Goal: Task Accomplishment & Management: Manage account settings

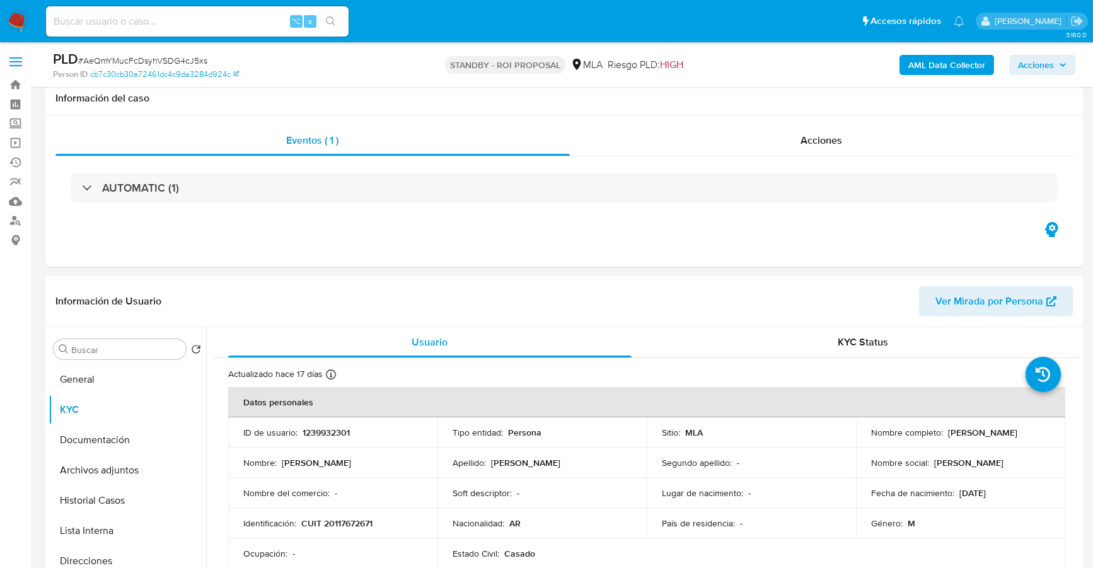
select select "10"
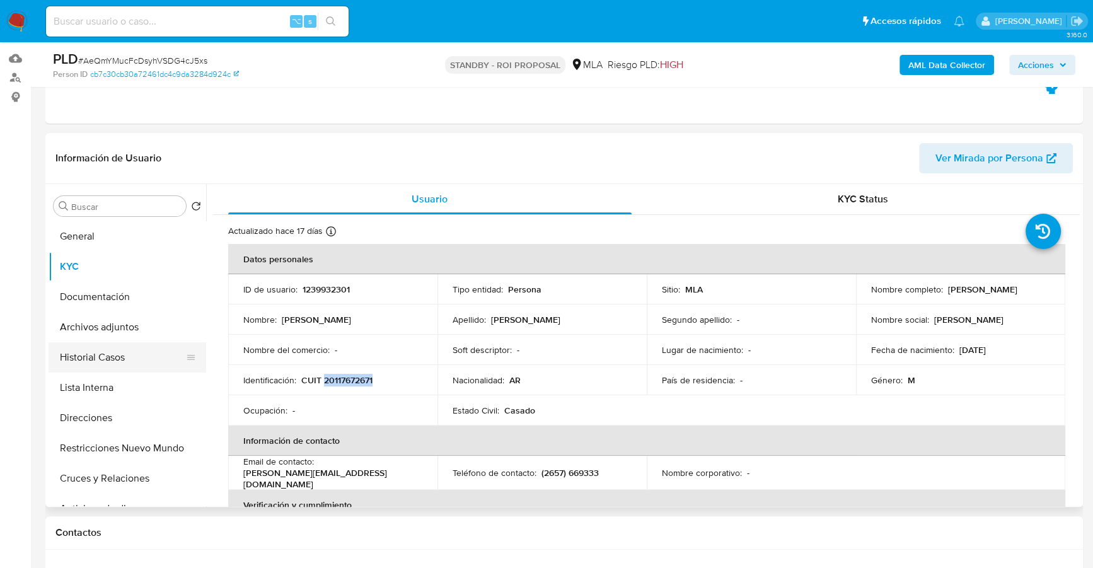
click at [72, 356] on button "Historial Casos" at bounding box center [122, 357] width 147 height 30
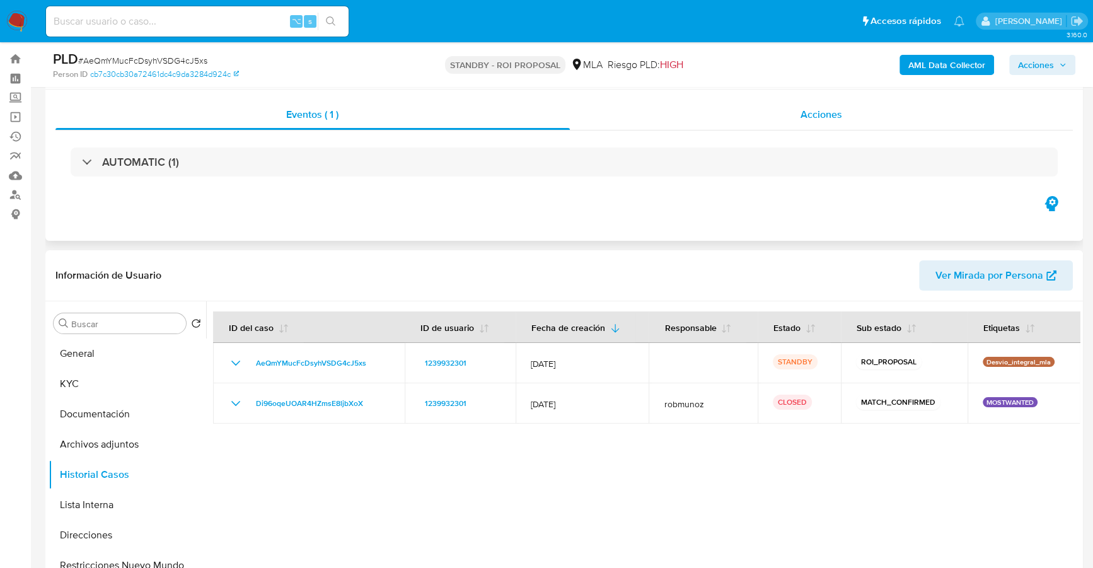
scroll to position [0, 0]
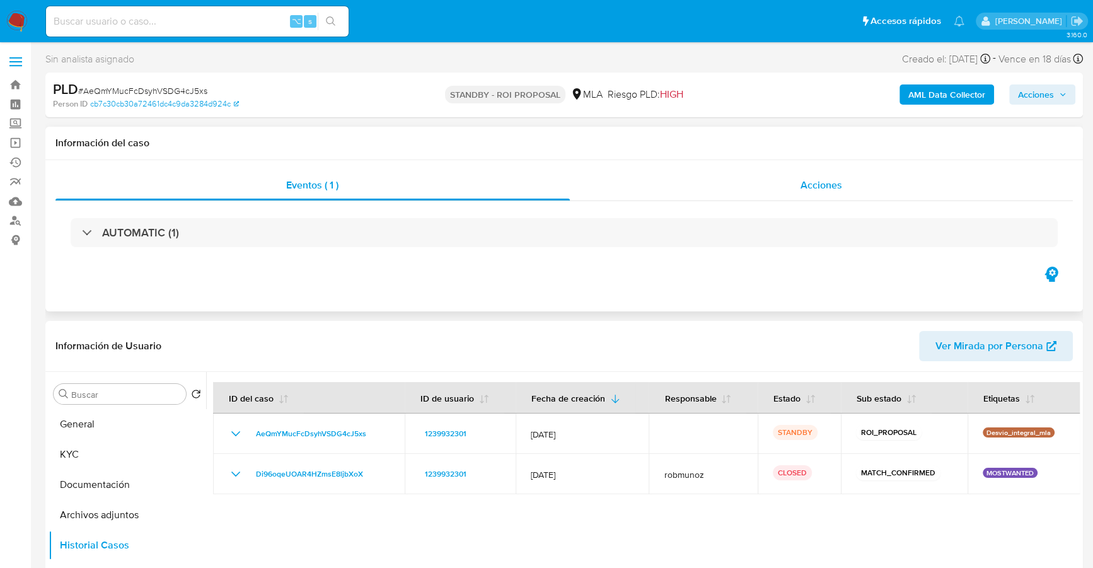
click at [811, 175] on div "Acciones" at bounding box center [821, 185] width 503 height 30
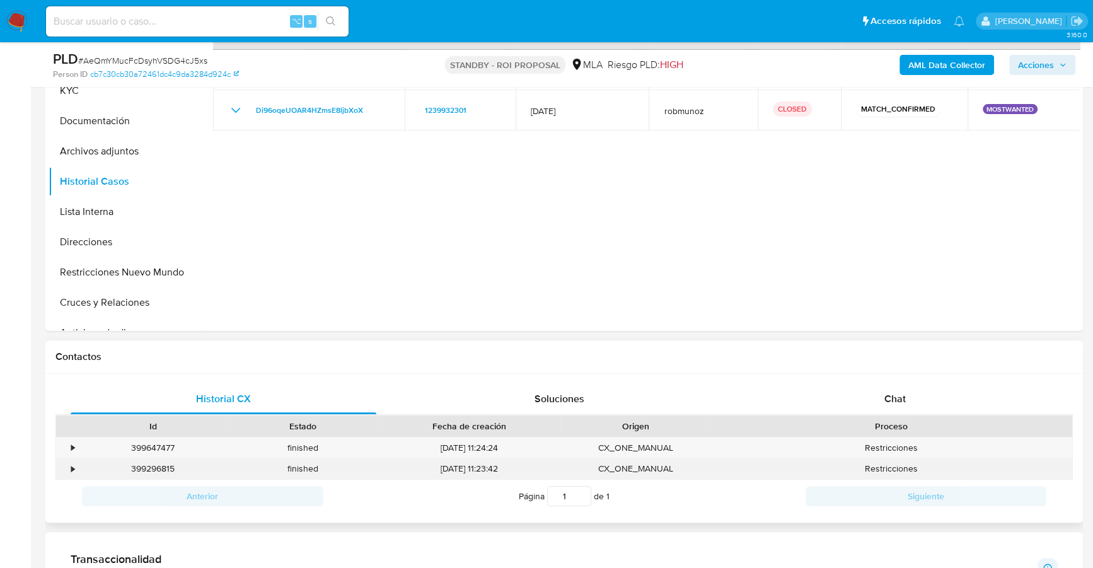
scroll to position [432, 0]
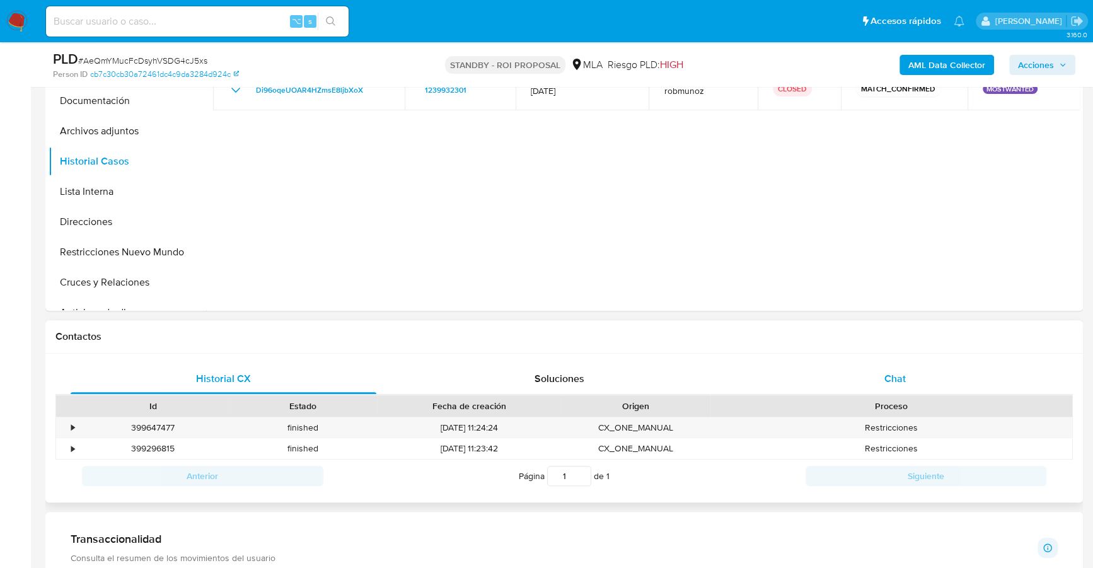
click at [907, 372] on div "Chat" at bounding box center [895, 379] width 306 height 30
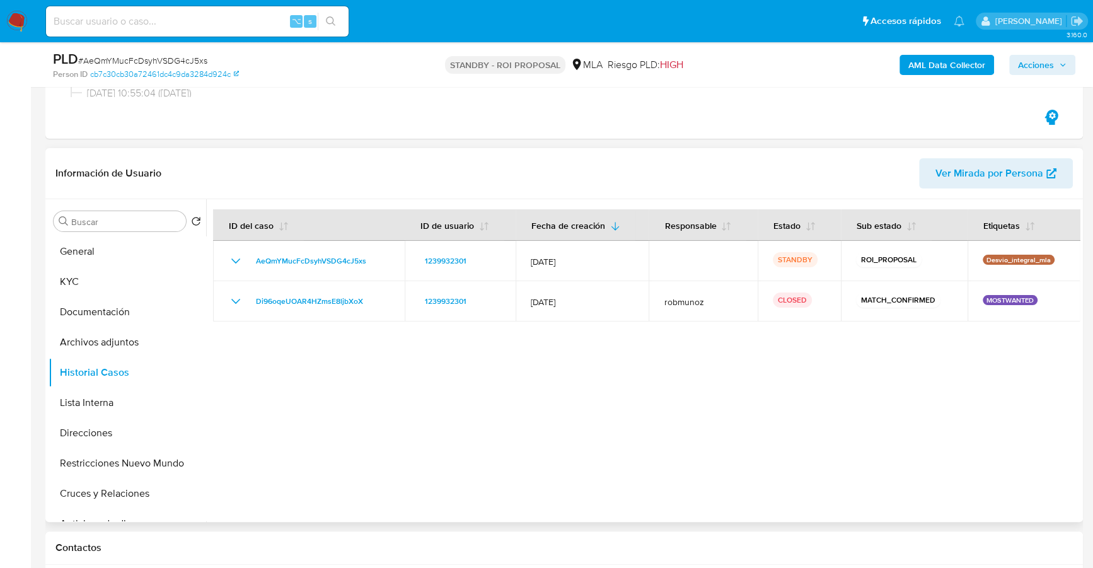
scroll to position [106, 0]
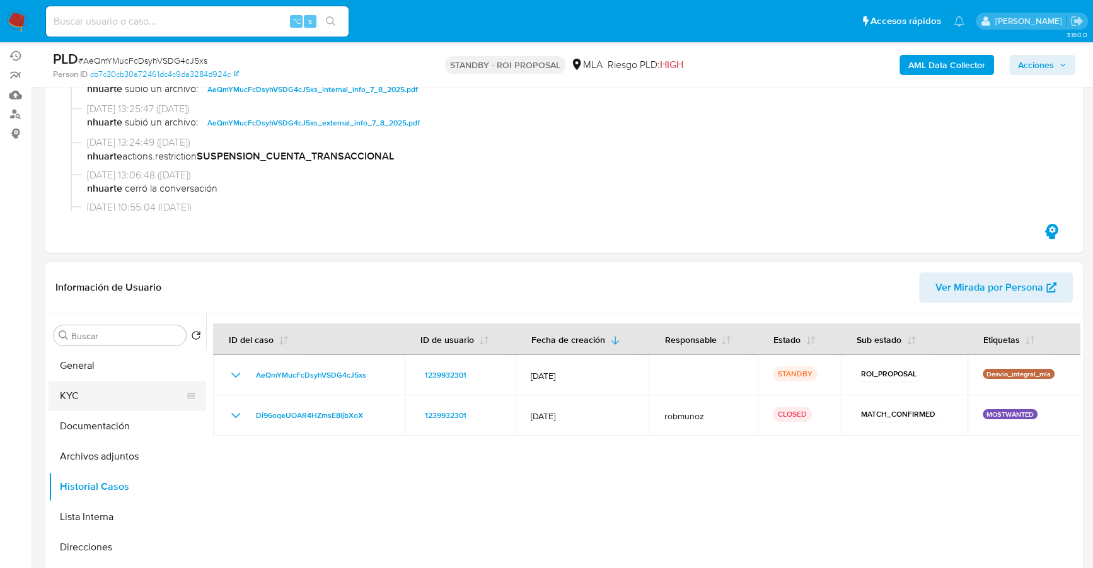
click at [99, 404] on button "KYC" at bounding box center [122, 396] width 147 height 30
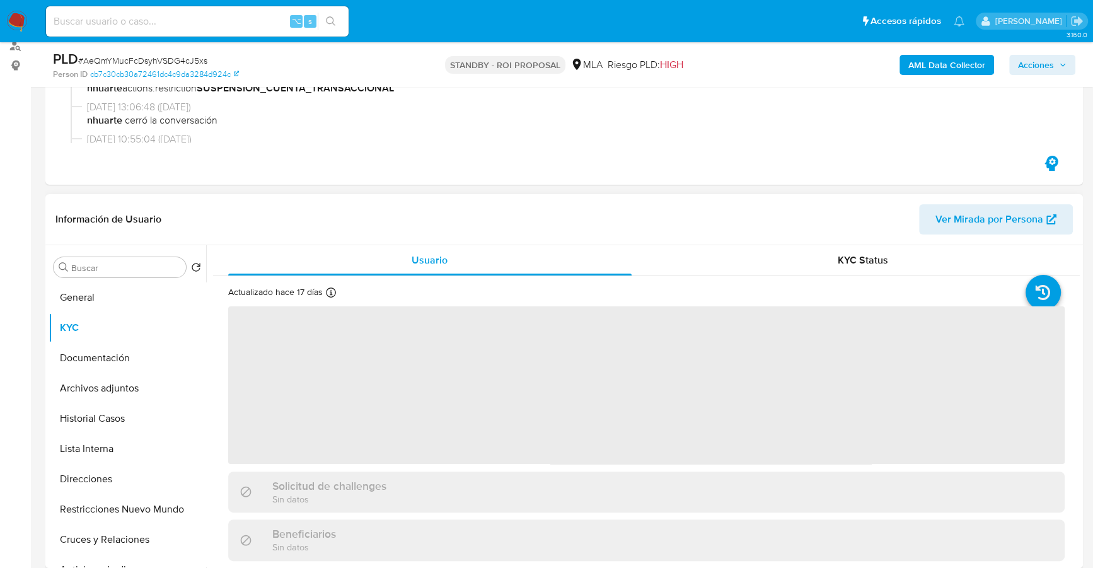
scroll to position [243, 0]
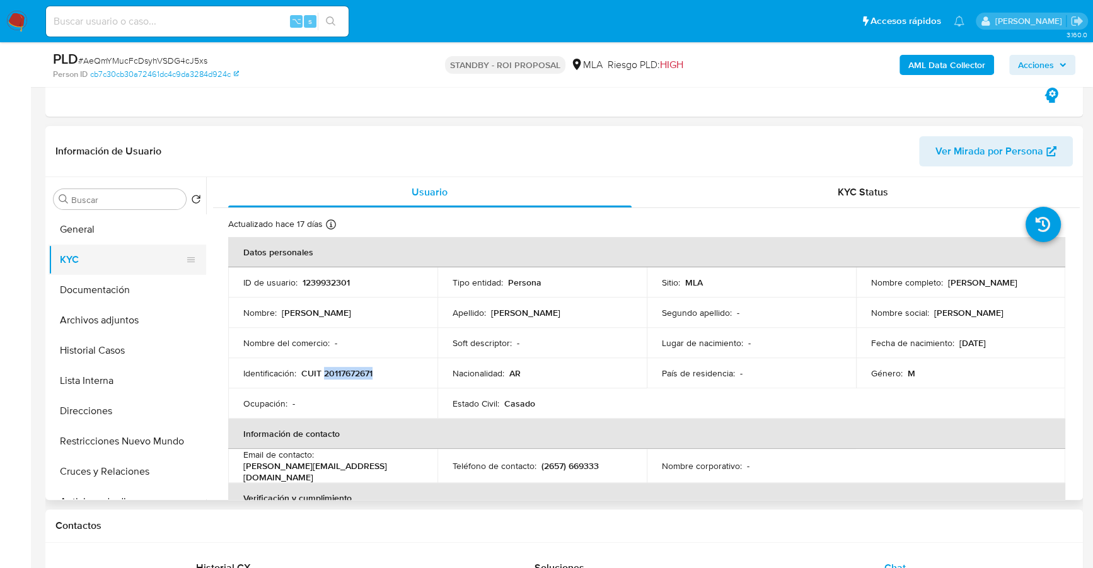
click at [91, 266] on button "KYC" at bounding box center [122, 259] width 147 height 30
click at [99, 279] on button "Documentación" at bounding box center [122, 290] width 147 height 30
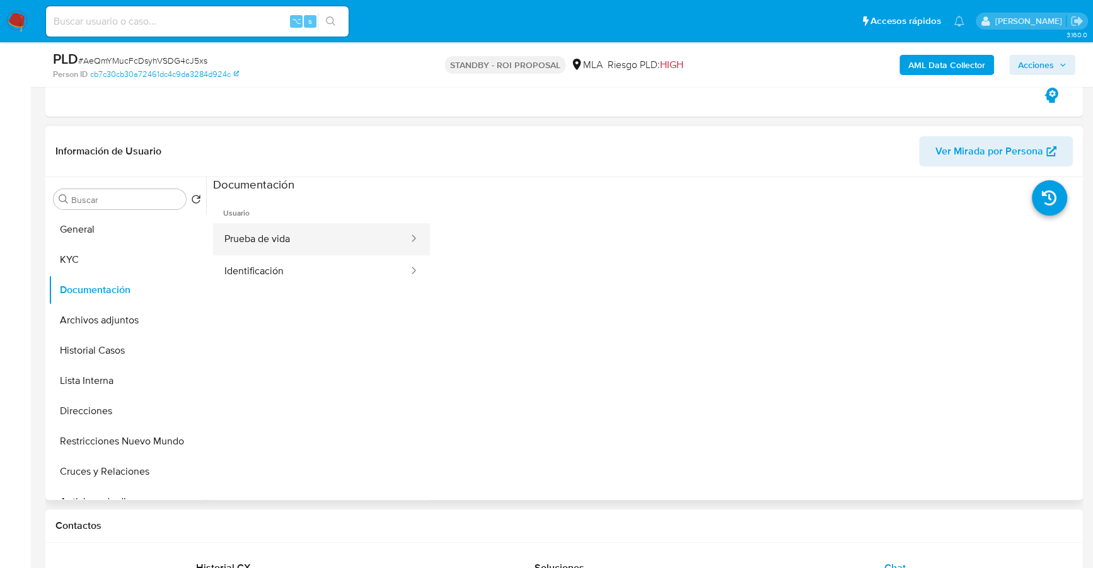
click at [324, 229] on button "Prueba de vida" at bounding box center [311, 239] width 197 height 32
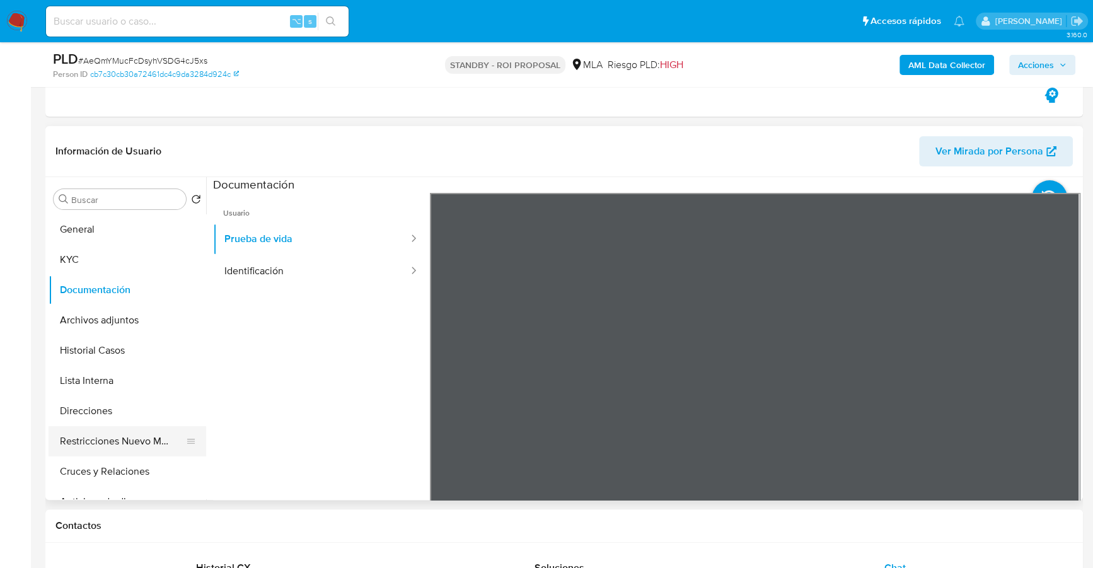
click at [115, 438] on button "Restricciones Nuevo Mundo" at bounding box center [122, 441] width 147 height 30
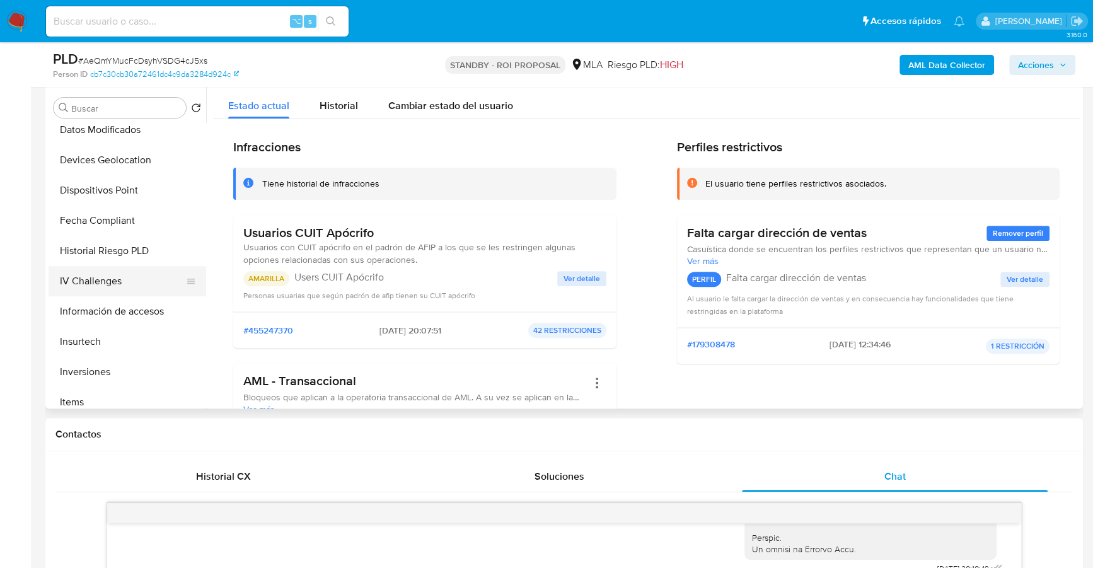
scroll to position [398, 0]
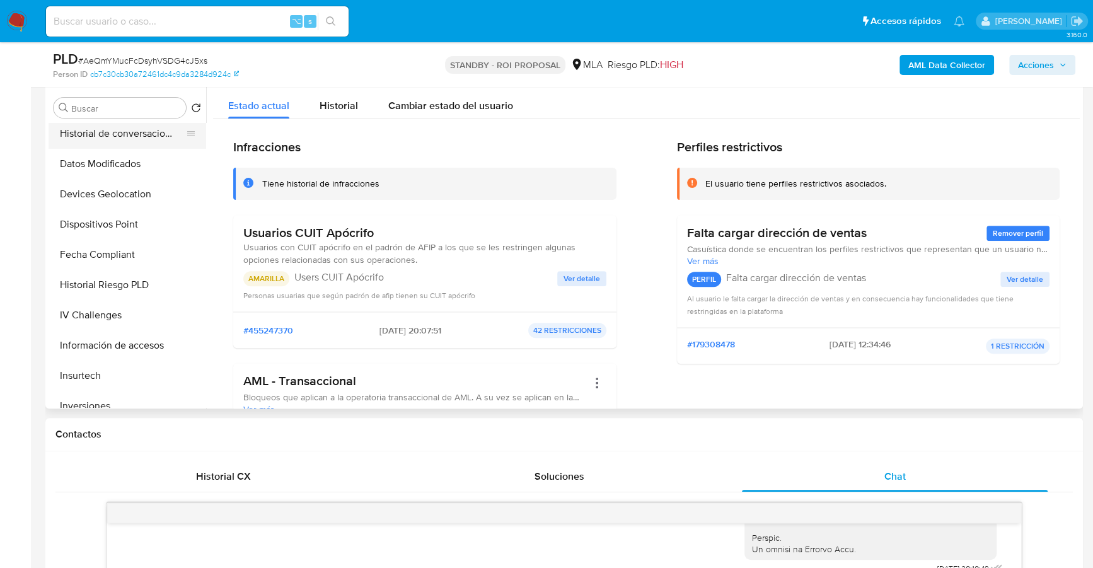
click at [132, 143] on button "Historial de conversaciones" at bounding box center [122, 133] width 147 height 30
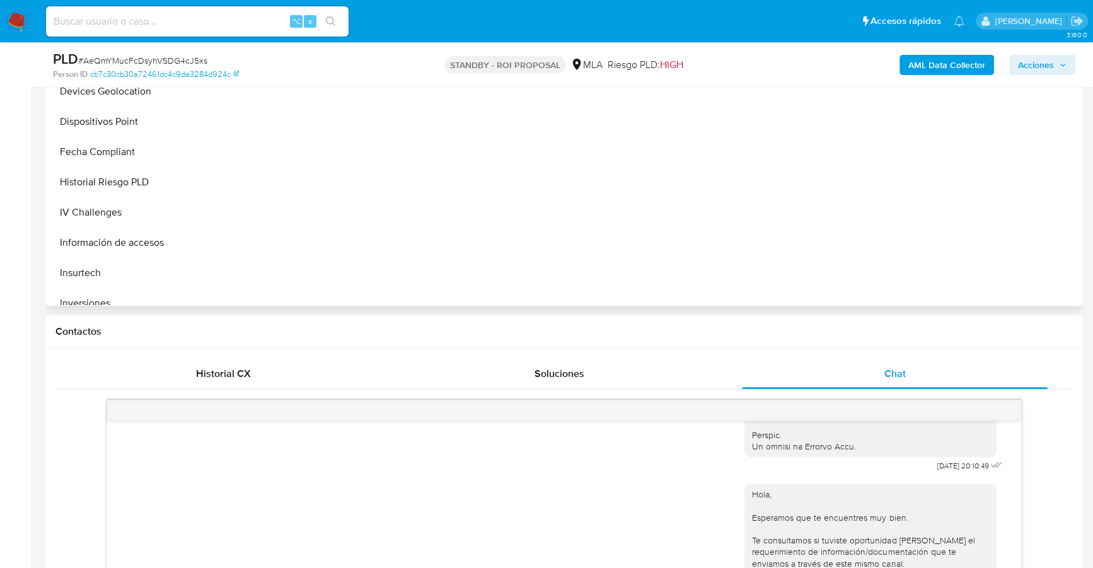
scroll to position [317, 0]
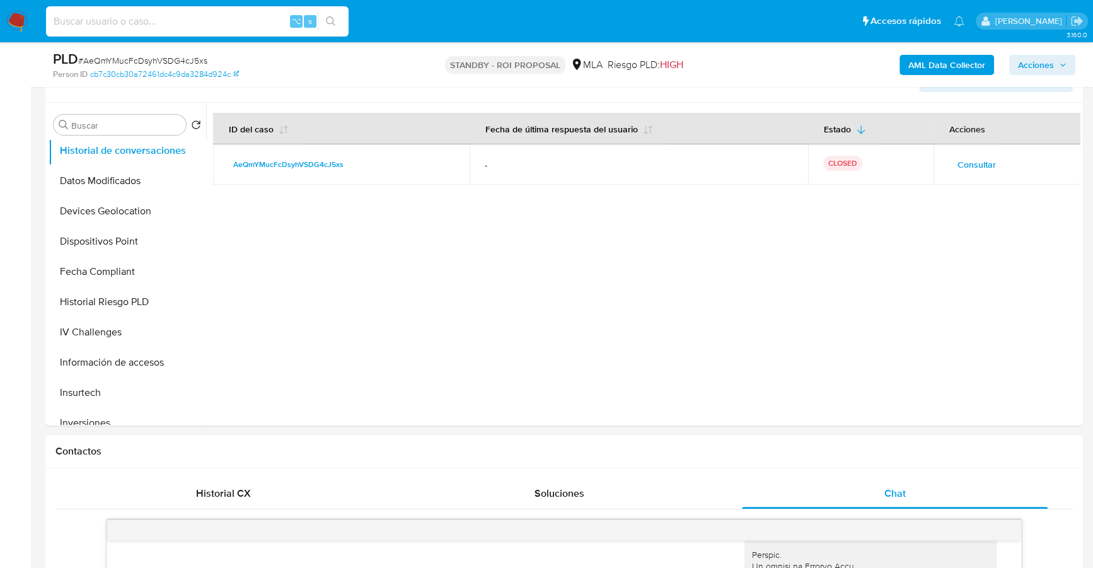
click at [146, 20] on input at bounding box center [197, 21] width 302 height 16
paste input "1457351589"
type input "1457351589"
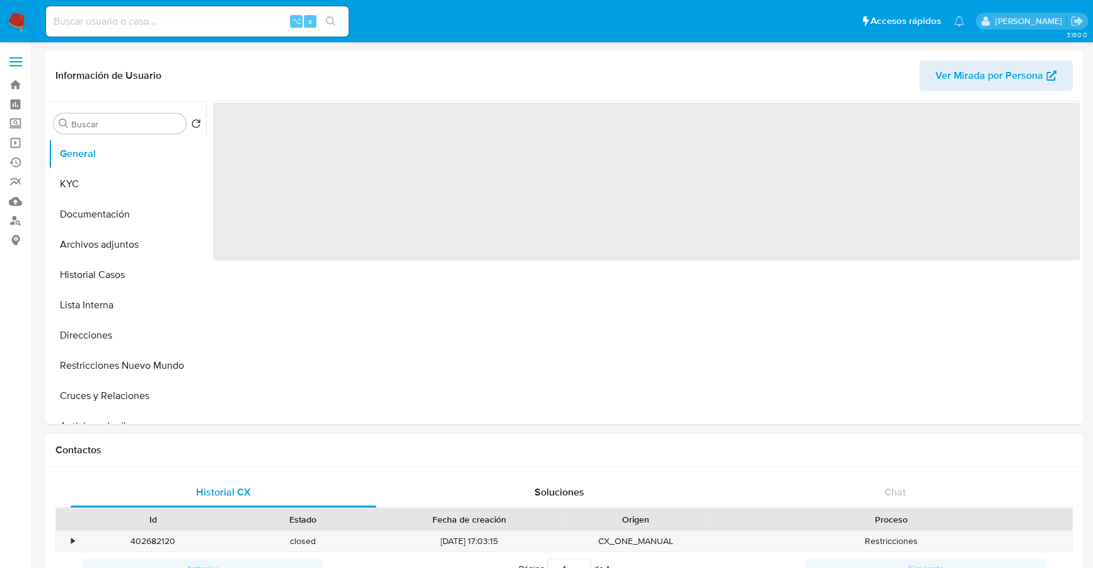
select select "10"
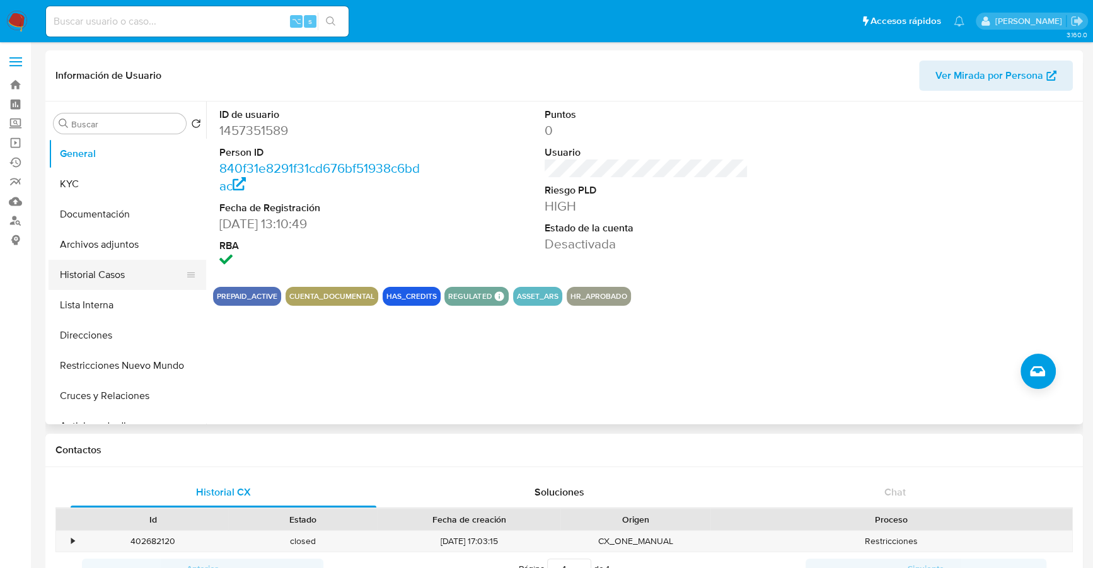
click at [65, 268] on button "Historial Casos" at bounding box center [122, 275] width 147 height 30
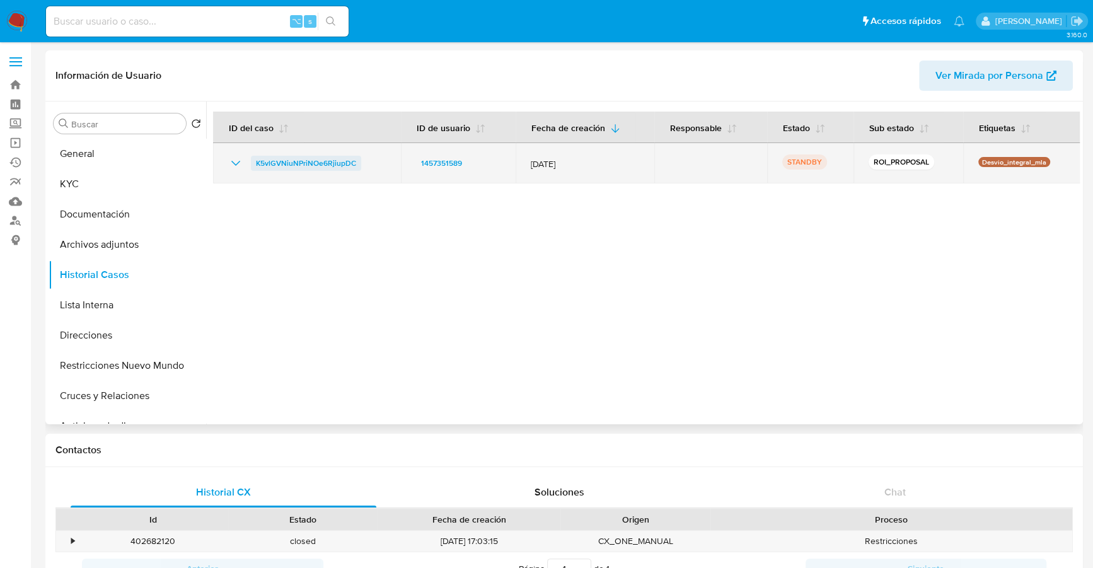
click at [323, 164] on span "K5vlGVNiuNPriNOe6RjiupDC" at bounding box center [306, 163] width 100 height 15
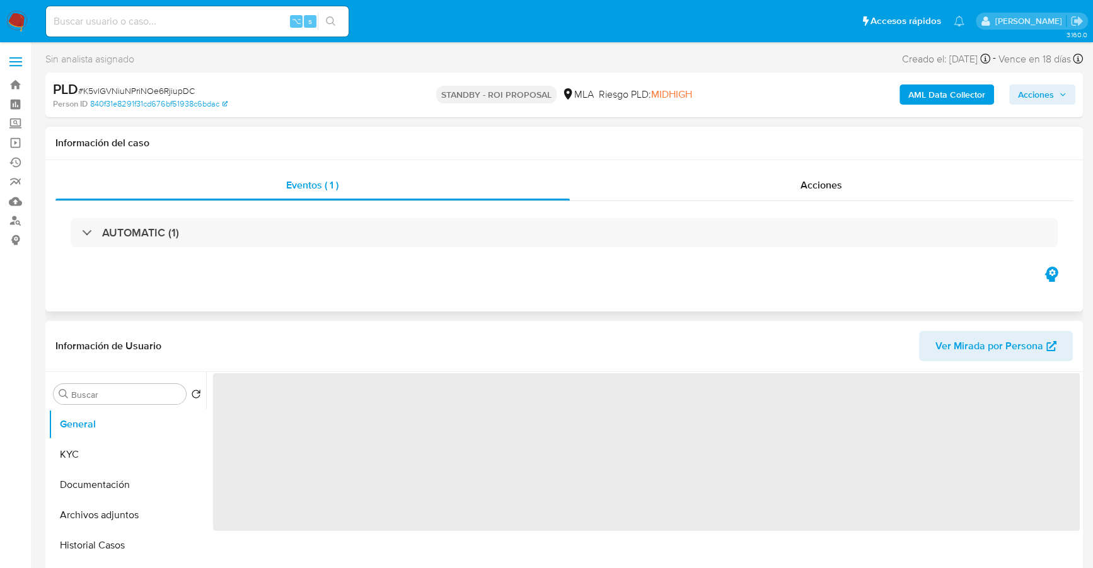
select select "10"
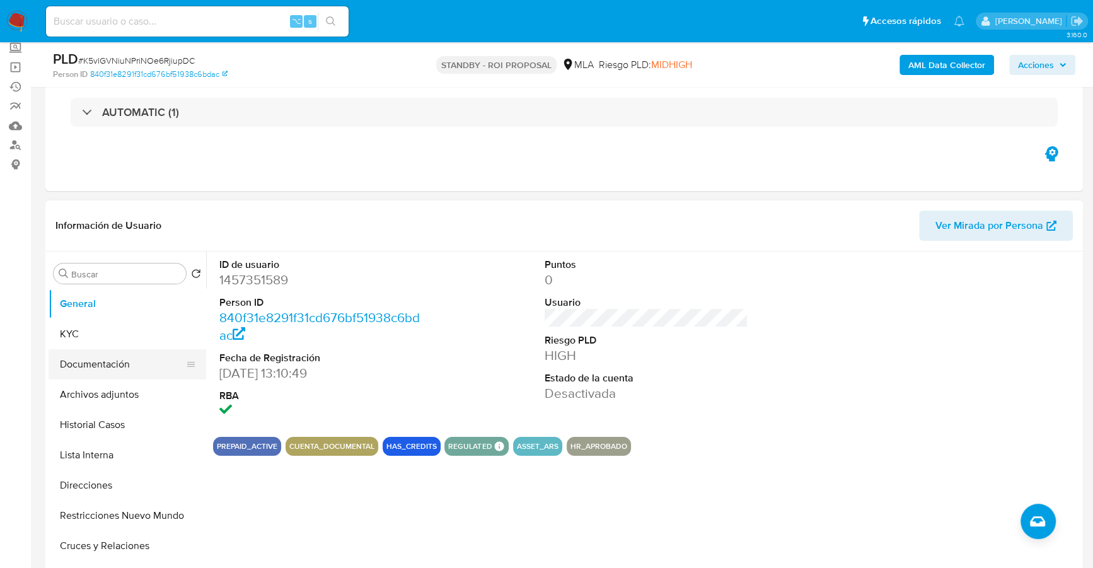
scroll to position [271, 0]
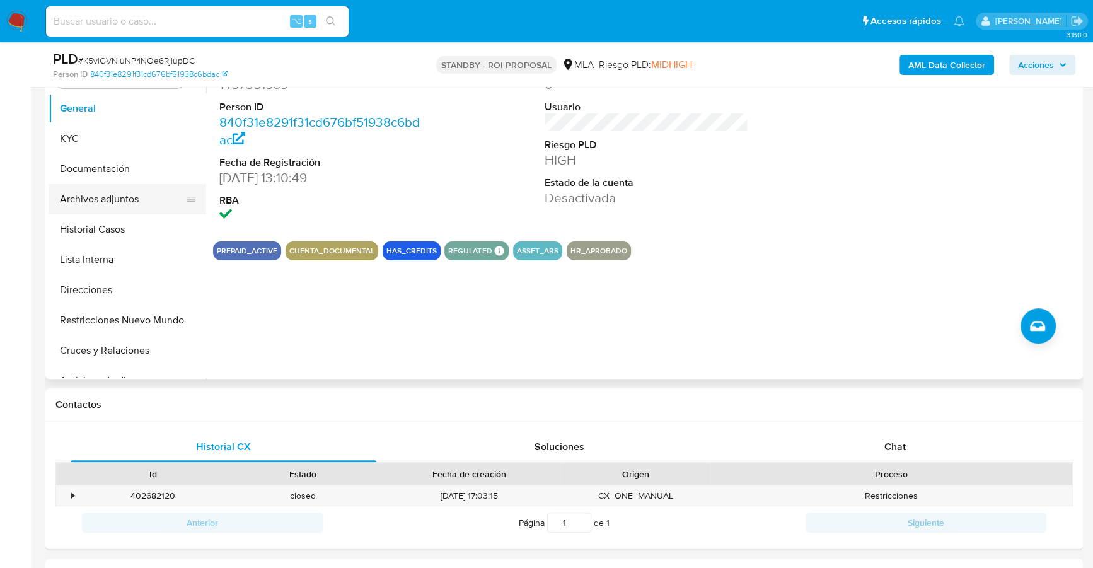
click at [128, 198] on button "Archivos adjuntos" at bounding box center [122, 199] width 147 height 30
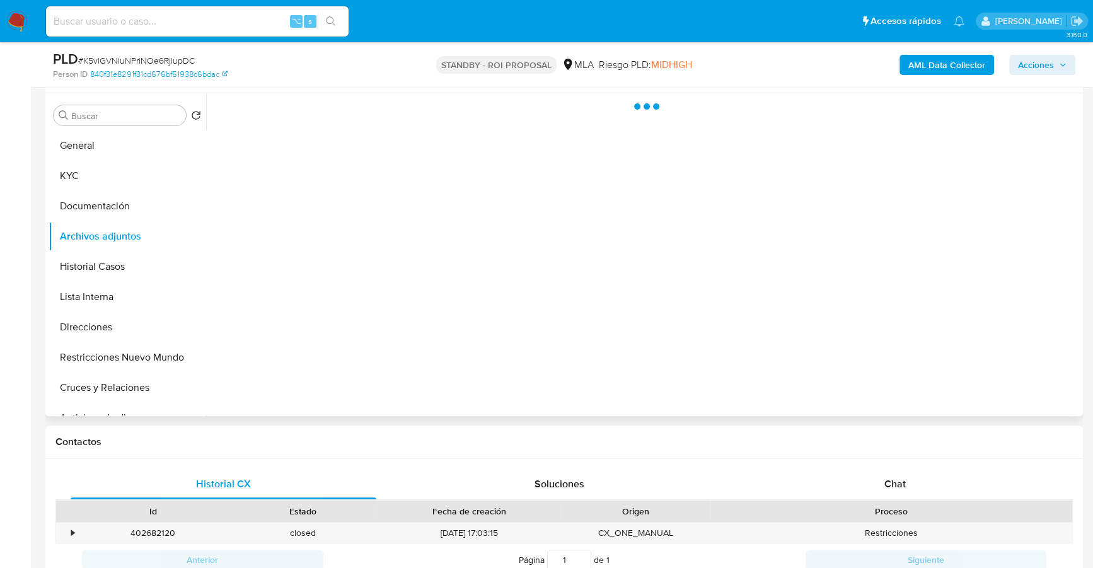
scroll to position [155, 0]
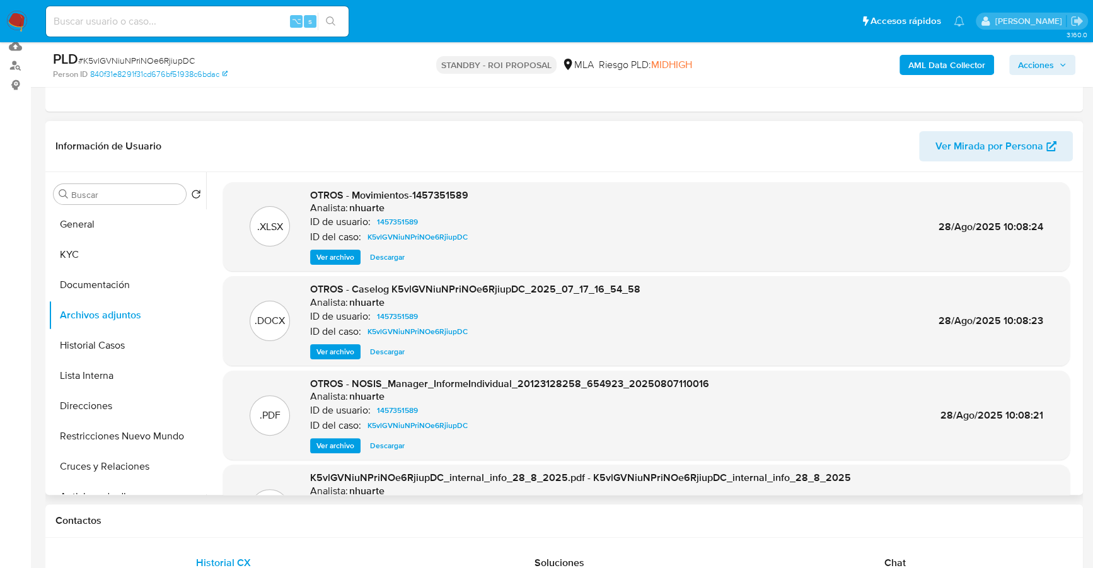
click at [384, 252] on span "Descargar" at bounding box center [387, 257] width 35 height 13
click at [388, 357] on span "Descargar" at bounding box center [387, 351] width 35 height 13
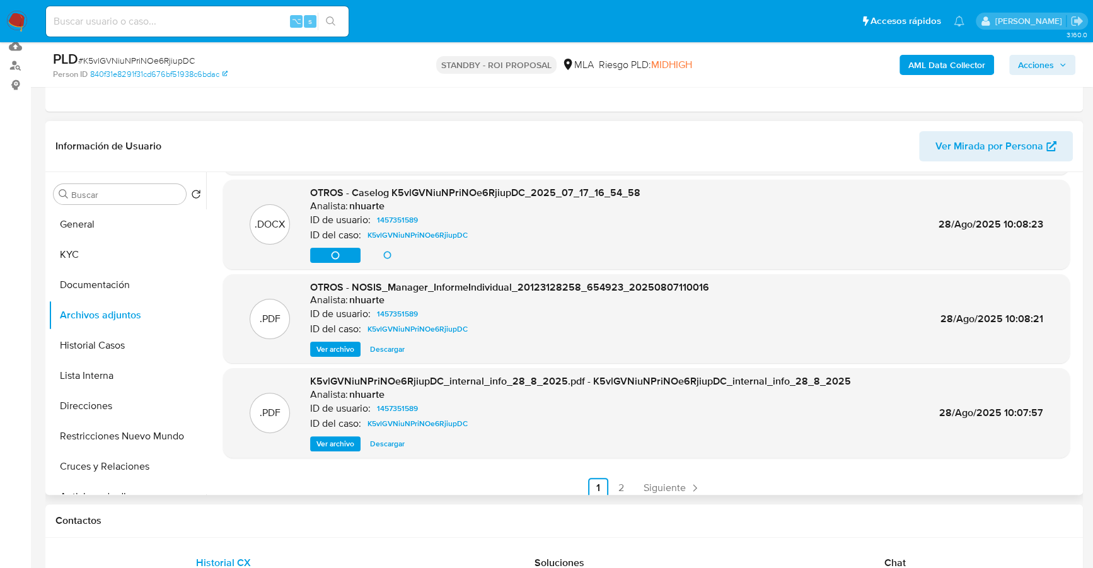
scroll to position [106, 0]
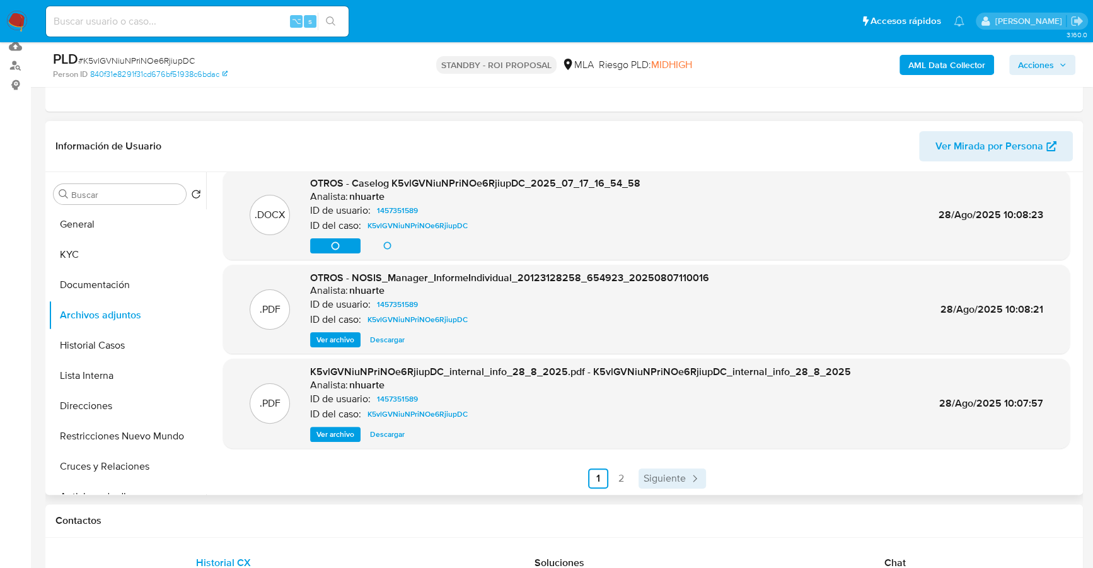
click at [649, 469] on link "Siguiente" at bounding box center [671, 478] width 67 height 20
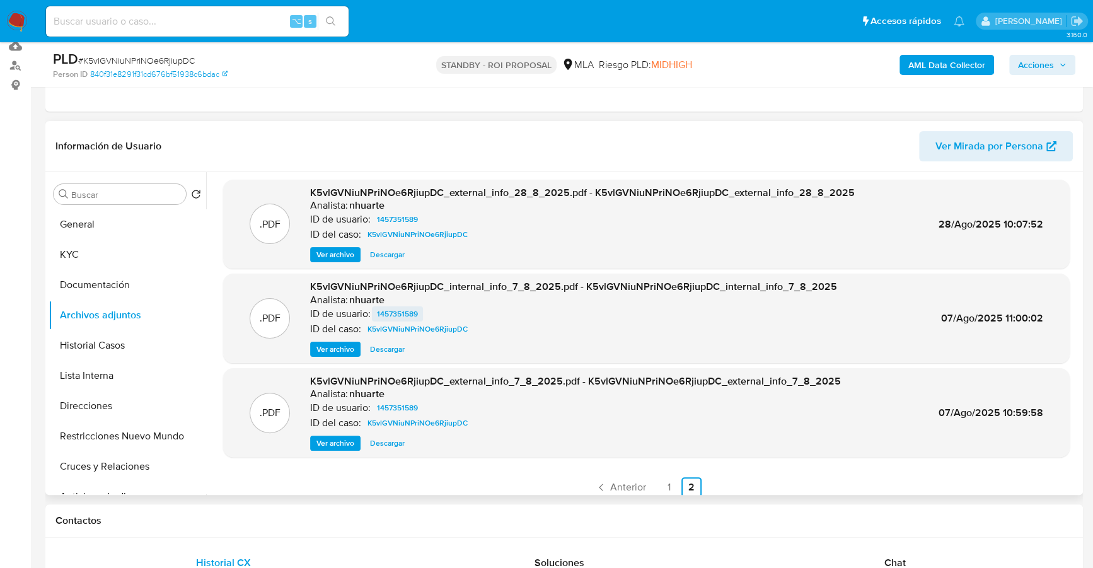
scroll to position [3, 0]
click at [104, 260] on button "KYC" at bounding box center [122, 254] width 147 height 30
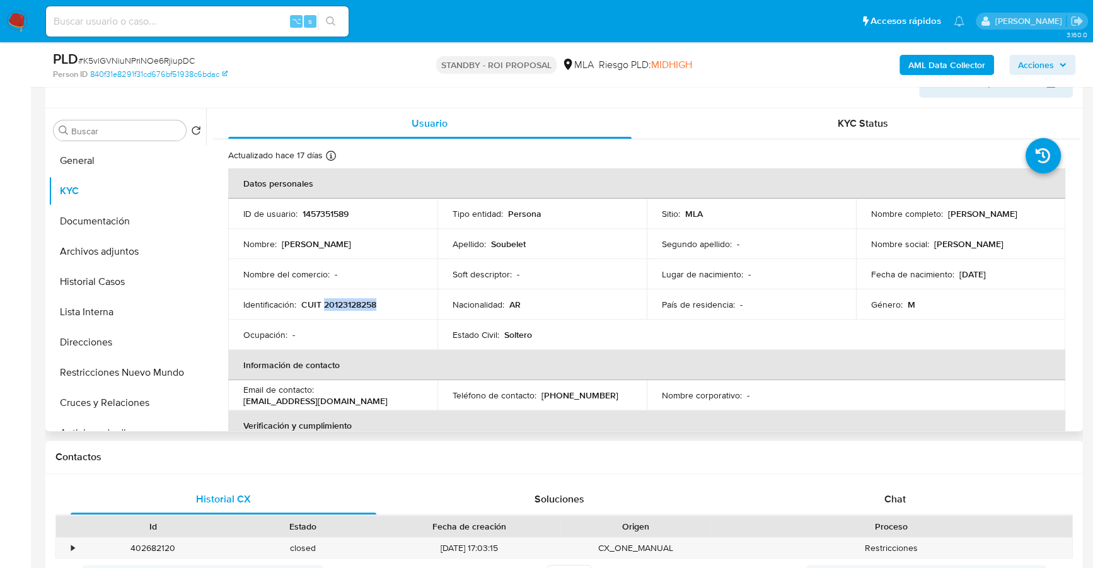
scroll to position [406, 0]
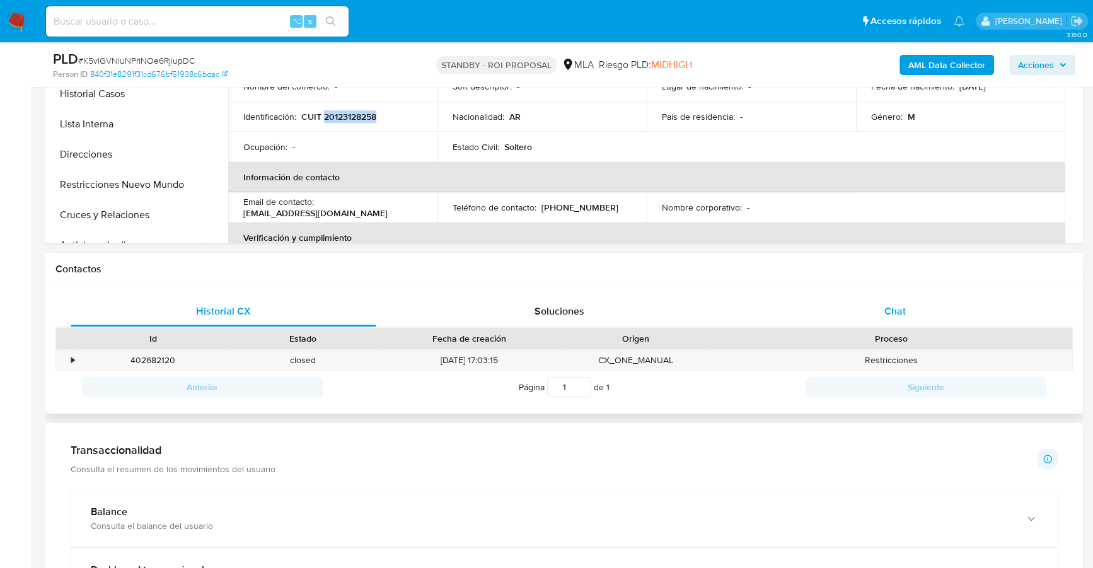
click at [892, 313] on span "Chat" at bounding box center [894, 311] width 21 height 14
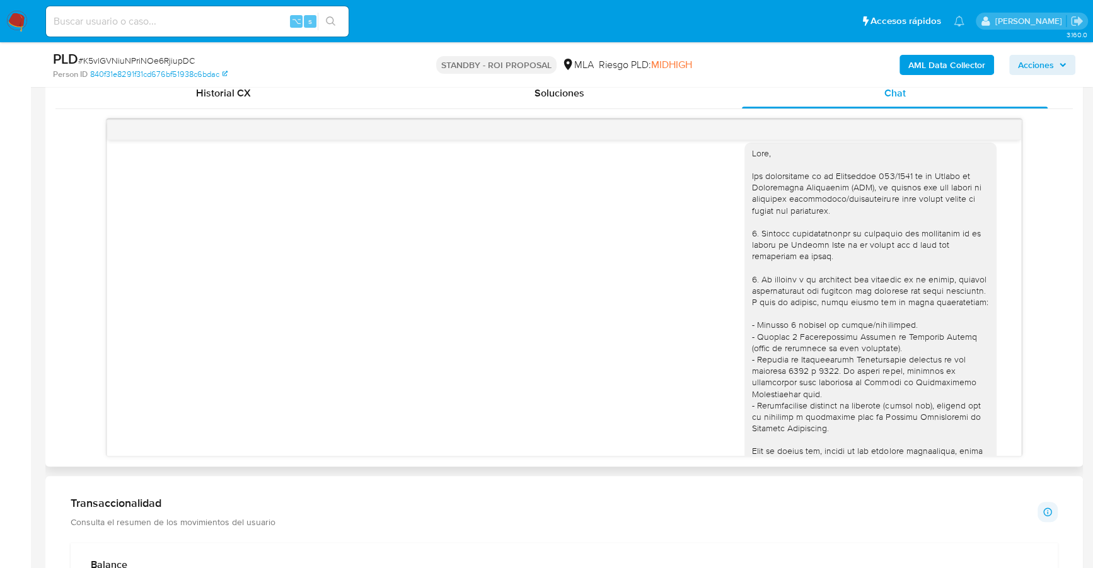
scroll to position [594, 0]
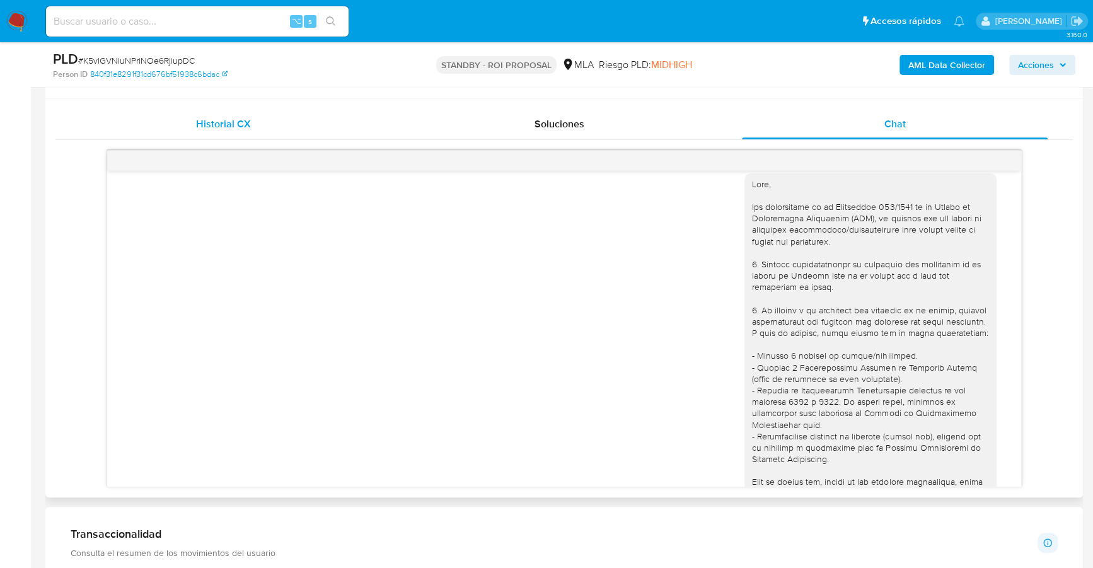
click at [250, 114] on div "Historial CX" at bounding box center [224, 124] width 306 height 30
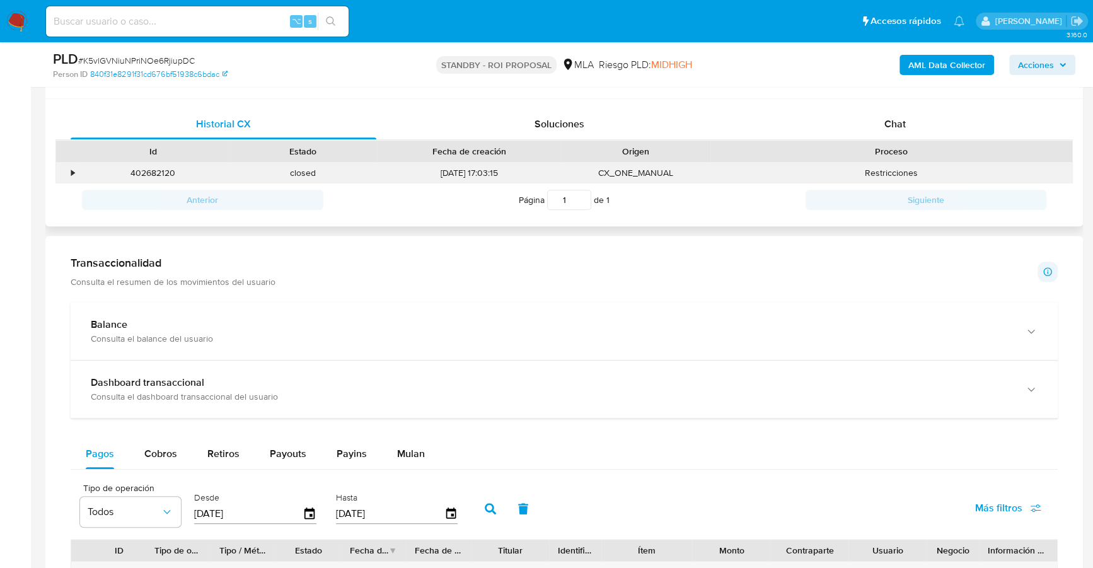
click at [62, 170] on div "•" at bounding box center [67, 173] width 22 height 21
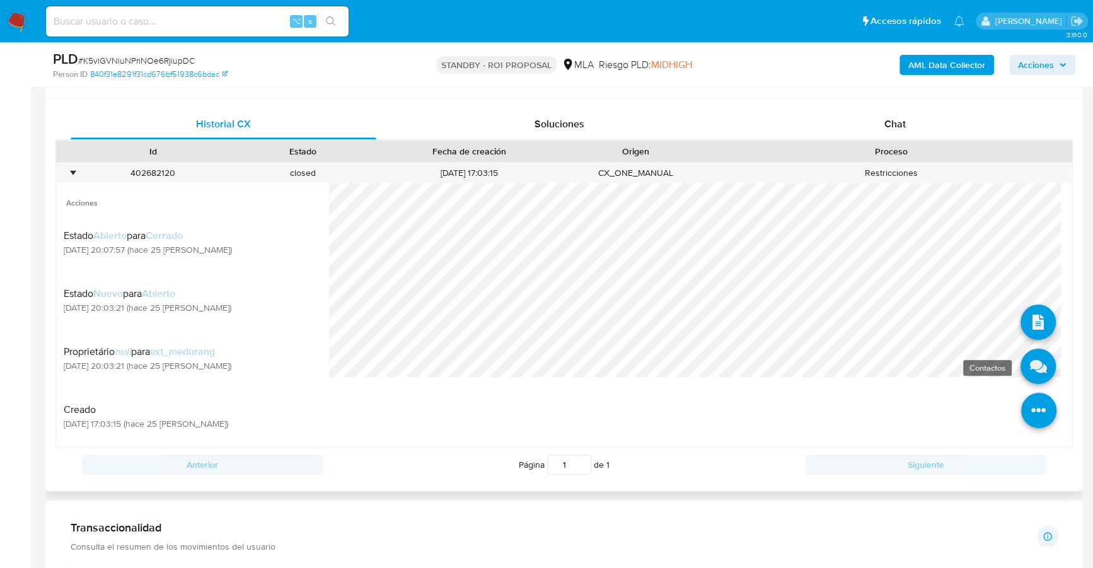
click at [1030, 371] on icon at bounding box center [1037, 365] width 35 height 35
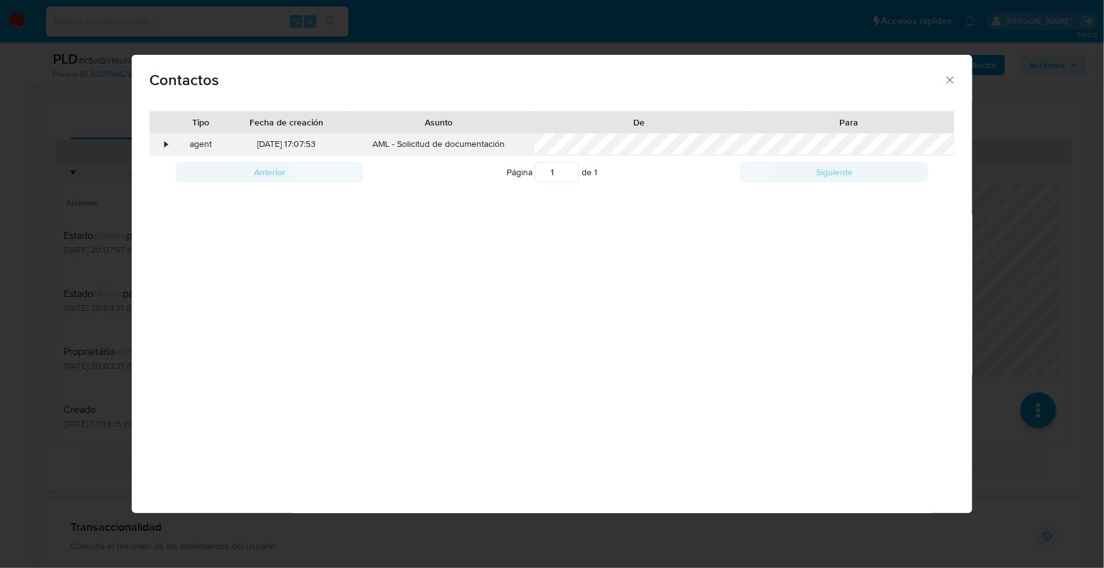
click at [165, 143] on div "•" at bounding box center [166, 144] width 3 height 13
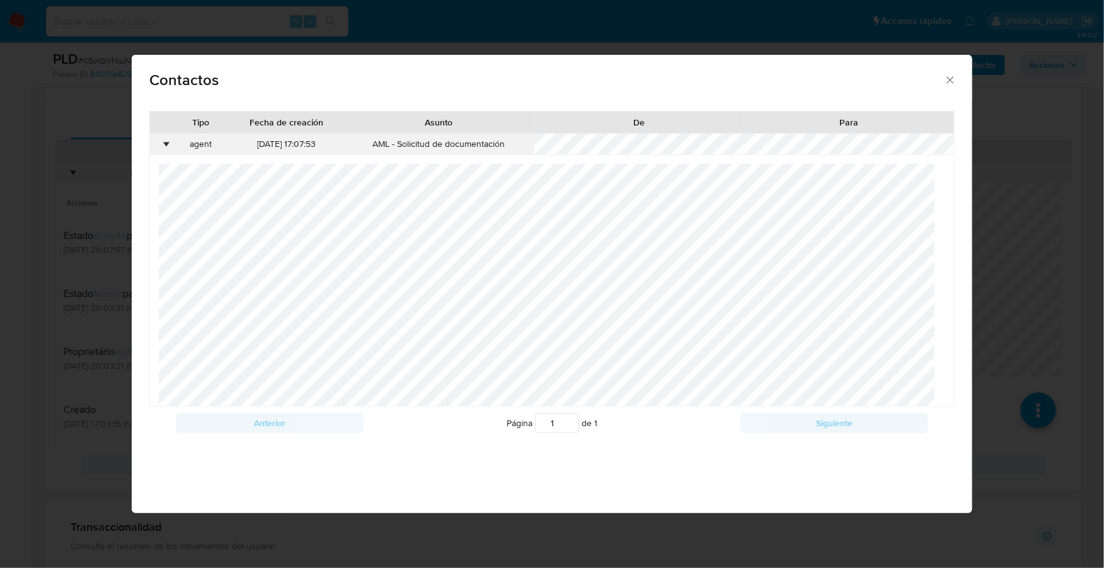
click at [165, 143] on div "•" at bounding box center [166, 144] width 3 height 13
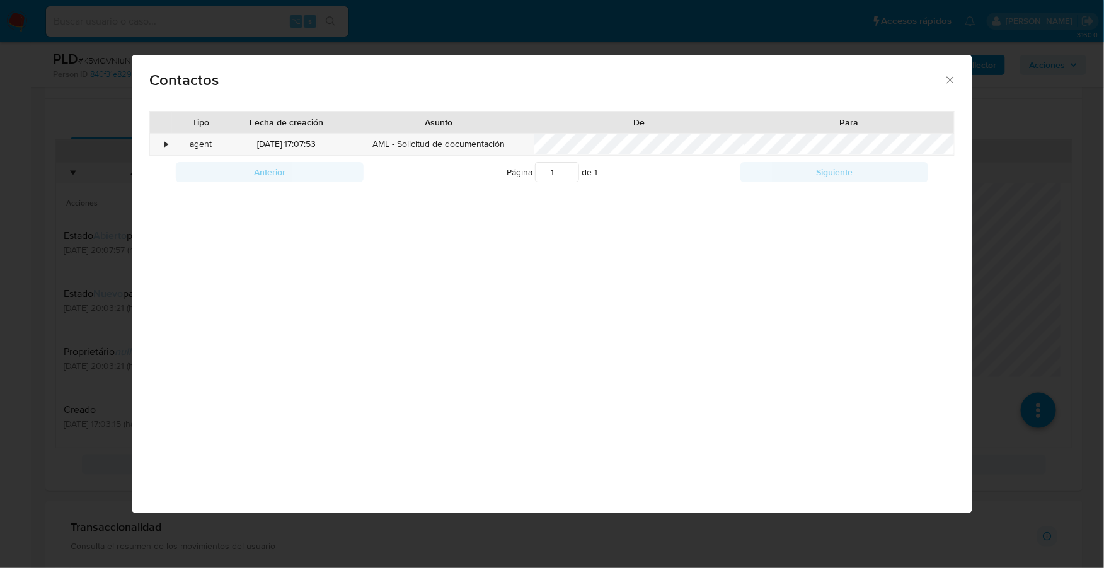
click at [955, 79] on icon "close" at bounding box center [950, 80] width 13 height 13
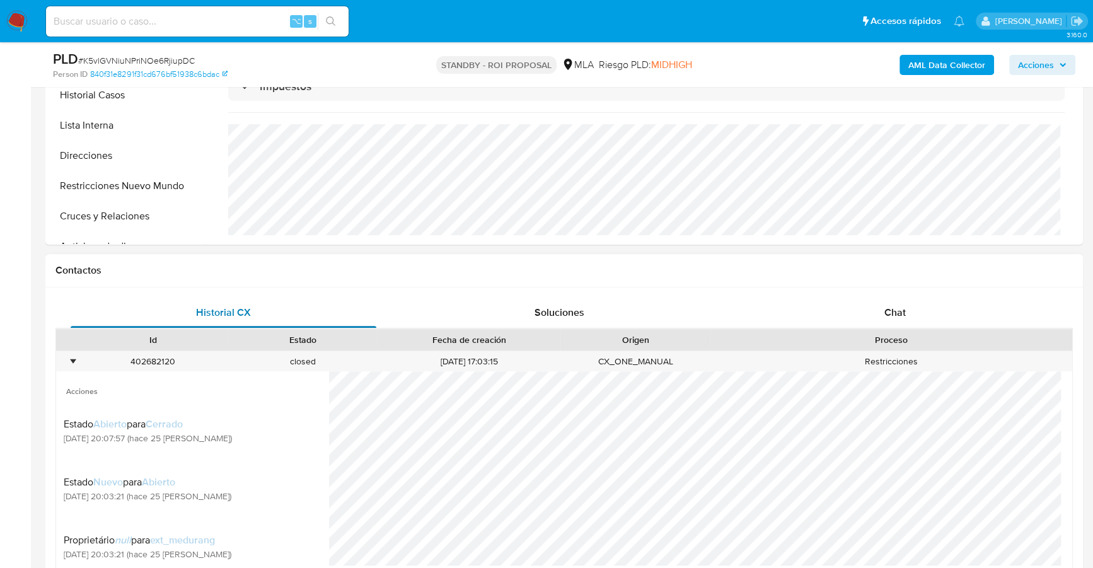
scroll to position [105, 0]
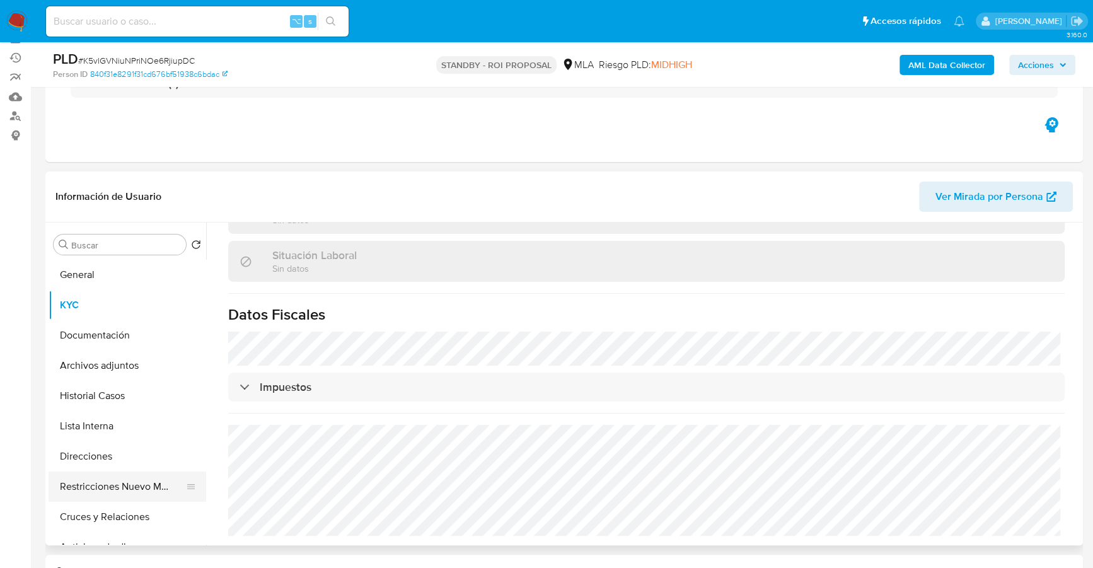
click at [106, 473] on button "Restricciones Nuevo Mundo" at bounding box center [122, 486] width 147 height 30
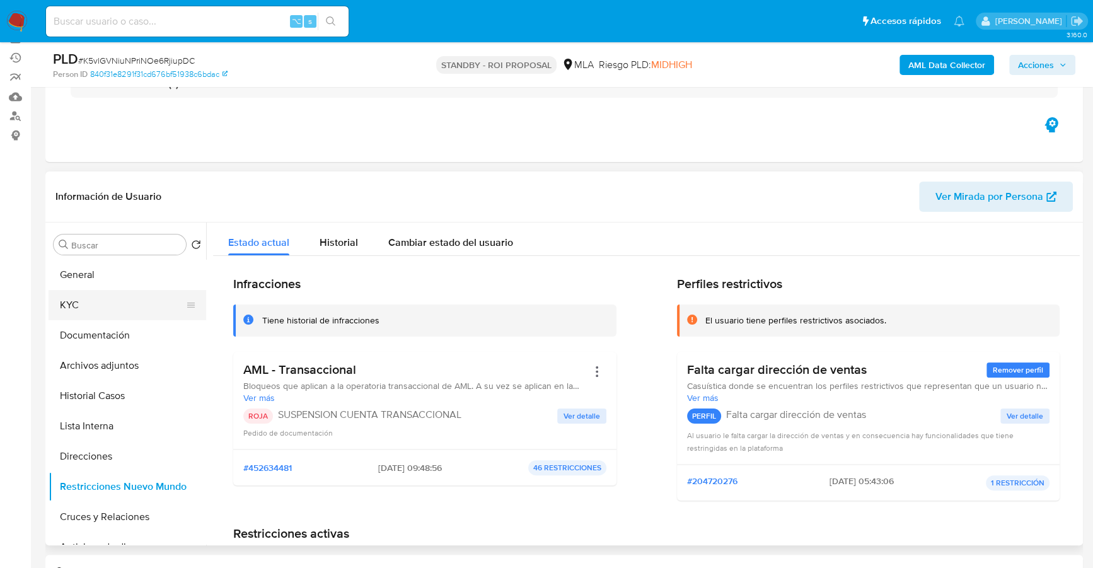
click at [88, 298] on button "KYC" at bounding box center [122, 305] width 147 height 30
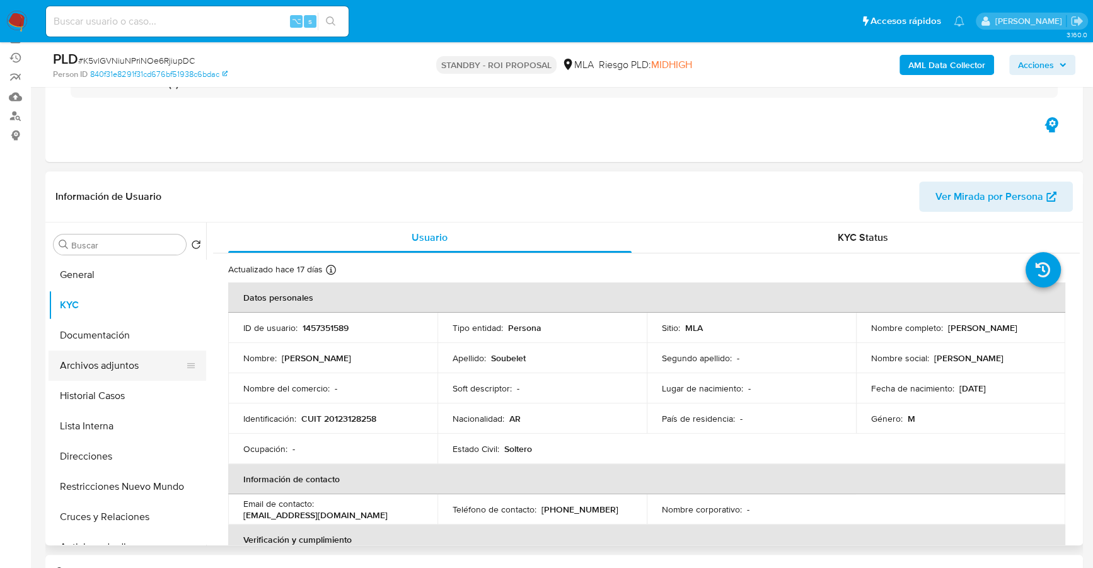
scroll to position [139, 0]
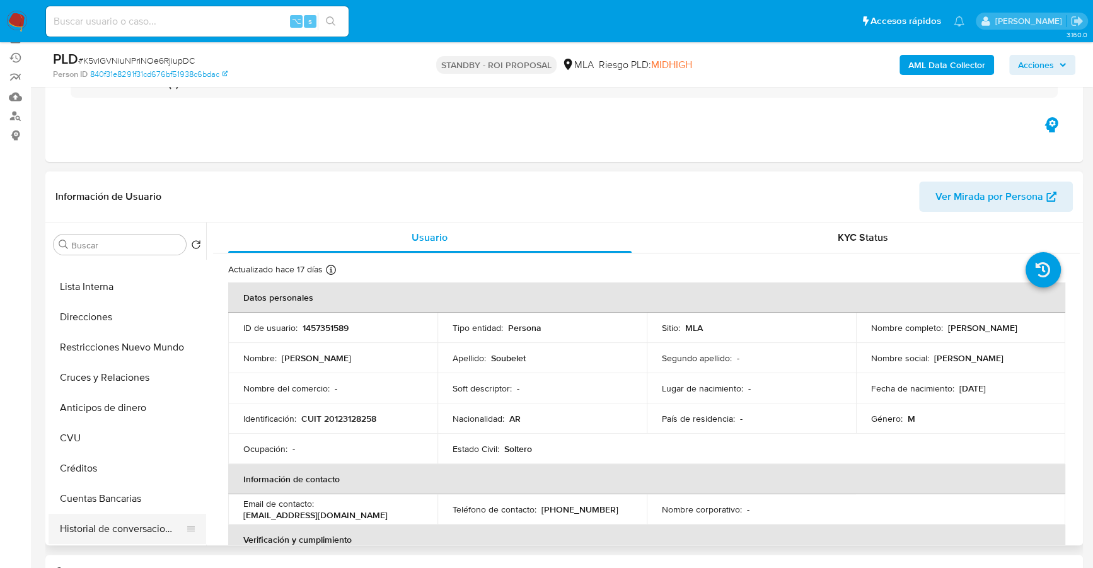
click at [141, 531] on button "Historial de conversaciones" at bounding box center [122, 529] width 147 height 30
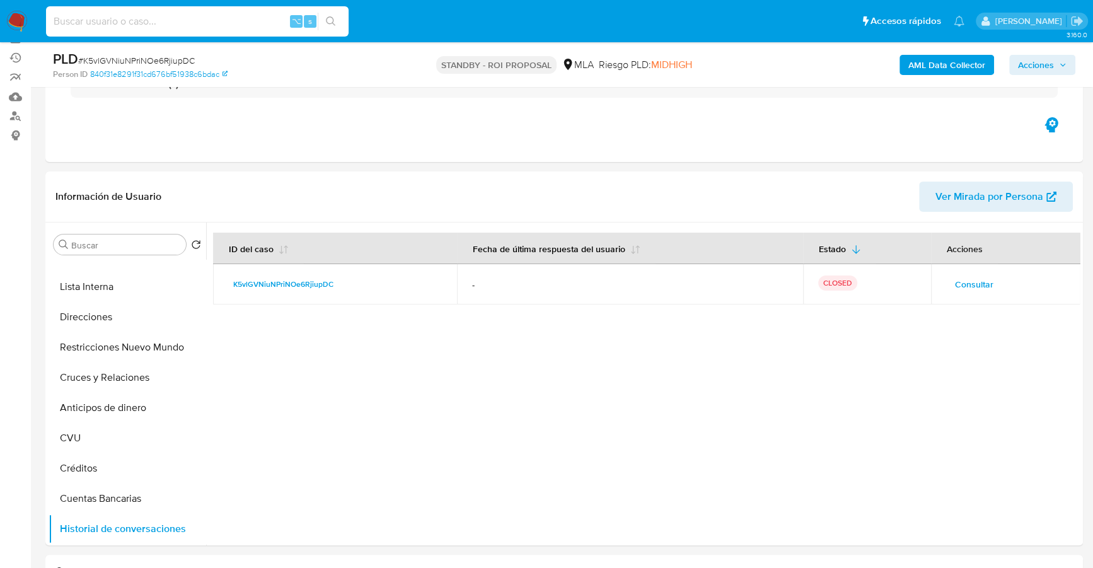
click at [164, 18] on input at bounding box center [197, 21] width 302 height 16
paste input "333447405"
type input "333447405"
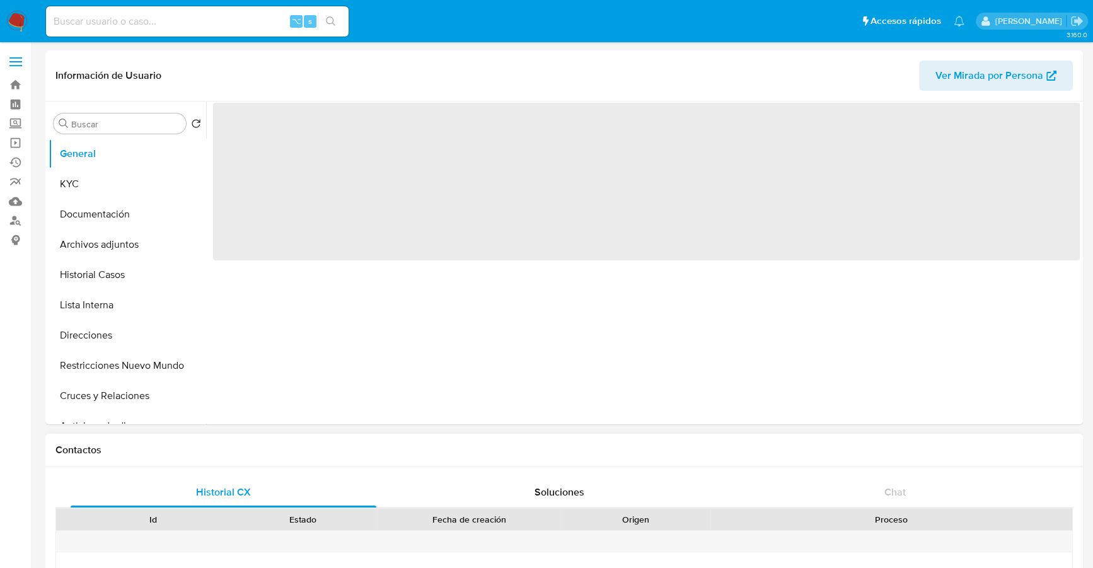
select select "10"
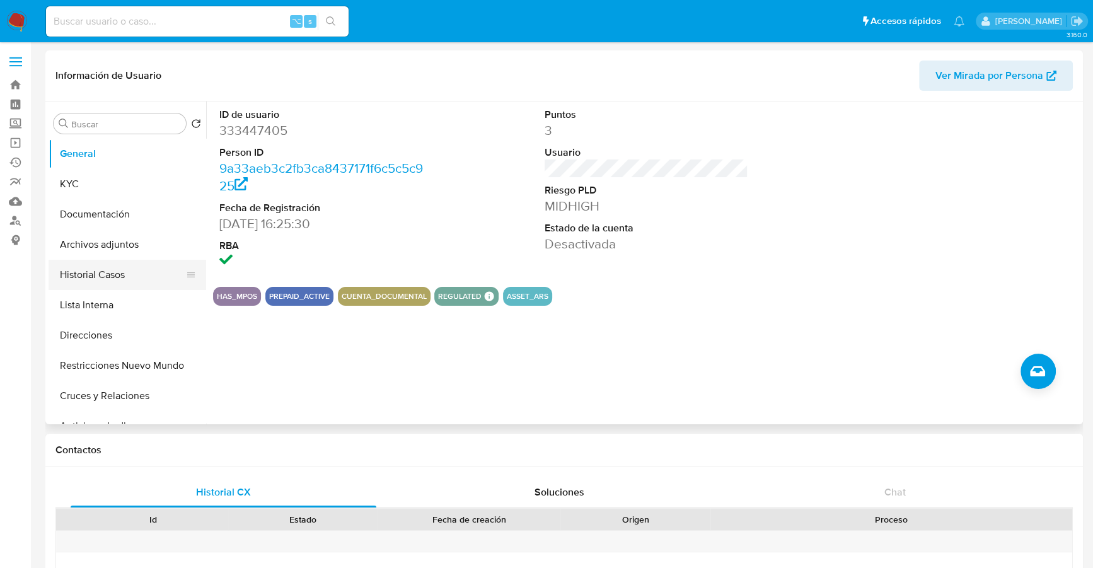
click at [105, 267] on button "Historial Casos" at bounding box center [122, 275] width 147 height 30
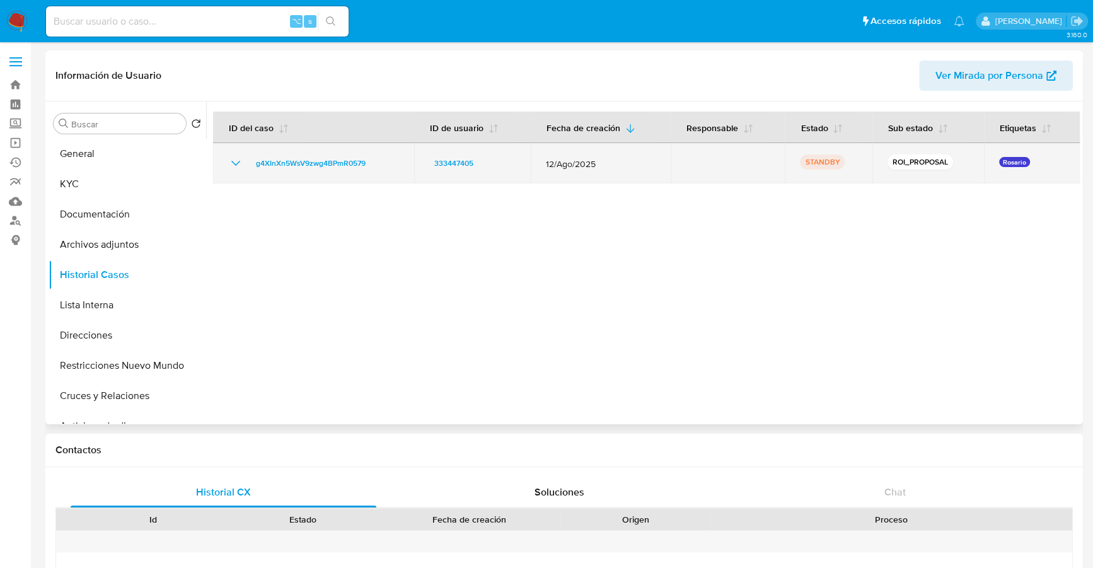
click at [310, 154] on td "g4XInXn5WsV9zwg4BPmR0579" at bounding box center [313, 163] width 201 height 40
click at [325, 175] on td "g4XInXn5WsV9zwg4BPmR0579" at bounding box center [313, 163] width 201 height 40
click at [330, 163] on span "g4XInXn5WsV9zwg4BPmR0579" at bounding box center [311, 163] width 110 height 15
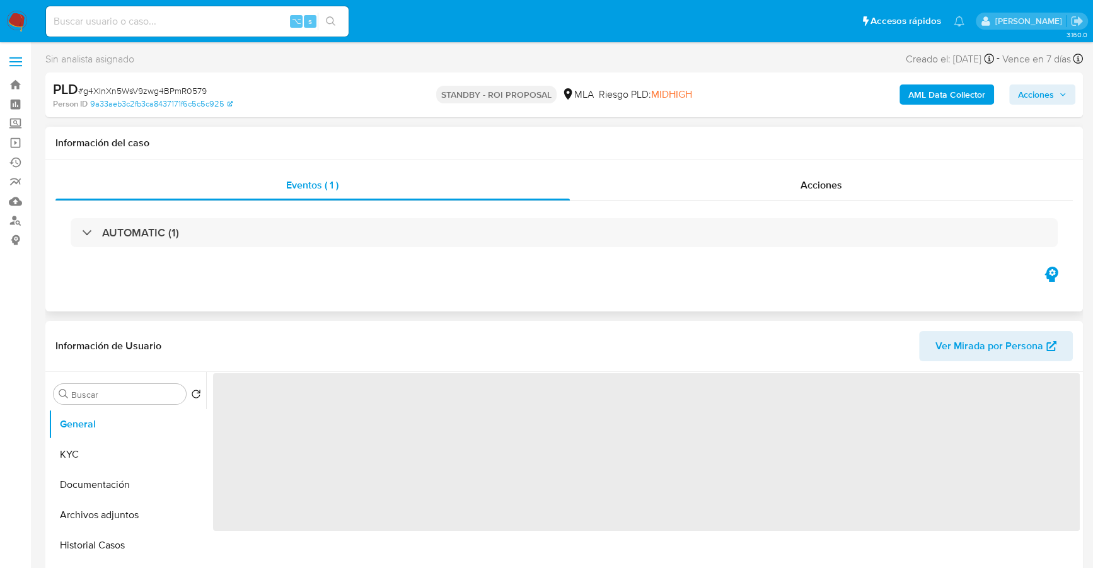
select select "10"
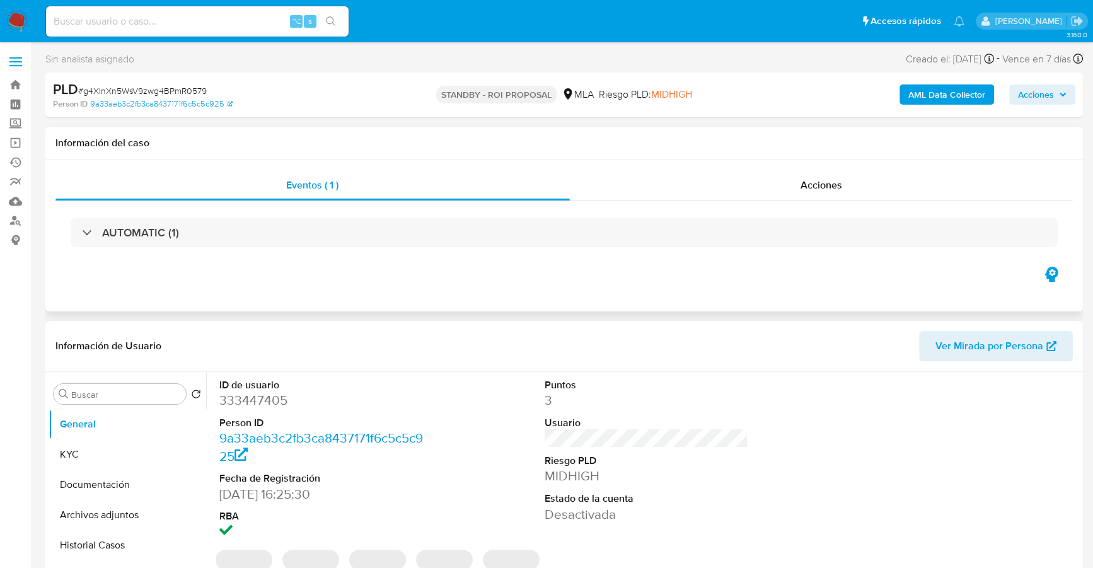
scroll to position [122, 0]
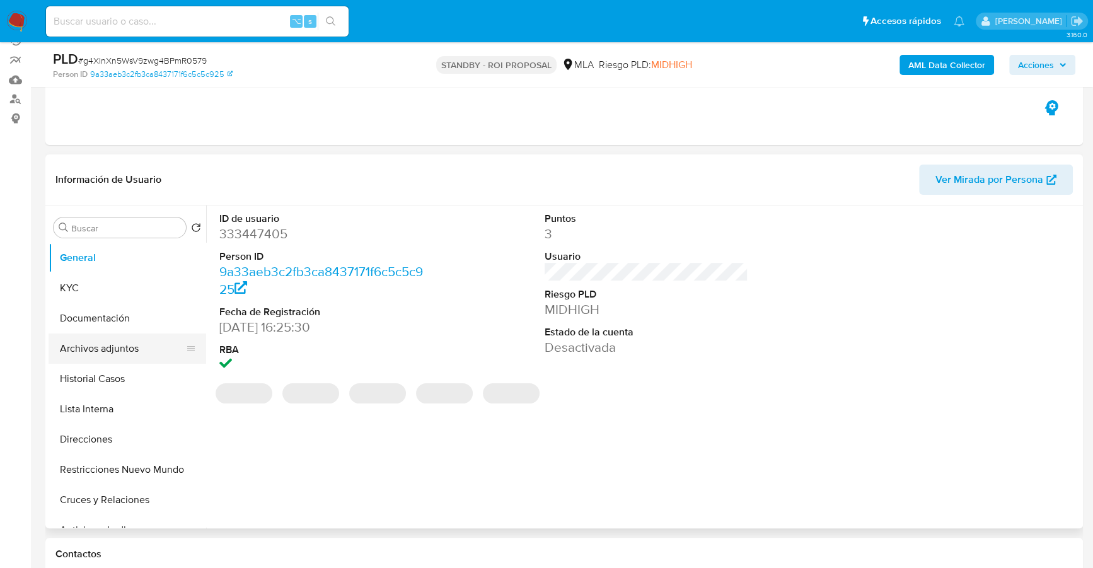
click at [117, 346] on button "Archivos adjuntos" at bounding box center [122, 348] width 147 height 30
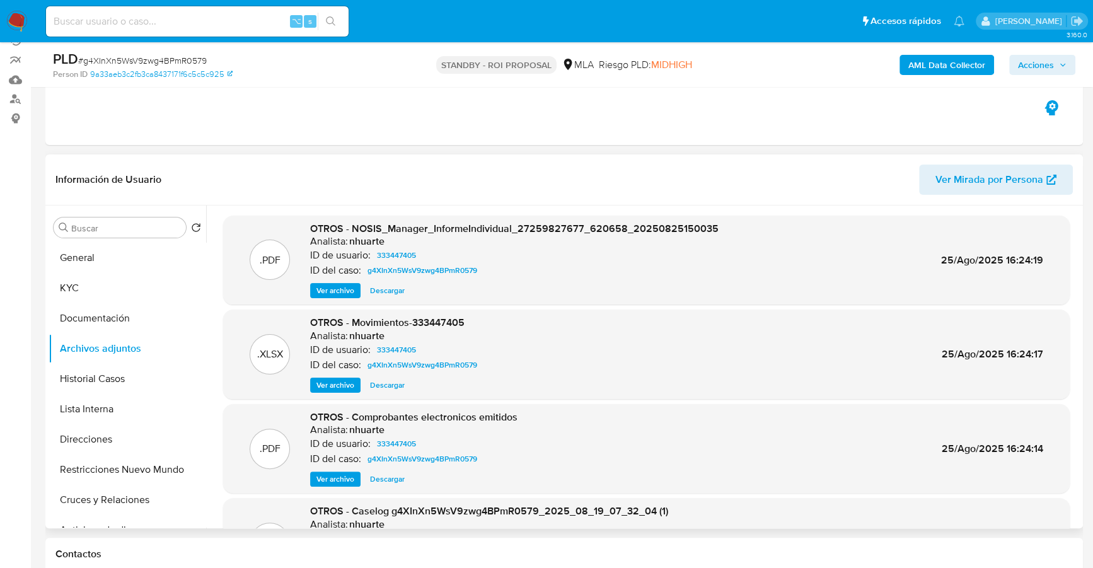
click at [391, 379] on span "Descargar" at bounding box center [387, 385] width 35 height 13
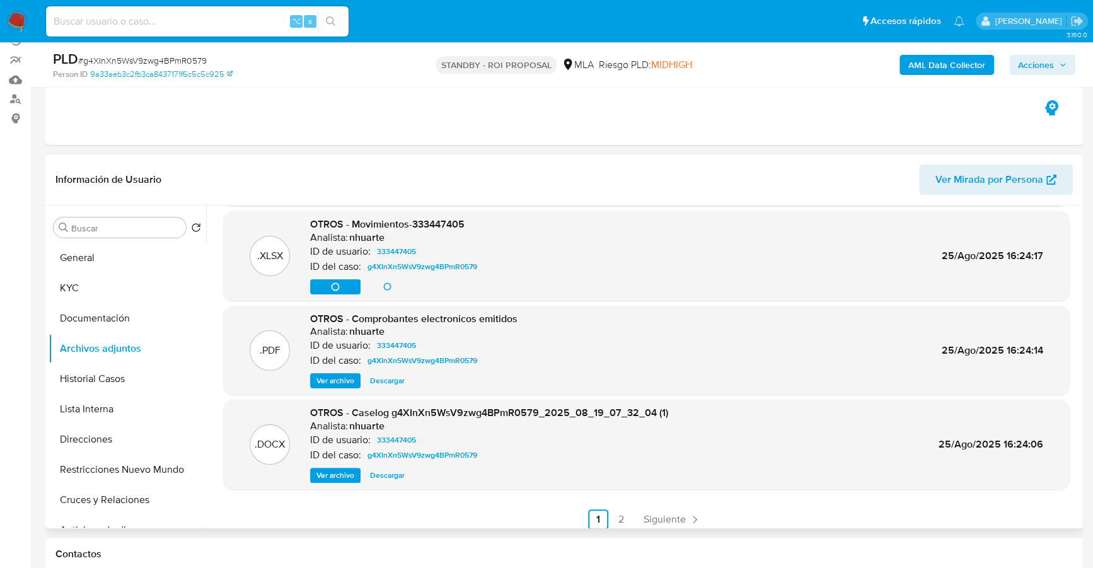
scroll to position [106, 0]
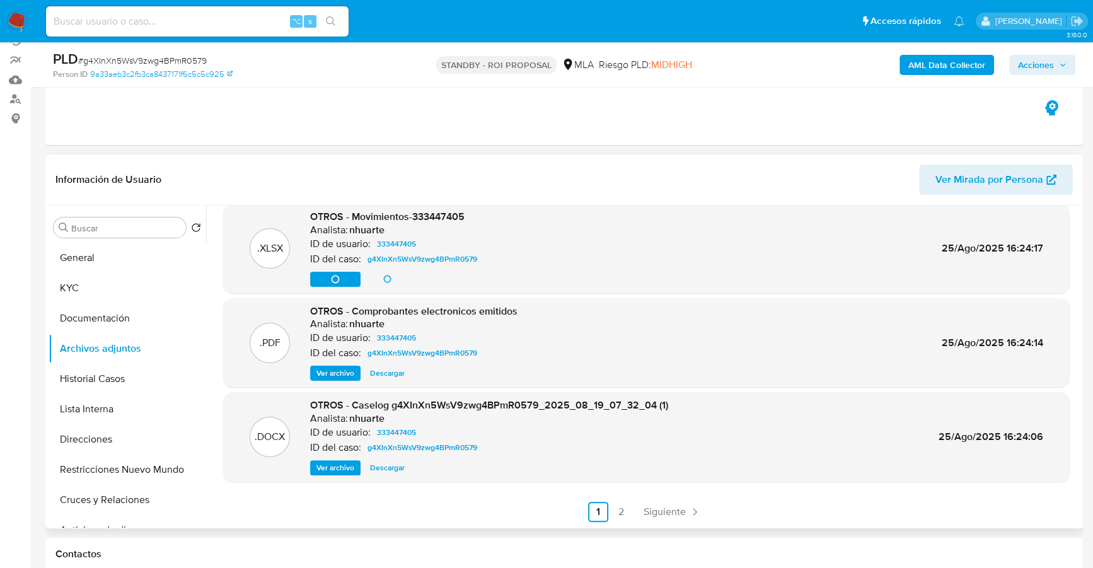
click at [393, 464] on span "Descargar" at bounding box center [387, 467] width 35 height 13
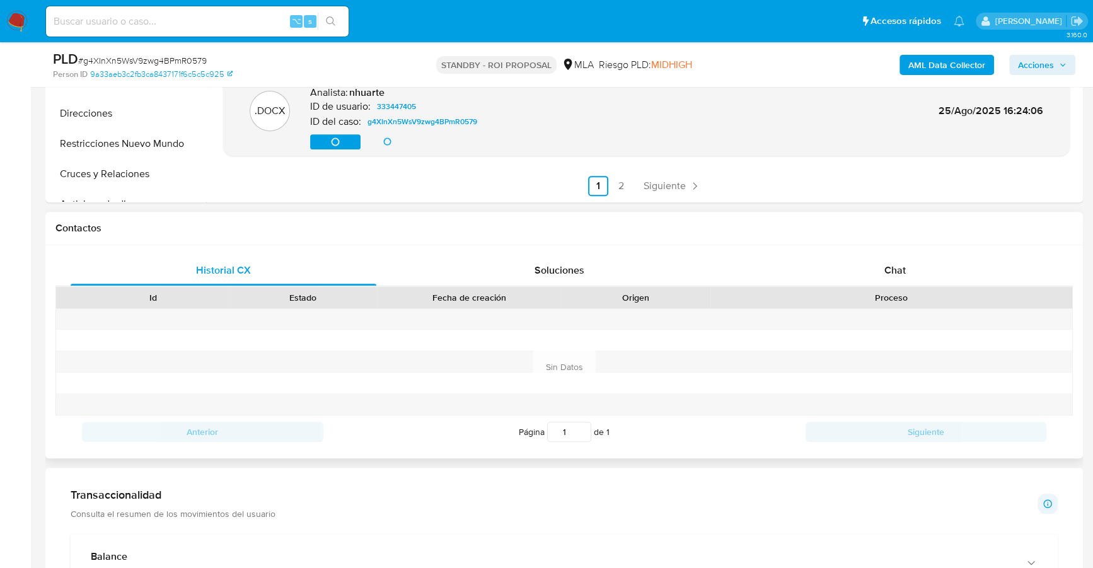
scroll to position [451, 0]
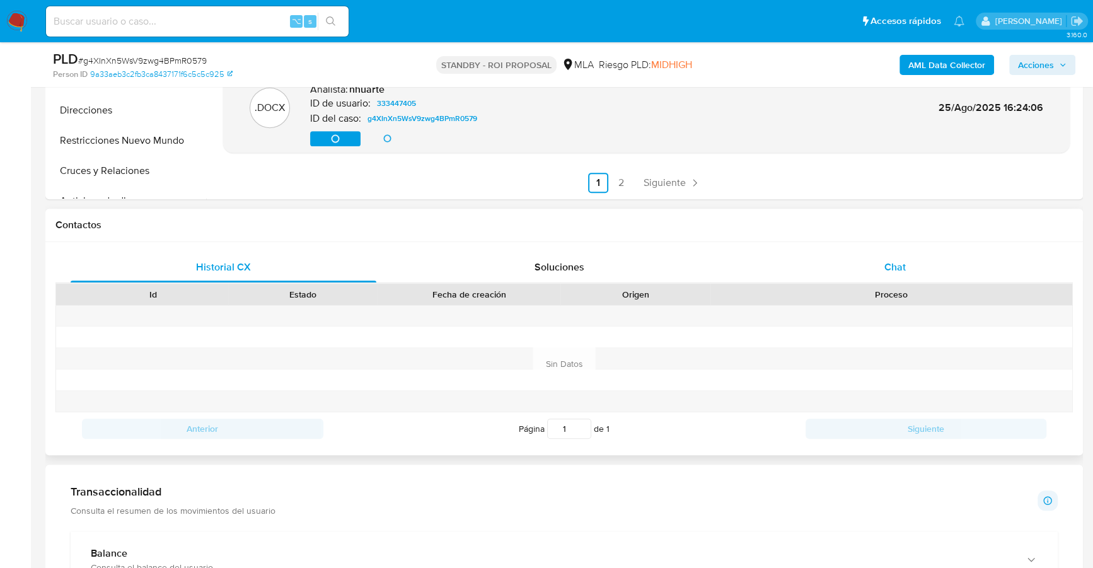
click at [911, 256] on div "Chat" at bounding box center [895, 267] width 306 height 30
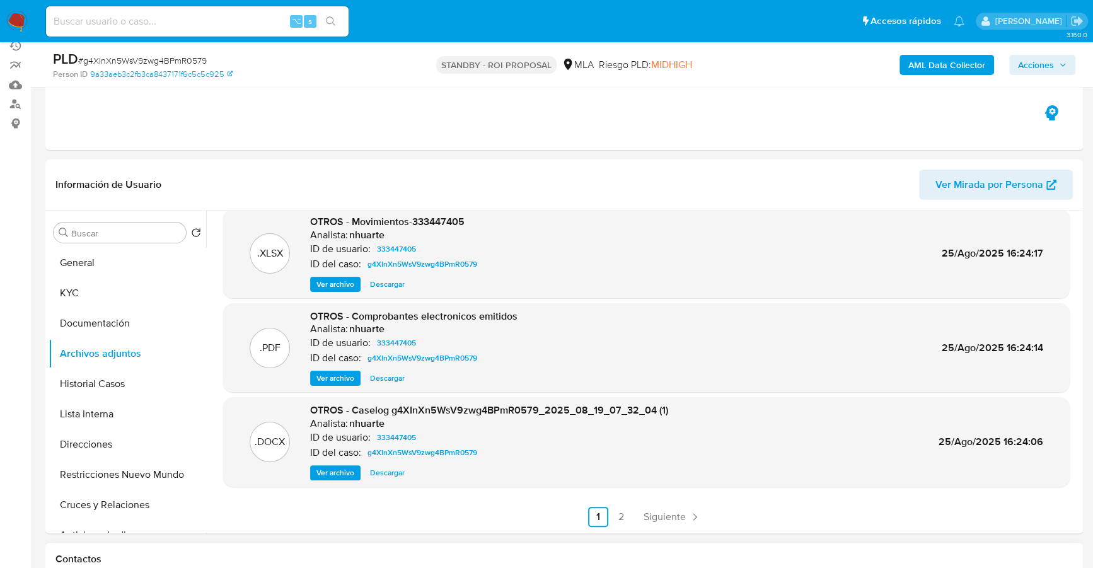
scroll to position [112, 0]
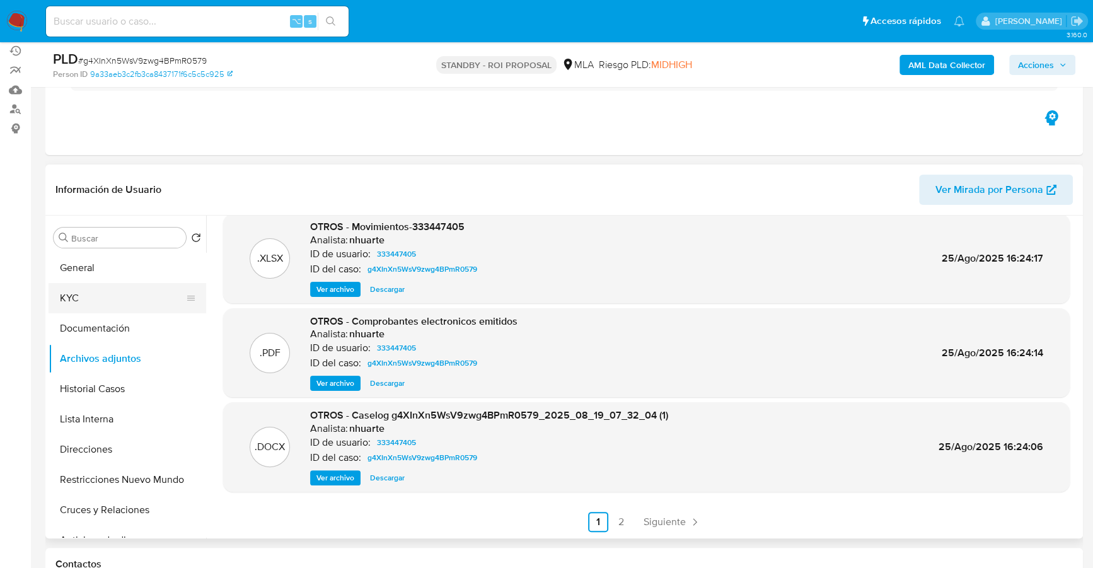
click at [59, 294] on button "KYC" at bounding box center [122, 298] width 147 height 30
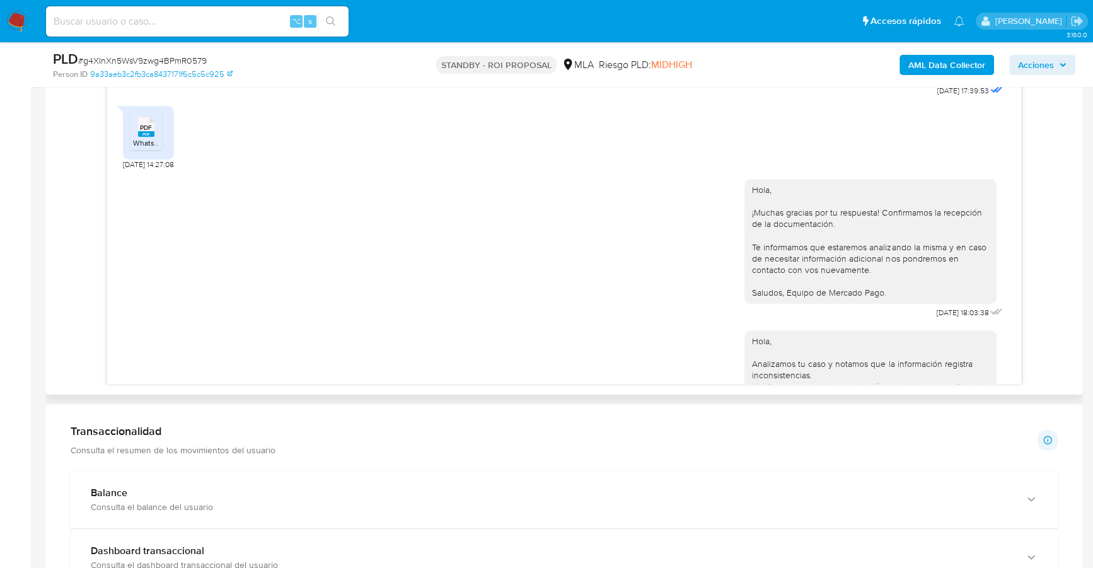
scroll to position [668, 0]
click at [144, 144] on span "WhatsApp Scan 2025-08-19 at 11.14.13.pdf" at bounding box center [189, 139] width 113 height 11
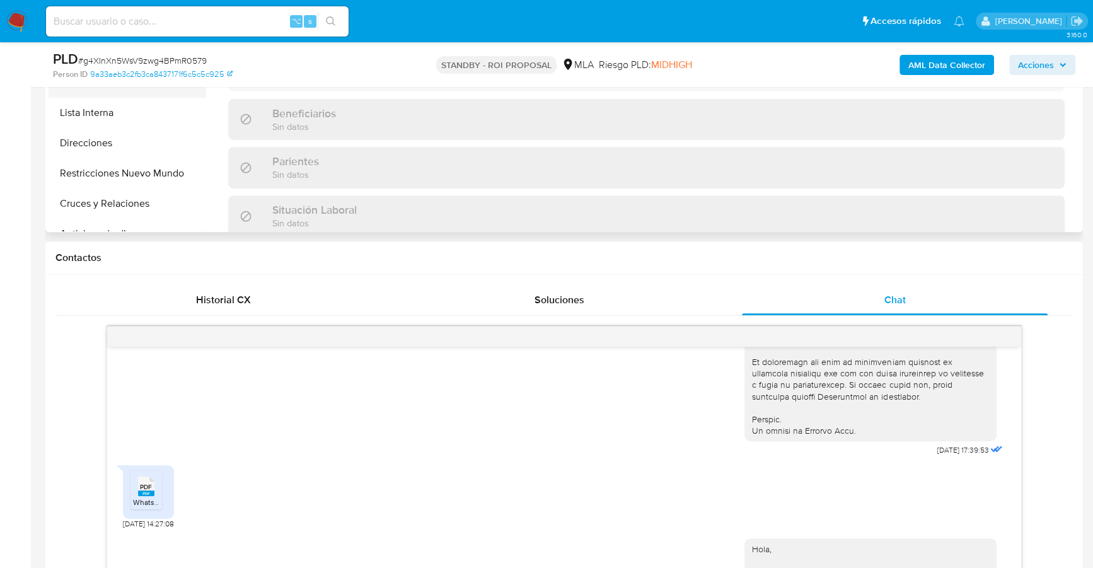
scroll to position [275, 0]
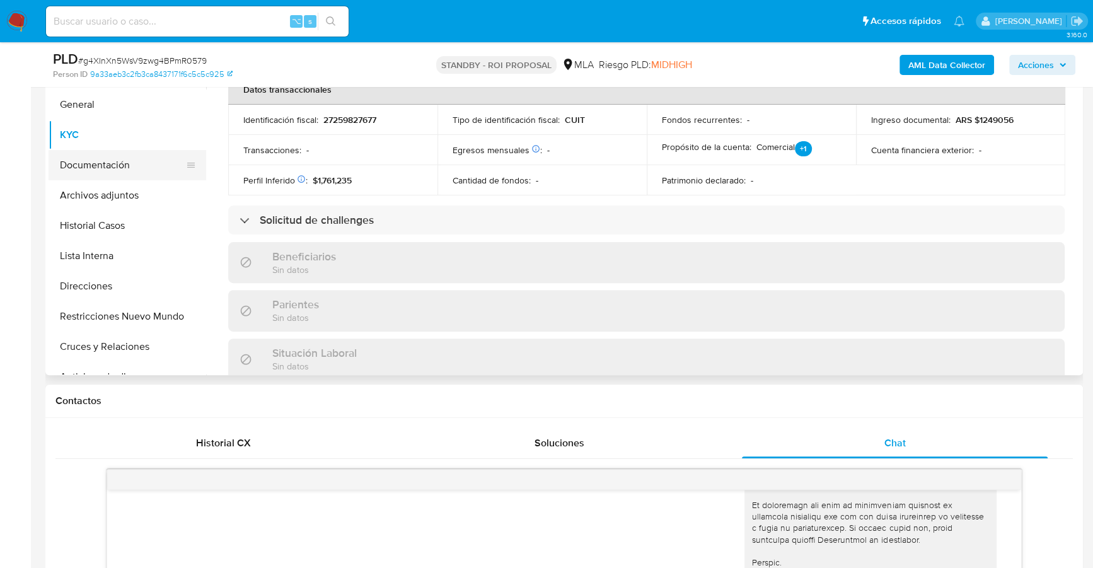
click at [117, 167] on button "Documentación" at bounding box center [122, 165] width 147 height 30
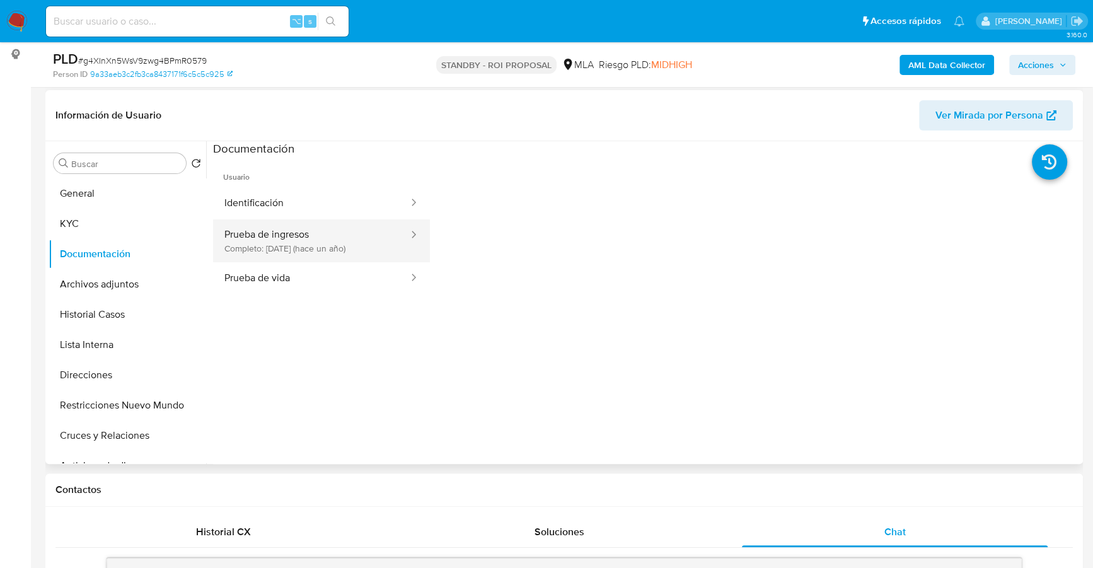
scroll to position [180, 0]
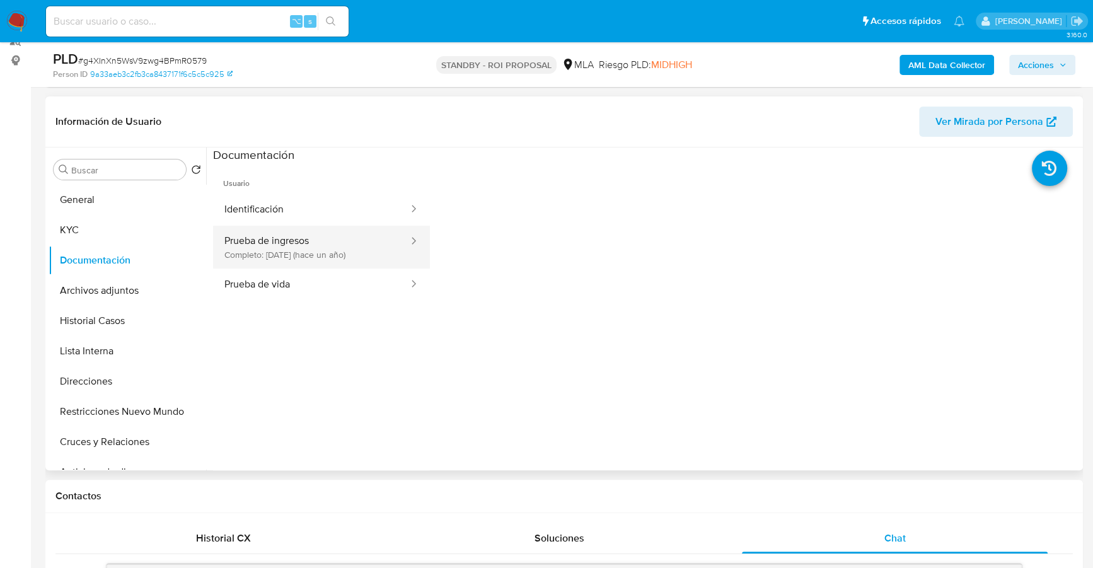
click at [287, 233] on button "Prueba de ingresos Completo: 09/08/2024 (hace un año)" at bounding box center [311, 247] width 197 height 43
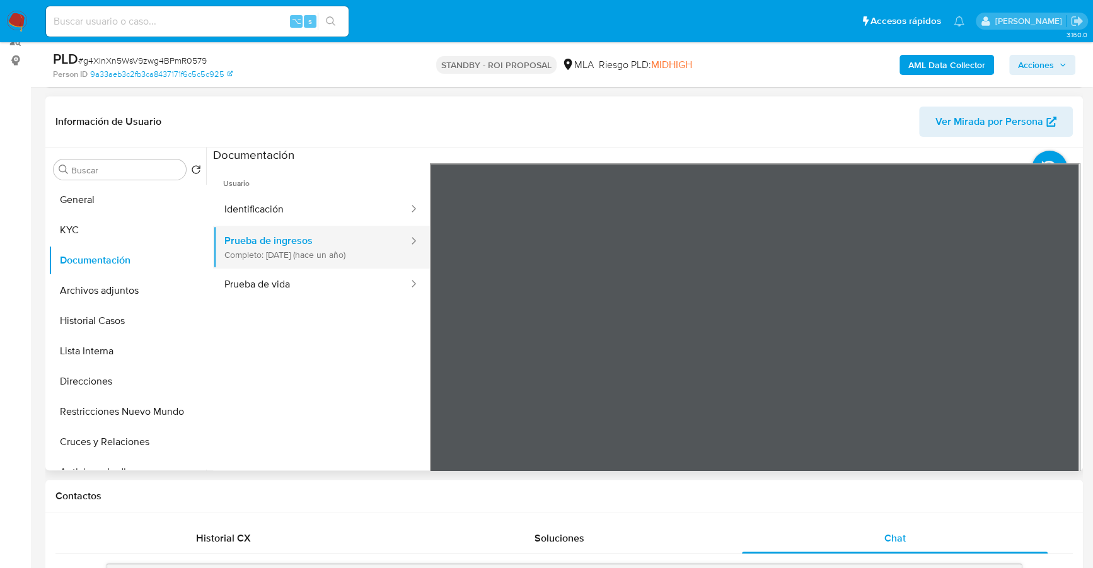
click at [292, 237] on button "Prueba de ingresos Completo: 09/08/2024 (hace un año)" at bounding box center [311, 247] width 197 height 43
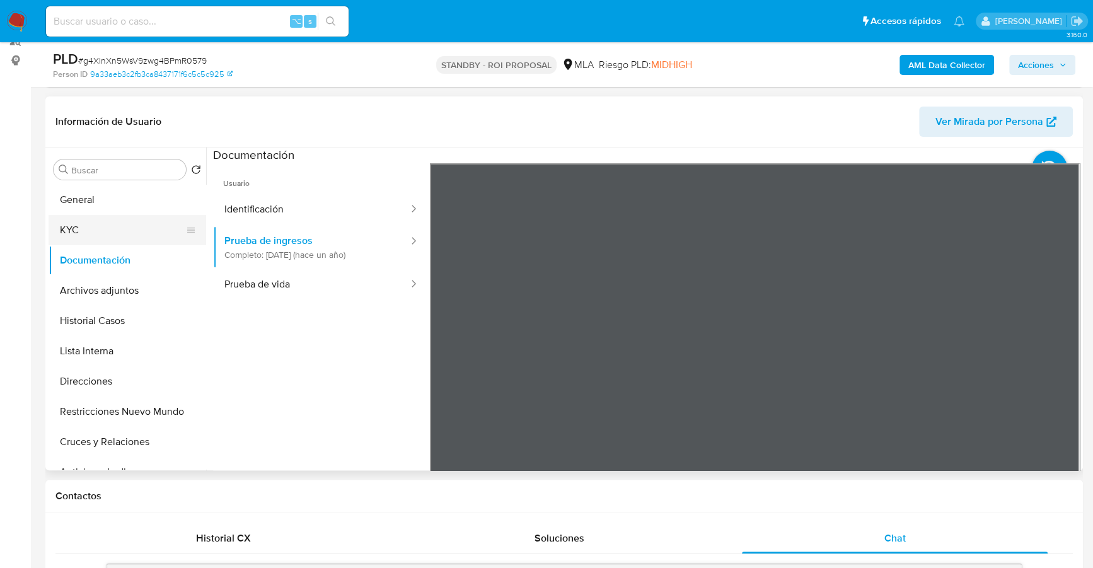
click at [65, 239] on button "KYC" at bounding box center [122, 230] width 147 height 30
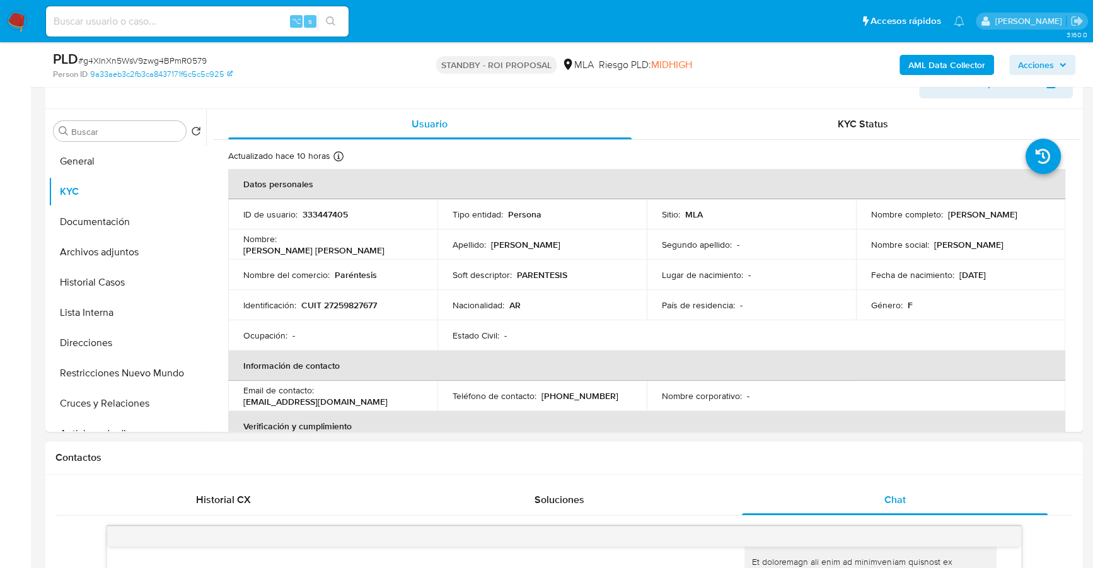
scroll to position [440, 0]
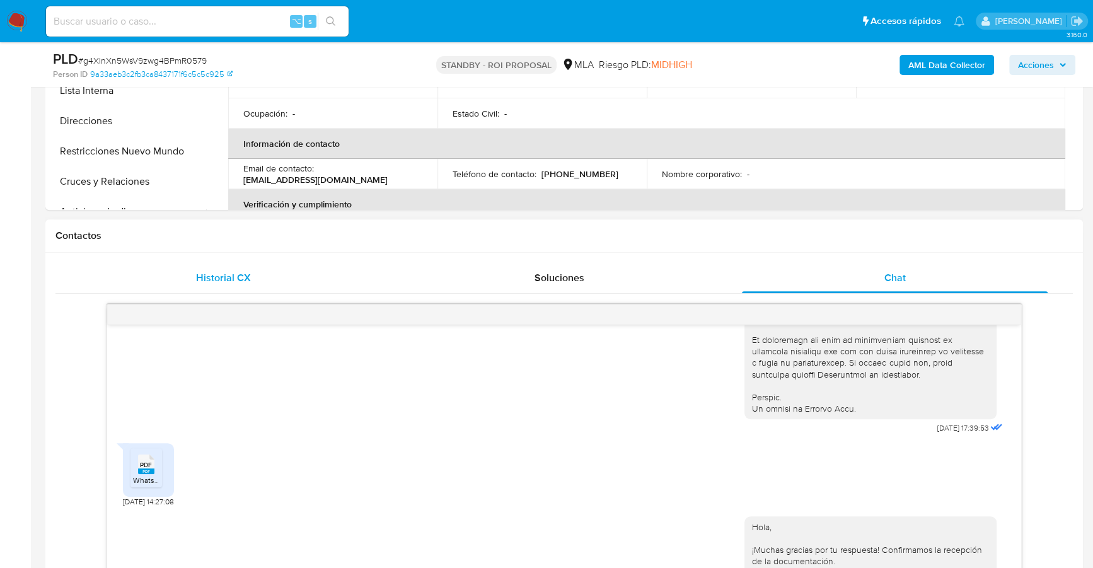
click at [233, 279] on span "Historial CX" at bounding box center [223, 277] width 55 height 14
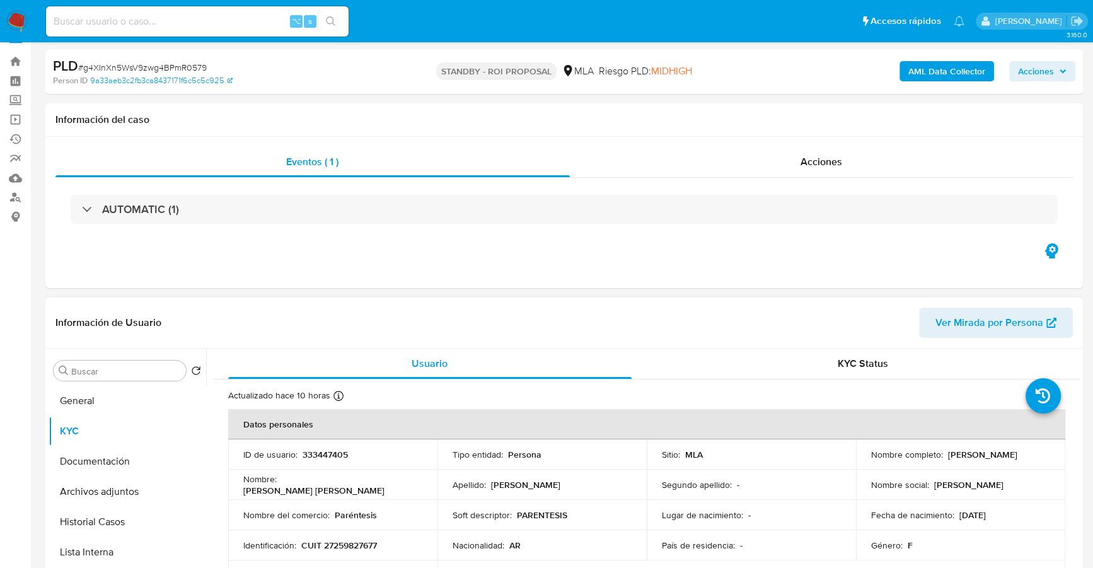
scroll to position [23, 0]
click at [132, 23] on input at bounding box center [197, 21] width 302 height 16
paste input "1449059982"
type input "1449059982"
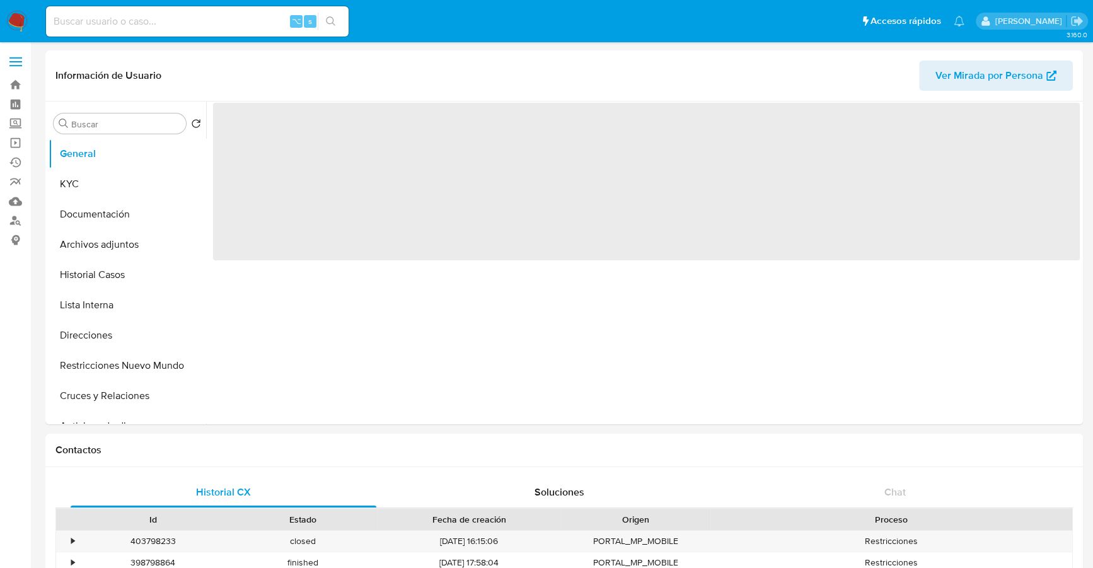
select select "10"
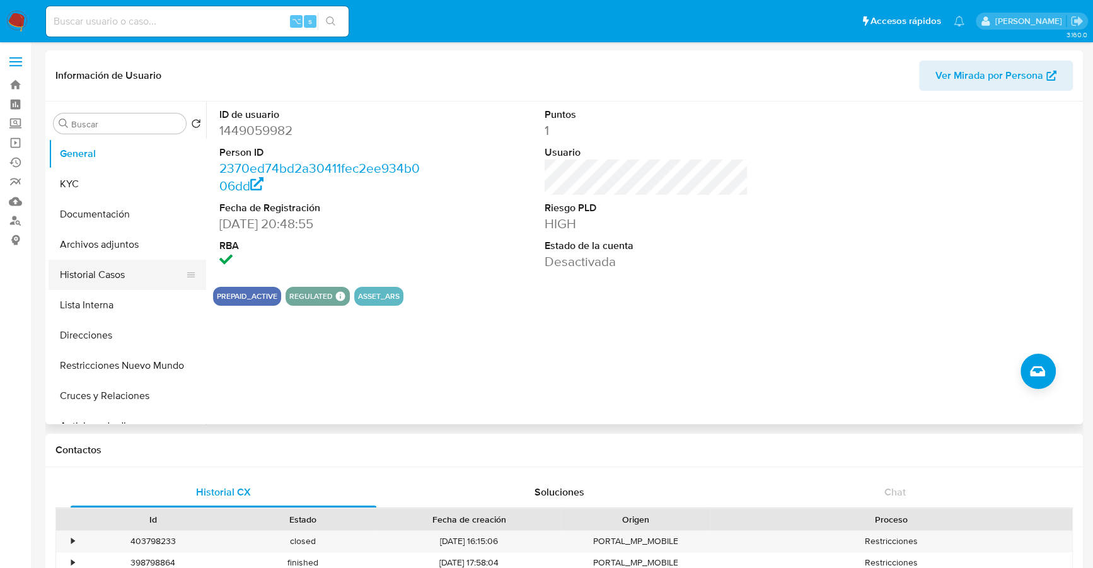
click at [113, 264] on button "Historial Casos" at bounding box center [122, 275] width 147 height 30
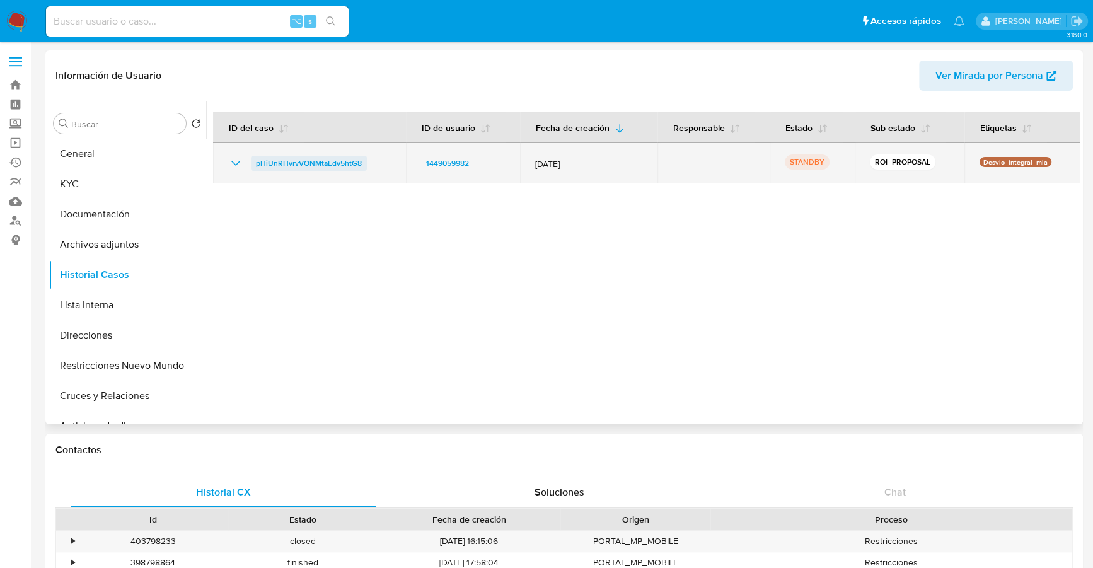
click at [347, 165] on span "pHiUnRHvrvVONMtaEdv5htG8" at bounding box center [309, 163] width 106 height 15
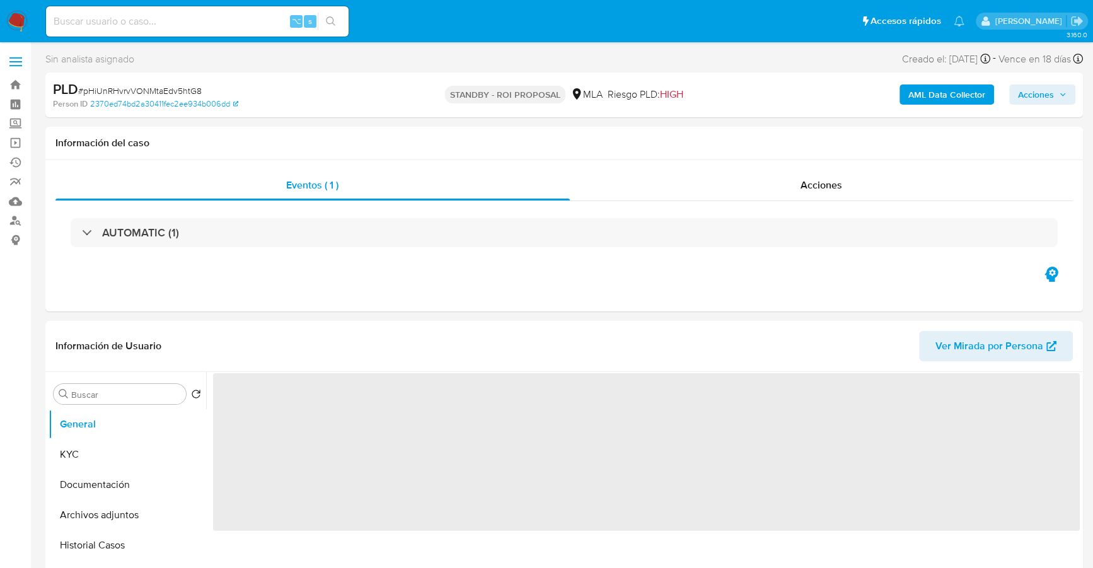
select select "10"
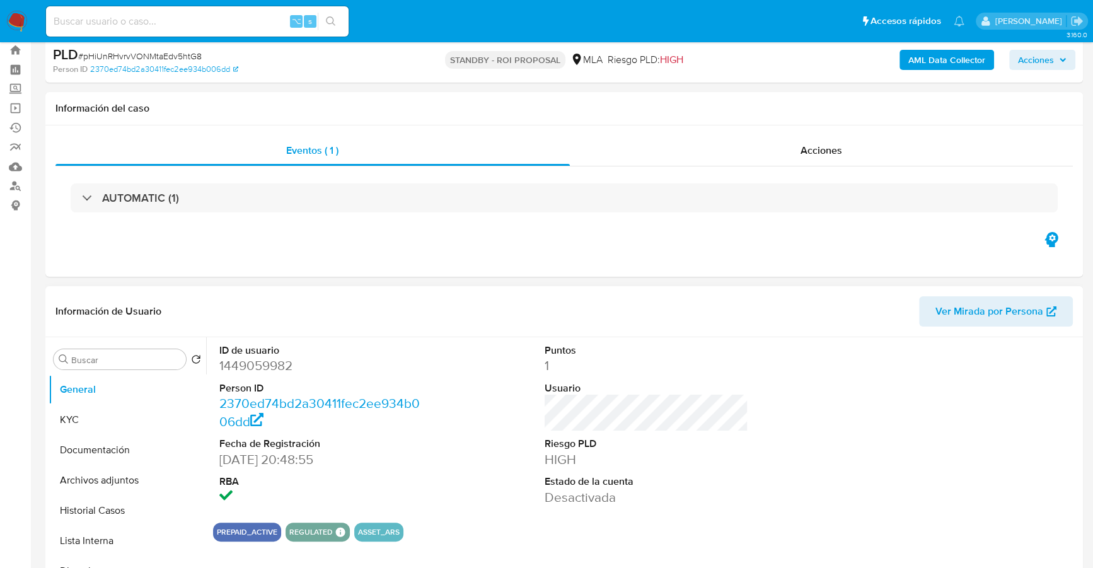
scroll to position [122, 0]
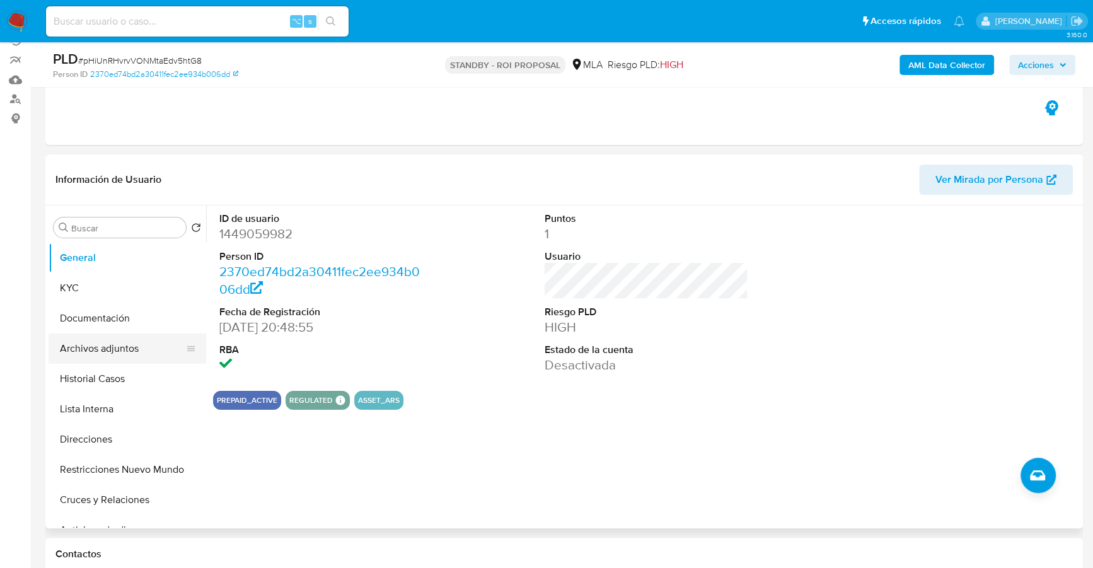
click at [103, 350] on button "Archivos adjuntos" at bounding box center [122, 348] width 147 height 30
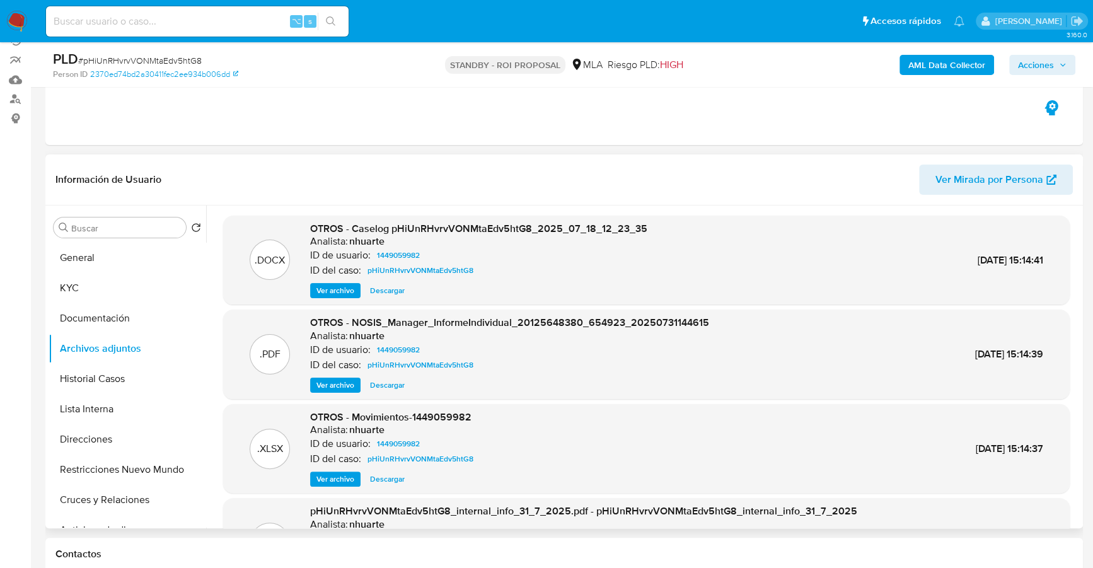
click at [393, 296] on span "Descargar" at bounding box center [387, 290] width 35 height 13
click at [393, 479] on span "Descargar" at bounding box center [387, 479] width 35 height 13
click at [134, 299] on button "KYC" at bounding box center [122, 288] width 147 height 30
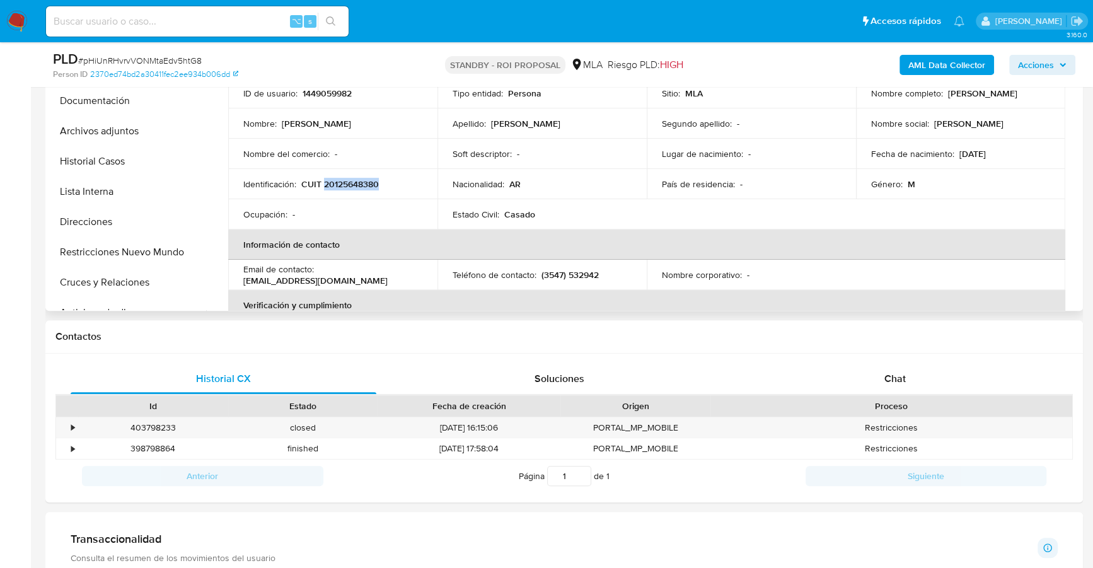
scroll to position [435, 0]
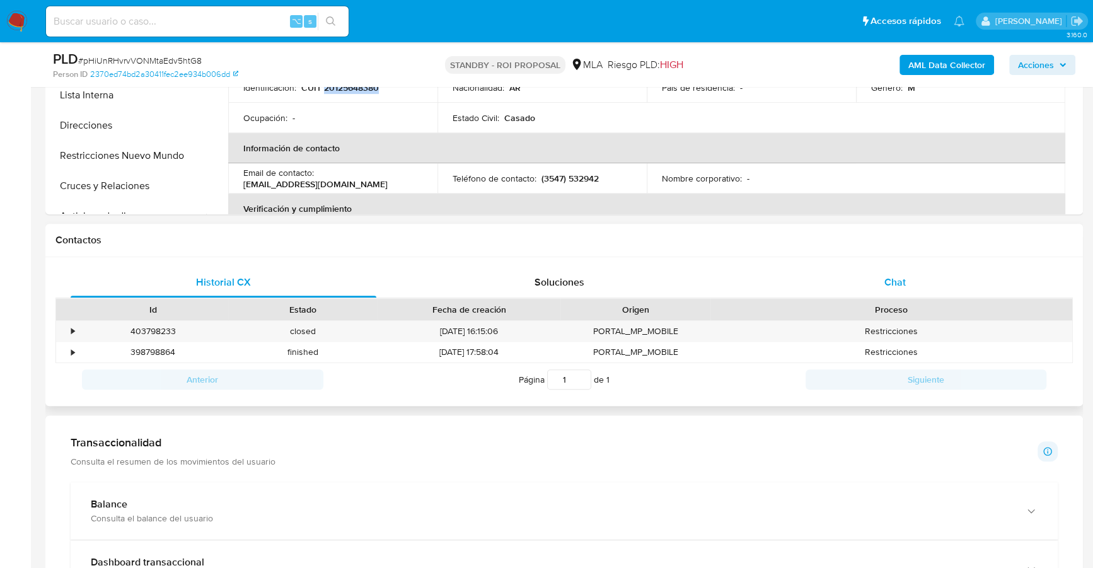
click at [932, 289] on div "Chat" at bounding box center [895, 282] width 306 height 30
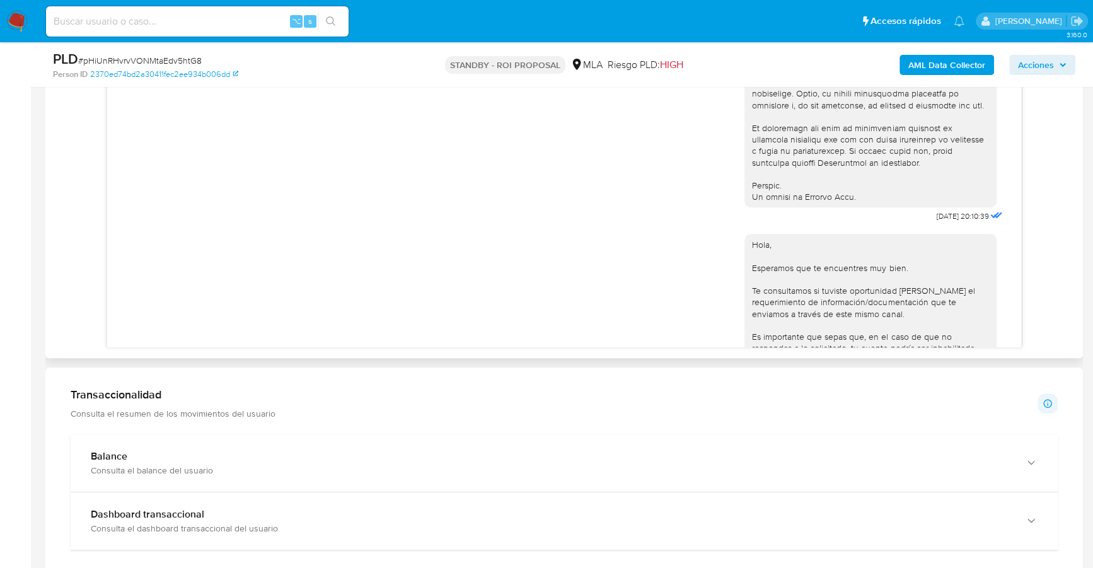
scroll to position [676, 0]
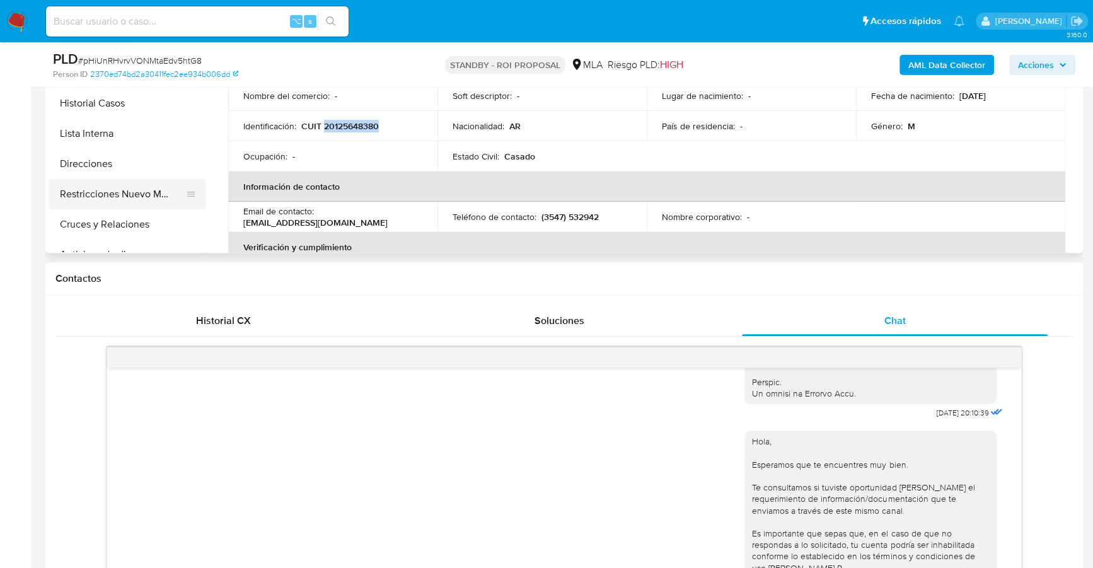
click at [128, 197] on button "Restricciones Nuevo Mundo" at bounding box center [122, 194] width 147 height 30
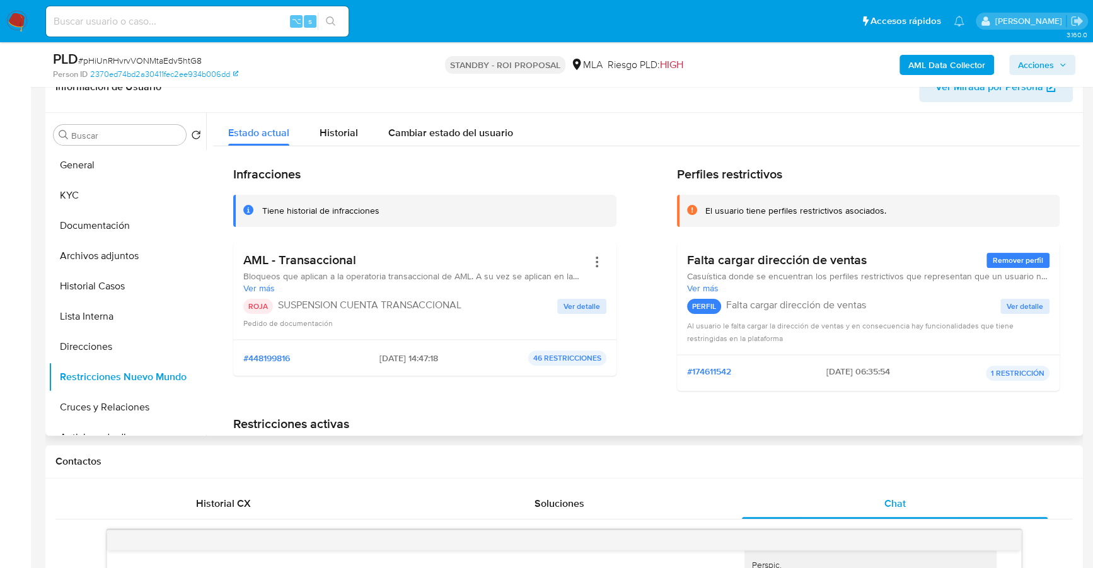
scroll to position [418, 0]
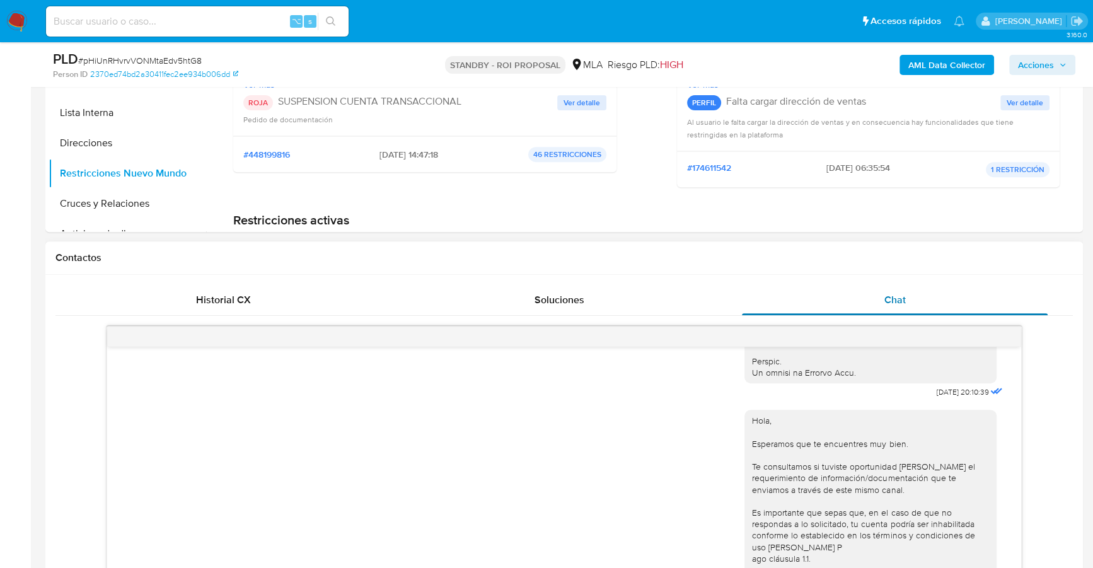
click at [898, 300] on span "Chat" at bounding box center [894, 299] width 21 height 14
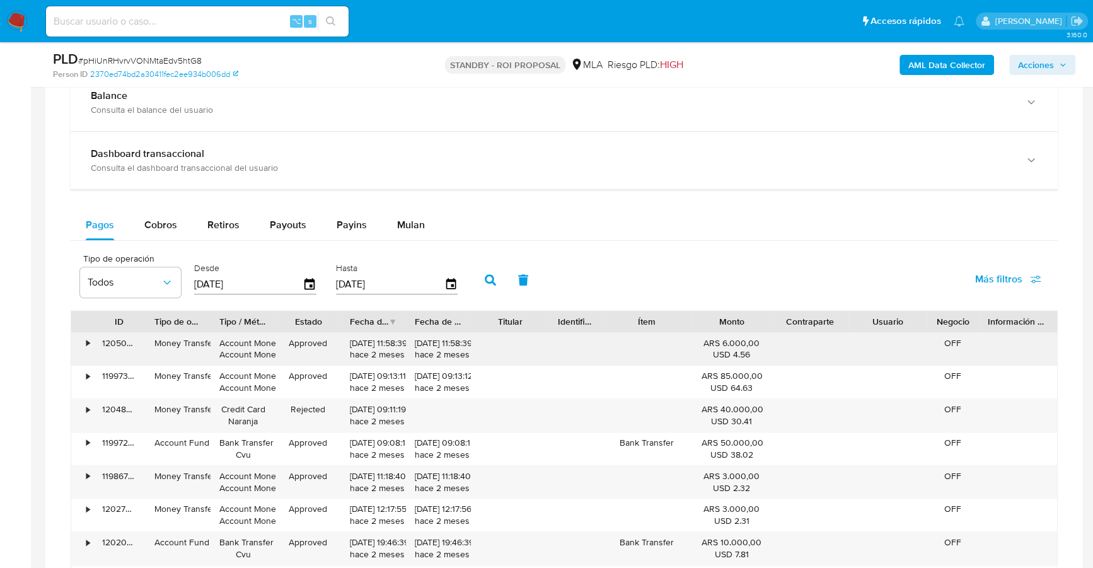
scroll to position [544, 0]
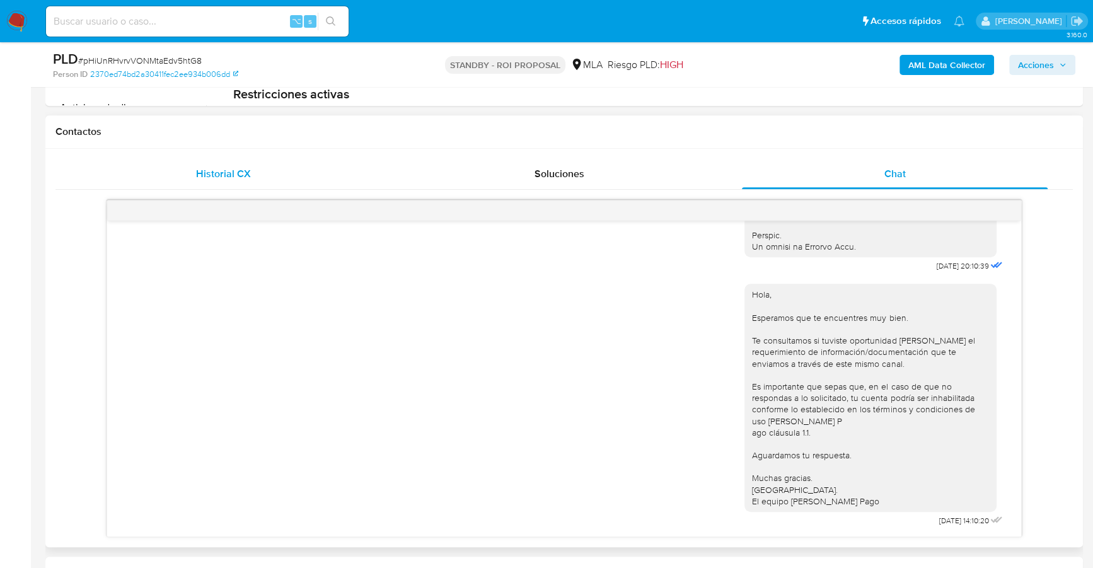
click at [211, 175] on span "Historial CX" at bounding box center [223, 173] width 55 height 14
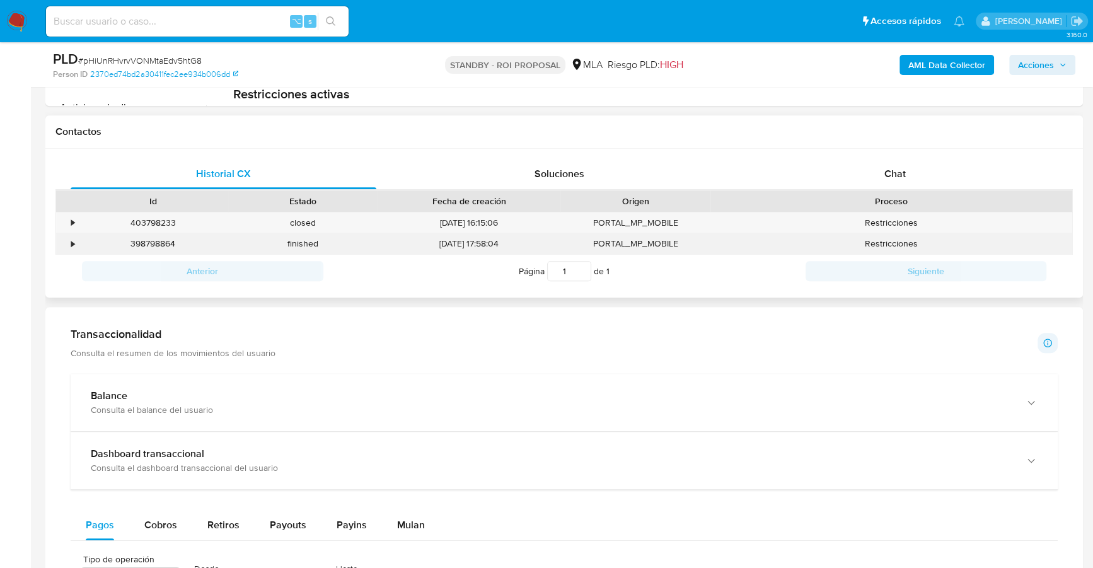
click at [66, 241] on div "•" at bounding box center [67, 243] width 22 height 21
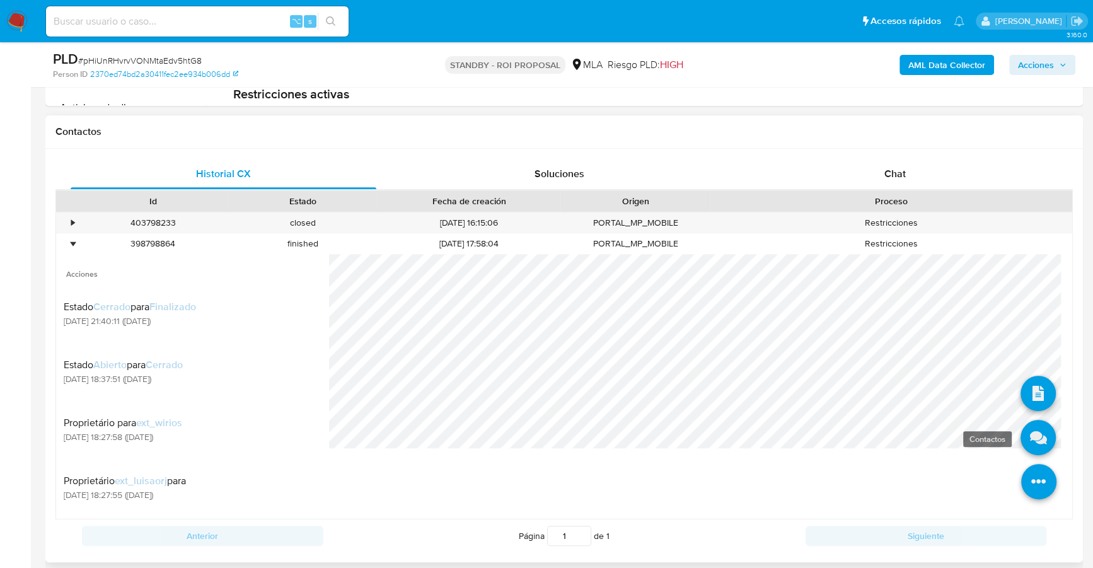
click at [1021, 432] on icon at bounding box center [1037, 437] width 35 height 35
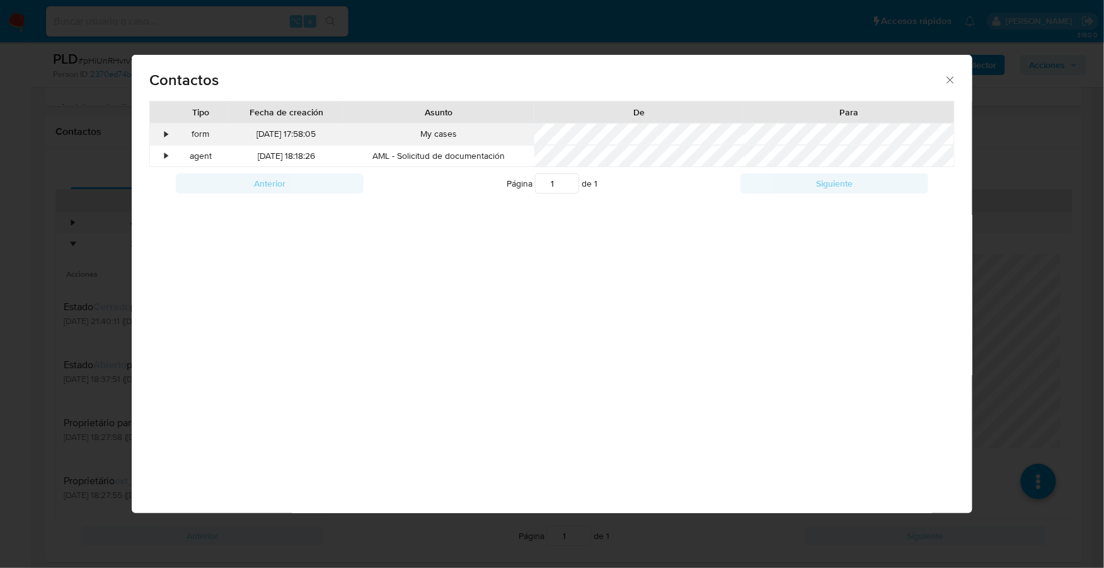
click at [161, 134] on div "•" at bounding box center [161, 134] width 22 height 21
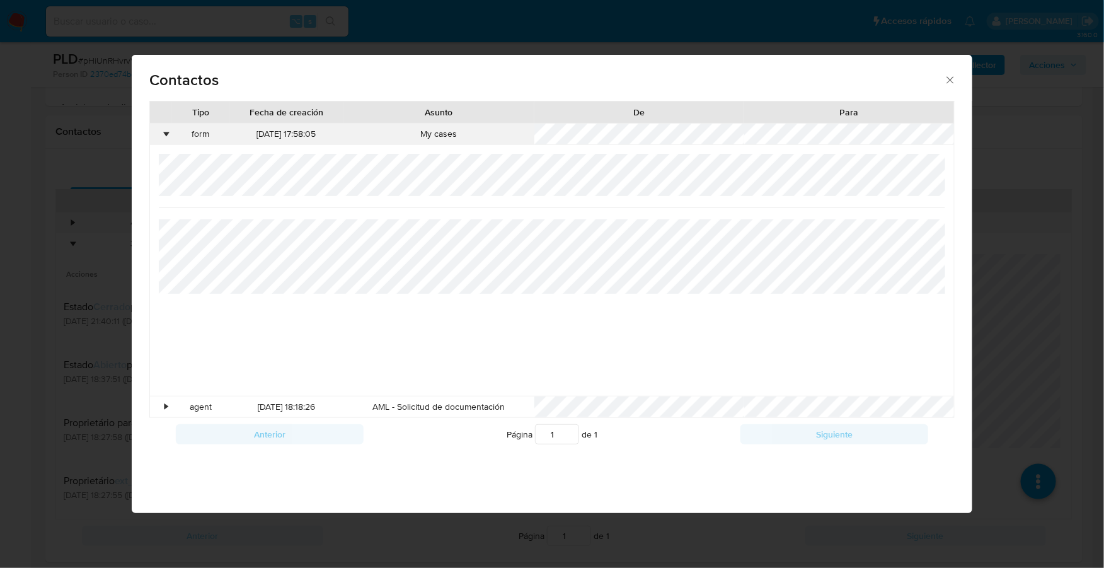
click at [165, 131] on div "•" at bounding box center [166, 134] width 3 height 13
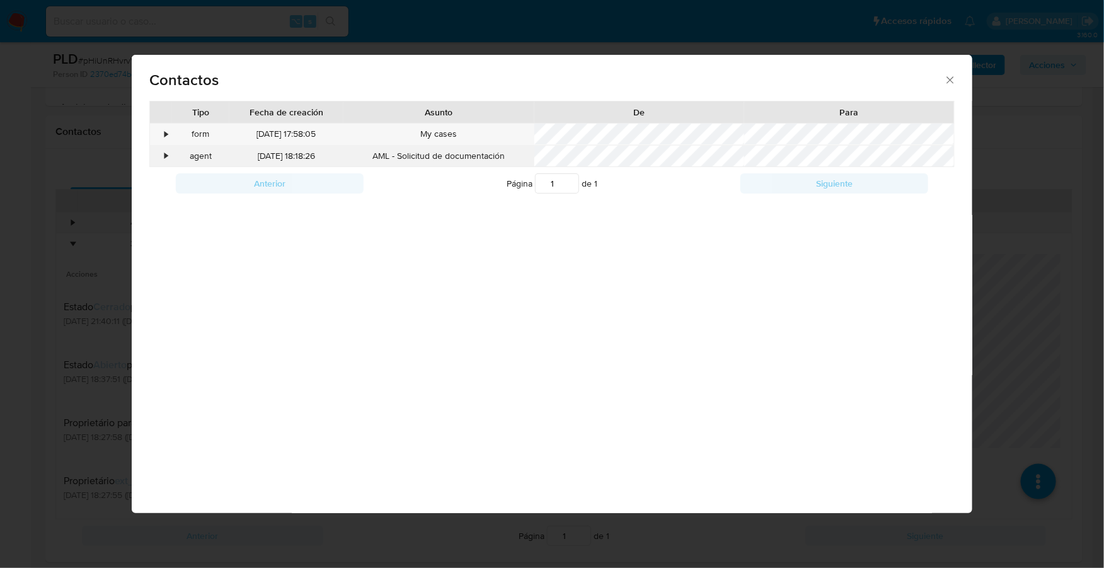
click at [165, 161] on div "•" at bounding box center [166, 156] width 3 height 13
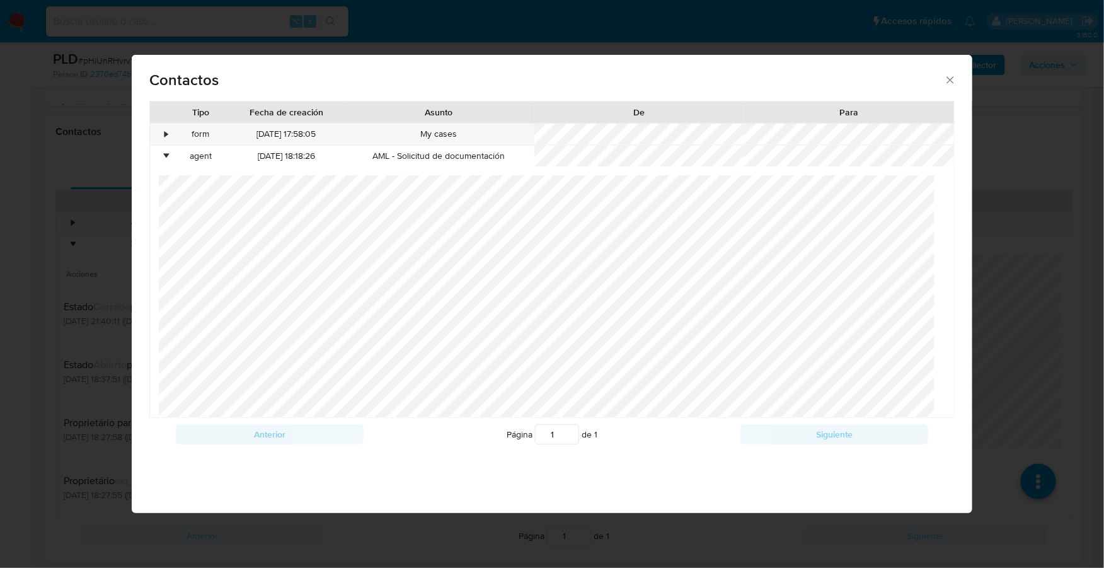
click at [953, 76] on icon "close" at bounding box center [950, 80] width 13 height 13
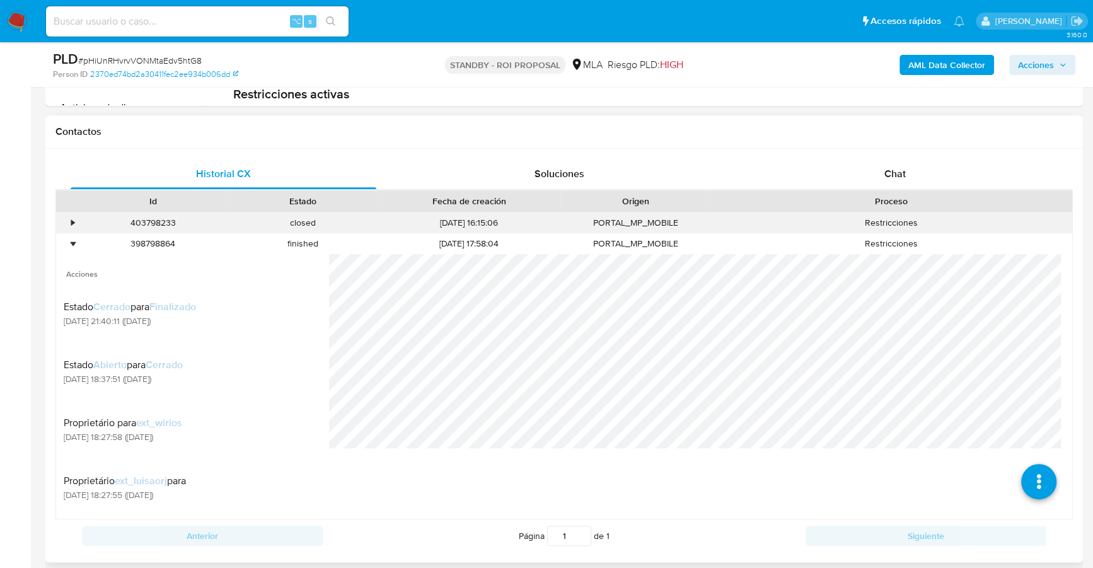
click at [70, 212] on div "•" at bounding box center [67, 222] width 22 height 21
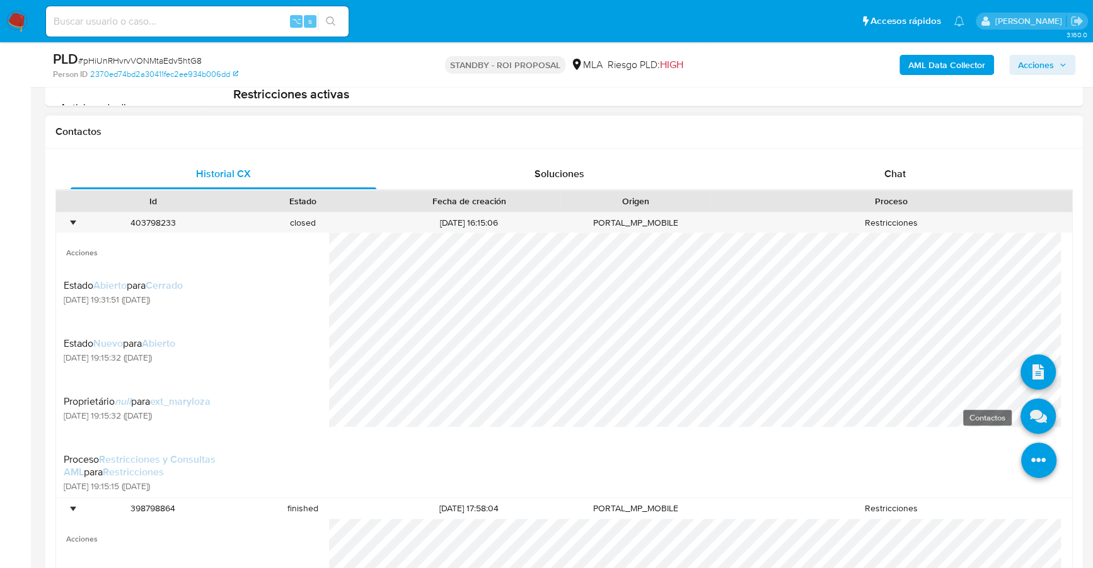
click at [1031, 428] on icon at bounding box center [1037, 415] width 35 height 35
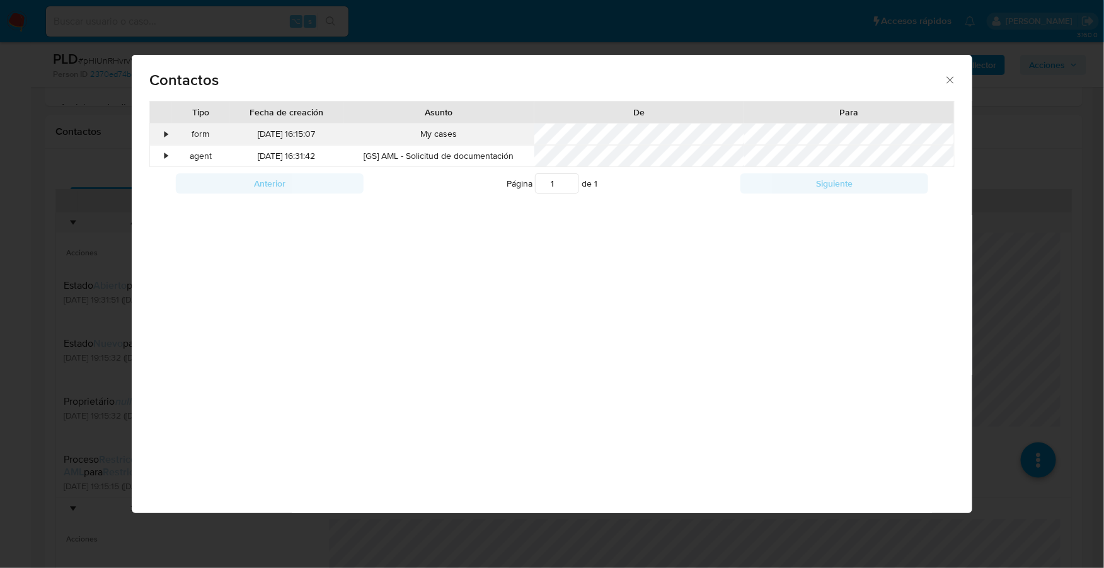
click at [165, 137] on div "•" at bounding box center [166, 134] width 3 height 13
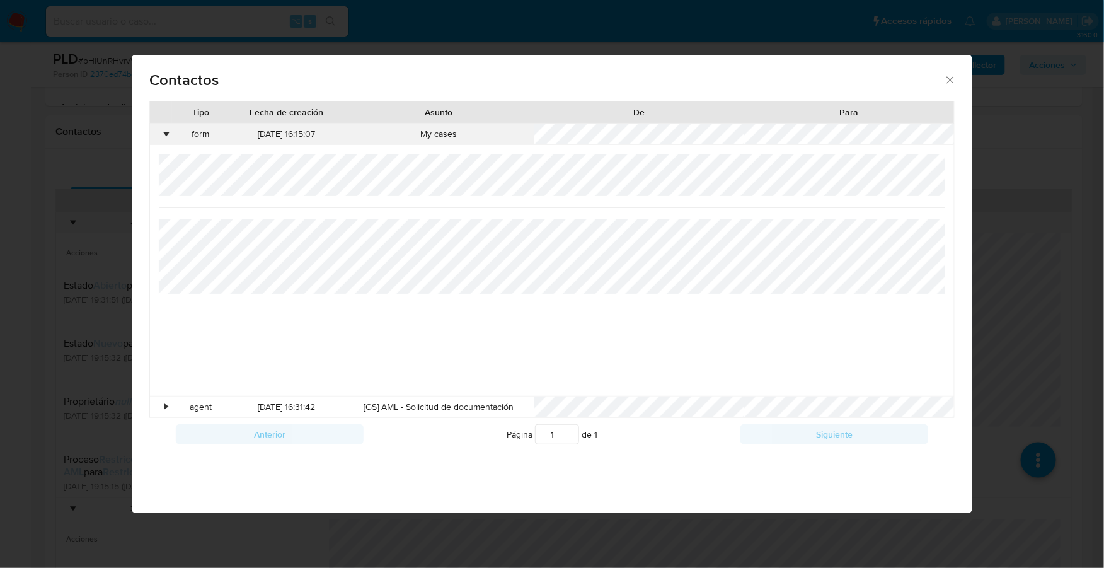
click at [167, 134] on div "•" at bounding box center [166, 134] width 3 height 13
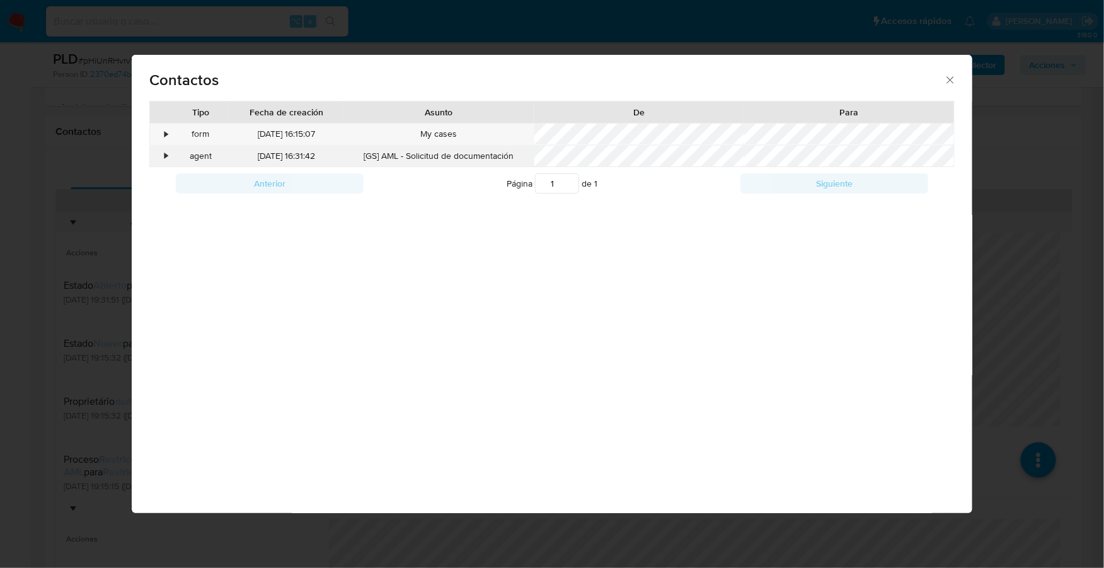
click at [166, 154] on div "•" at bounding box center [166, 156] width 3 height 13
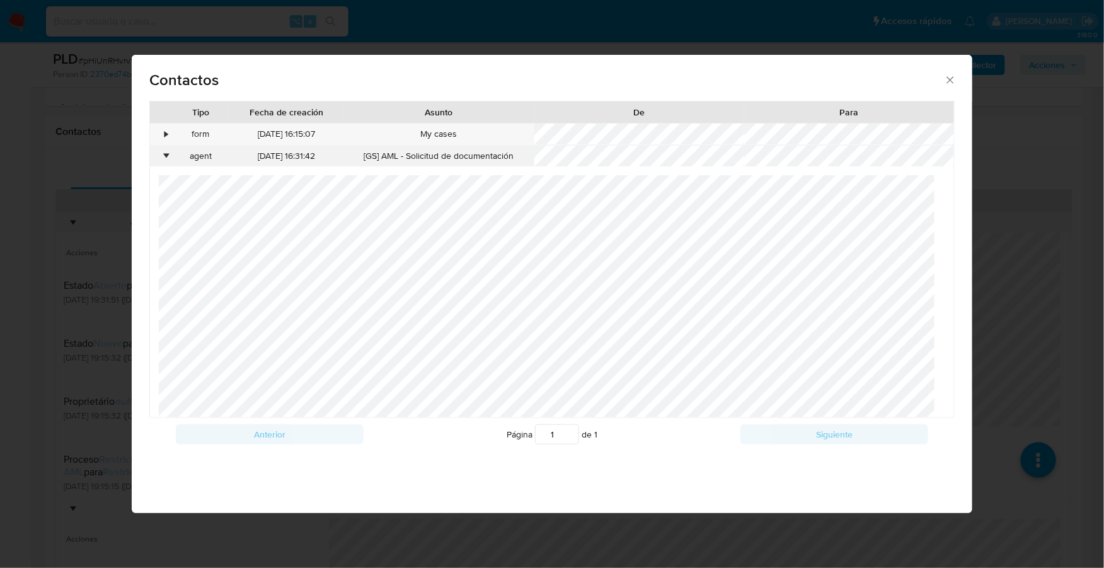
click at [166, 154] on div "•" at bounding box center [166, 156] width 3 height 13
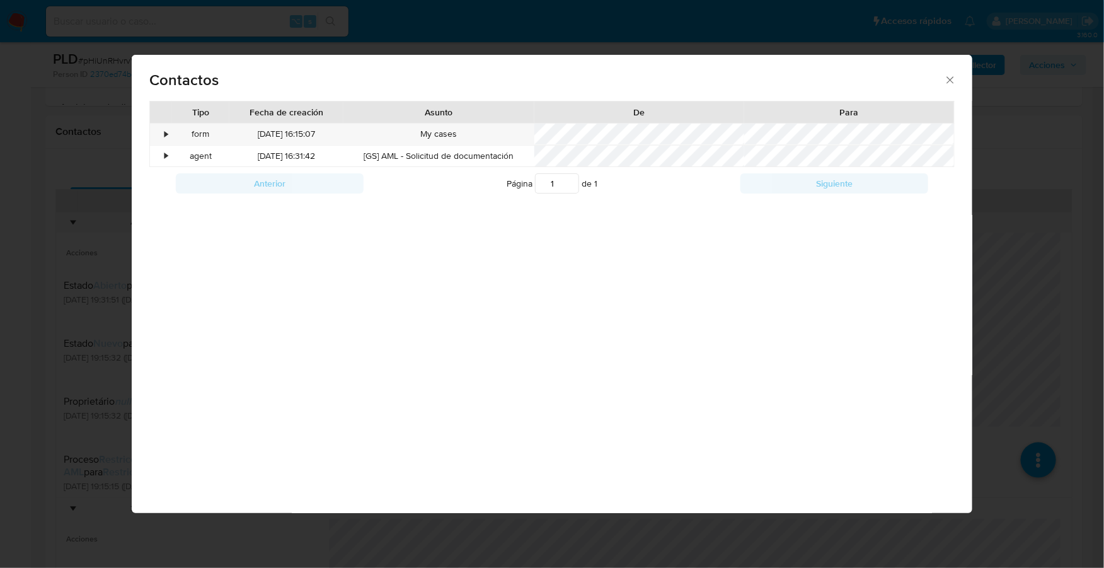
click at [959, 78] on div "Contactos" at bounding box center [552, 78] width 841 height 46
click at [953, 79] on icon "close" at bounding box center [950, 80] width 13 height 13
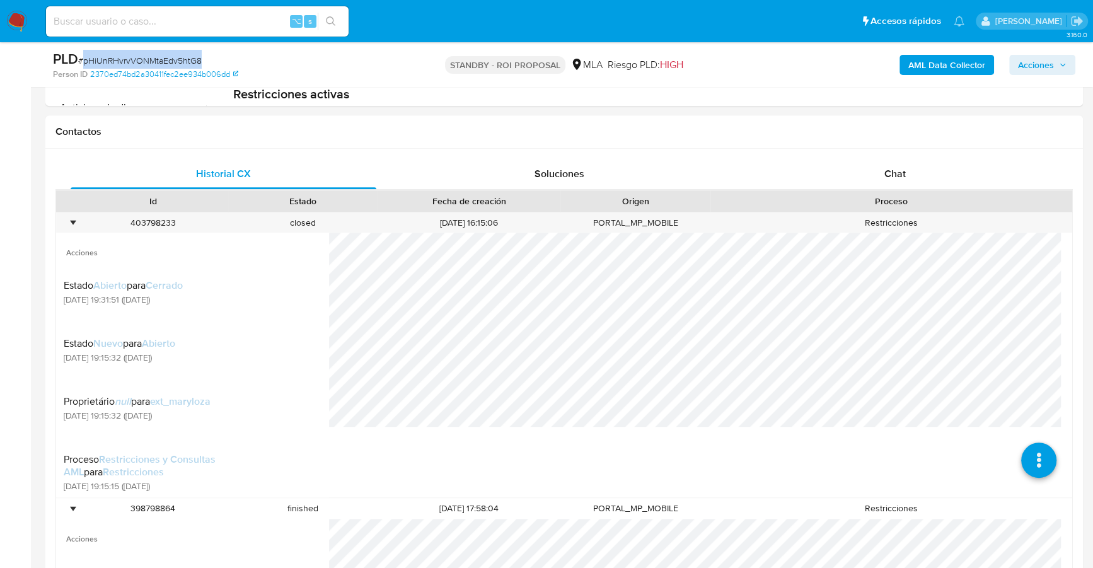
copy span "pHiUnRHvrvVONMtaEdv5htG8"
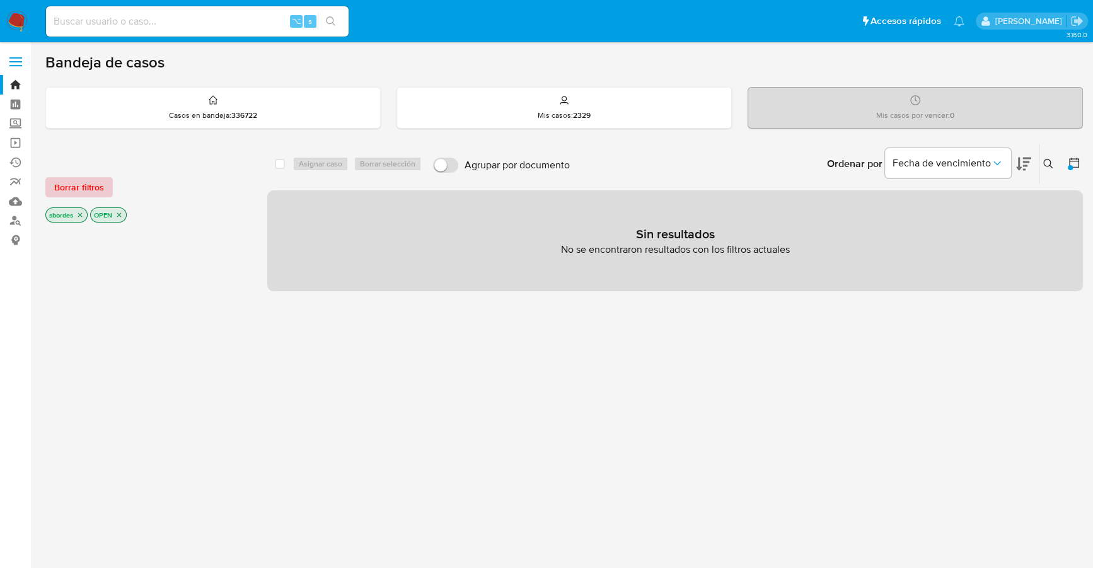
click at [89, 190] on span "Borrar filtros" at bounding box center [79, 187] width 50 height 18
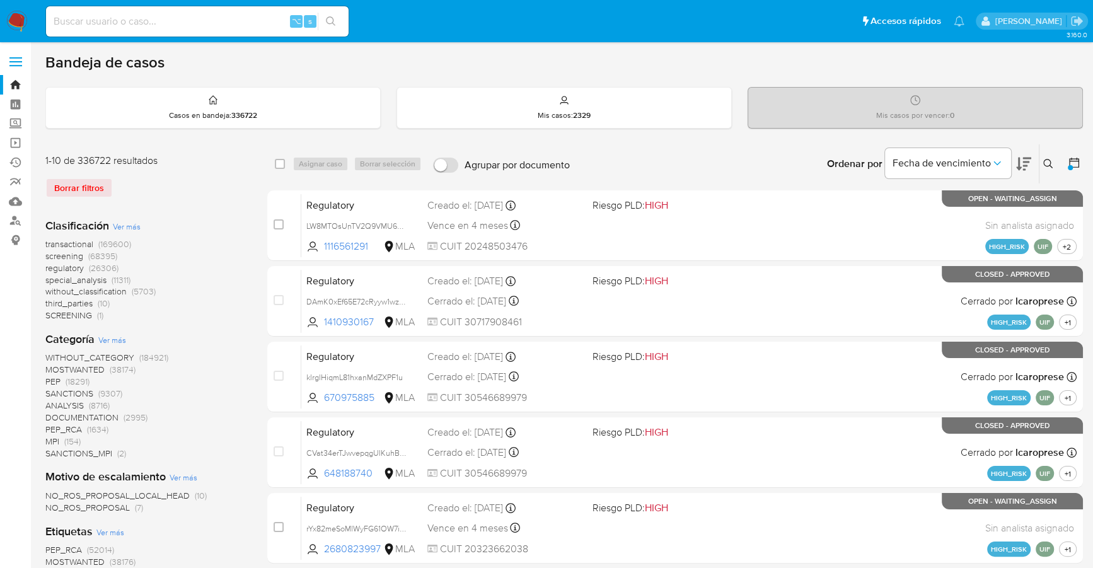
click at [1047, 163] on icon at bounding box center [1048, 164] width 10 height 10
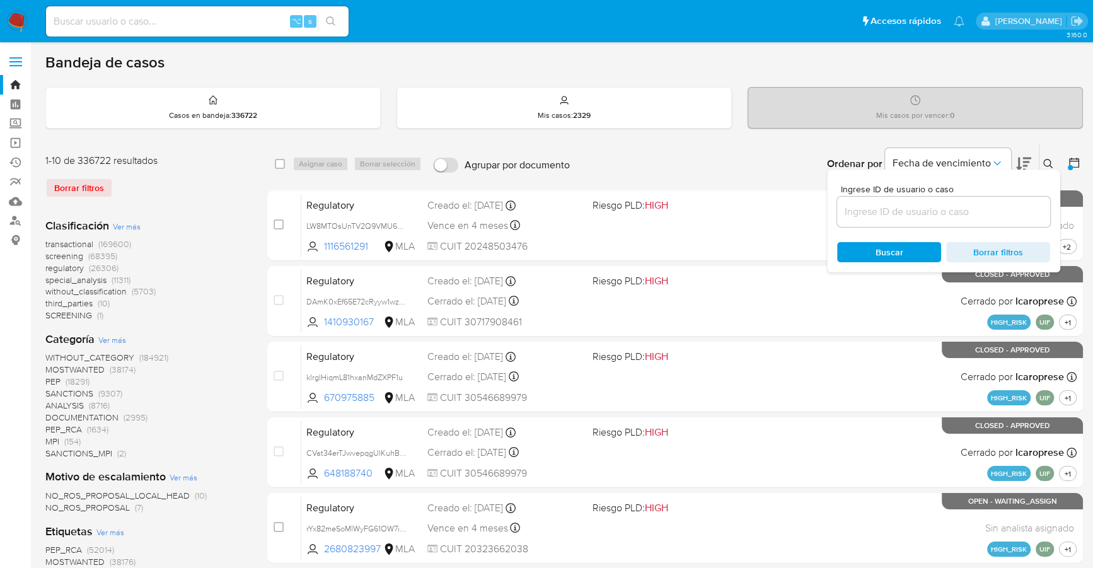
click at [933, 221] on div at bounding box center [943, 212] width 213 height 30
click at [930, 207] on input at bounding box center [943, 212] width 213 height 16
paste input "pHiUnRHvrvVONMtaEdv5htG8"
type input "pHiUnRHvrvVONMtaEdv5htG8"
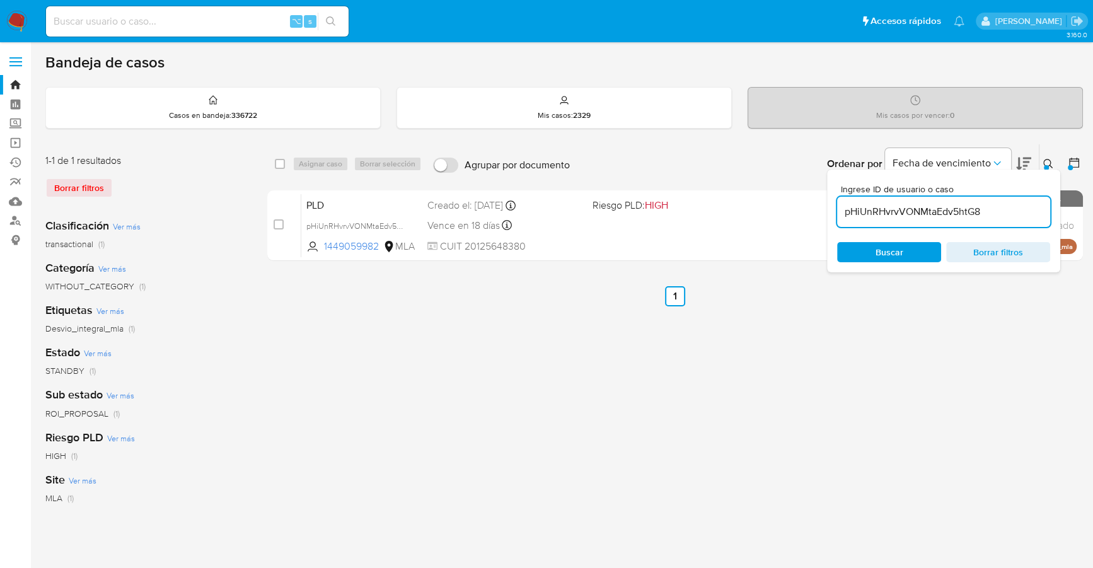
click at [1044, 162] on icon at bounding box center [1048, 164] width 10 height 10
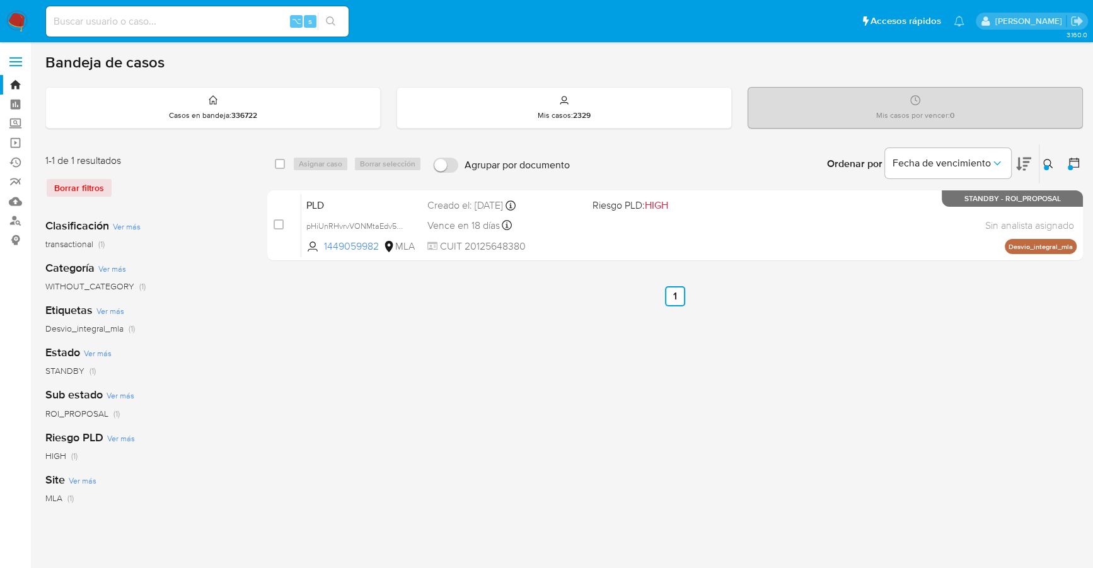
click at [267, 232] on div "1-1 de 1 resultados Borrar filtros Clasificación Ver más transactional (1) Cate…" at bounding box center [563, 420] width 1037 height 553
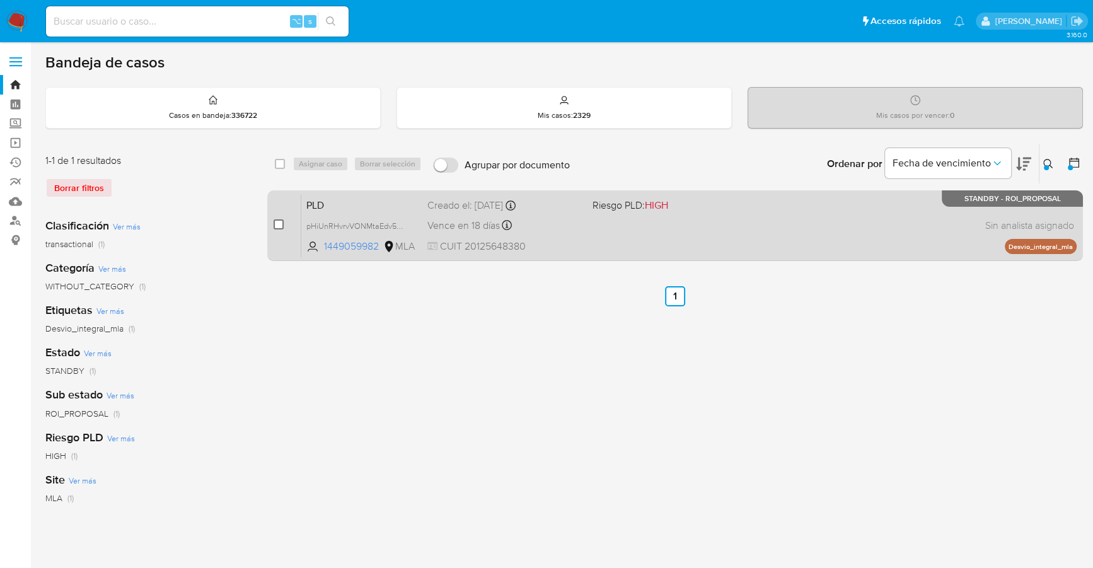
click at [284, 227] on div "case-item-checkbox No es posible asignar el caso" at bounding box center [287, 225] width 28 height 64
click at [280, 227] on input "checkbox" at bounding box center [278, 224] width 10 height 10
checkbox input "true"
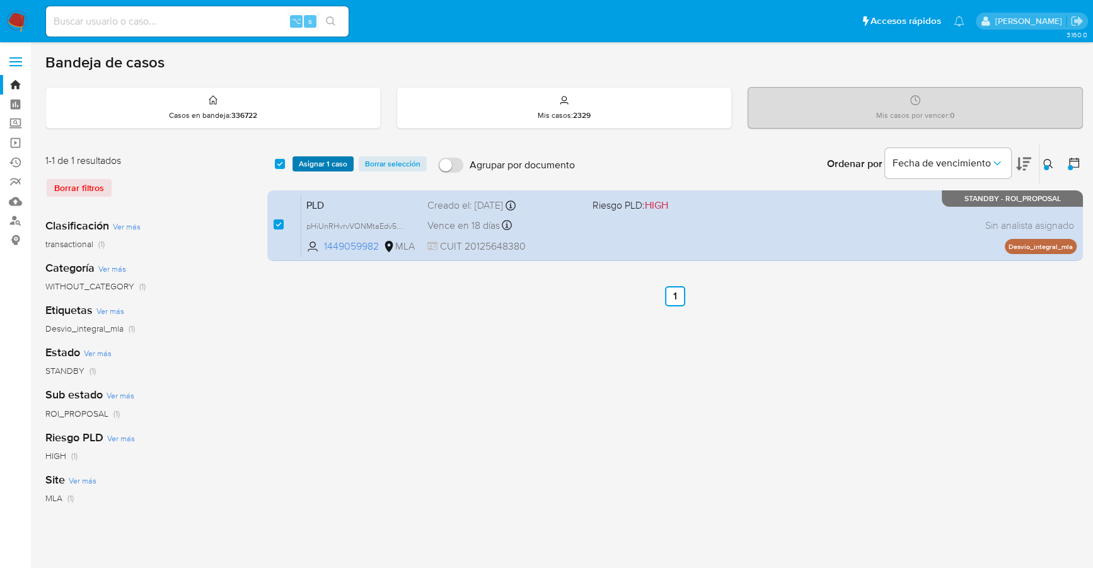
click at [331, 163] on span "Asignar 1 caso" at bounding box center [323, 164] width 49 height 13
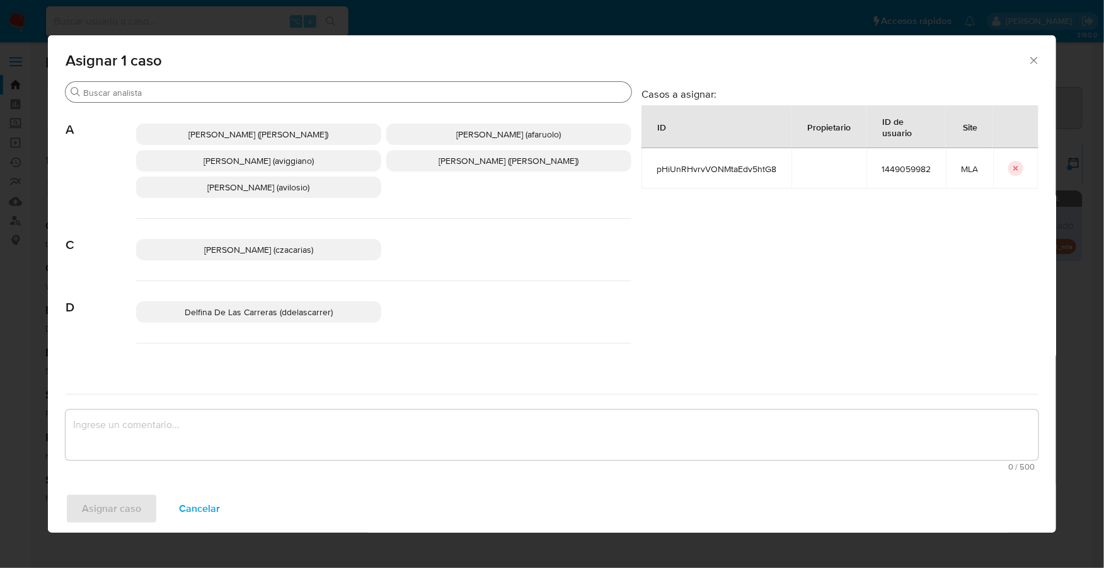
click at [189, 93] on input "Buscar" at bounding box center [354, 92] width 543 height 11
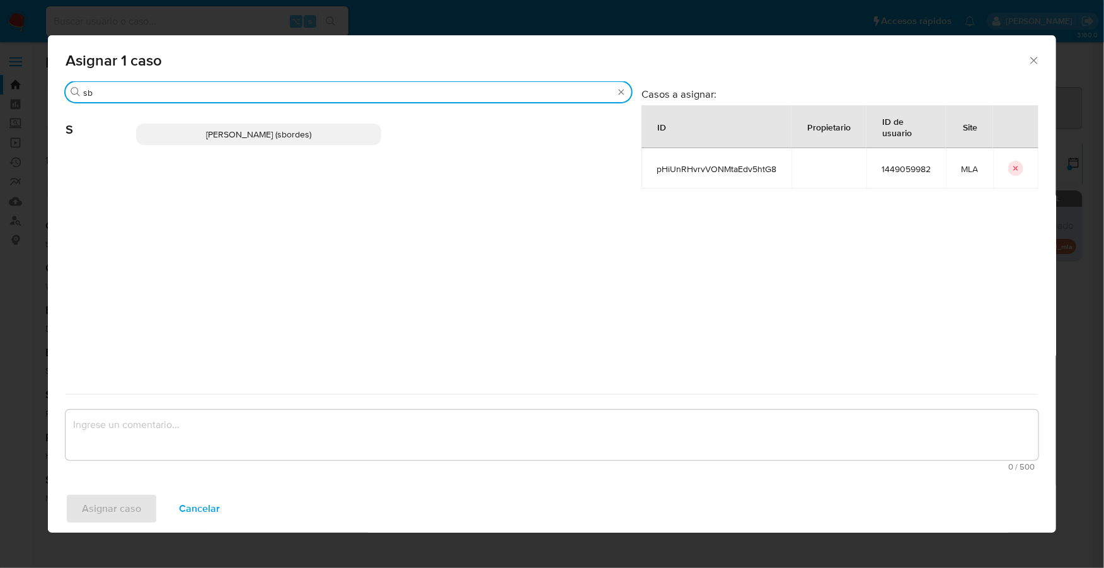
type input "sb"
click at [194, 125] on div "Stefania Bordes (sbordes)" at bounding box center [383, 134] width 495 height 62
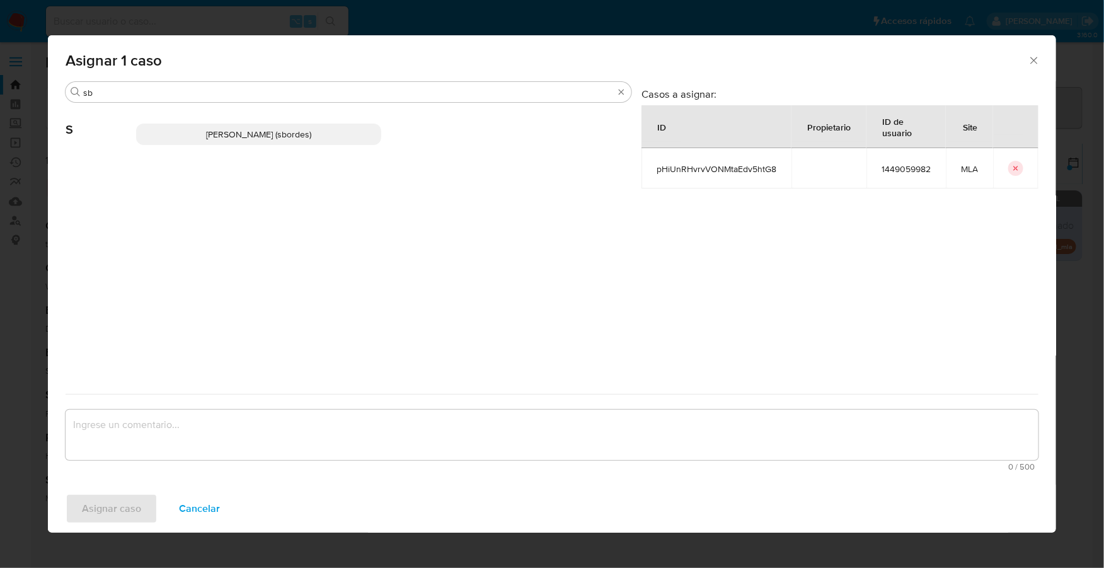
click at [220, 141] on p "Stefania Bordes (sbordes)" at bounding box center [258, 134] width 245 height 21
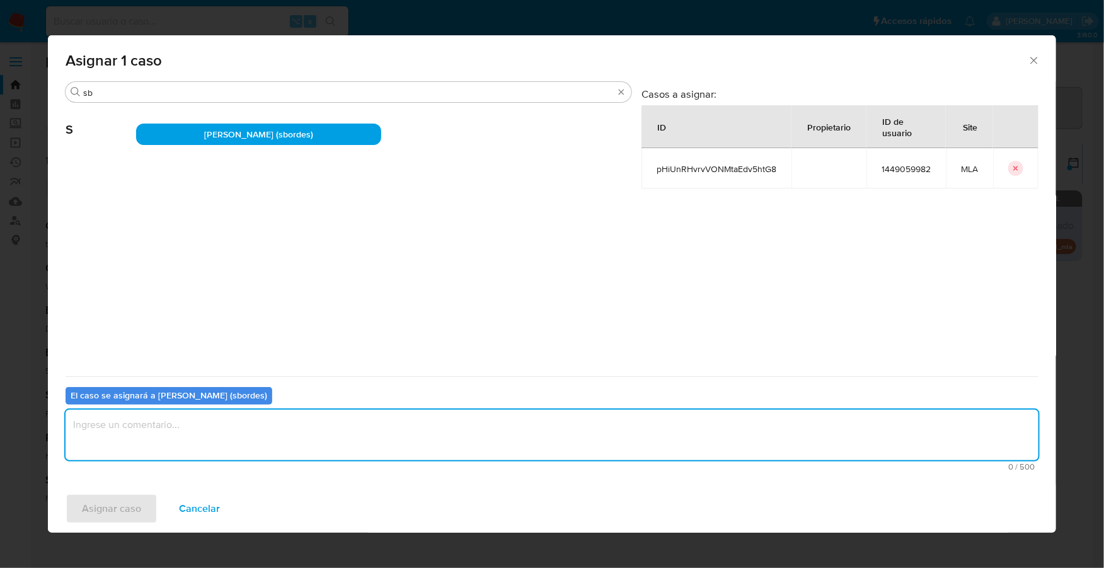
click at [160, 452] on textarea "assign-modal" at bounding box center [552, 435] width 973 height 50
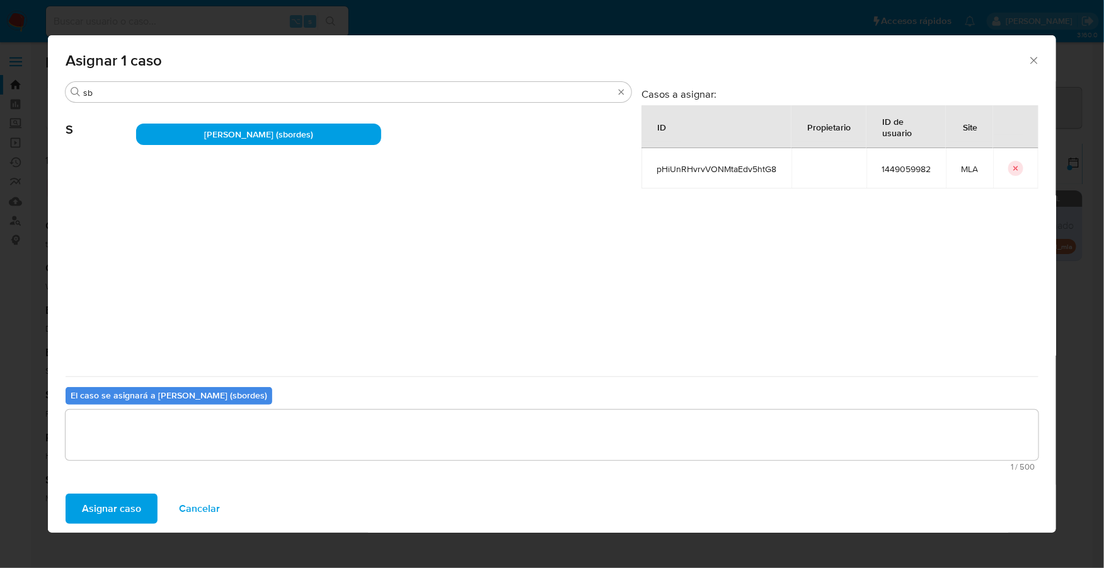
click at [120, 507] on span "Asignar caso" at bounding box center [111, 509] width 59 height 28
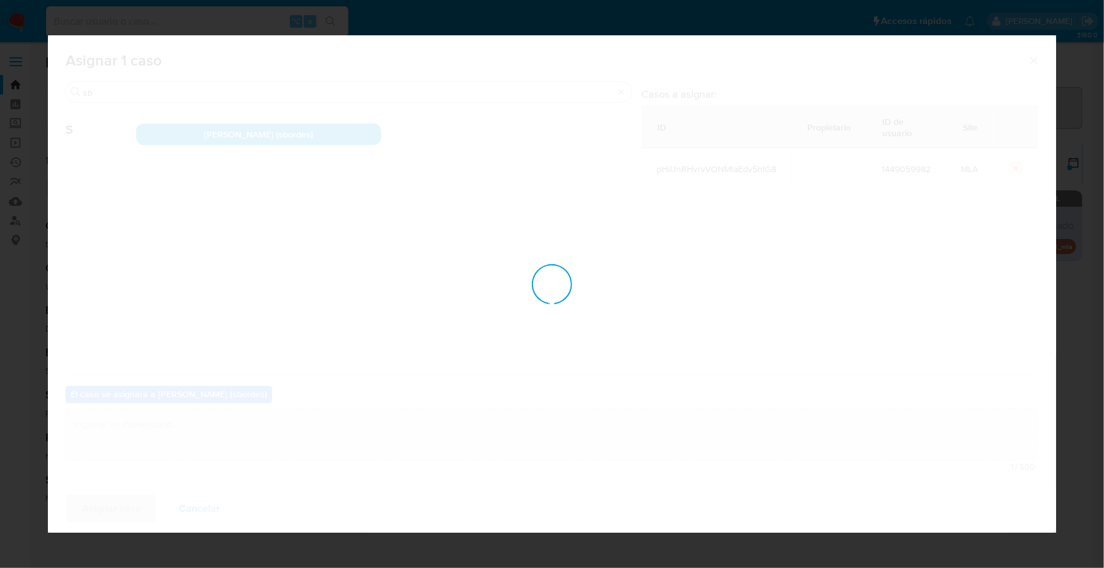
checkbox input "false"
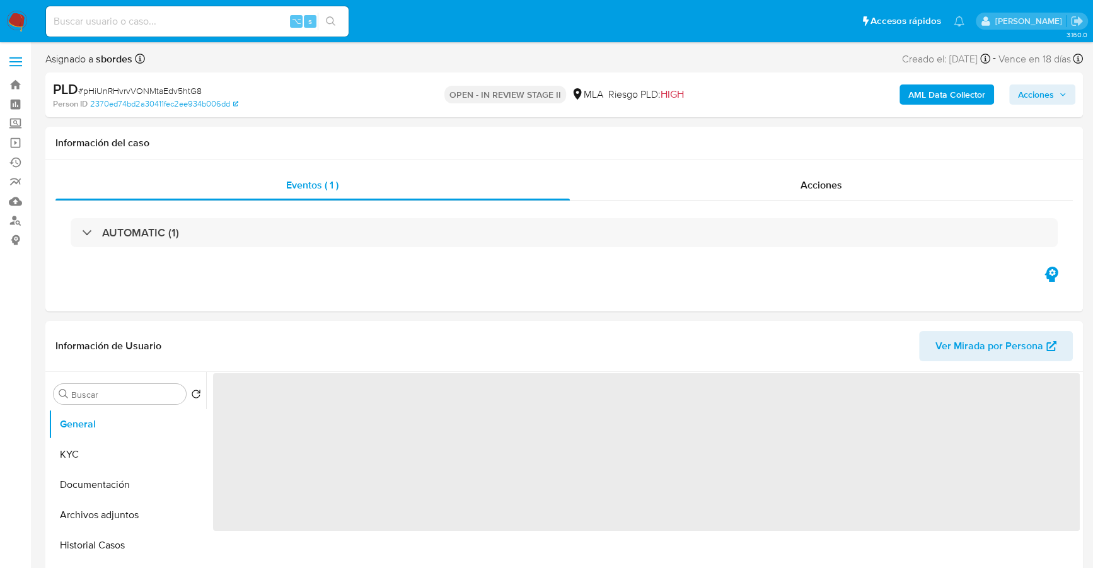
select select "10"
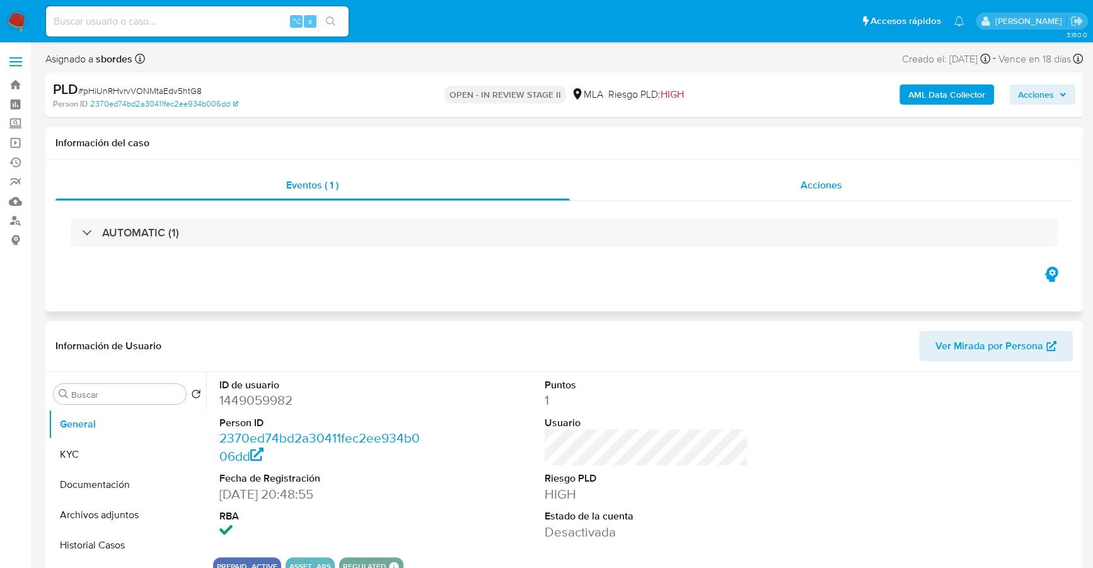
click at [791, 180] on div "Acciones" at bounding box center [821, 185] width 503 height 30
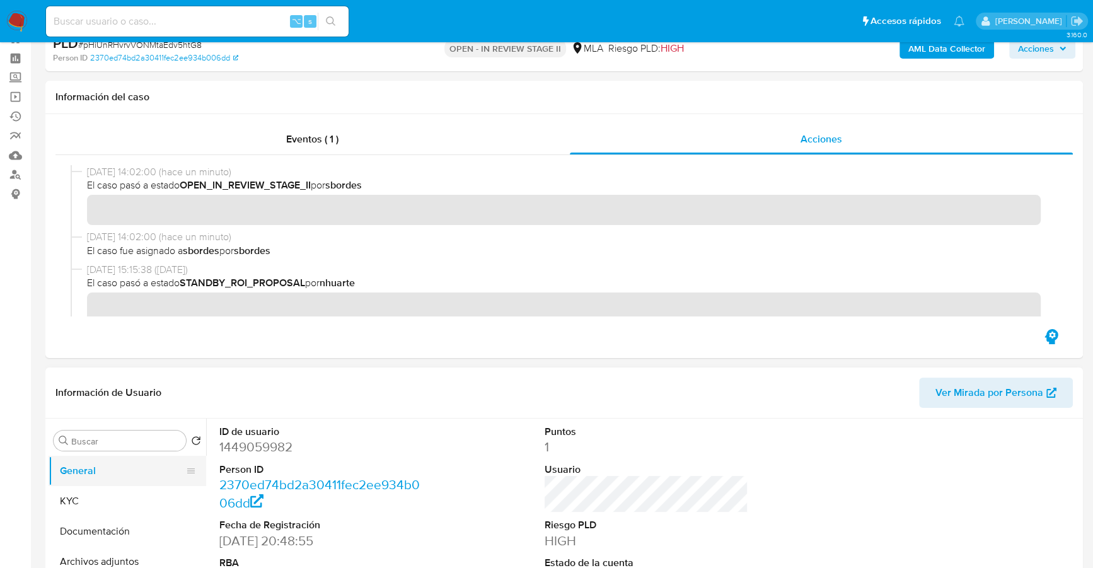
scroll to position [129, 0]
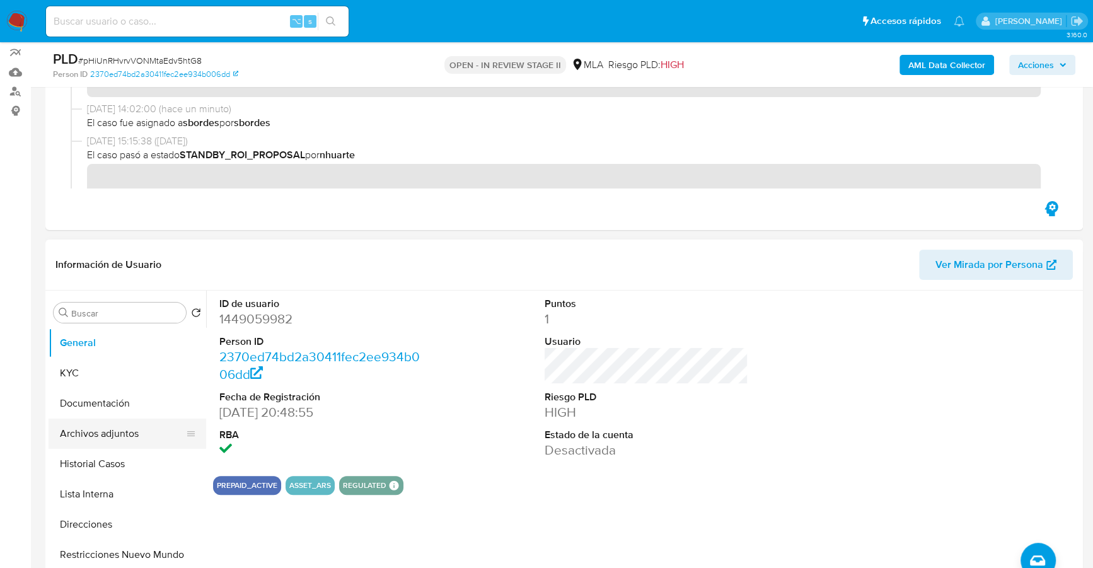
click at [118, 432] on button "Archivos adjuntos" at bounding box center [122, 433] width 147 height 30
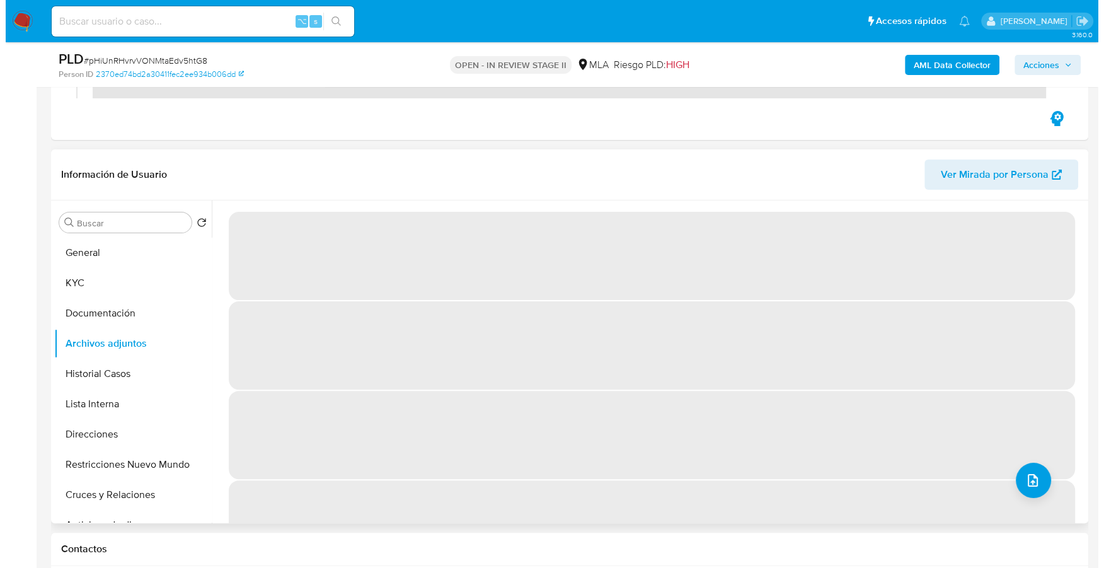
scroll to position [283, 0]
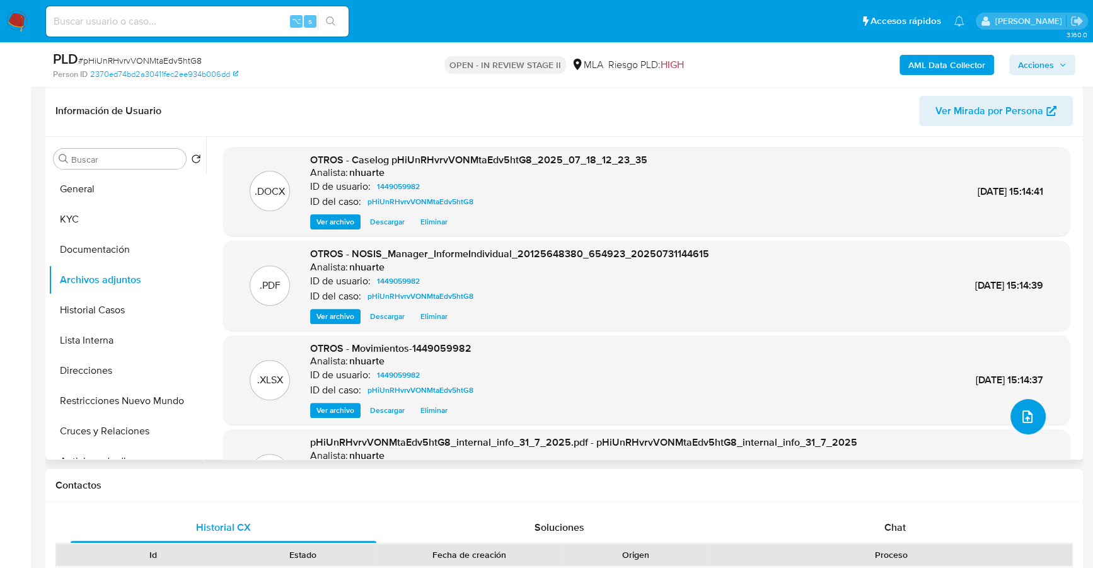
click at [1020, 417] on icon "upload-file" at bounding box center [1027, 416] width 15 height 15
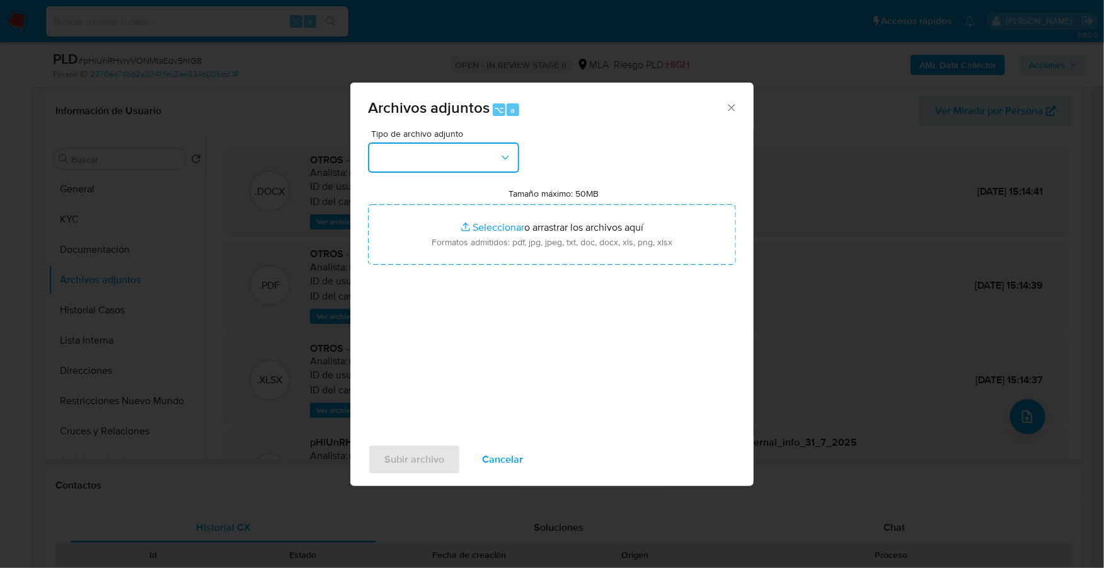
click at [441, 164] on button "button" at bounding box center [443, 157] width 151 height 30
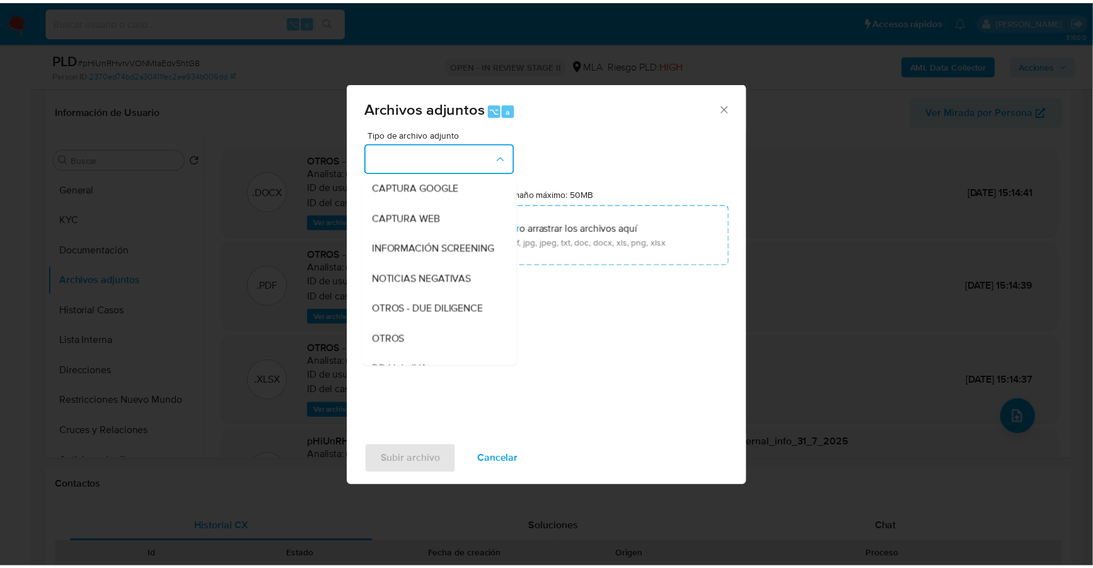
scroll to position [265, 0]
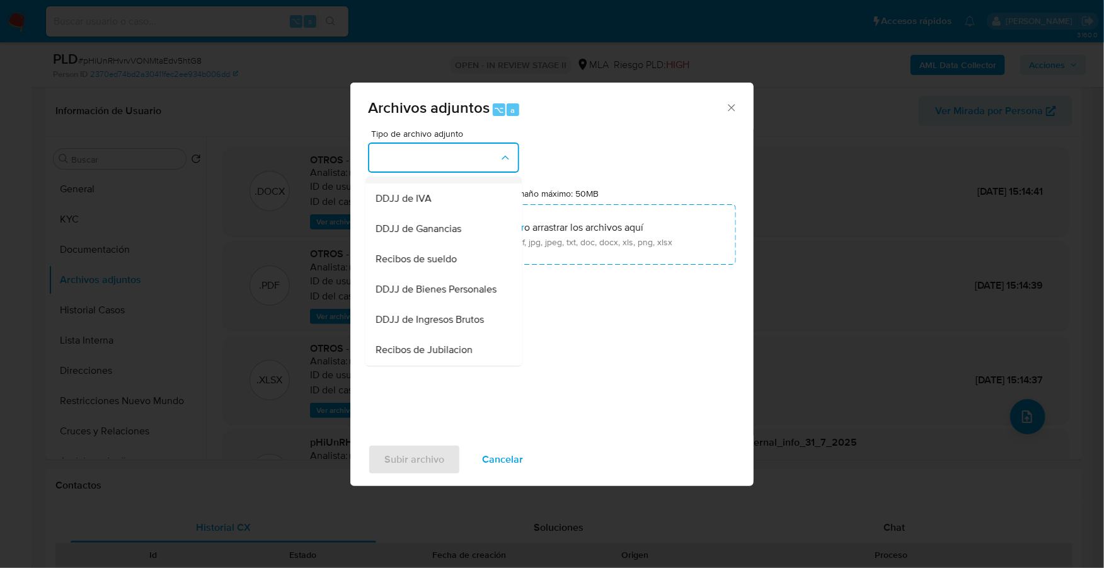
click at [398, 183] on div "OTROS" at bounding box center [440, 168] width 129 height 30
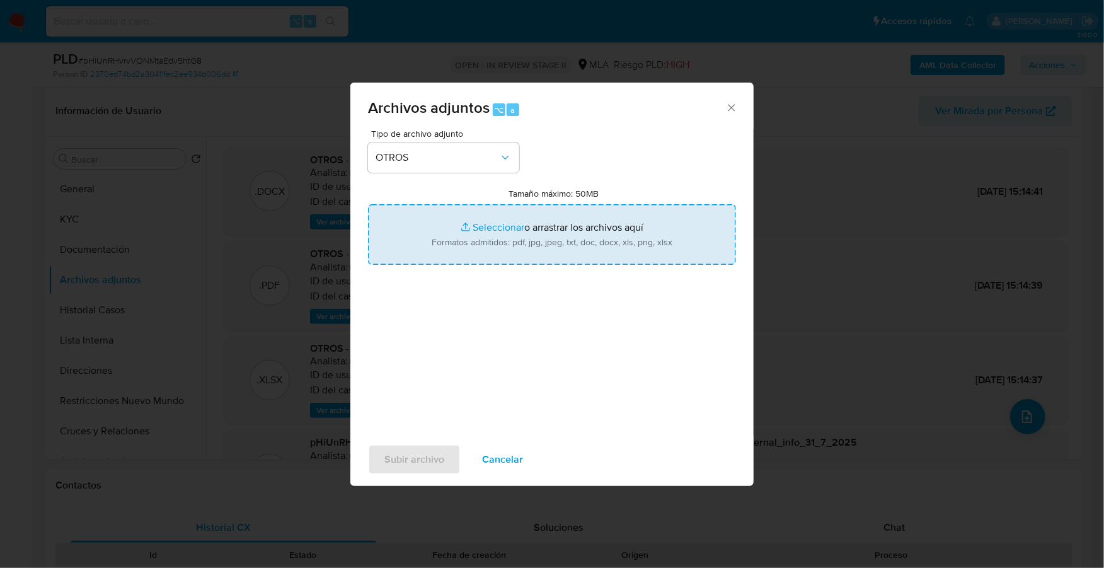
click at [464, 224] on input "Tamaño máximo: 50MB Seleccionar archivos" at bounding box center [552, 234] width 368 height 60
type input "C:\fakepath\AFIP - Administración Federal de Ingresos Públicos.pdf"
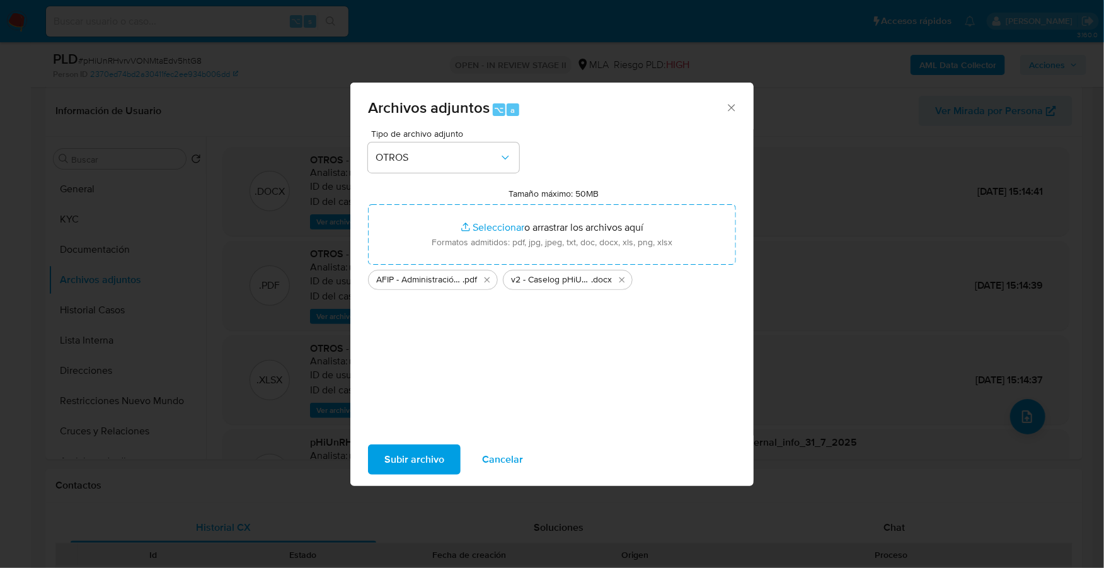
click at [411, 469] on span "Subir archivo" at bounding box center [414, 459] width 60 height 28
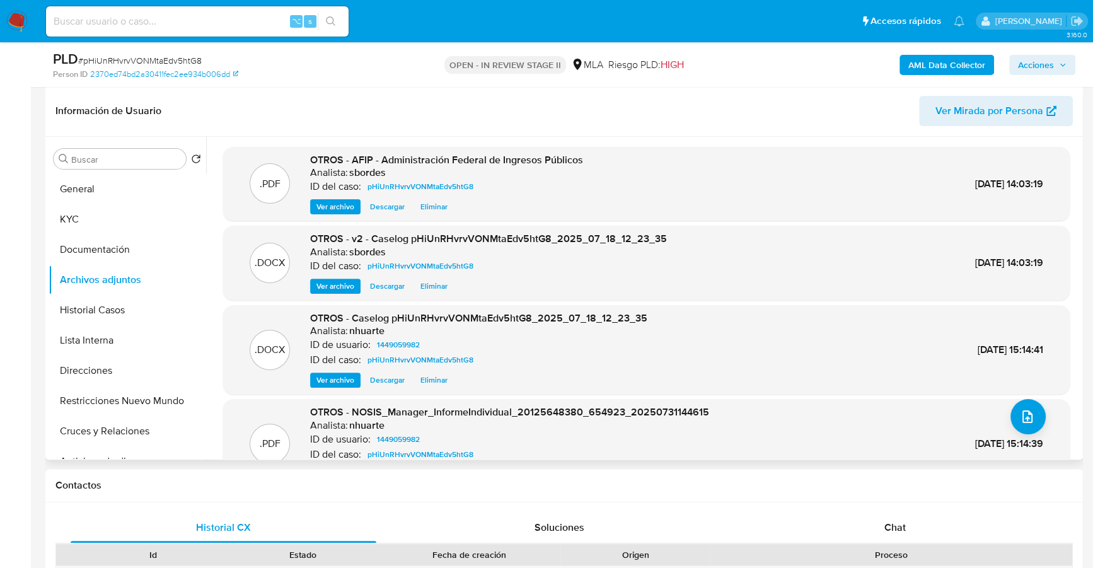
click at [323, 204] on span "Ver archivo" at bounding box center [335, 206] width 38 height 13
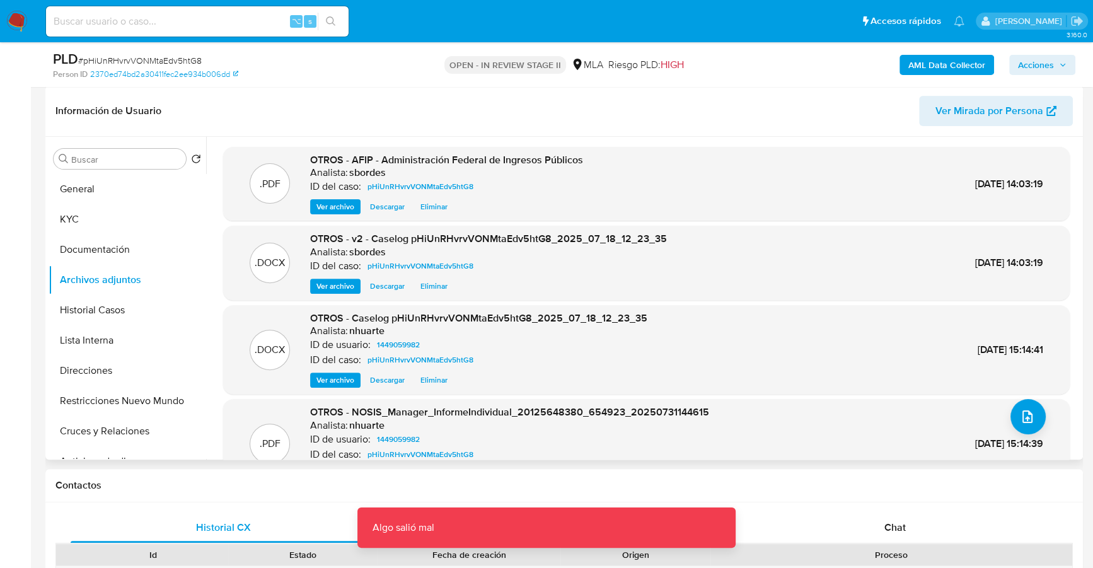
click at [322, 204] on span "Ver archivo" at bounding box center [335, 206] width 38 height 13
click at [424, 161] on span "OTROS - AFIP - Administración Federal de Ingresos Públicos" at bounding box center [446, 159] width 273 height 14
click at [380, 206] on span "Descargar" at bounding box center [387, 206] width 35 height 13
click at [385, 205] on span "Descargar" at bounding box center [387, 206] width 35 height 13
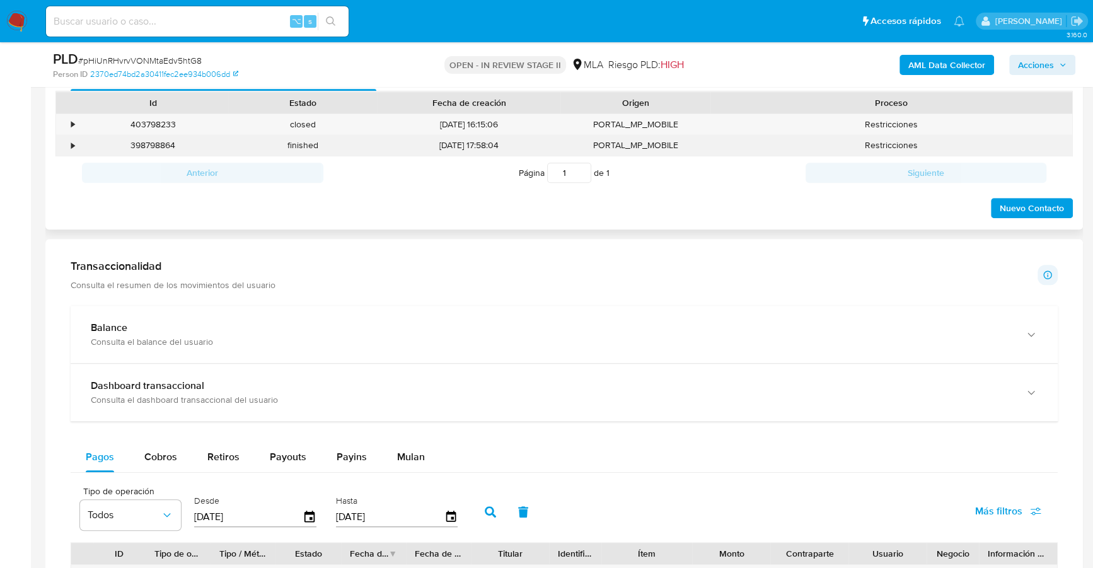
scroll to position [439, 0]
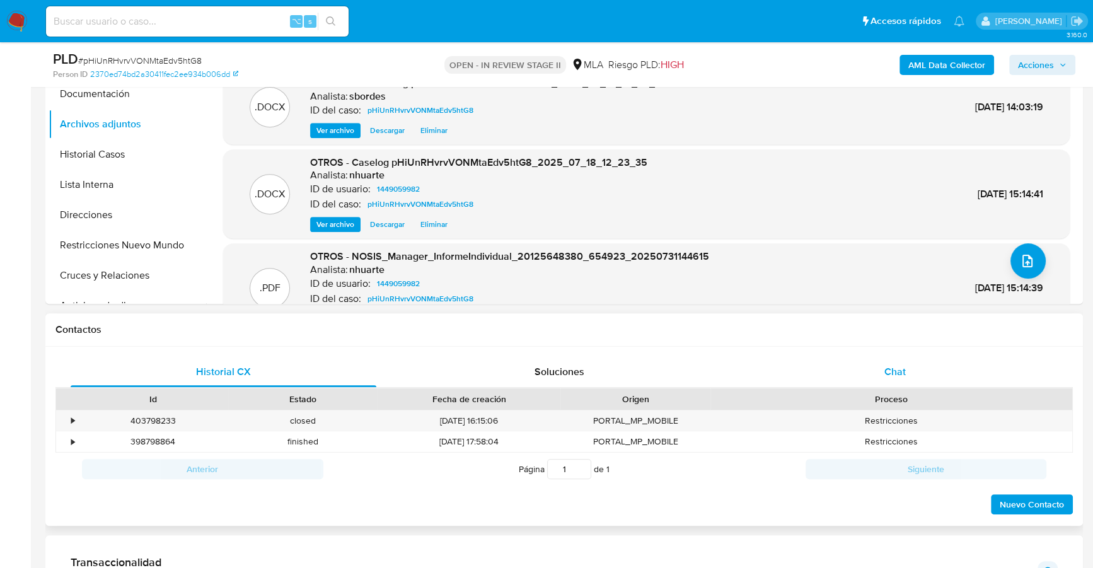
click at [892, 382] on div "Chat" at bounding box center [895, 372] width 306 height 30
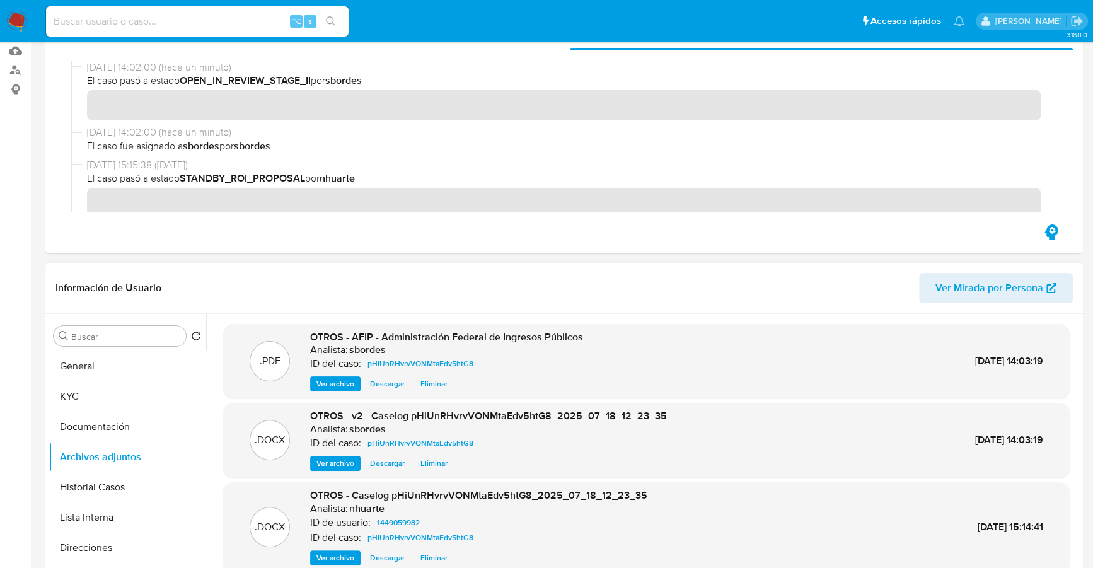
scroll to position [0, 0]
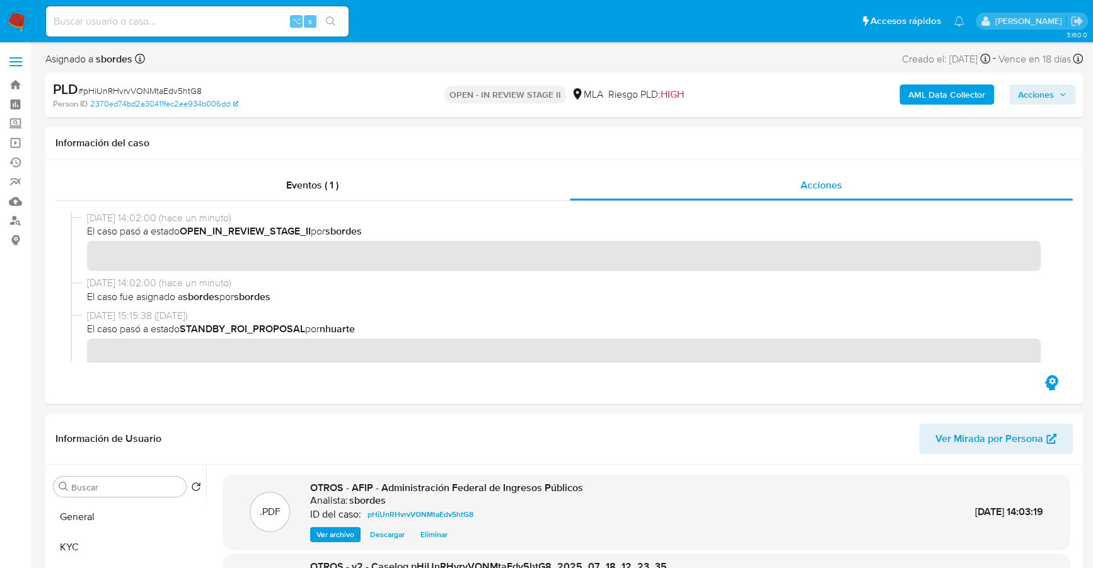
click at [1037, 100] on span "Acciones" at bounding box center [1036, 94] width 36 height 20
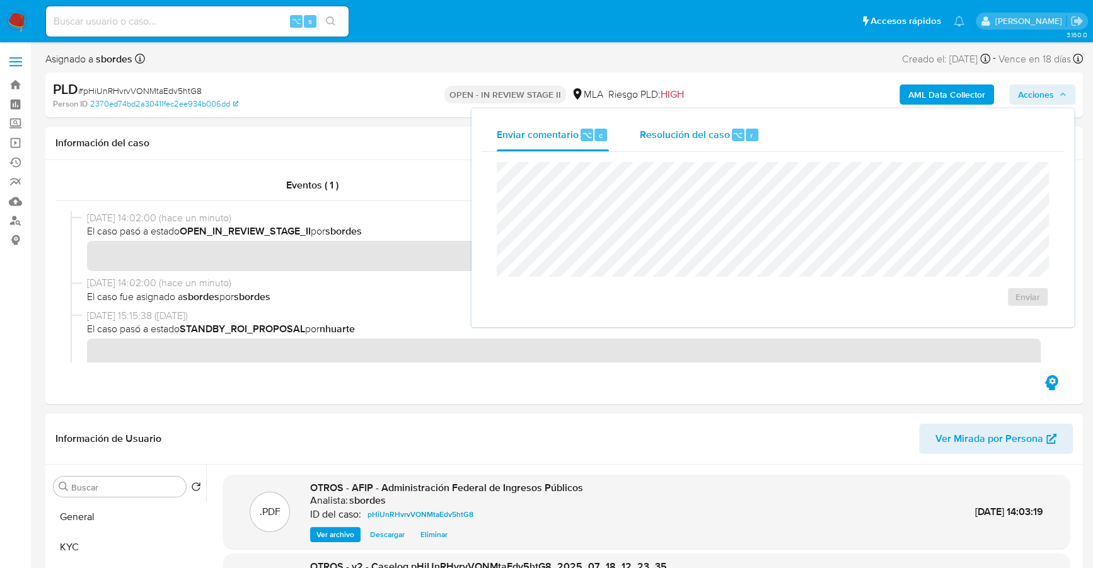
click at [713, 137] on span "Resolución del caso" at bounding box center [684, 134] width 90 height 14
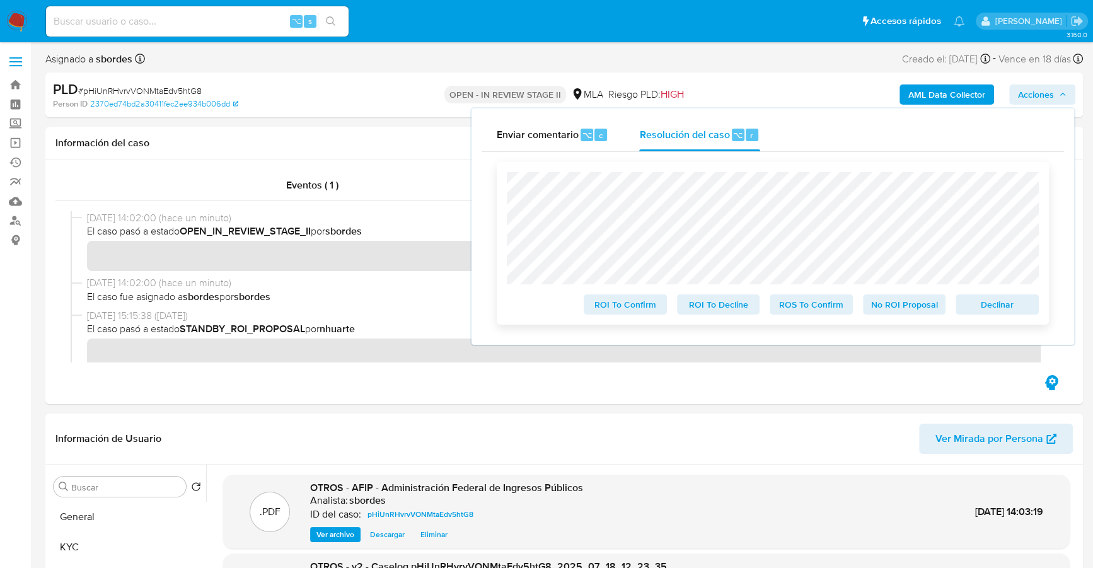
click at [807, 308] on span "ROS To Confirm" at bounding box center [811, 305] width 66 height 18
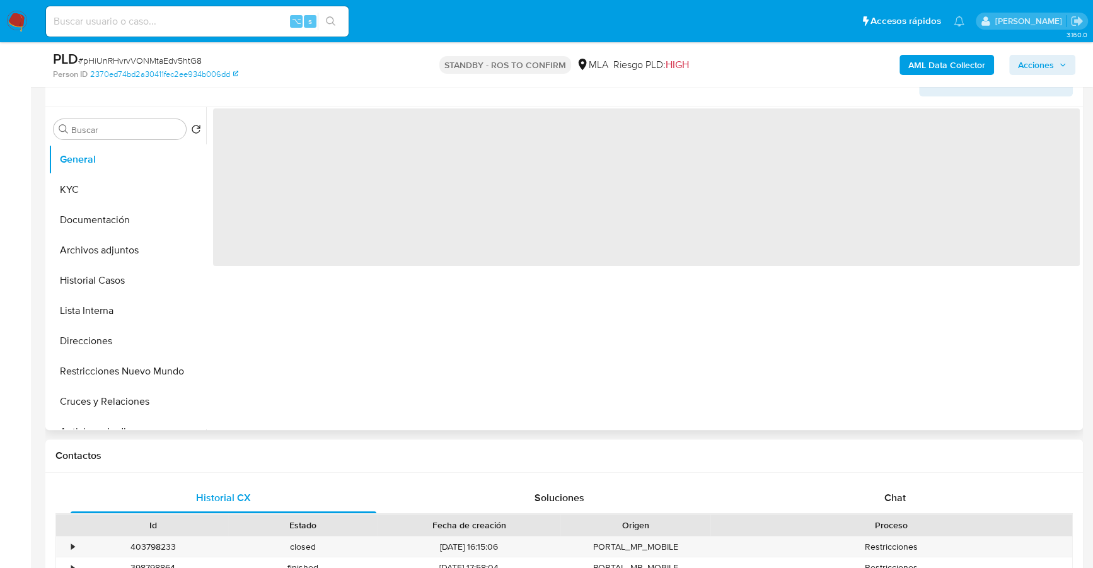
scroll to position [335, 0]
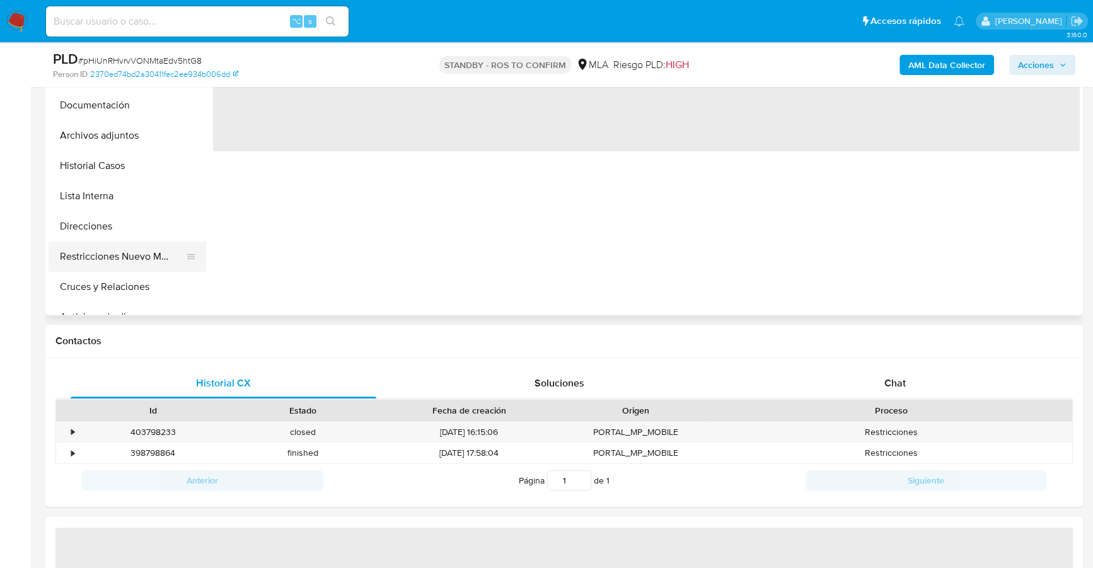
select select "10"
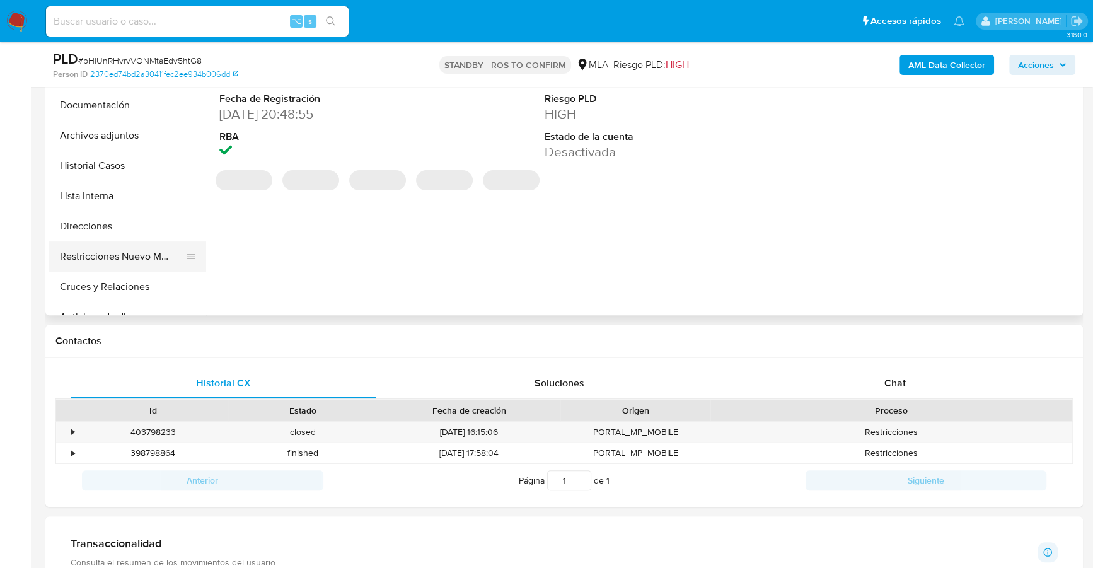
click at [149, 255] on button "Restricciones Nuevo Mundo" at bounding box center [122, 256] width 147 height 30
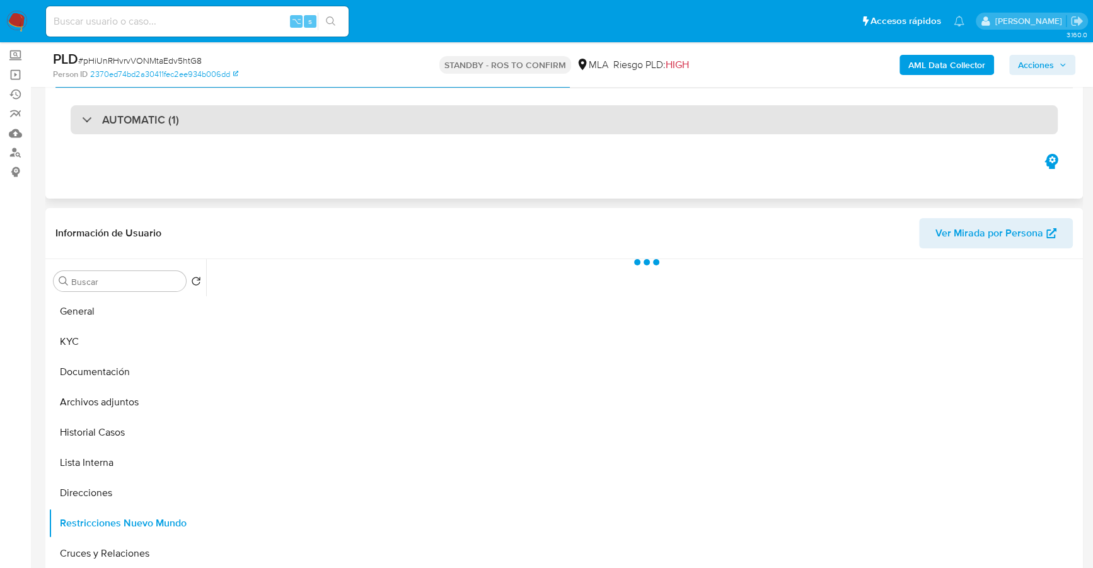
scroll to position [151, 0]
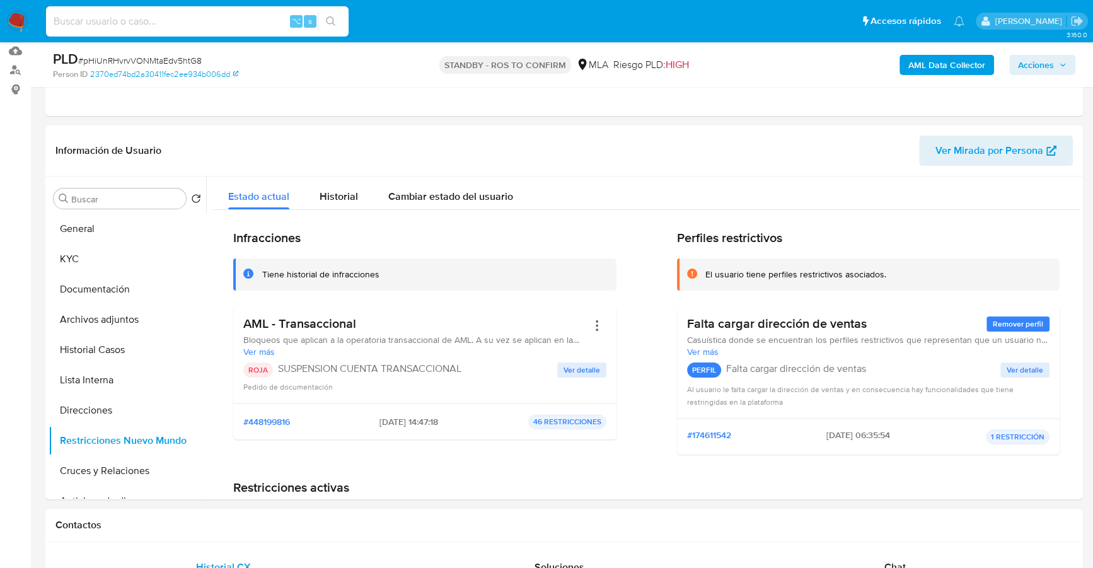
click at [98, 20] on input at bounding box center [197, 21] width 302 height 16
paste input "301383430"
type input "301383430"
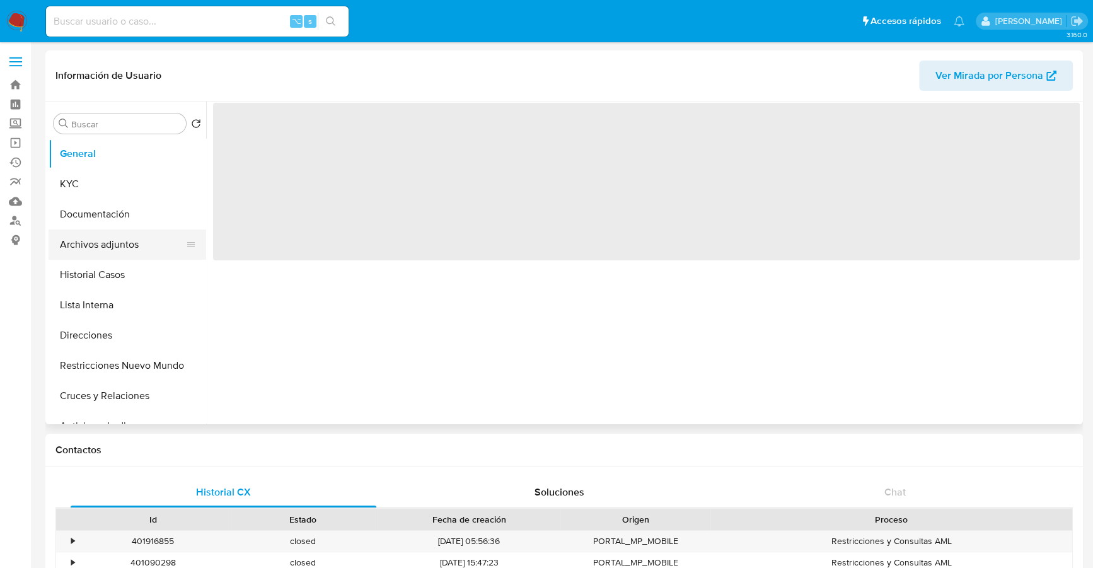
select select "10"
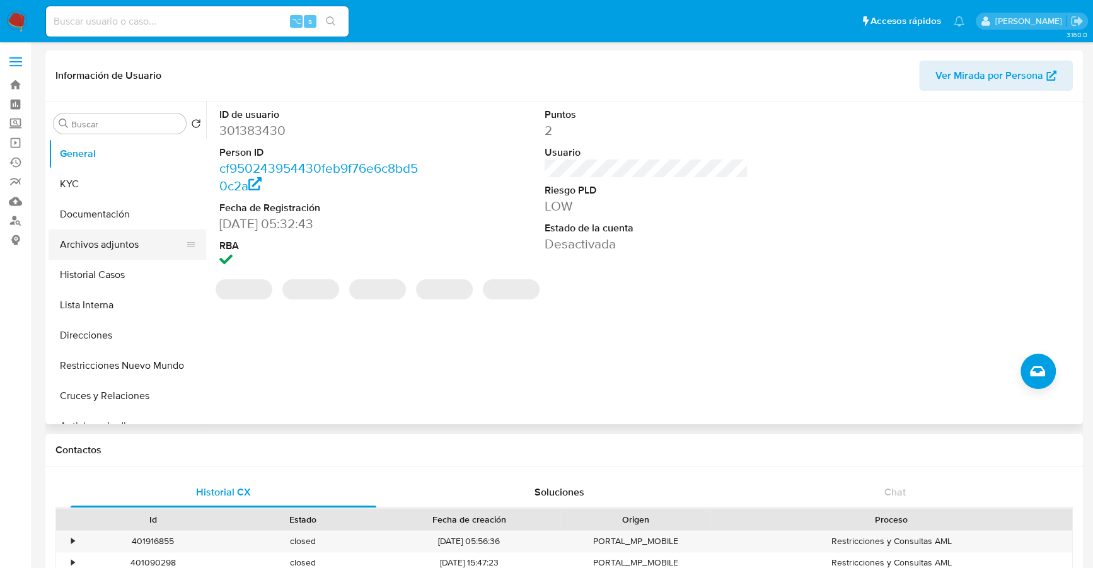
click at [129, 241] on button "Archivos adjuntos" at bounding box center [122, 244] width 147 height 30
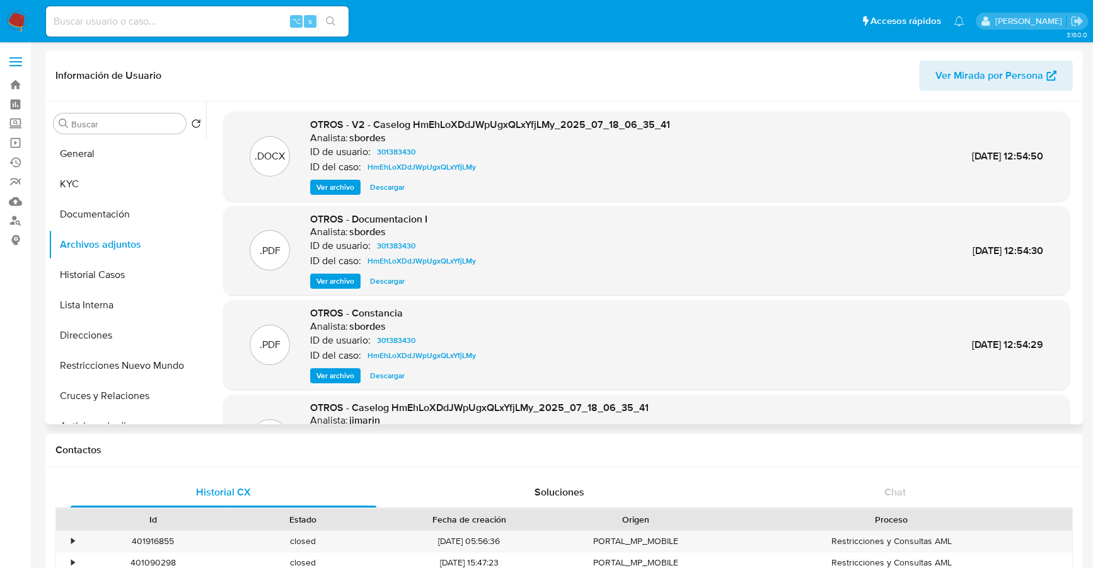
click at [397, 185] on span "Descargar" at bounding box center [387, 187] width 35 height 13
click at [204, 25] on input at bounding box center [197, 21] width 302 height 16
paste input "363501892"
type input "363501892"
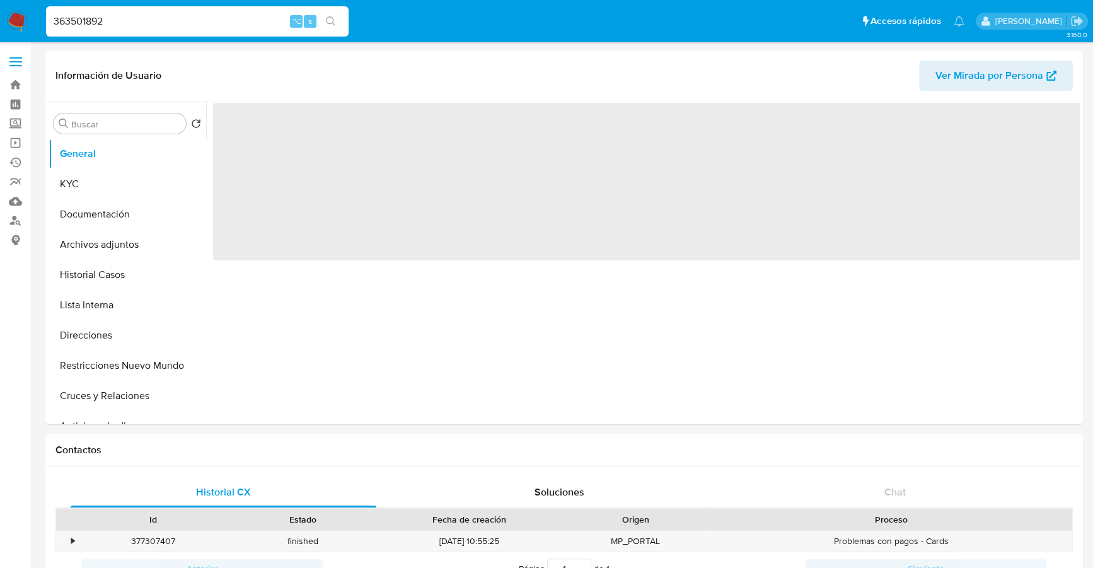
select select "10"
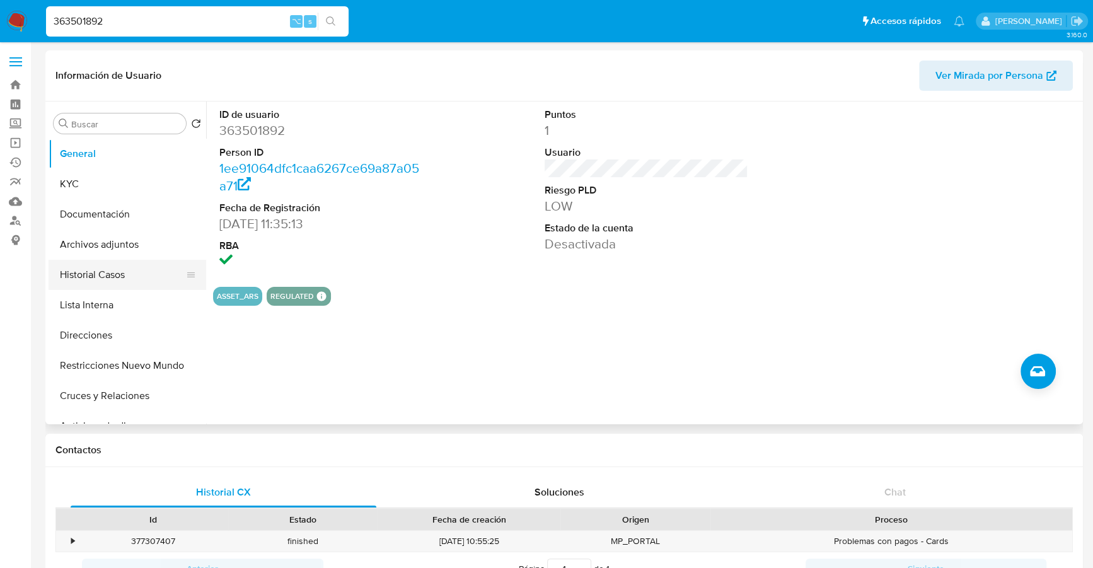
click at [87, 264] on button "Historial Casos" at bounding box center [122, 275] width 147 height 30
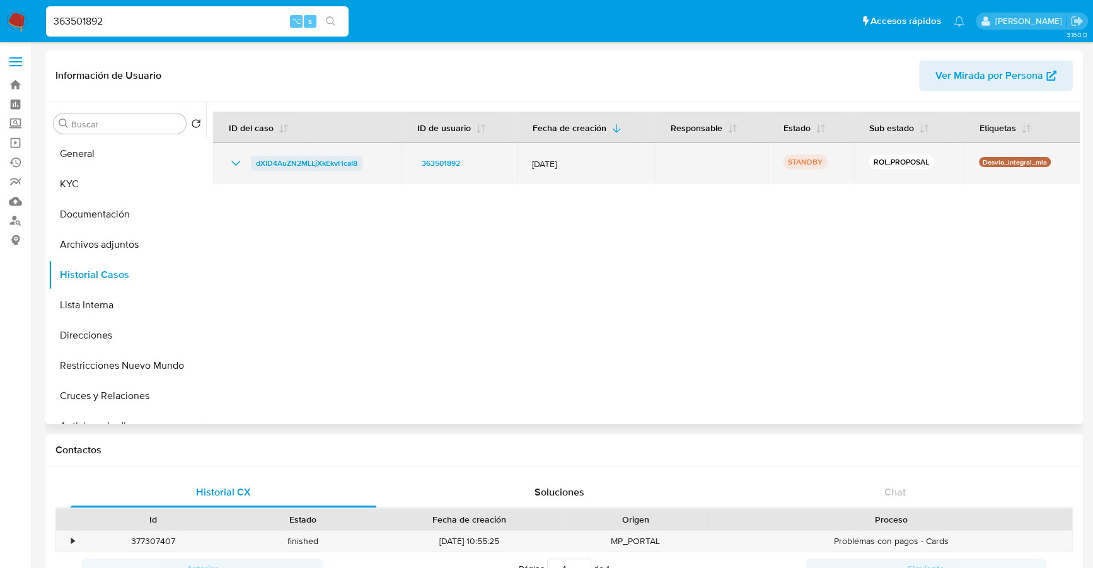
click at [307, 161] on span "dXlD4AuZN2MLLjXkEkvHcaI8" at bounding box center [306, 163] width 101 height 15
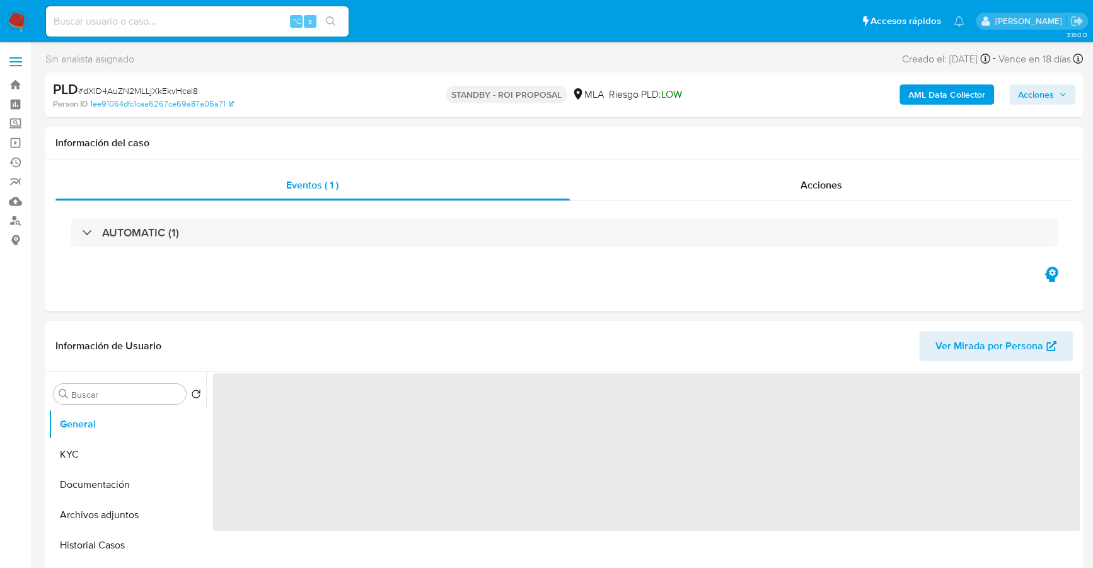
select select "10"
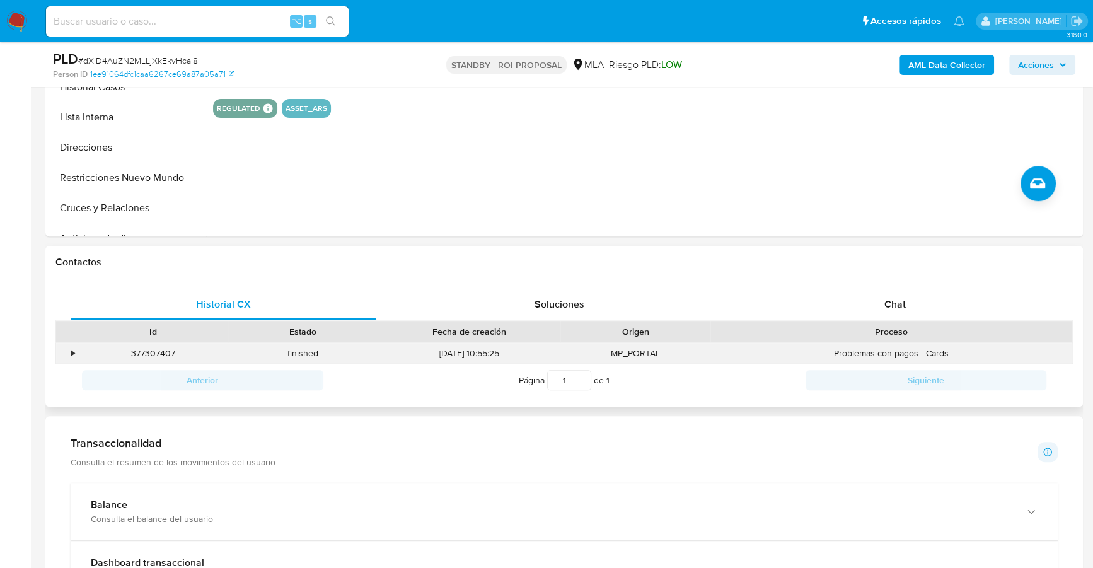
scroll to position [417, 0]
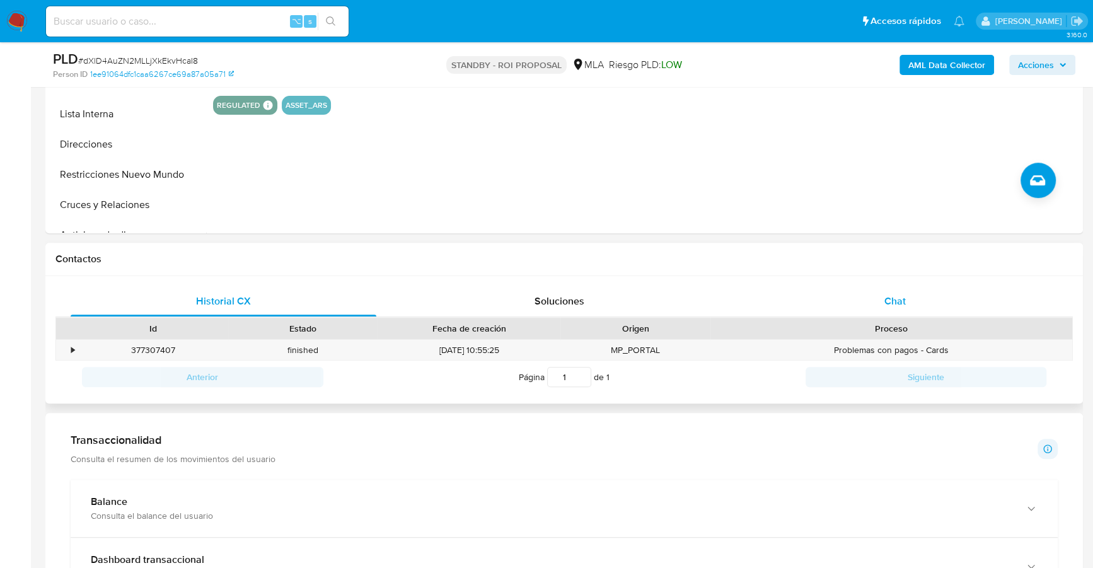
click at [899, 304] on span "Chat" at bounding box center [894, 301] width 21 height 14
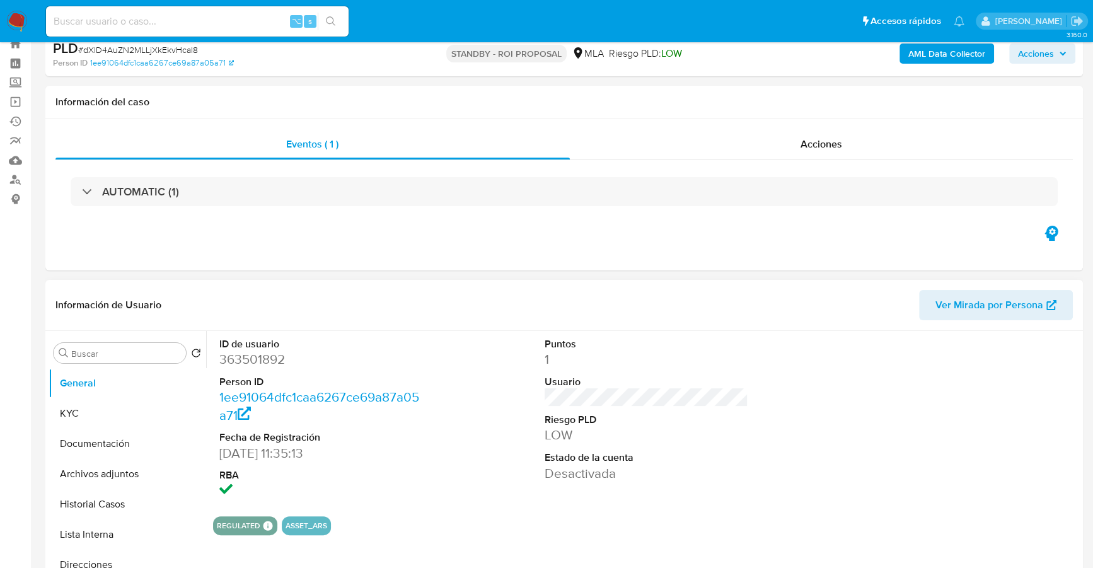
scroll to position [136, 0]
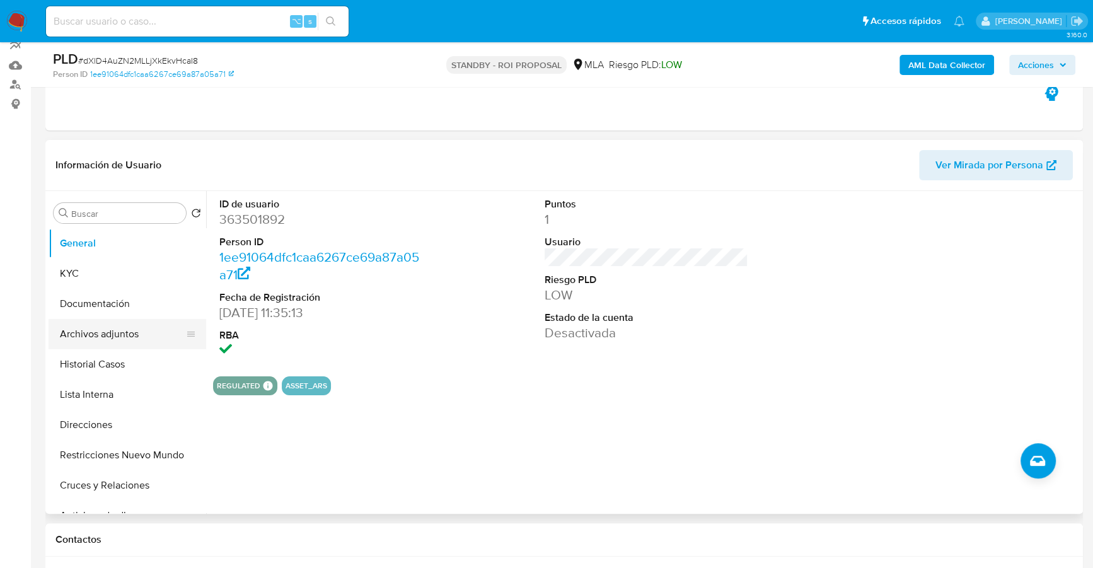
click at [115, 335] on button "Archivos adjuntos" at bounding box center [122, 334] width 147 height 30
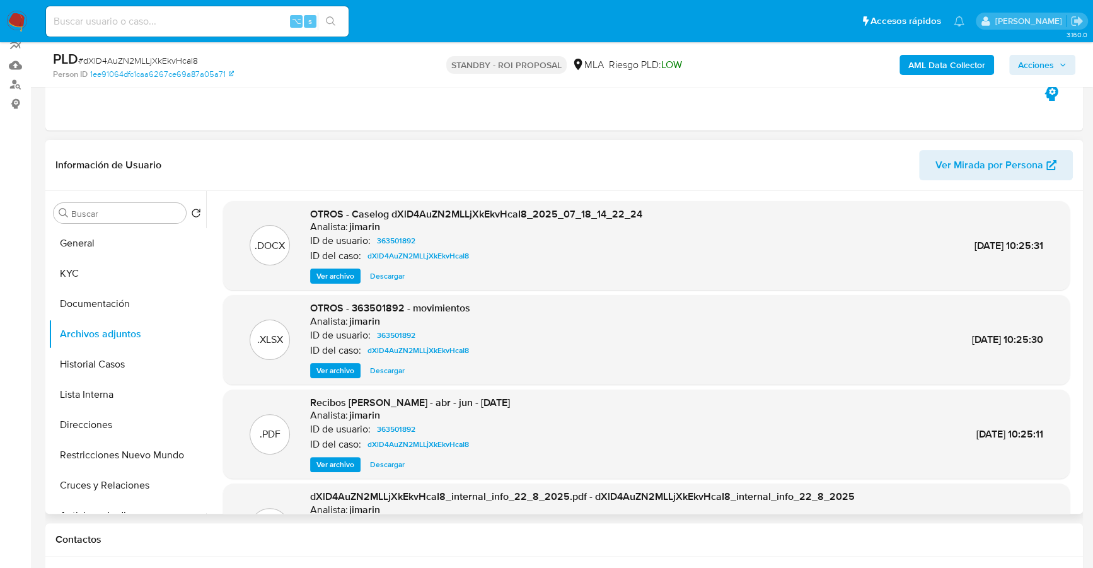
click at [399, 273] on span "Descargar" at bounding box center [387, 276] width 35 height 13
click at [382, 376] on span "Descargar" at bounding box center [387, 370] width 35 height 13
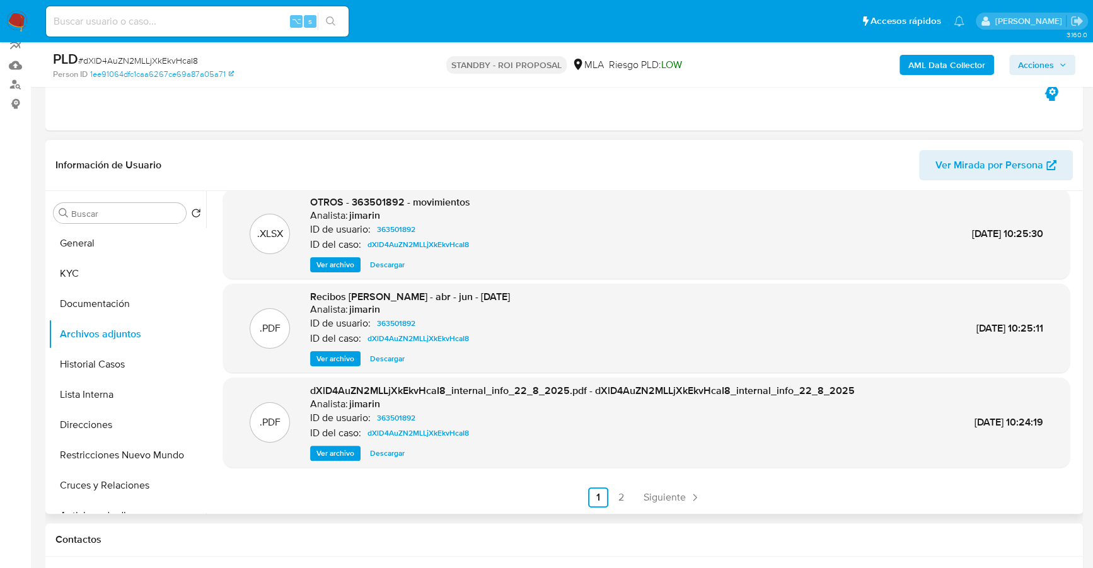
click at [336, 360] on span "Ver archivo" at bounding box center [335, 358] width 38 height 13
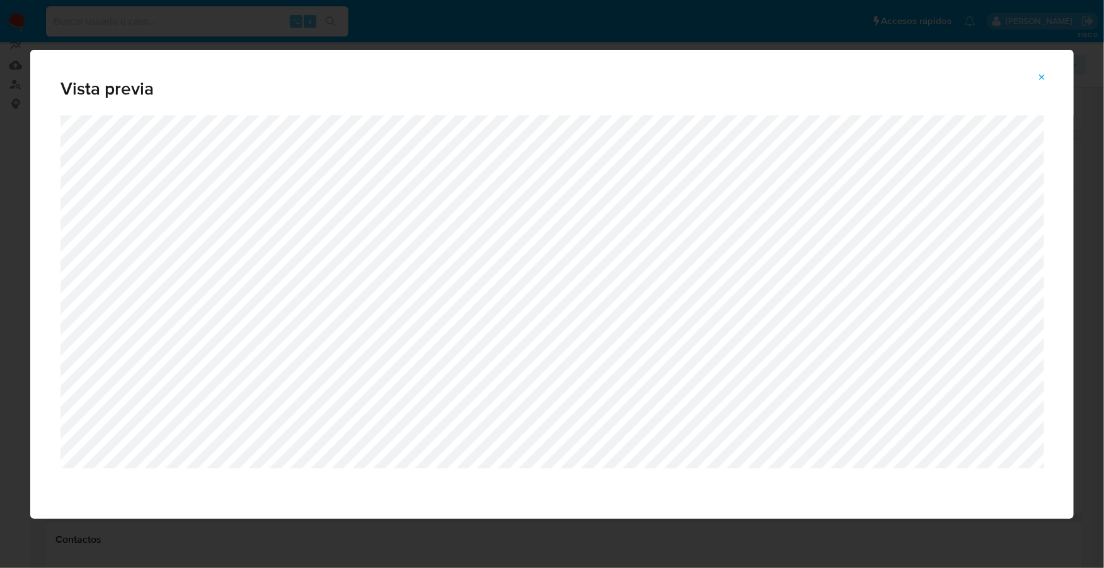
click at [1037, 76] on icon "Attachment preview" at bounding box center [1042, 77] width 10 height 10
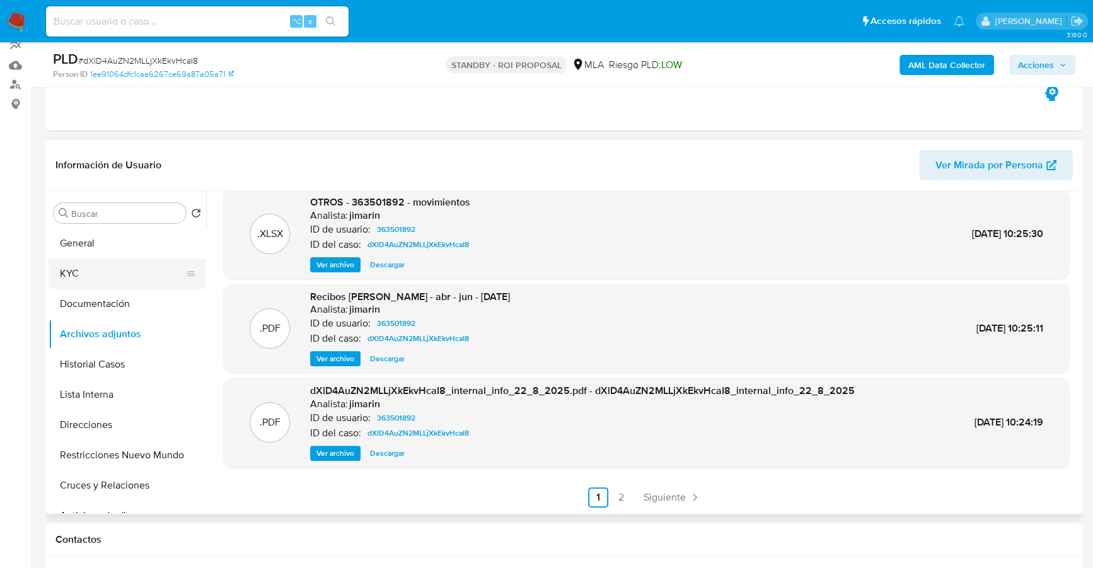
click at [102, 263] on button "KYC" at bounding box center [122, 273] width 147 height 30
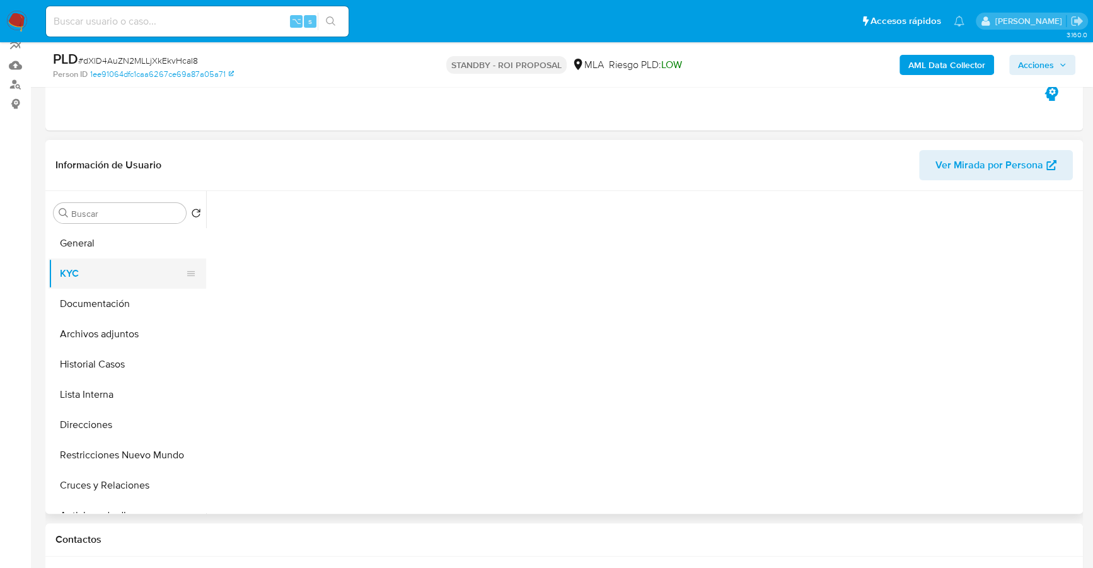
scroll to position [0, 0]
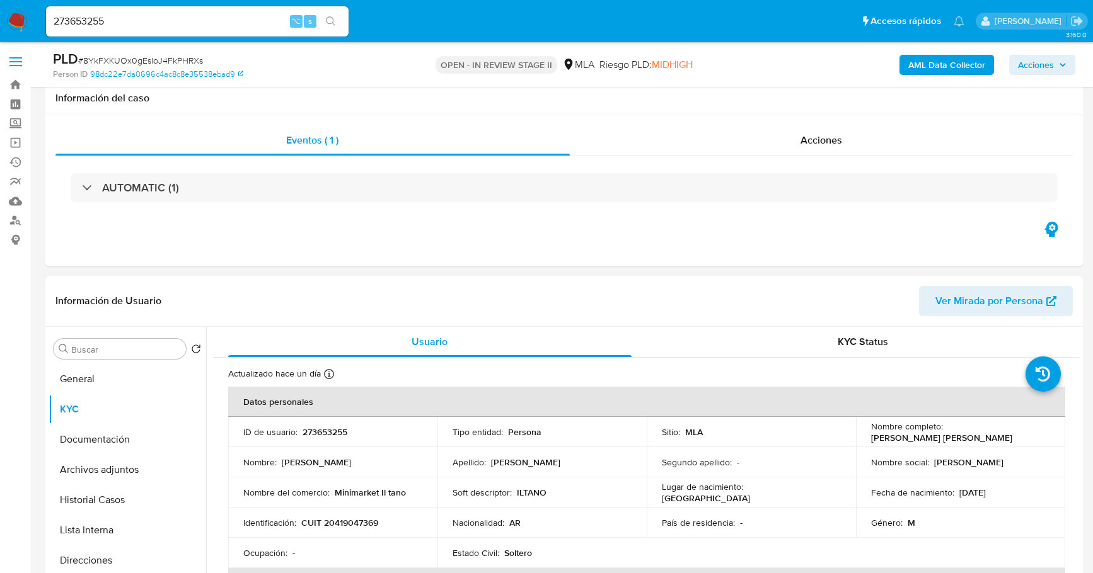
select select "10"
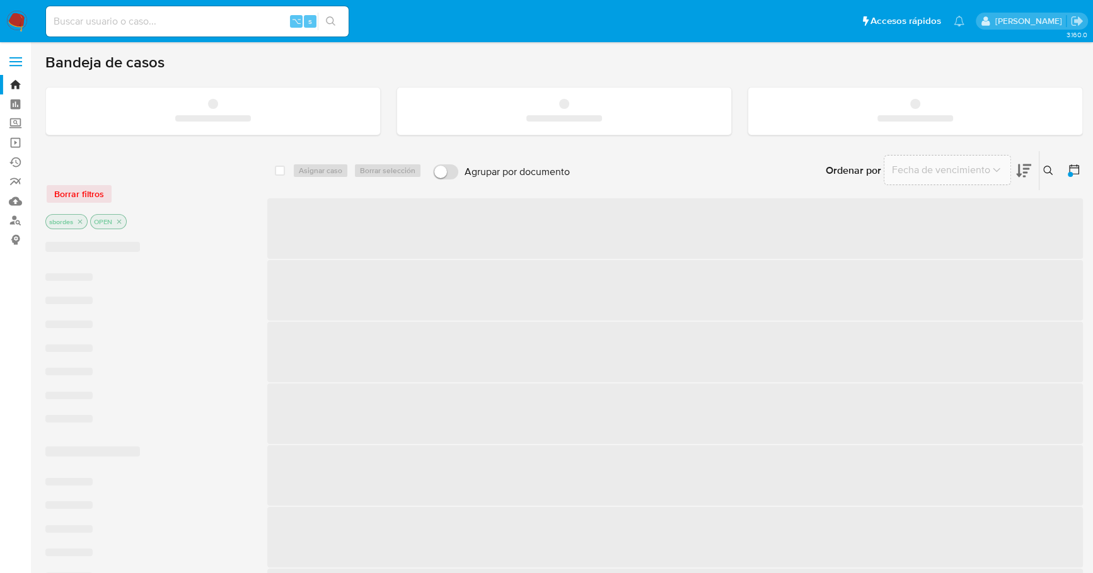
click at [158, 20] on input at bounding box center [197, 21] width 302 height 16
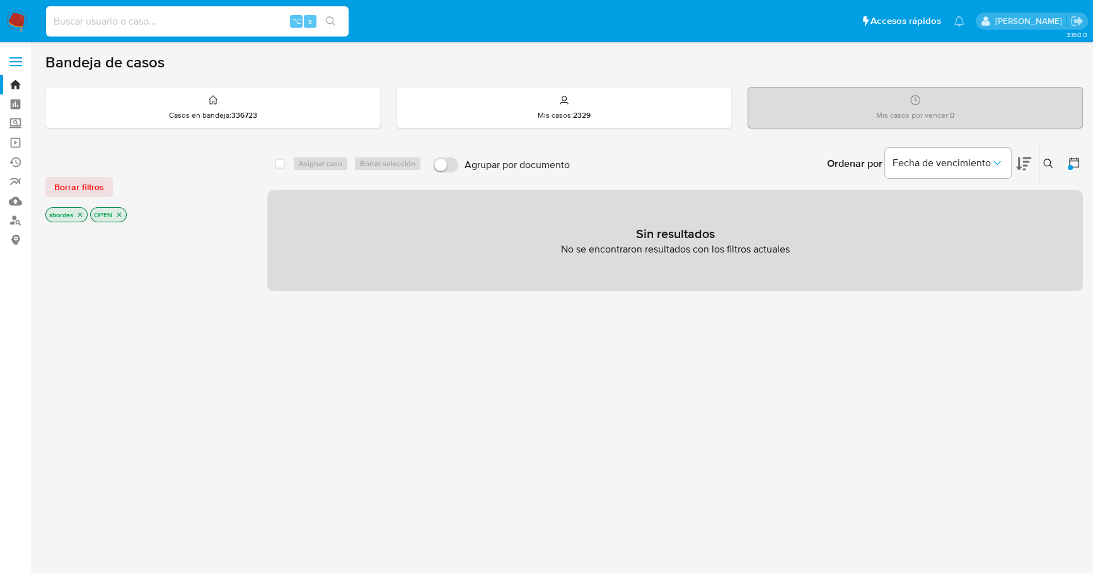
paste input "333447405"
type input "333447405"
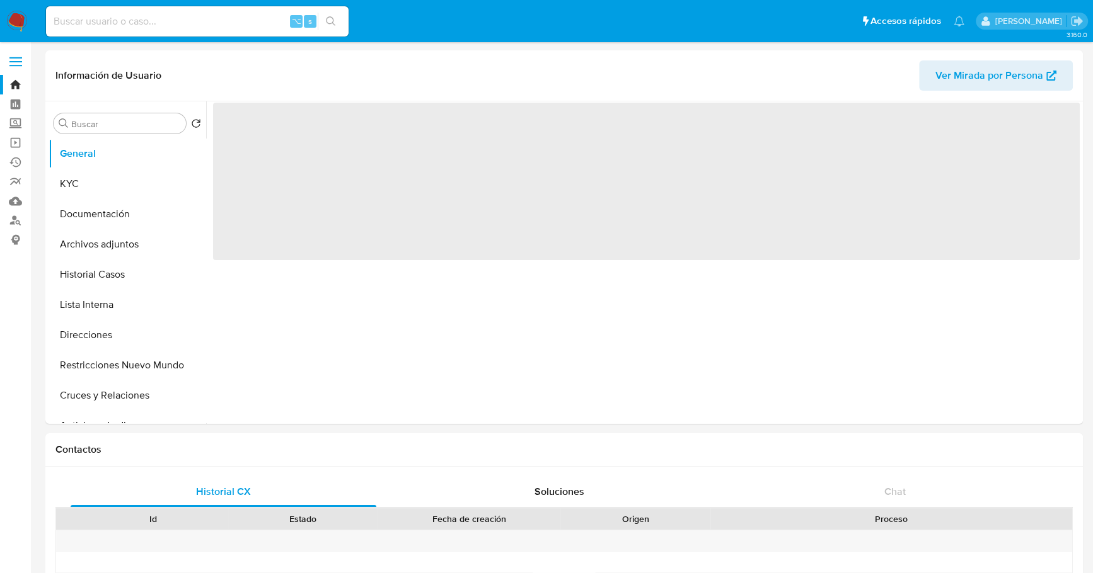
select select "10"
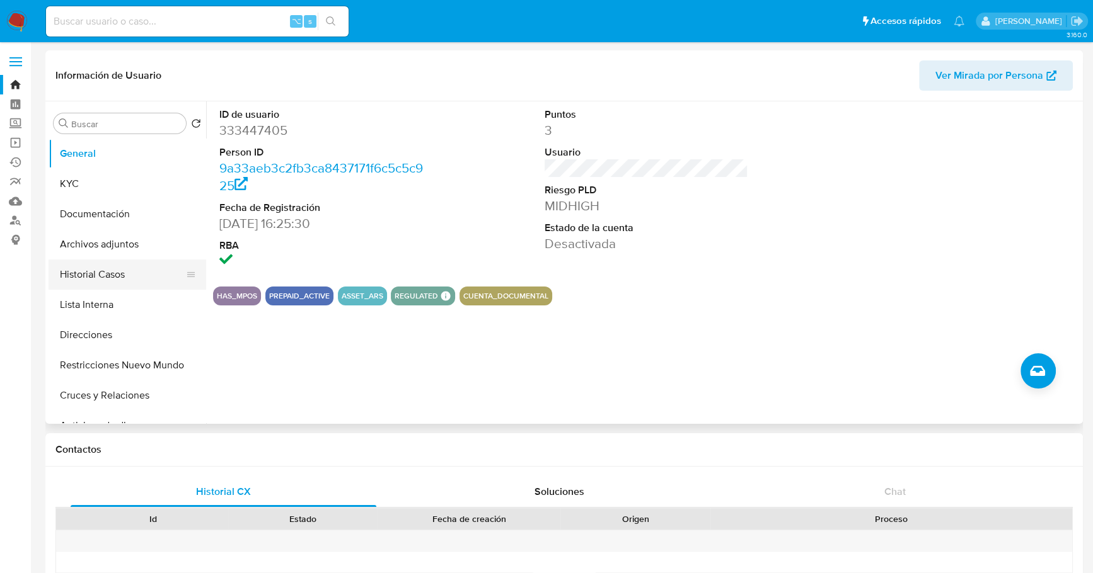
click at [96, 277] on button "Historial Casos" at bounding box center [122, 275] width 147 height 30
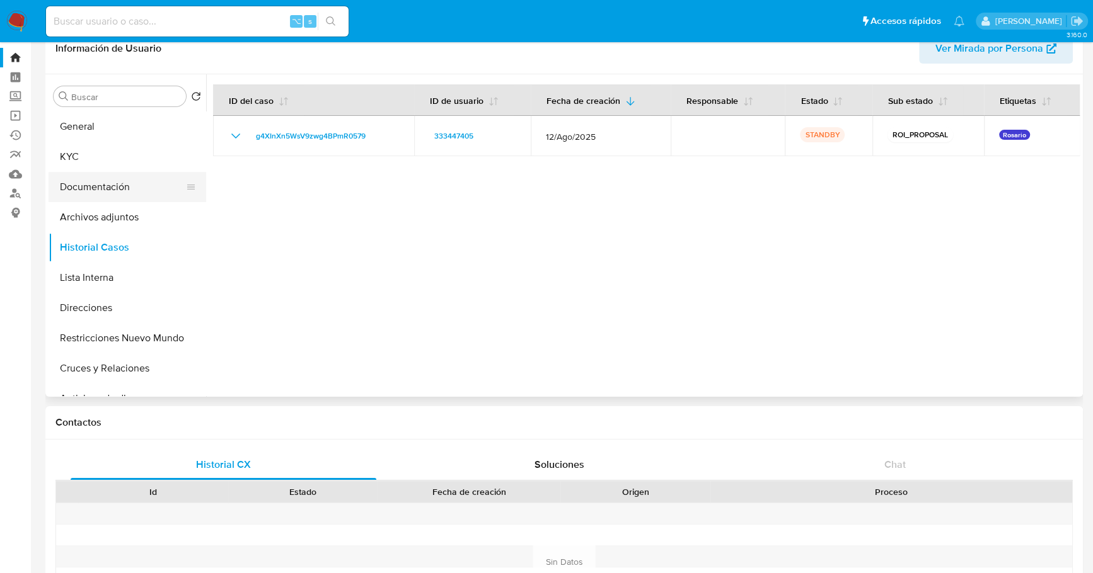
scroll to position [30, 0]
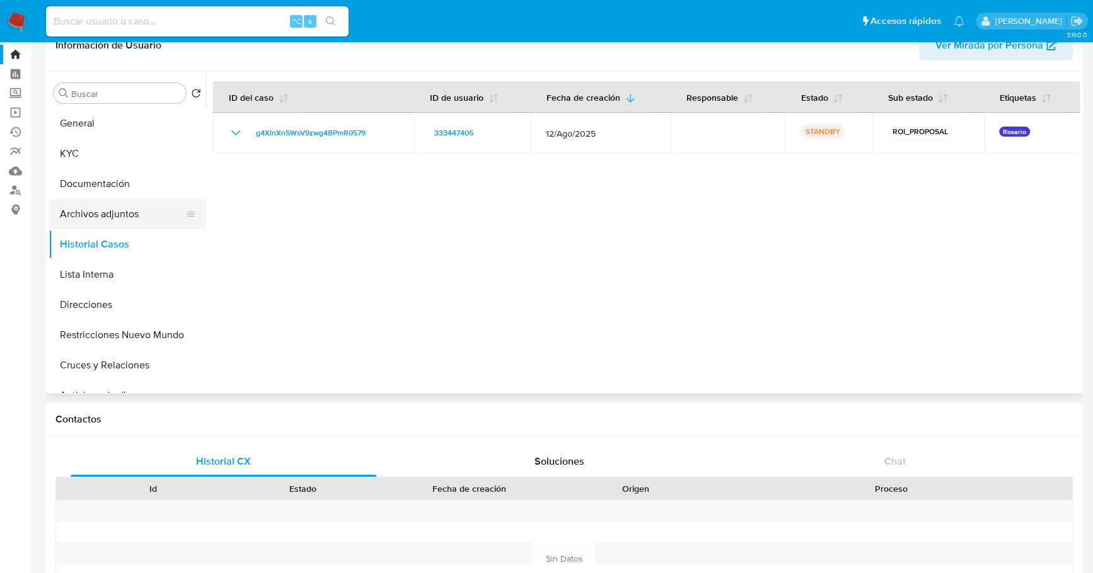
click at [96, 209] on button "Archivos adjuntos" at bounding box center [122, 214] width 147 height 30
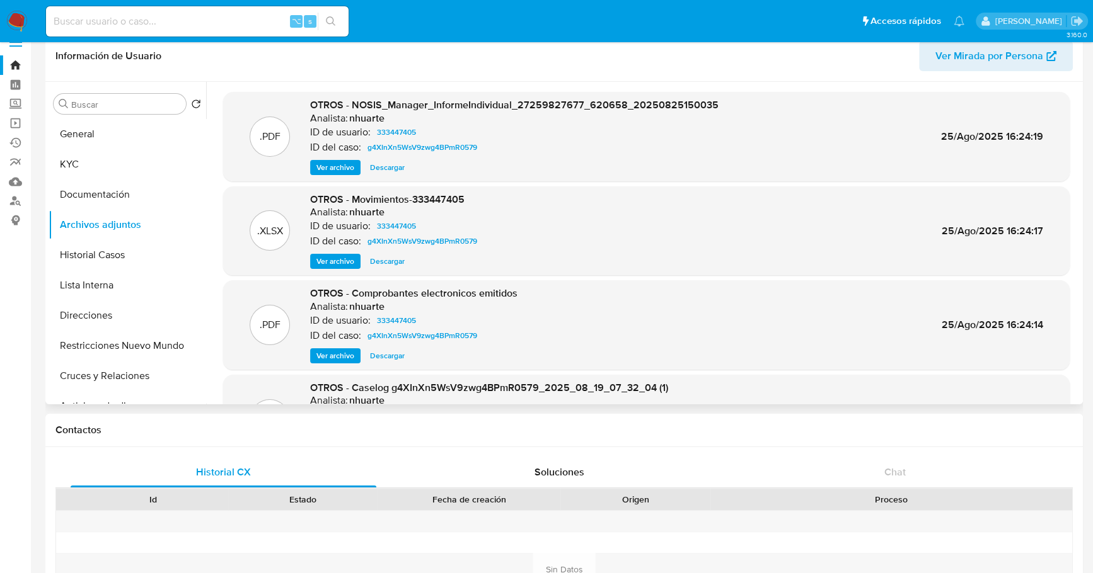
scroll to position [0, 0]
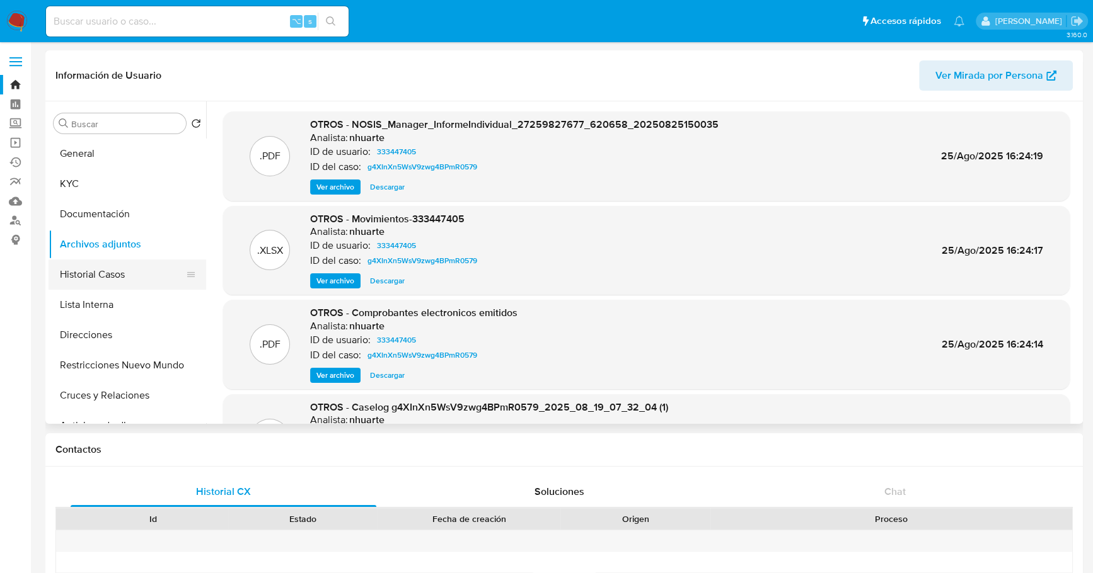
click at [92, 281] on button "Historial Casos" at bounding box center [122, 275] width 147 height 30
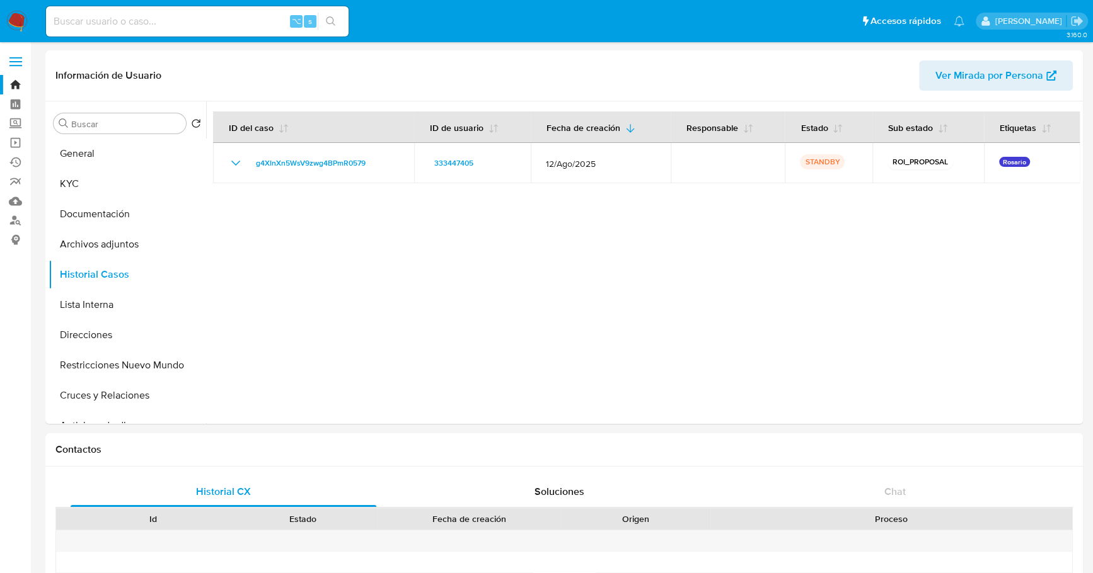
click at [165, 12] on div "⌥ s" at bounding box center [197, 21] width 302 height 30
click at [176, 25] on input at bounding box center [197, 21] width 302 height 16
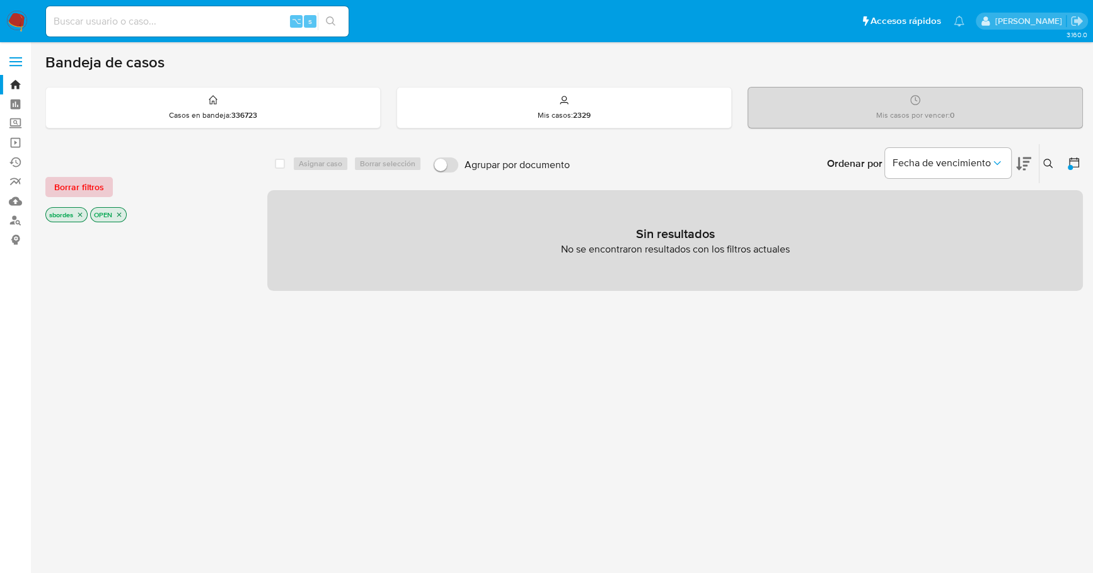
click at [78, 191] on span "Borrar filtros" at bounding box center [79, 187] width 50 height 18
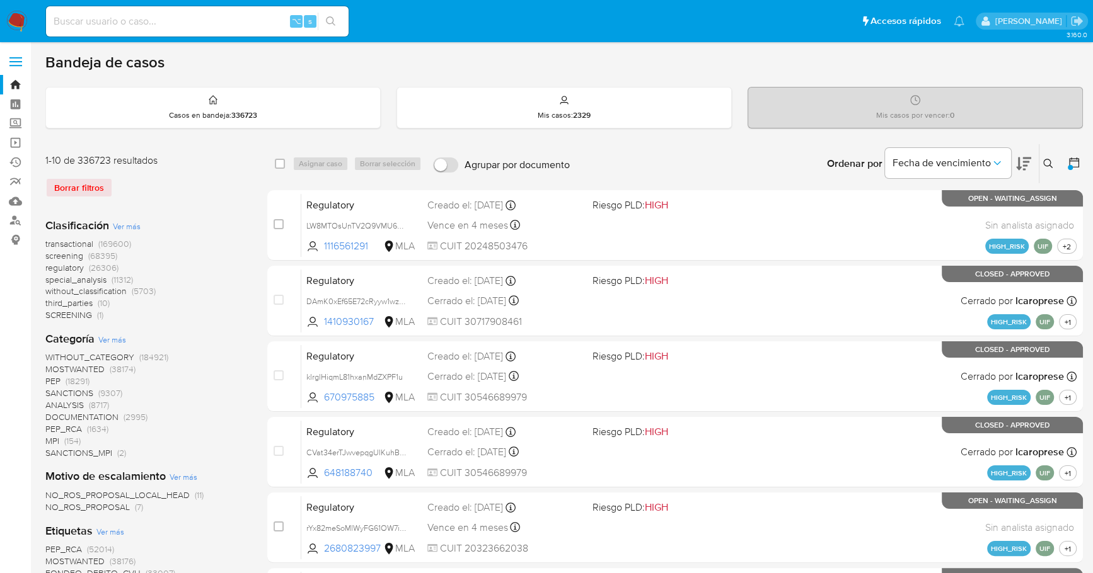
click at [1052, 165] on icon at bounding box center [1048, 164] width 10 height 10
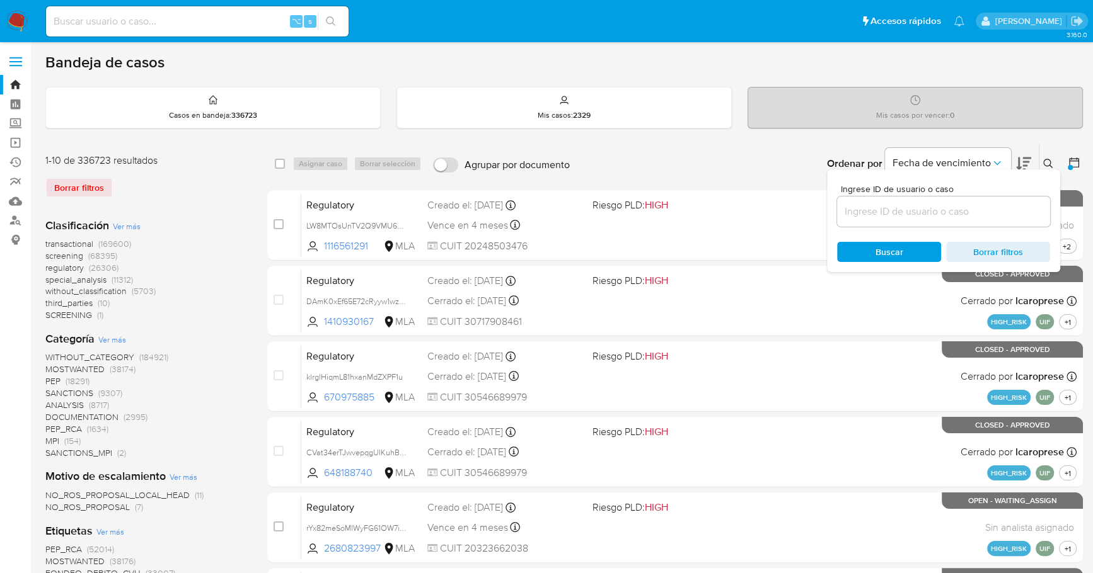
click at [924, 213] on input at bounding box center [943, 212] width 213 height 16
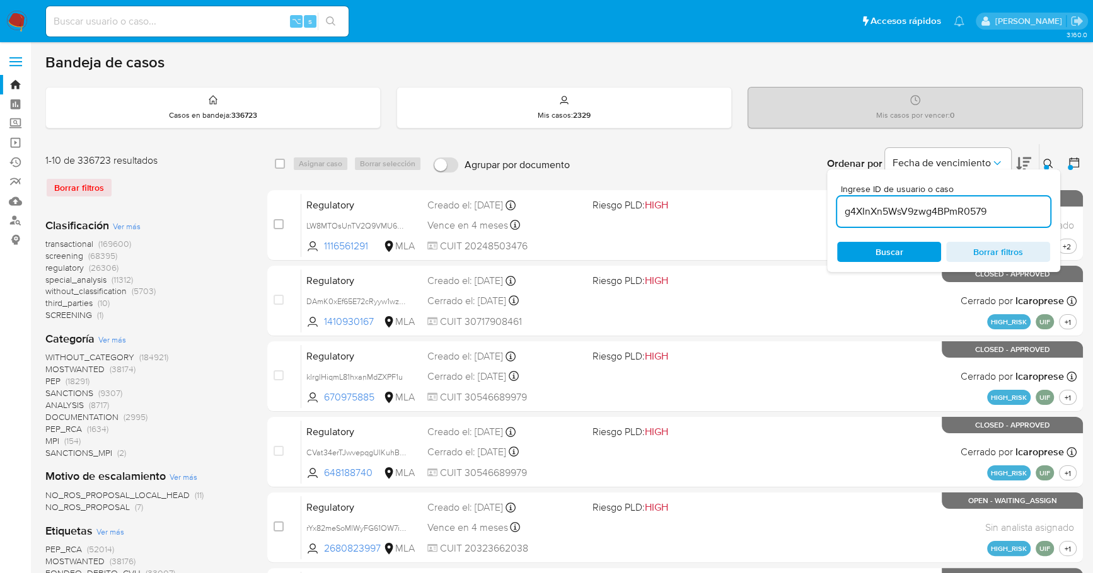
type input "g4XInXn5WsV9zwg4BPmR0579"
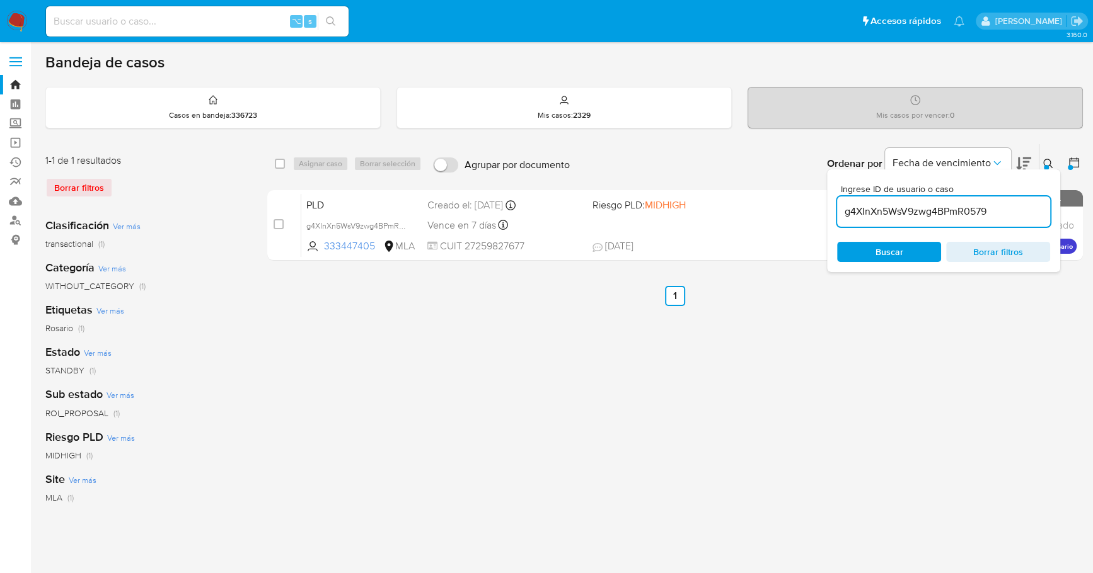
click at [1045, 161] on icon at bounding box center [1048, 164] width 10 height 10
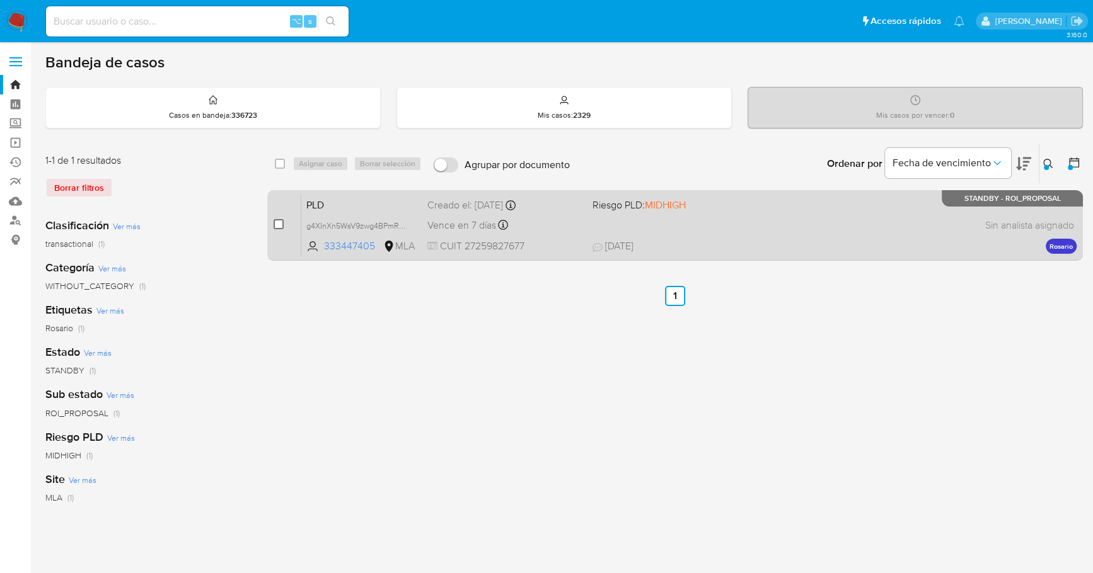
click at [280, 224] on input "checkbox" at bounding box center [278, 224] width 10 height 10
checkbox input "true"
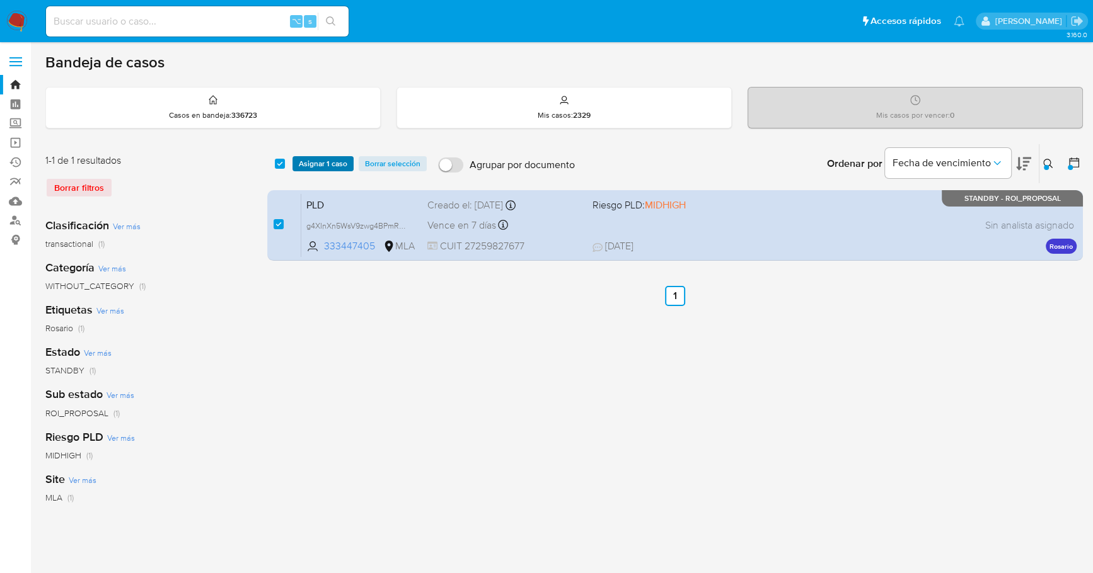
click at [318, 158] on span "Asignar 1 caso" at bounding box center [323, 164] width 49 height 13
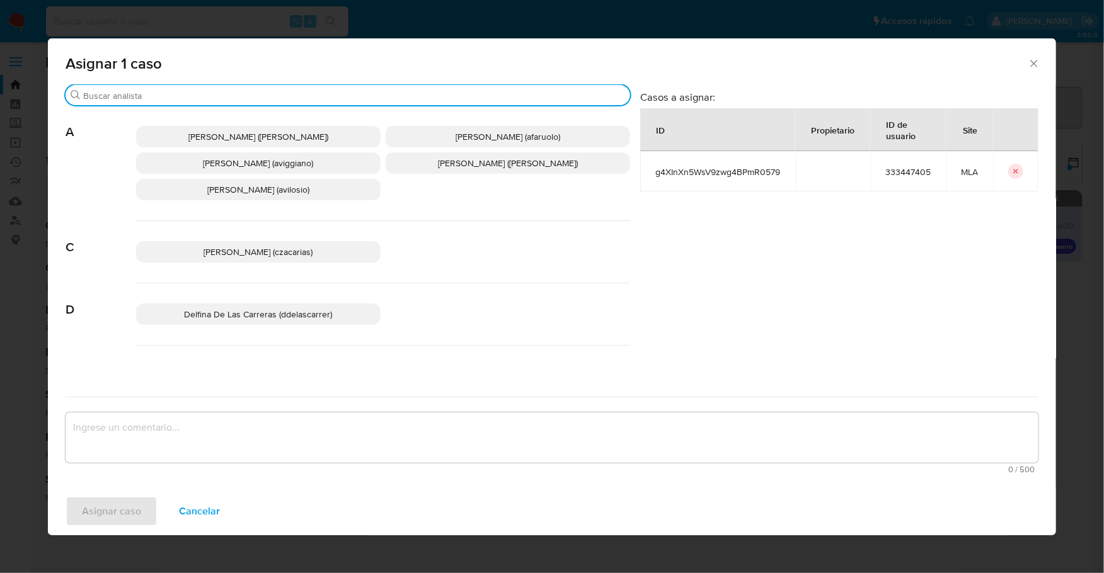
click at [210, 90] on input "Buscar" at bounding box center [354, 95] width 542 height 11
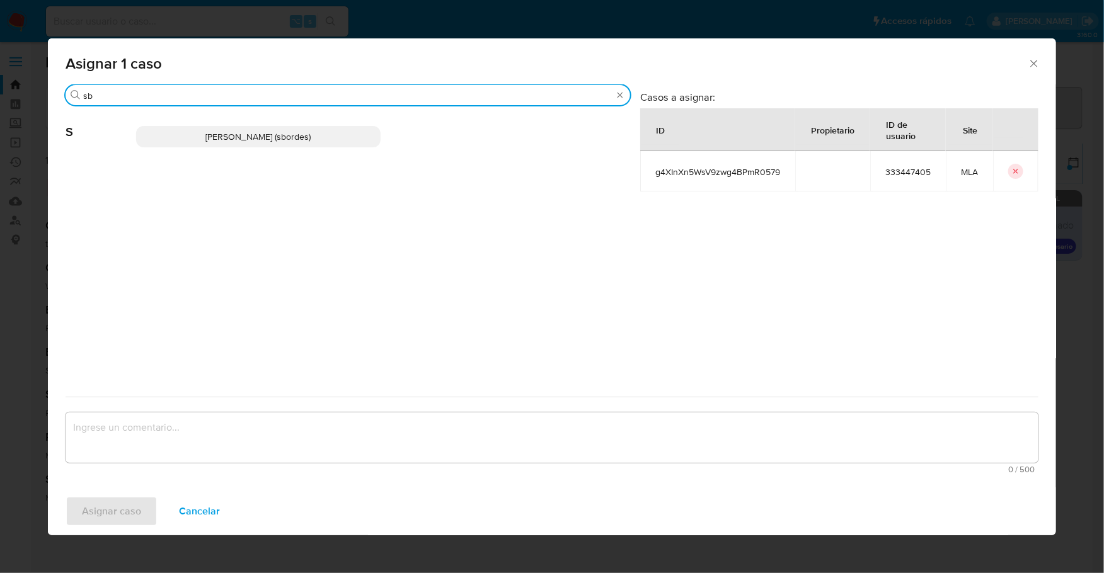
type input "sb"
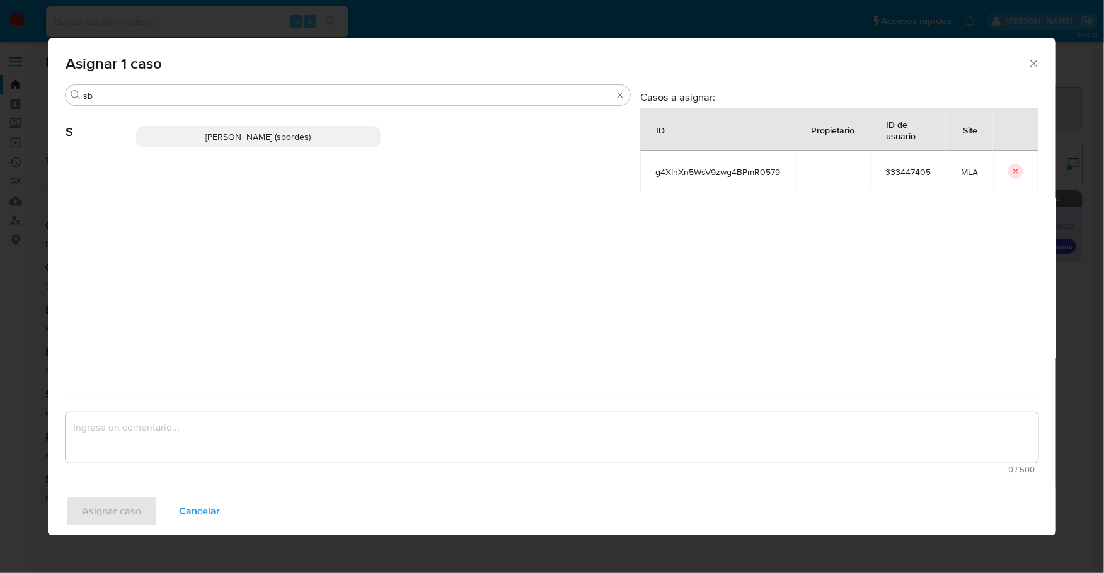
click at [219, 124] on div "[PERSON_NAME] (sbordes)" at bounding box center [383, 137] width 494 height 62
click at [223, 140] on span "Stefania Bordes (sbordes)" at bounding box center [258, 136] width 105 height 13
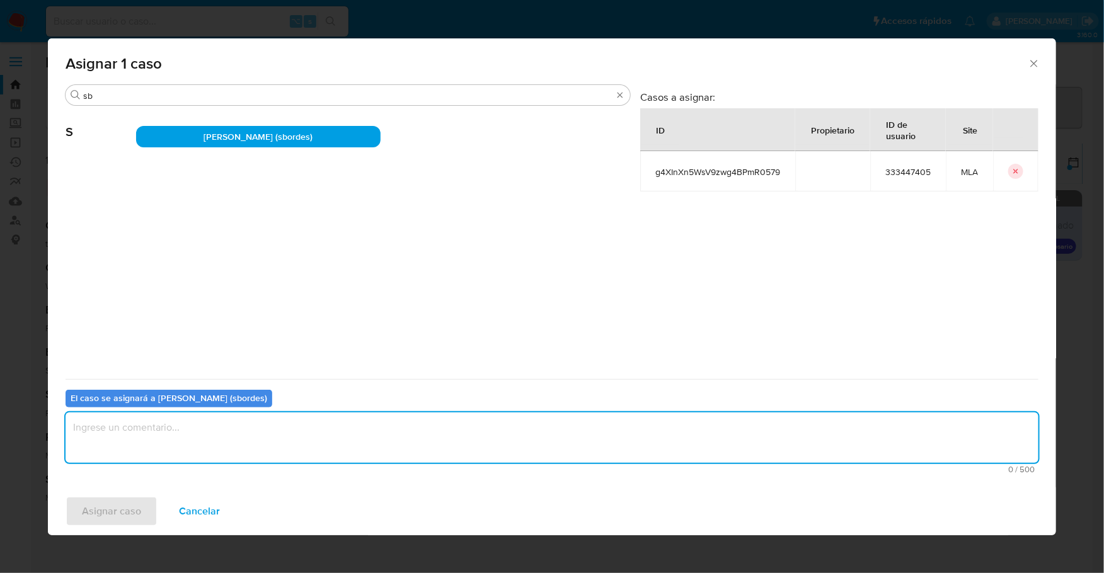
drag, startPoint x: 173, startPoint y: 435, endPoint x: 134, endPoint y: 471, distance: 53.1
click at [173, 435] on textarea "assign-modal" at bounding box center [552, 438] width 973 height 50
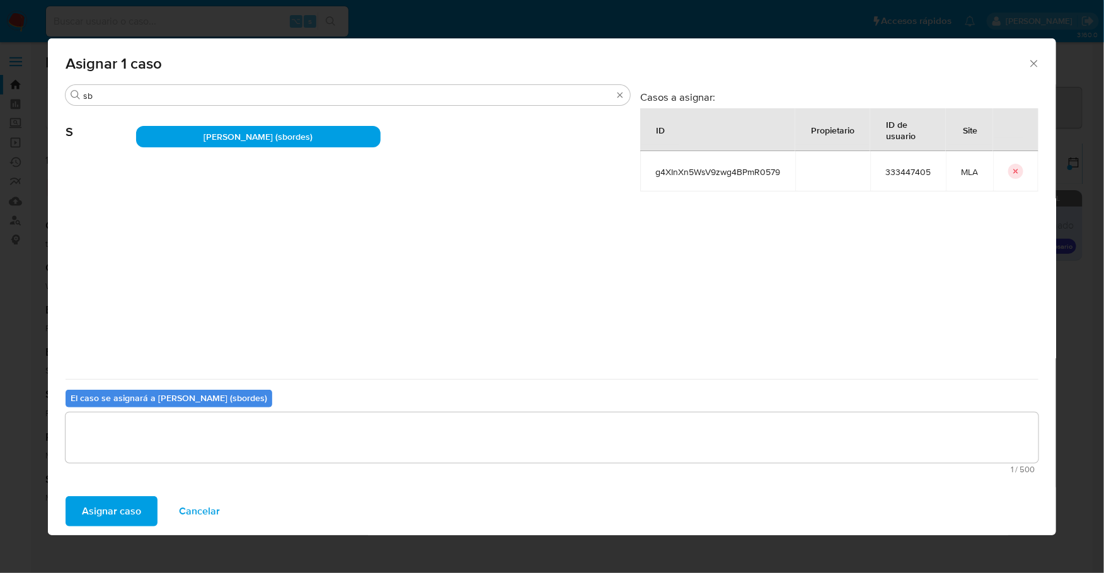
click at [100, 519] on span "Asignar caso" at bounding box center [111, 512] width 59 height 28
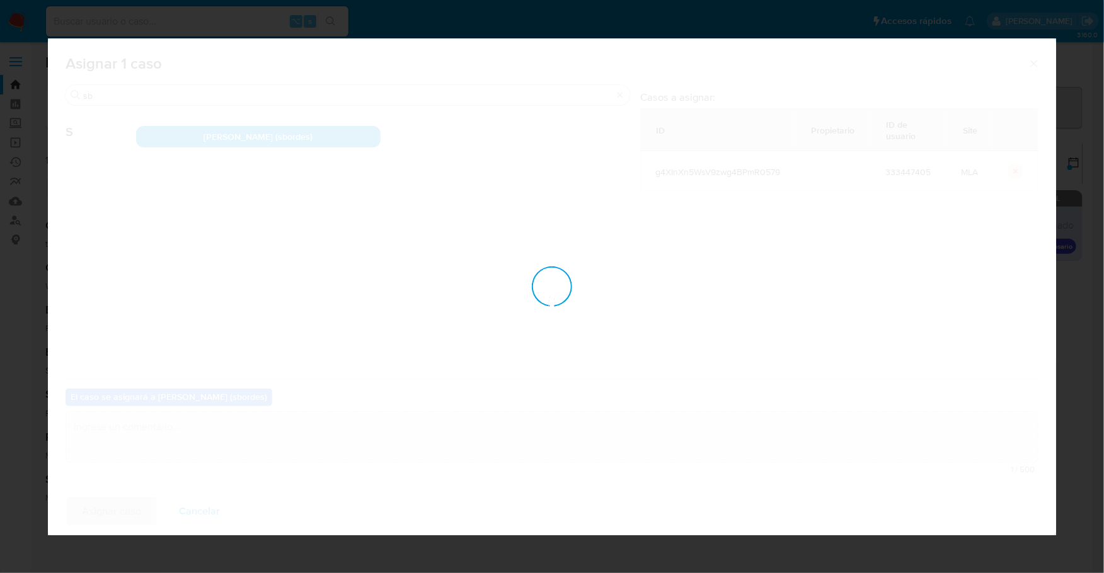
checkbox input "false"
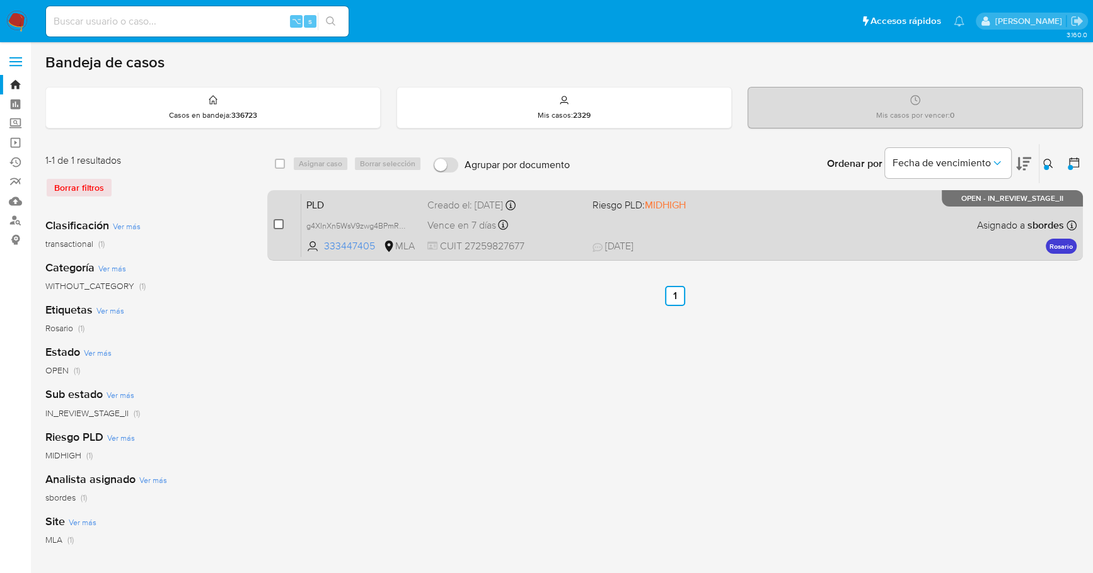
click at [277, 224] on input "checkbox" at bounding box center [278, 224] width 10 height 10
checkbox input "true"
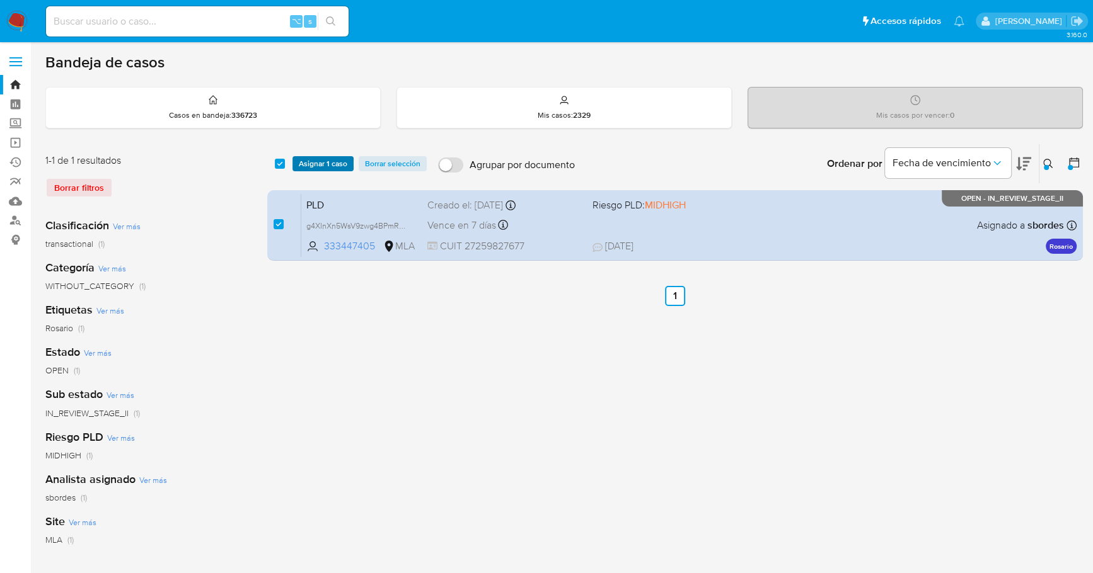
click at [335, 165] on span "Asignar 1 caso" at bounding box center [323, 164] width 49 height 13
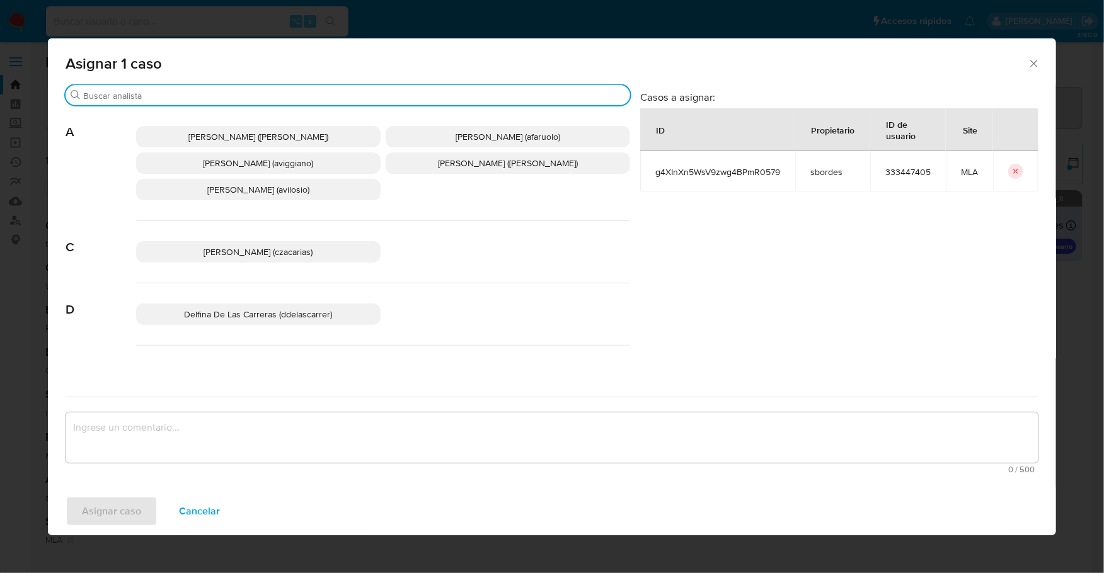
click at [207, 95] on input "Buscar" at bounding box center [354, 95] width 542 height 11
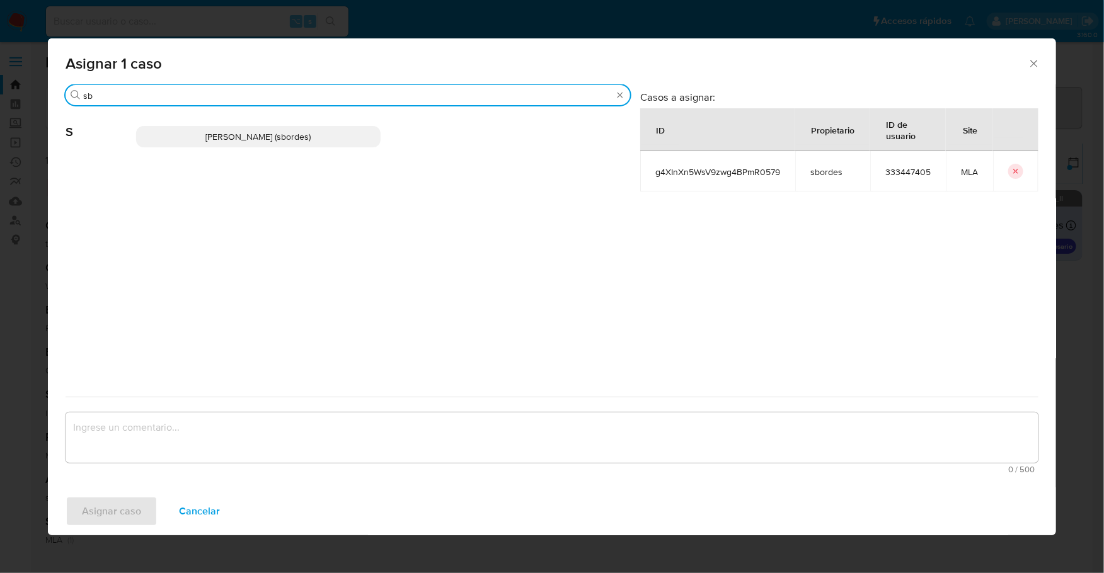
type input "sb"
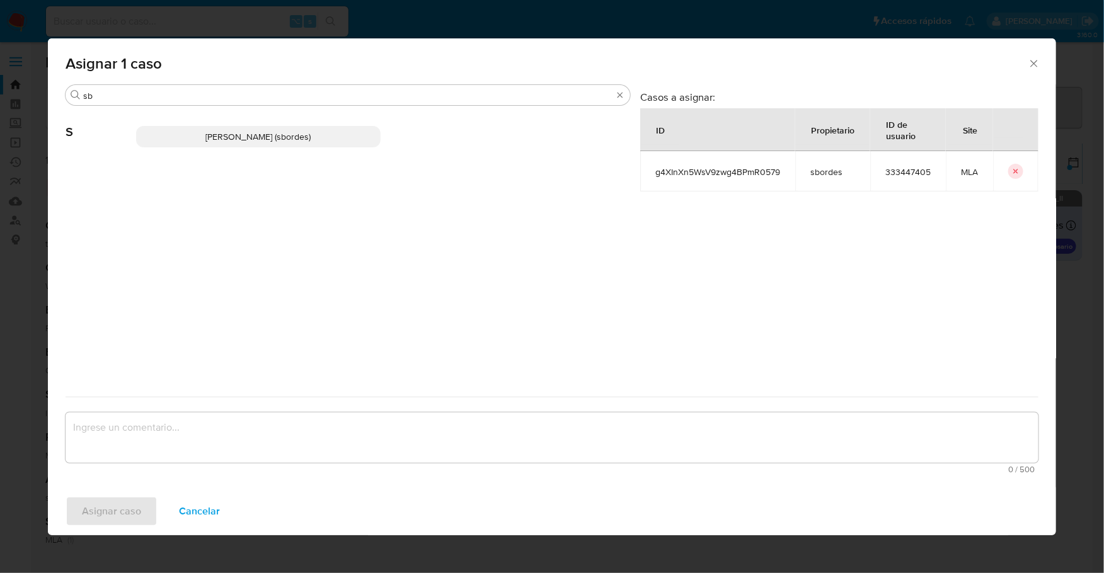
click at [217, 130] on span "Stefania Bordes (sbordes)" at bounding box center [258, 136] width 105 height 13
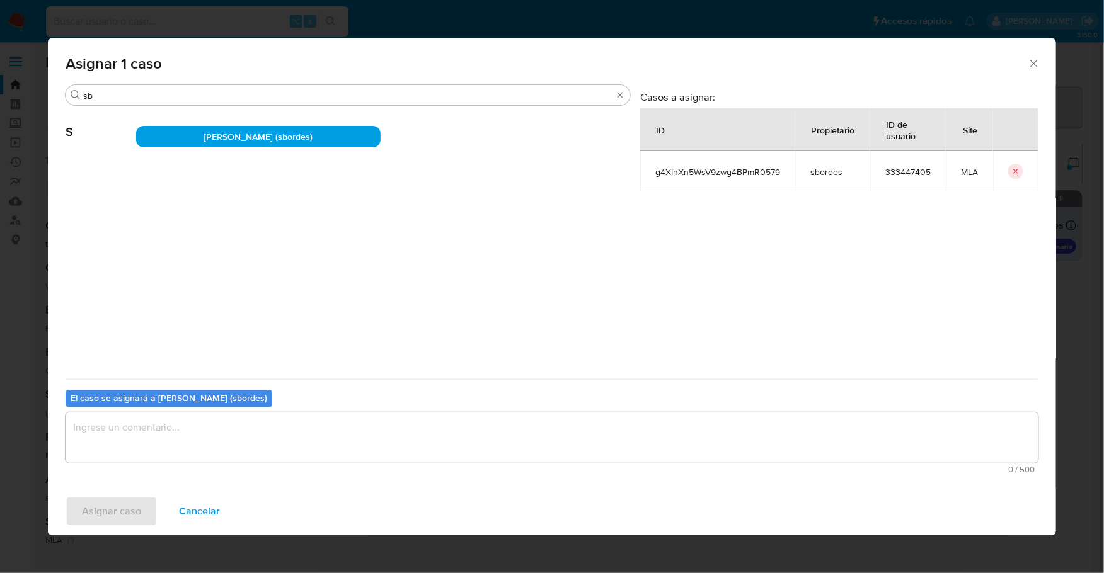
click at [204, 441] on textarea "assign-modal" at bounding box center [552, 438] width 973 height 50
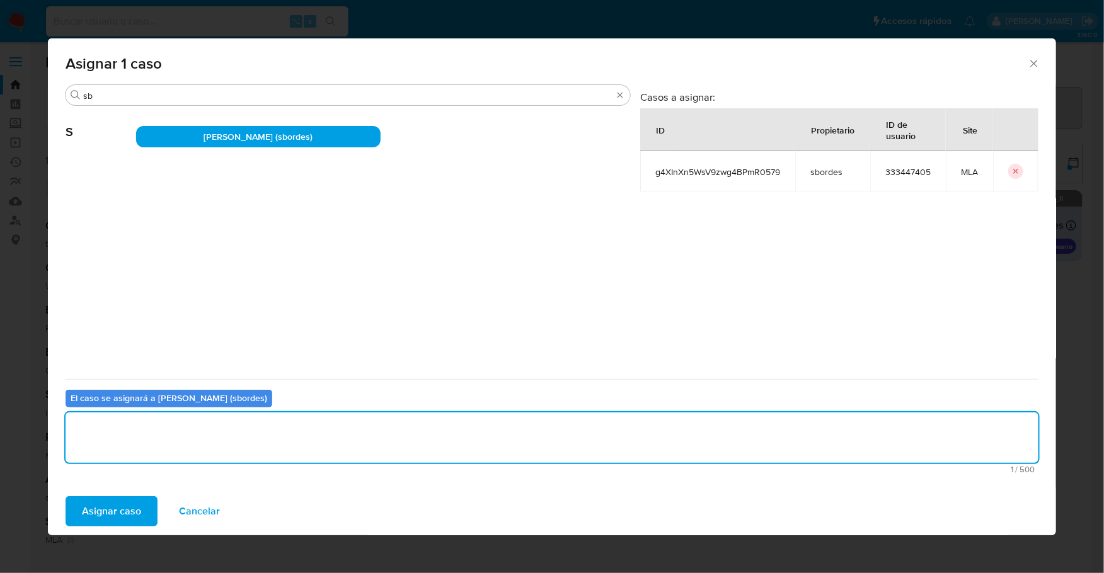
click at [115, 519] on span "Asignar caso" at bounding box center [111, 512] width 59 height 28
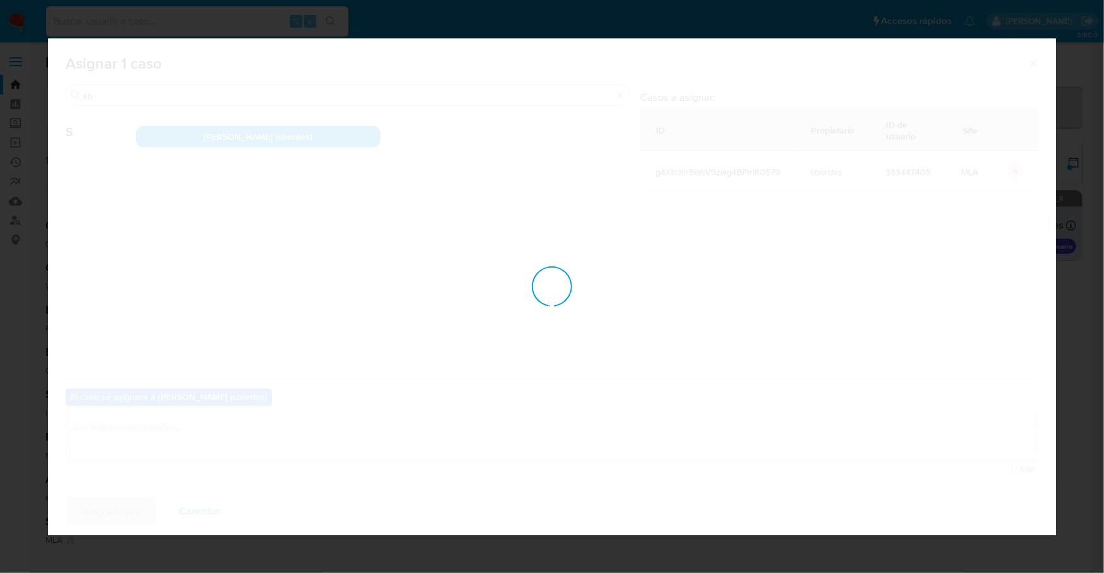
checkbox input "false"
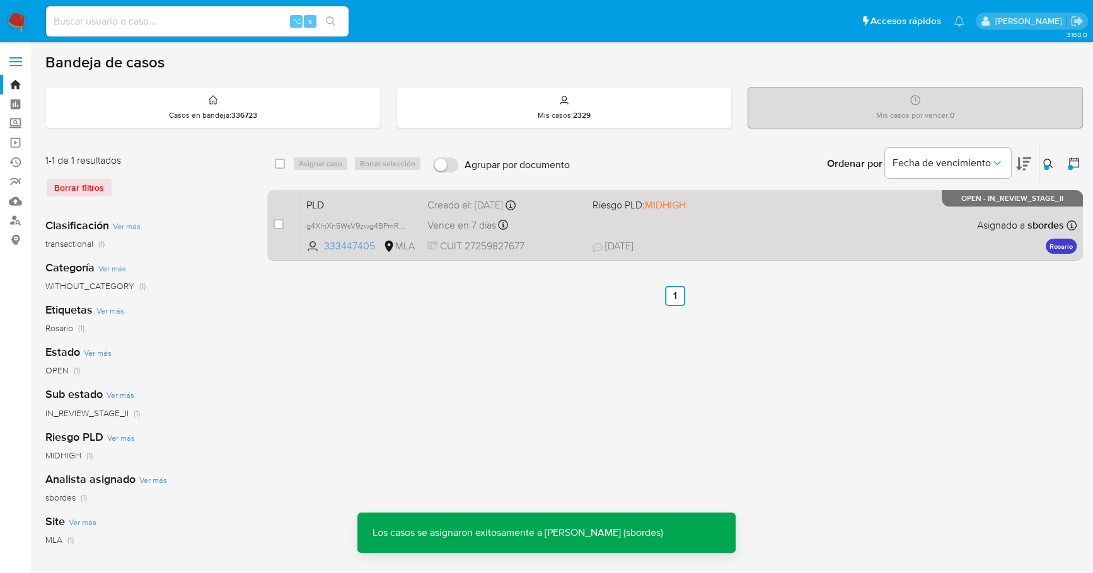
click at [598, 227] on div "PLD g4XInXn5WsV9zwg4BPmR0579 333447405 MLA Riesgo PLD: MIDHIGH Creado el: 12/08…" at bounding box center [688, 225] width 775 height 64
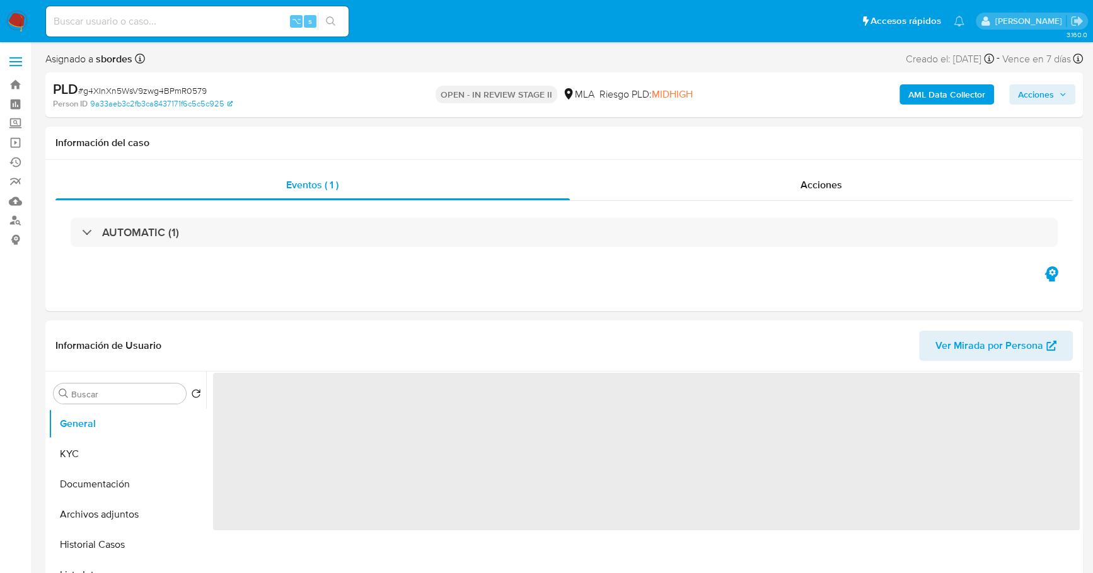
select select "10"
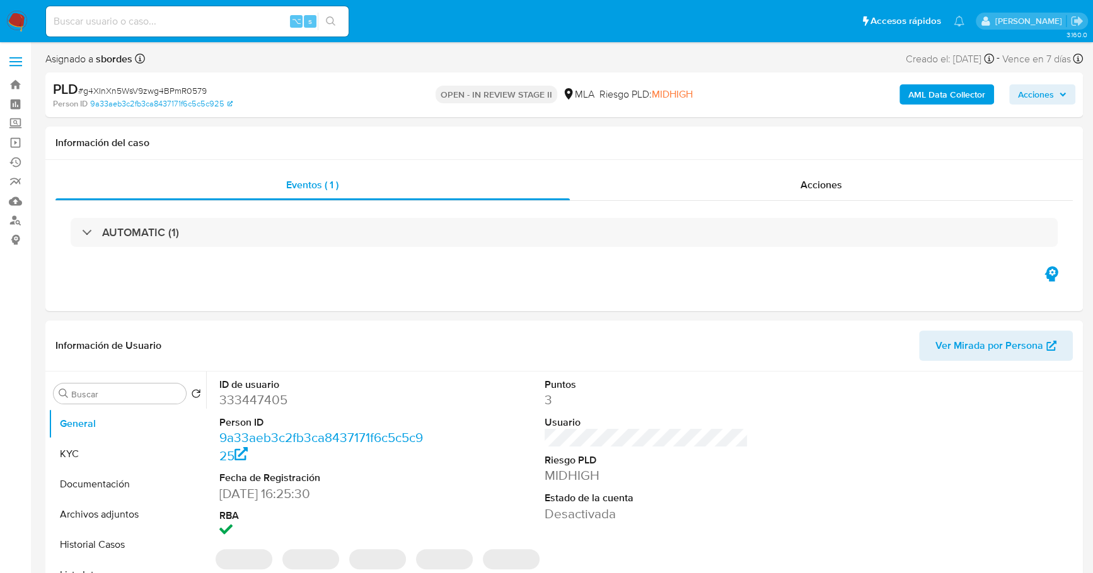
click at [1023, 94] on span "Acciones" at bounding box center [1036, 94] width 36 height 20
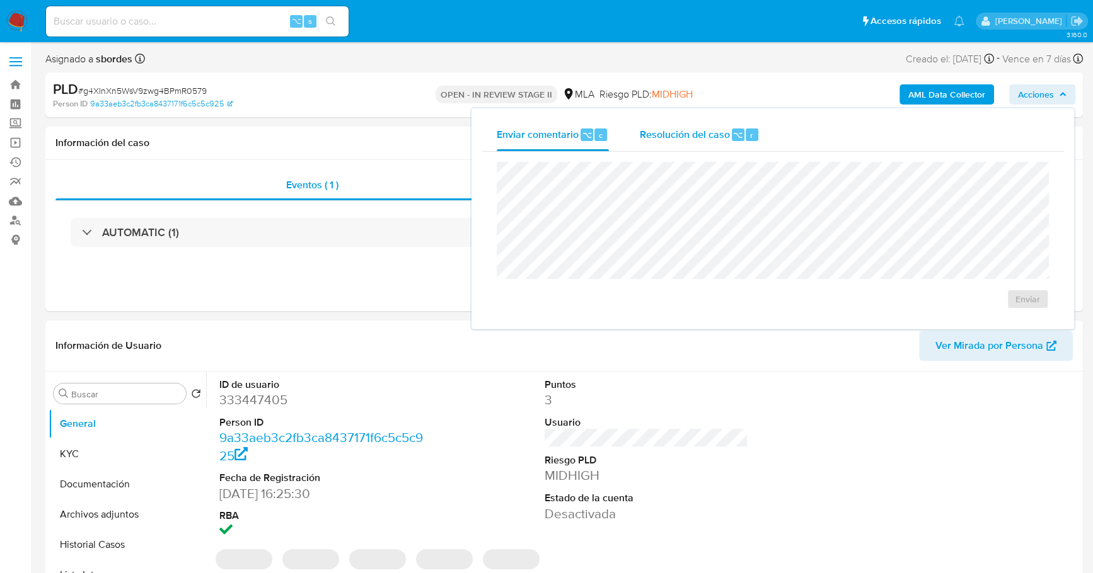
click at [672, 133] on span "Resolución del caso" at bounding box center [684, 134] width 90 height 14
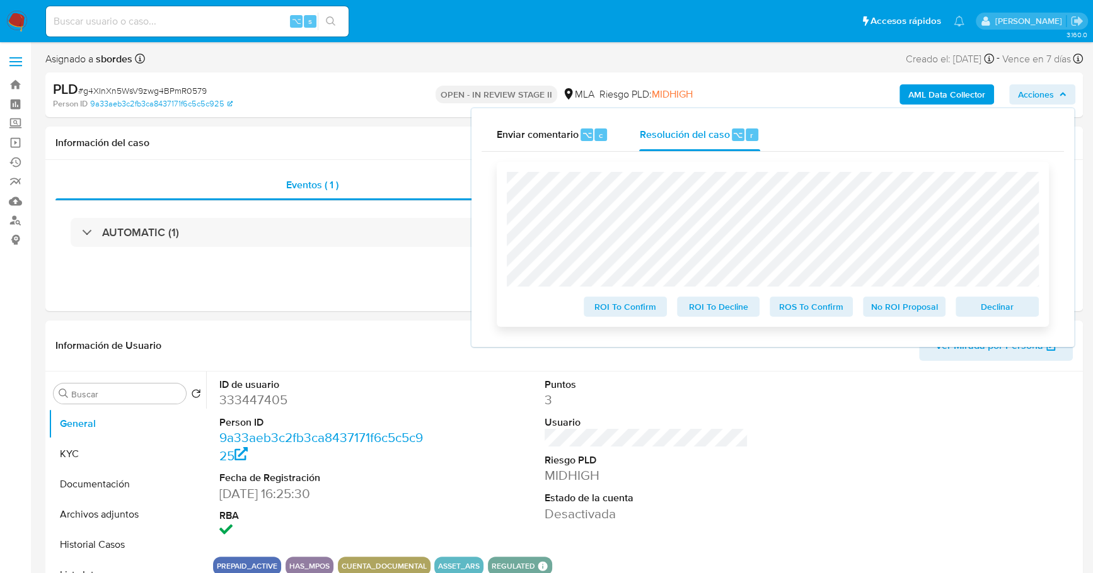
click at [1001, 304] on span "Declinar" at bounding box center [997, 307] width 66 height 18
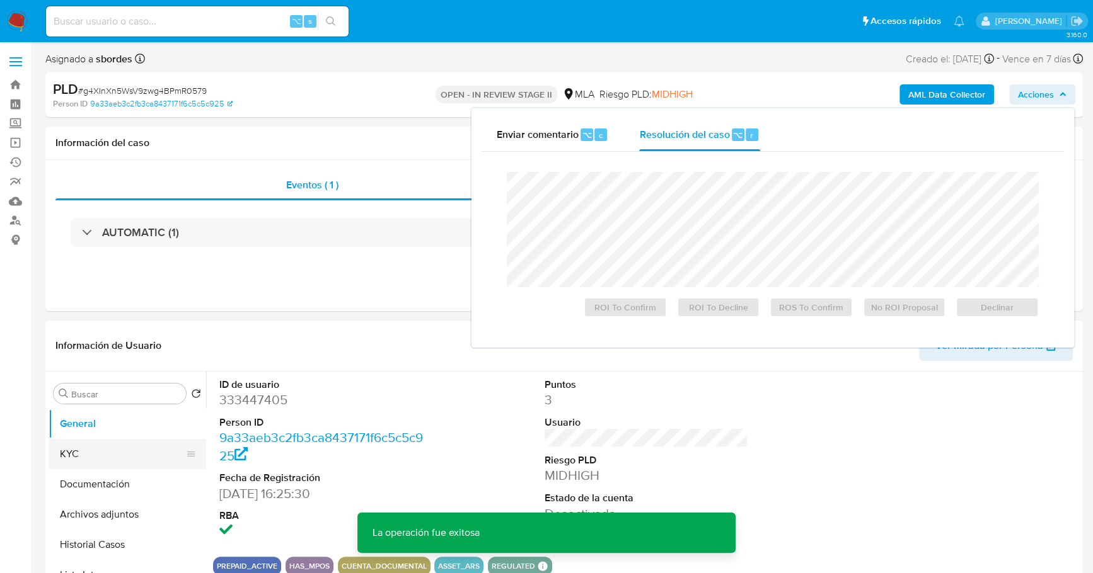
click at [94, 441] on button "KYC" at bounding box center [122, 454] width 147 height 30
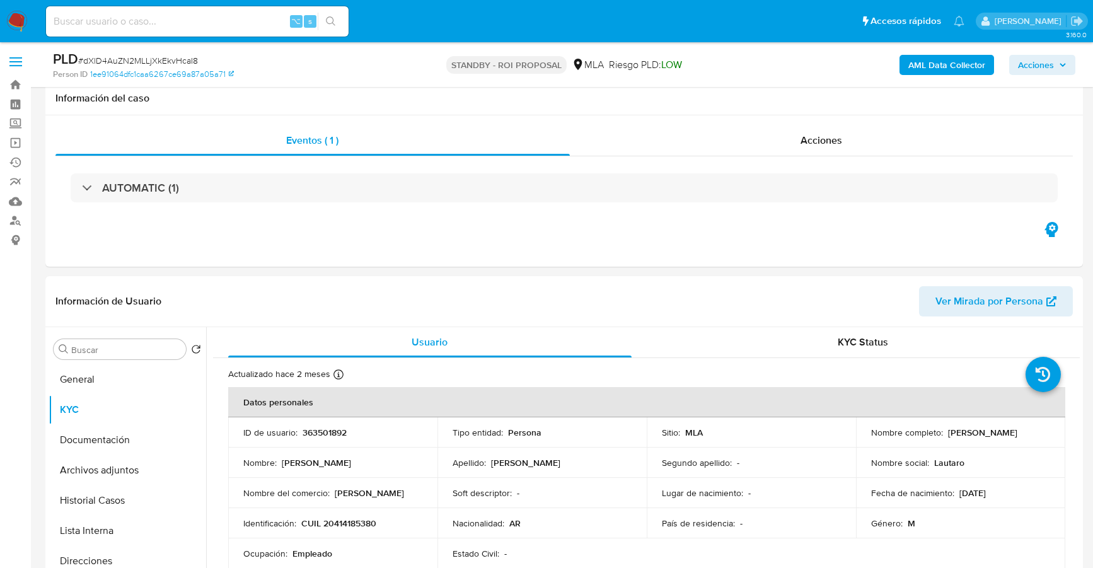
select select "10"
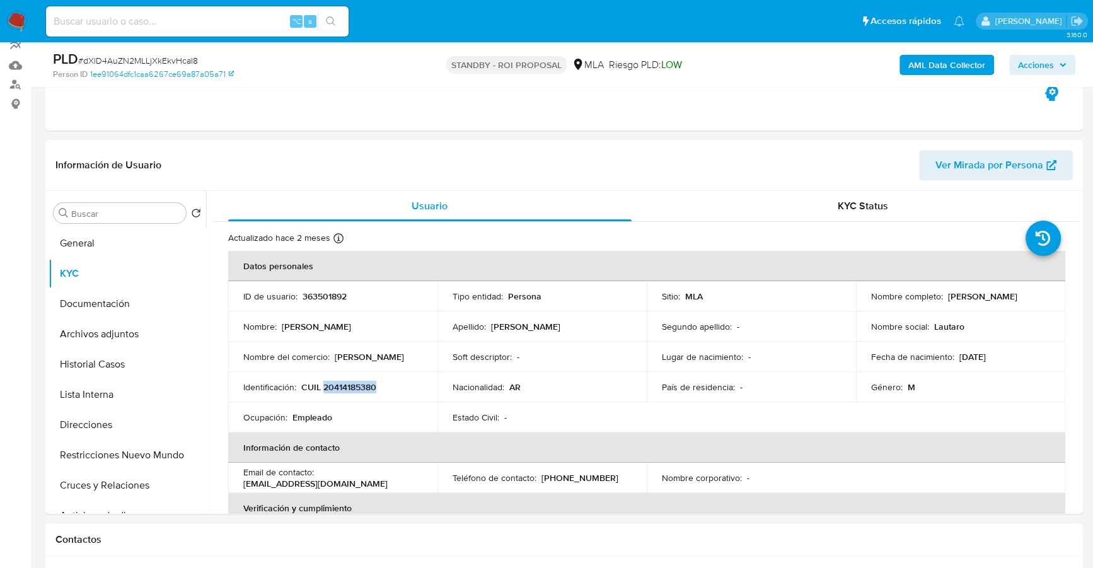
scroll to position [72, 0]
click at [124, 24] on input at bounding box center [197, 21] width 302 height 16
paste input "41864427"
type input "41864427"
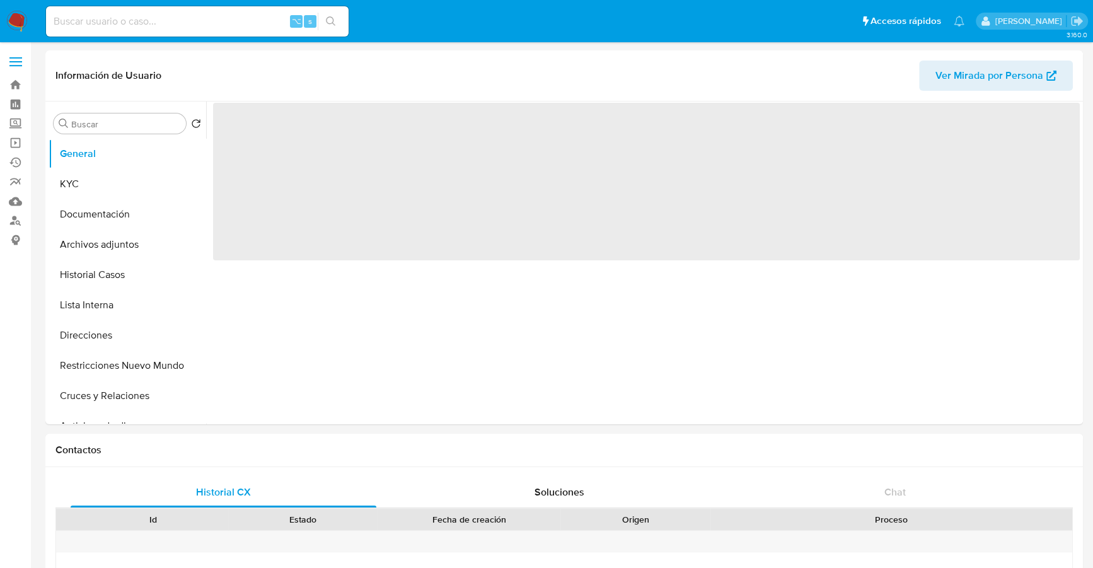
select select "10"
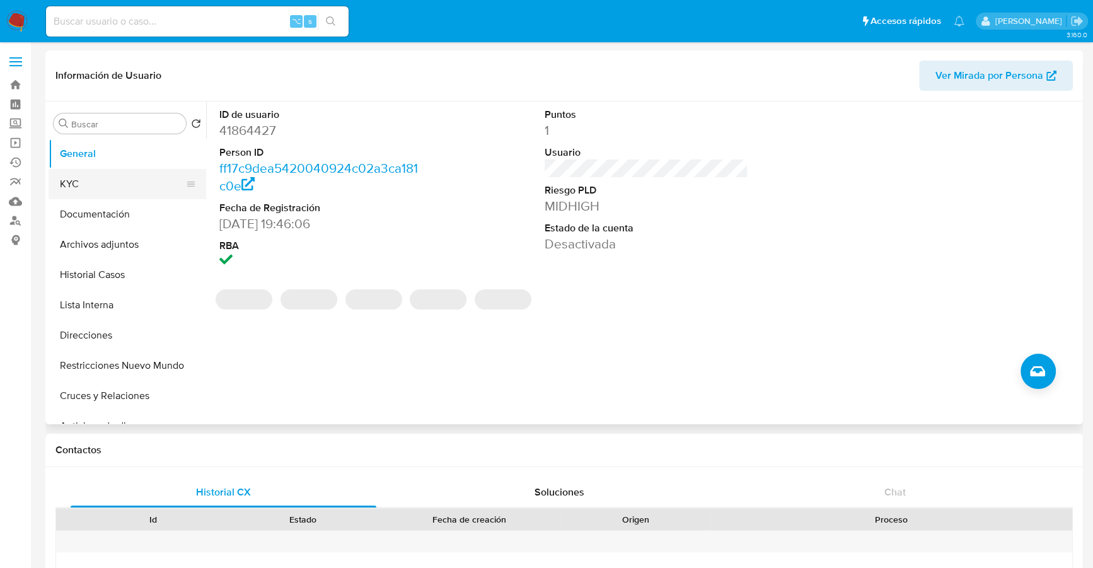
click at [85, 182] on button "KYC" at bounding box center [122, 184] width 147 height 30
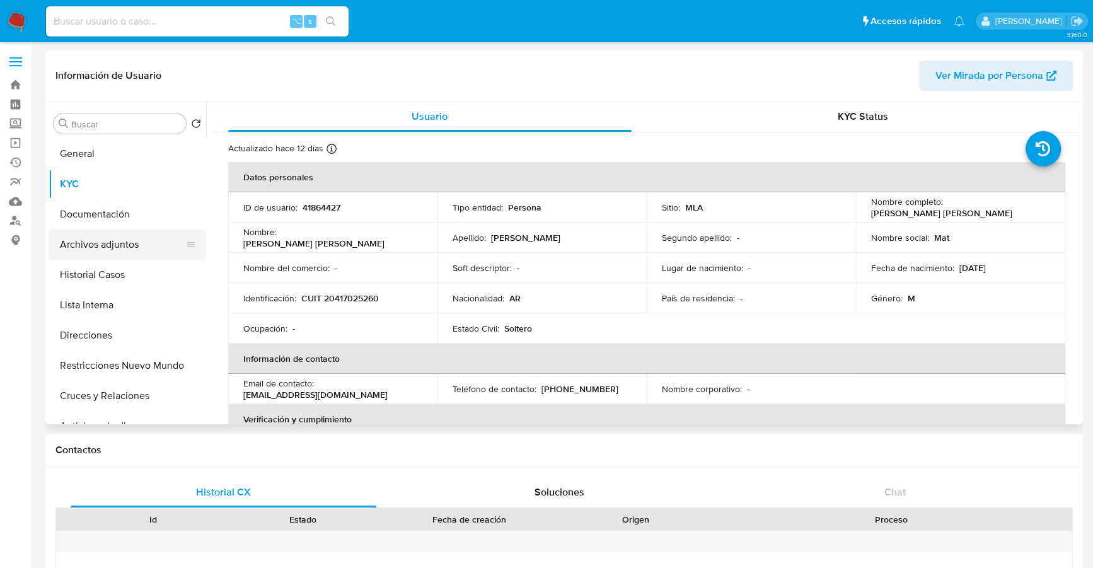
click at [114, 244] on button "Archivos adjuntos" at bounding box center [122, 244] width 147 height 30
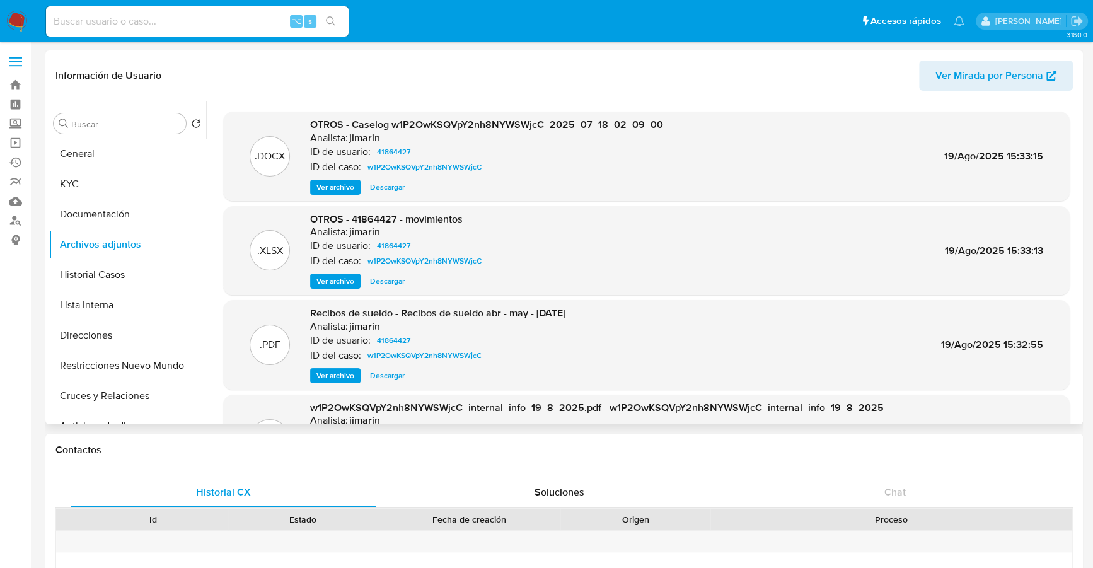
click at [394, 187] on span "Descargar" at bounding box center [387, 187] width 35 height 13
click at [384, 279] on span "Descargar" at bounding box center [387, 281] width 35 height 13
click at [106, 171] on button "KYC" at bounding box center [122, 184] width 147 height 30
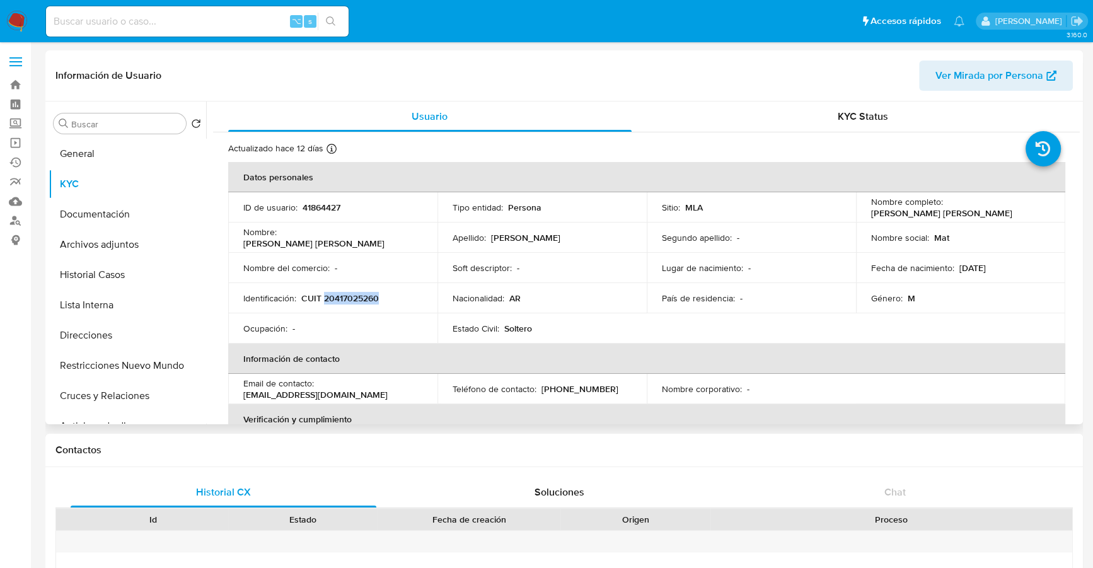
copy p "20417025260"
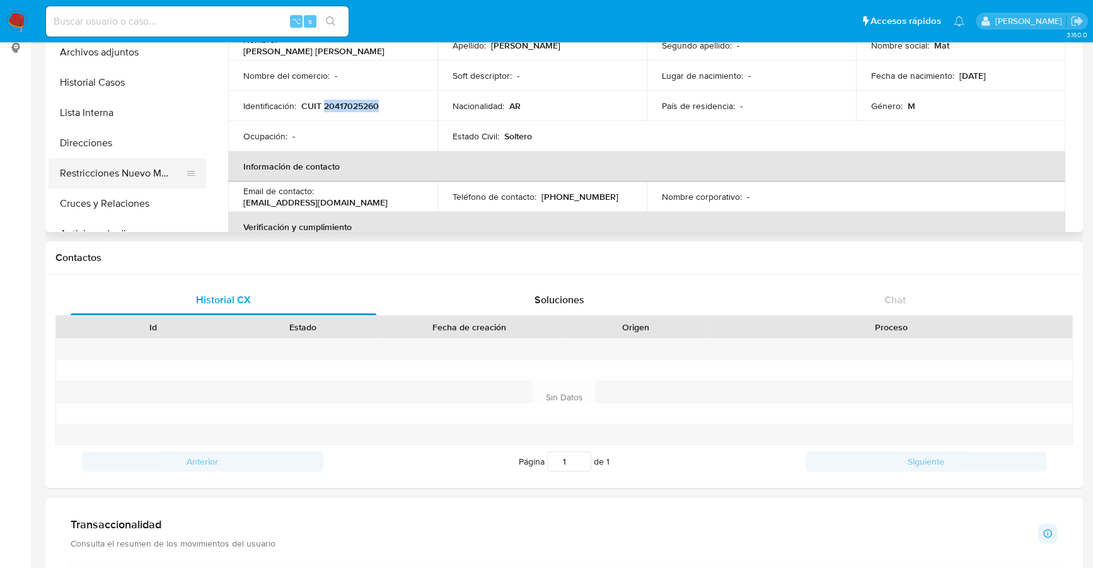
scroll to position [164, 0]
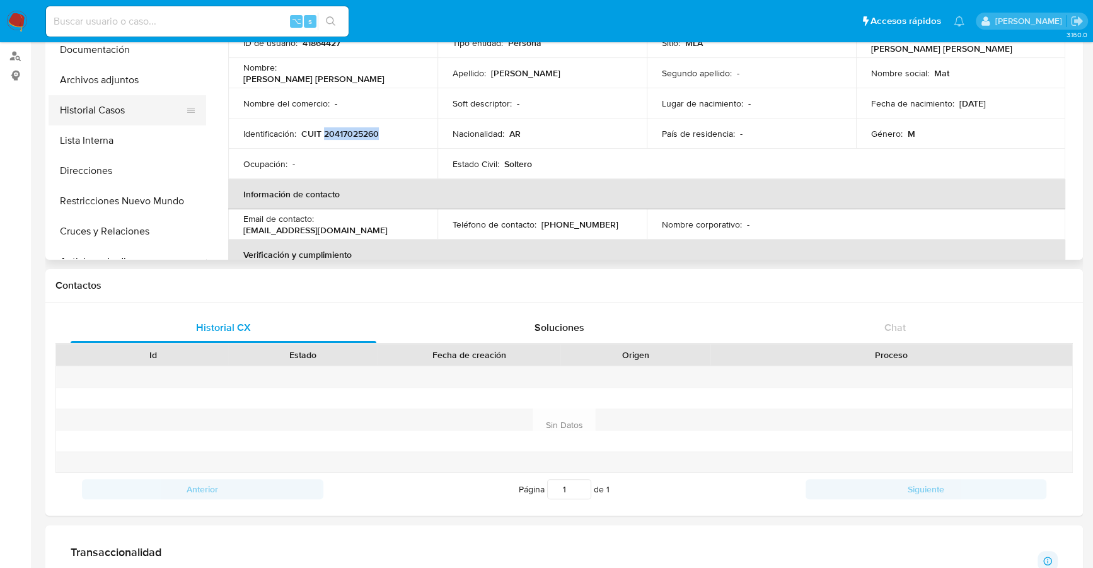
click at [92, 104] on button "Historial Casos" at bounding box center [122, 110] width 147 height 30
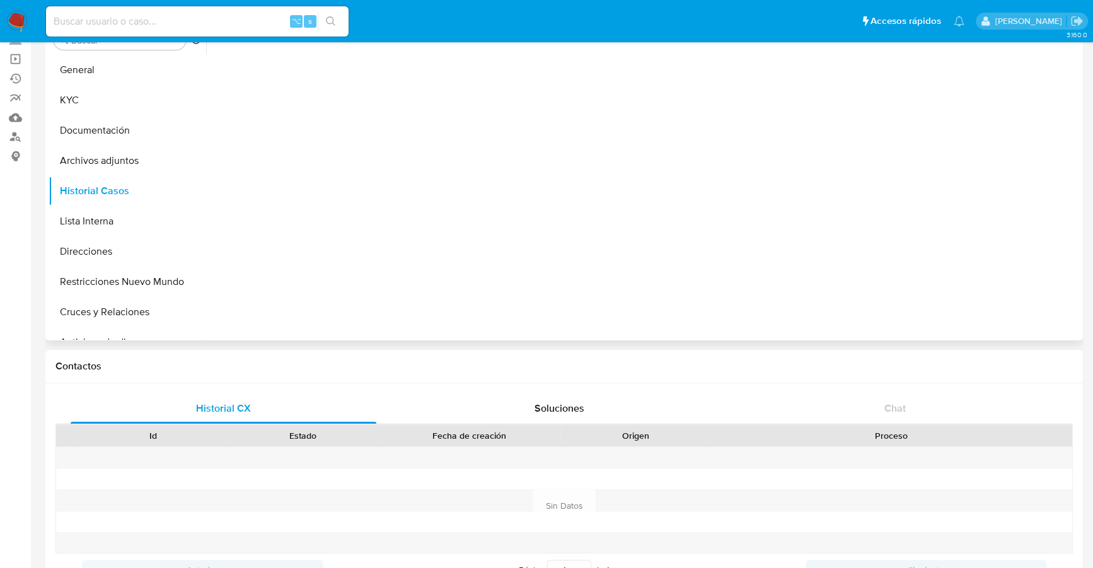
scroll to position [0, 0]
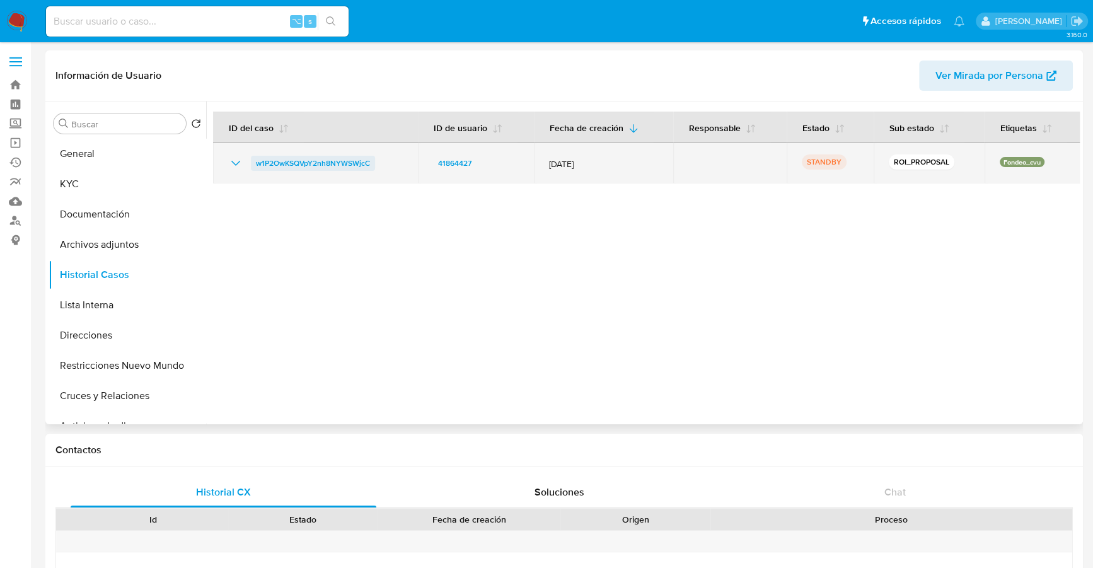
click at [311, 163] on span "w1P2OwKSQVpY2nh8NYWSWjcC" at bounding box center [313, 163] width 114 height 15
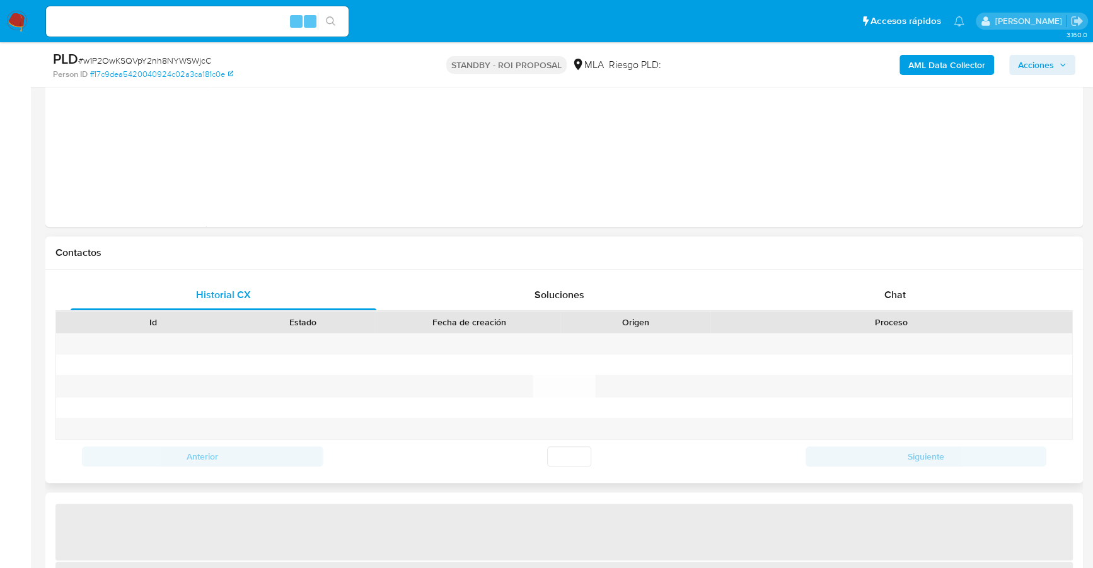
scroll to position [461, 0]
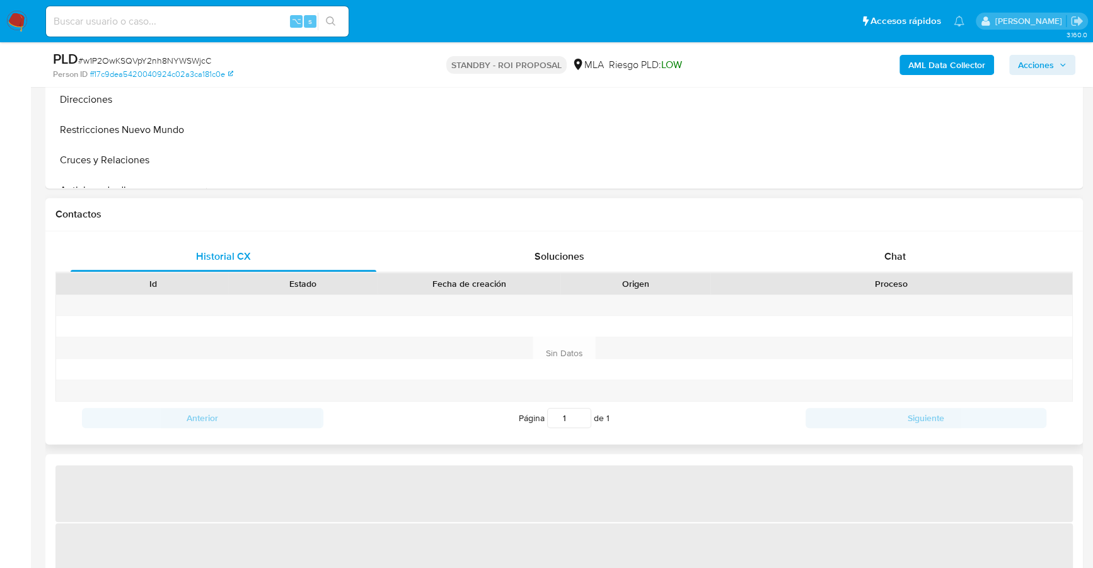
select select "10"
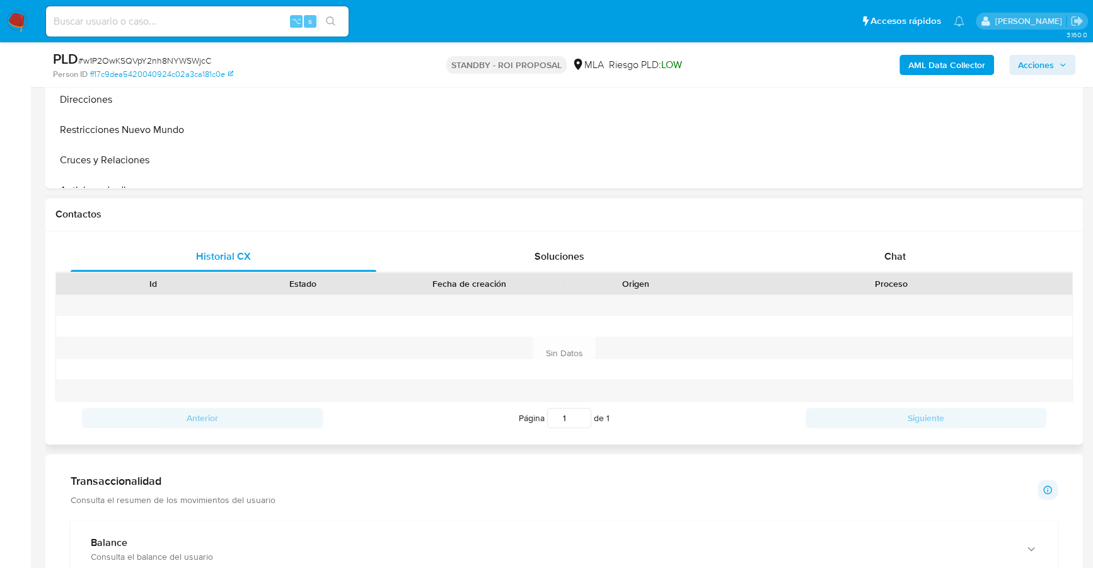
click at [892, 238] on div "Historial CX Soluciones Chat Id Estado Fecha de creación Origen Proceso Anterio…" at bounding box center [563, 337] width 1037 height 213
click at [893, 249] on span "Chat" at bounding box center [894, 256] width 21 height 14
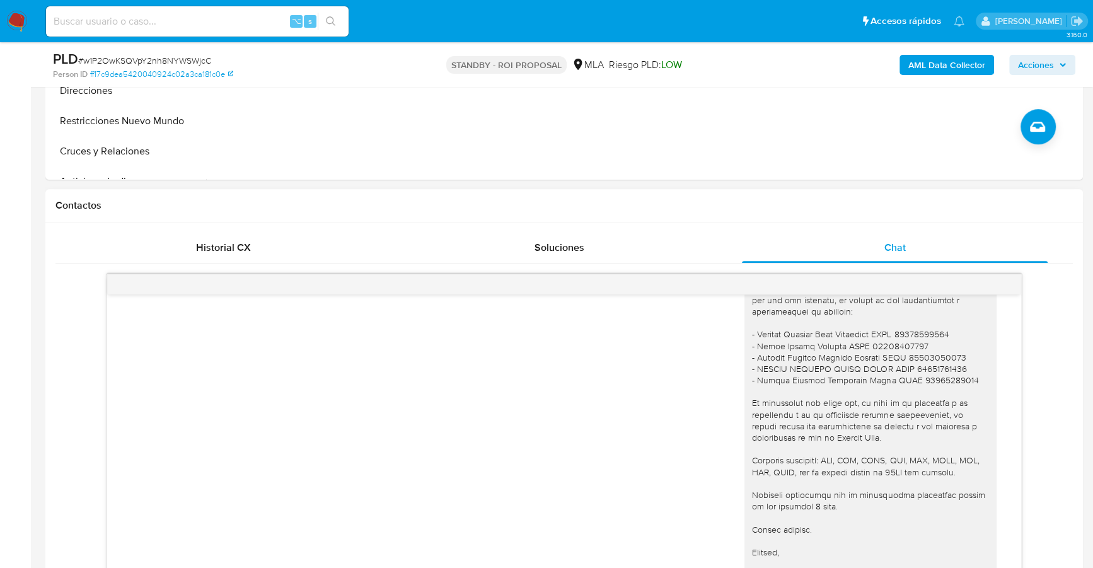
scroll to position [454, 0]
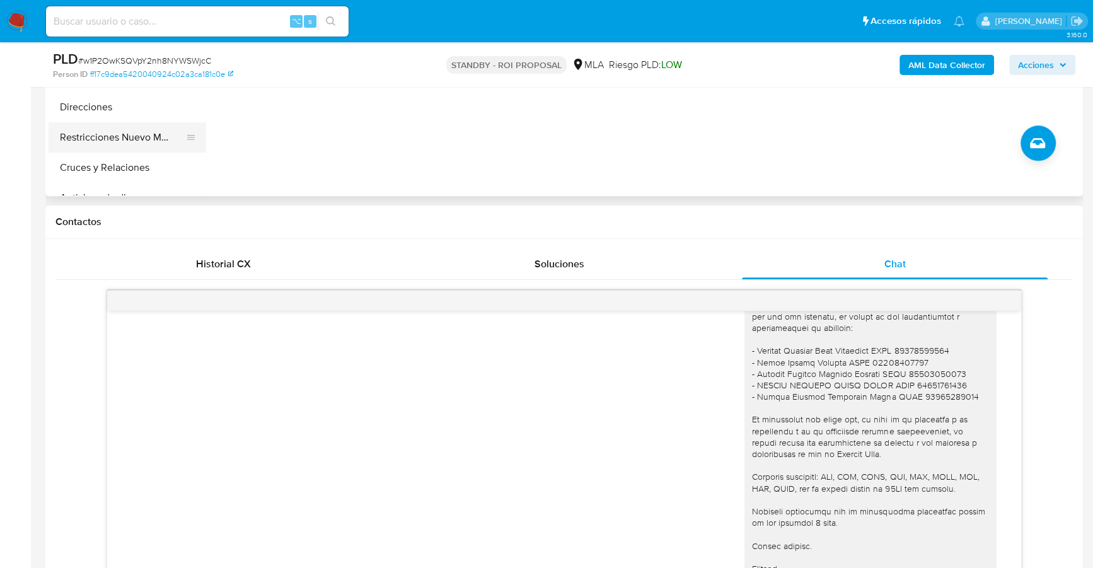
click at [146, 129] on button "Restricciones Nuevo Mundo" at bounding box center [122, 137] width 147 height 30
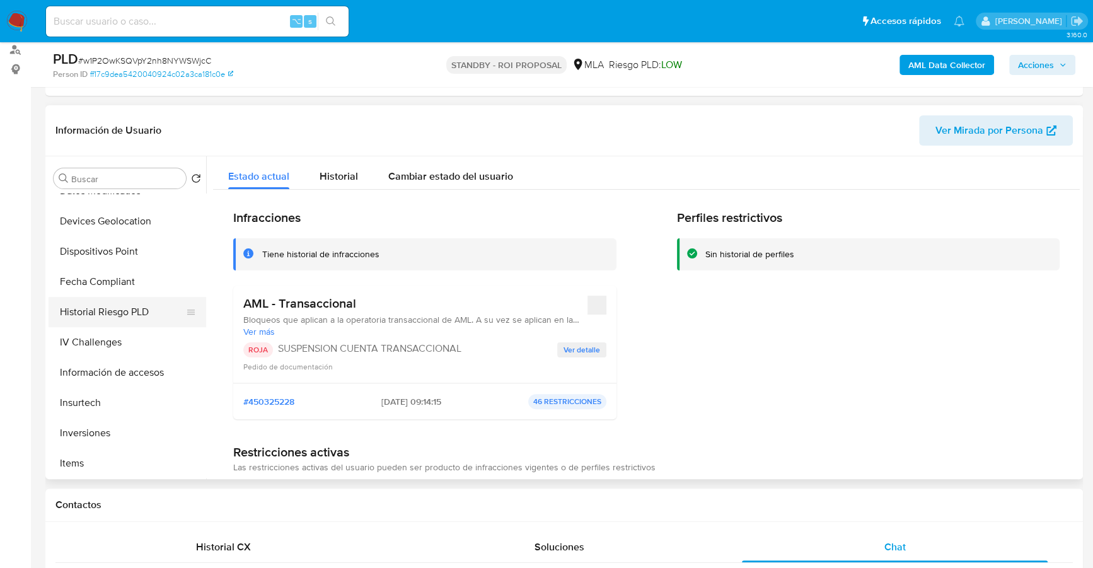
scroll to position [287, 0]
click at [120, 301] on button "Historial de conversaciones" at bounding box center [122, 314] width 147 height 30
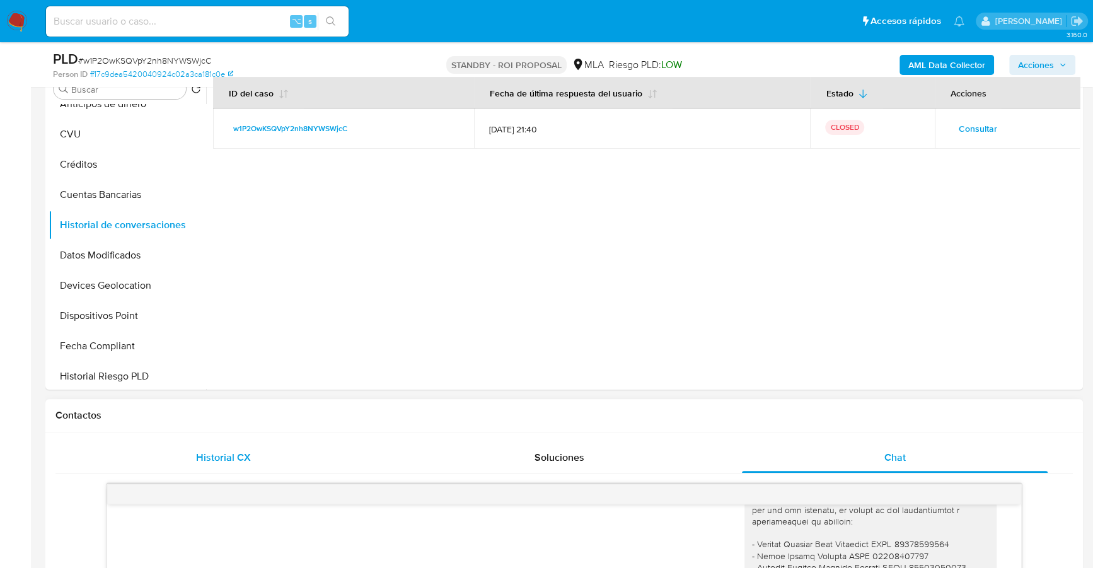
click at [236, 457] on span "Historial CX" at bounding box center [223, 457] width 55 height 14
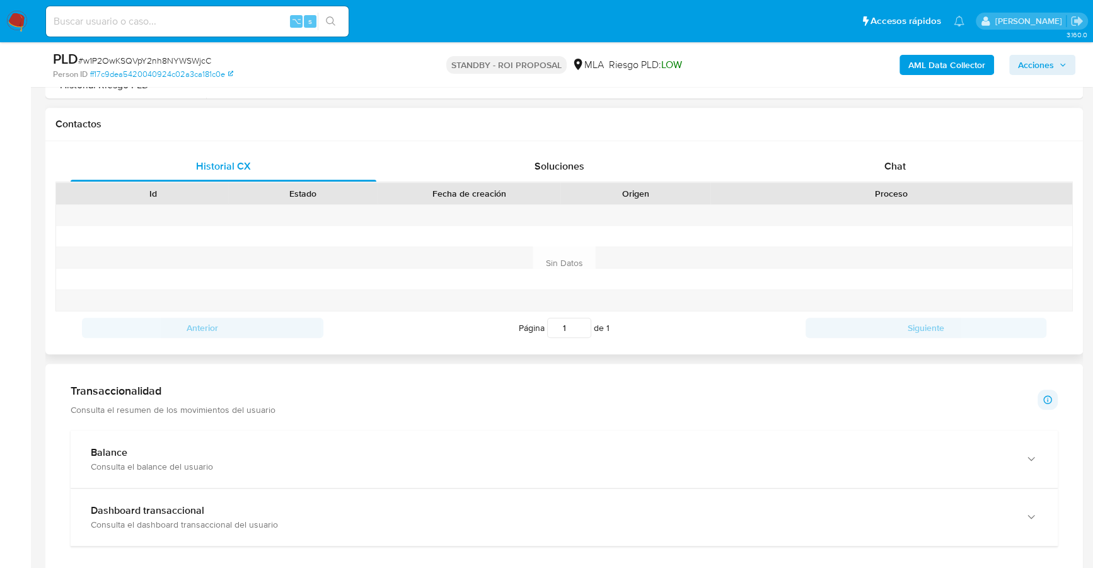
scroll to position [226, 0]
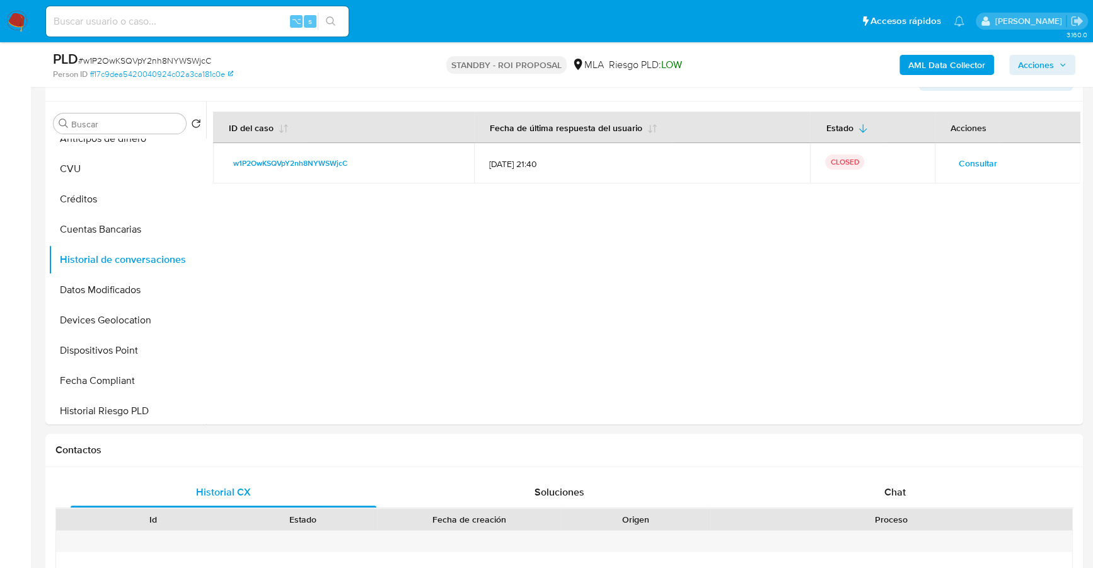
click at [154, 28] on input at bounding box center [197, 21] width 302 height 16
paste input "1220531662"
type input "1220531662"
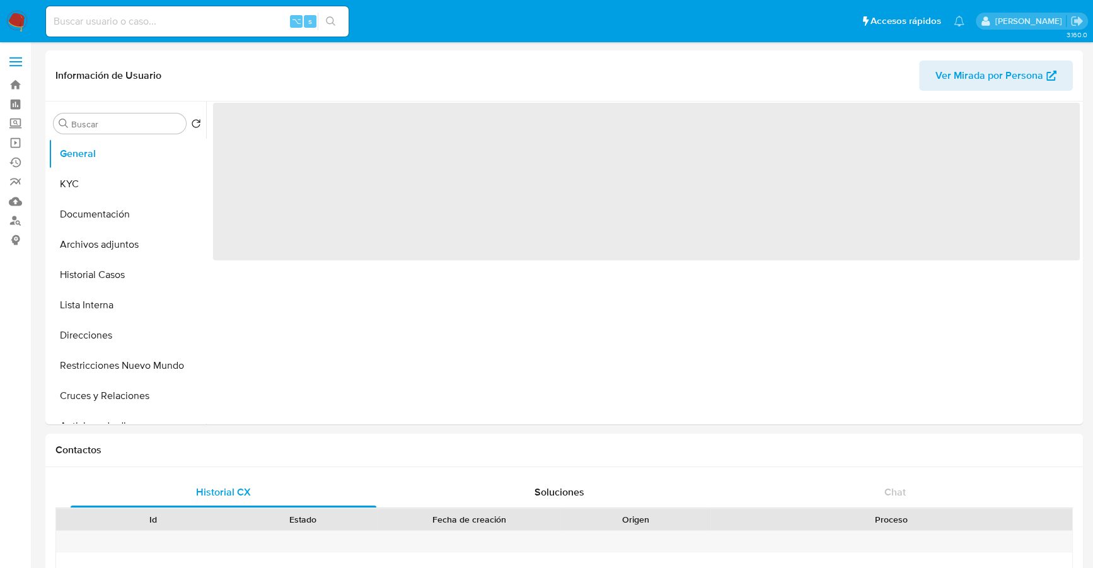
select select "10"
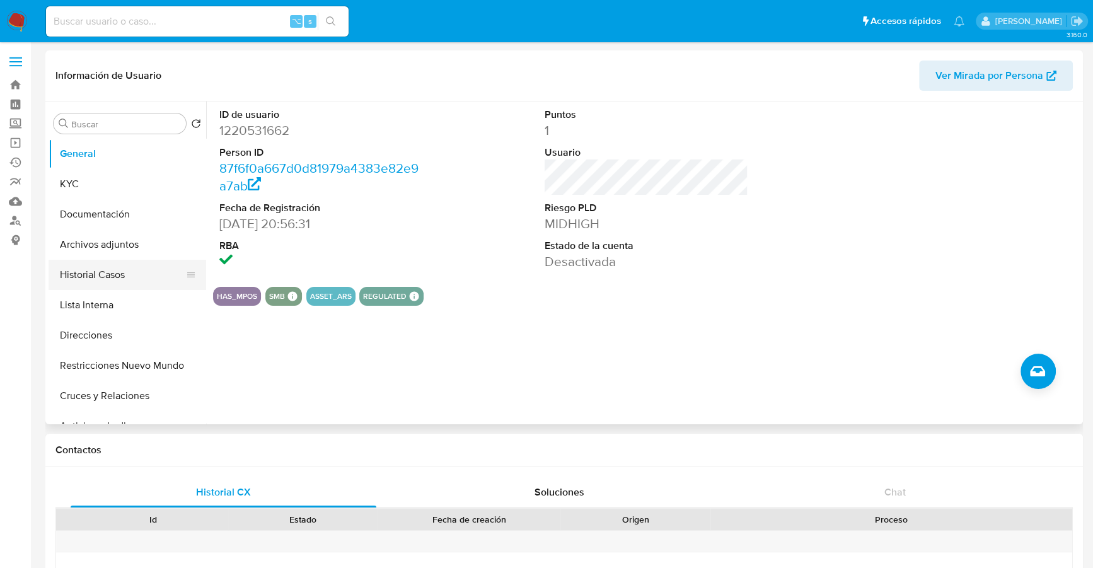
click at [121, 276] on button "Historial Casos" at bounding box center [122, 275] width 147 height 30
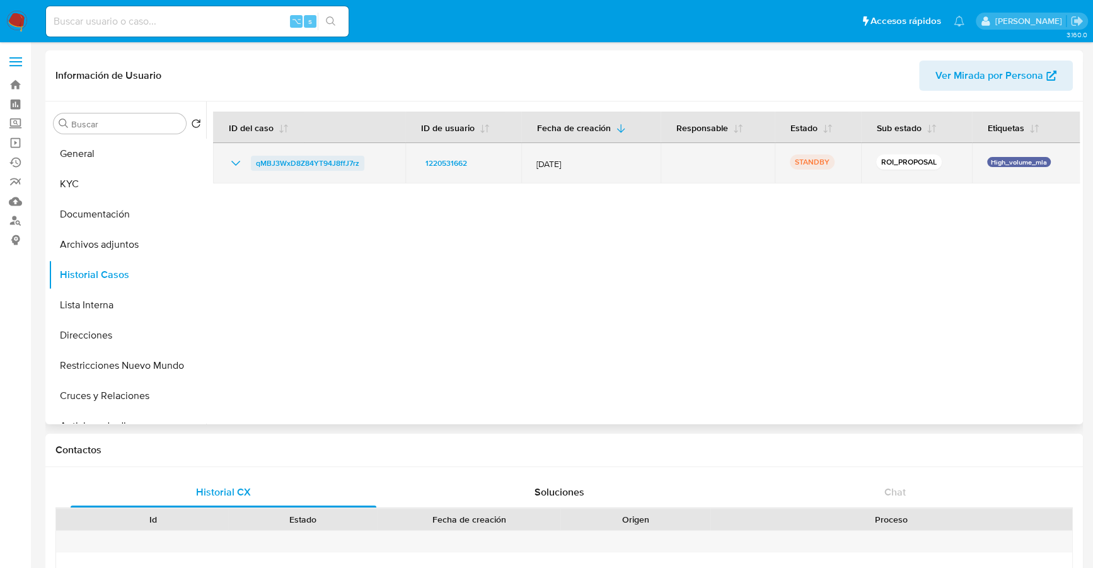
click at [297, 160] on span "qMBJ3WxD8Z84YT94J8ffJ7rz" at bounding box center [307, 163] width 103 height 15
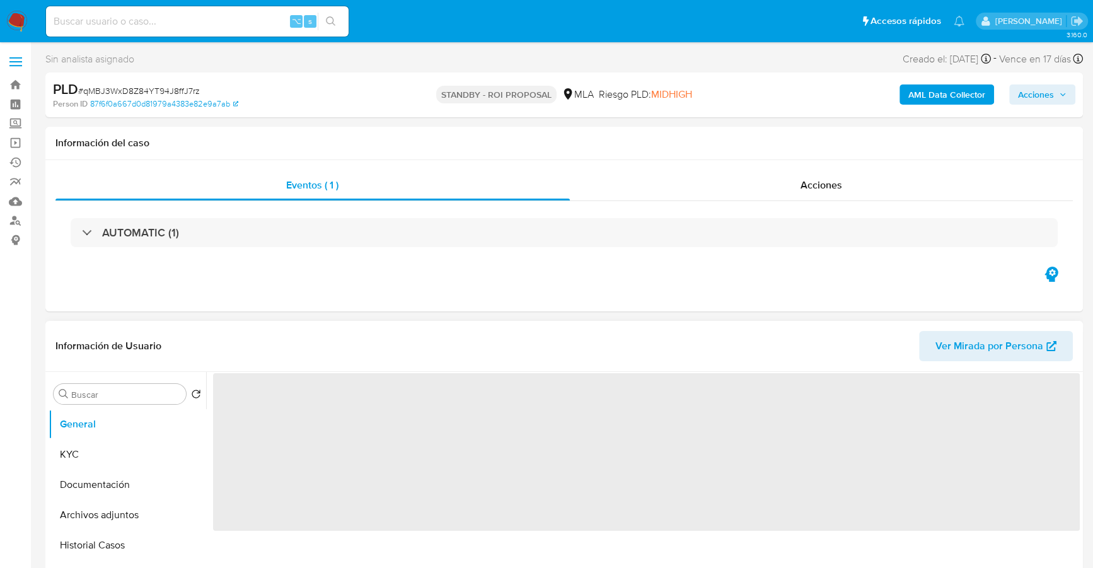
select select "10"
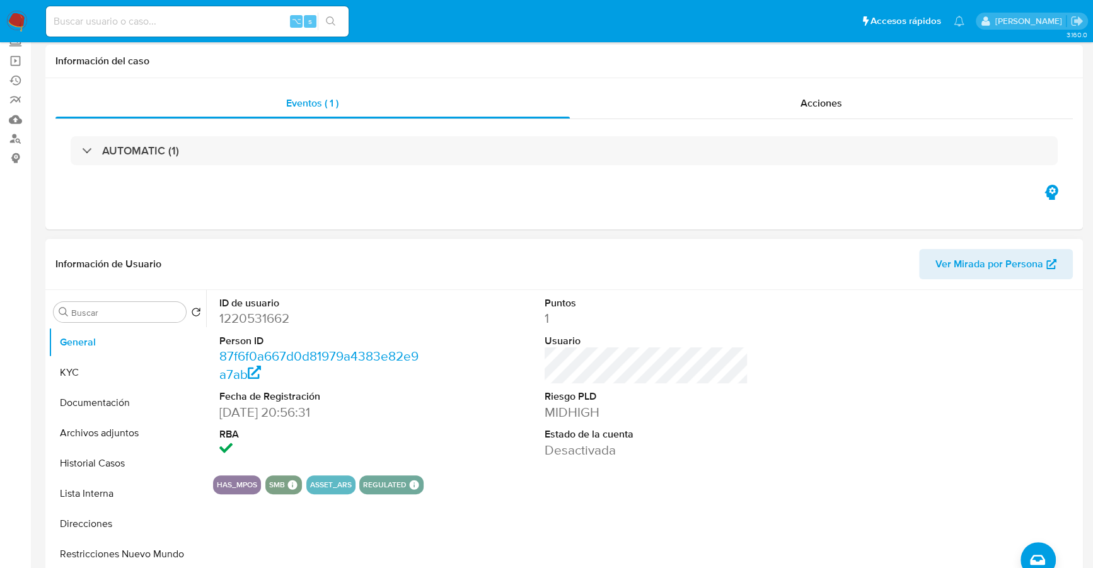
scroll to position [248, 0]
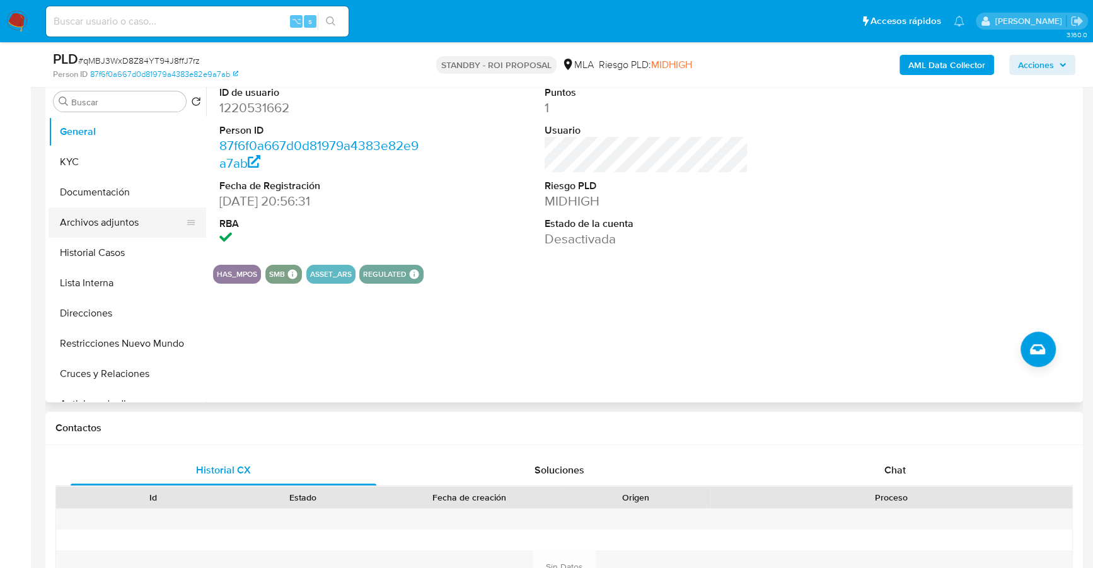
click at [143, 225] on button "Archivos adjuntos" at bounding box center [122, 222] width 147 height 30
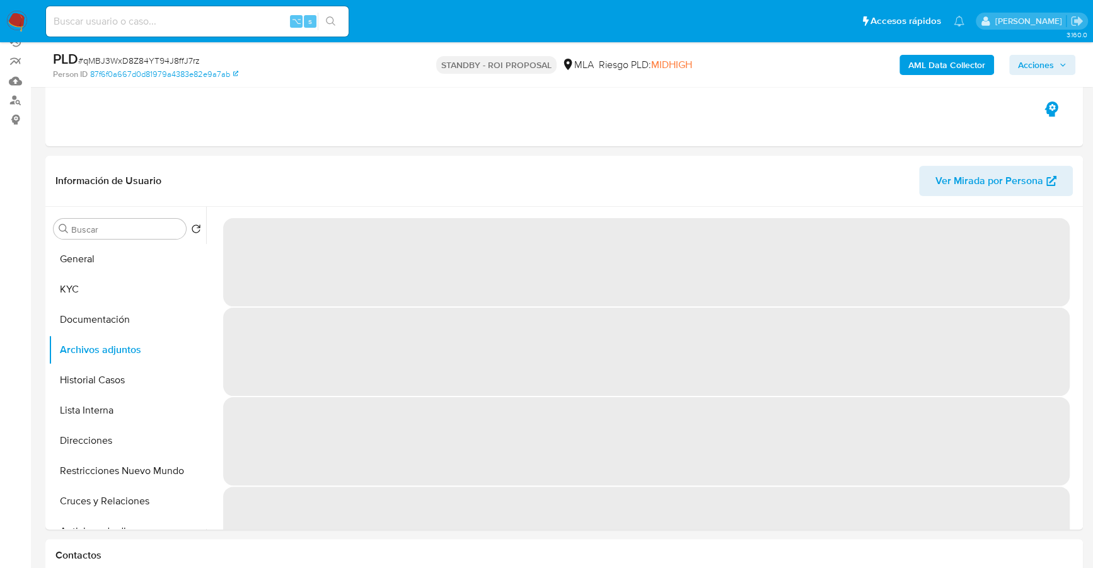
scroll to position [130, 0]
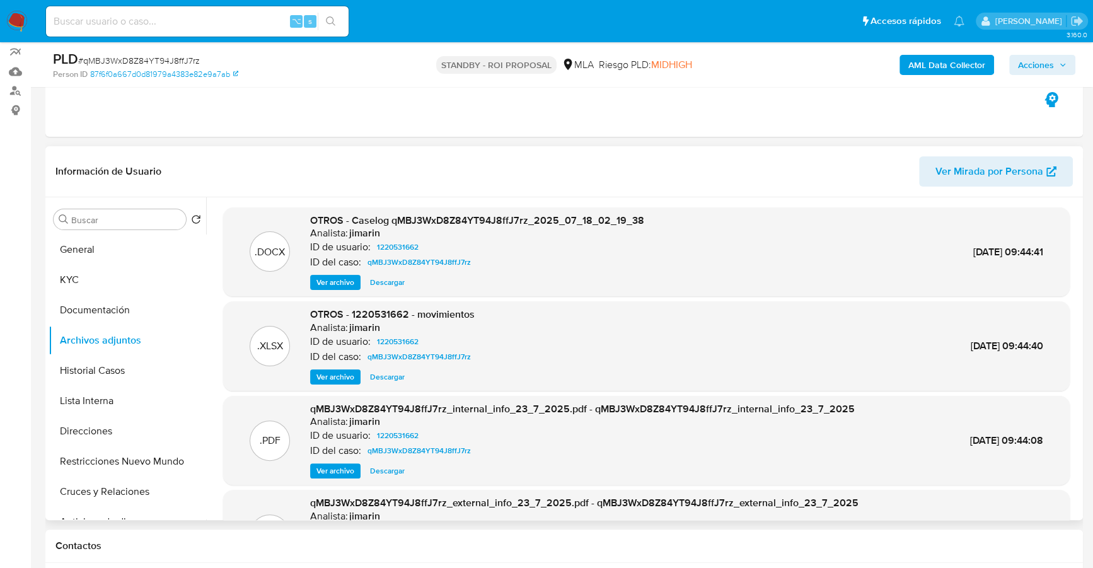
click at [388, 286] on span "Descargar" at bounding box center [387, 282] width 35 height 13
click at [389, 371] on span "Descargar" at bounding box center [387, 377] width 35 height 13
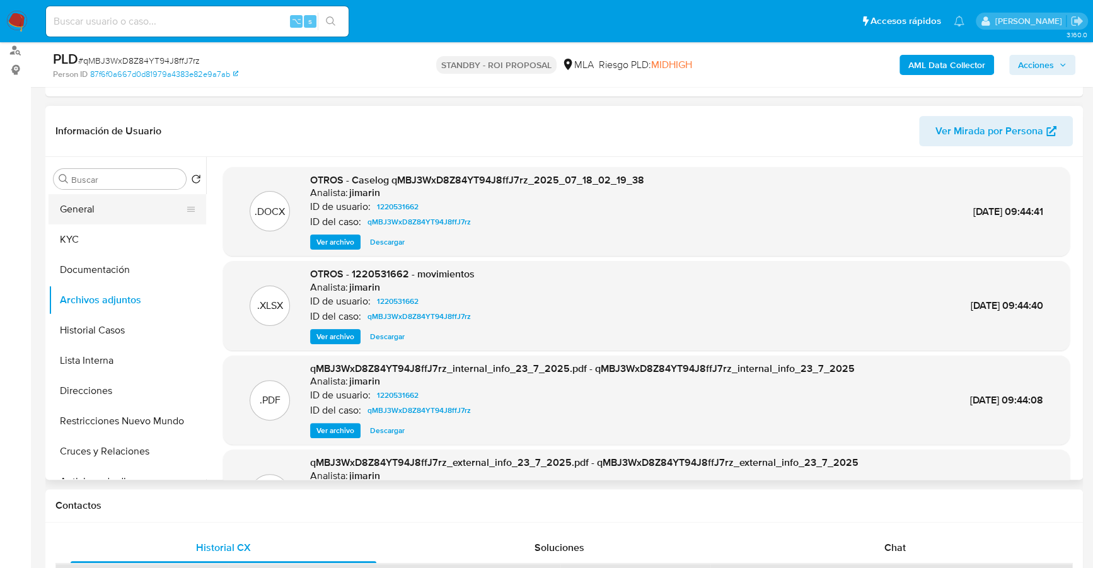
scroll to position [156, 0]
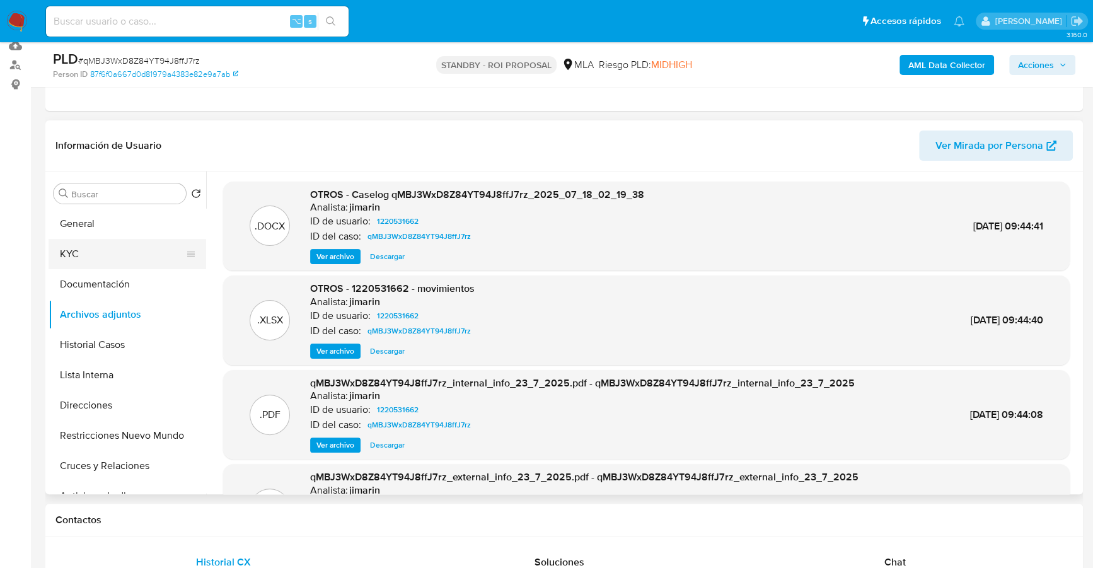
click at [71, 247] on button "KYC" at bounding box center [122, 254] width 147 height 30
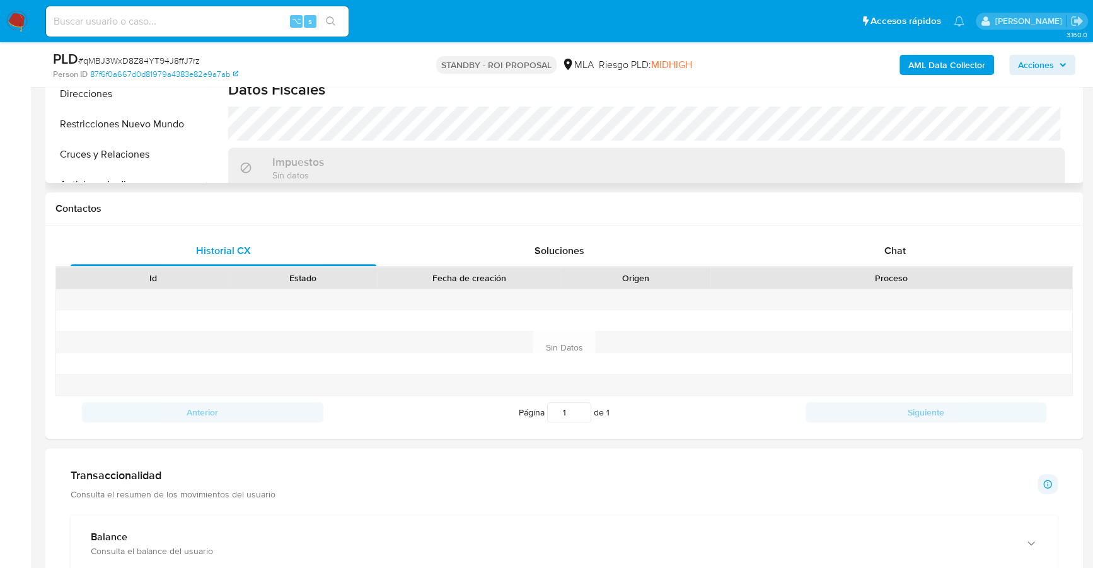
scroll to position [335, 0]
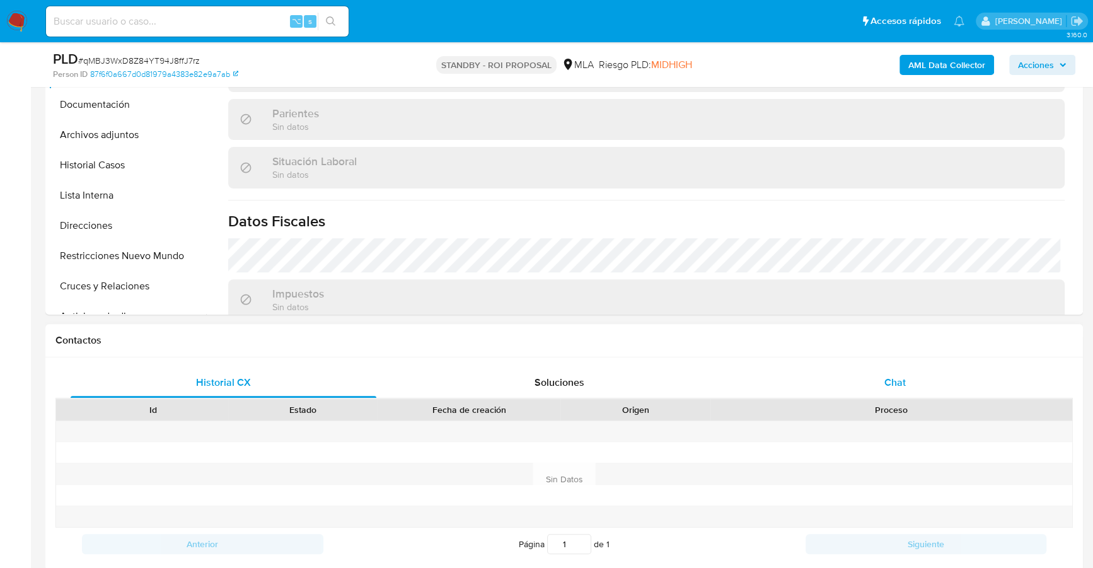
click at [906, 368] on div "Chat" at bounding box center [895, 382] width 306 height 30
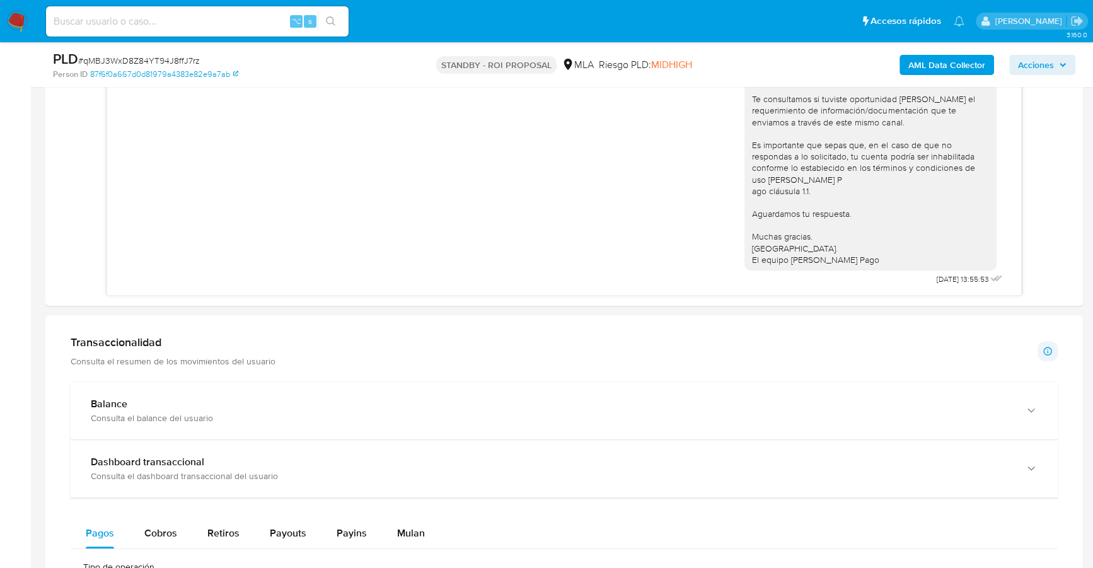
scroll to position [649, 0]
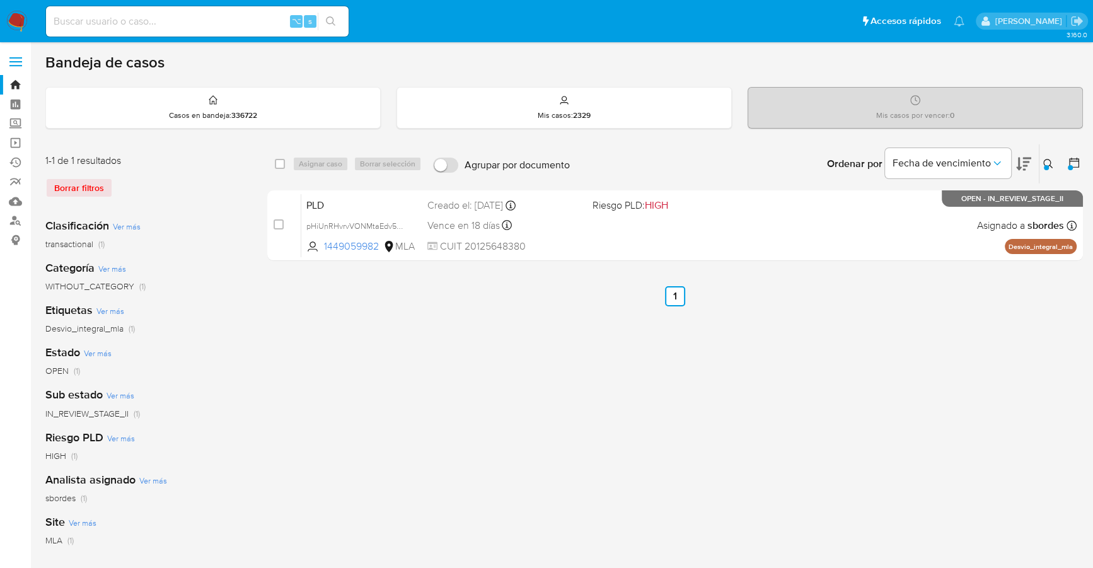
click at [1048, 163] on icon at bounding box center [1048, 164] width 10 height 10
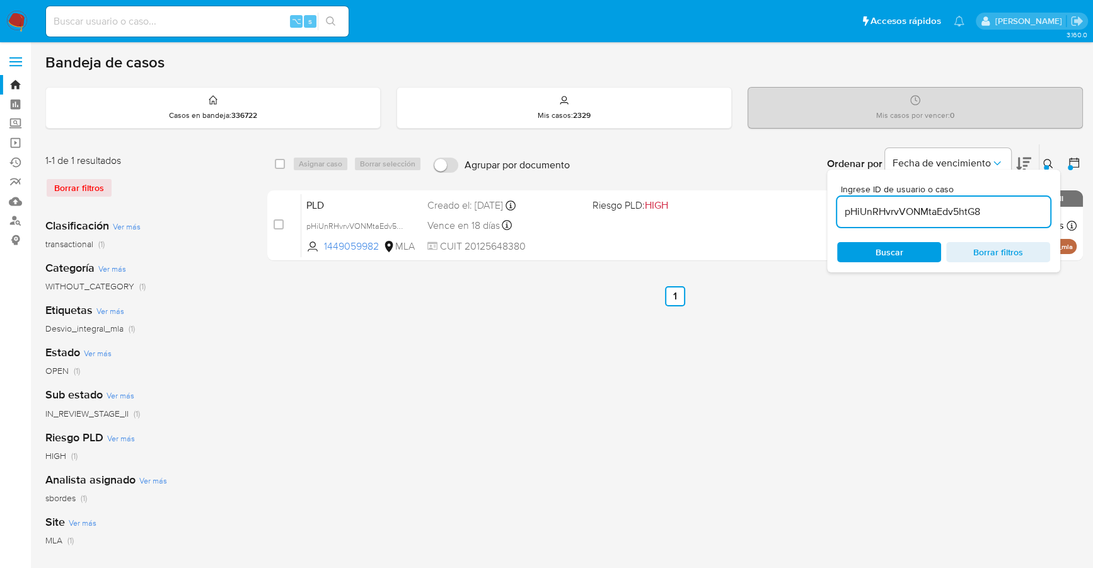
drag, startPoint x: 989, startPoint y: 214, endPoint x: 830, endPoint y: 206, distance: 158.3
click at [830, 206] on div "Ingrese ID de usuario o caso pHiUnRHvrvVONMtaEdv5htG8 Buscar Borrar filtros" at bounding box center [943, 221] width 233 height 103
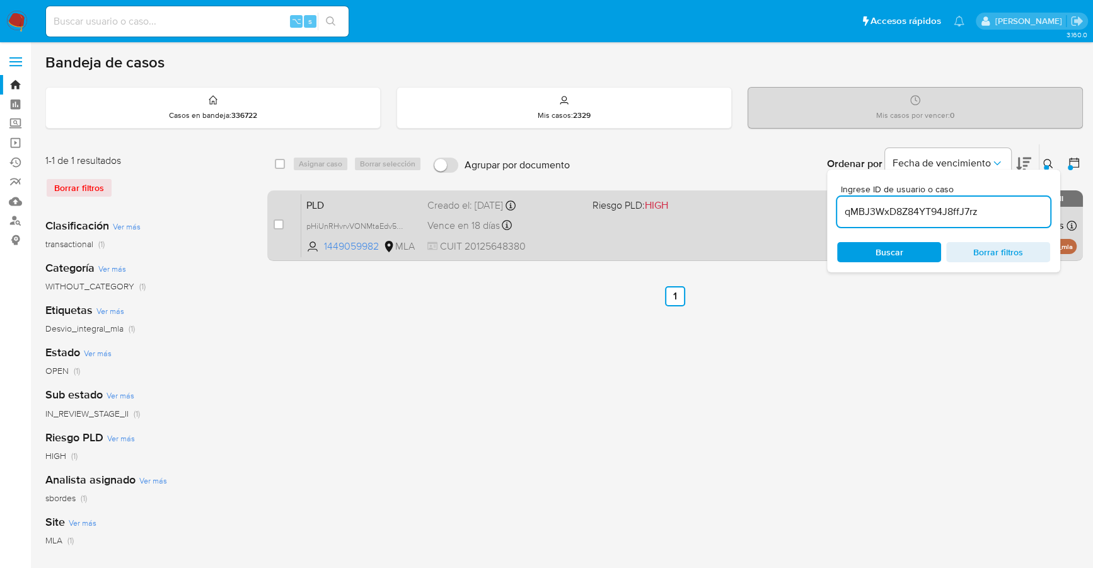
type input "qMBJ3WxD8Z84YT94J8ffJ7rz"
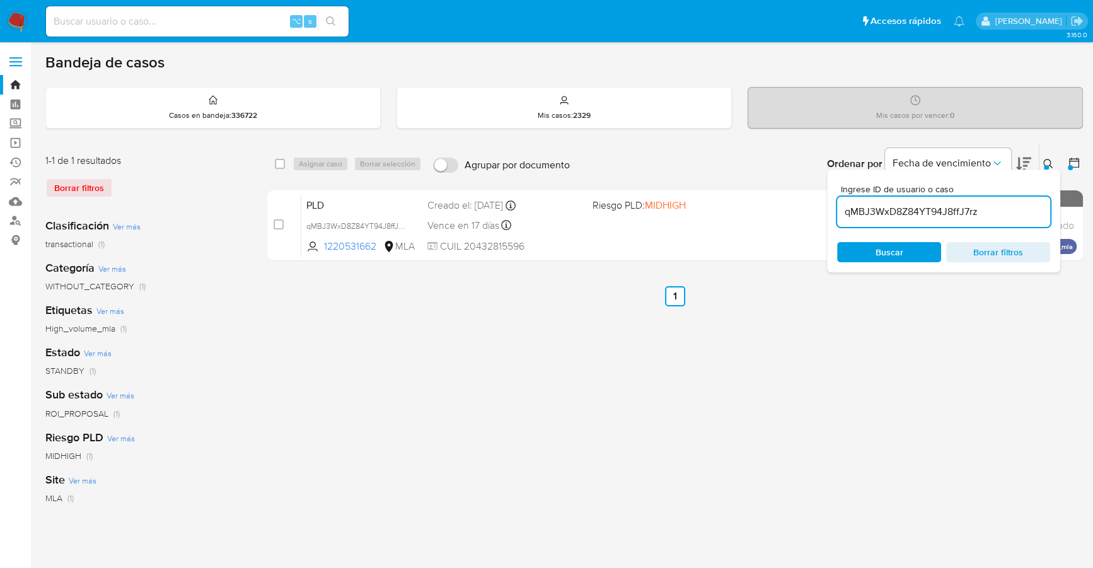
click at [1047, 163] on button at bounding box center [1049, 163] width 21 height 15
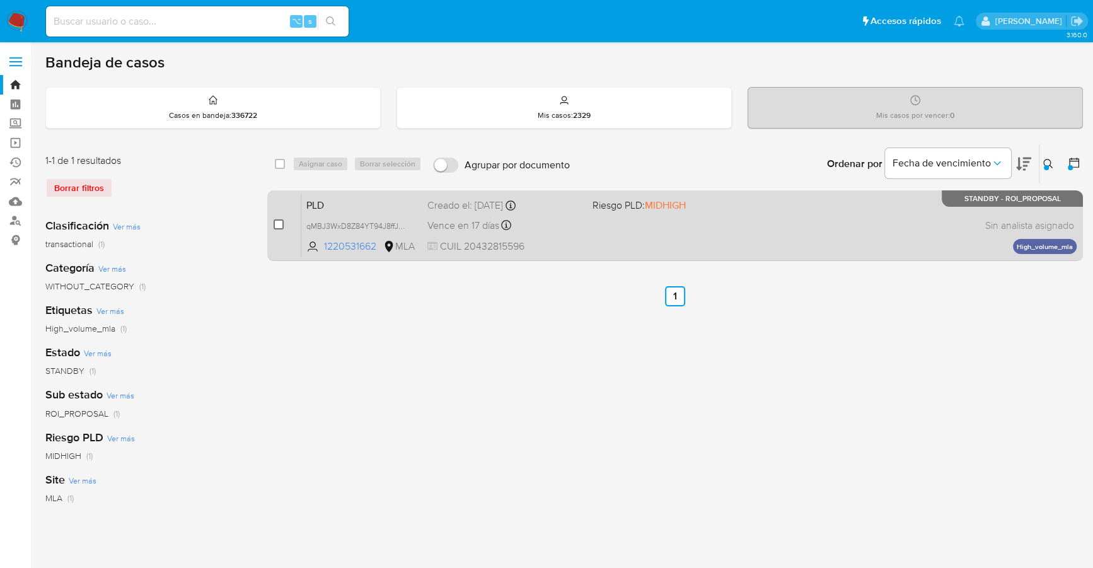
click at [277, 221] on input "checkbox" at bounding box center [278, 224] width 10 height 10
checkbox input "true"
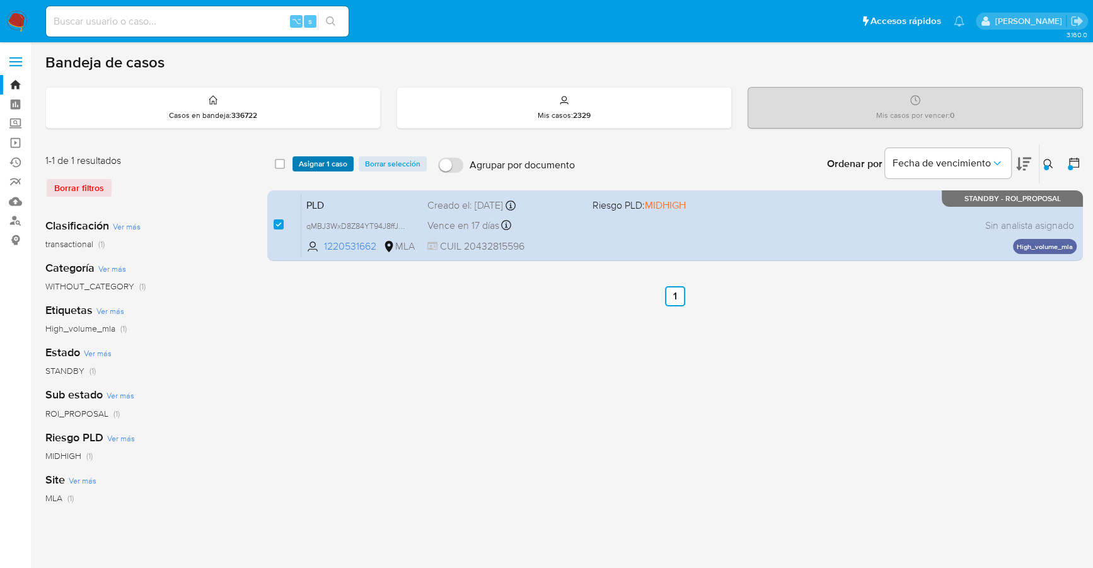
click at [315, 164] on span "Asignar 1 caso" at bounding box center [323, 164] width 49 height 13
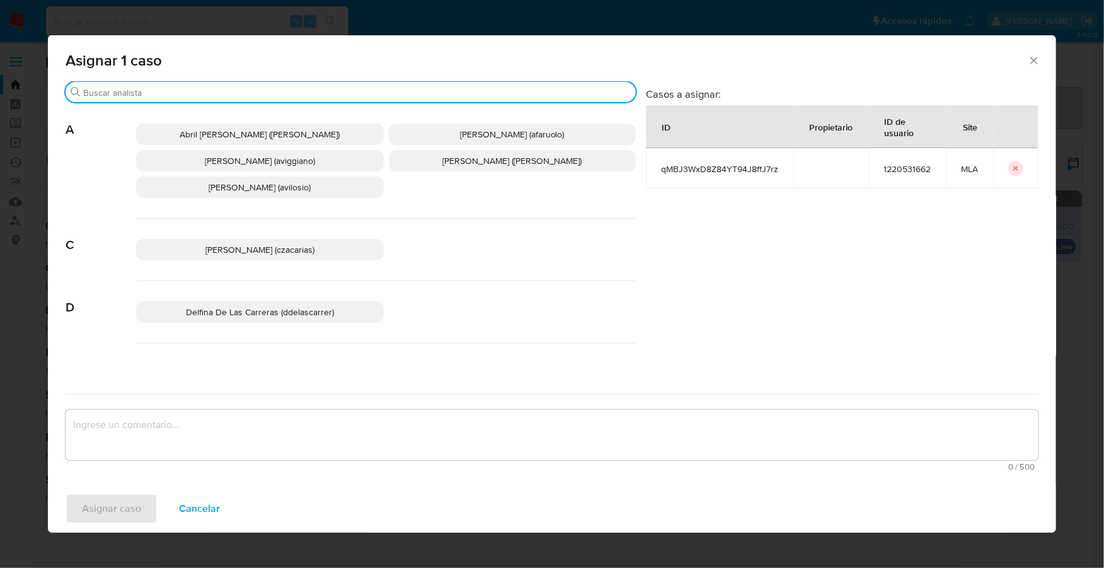
click at [207, 93] on input "Buscar" at bounding box center [357, 92] width 548 height 11
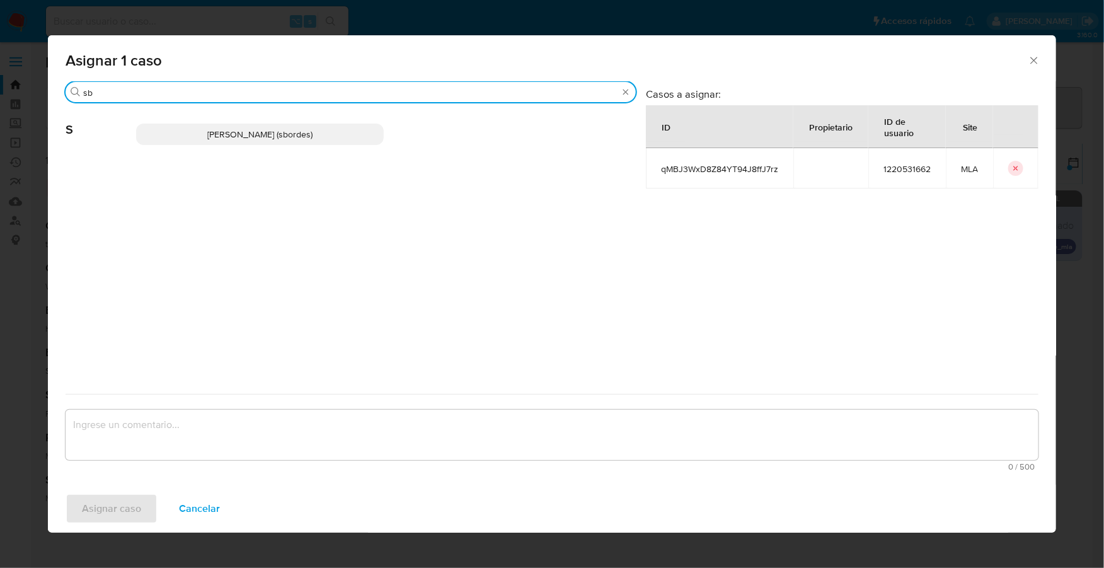
type input "sb"
click at [225, 126] on p "Stefania Bordes (sbordes)" at bounding box center [260, 134] width 248 height 21
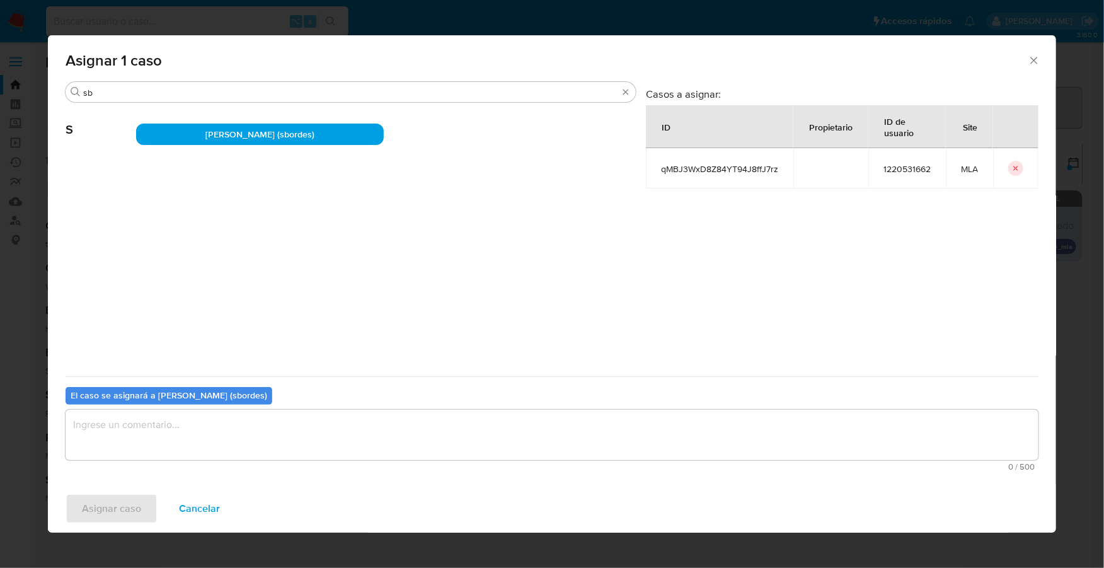
click at [200, 434] on textarea "assign-modal" at bounding box center [552, 435] width 973 height 50
click at [115, 507] on span "Asignar caso" at bounding box center [111, 509] width 59 height 28
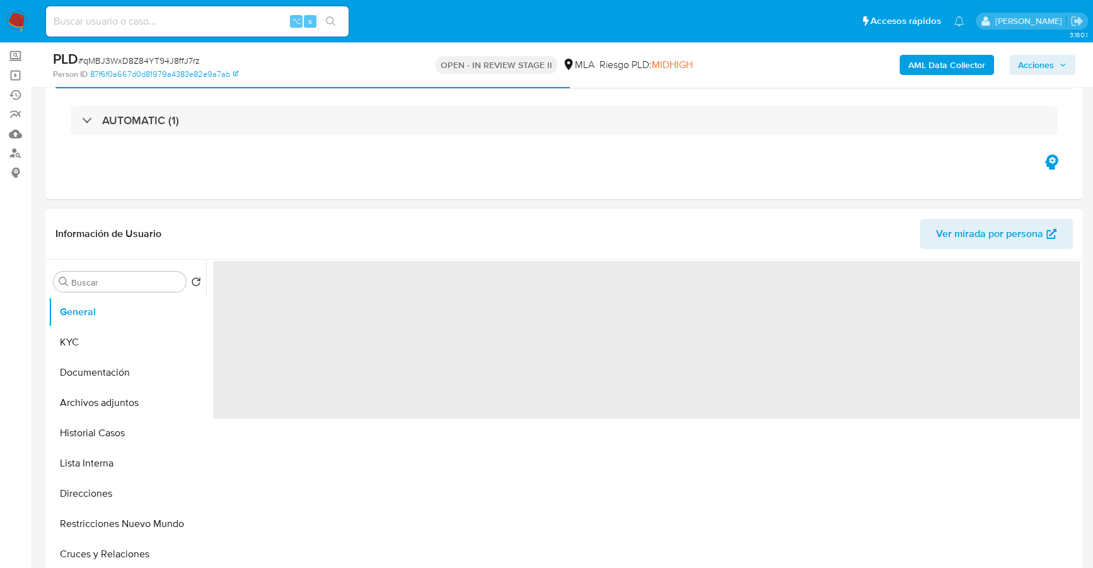
scroll to position [265, 0]
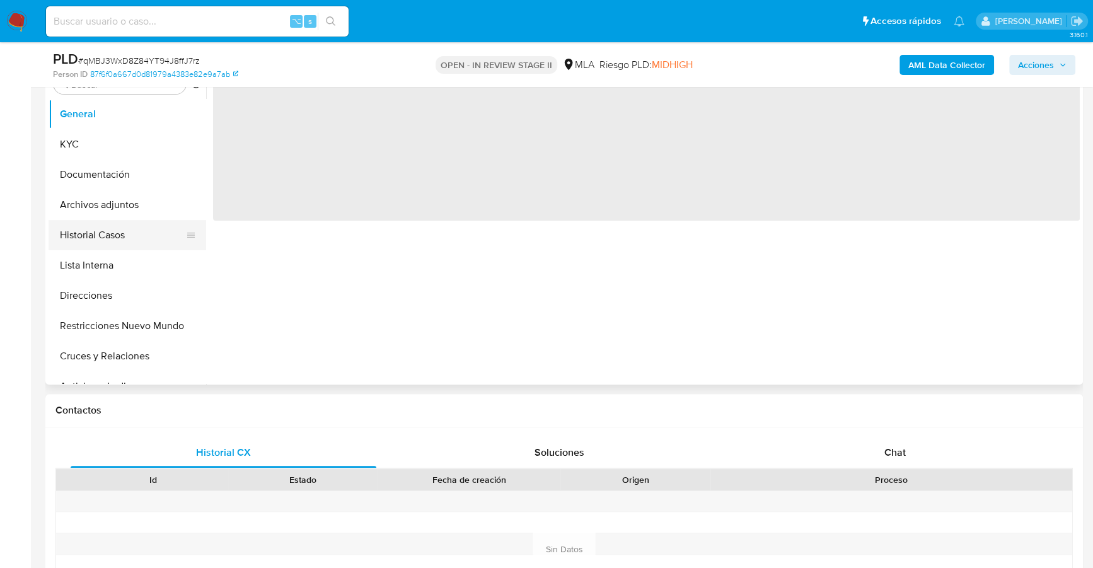
select select "10"
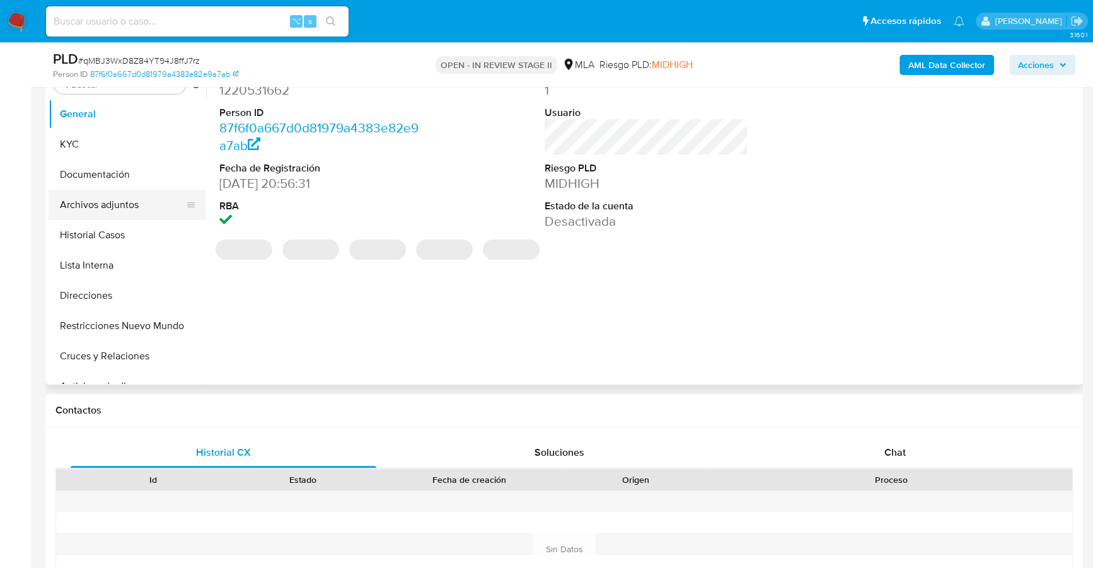
click at [118, 204] on button "Archivos adjuntos" at bounding box center [122, 205] width 147 height 30
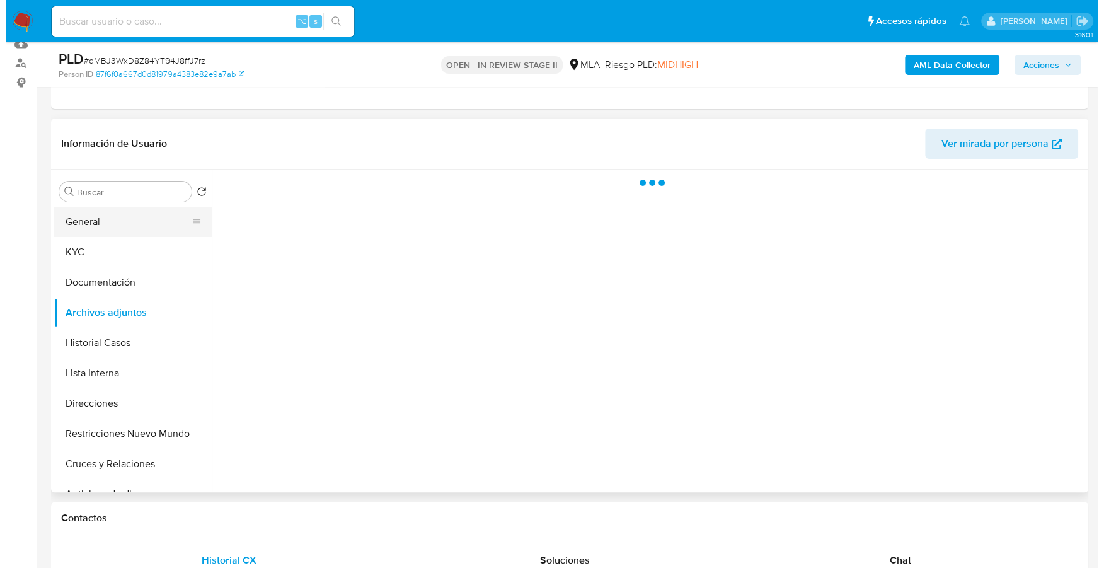
scroll to position [153, 0]
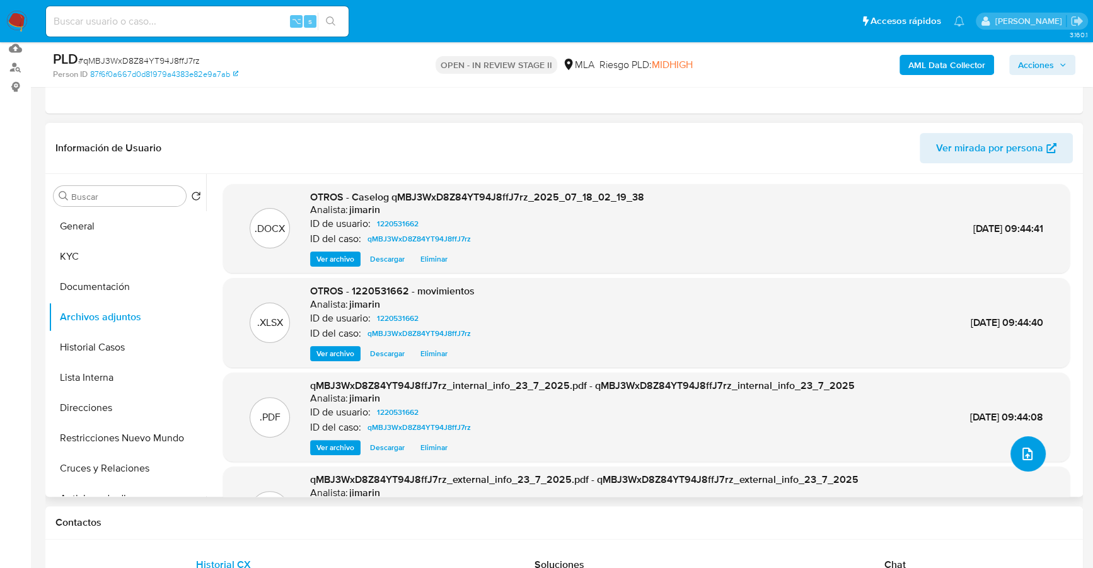
click at [1018, 440] on button "upload-file" at bounding box center [1027, 453] width 35 height 35
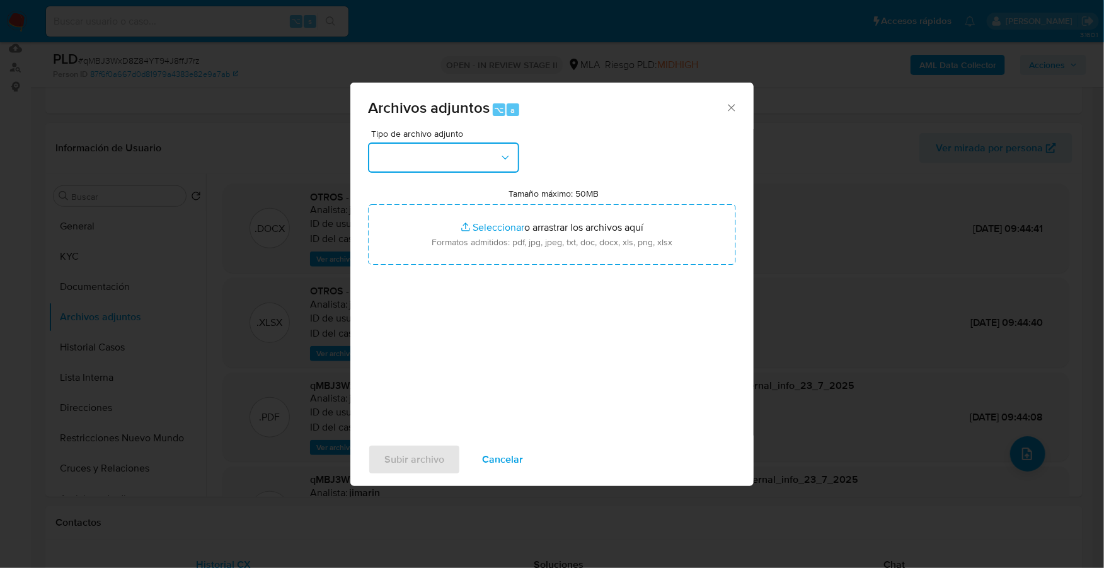
click at [442, 164] on button "button" at bounding box center [443, 157] width 151 height 30
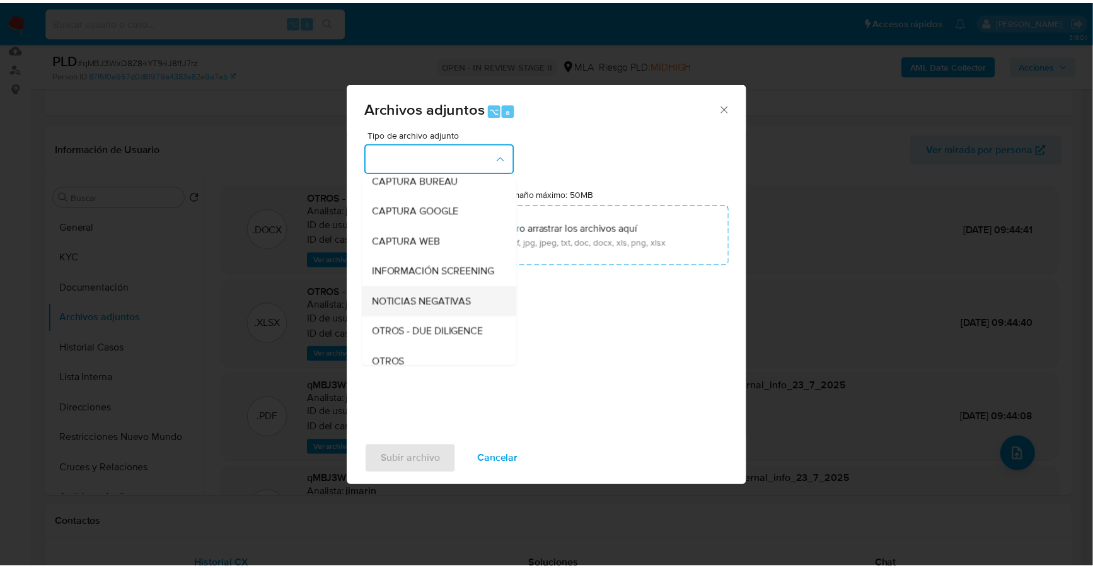
scroll to position [124, 0]
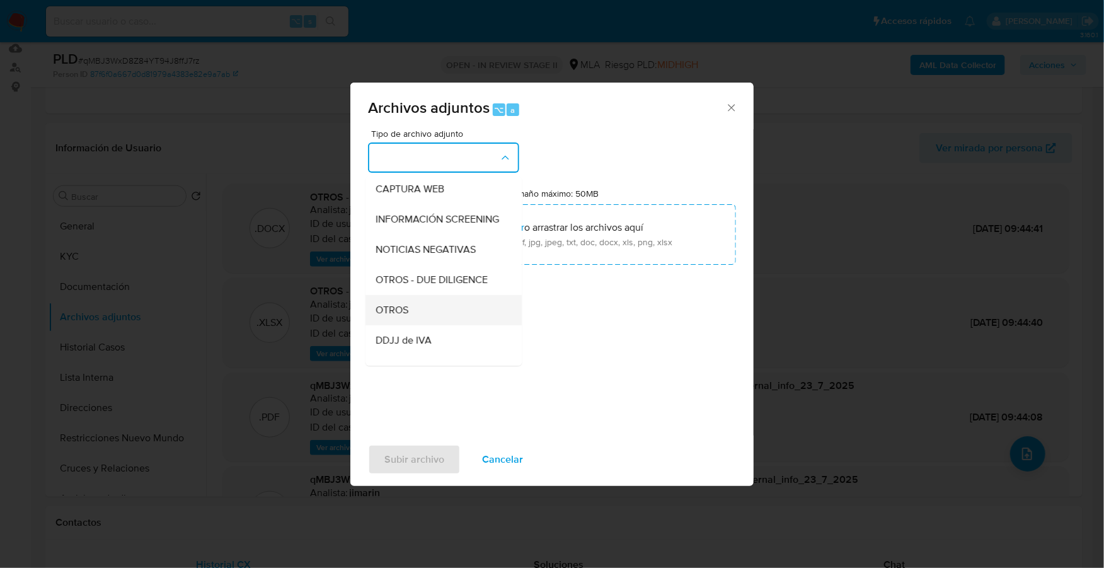
click at [400, 316] on span "OTROS" at bounding box center [392, 310] width 33 height 13
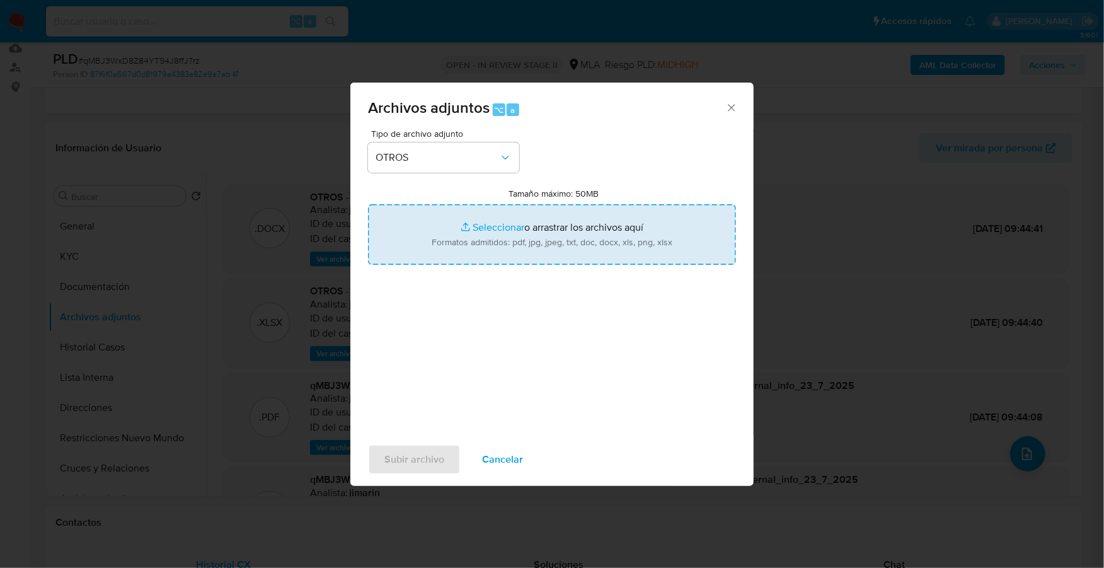
click at [488, 225] on input "Tamaño máximo: 50MB Seleccionar archivos" at bounding box center [552, 234] width 368 height 60
type input "C:\fakepath\AFIP - Administración Federal de Ingresos Públicos.pdf"
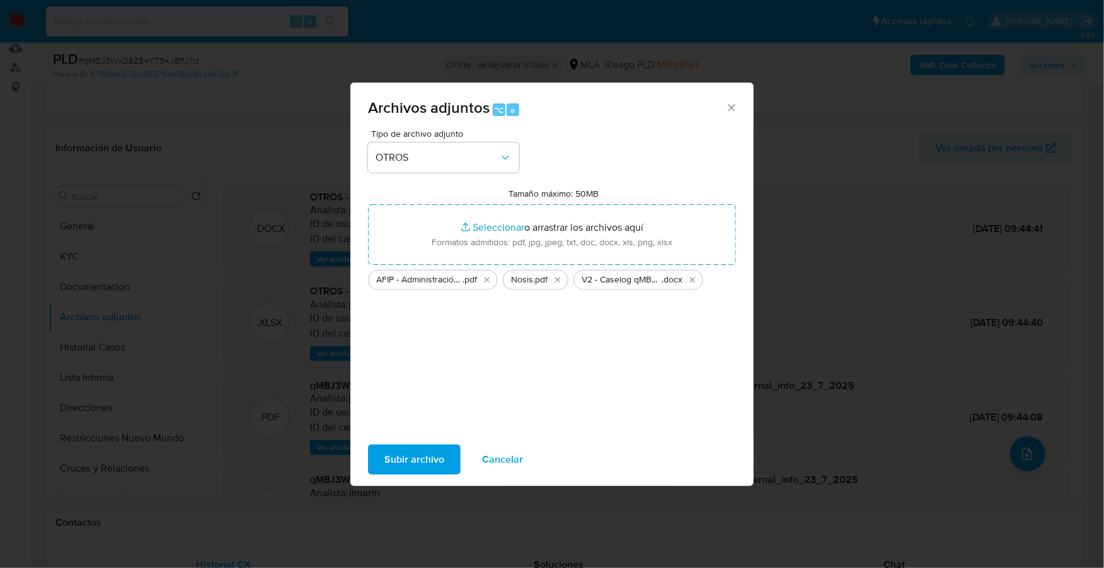
click at [427, 465] on span "Subir archivo" at bounding box center [414, 459] width 60 height 28
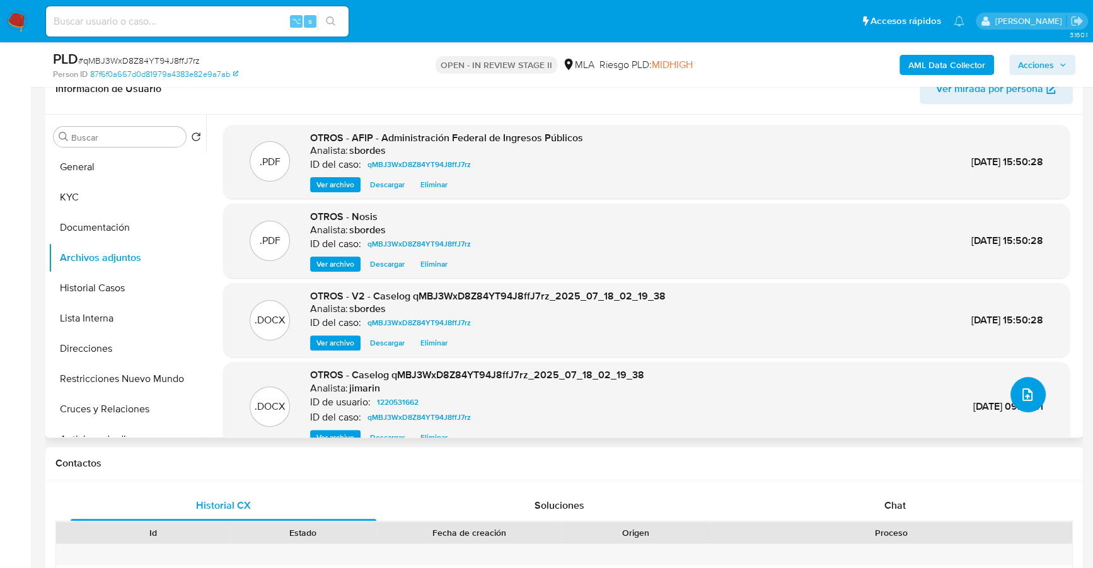
scroll to position [451, 0]
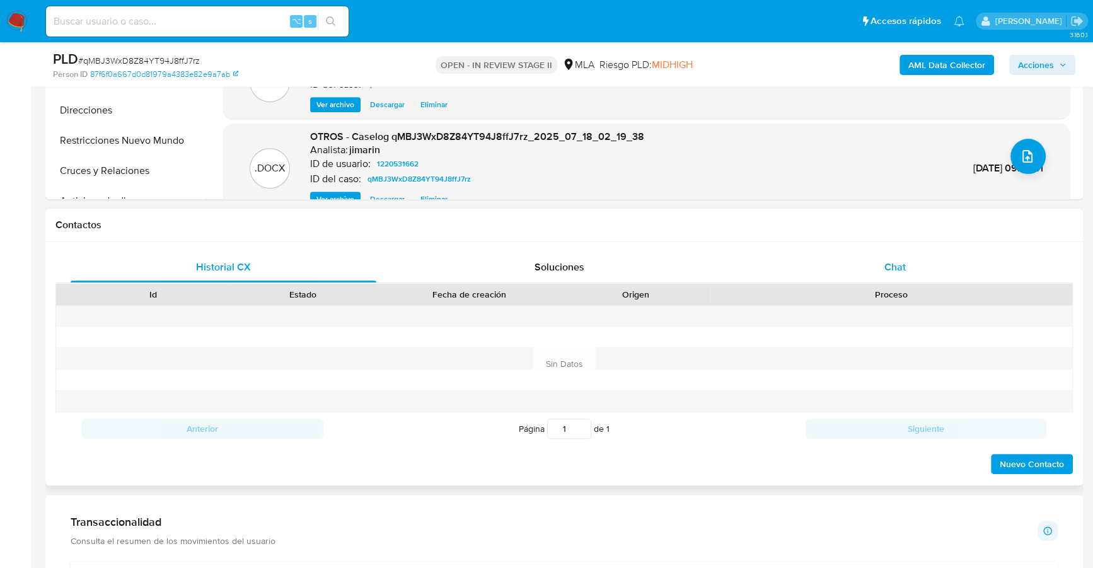
click at [913, 255] on div "Chat" at bounding box center [895, 267] width 306 height 30
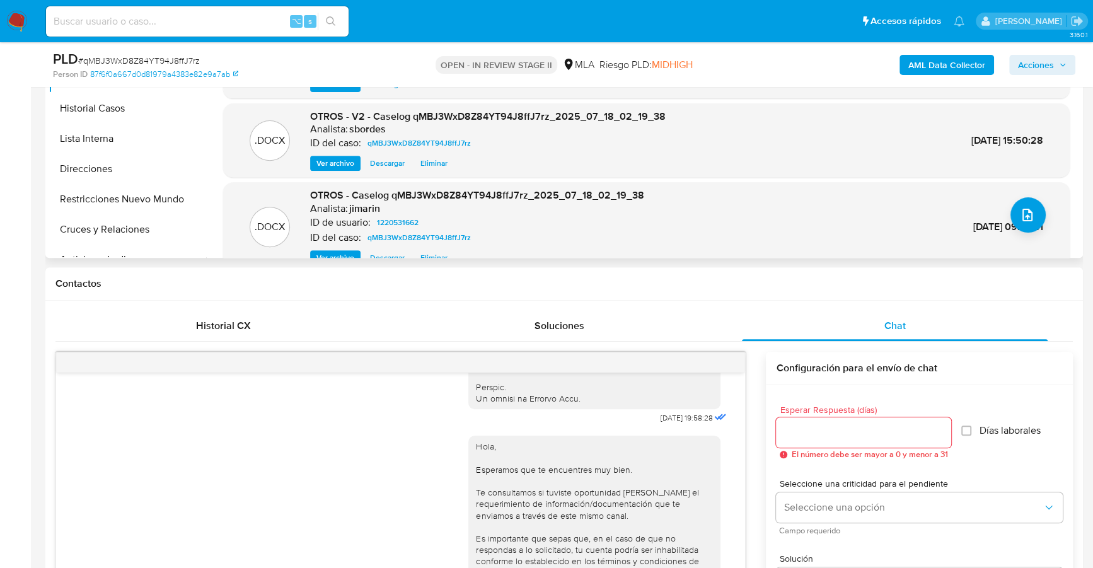
scroll to position [302, 0]
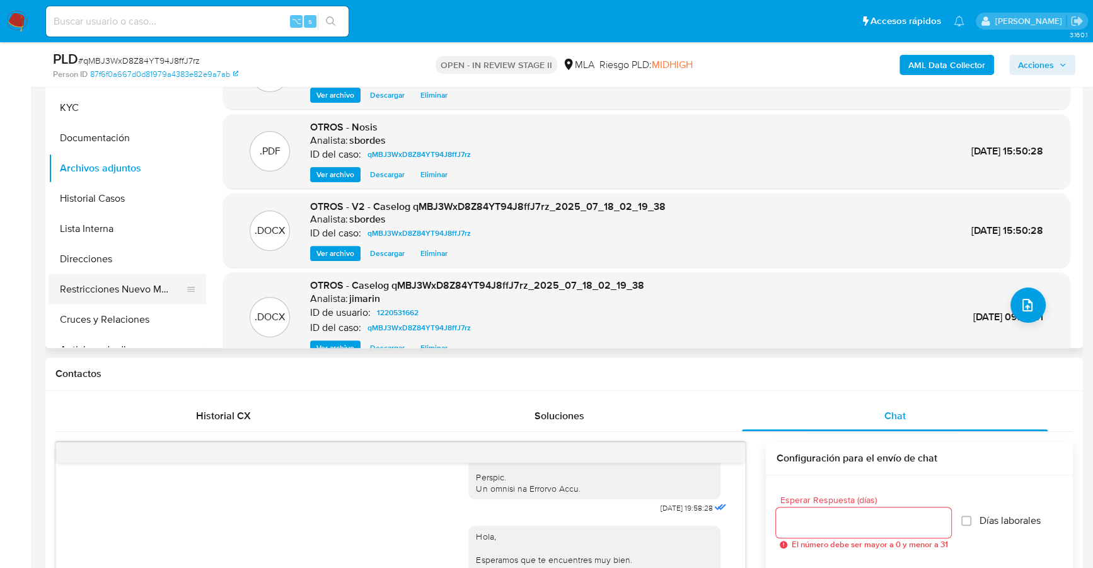
click at [91, 284] on button "Restricciones Nuevo Mundo" at bounding box center [122, 289] width 147 height 30
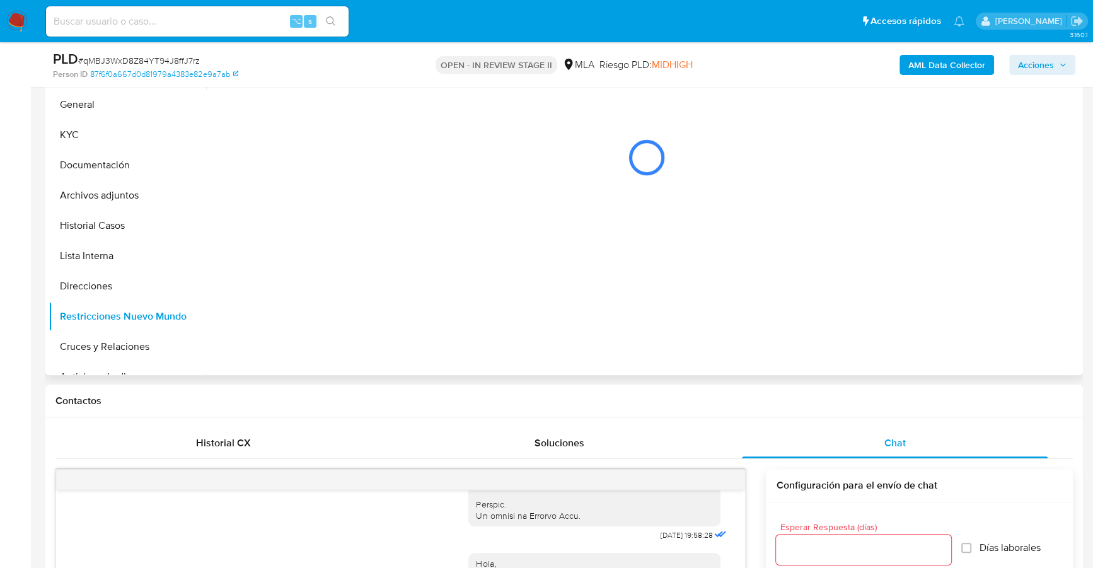
scroll to position [120, 0]
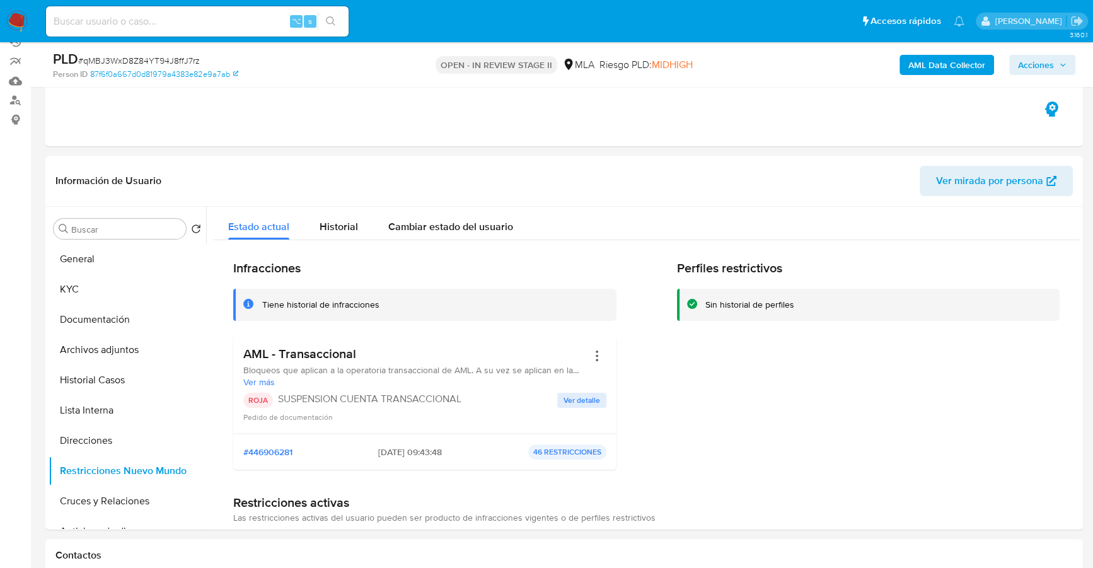
click at [1050, 56] on span "Acciones" at bounding box center [1036, 65] width 36 height 20
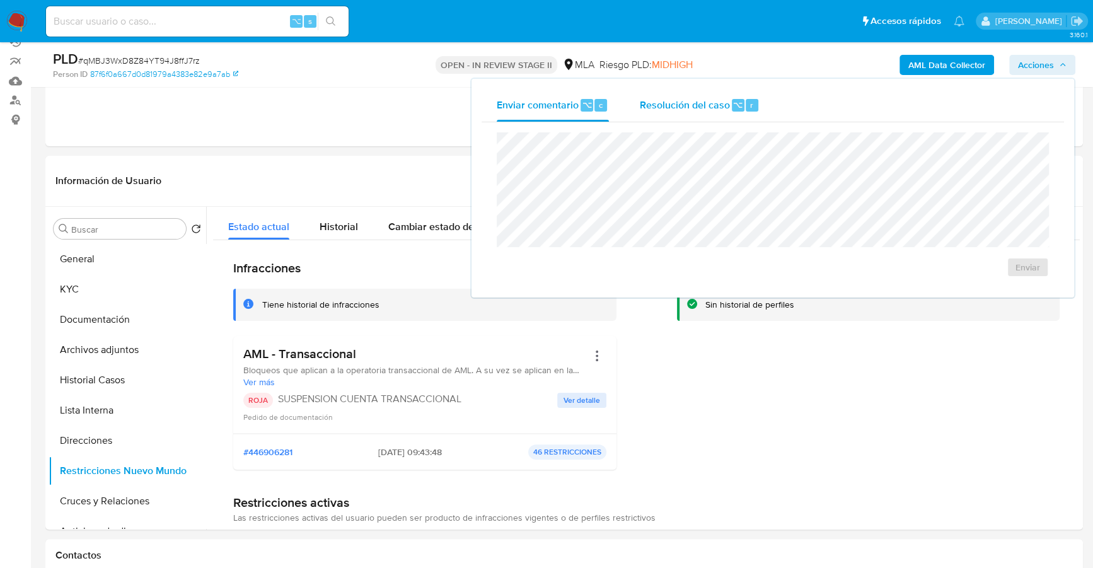
click at [717, 98] on span "Resolución del caso" at bounding box center [684, 104] width 90 height 14
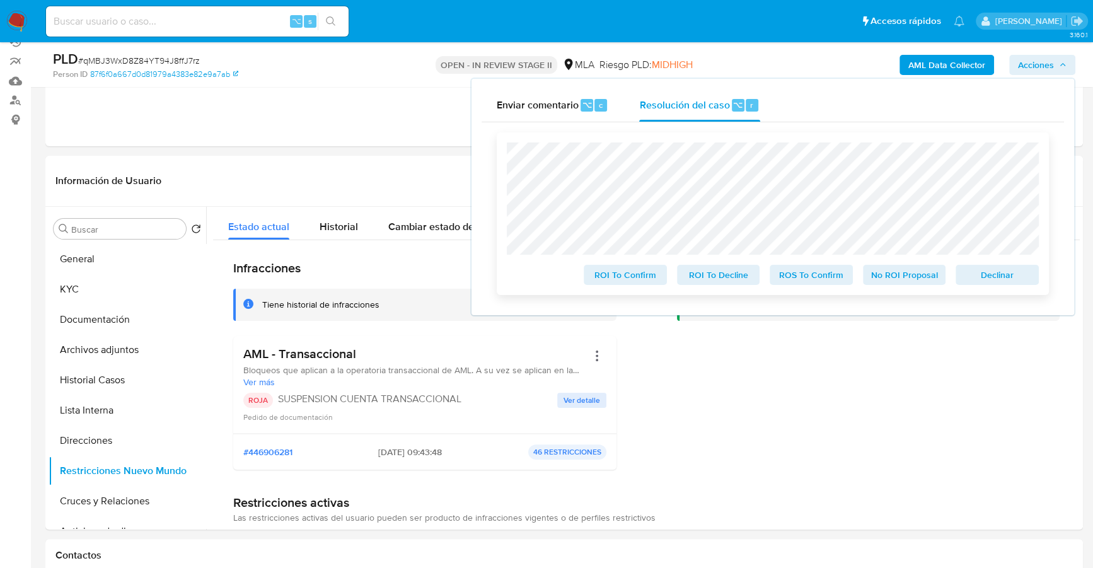
click at [812, 274] on span "ROS To Confirm" at bounding box center [811, 275] width 66 height 18
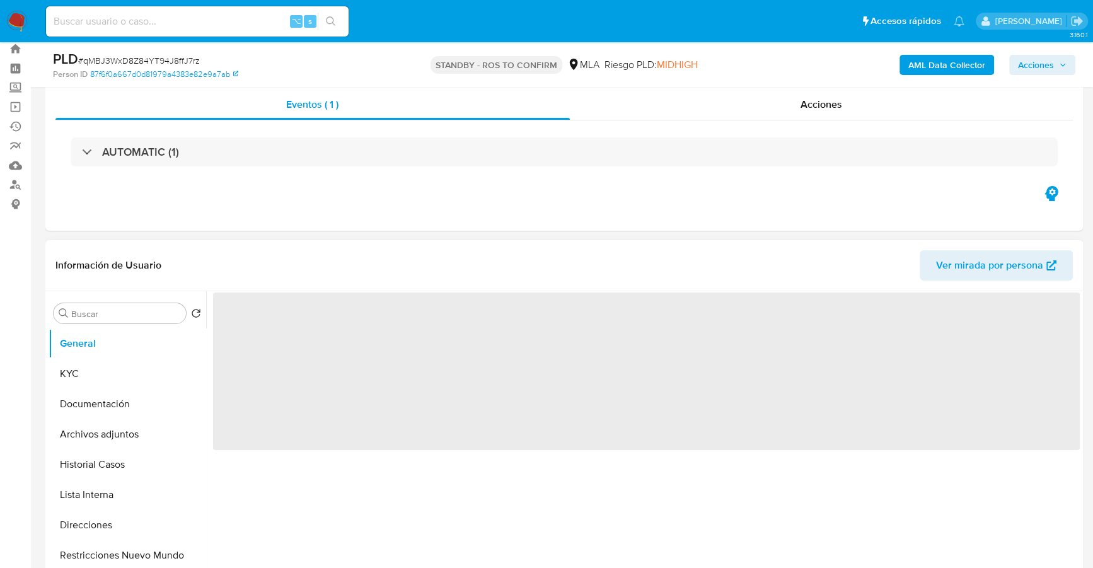
scroll to position [124, 0]
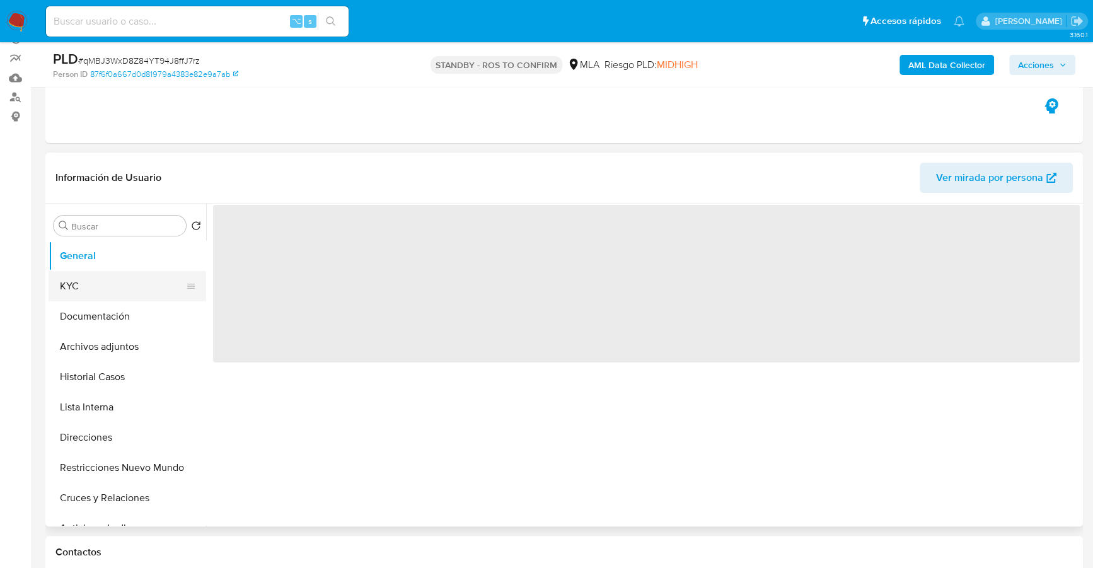
click at [93, 278] on button "KYC" at bounding box center [122, 286] width 147 height 30
select select "10"
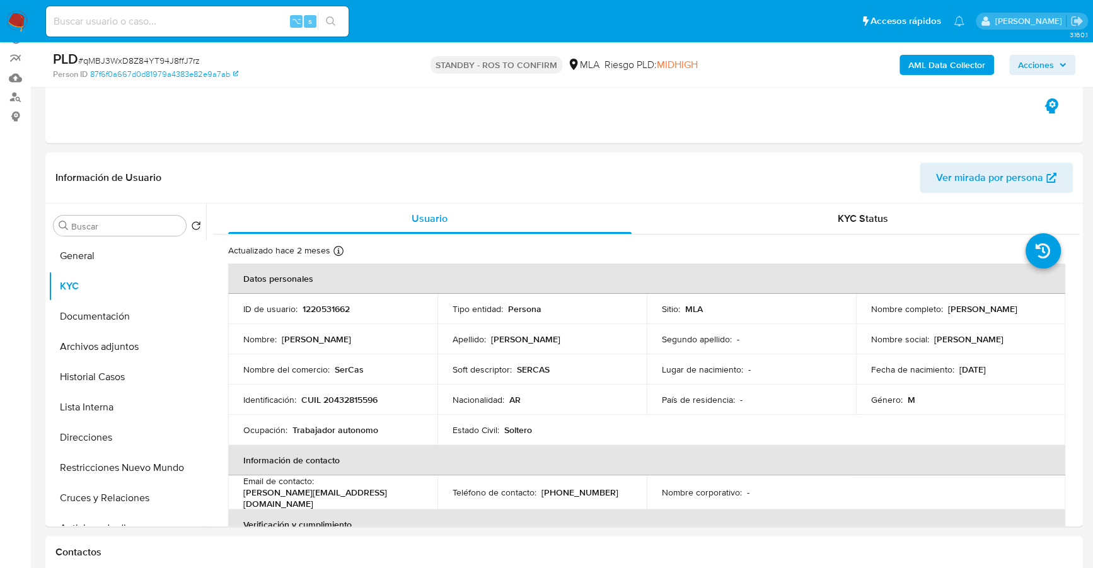
click at [120, 22] on input at bounding box center [197, 21] width 302 height 16
paste input "333447405"
type input "333447405"
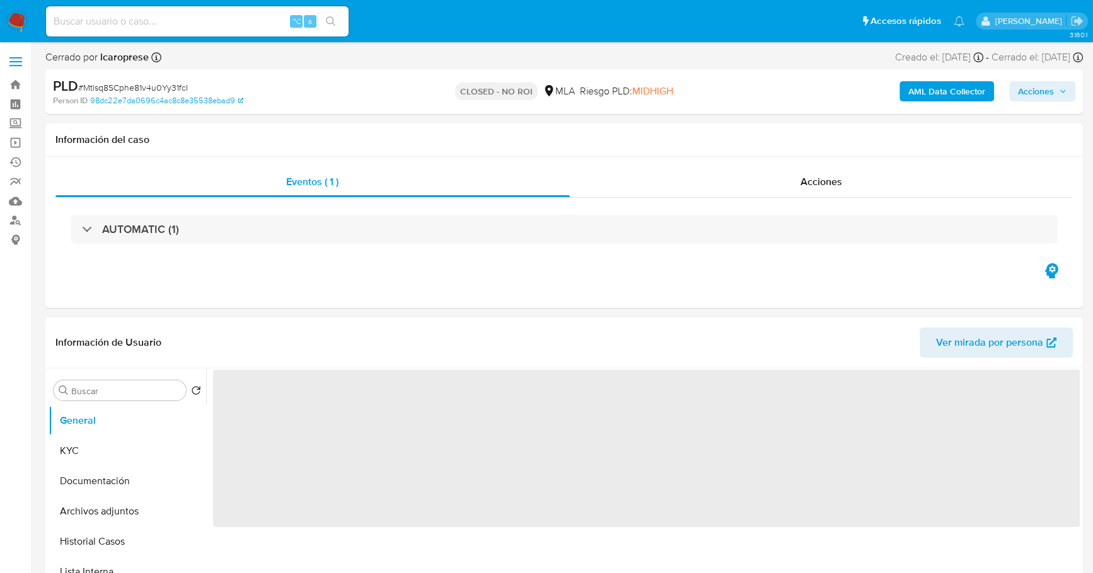
select select "10"
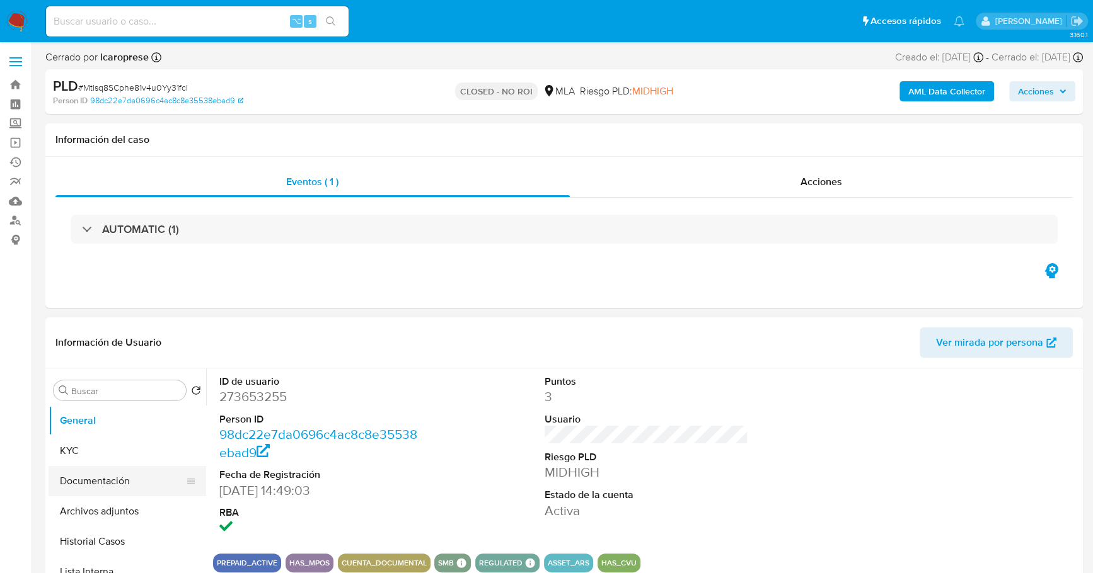
click at [122, 480] on button "Documentación" at bounding box center [122, 481] width 147 height 30
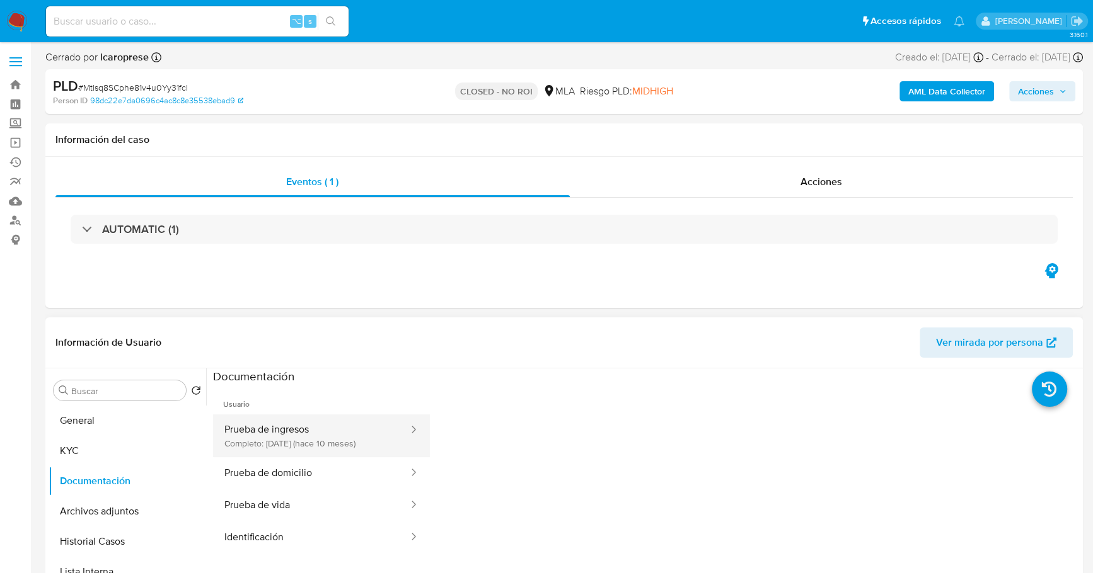
click at [281, 436] on button "Prueba de ingresos Completo: [DATE] (hace 10 meses)" at bounding box center [311, 436] width 197 height 43
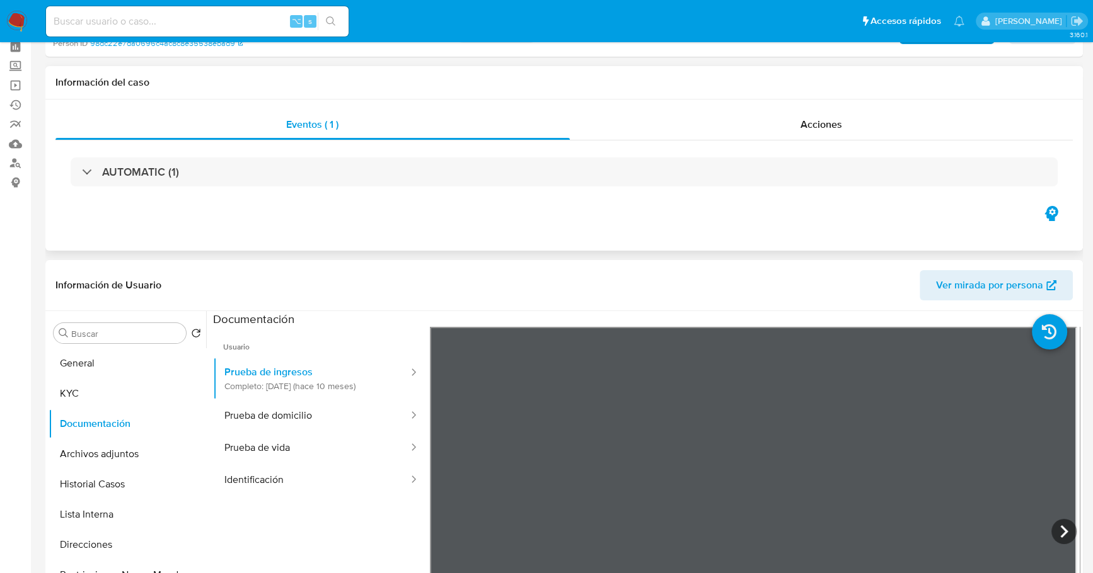
scroll to position [279, 0]
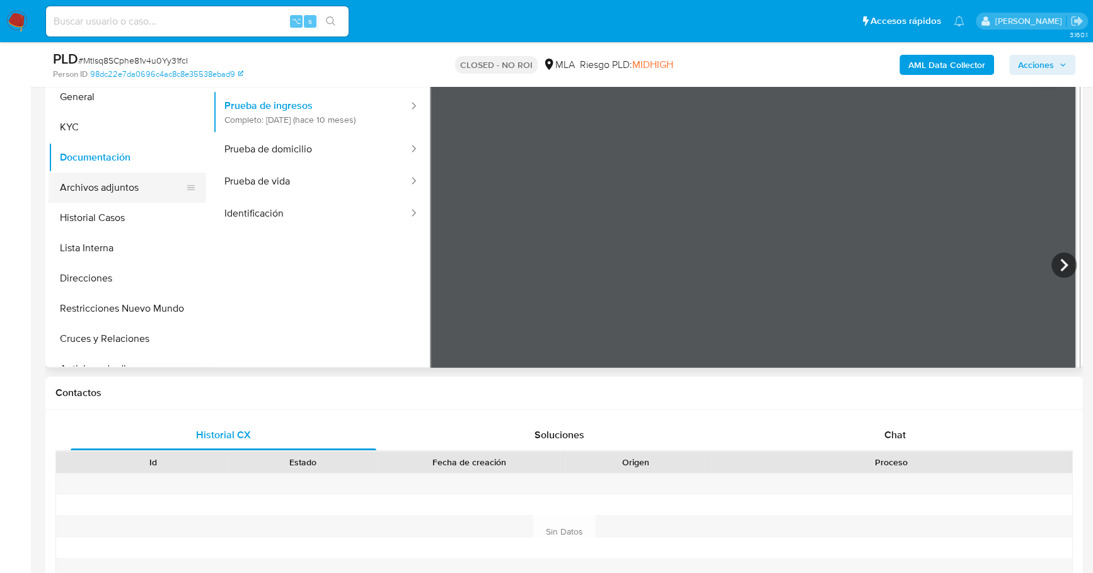
click at [120, 180] on button "Archivos adjuntos" at bounding box center [122, 188] width 147 height 30
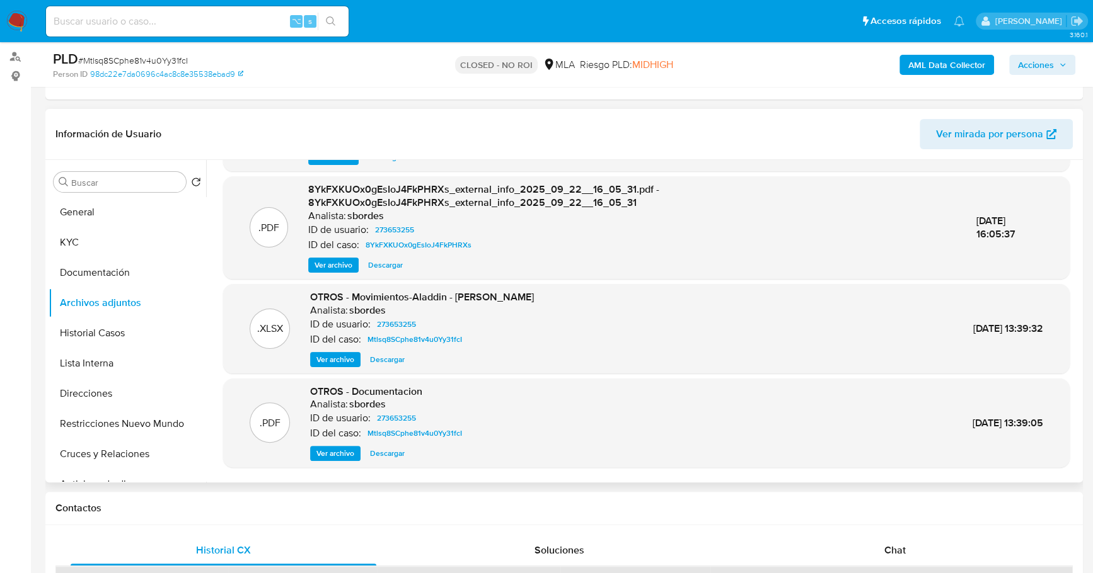
scroll to position [133, 0]
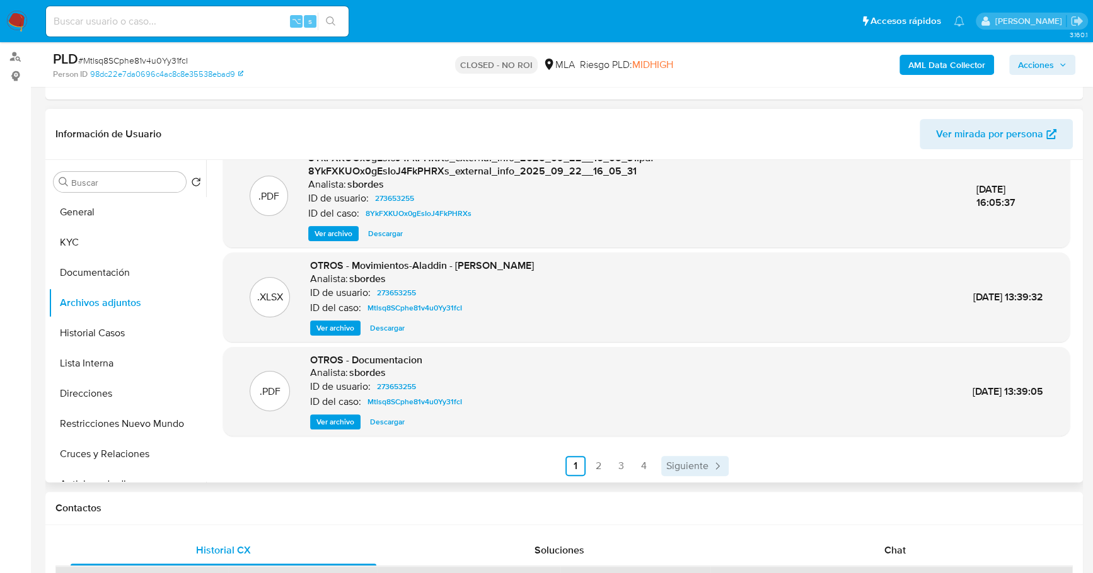
click at [695, 463] on span "Siguiente" at bounding box center [687, 466] width 42 height 10
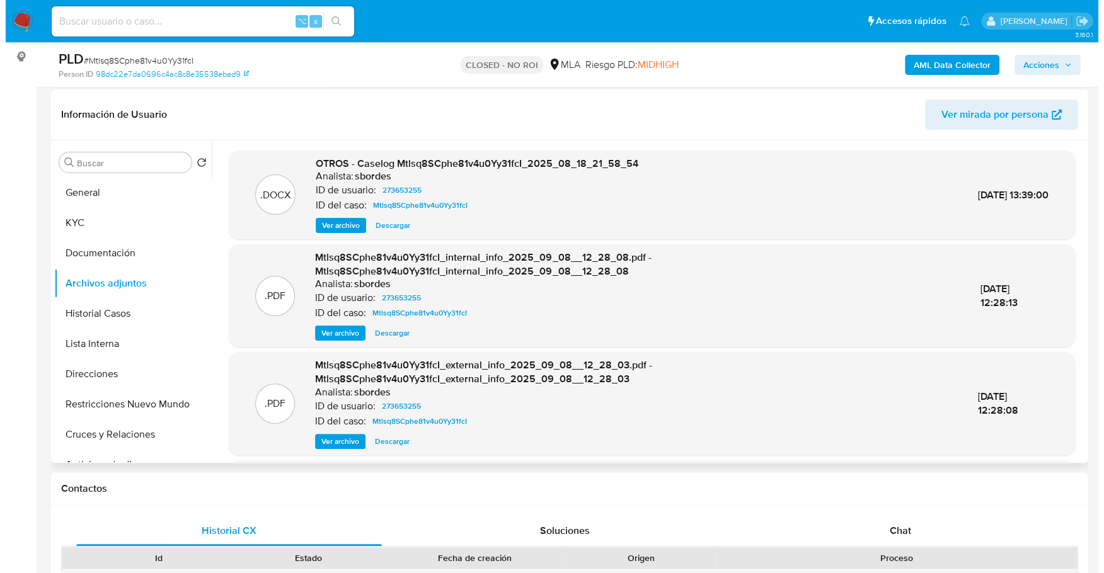
scroll to position [154, 0]
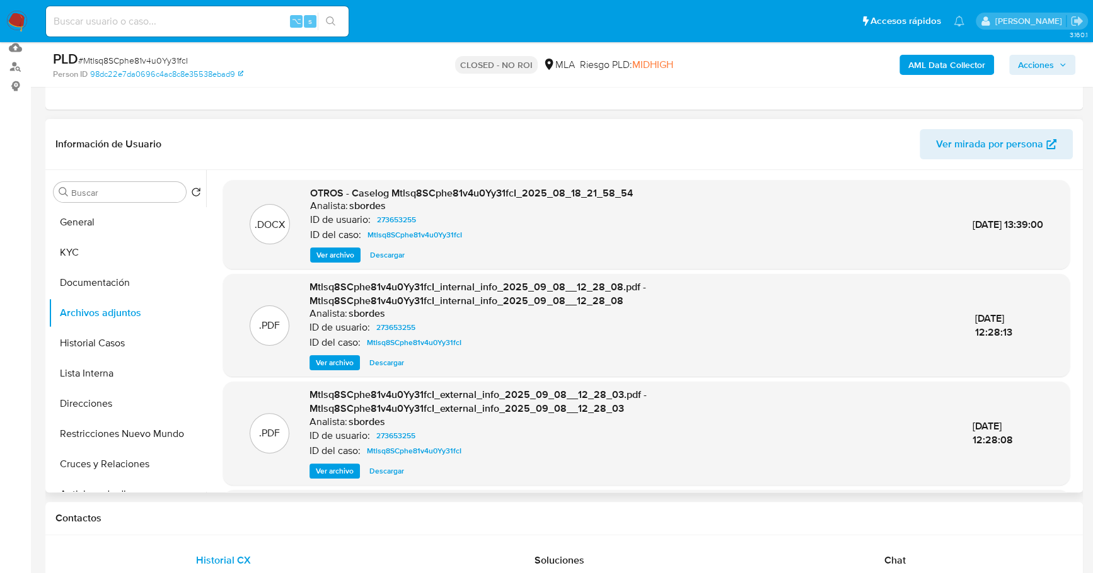
click at [319, 266] on div ".DOCX OTROS - Caselog Mtlsq8SCphe81v4u0Yy31fcI_2025_08_18_21_58_54 Analista: sb…" at bounding box center [646, 224] width 846 height 89
click at [332, 253] on span "Ver archivo" at bounding box center [335, 255] width 38 height 13
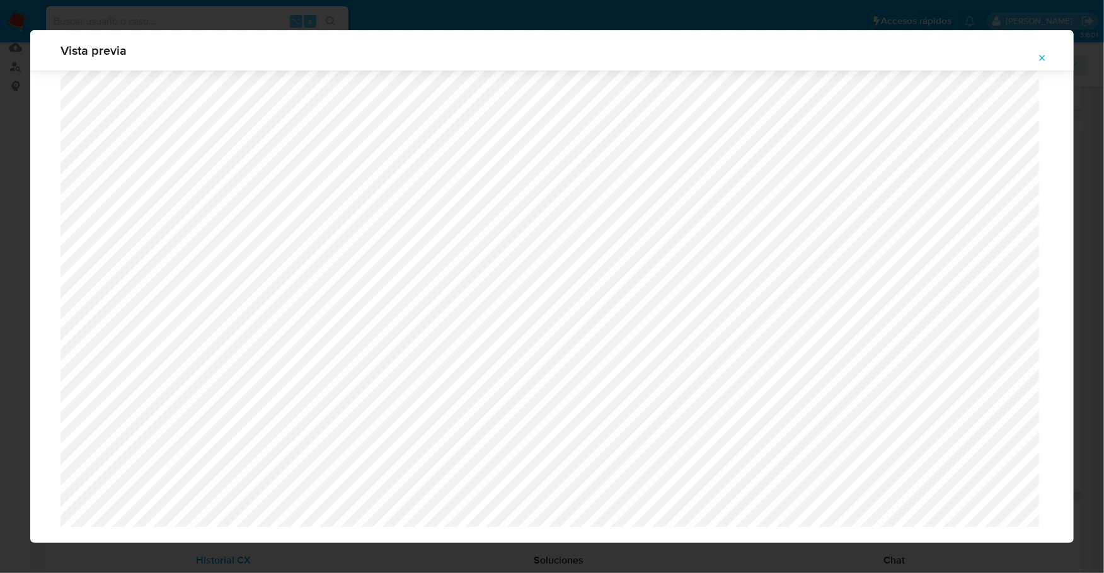
scroll to position [1699, 0]
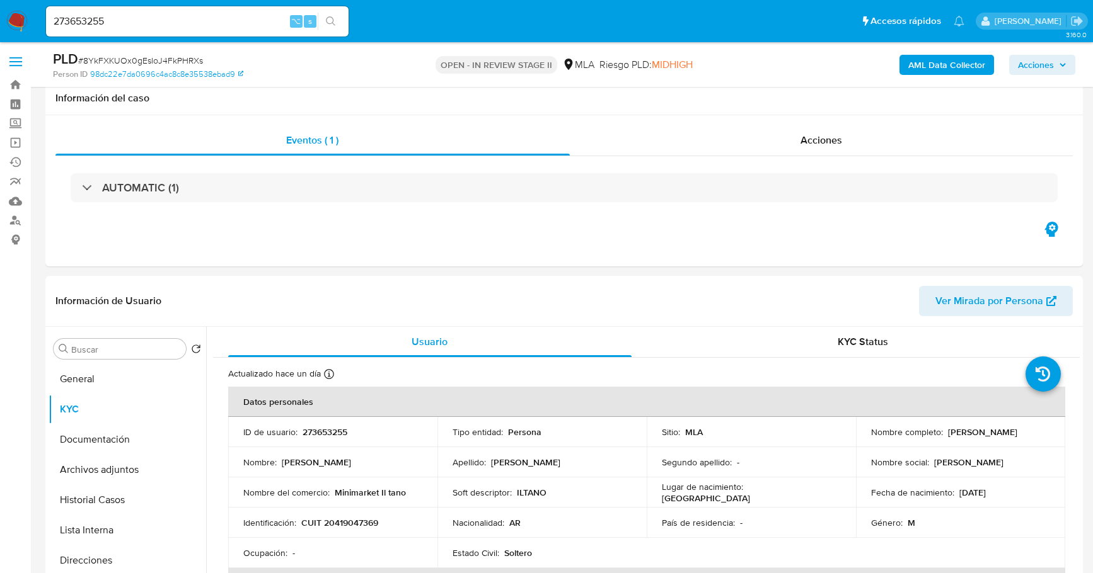
select select "10"
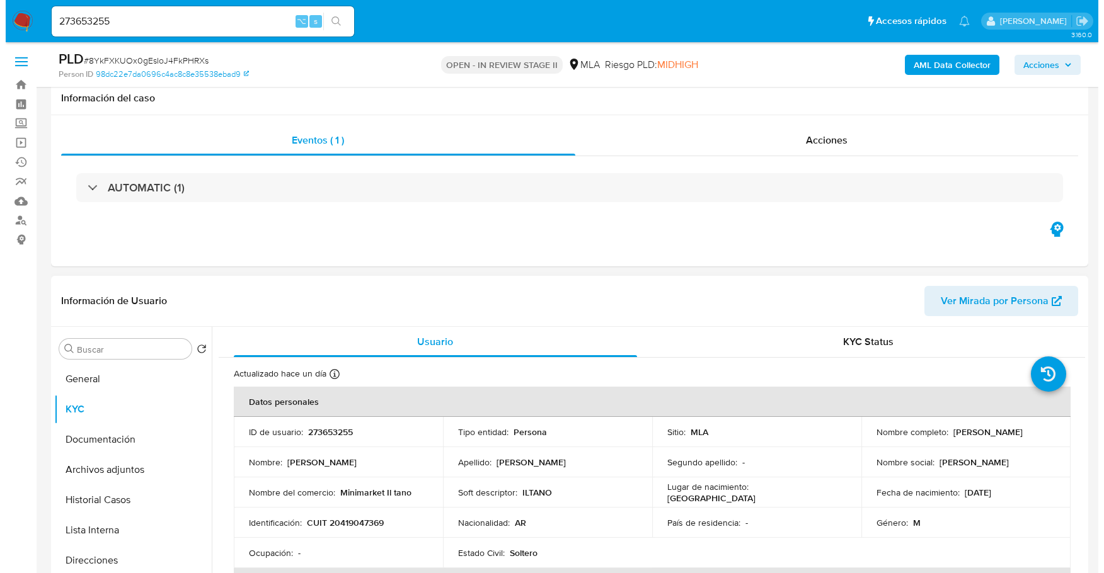
scroll to position [190, 0]
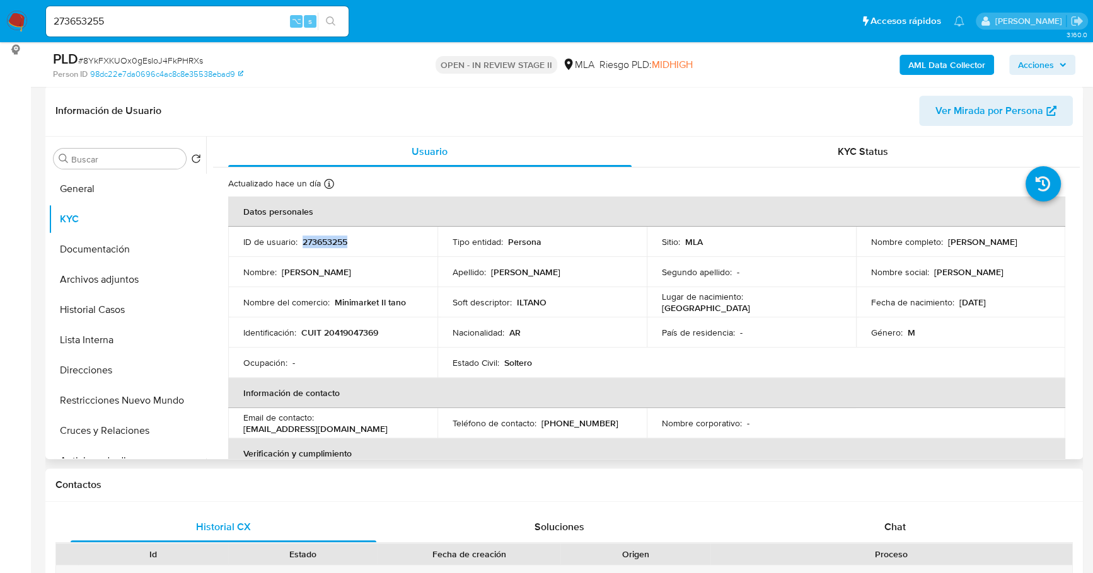
copy p "273653255"
click at [918, 59] on b "AML Data Collector" at bounding box center [946, 65] width 77 height 20
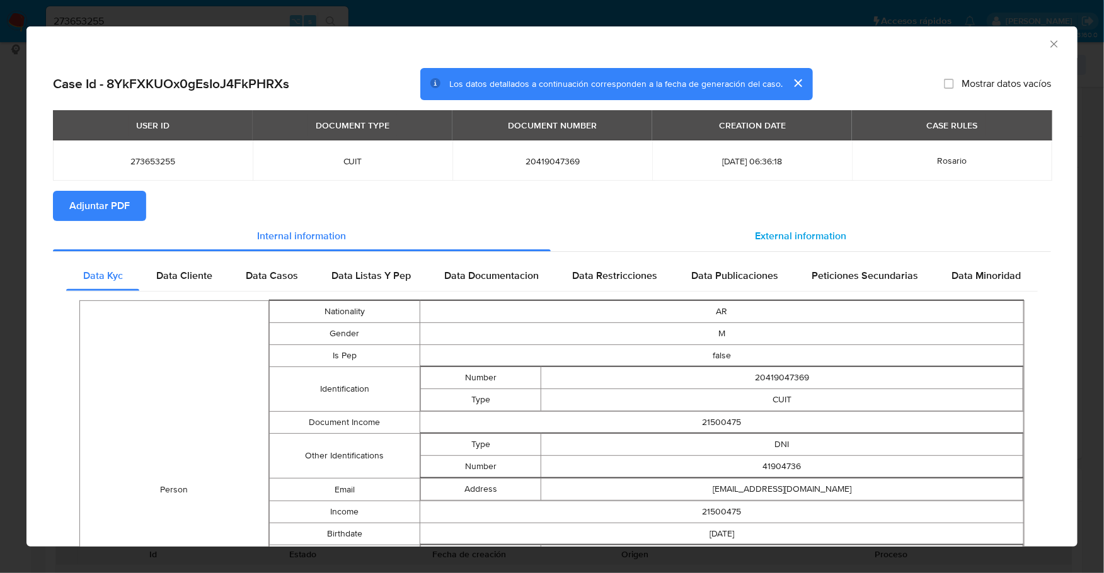
click at [836, 229] on span "External information" at bounding box center [801, 236] width 91 height 14
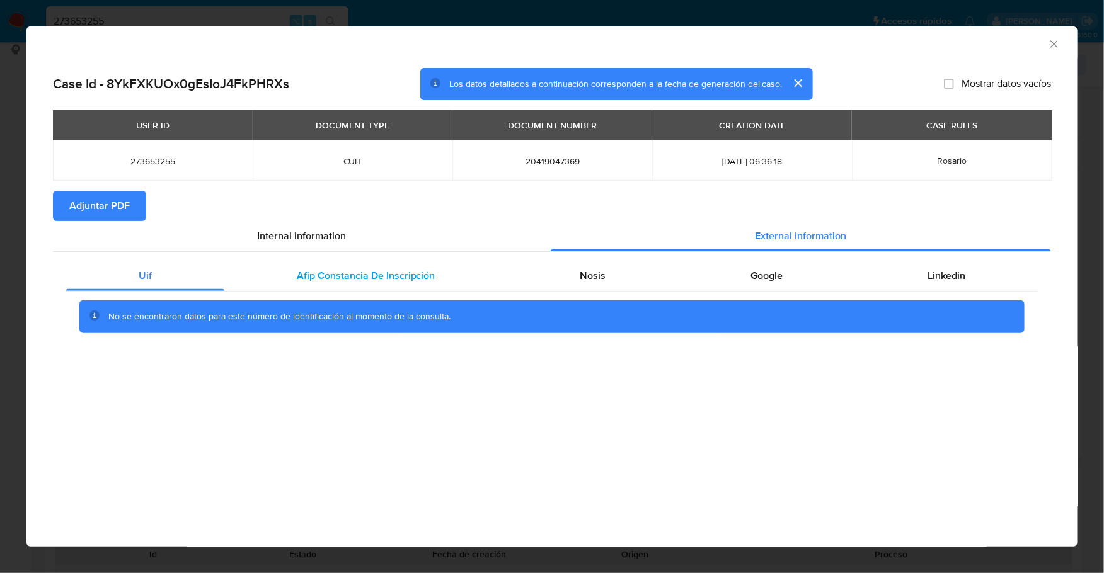
click at [404, 280] on span "Afip Constancia De Inscripción" at bounding box center [366, 275] width 139 height 14
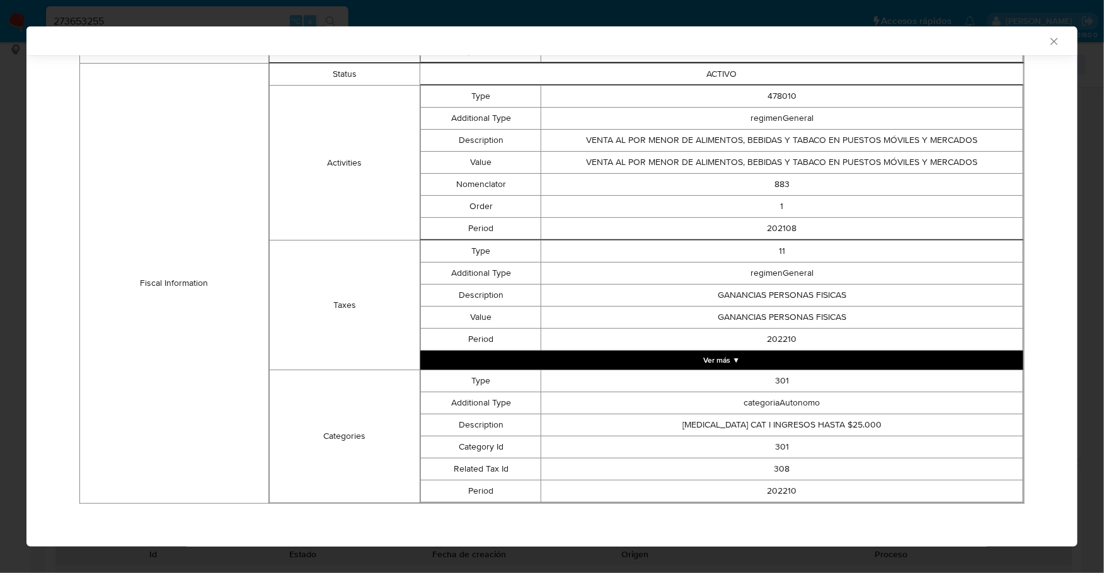
scroll to position [0, 0]
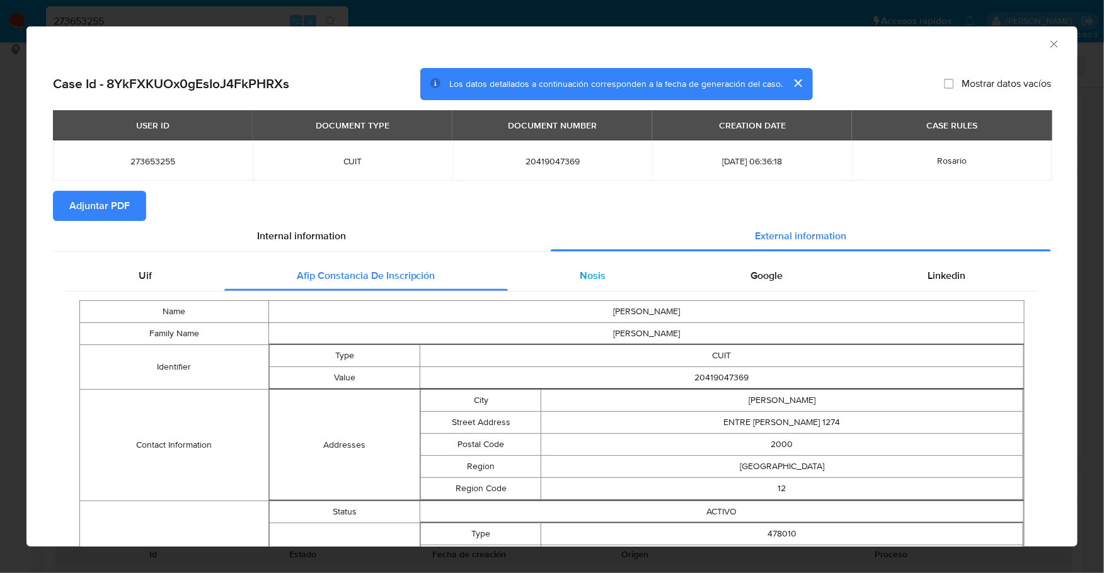
click at [595, 274] on span "Nosis" at bounding box center [593, 275] width 26 height 14
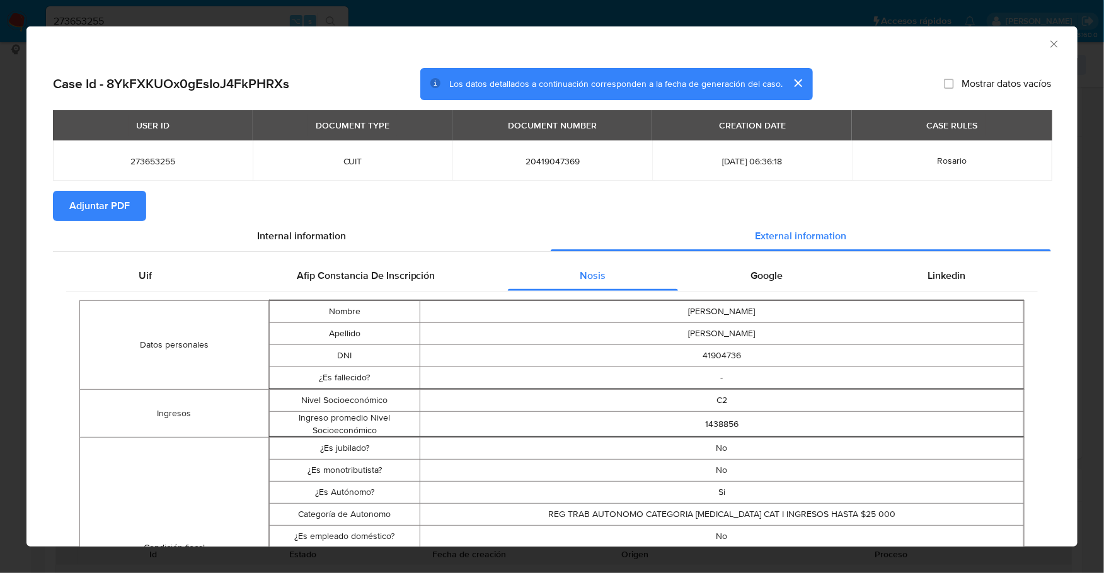
click at [787, 277] on div "Google" at bounding box center [766, 276] width 177 height 30
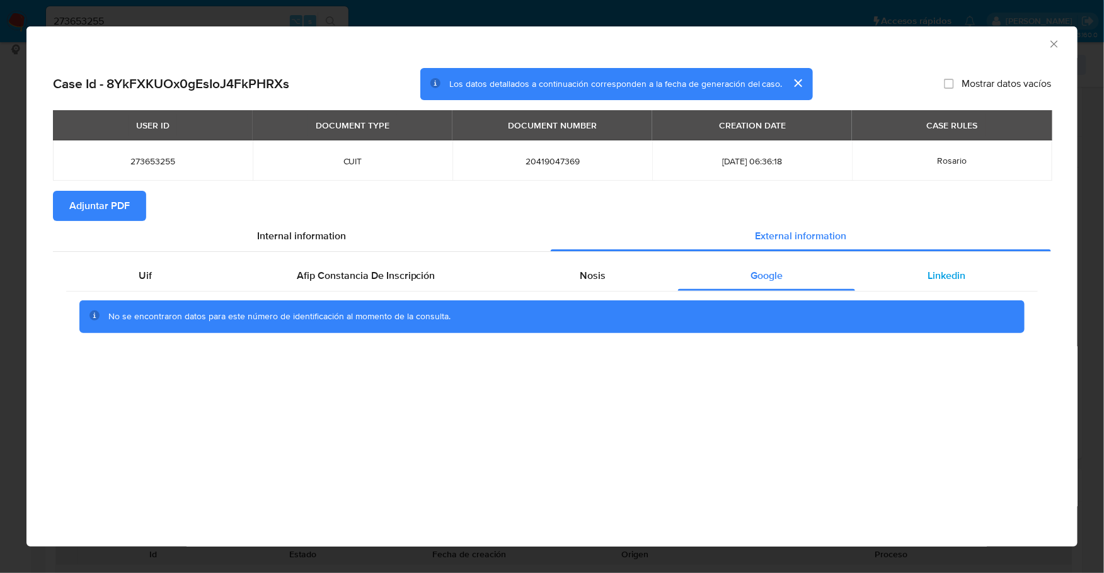
click at [983, 279] on div "Linkedin" at bounding box center [946, 276] width 183 height 30
click at [78, 215] on span "Adjuntar PDF" at bounding box center [99, 206] width 60 height 28
click at [1055, 43] on icon "Cerrar ventana" at bounding box center [1054, 44] width 13 height 13
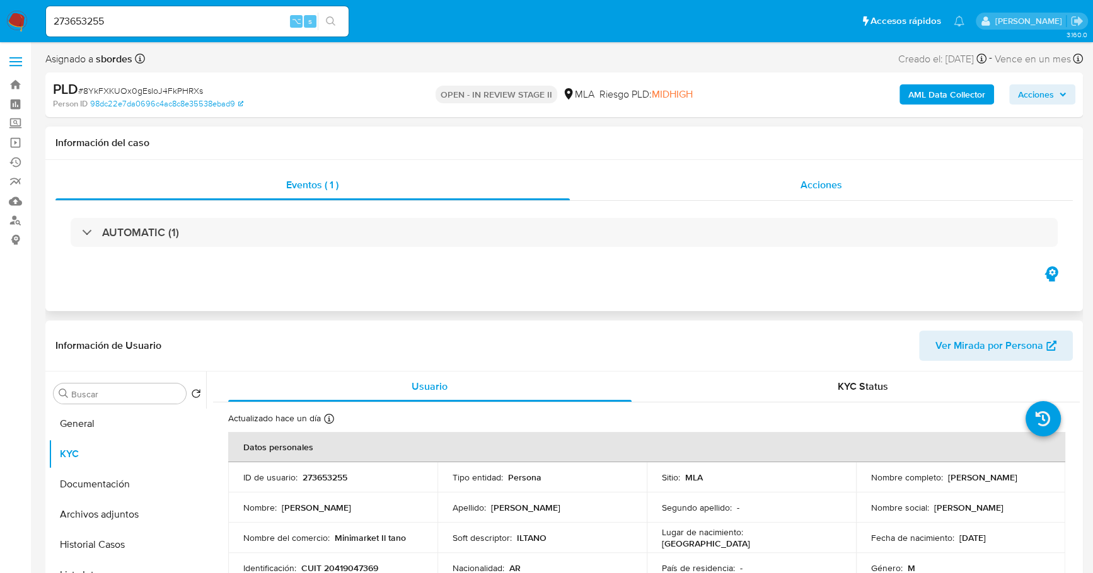
click at [844, 195] on div "Acciones" at bounding box center [821, 185] width 503 height 30
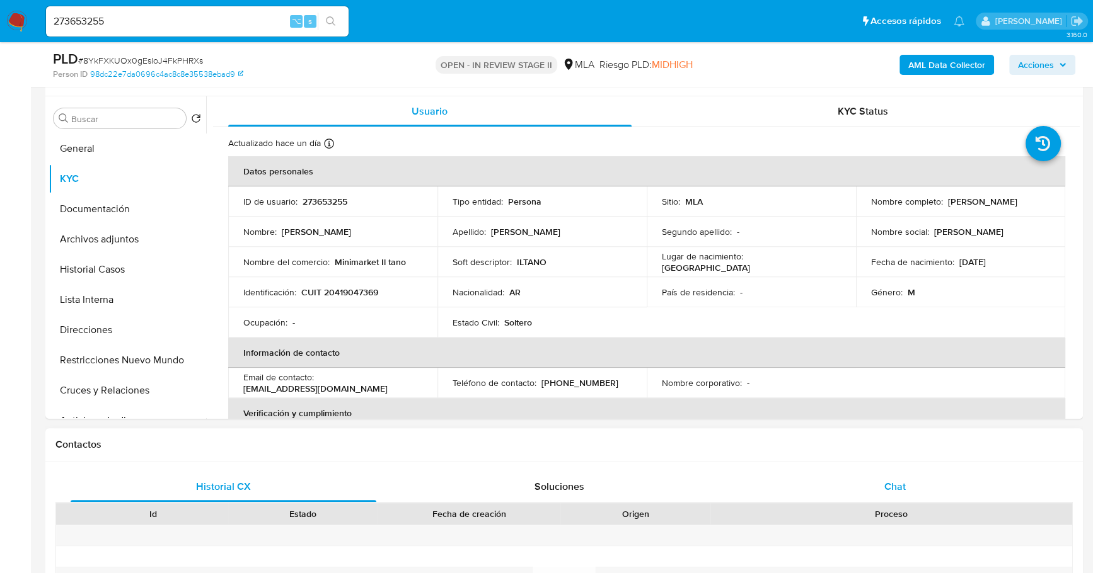
click at [911, 474] on div "Chat" at bounding box center [895, 487] width 306 height 30
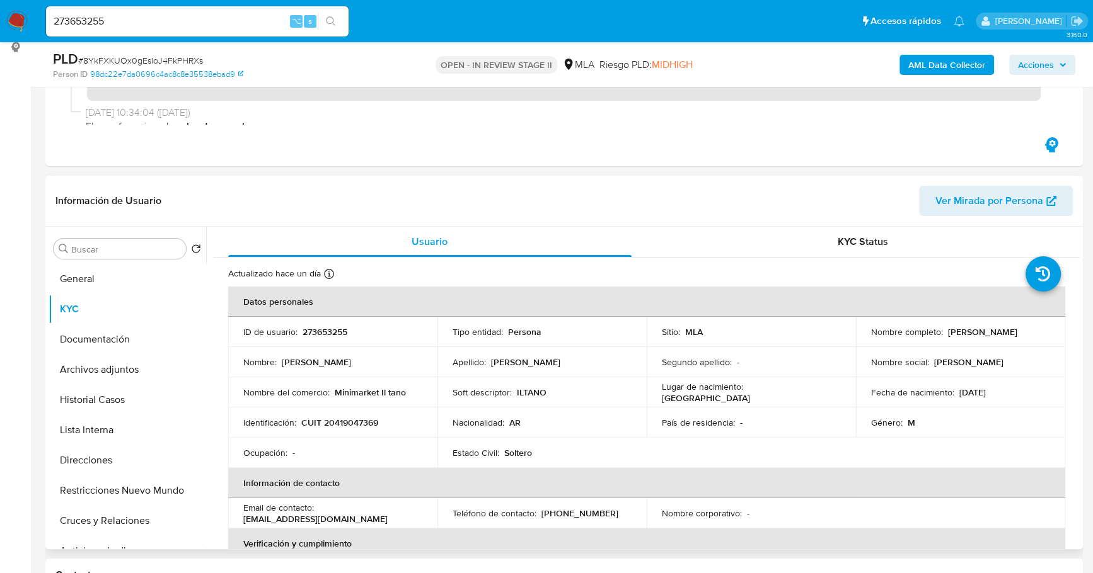
scroll to position [294, 0]
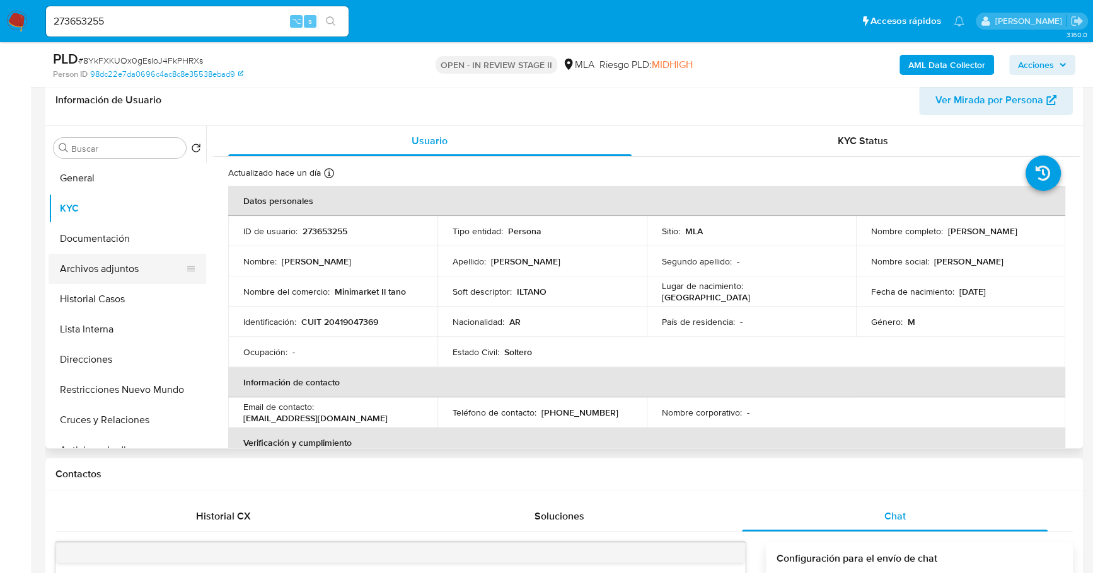
click at [131, 263] on button "Archivos adjuntos" at bounding box center [122, 269] width 147 height 30
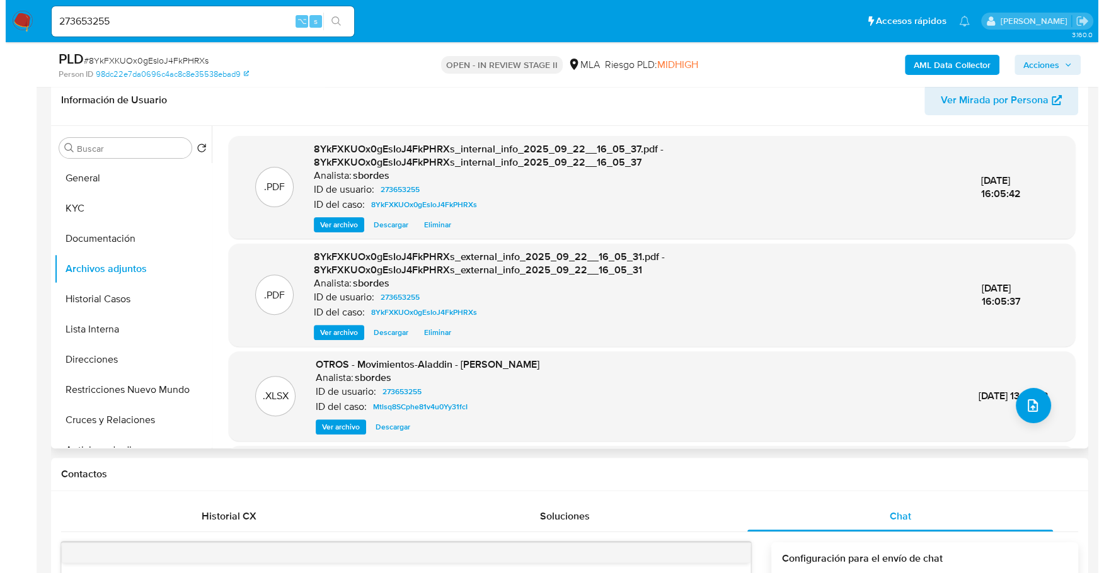
scroll to position [20, 0]
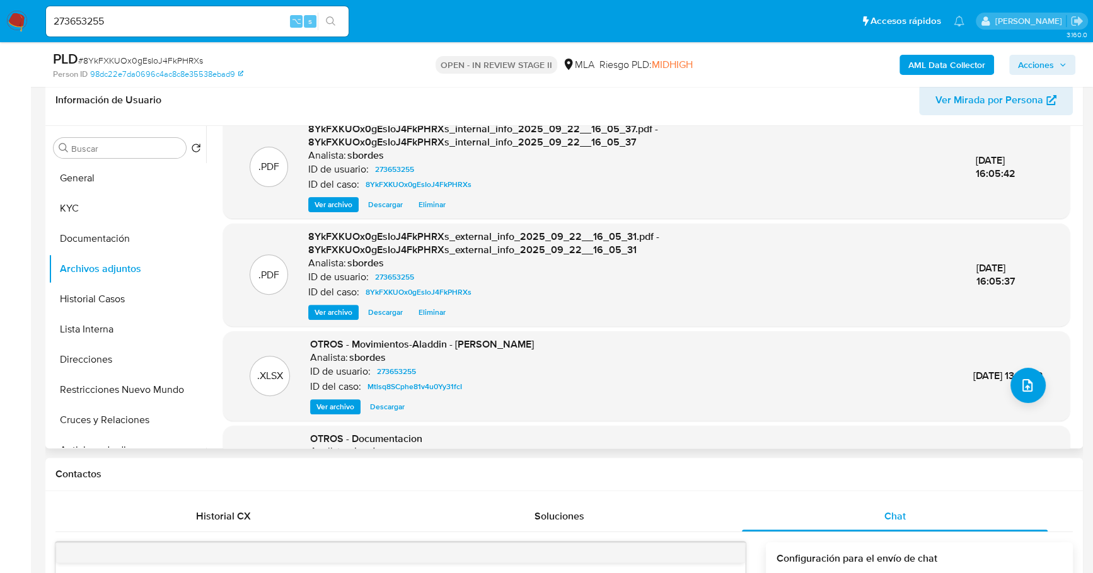
click at [389, 404] on span "Descargar" at bounding box center [387, 407] width 35 height 13
click at [1022, 387] on icon "upload-file" at bounding box center [1027, 385] width 15 height 15
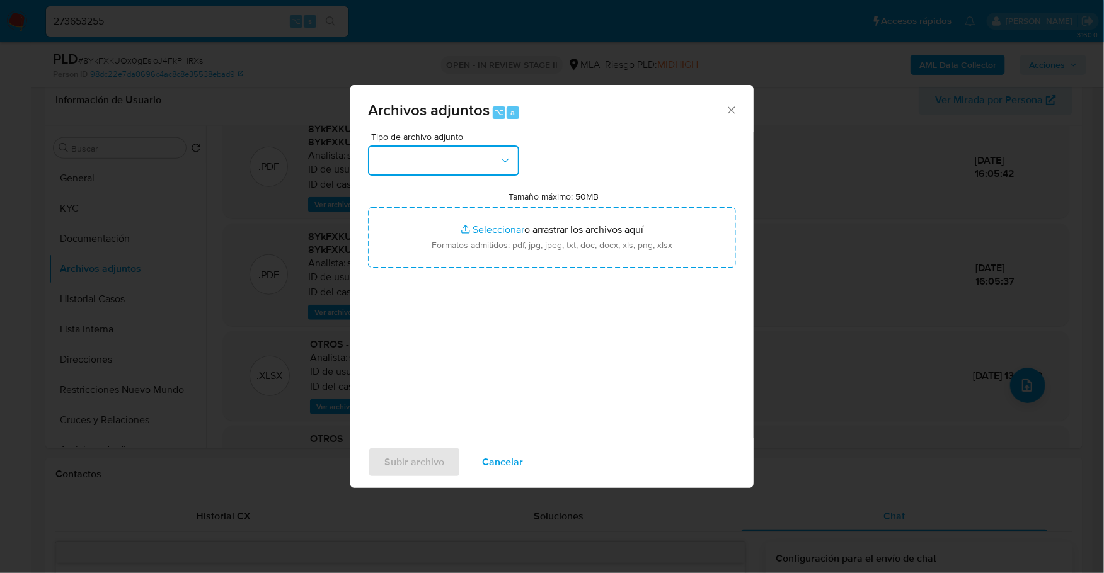
click at [434, 159] on button "button" at bounding box center [443, 161] width 151 height 30
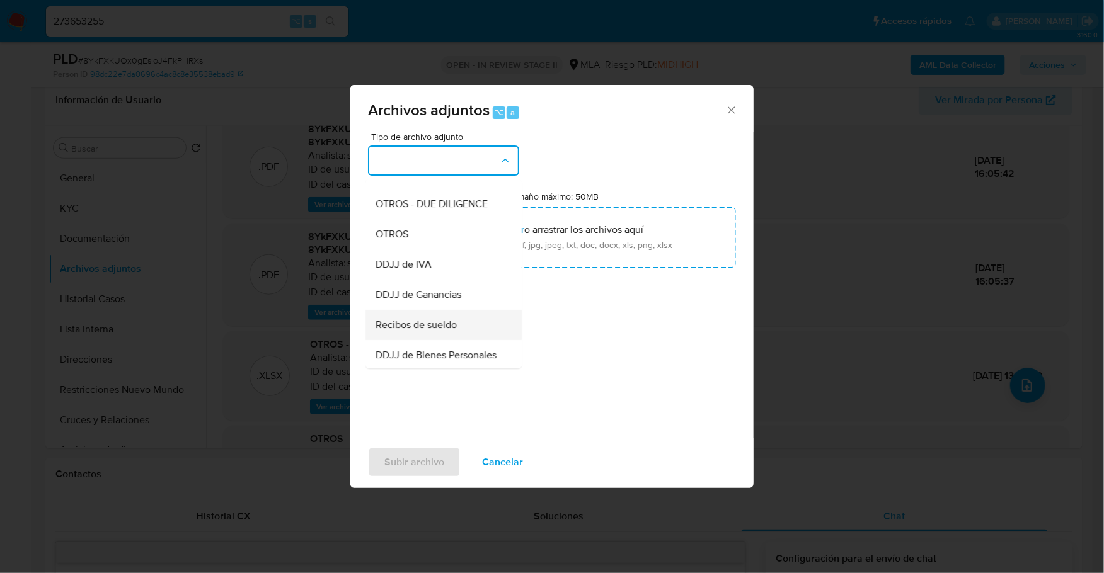
scroll to position [265, 0]
click at [405, 187] on div "OTROS" at bounding box center [440, 172] width 129 height 30
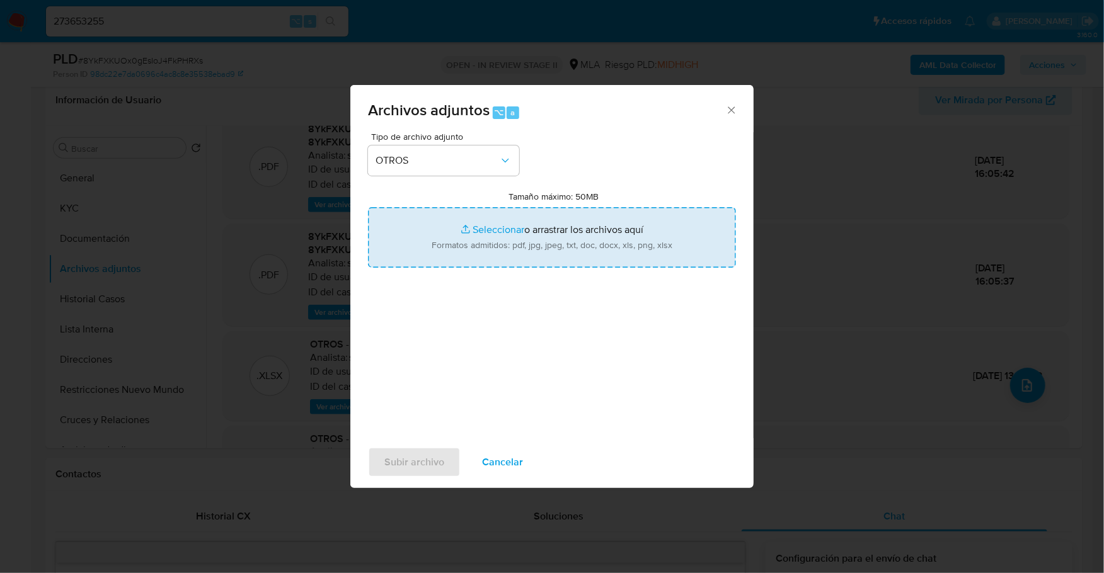
click at [510, 225] on input "Tamaño máximo: 50MB Seleccionar archivos" at bounding box center [552, 237] width 368 height 60
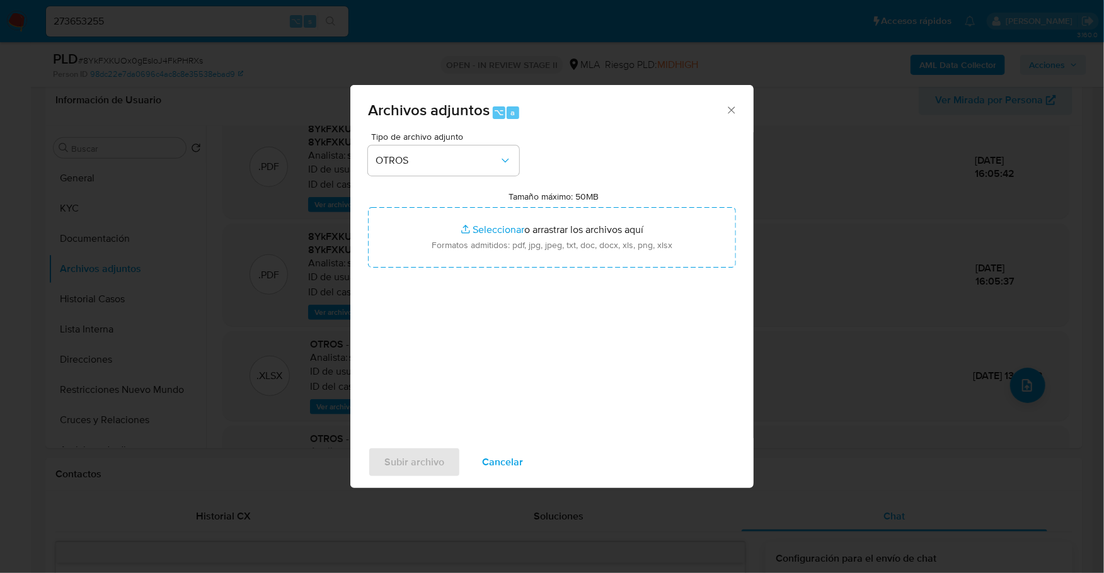
type input "C:\fakepath\Caselog 8YkFXKUOx0gEsIoJ4FkPHRXs_2025_09_19_11_53_56.docx"
click at [421, 445] on div "Subir archivo Cancelar" at bounding box center [551, 463] width 403 height 48
click at [427, 463] on span "Subir archivo" at bounding box center [414, 463] width 60 height 28
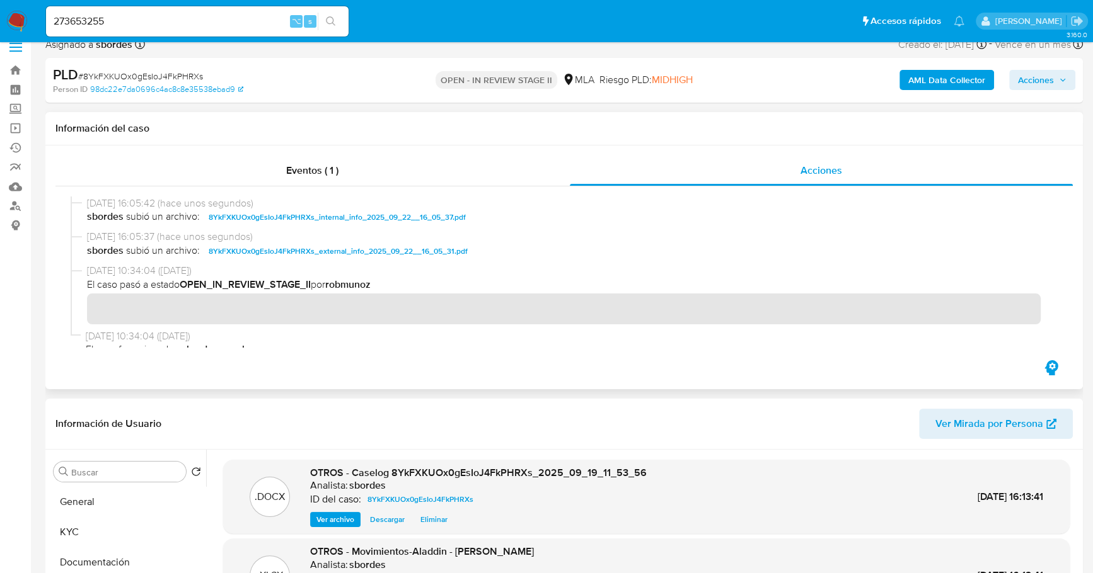
scroll to position [0, 0]
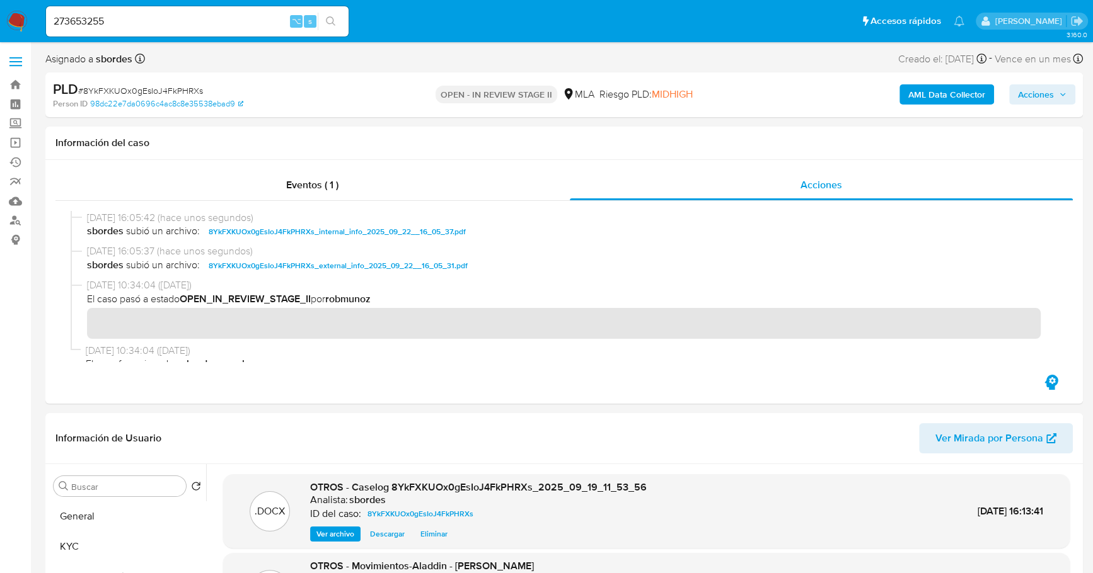
click at [1055, 96] on span "Acciones" at bounding box center [1042, 95] width 49 height 18
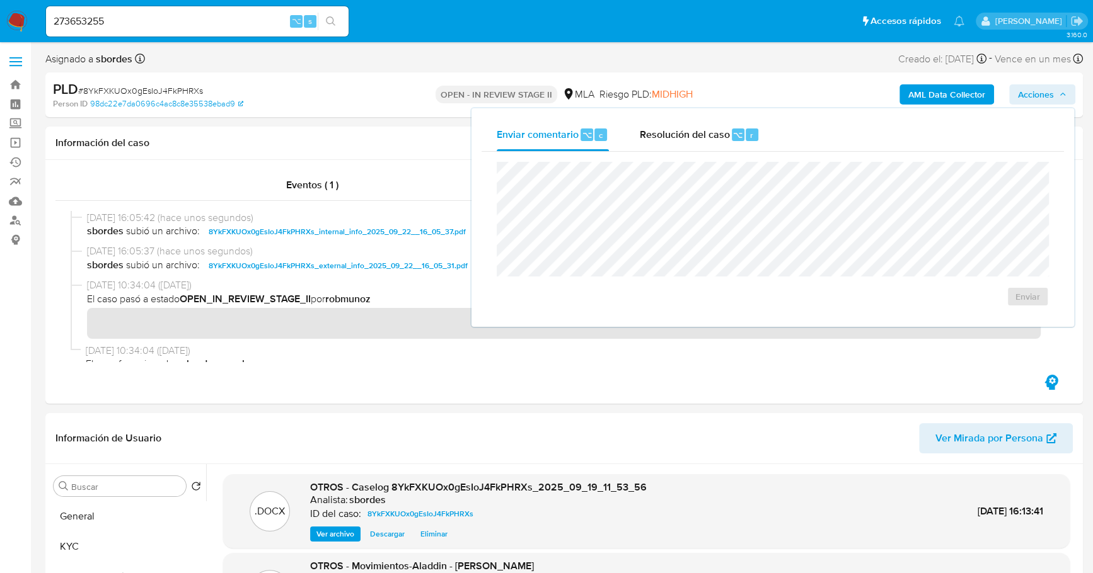
click at [337, 110] on div "PLD # 8YkFXKUOx0gEsIoJ4FkPHRXs Person ID 98dc22e7da0696c4ac8c8e35538ebad9 OPEN …" at bounding box center [563, 94] width 1037 height 45
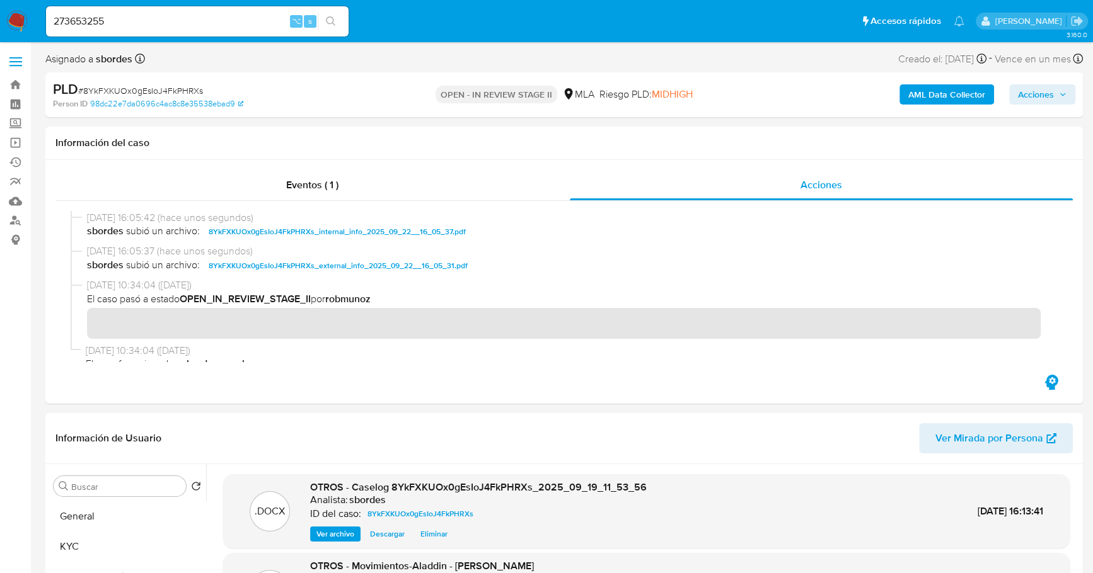
click at [1024, 88] on span "Acciones" at bounding box center [1036, 94] width 36 height 20
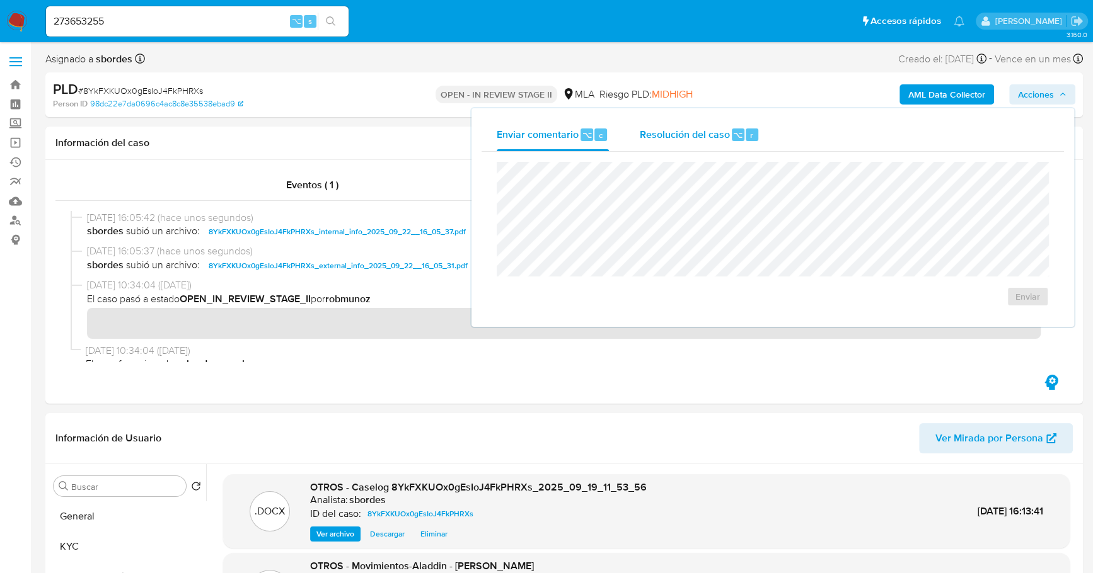
click at [721, 129] on span "Resolución del caso" at bounding box center [684, 134] width 90 height 14
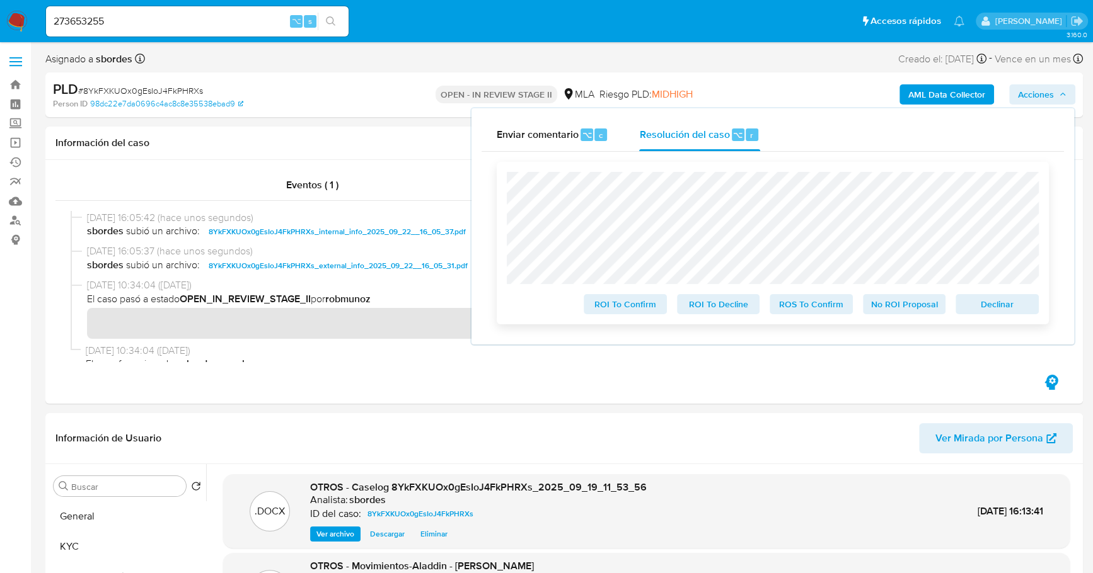
click at [907, 303] on span "No ROI Proposal" at bounding box center [904, 305] width 66 height 18
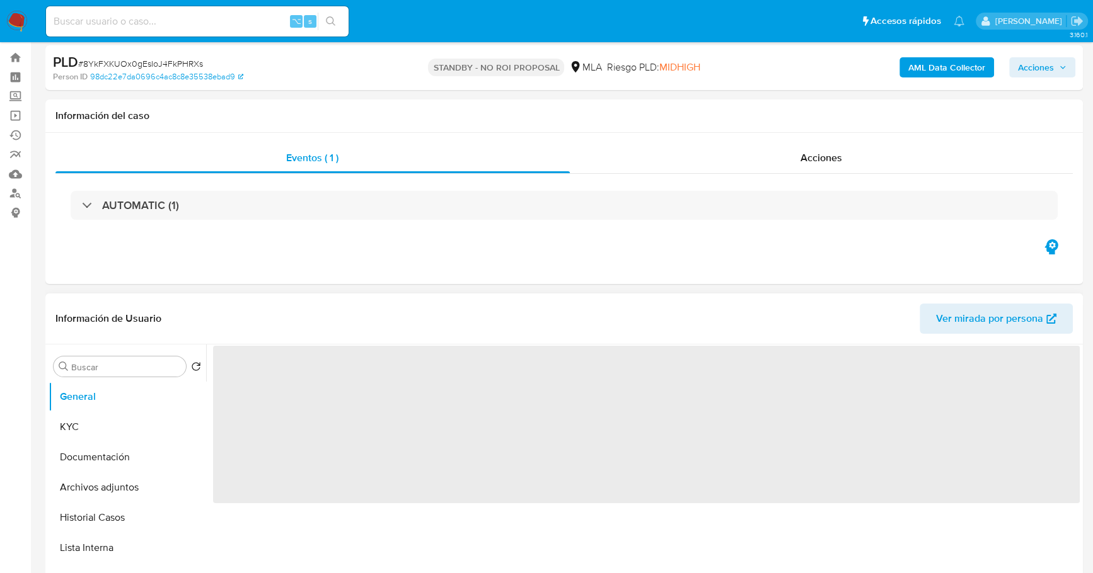
scroll to position [99, 0]
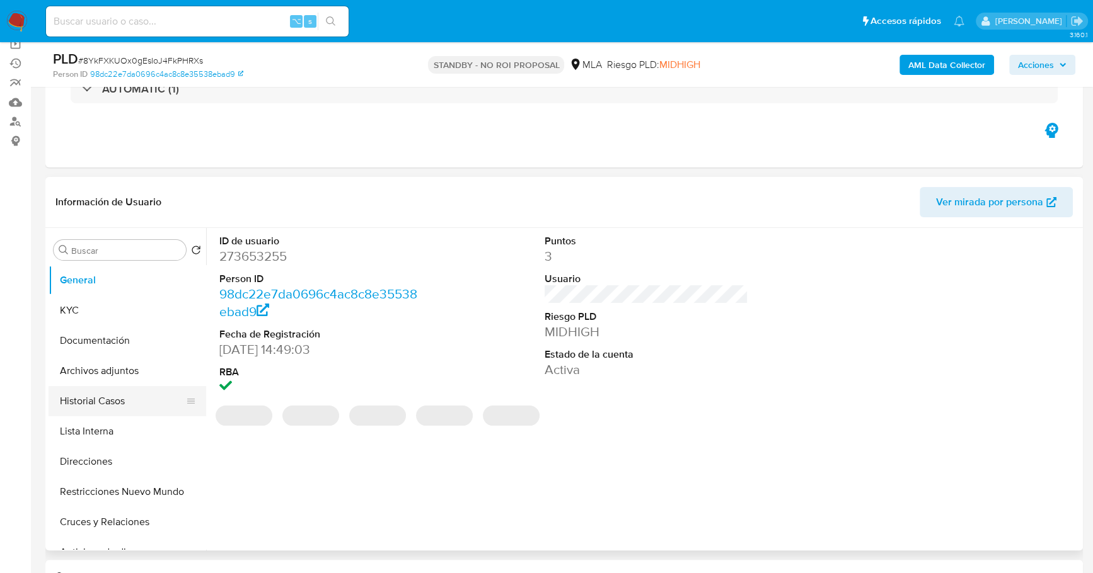
select select "10"
click at [95, 410] on button "Historial Casos" at bounding box center [122, 401] width 147 height 30
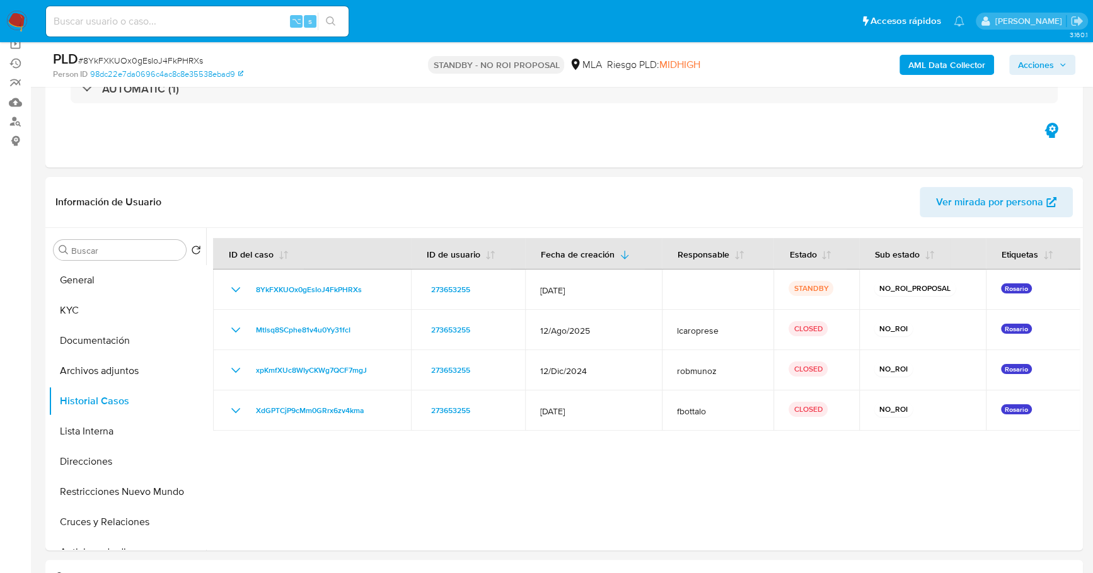
click at [105, 19] on input at bounding box center [197, 21] width 302 height 16
paste input "431801444"
type input "431801444"
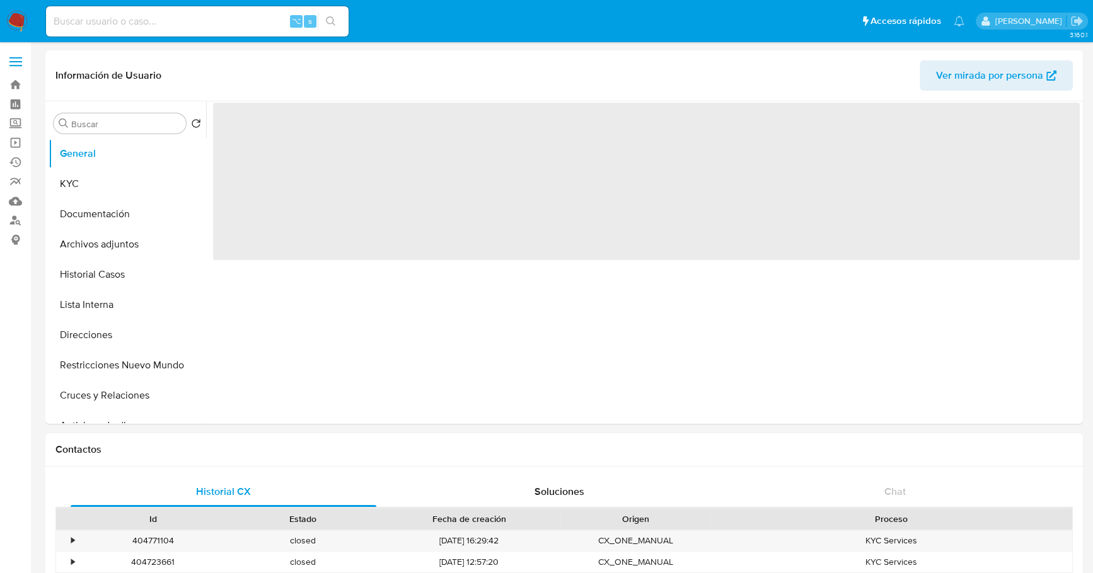
select select "10"
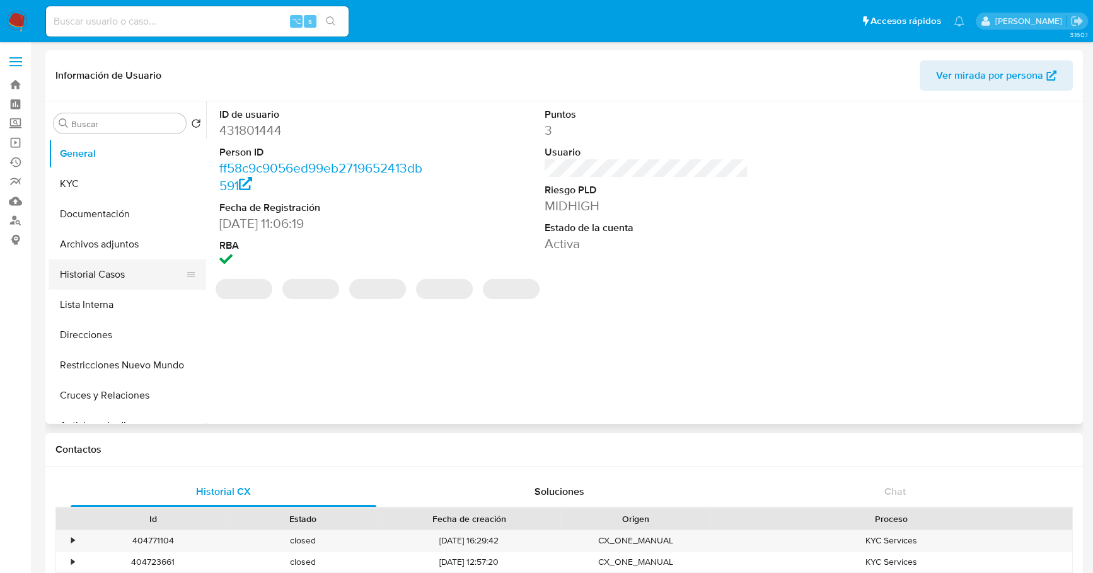
click at [106, 273] on button "Historial Casos" at bounding box center [122, 275] width 147 height 30
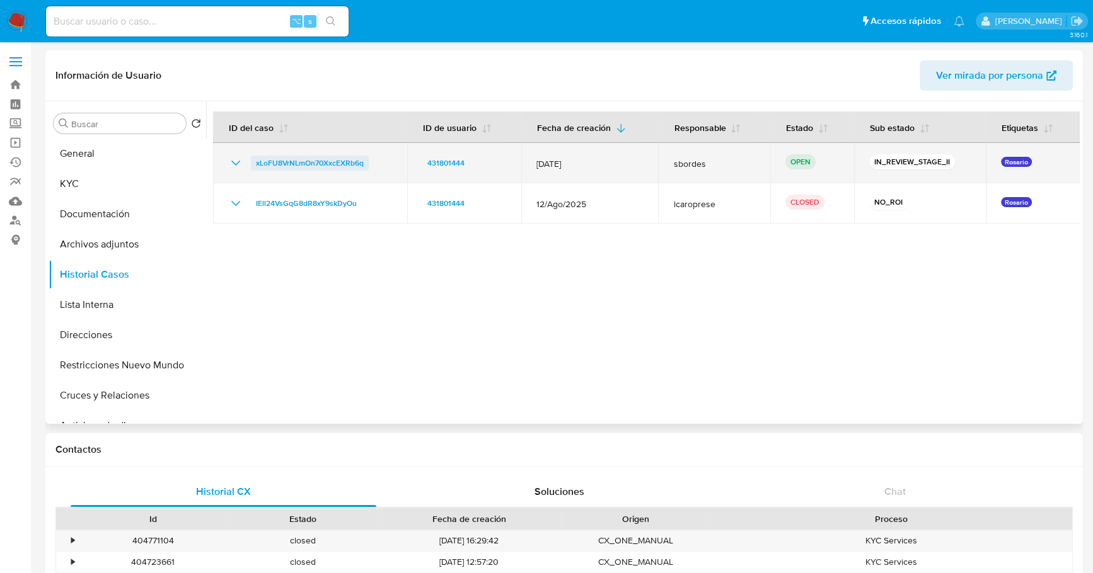
click at [286, 165] on span "xLoFU8VrNLmOn70XxcEXRb6q" at bounding box center [310, 163] width 108 height 15
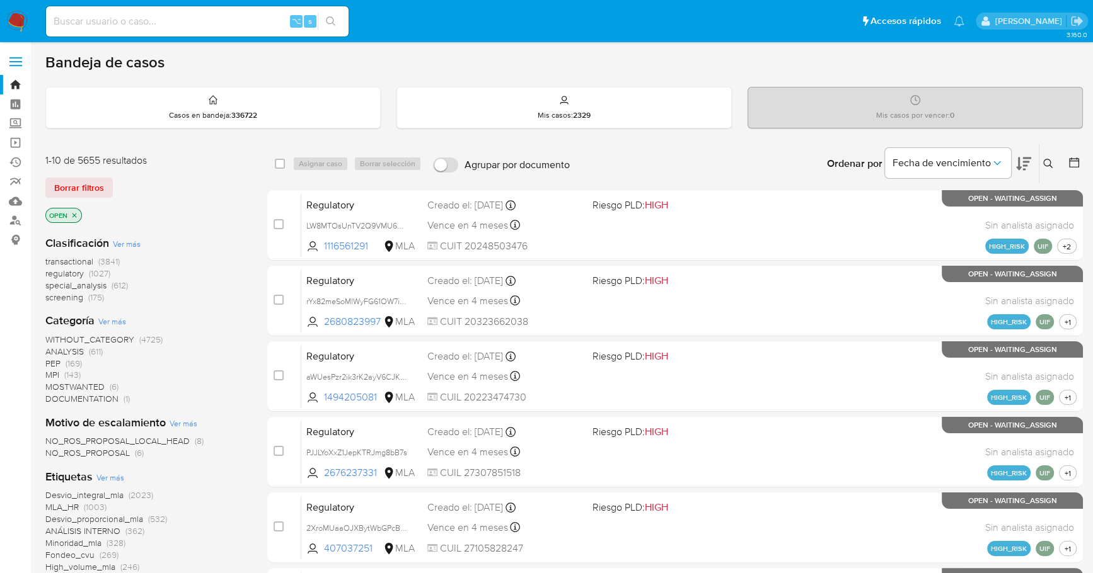
click at [146, 23] on input at bounding box center [197, 21] width 302 height 16
paste input "g4XInXn5WsV9zwg4BPmR0579"
type input "g4XInXn5WsV9zwg4BPmR0579"
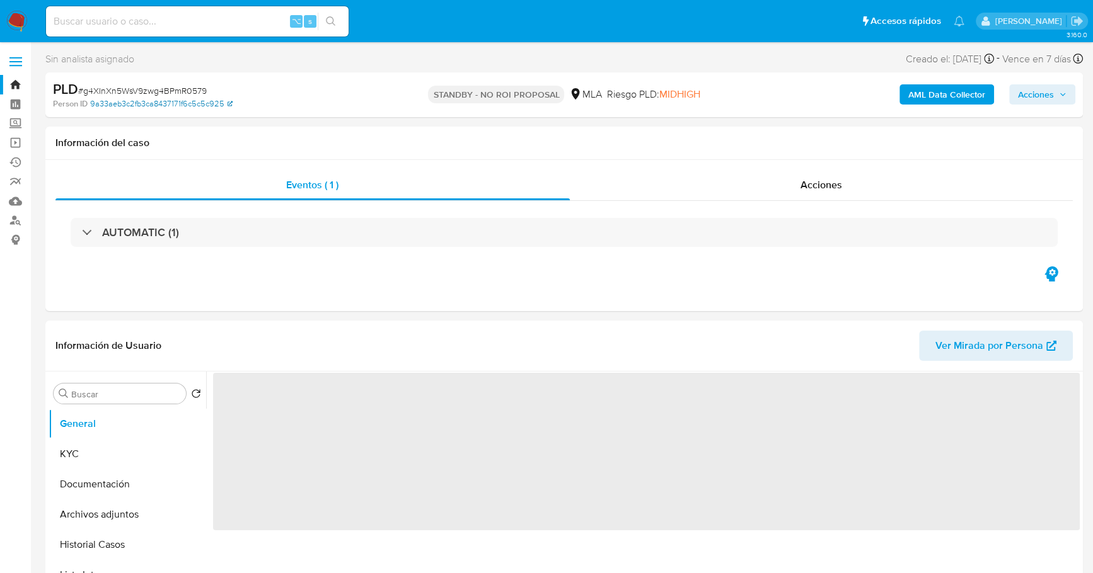
select select "10"
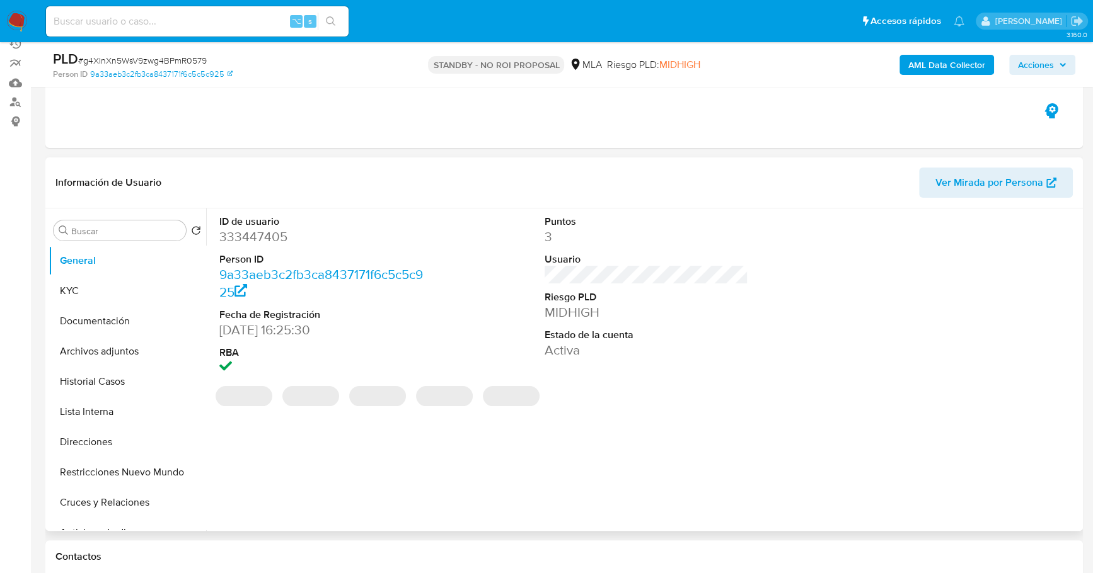
scroll to position [120, 0]
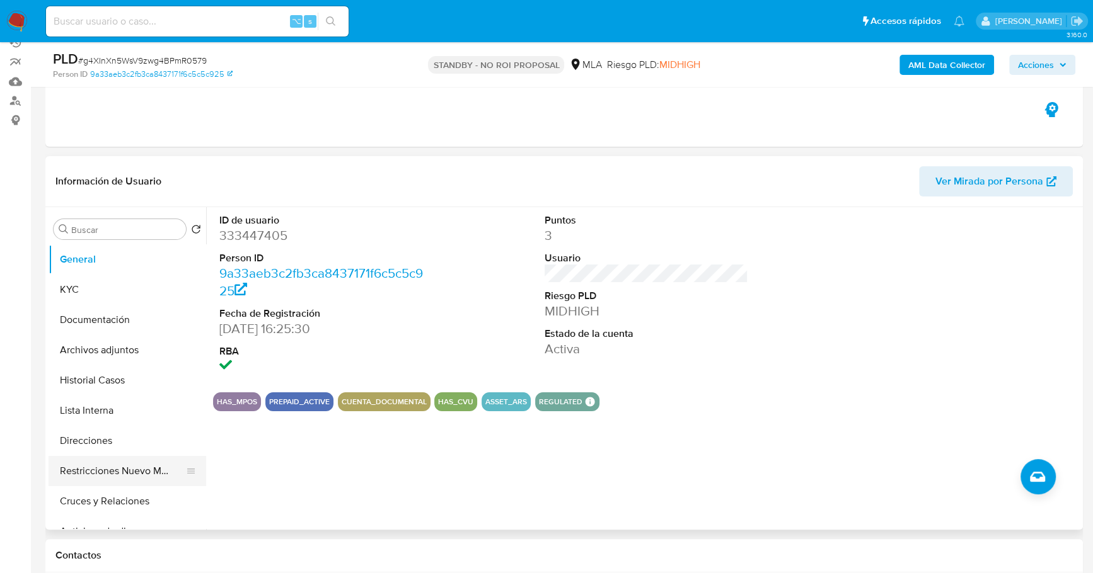
click at [129, 478] on button "Restricciones Nuevo Mundo" at bounding box center [122, 471] width 147 height 30
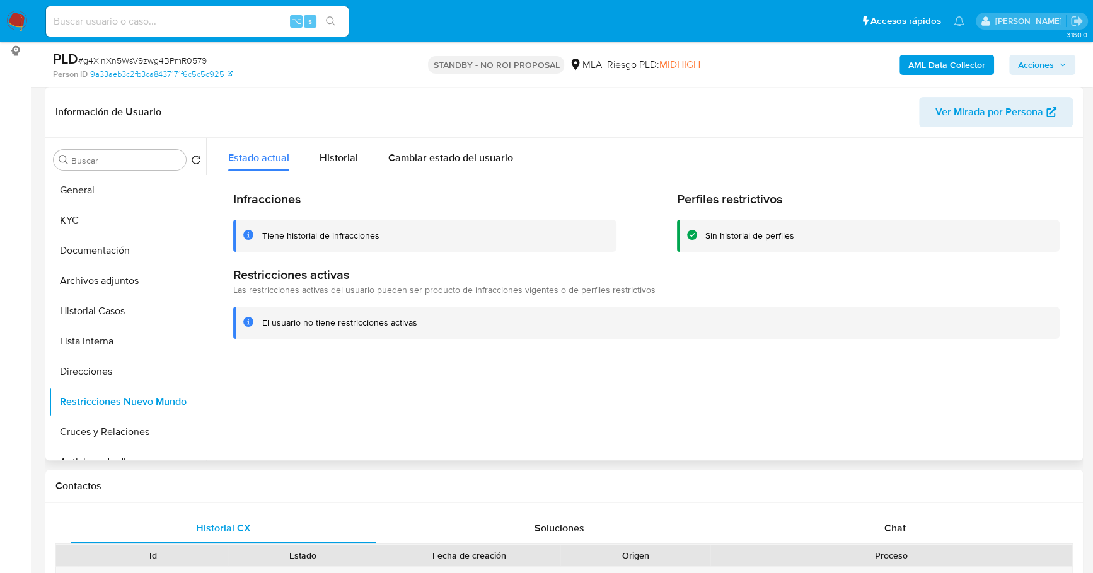
scroll to position [388, 0]
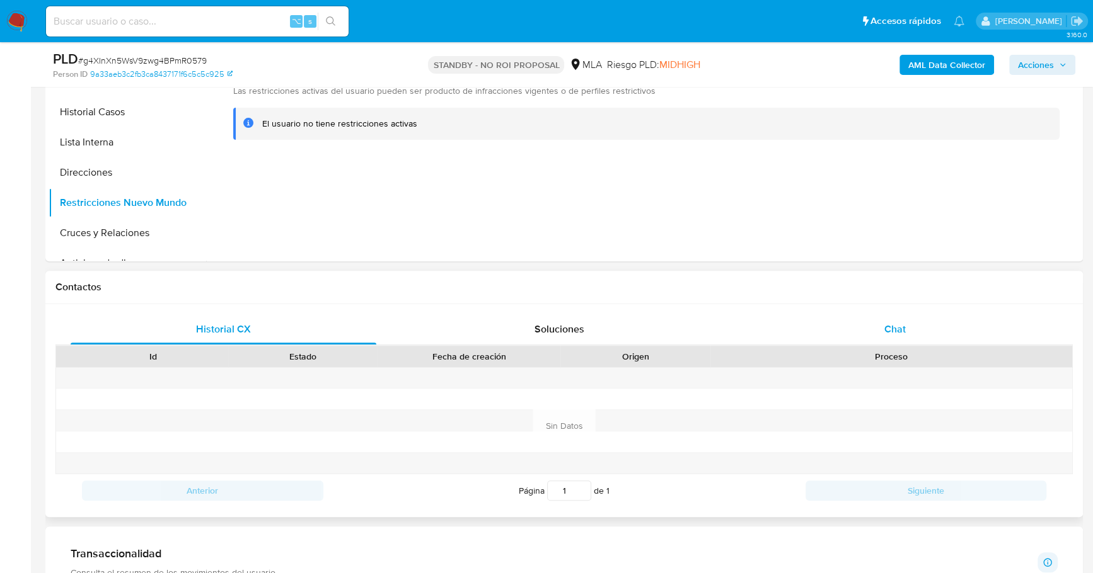
click at [910, 335] on div "Chat" at bounding box center [895, 329] width 306 height 30
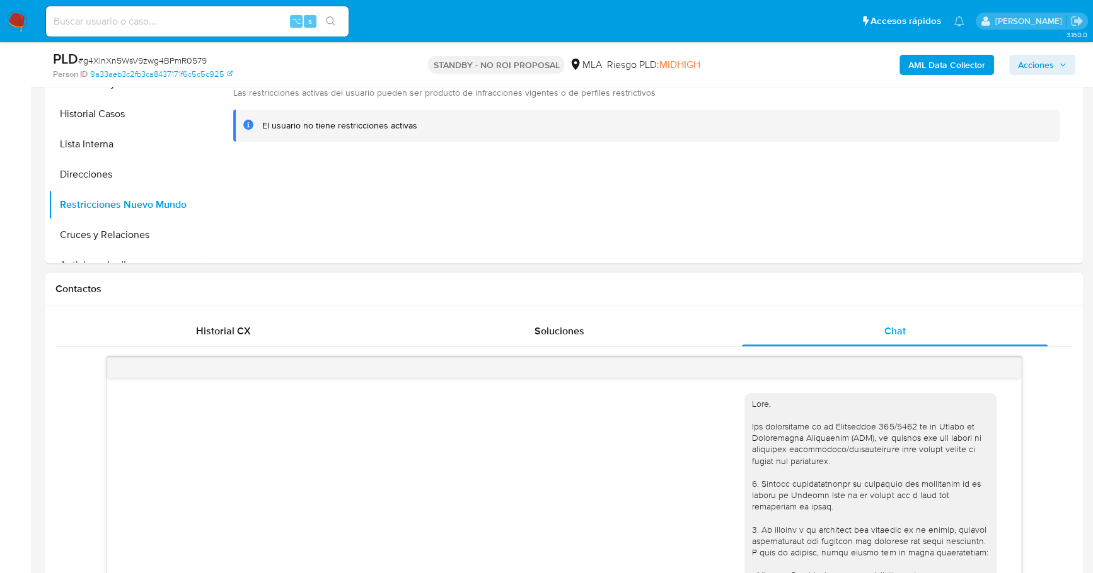
scroll to position [250, 0]
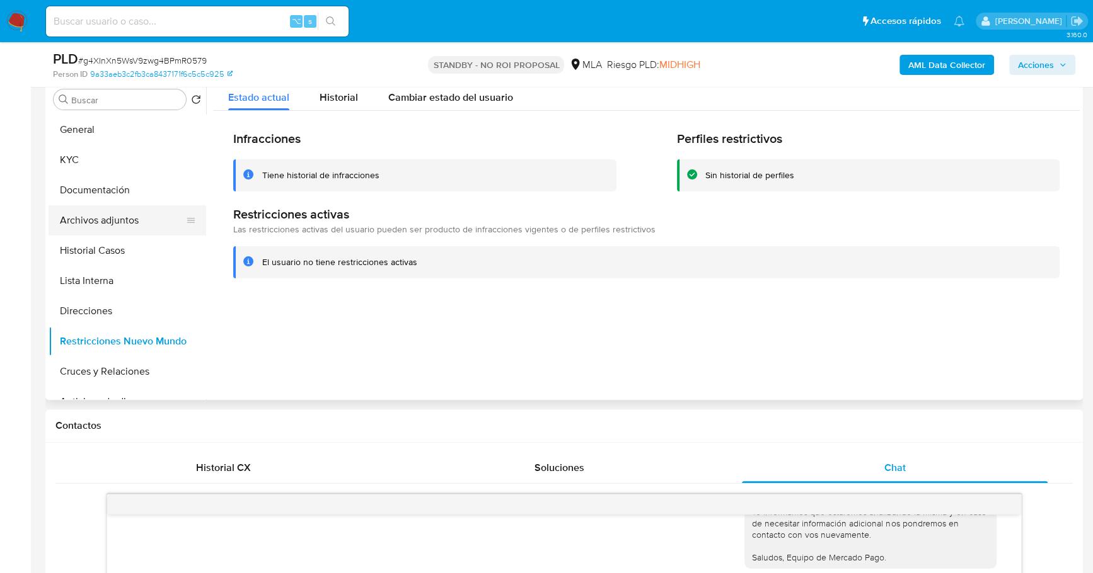
click at [120, 218] on button "Archivos adjuntos" at bounding box center [122, 220] width 147 height 30
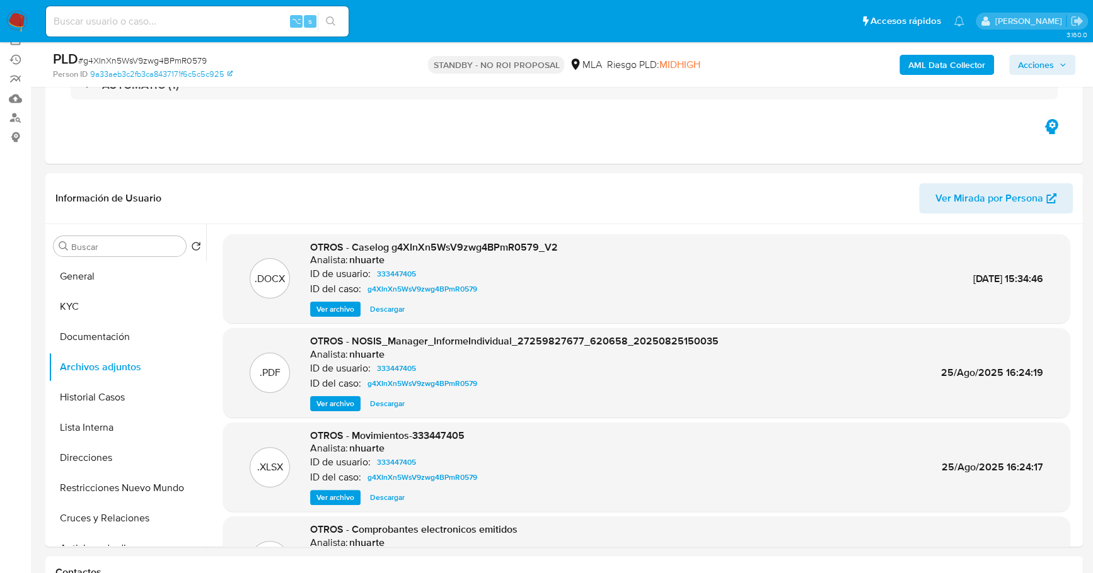
scroll to position [0, 0]
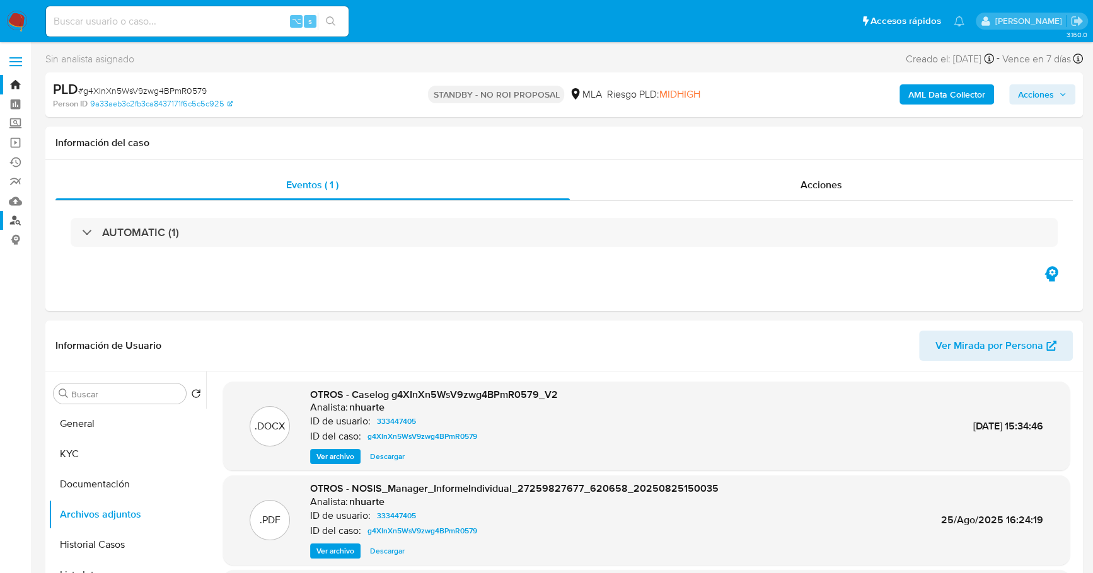
click at [15, 220] on link "Buscador de personas" at bounding box center [75, 221] width 150 height 20
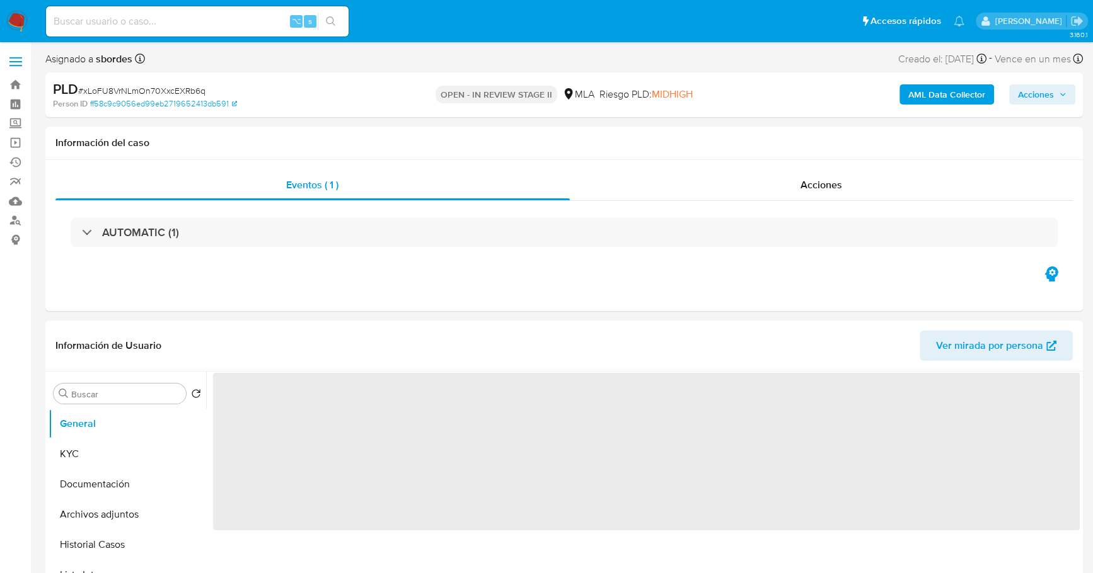
select select "10"
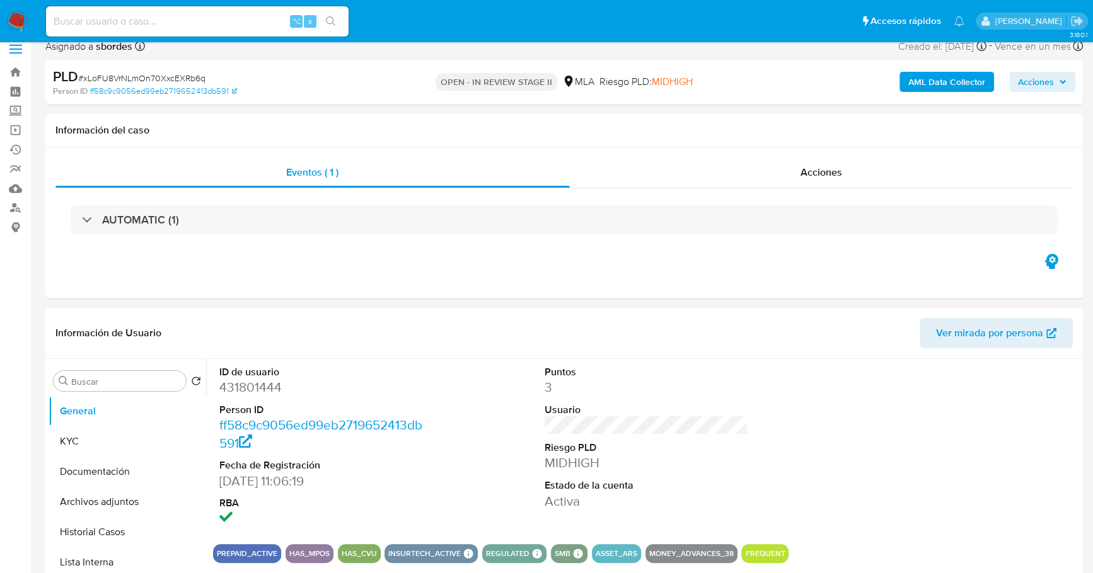
scroll to position [32, 0]
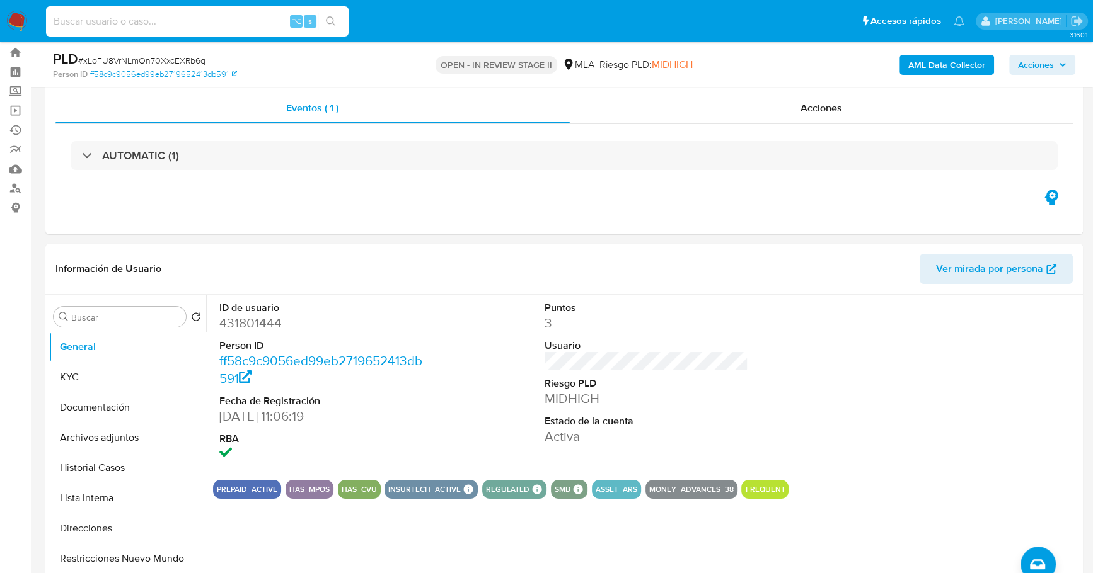
click at [184, 25] on input at bounding box center [197, 21] width 302 height 16
paste input "431801444"
type input "431801444"
click at [92, 374] on button "KYC" at bounding box center [122, 377] width 147 height 30
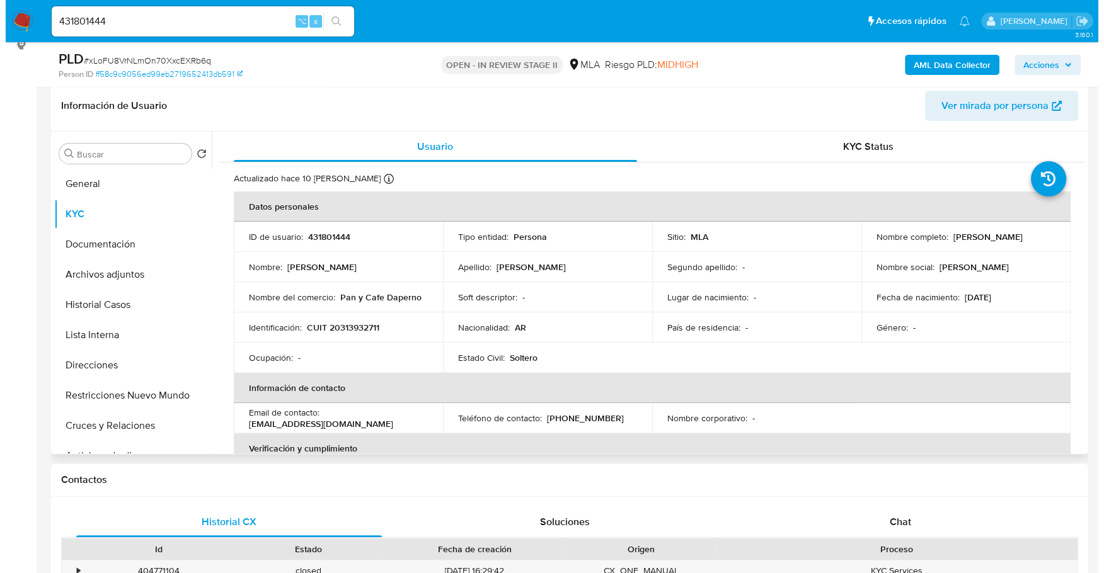
scroll to position [209, 0]
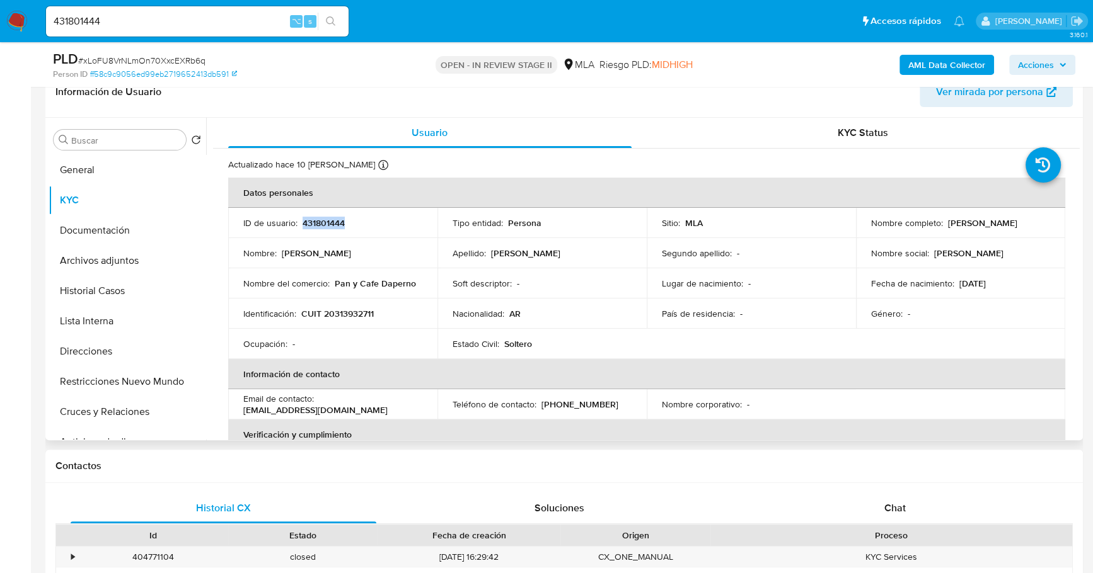
copy p "431801444"
click at [955, 65] on b "AML Data Collector" at bounding box center [946, 65] width 77 height 20
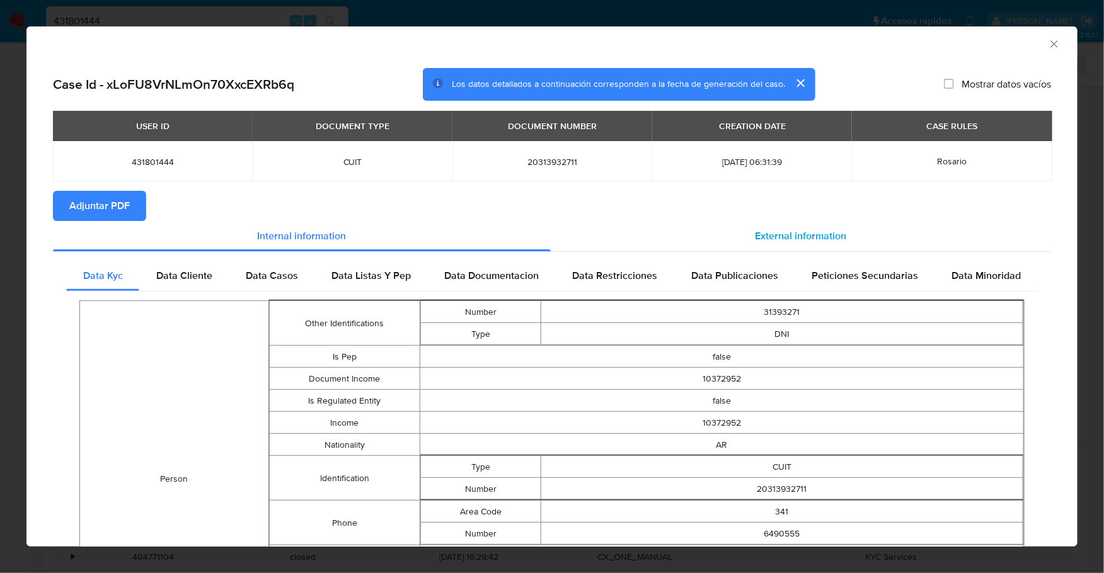
click at [778, 225] on div "External information" at bounding box center [801, 236] width 500 height 30
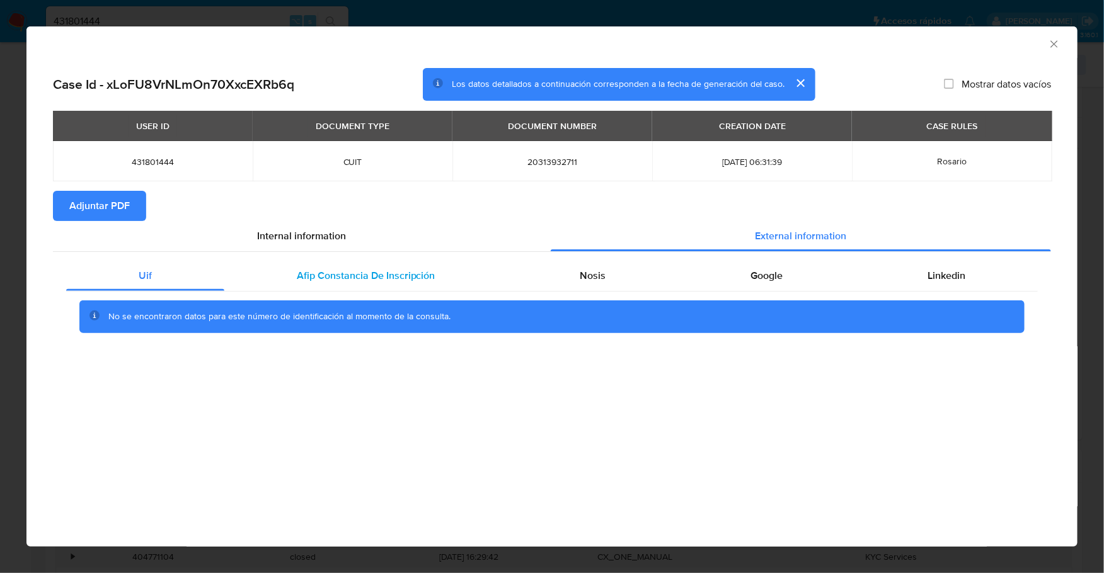
click at [310, 278] on span "Afip Constancia De Inscripción" at bounding box center [366, 275] width 139 height 14
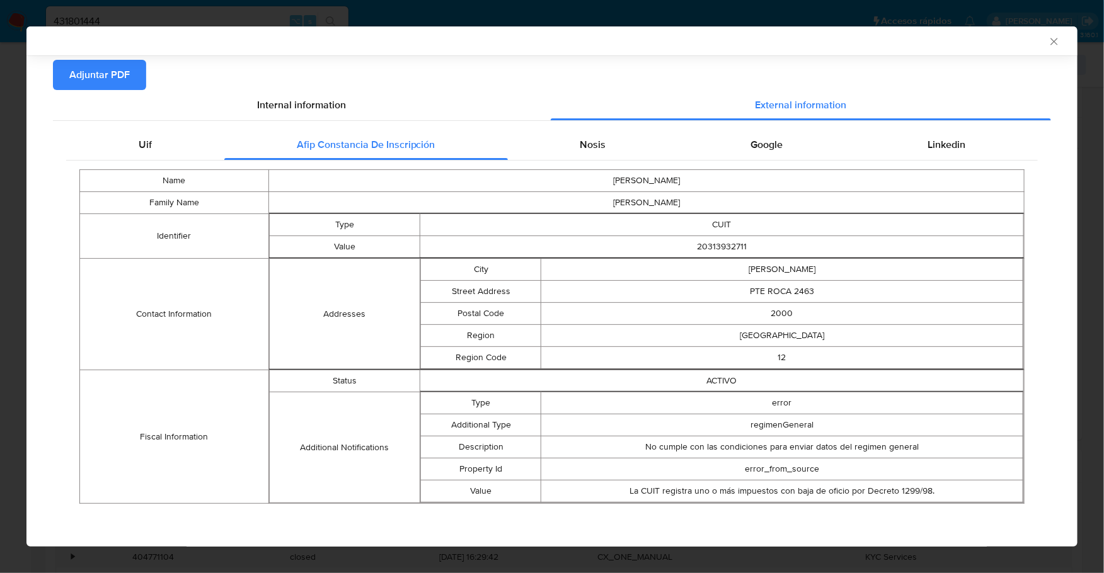
scroll to position [129, 0]
click at [568, 139] on div "Nosis" at bounding box center [593, 144] width 171 height 30
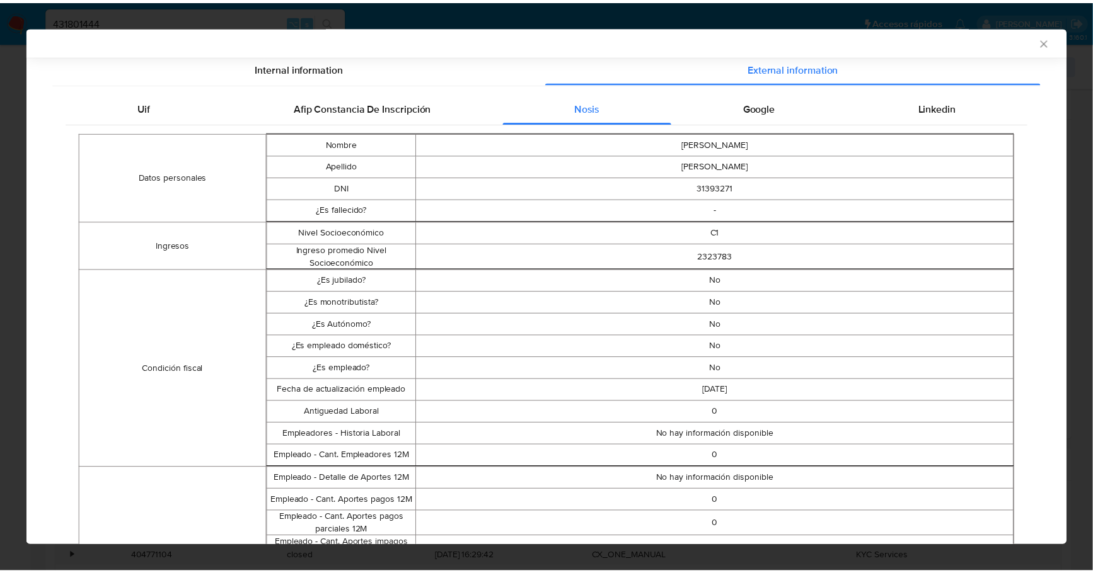
scroll to position [0, 0]
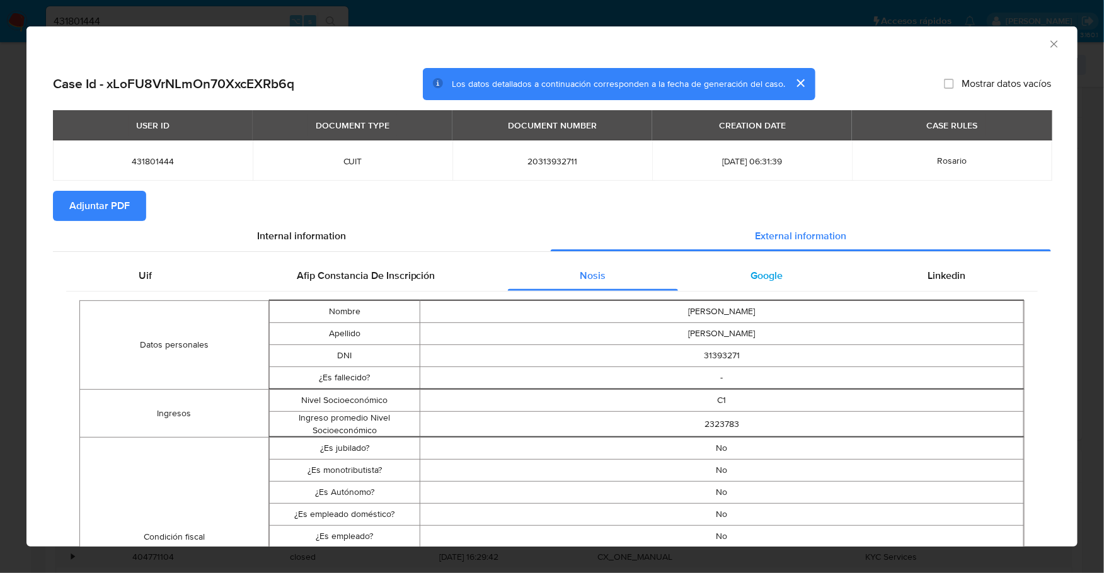
click at [746, 267] on div "Google" at bounding box center [766, 276] width 177 height 30
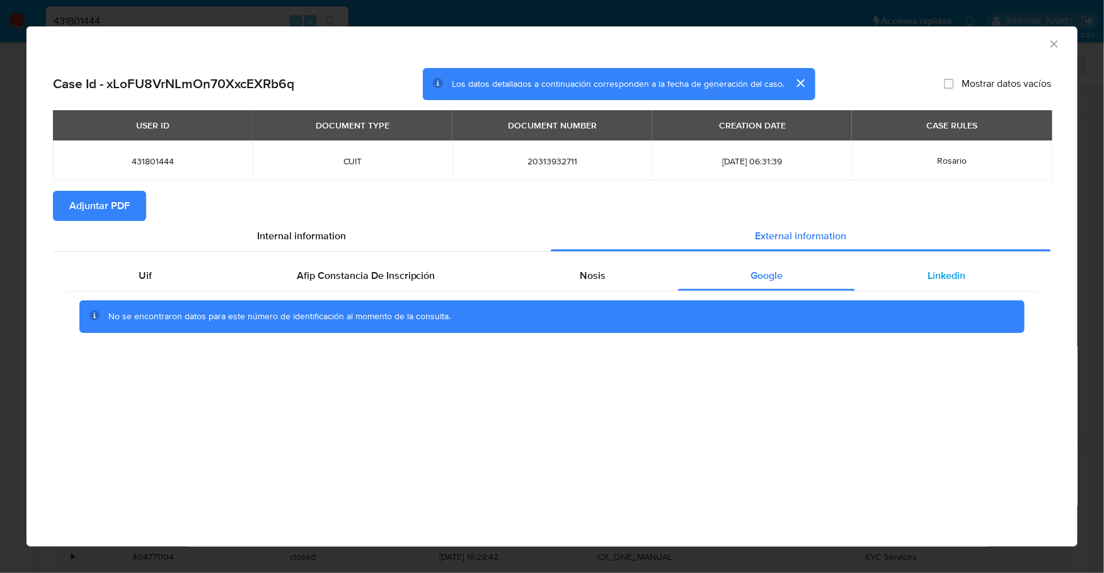
click at [952, 276] on span "Linkedin" at bounding box center [947, 275] width 38 height 14
click at [78, 202] on span "Adjuntar PDF" at bounding box center [99, 206] width 60 height 28
click at [1045, 43] on div "AML Data Collector" at bounding box center [541, 42] width 1013 height 14
click at [1048, 45] on icon "Cerrar ventana" at bounding box center [1054, 44] width 13 height 13
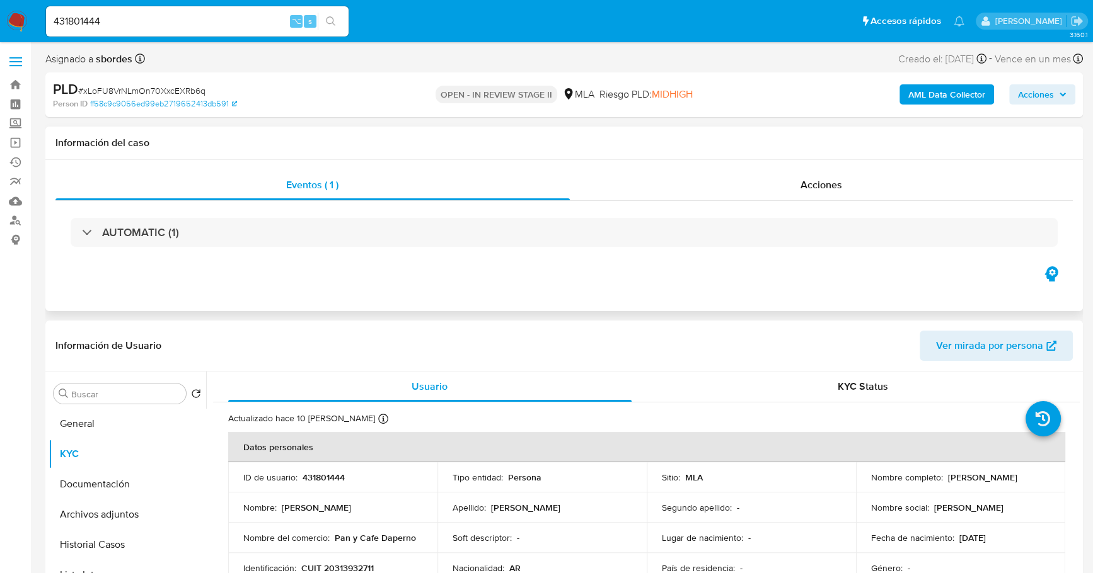
click at [824, 166] on div "Eventos ( 1 ) Acciones AUTOMATIC (1)" at bounding box center [563, 235] width 1037 height 151
click at [825, 182] on span "Acciones" at bounding box center [821, 185] width 42 height 14
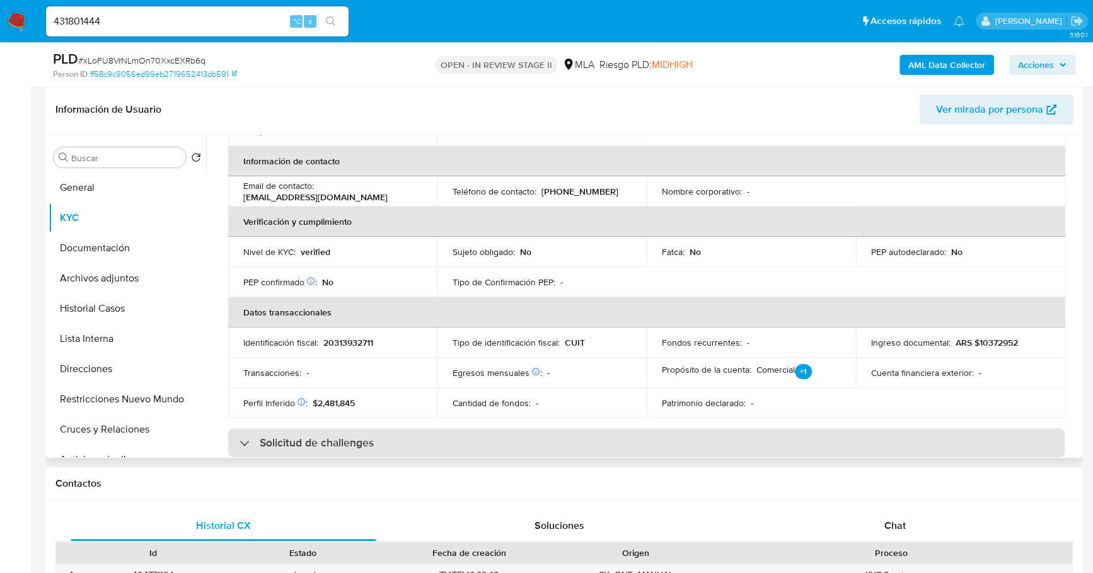
scroll to position [284, 0]
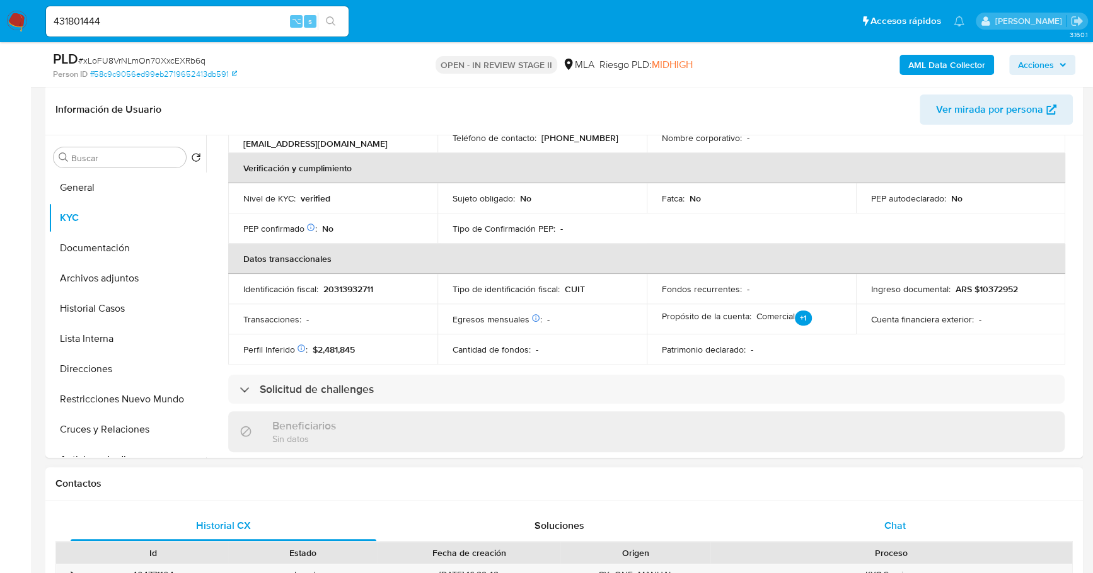
click at [902, 533] on div "Chat" at bounding box center [895, 526] width 306 height 30
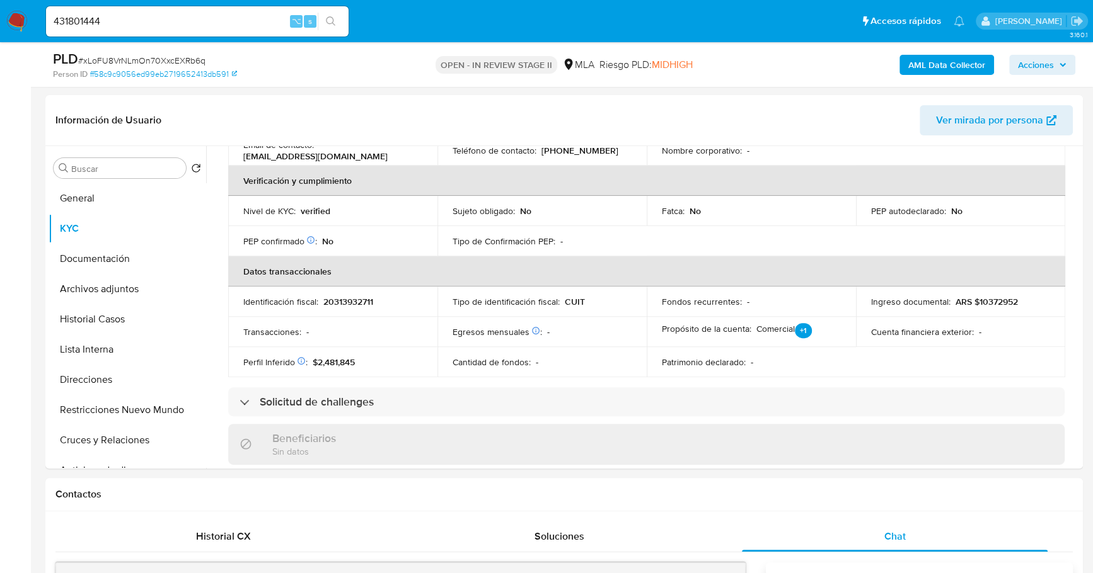
scroll to position [281, 0]
click at [92, 264] on button "Documentación" at bounding box center [122, 259] width 147 height 30
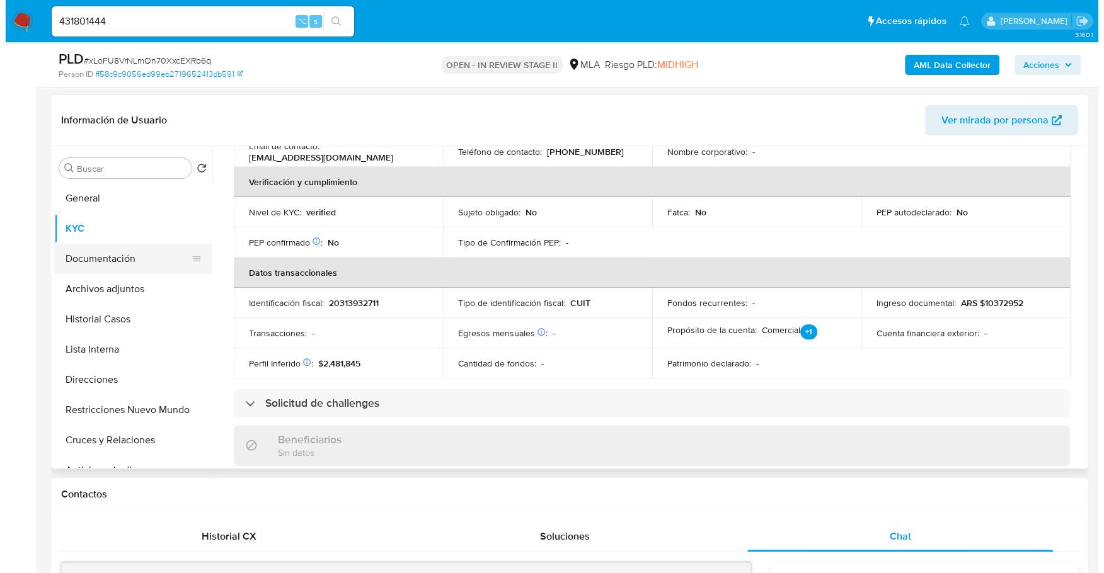
scroll to position [0, 0]
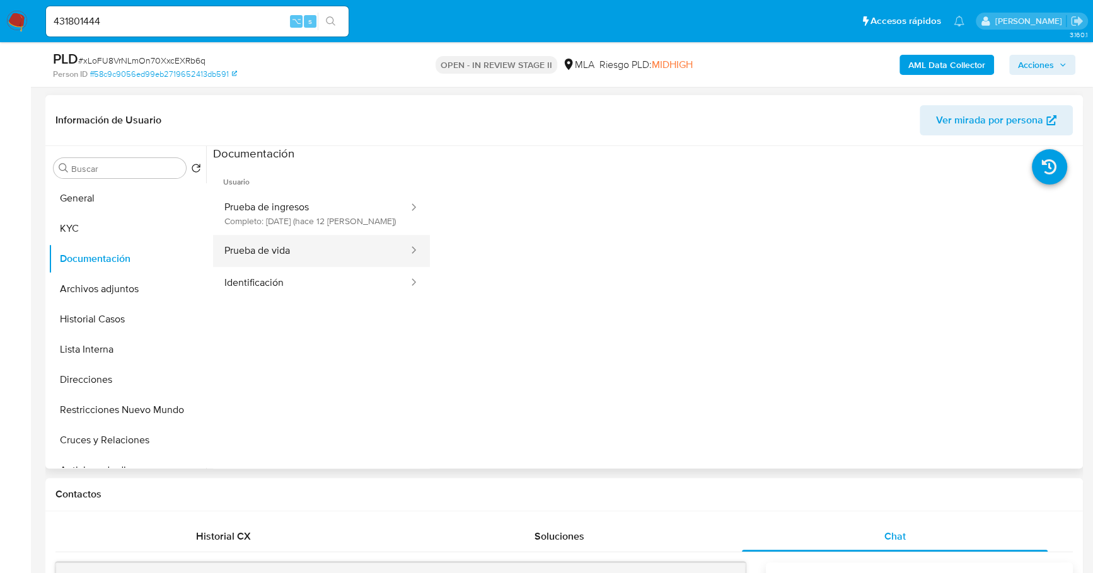
click at [324, 238] on button "Prueba de vida" at bounding box center [311, 251] width 197 height 32
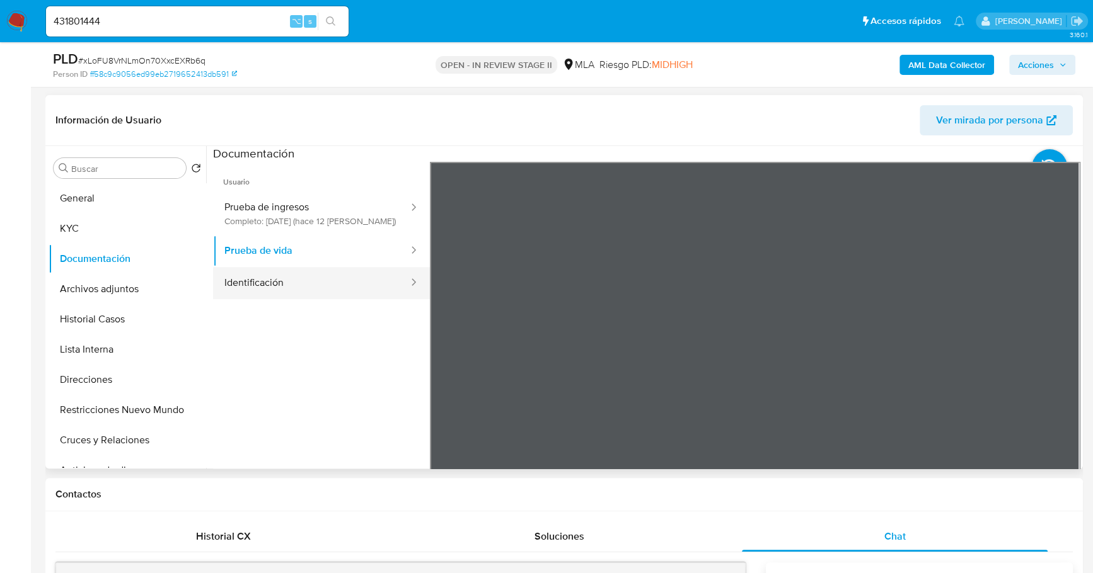
click at [328, 284] on button "Identificación" at bounding box center [311, 283] width 197 height 32
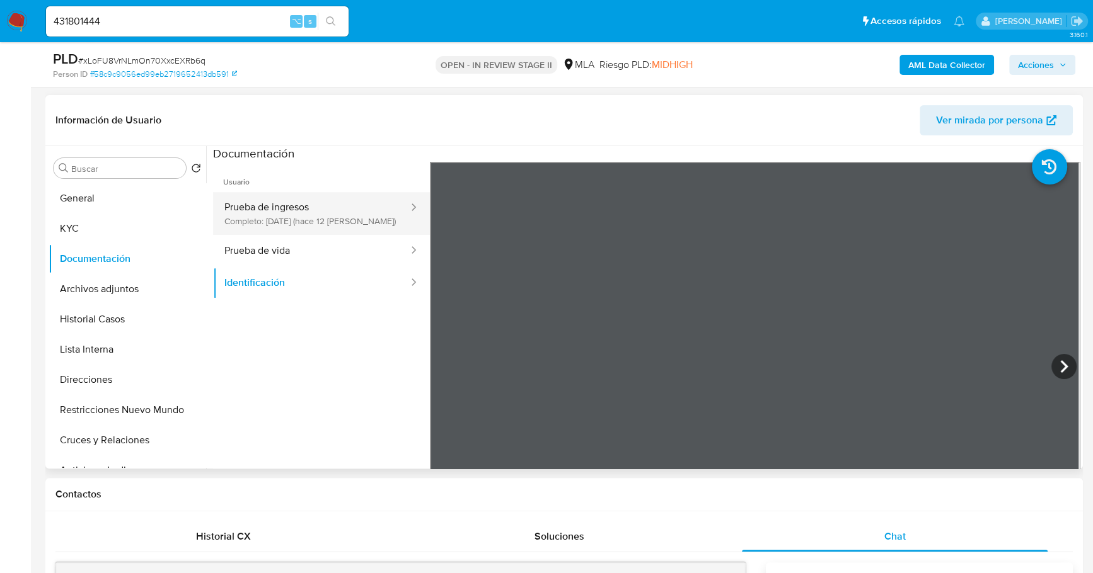
click at [282, 214] on button "Prueba de ingresos Completo: 10/09/2025 (hace 12 días)" at bounding box center [311, 213] width 197 height 43
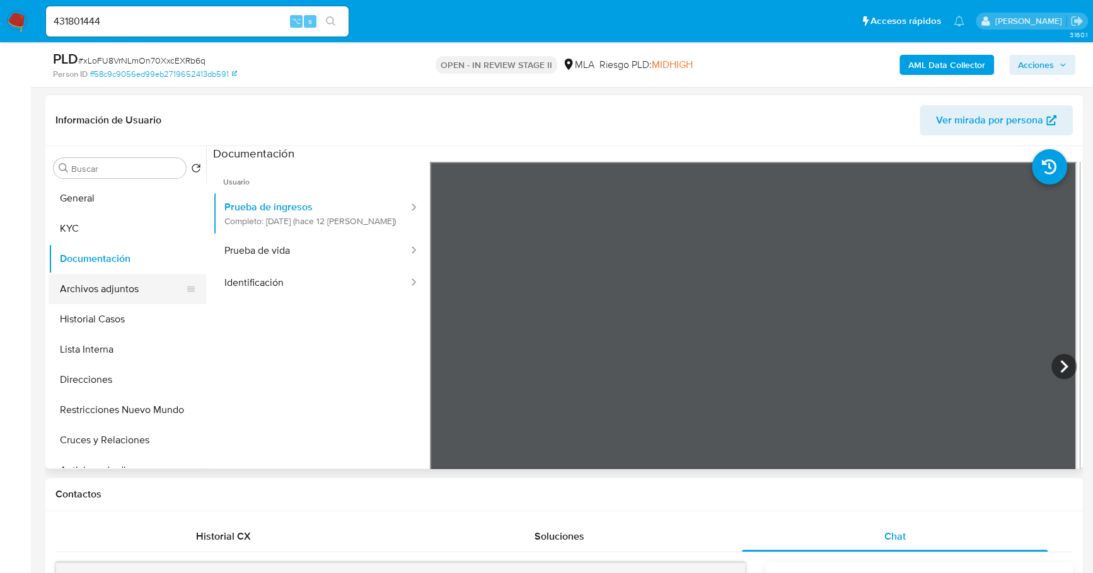
click at [98, 288] on button "Archivos adjuntos" at bounding box center [122, 289] width 147 height 30
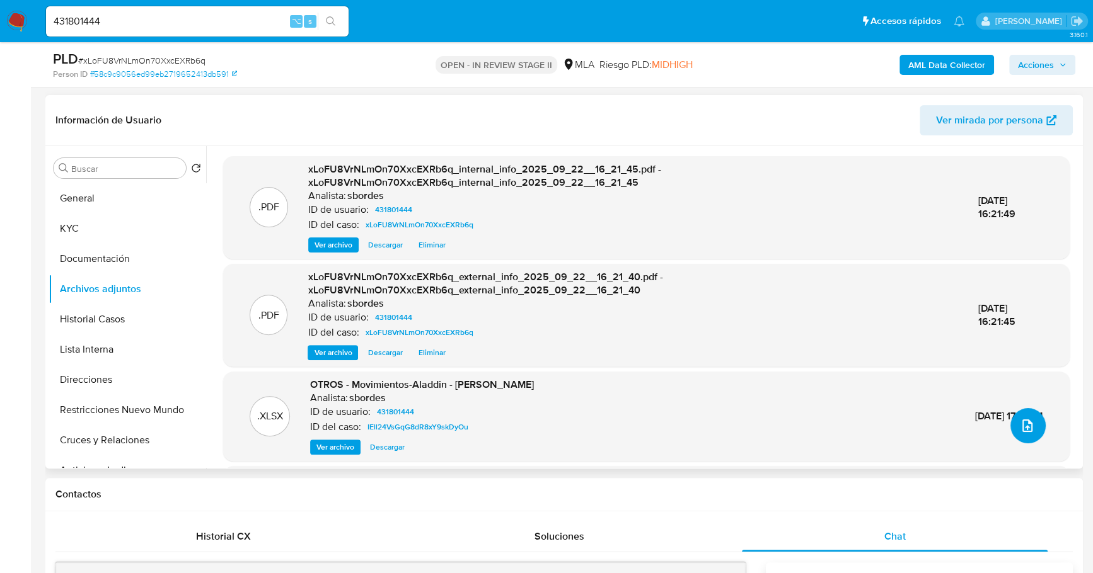
click at [1027, 425] on icon "upload-file" at bounding box center [1027, 426] width 10 height 13
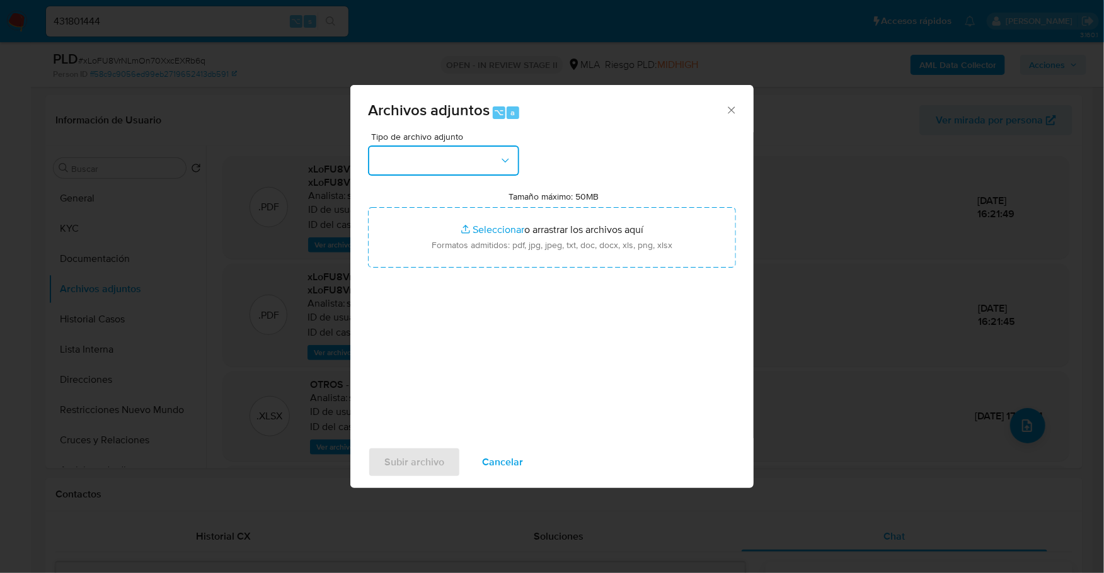
click at [412, 154] on button "button" at bounding box center [443, 161] width 151 height 30
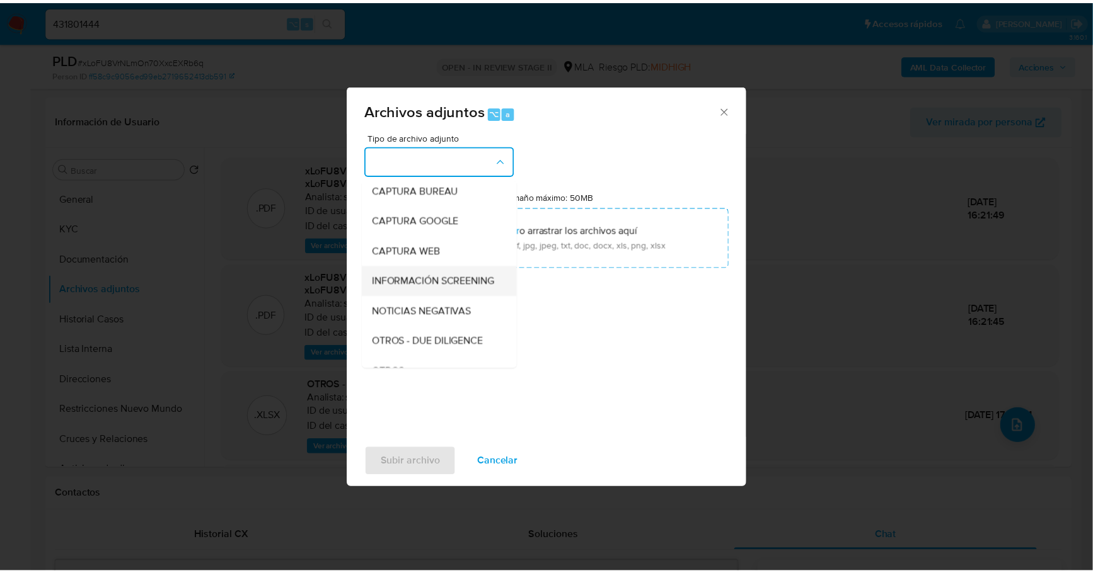
scroll to position [92, 0]
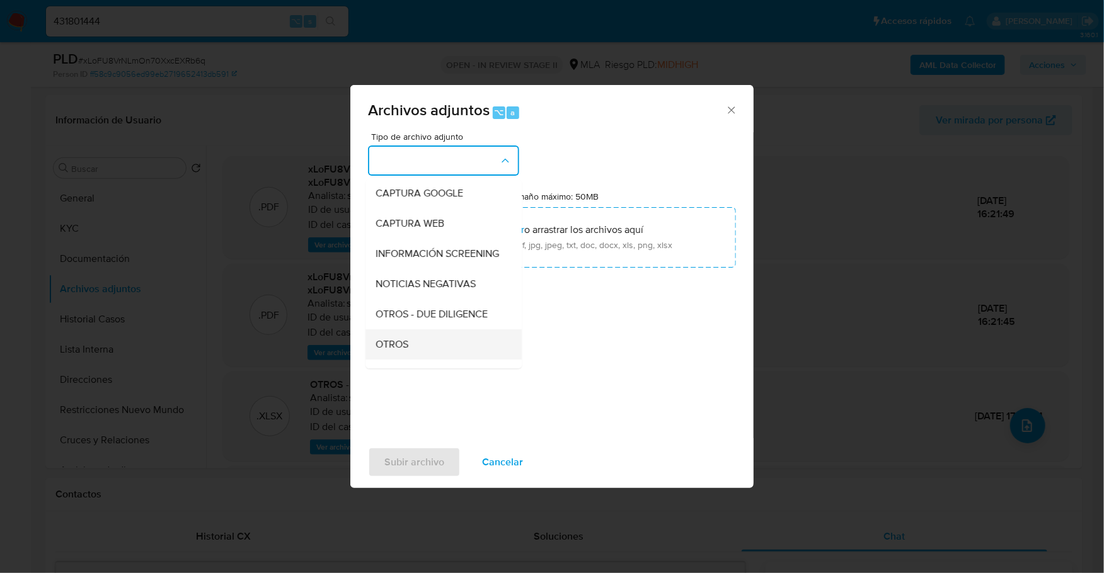
click at [427, 351] on div "OTROS" at bounding box center [440, 345] width 129 height 30
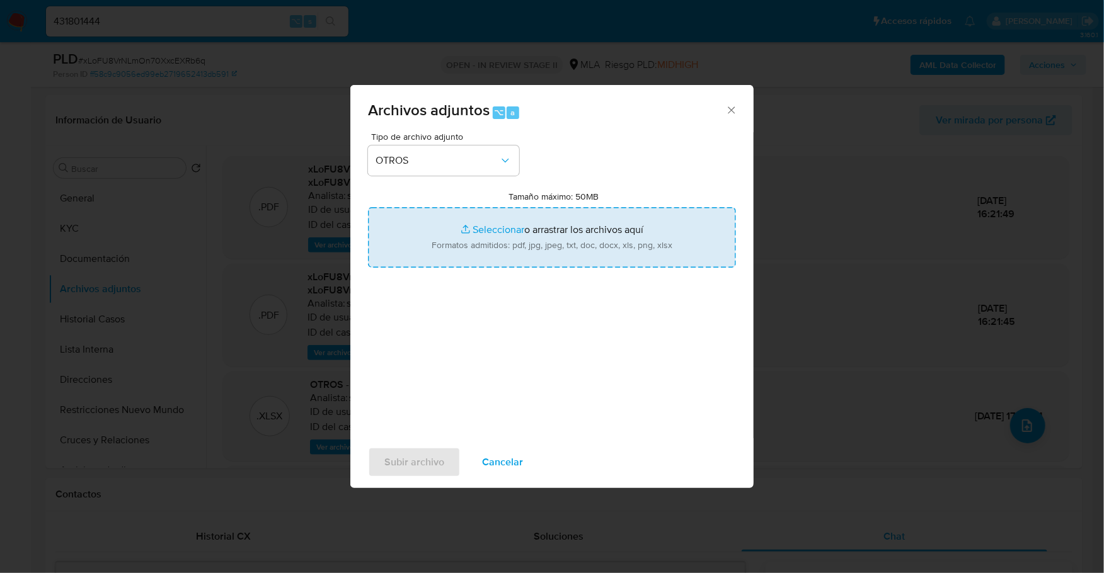
click at [487, 222] on input "Tamaño máximo: 50MB Seleccionar archivos" at bounding box center [552, 237] width 368 height 60
type input "C:\fakepath\Caselog xLoFU8VrNLmOn70XxcEXRb6q_2025_09_19_11_56_06.docx"
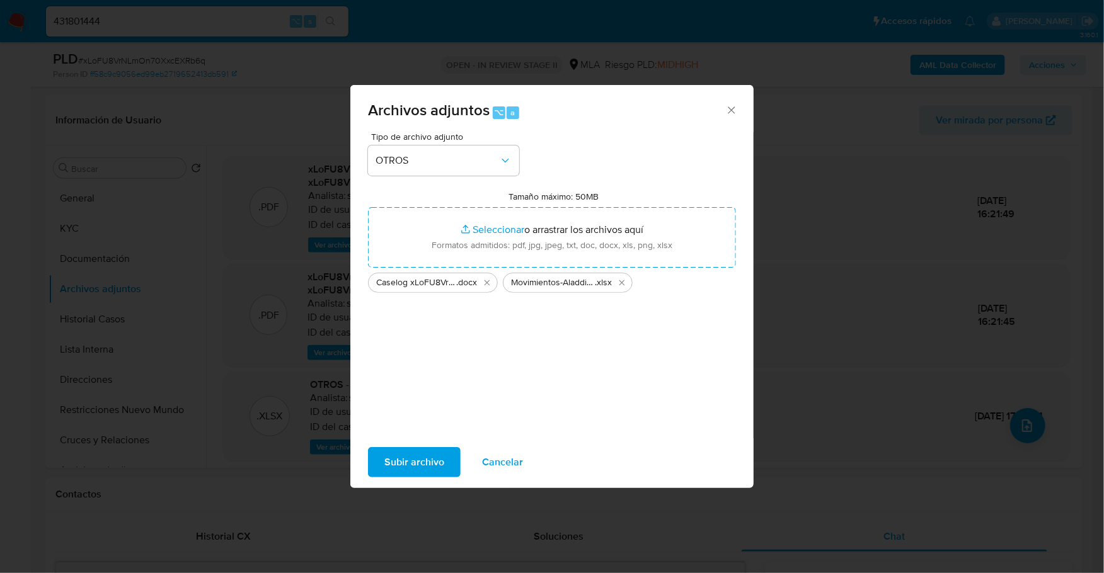
click at [417, 467] on span "Subir archivo" at bounding box center [414, 463] width 60 height 28
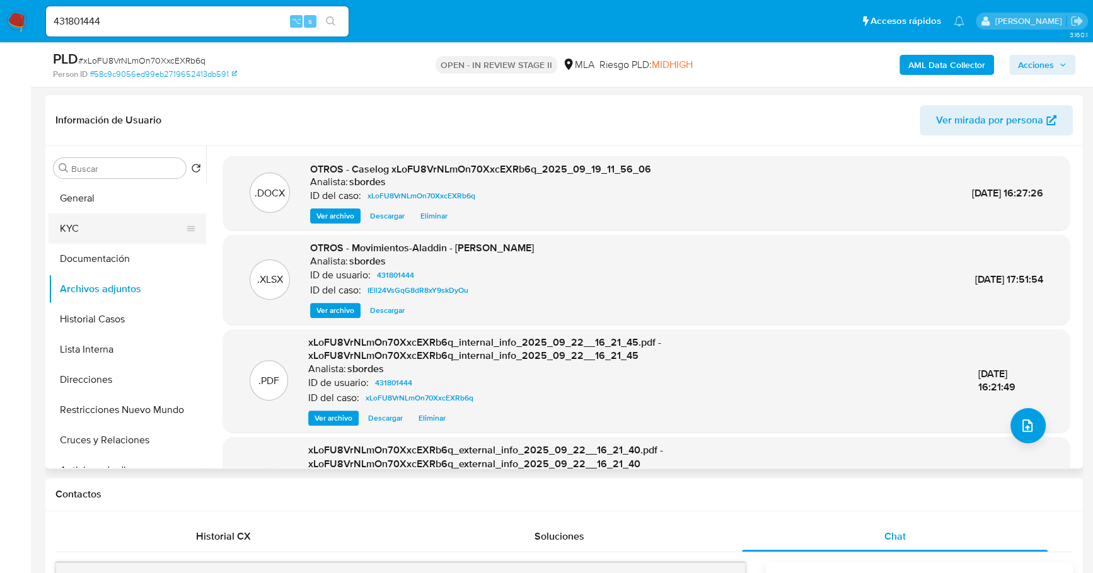
click at [120, 229] on button "KYC" at bounding box center [122, 229] width 147 height 30
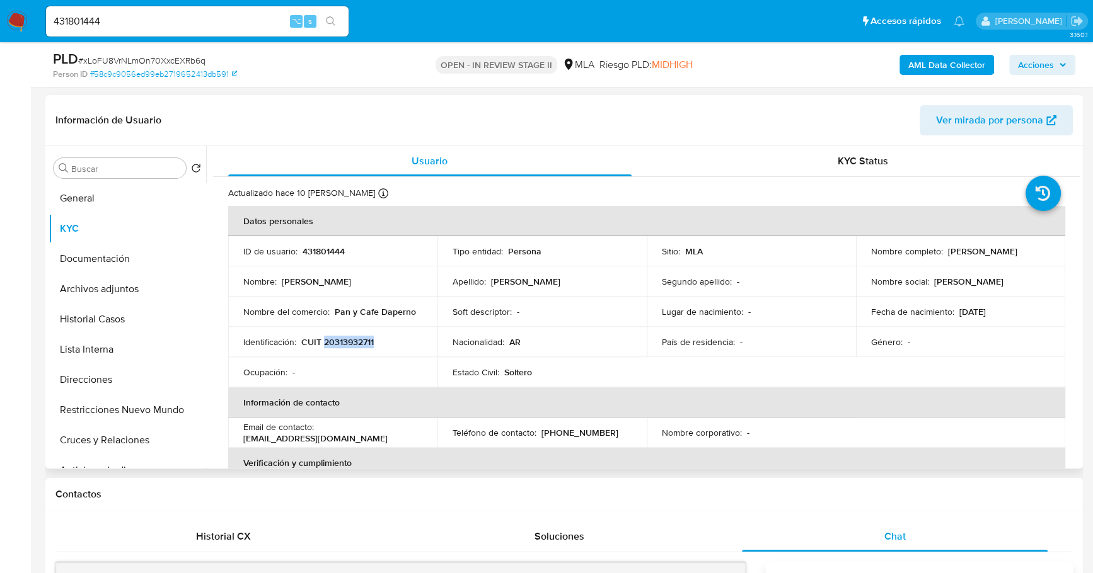
copy p "20313932711"
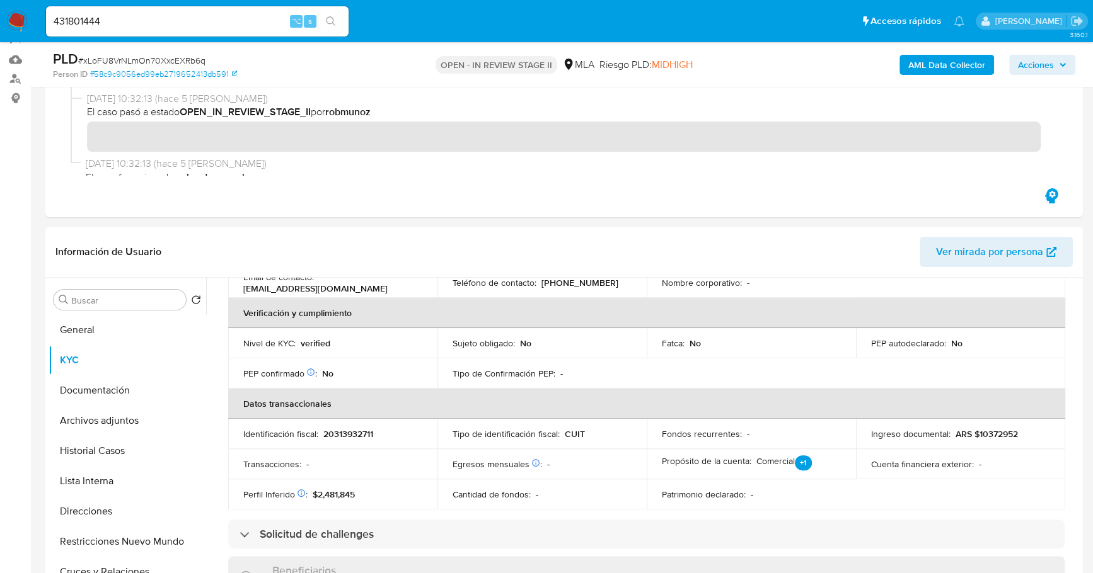
scroll to position [0, 0]
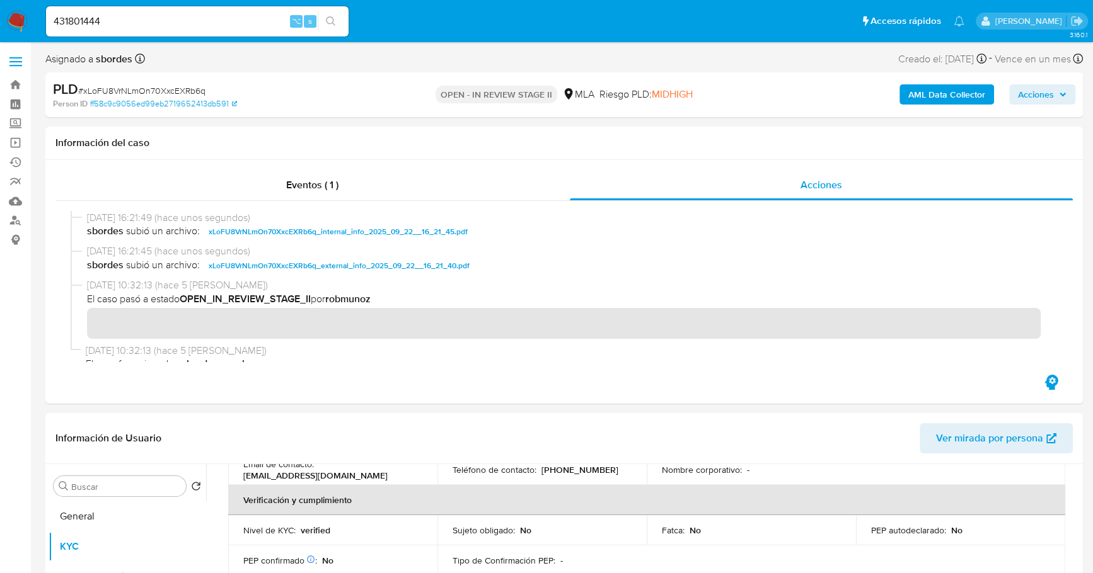
click at [1031, 95] on span "Acciones" at bounding box center [1036, 94] width 36 height 20
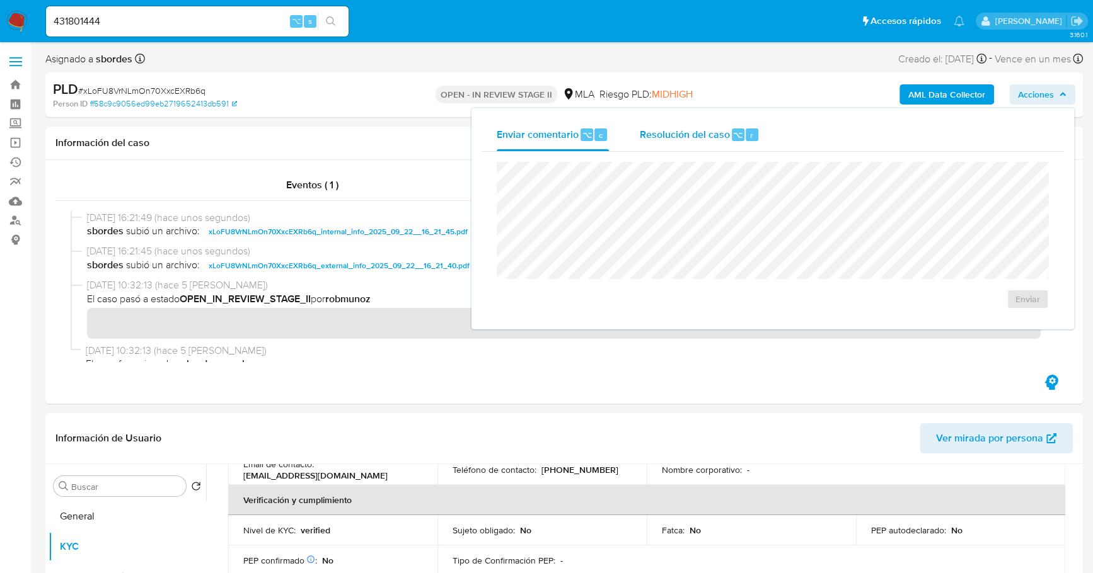
click at [679, 118] on div "Resolución del caso ⌥ r" at bounding box center [699, 134] width 120 height 33
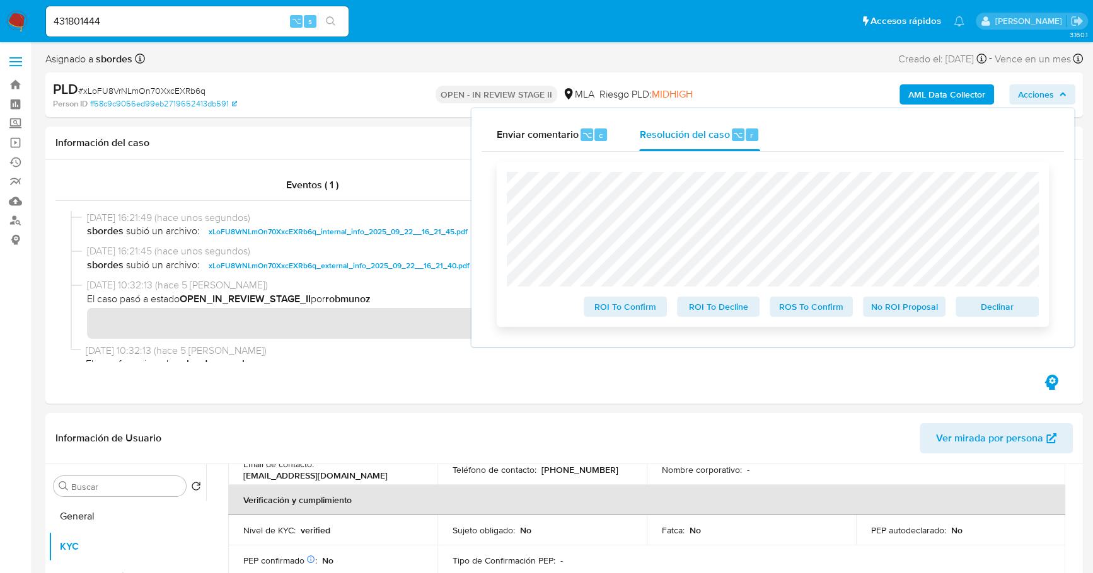
click at [928, 302] on span "No ROI Proposal" at bounding box center [904, 307] width 66 height 18
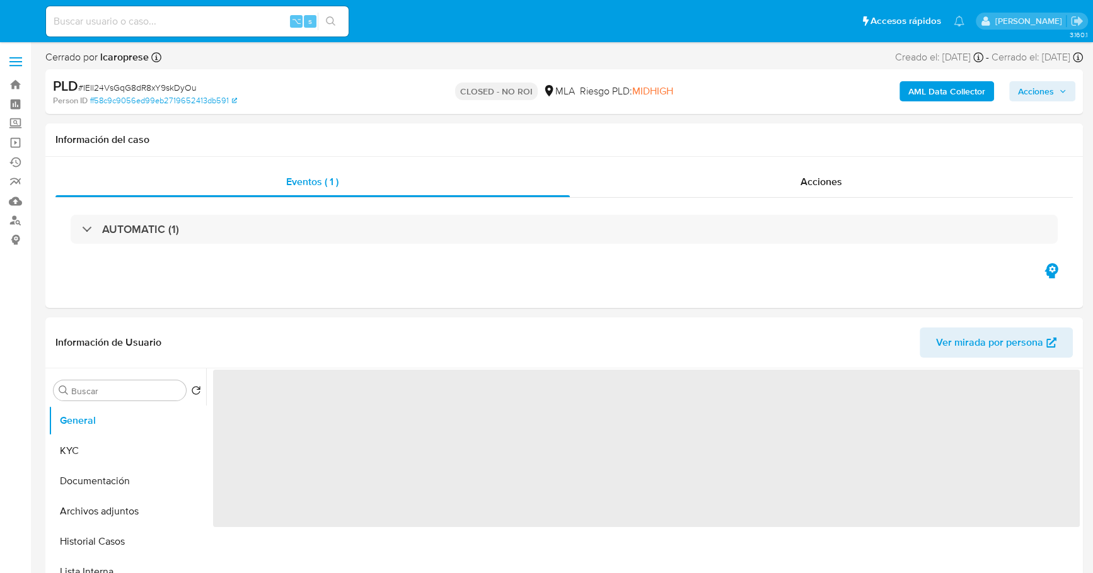
select select "10"
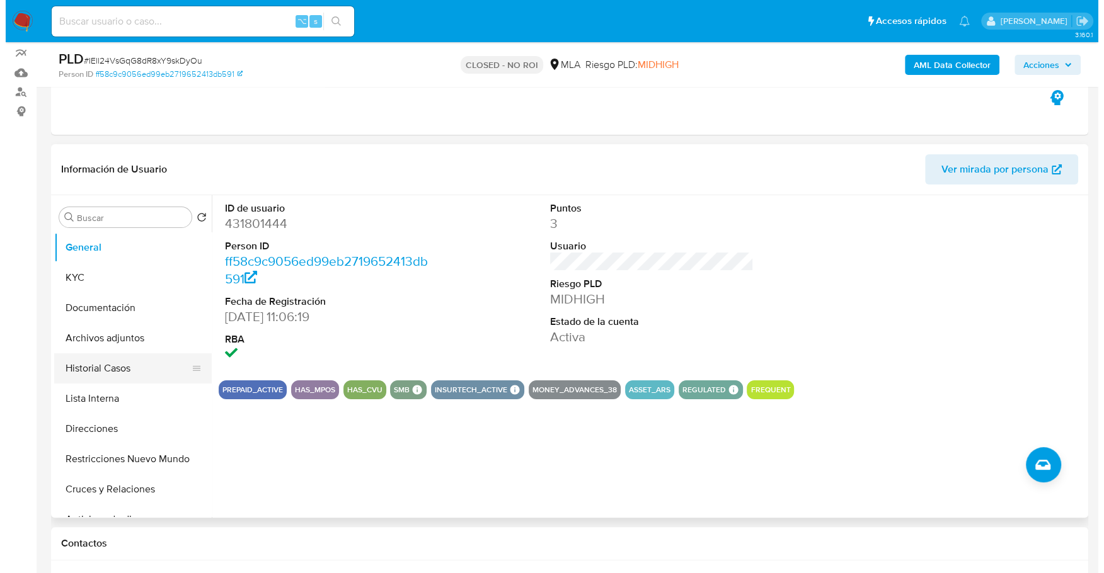
scroll to position [129, 0]
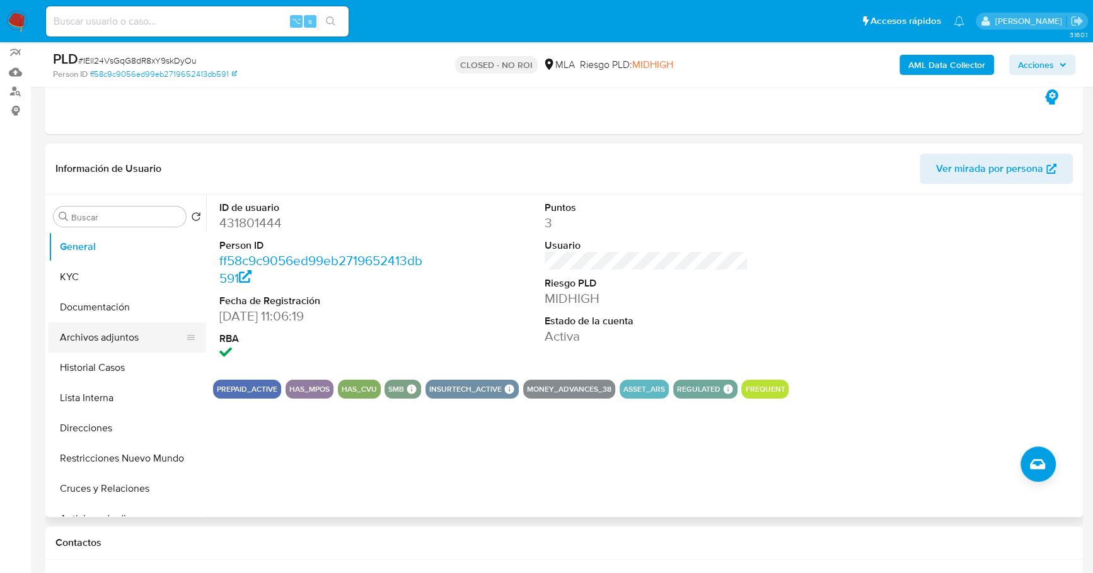
click at [103, 337] on button "Archivos adjuntos" at bounding box center [122, 338] width 147 height 30
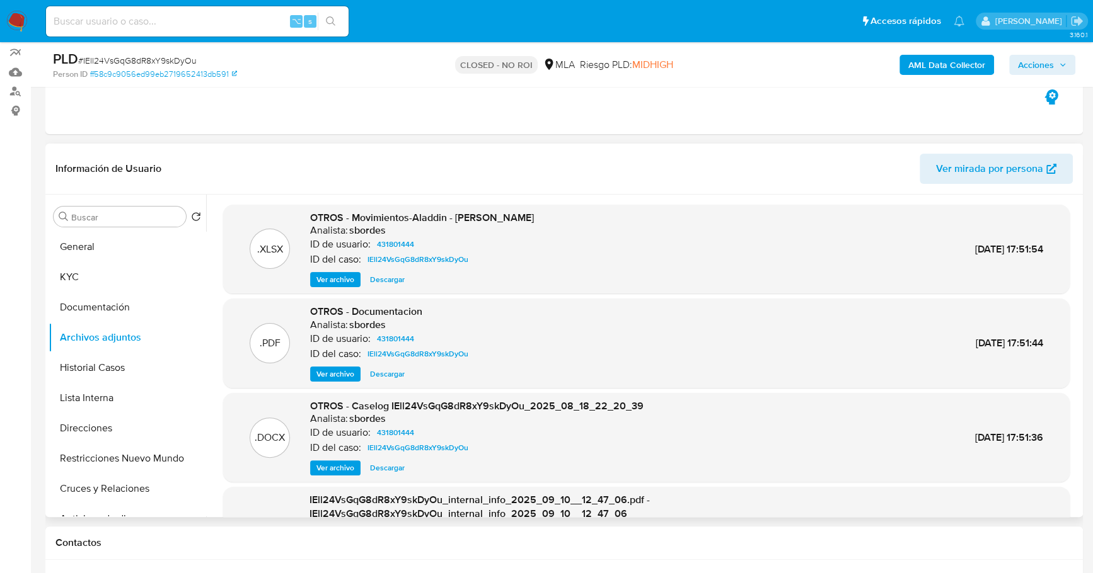
click at [335, 468] on span "Ver archivo" at bounding box center [335, 468] width 38 height 13
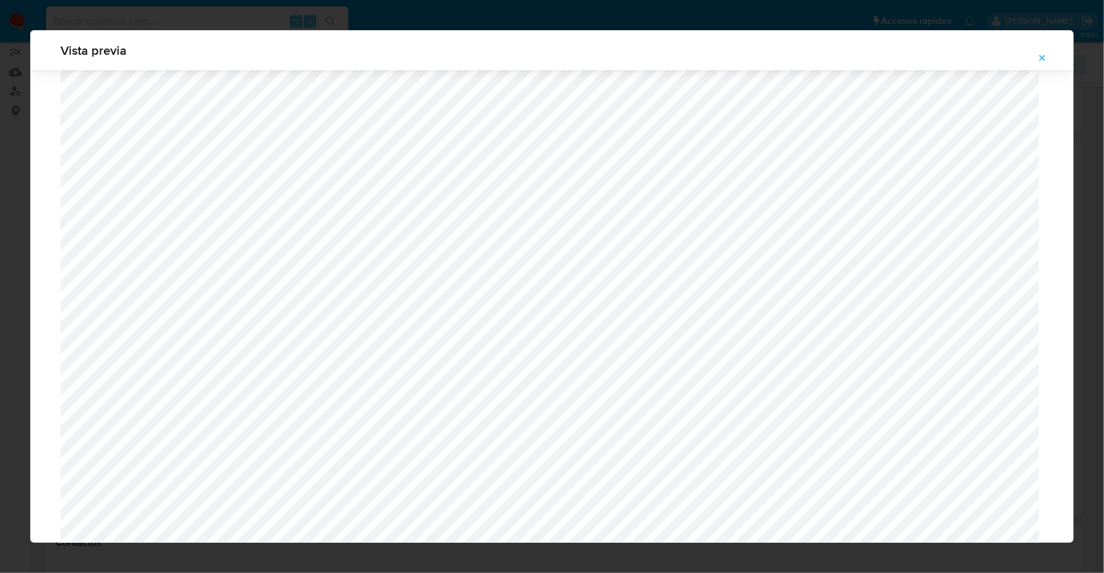
scroll to position [2062, 0]
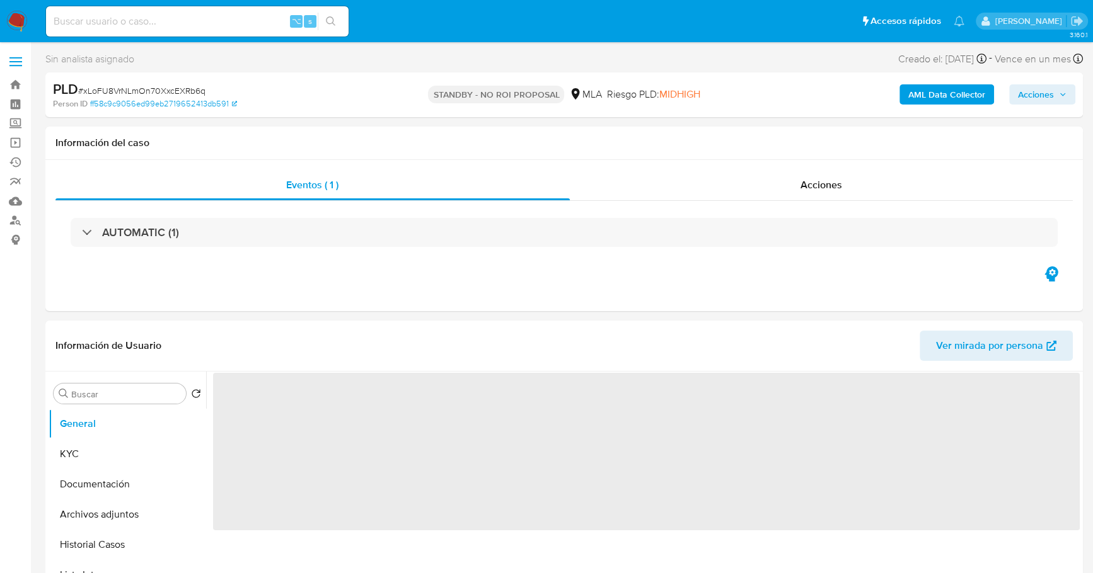
select select "10"
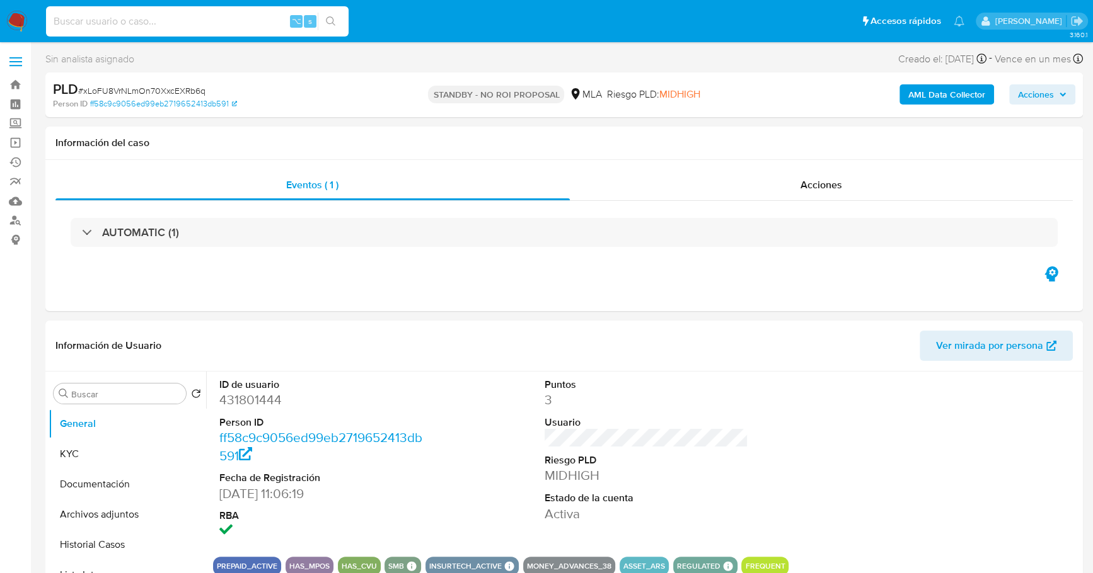
click at [125, 26] on input at bounding box center [197, 21] width 302 height 16
paste input "439541796"
type input "439541796"
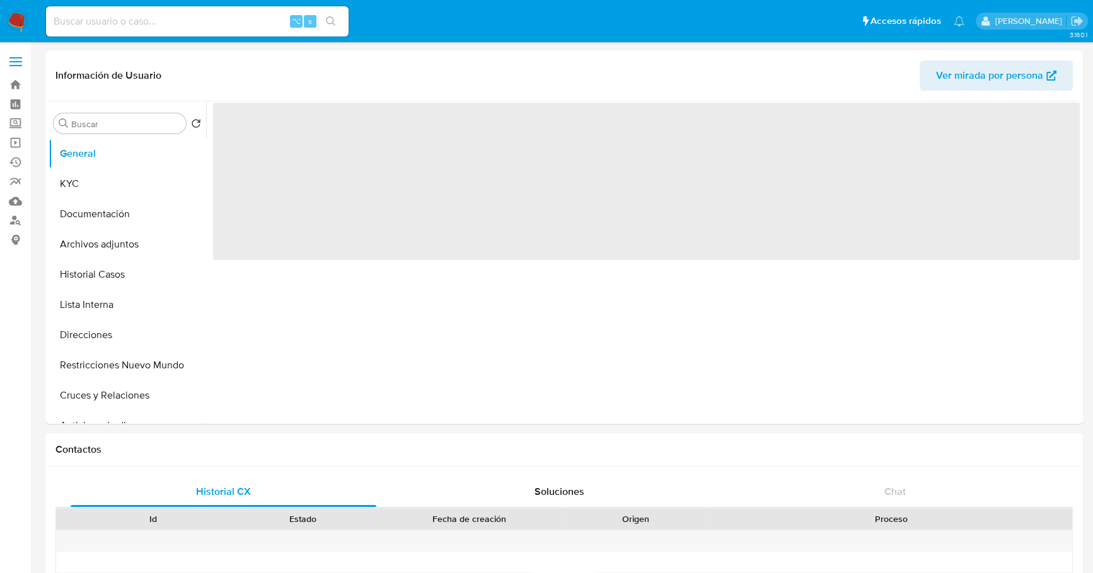
select select "10"
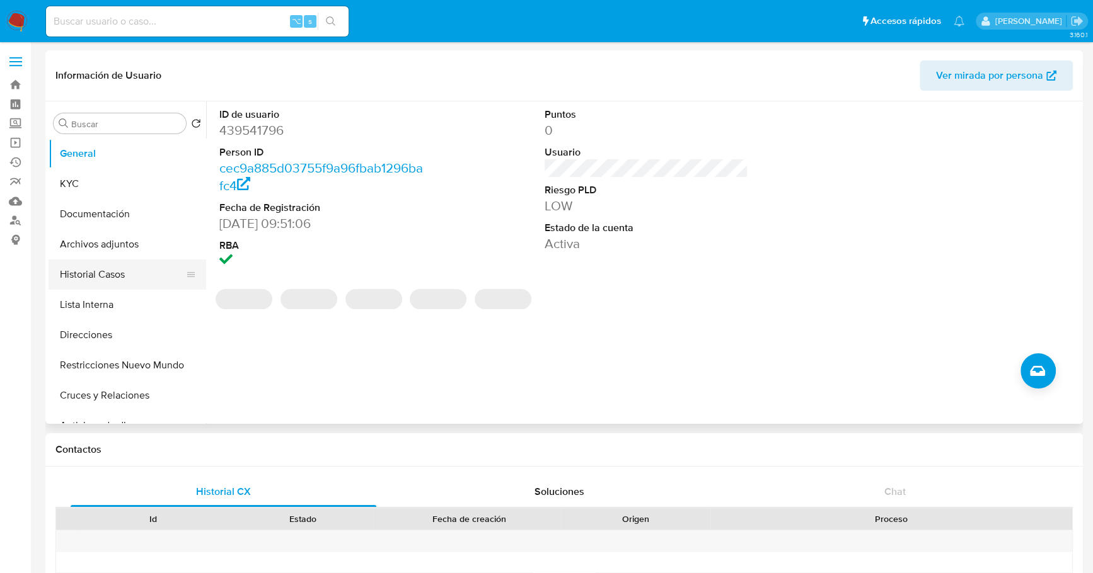
click at [83, 274] on button "Historial Casos" at bounding box center [122, 275] width 147 height 30
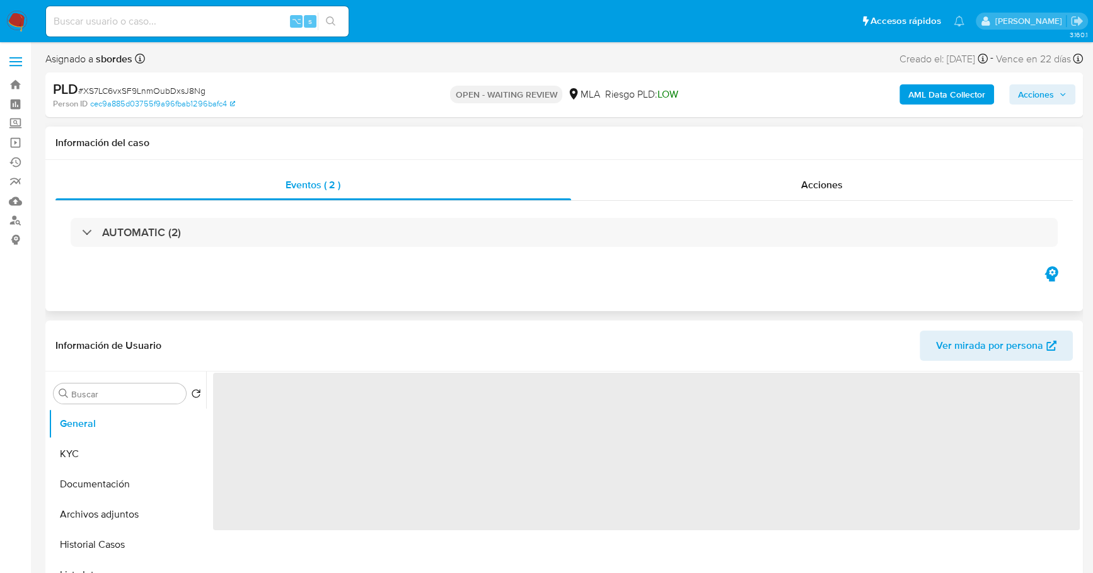
select select "10"
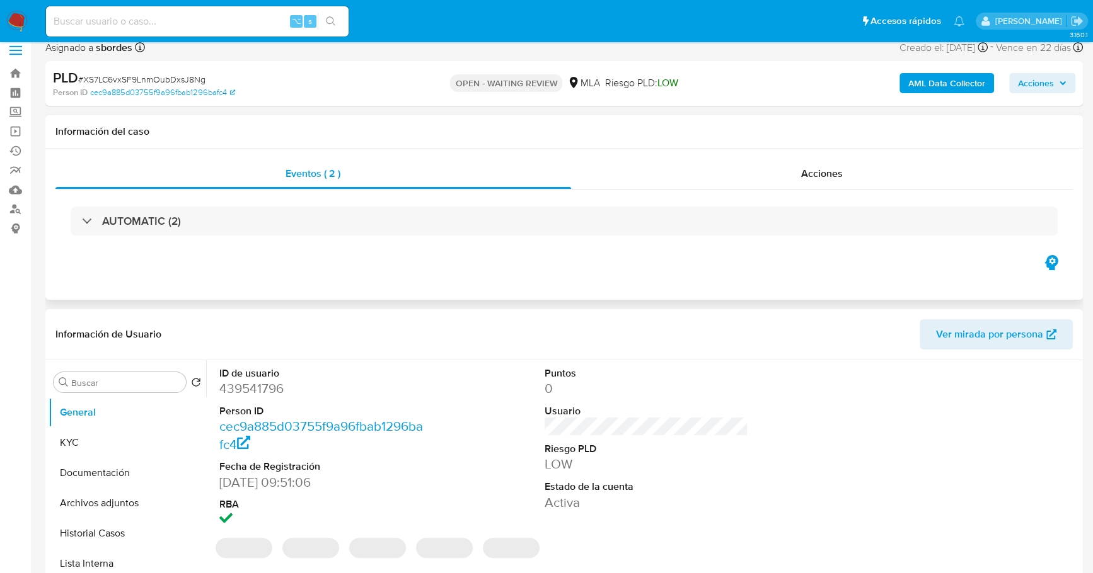
scroll to position [27, 0]
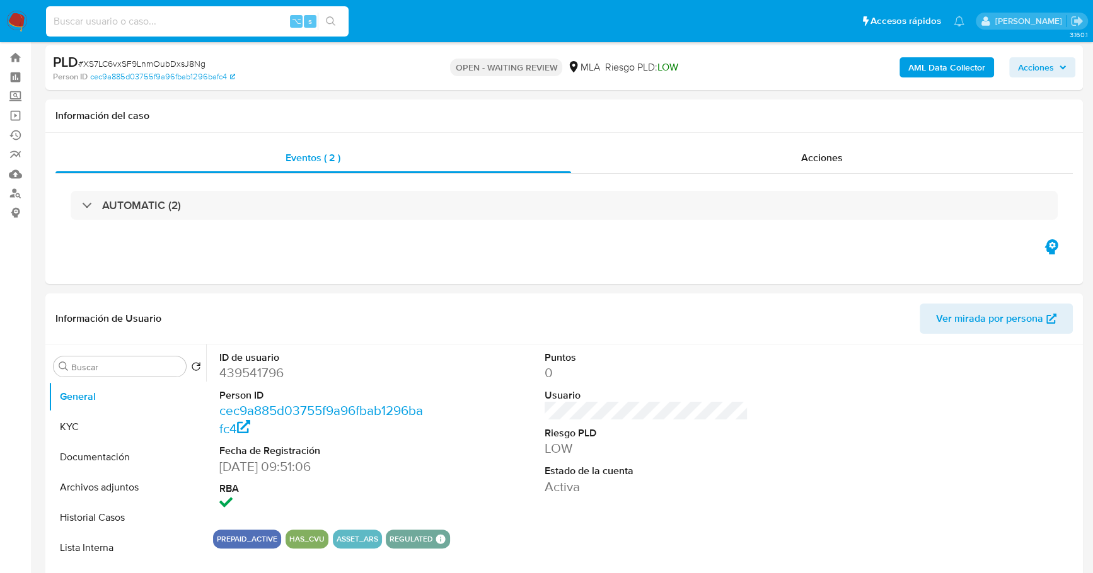
click at [170, 28] on input at bounding box center [197, 21] width 302 height 16
paste input "439541796"
type input "439541796"
click at [74, 434] on button "KYC" at bounding box center [122, 427] width 147 height 30
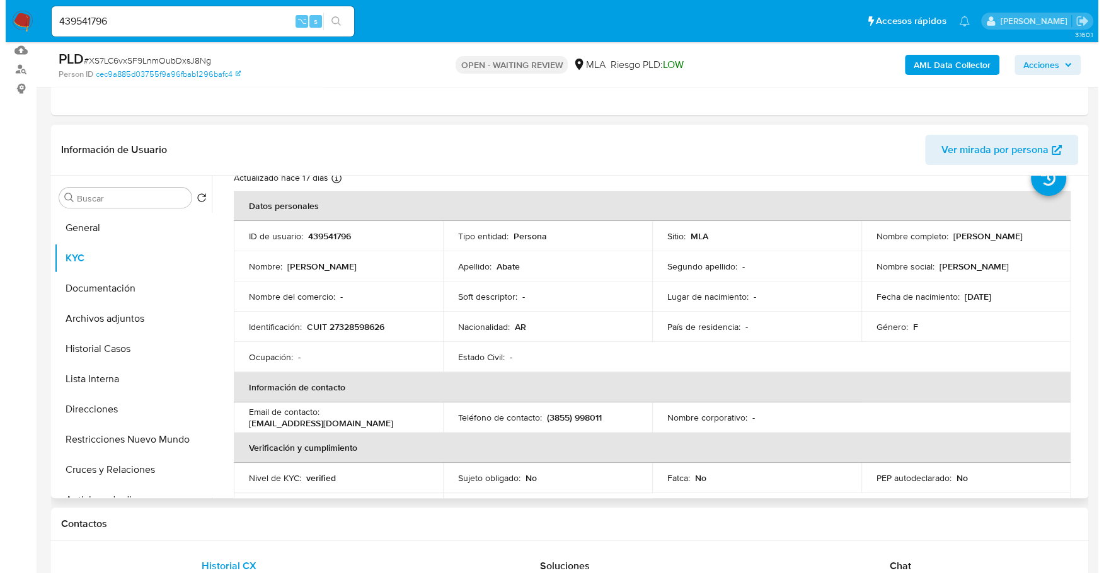
scroll to position [45, 0]
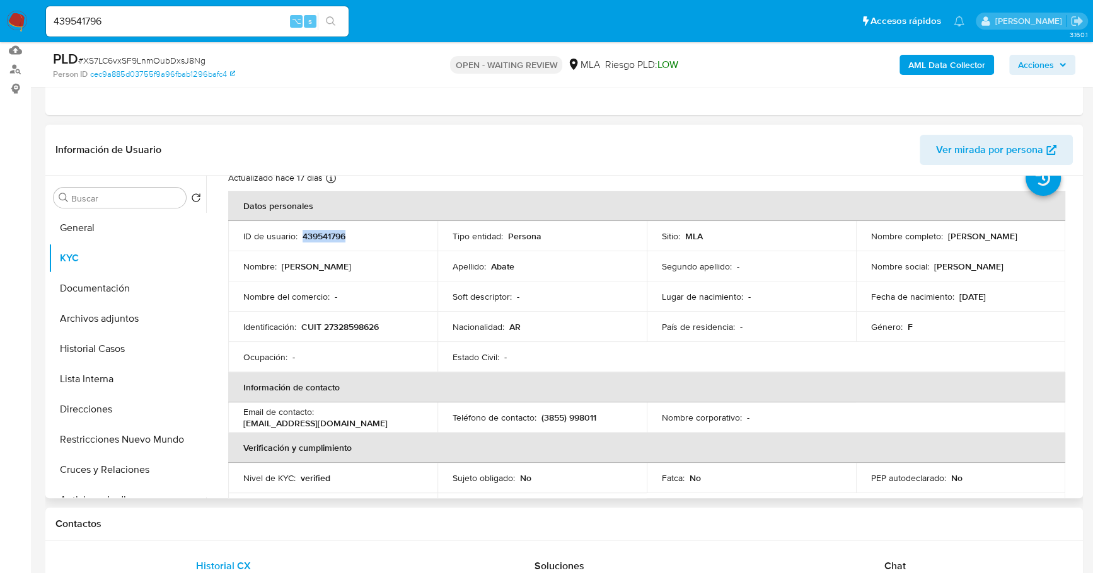
copy p "439541796"
click at [929, 67] on b "AML Data Collector" at bounding box center [946, 65] width 77 height 20
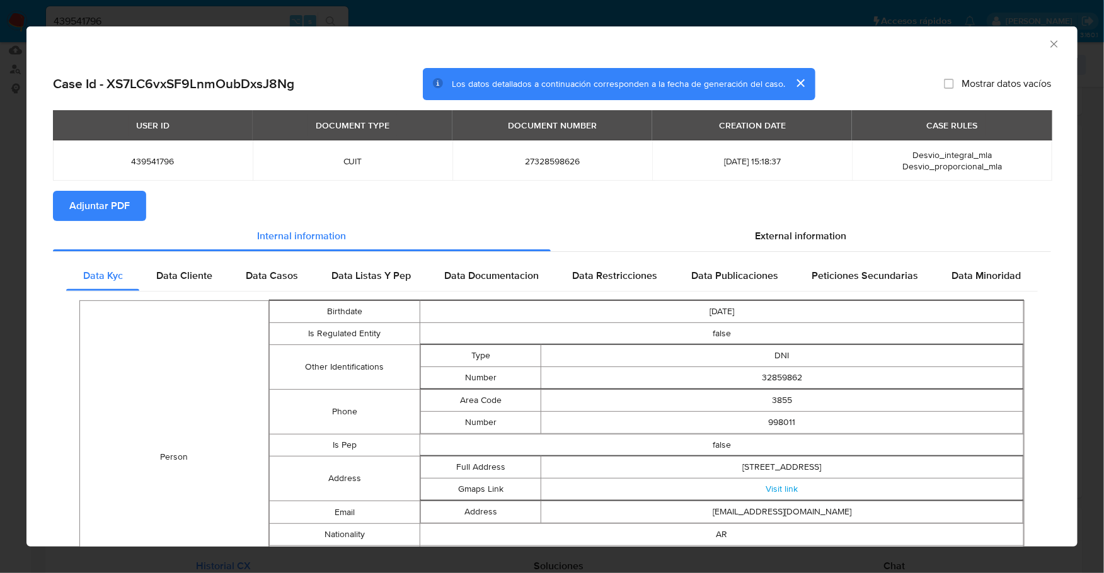
click at [781, 221] on section "Adjuntar PDF" at bounding box center [552, 206] width 998 height 30
click at [789, 234] on span "External information" at bounding box center [801, 236] width 91 height 14
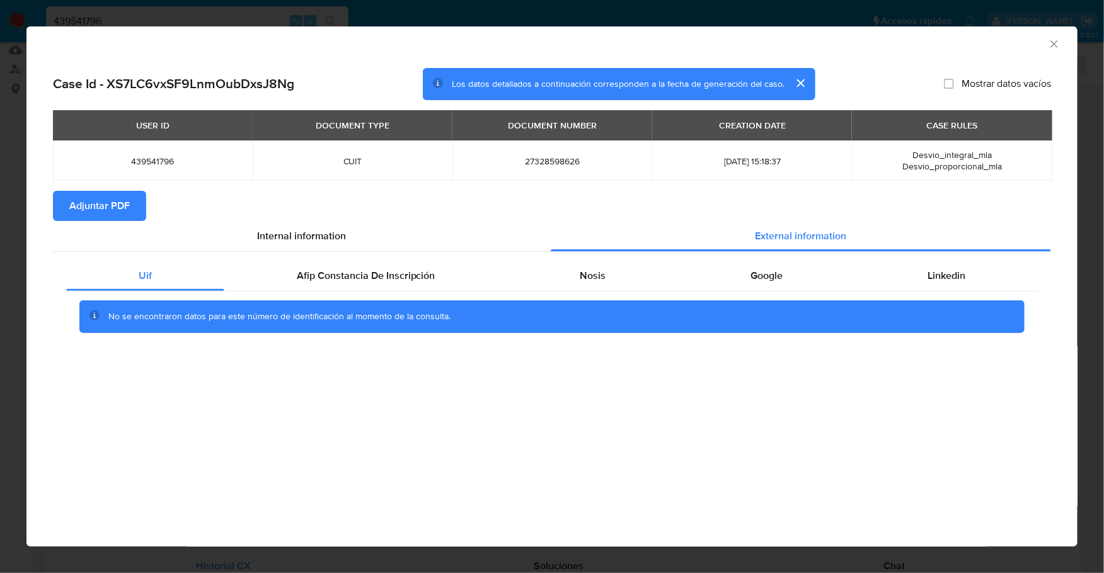
click at [315, 303] on div "No se encontraron datos para este número de identificación al momento de la con…" at bounding box center [551, 317] width 945 height 33
click at [328, 284] on div "Afip Constancia De Inscripción" at bounding box center [366, 276] width 284 height 30
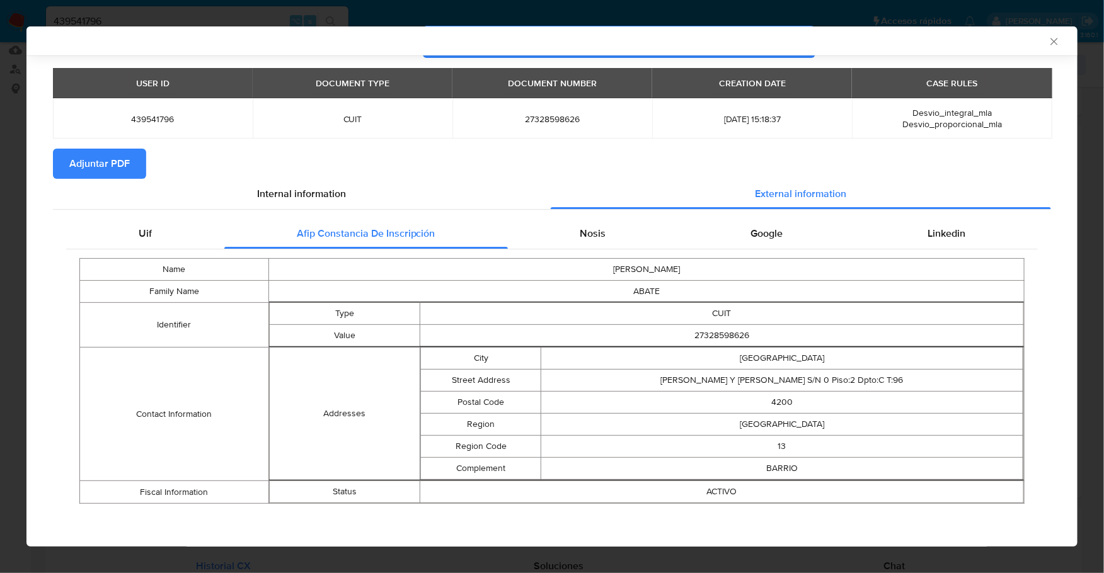
scroll to position [40, 0]
click at [607, 230] on div "Nosis" at bounding box center [593, 234] width 171 height 30
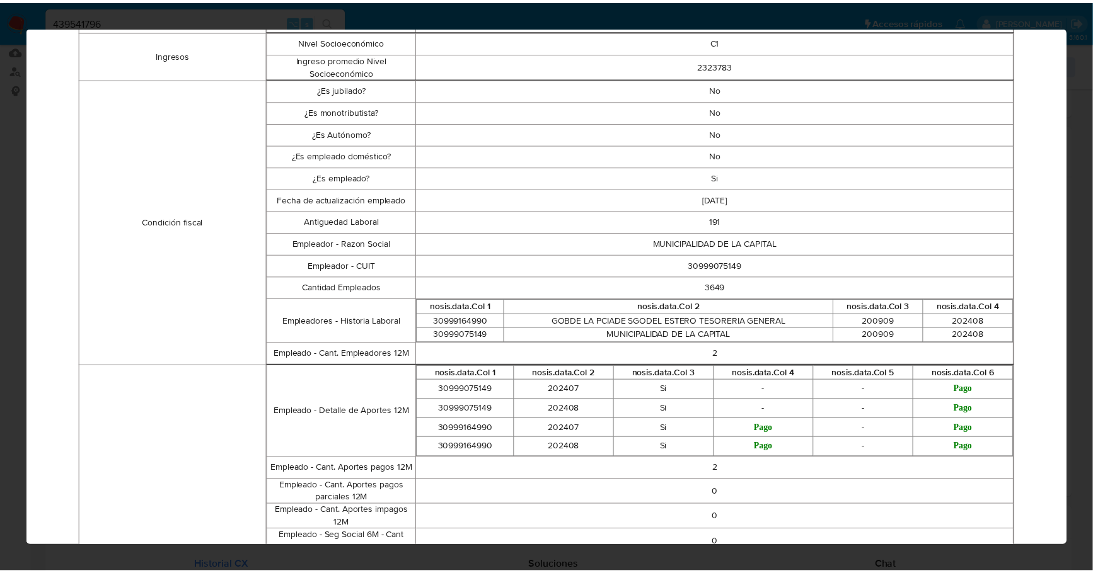
scroll to position [0, 0]
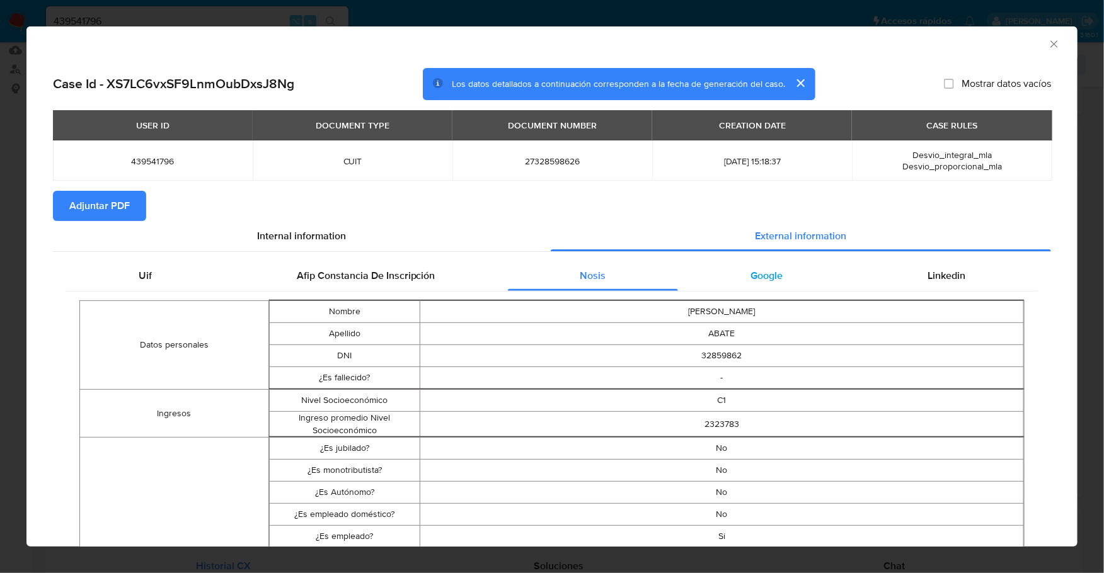
click at [776, 279] on div "Google" at bounding box center [766, 276] width 177 height 30
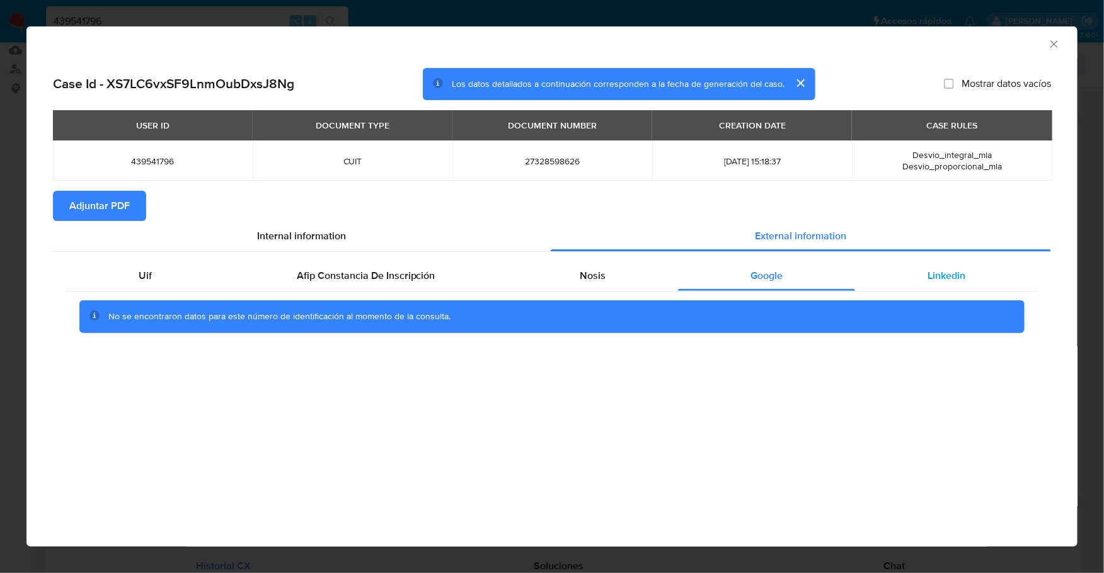
click at [936, 272] on span "Linkedin" at bounding box center [947, 275] width 38 height 14
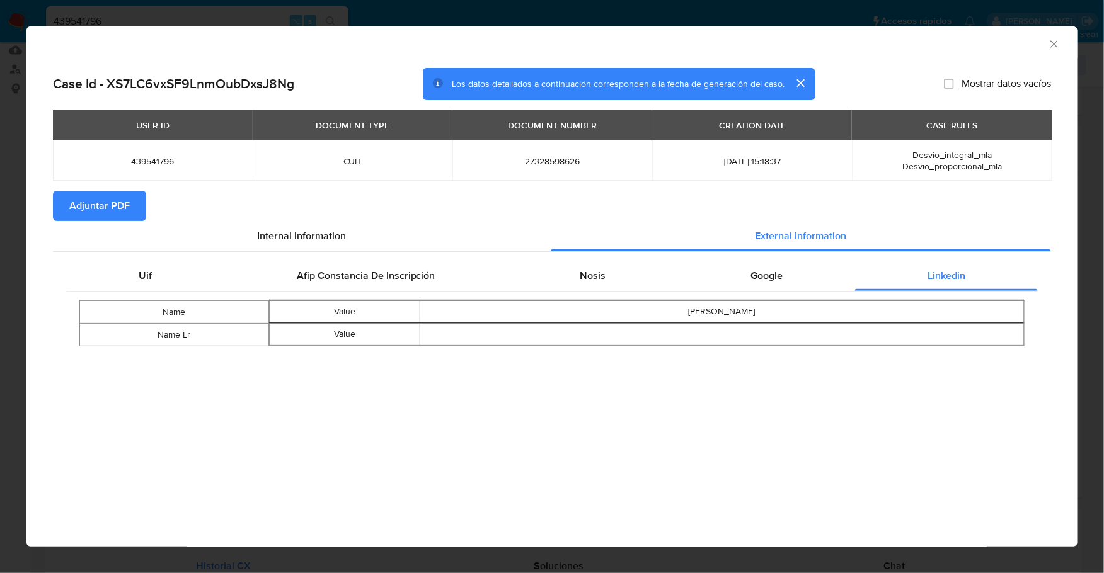
click at [92, 213] on span "Adjuntar PDF" at bounding box center [99, 206] width 60 height 28
click at [1054, 45] on icon "Cerrar ventana" at bounding box center [1054, 44] width 13 height 13
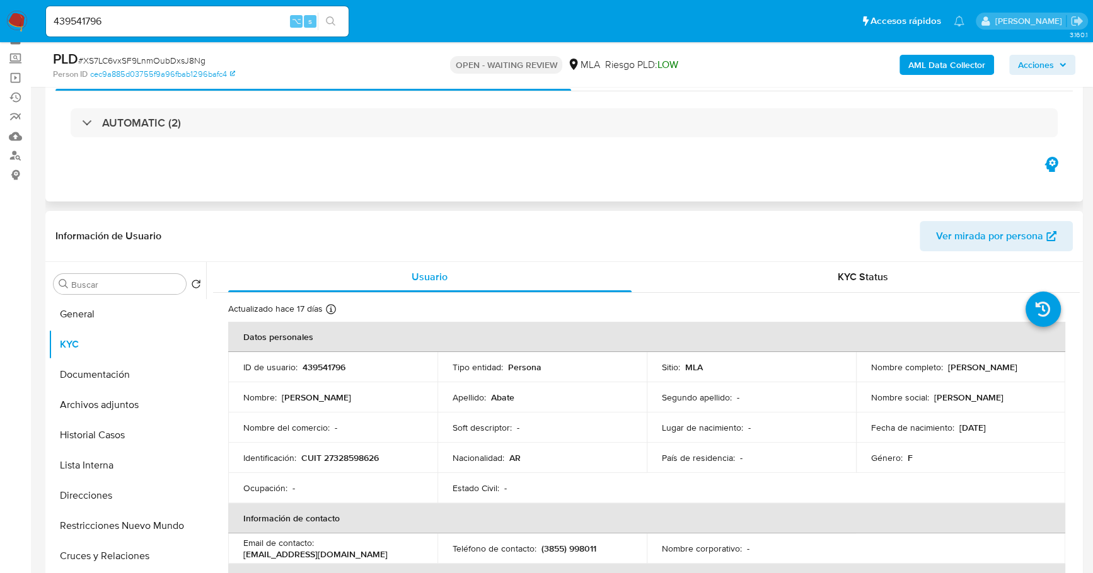
scroll to position [8, 0]
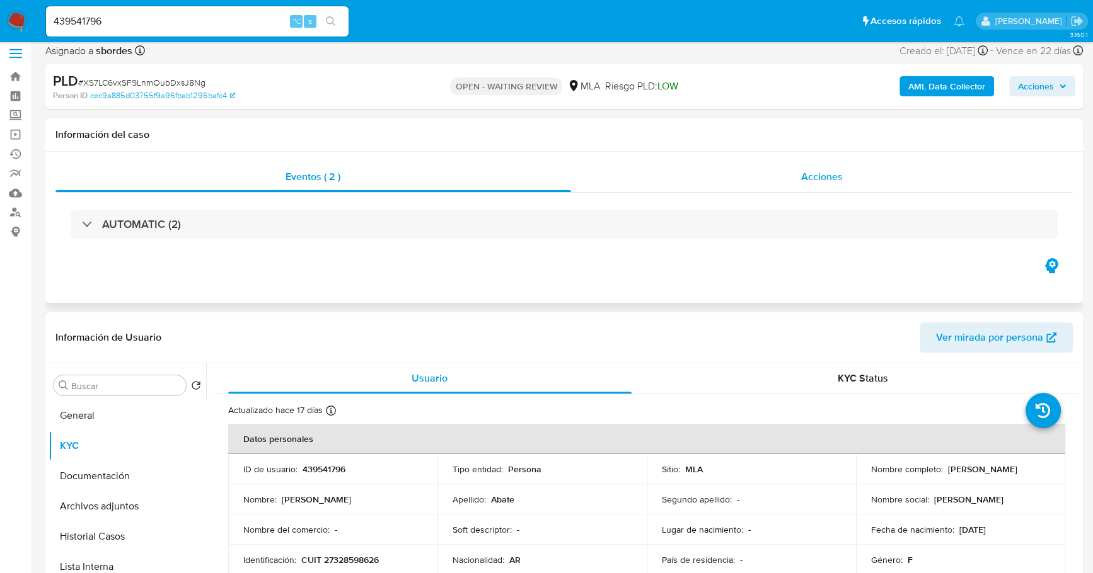
click at [820, 166] on div "Acciones" at bounding box center [822, 177] width 502 height 30
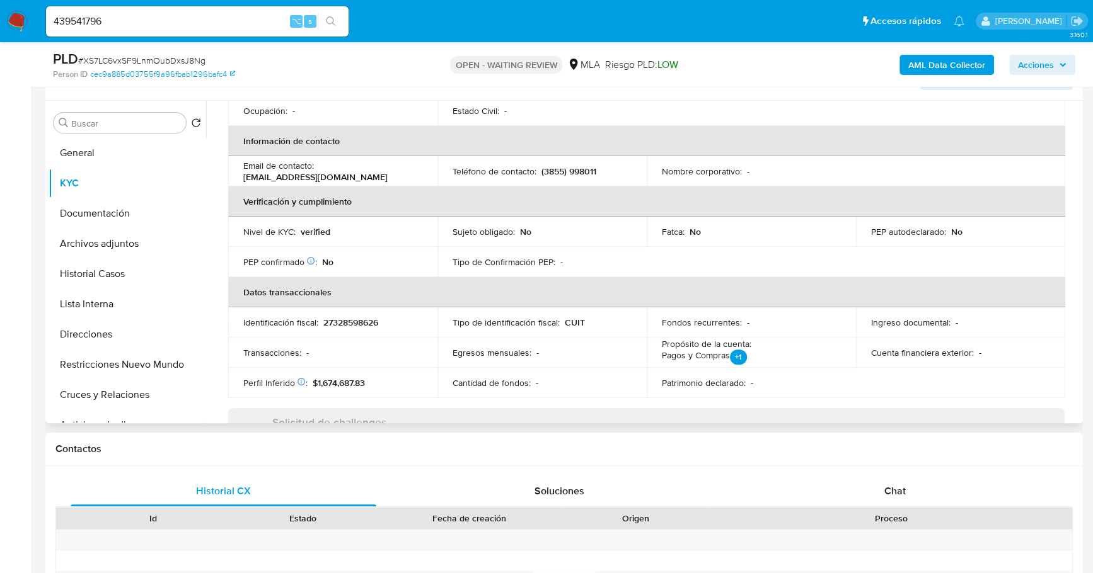
scroll to position [333, 0]
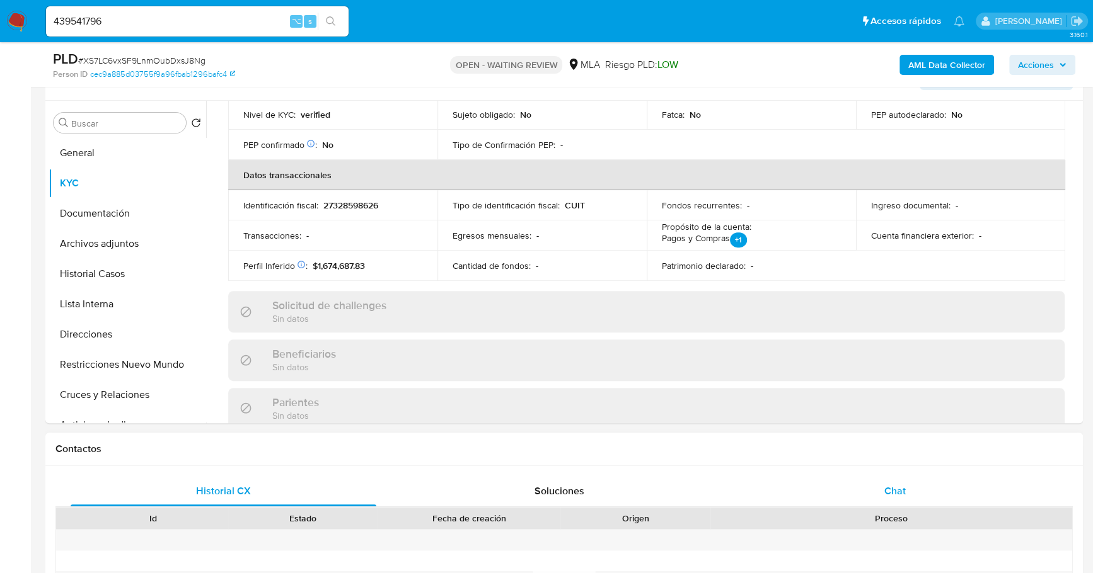
click at [908, 491] on div "Chat" at bounding box center [895, 491] width 306 height 30
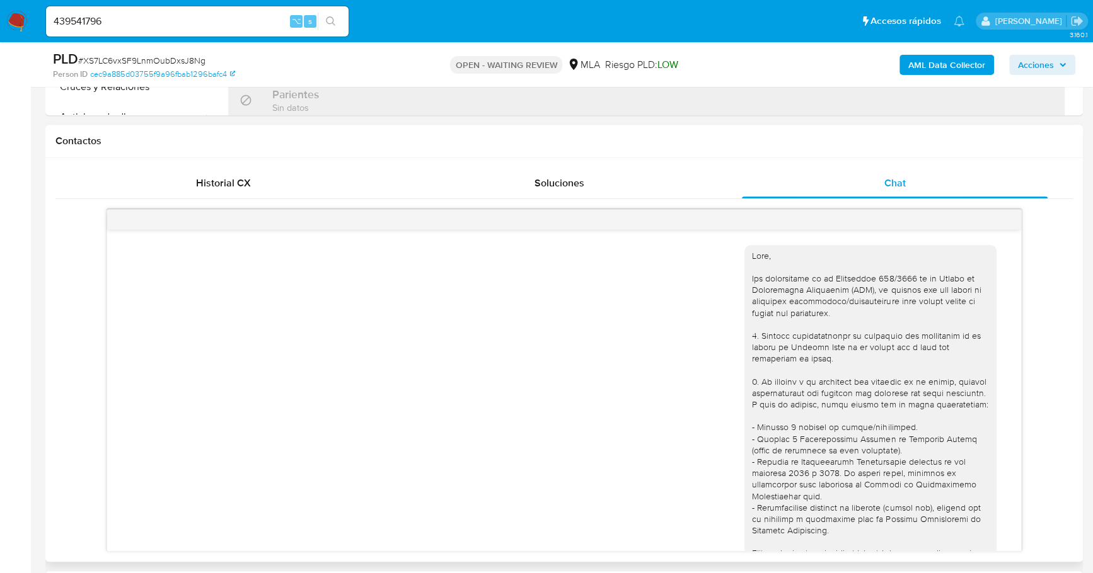
scroll to position [547, 0]
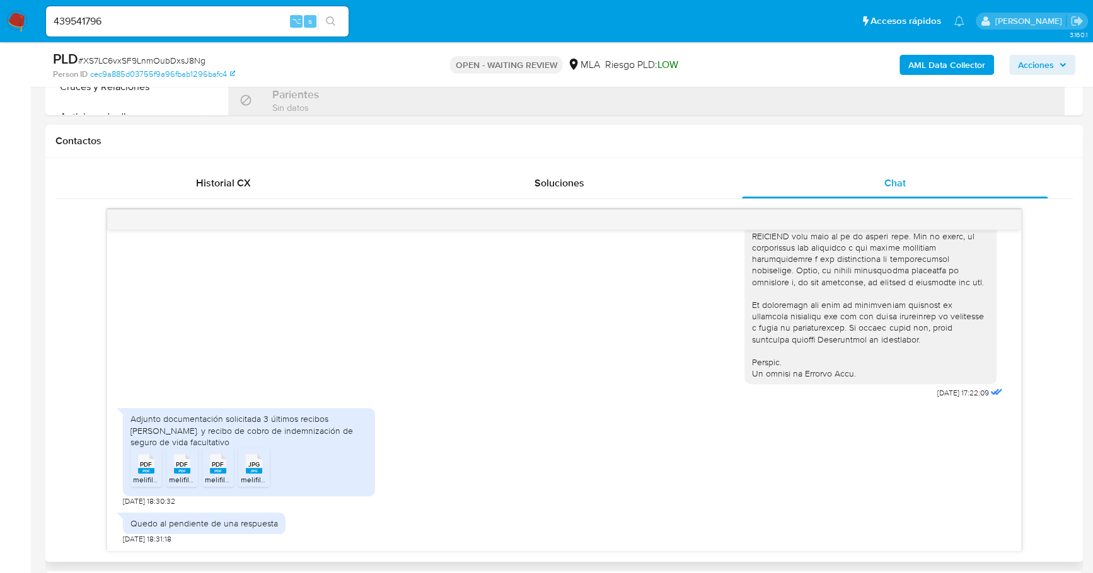
click at [141, 468] on rect at bounding box center [146, 471] width 16 height 6
click at [178, 471] on rect at bounding box center [182, 471] width 16 height 6
click at [221, 476] on span "melifile6837937838841852864.pdf" at bounding box center [264, 479] width 118 height 11
click at [267, 476] on span "melifile4121990542393245589.jpg" at bounding box center [299, 479] width 117 height 11
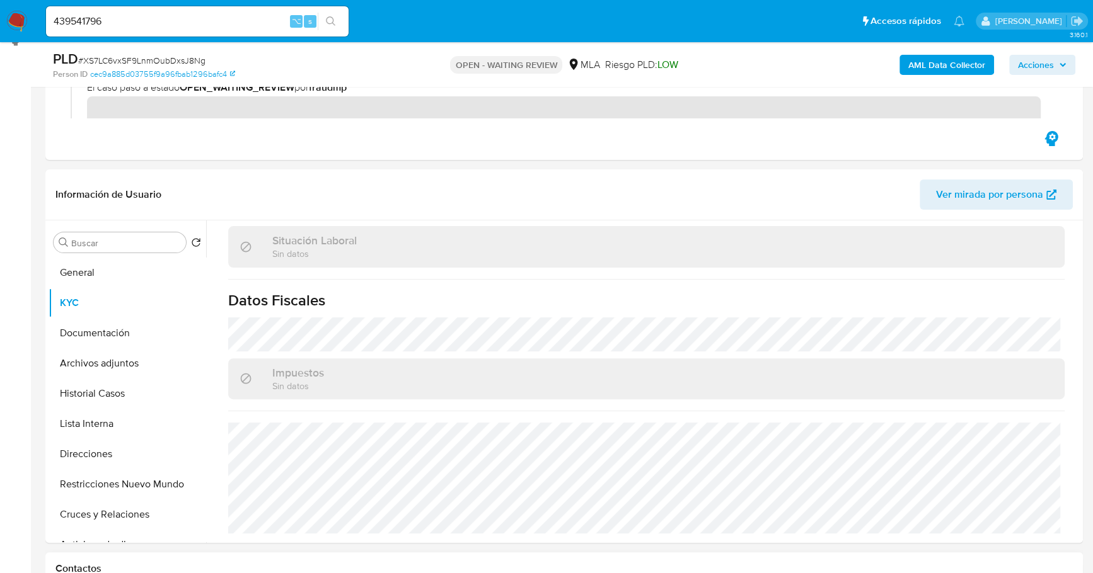
scroll to position [295, 0]
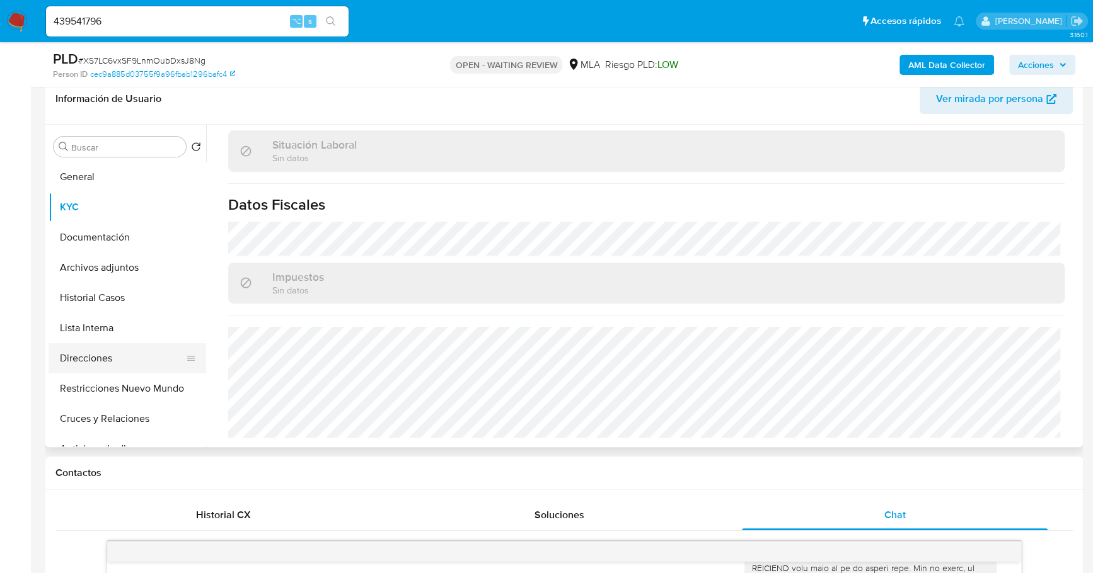
click at [72, 352] on button "Direcciones" at bounding box center [122, 358] width 147 height 30
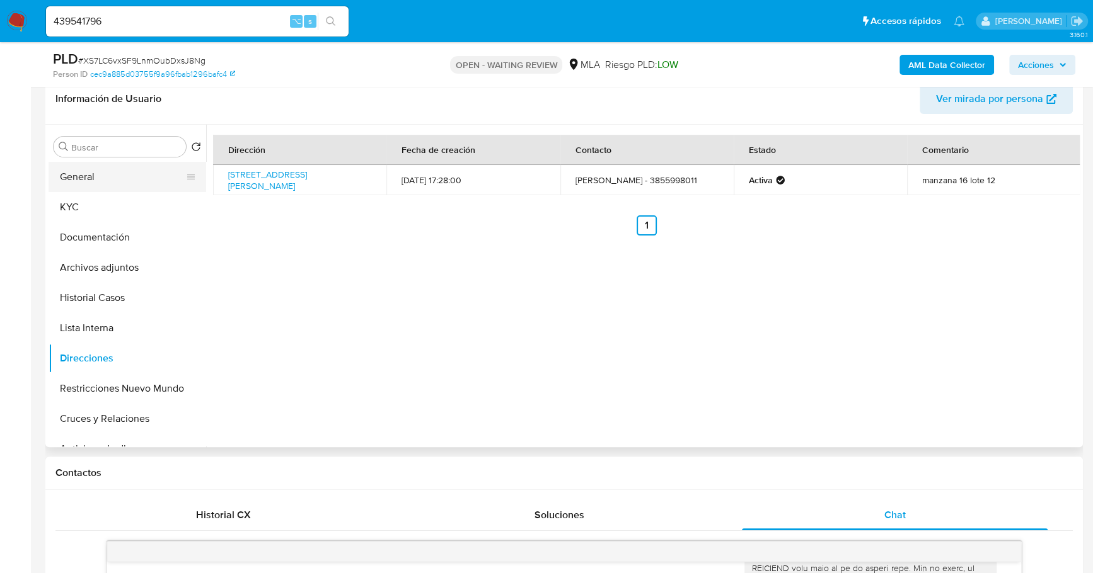
click at [93, 180] on button "General" at bounding box center [122, 177] width 147 height 30
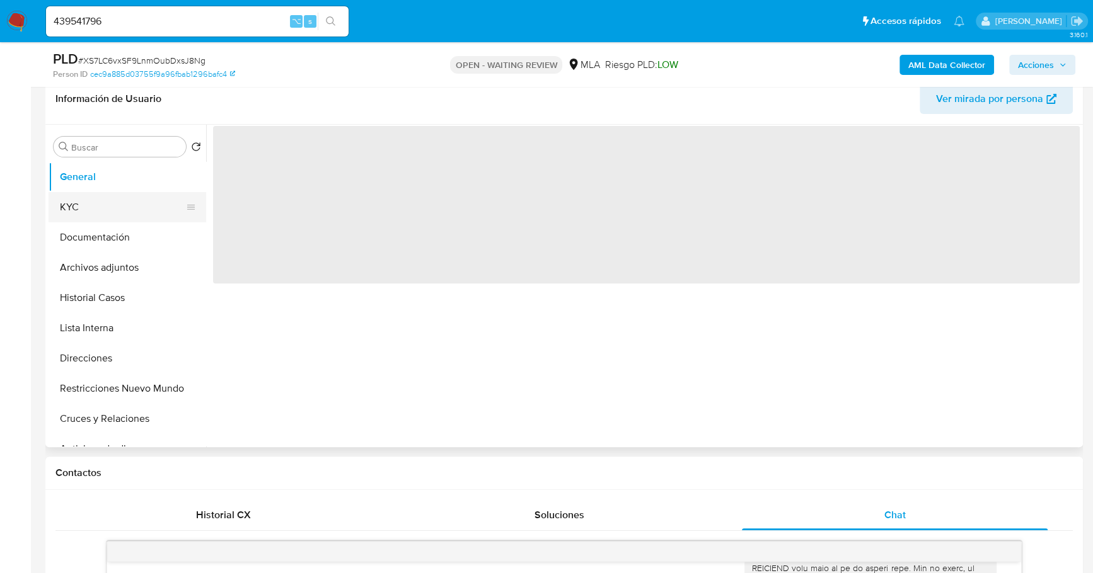
click at [100, 201] on button "KYC" at bounding box center [122, 207] width 147 height 30
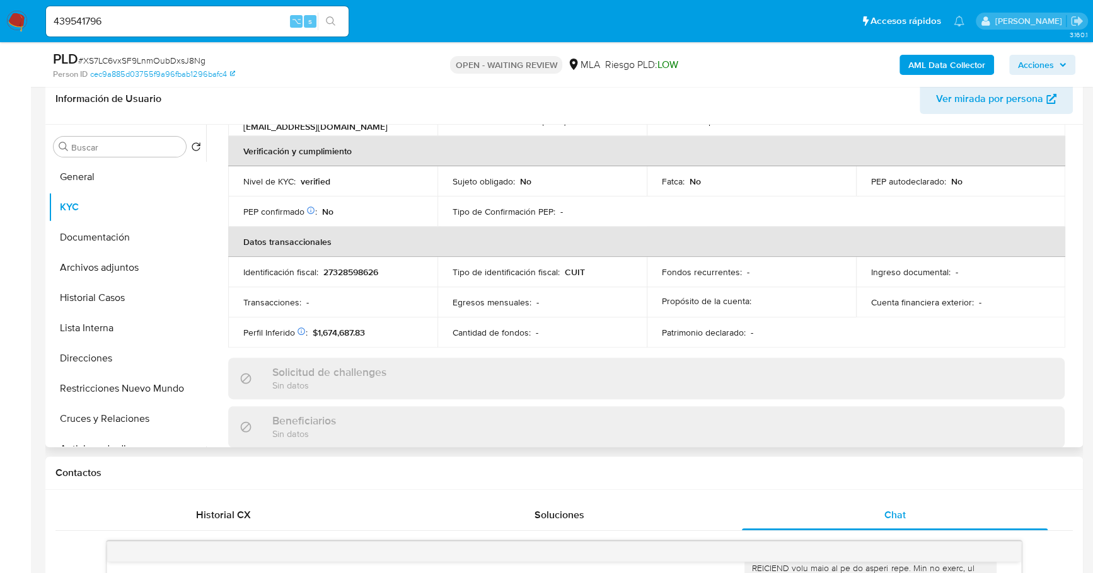
scroll to position [663, 0]
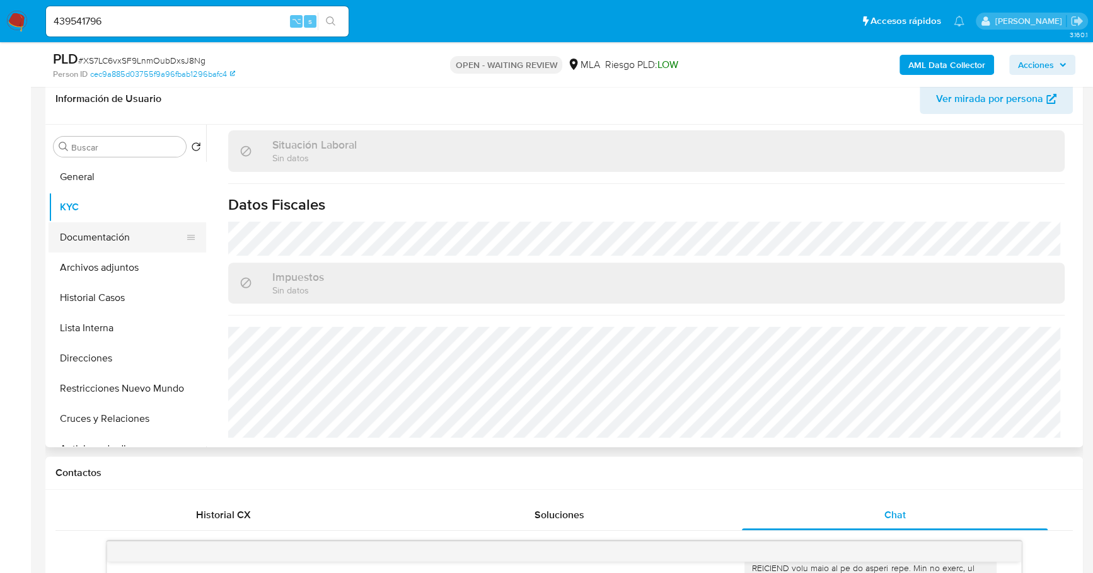
click at [112, 235] on button "Documentación" at bounding box center [122, 237] width 147 height 30
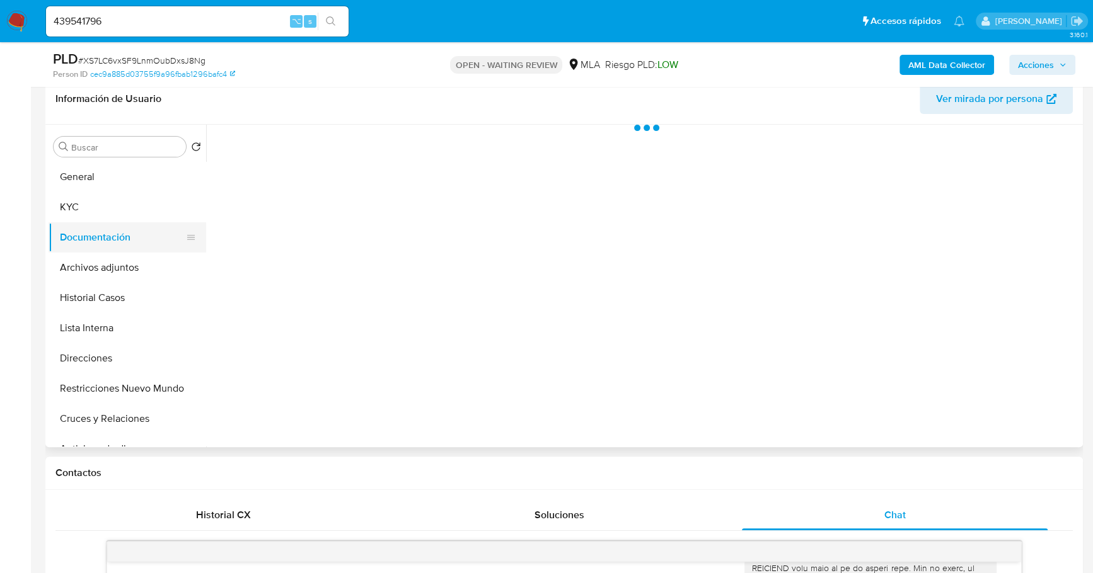
scroll to position [0, 0]
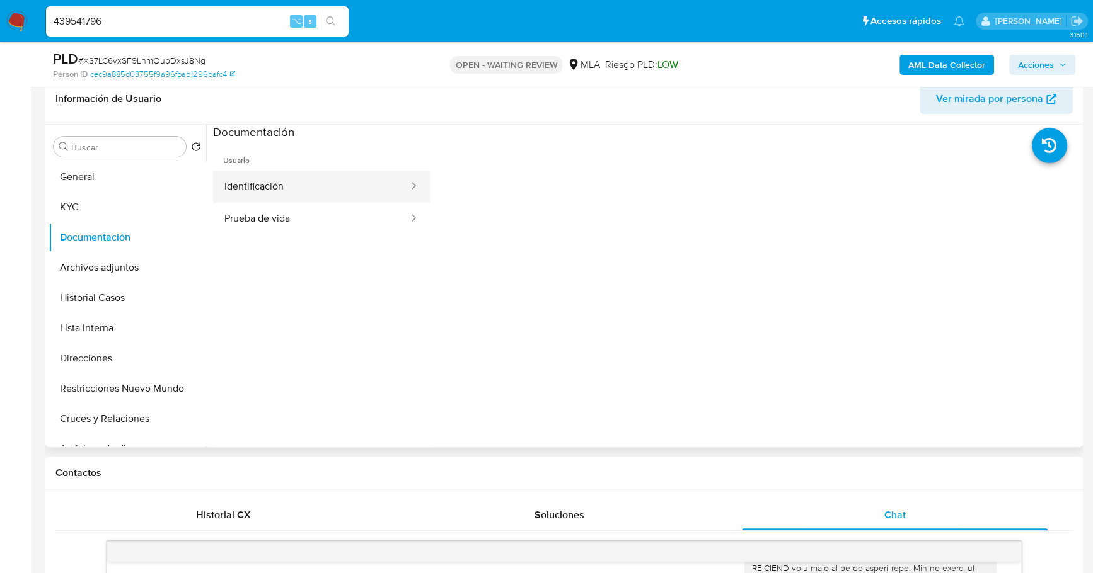
click at [313, 185] on button "Identificación" at bounding box center [311, 187] width 197 height 32
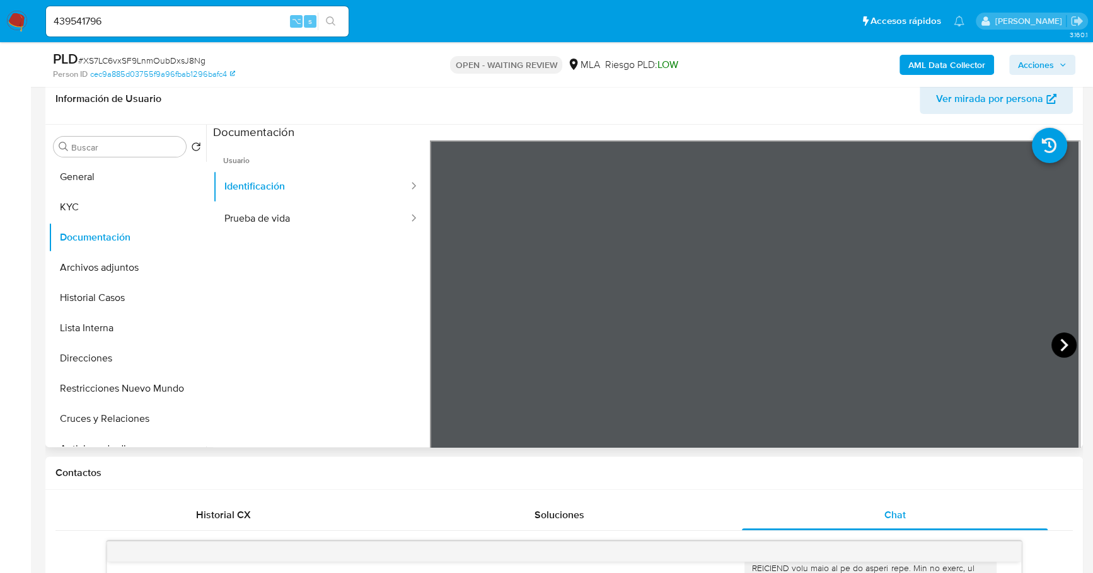
click at [1054, 343] on icon at bounding box center [1063, 345] width 25 height 25
click at [118, 360] on button "Direcciones" at bounding box center [122, 358] width 147 height 30
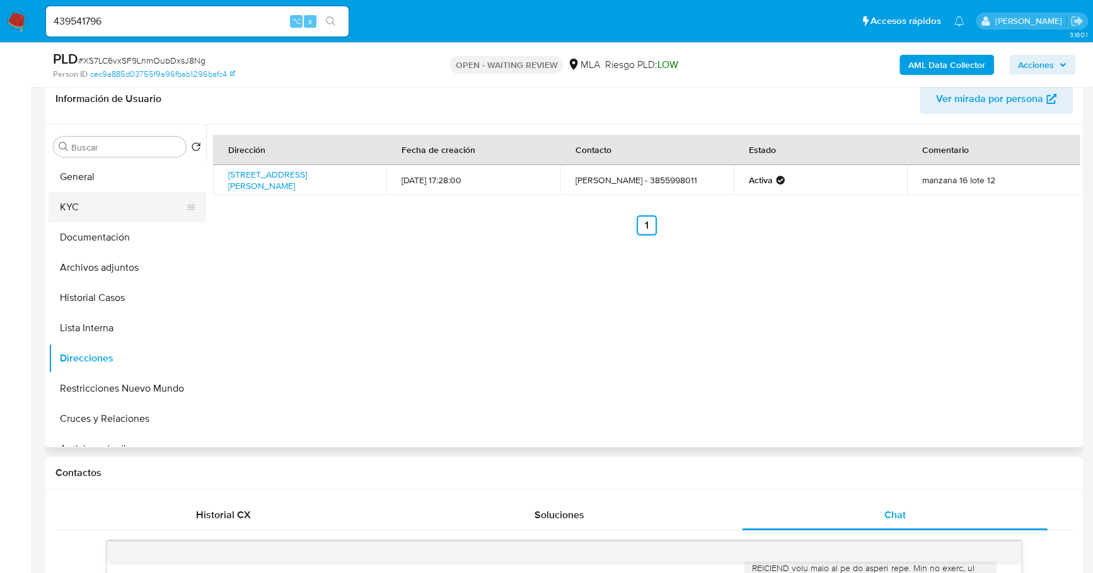
click at [95, 197] on button "KYC" at bounding box center [122, 207] width 147 height 30
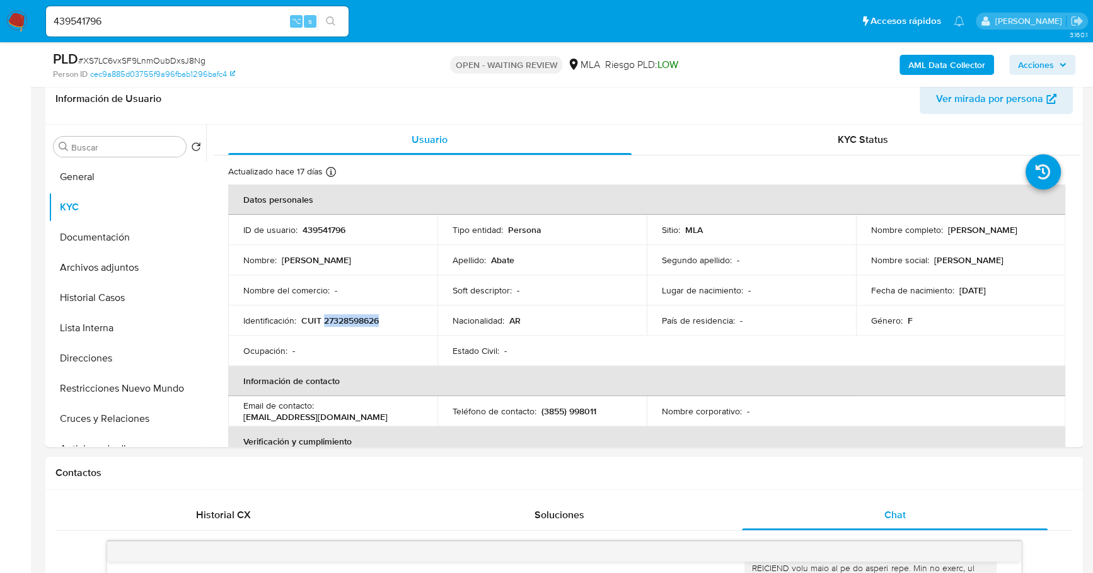
copy p "27328598626"
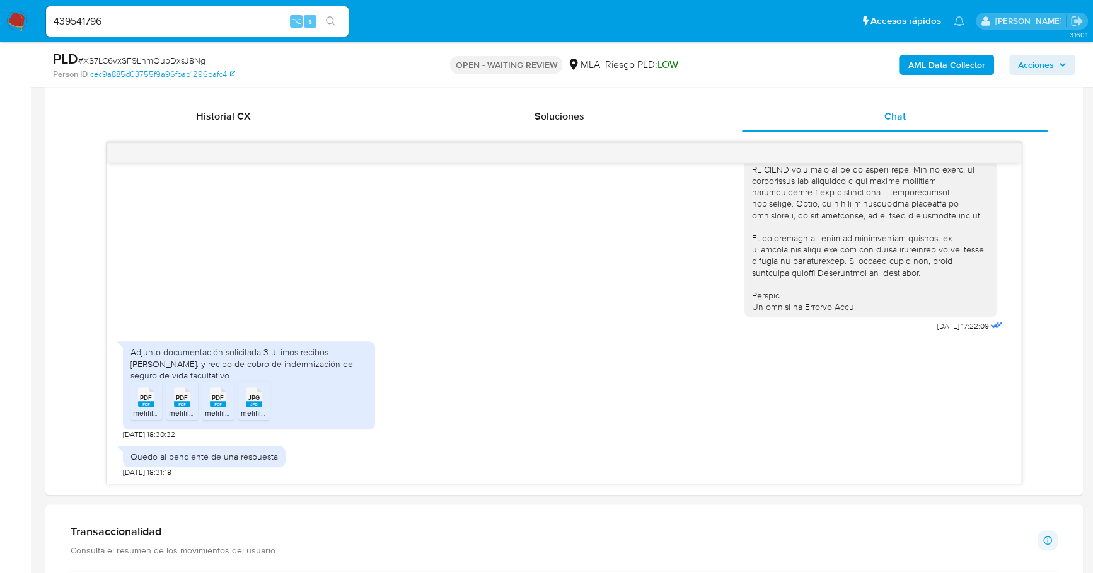
scroll to position [854, 0]
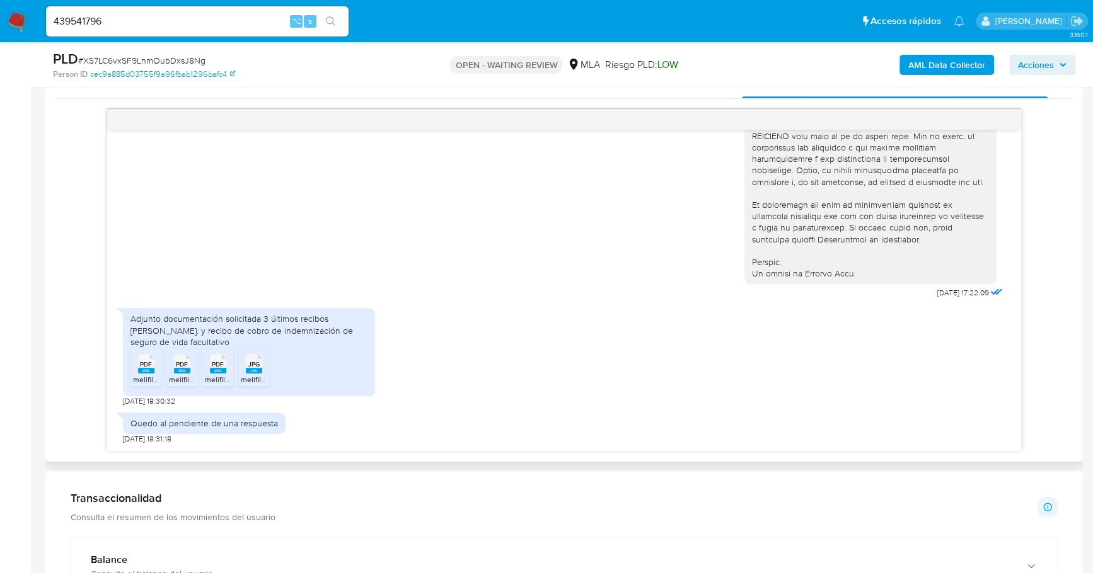
scroll to position [700, 0]
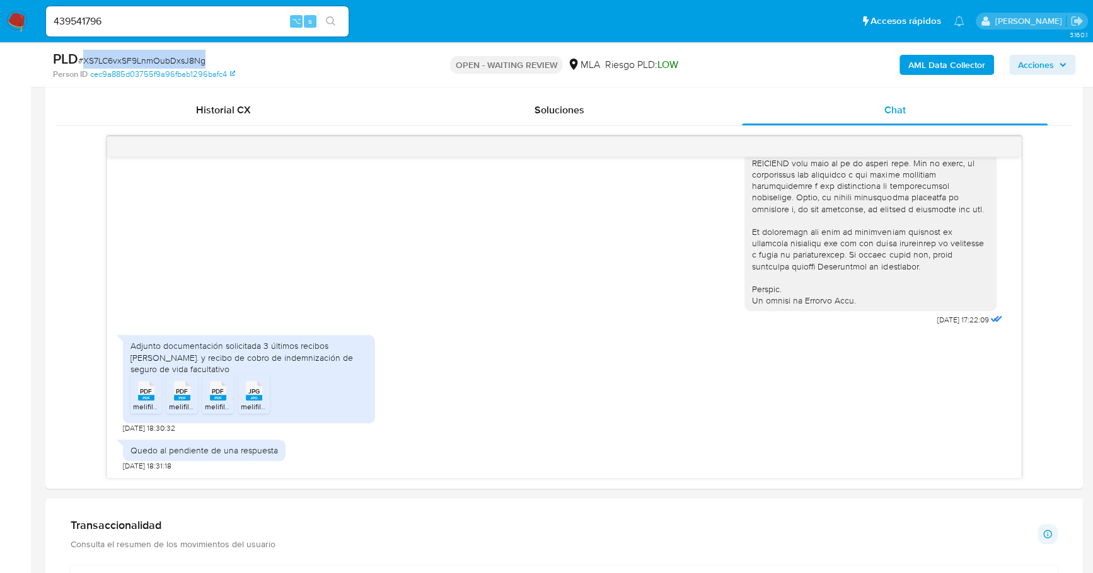
copy span "XS7LC6vxSF9LnmOubDxsJ8Ng"
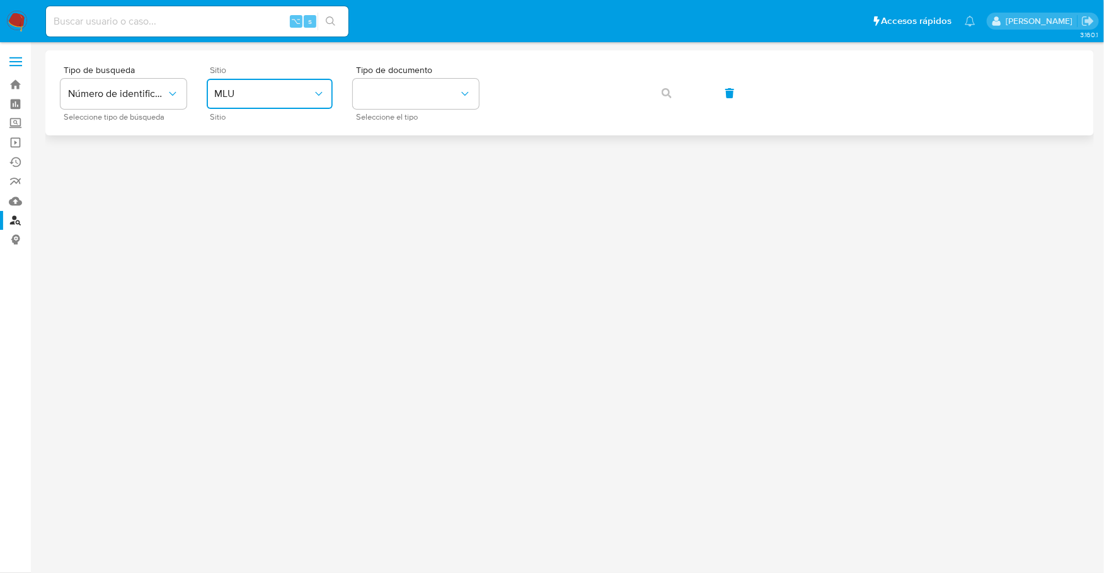
click at [292, 100] on button "MLU" at bounding box center [270, 94] width 126 height 30
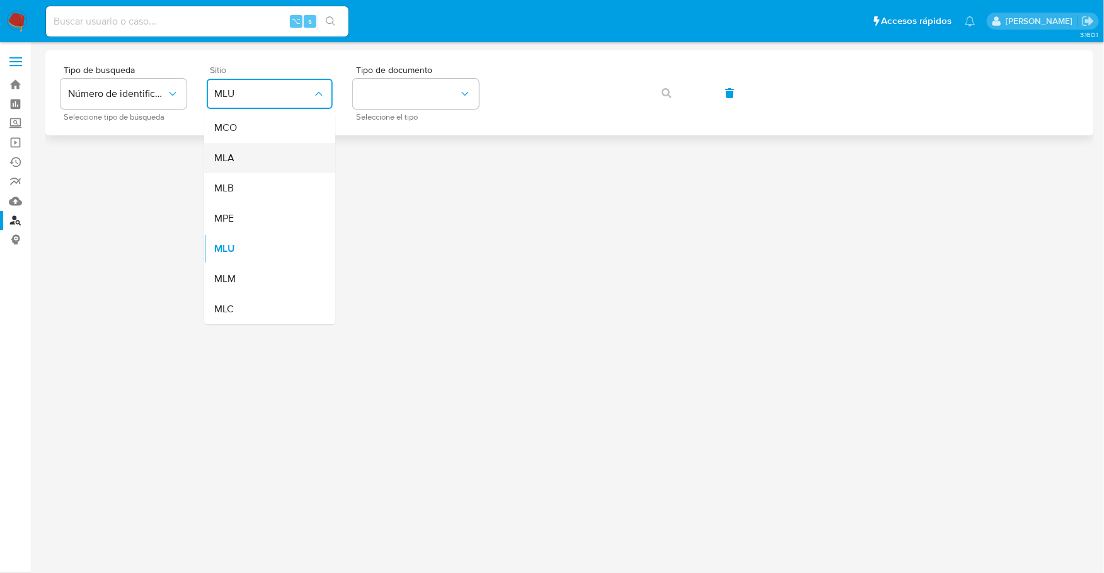
click at [249, 152] on div "MLA" at bounding box center [265, 158] width 103 height 30
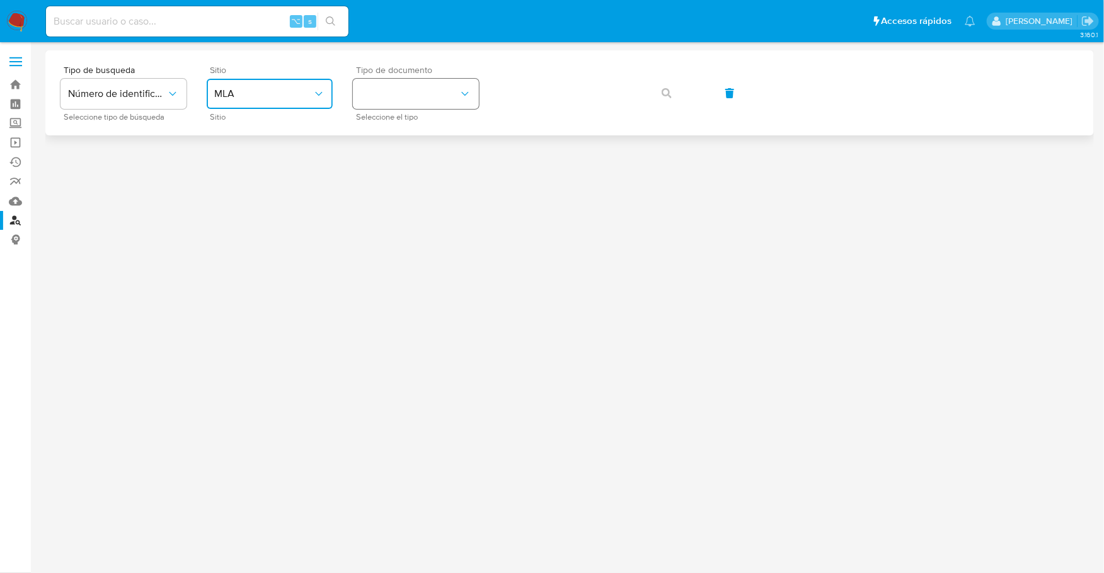
click at [393, 100] on button "identificationType" at bounding box center [416, 94] width 126 height 30
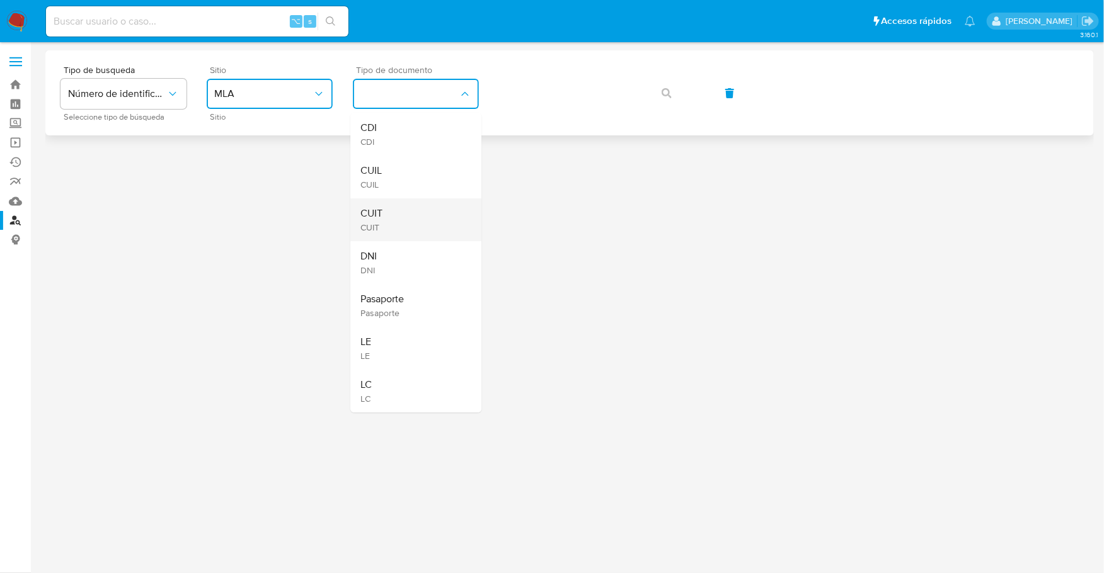
click at [385, 217] on div "CUIT CUIT" at bounding box center [411, 219] width 103 height 43
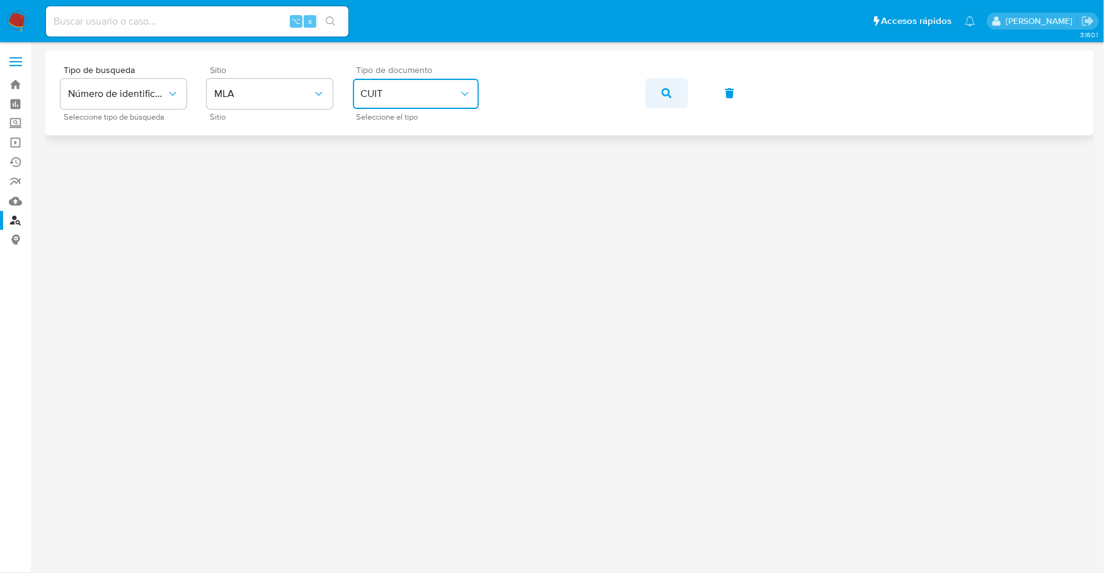
click at [665, 86] on span "button" at bounding box center [667, 93] width 10 height 28
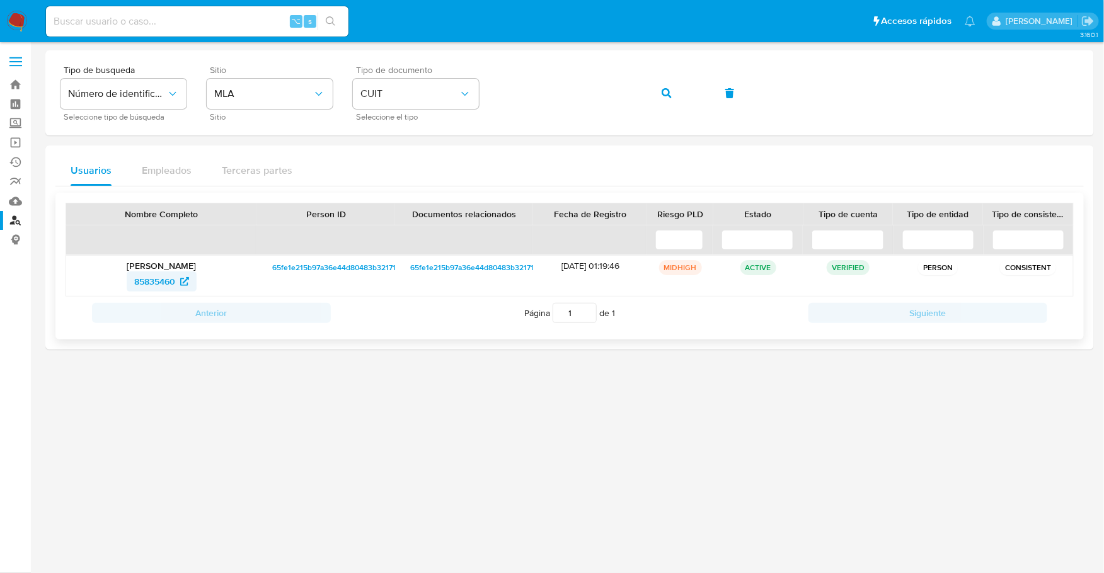
click at [147, 278] on span "85835460" at bounding box center [154, 282] width 41 height 20
click at [11, 11] on img at bounding box center [16, 21] width 21 height 21
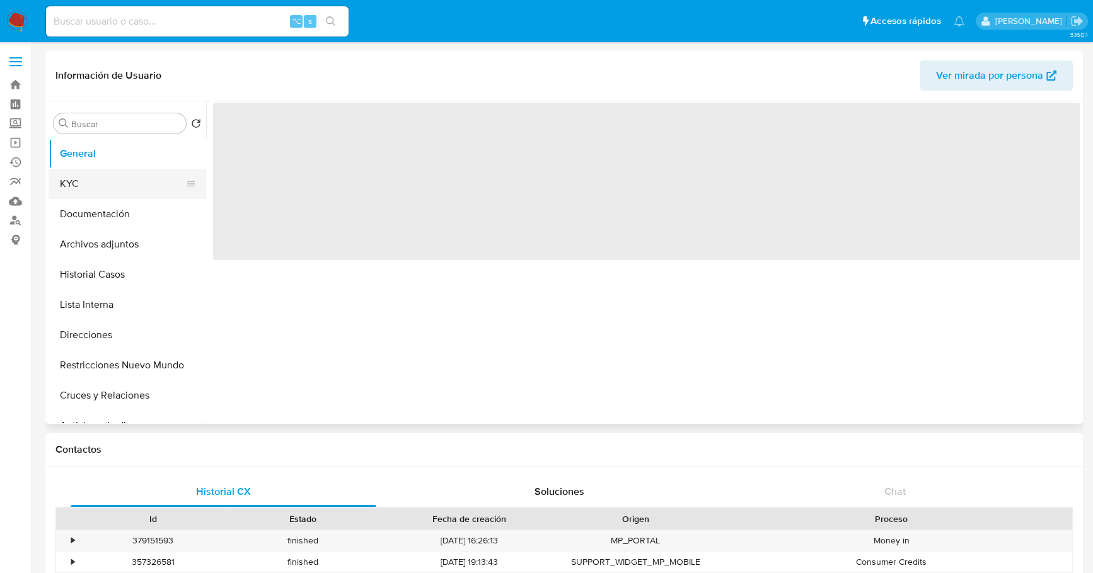
select select "10"
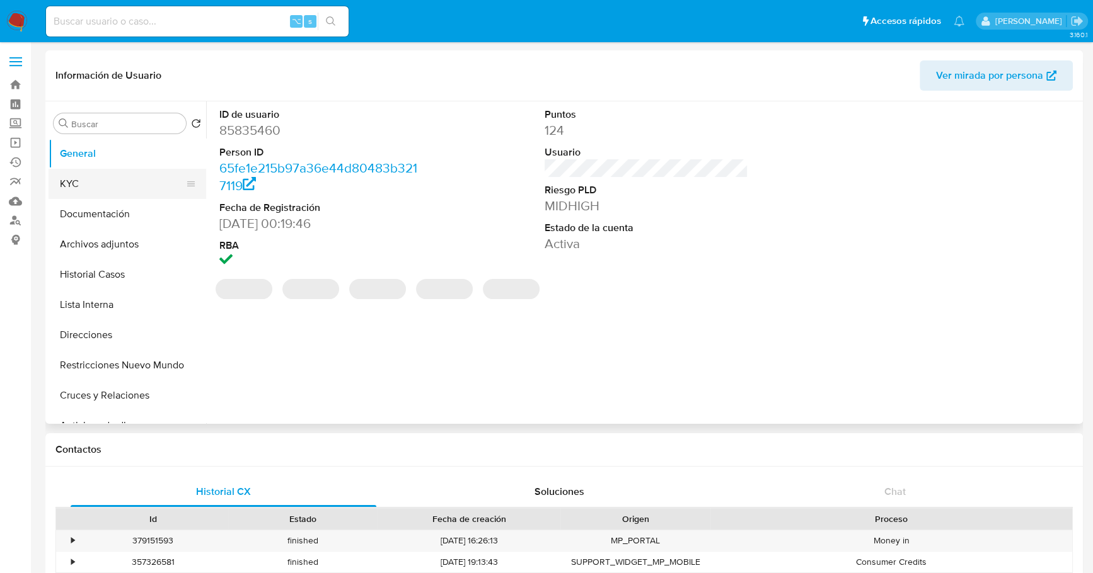
click at [87, 178] on button "KYC" at bounding box center [122, 184] width 147 height 30
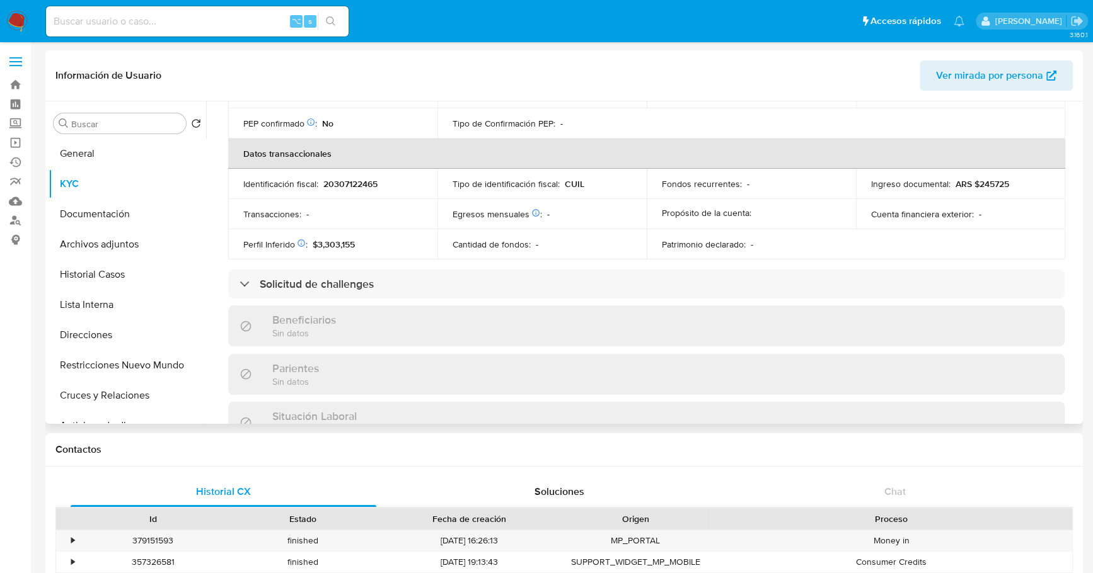
scroll to position [651, 0]
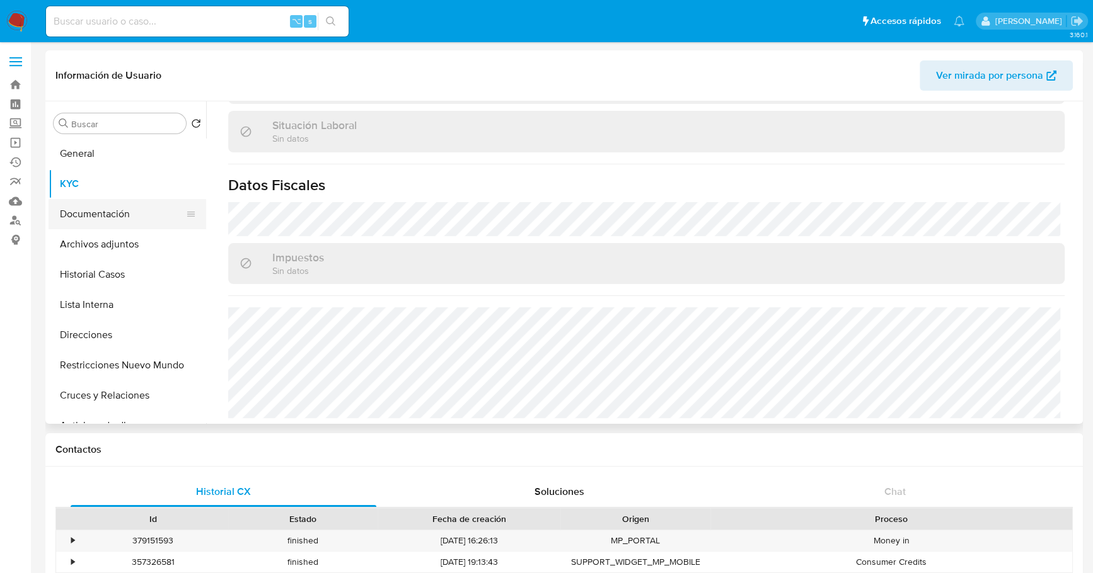
click at [78, 219] on button "Documentación" at bounding box center [122, 214] width 147 height 30
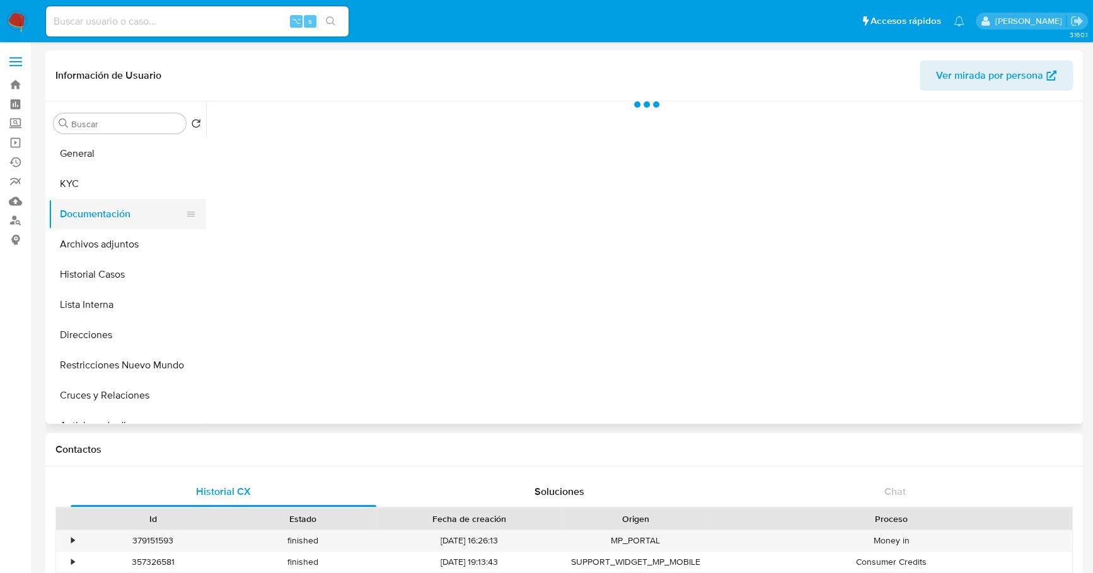
scroll to position [0, 0]
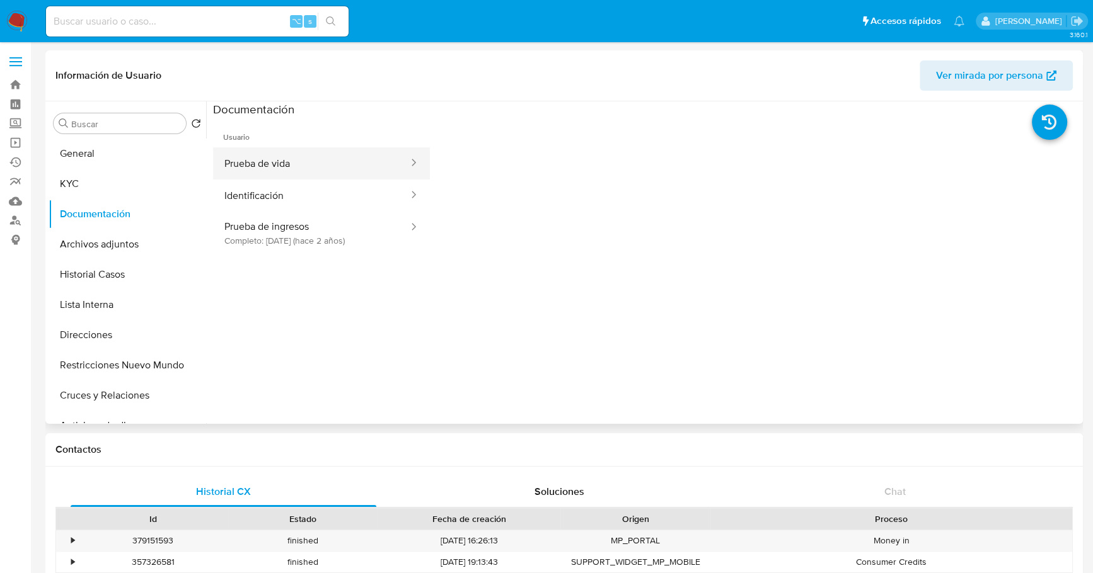
click at [322, 158] on button "Prueba de vida" at bounding box center [311, 163] width 197 height 32
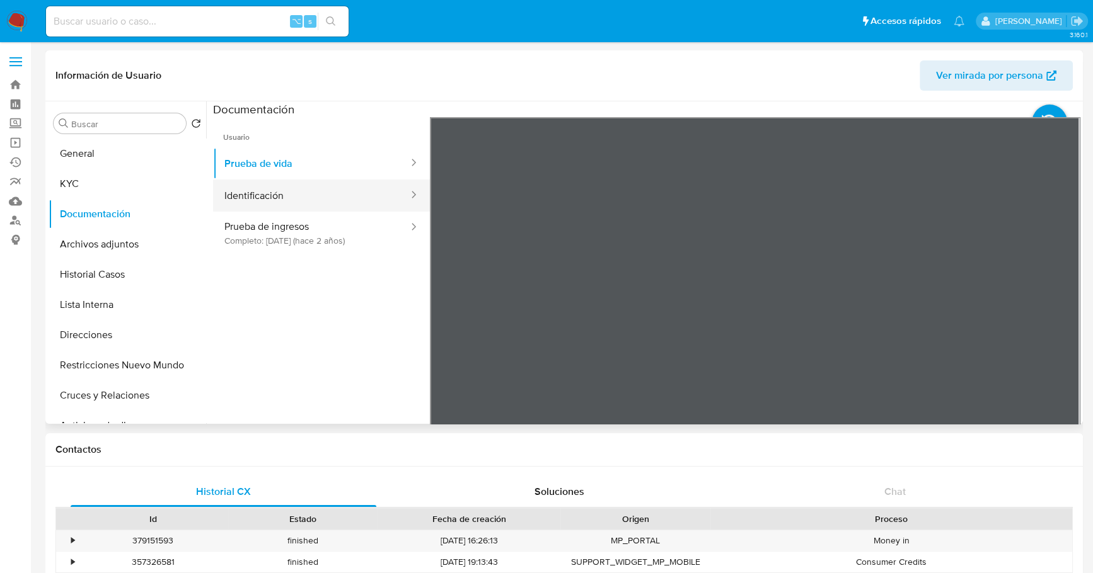
click at [277, 186] on button "Identificación" at bounding box center [311, 196] width 197 height 32
click at [1060, 324] on icon at bounding box center [1064, 322] width 8 height 13
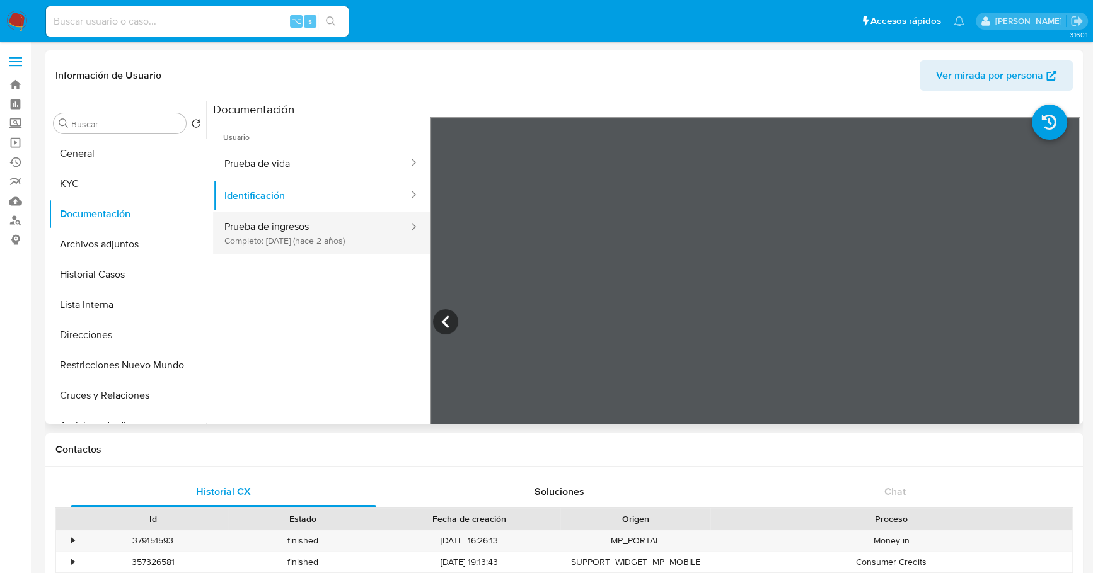
click at [263, 239] on button "Prueba de ingresos Completo: [DATE] (hace 2 años)" at bounding box center [311, 233] width 197 height 43
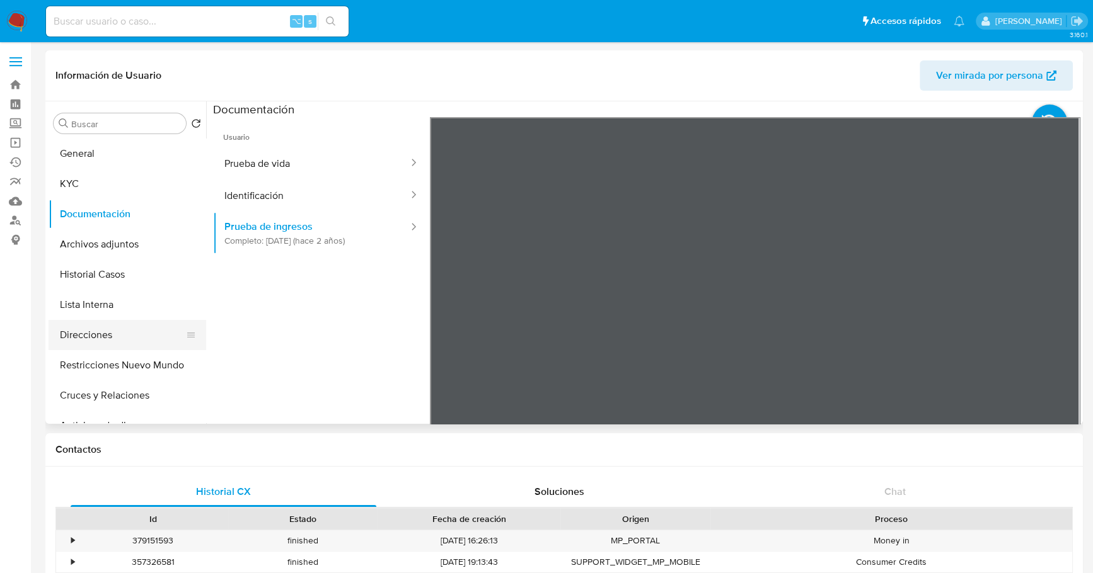
click at [113, 329] on button "Direcciones" at bounding box center [122, 335] width 147 height 30
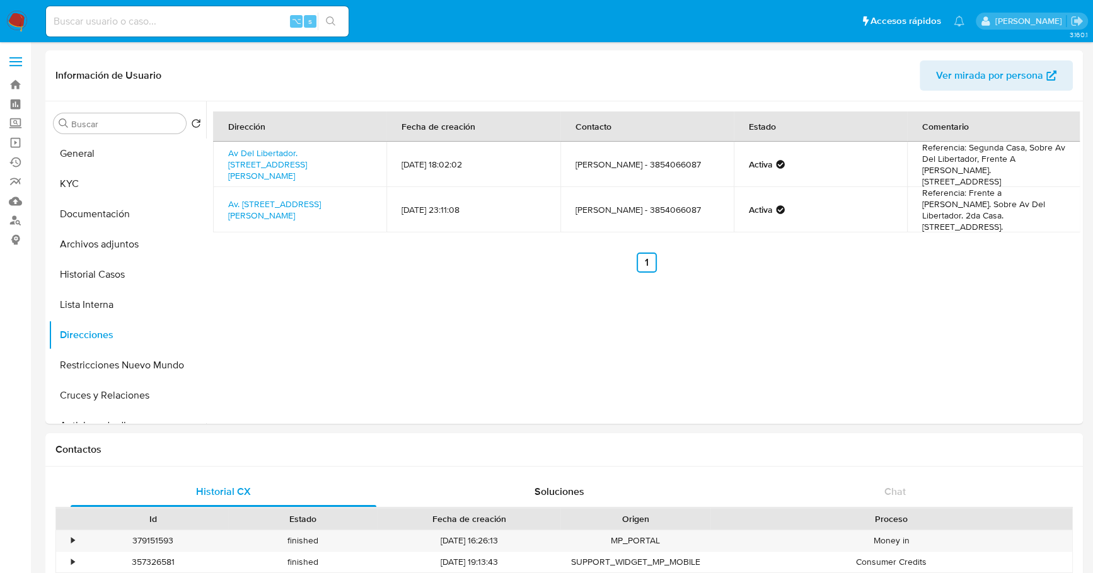
click at [118, 30] on div "⌥ s" at bounding box center [197, 21] width 302 height 30
click at [97, 153] on button "General" at bounding box center [122, 154] width 147 height 30
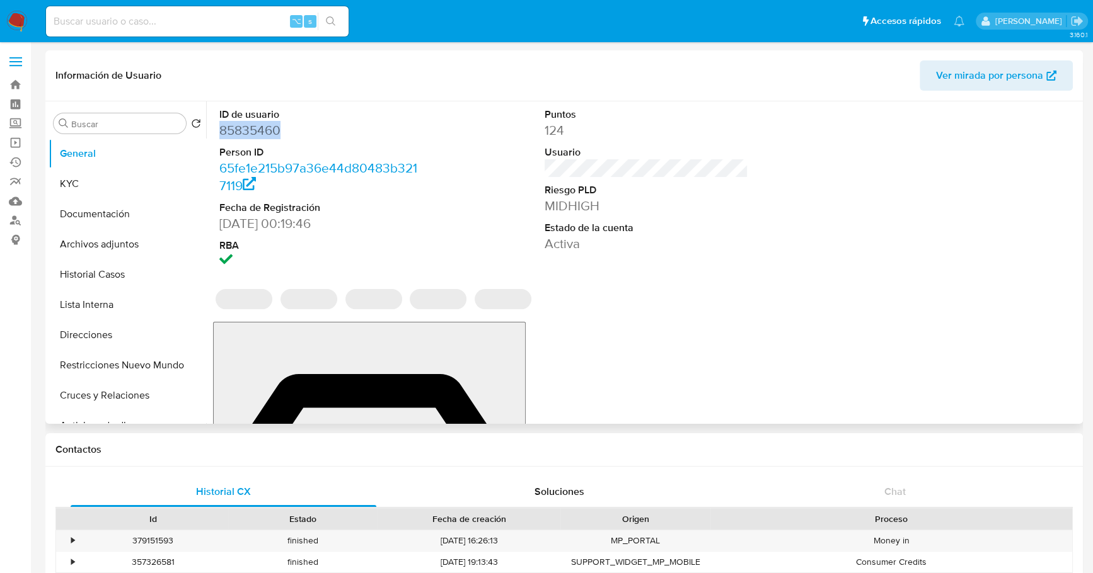
copy dd "85835460"
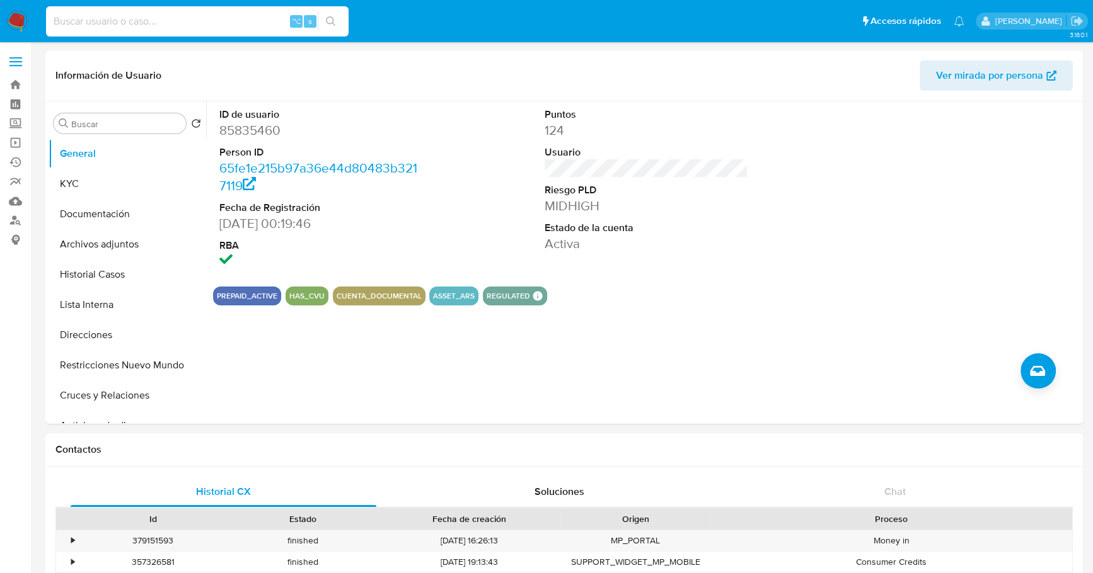
click at [195, 20] on input at bounding box center [197, 21] width 302 height 16
paste input "85835460"
type input "85835460"
click at [125, 334] on button "Direcciones" at bounding box center [122, 335] width 147 height 30
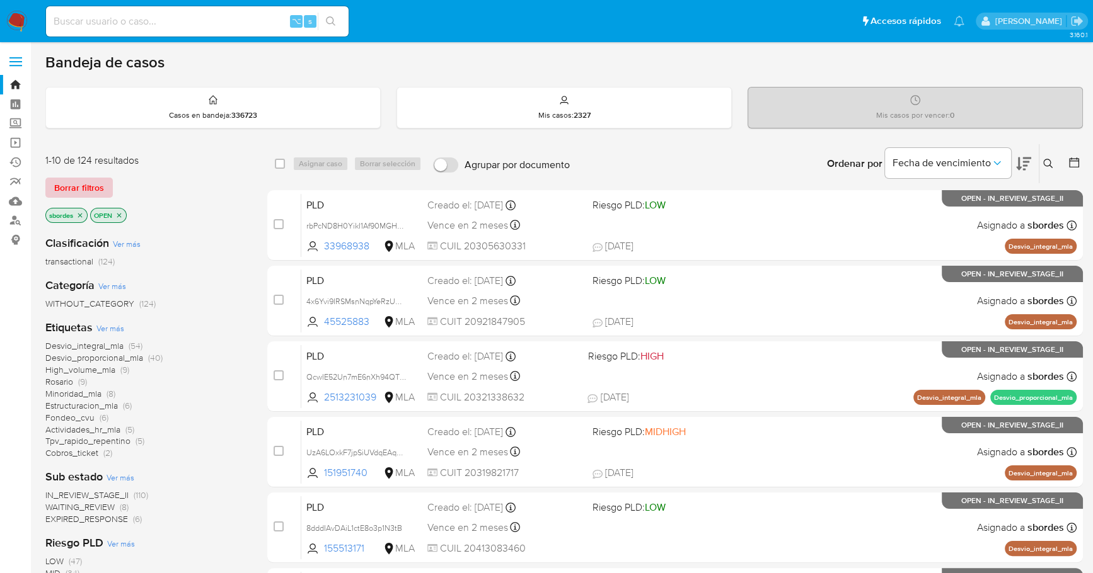
click at [89, 184] on span "Borrar filtros" at bounding box center [79, 188] width 50 height 18
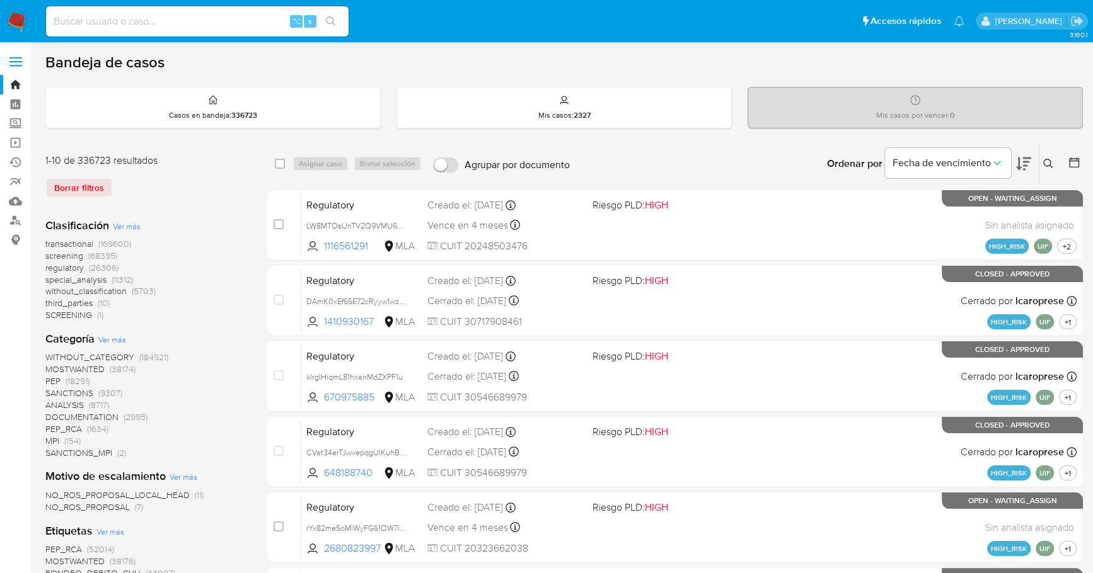
click at [1049, 168] on button at bounding box center [1049, 163] width 21 height 15
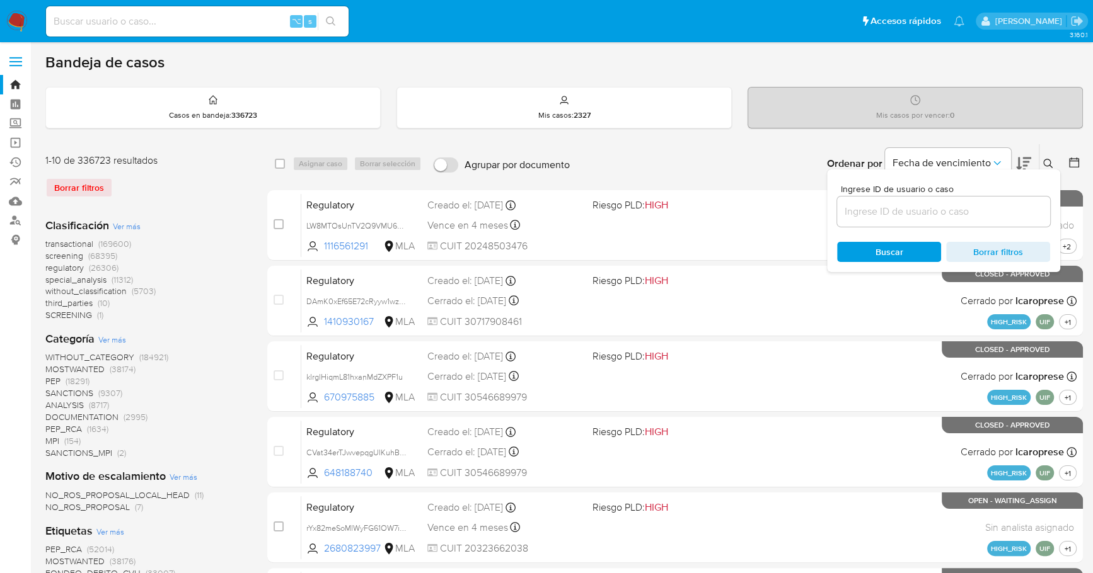
click at [962, 208] on input at bounding box center [943, 212] width 213 height 16
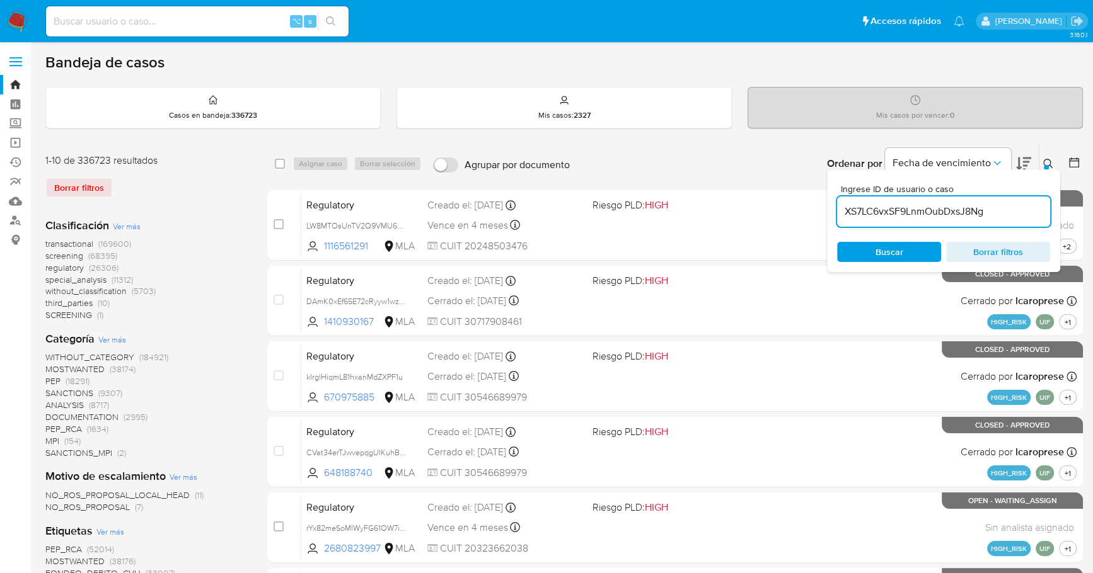
type input "XS7LC6vxSF9LnmOubDxsJ8Ng"
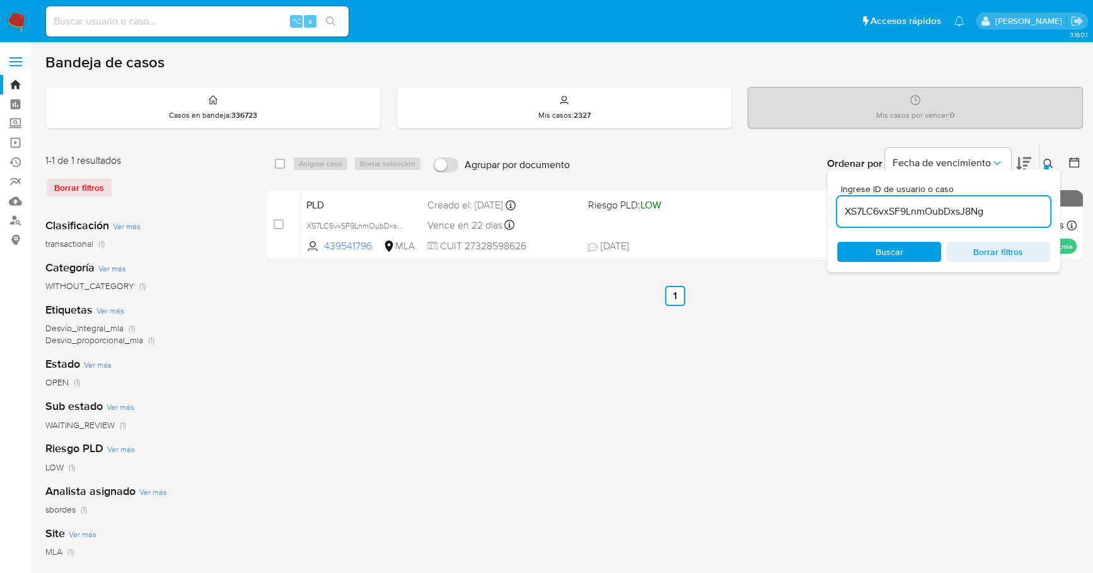
click at [1052, 162] on icon at bounding box center [1048, 164] width 10 height 10
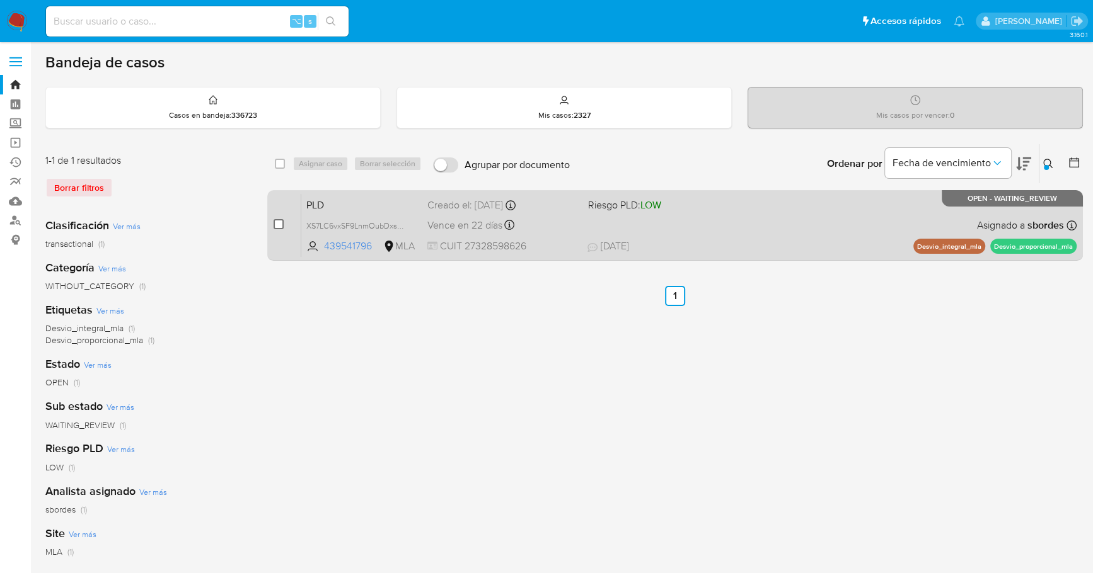
click at [277, 226] on input "checkbox" at bounding box center [278, 224] width 10 height 10
checkbox input "true"
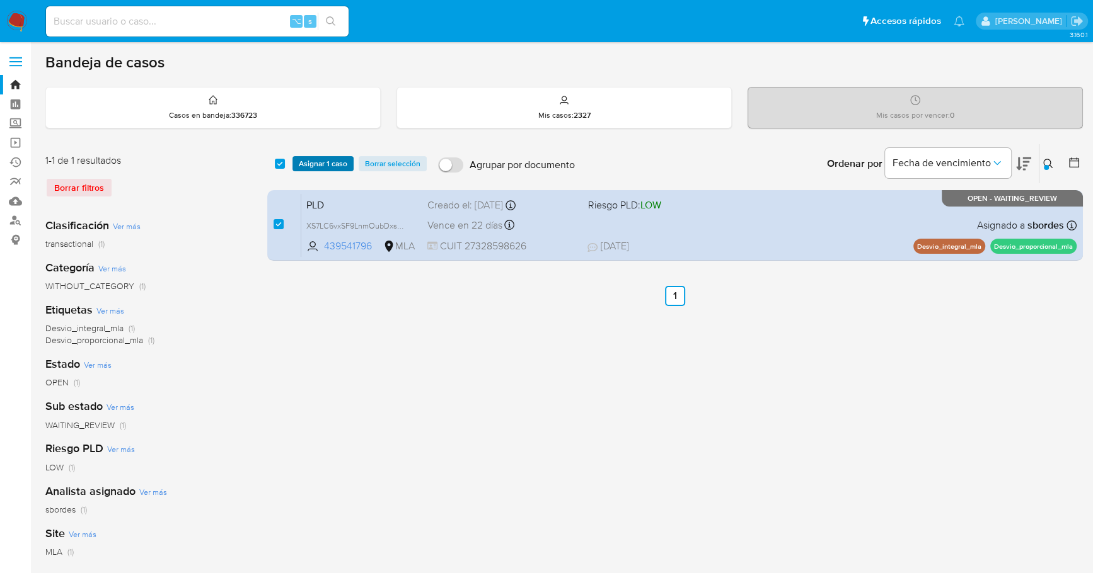
click at [309, 166] on span "Asignar 1 caso" at bounding box center [323, 164] width 49 height 13
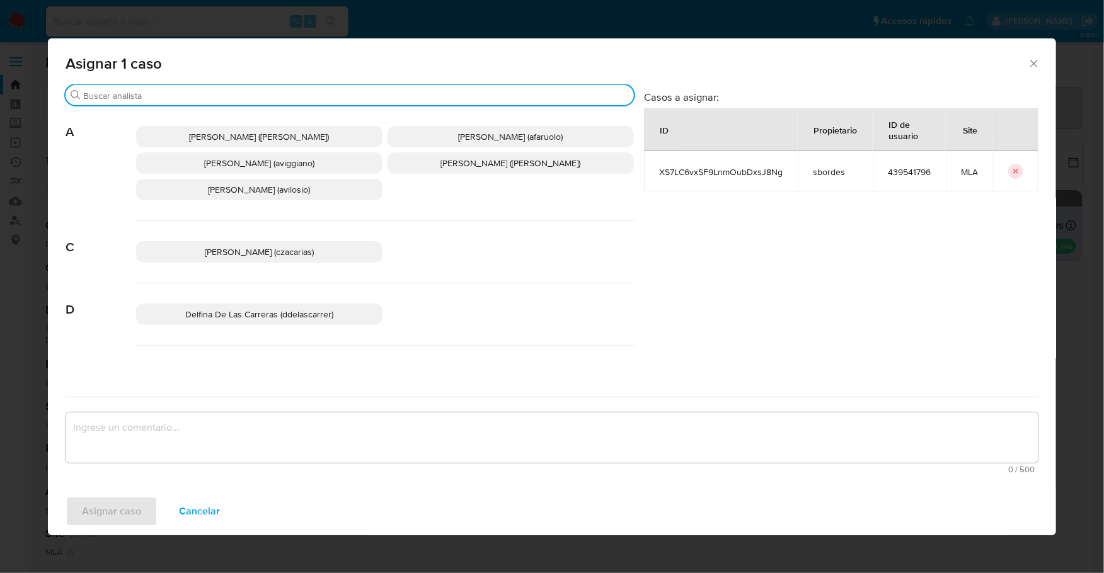
click at [200, 96] on input "Buscar" at bounding box center [356, 95] width 546 height 11
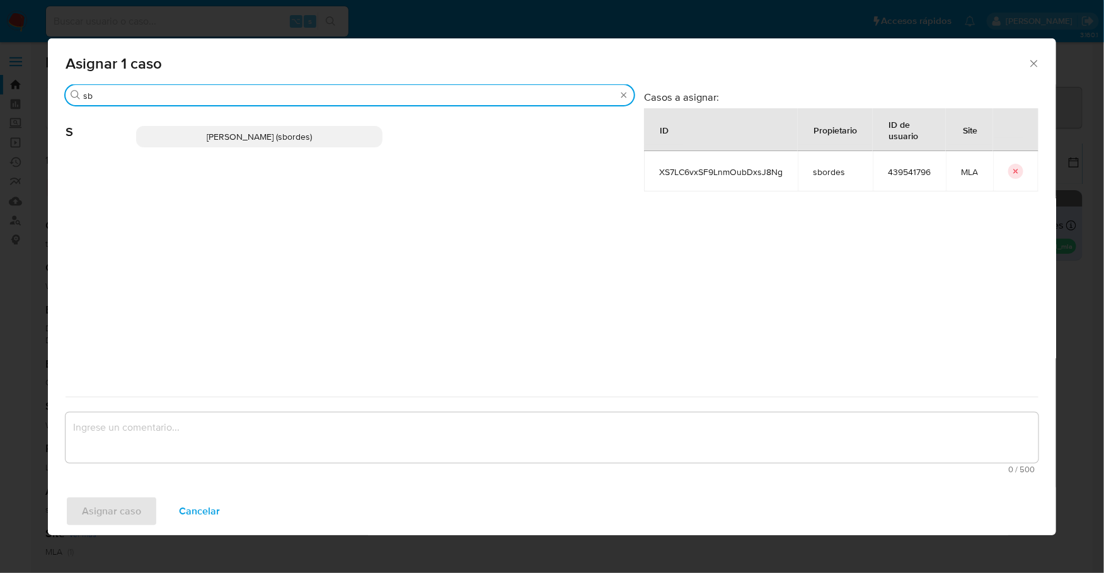
type input "sb"
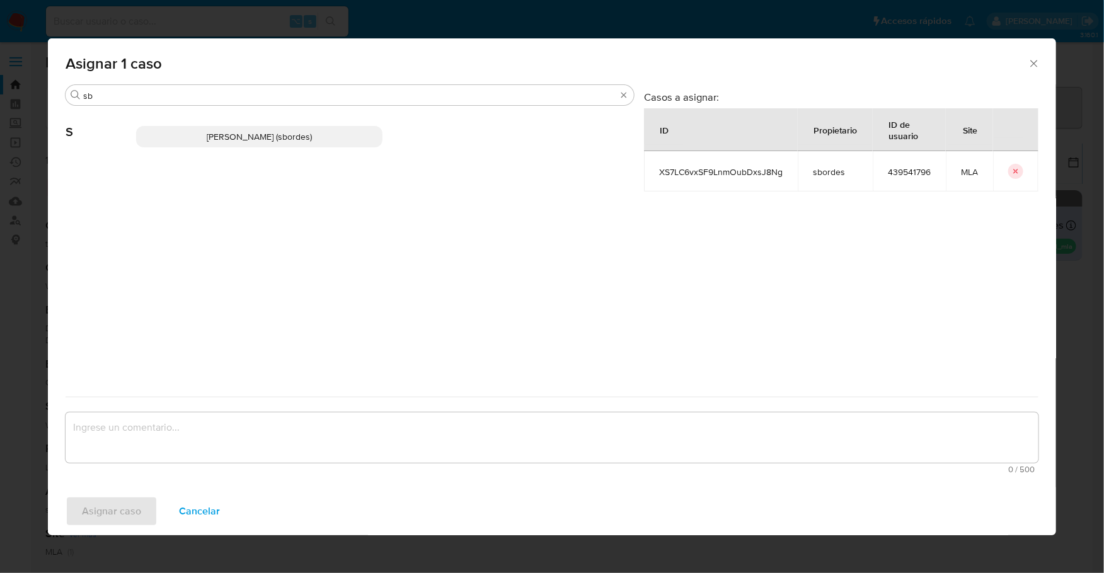
click at [225, 135] on span "[PERSON_NAME] (sbordes)" at bounding box center [259, 136] width 105 height 13
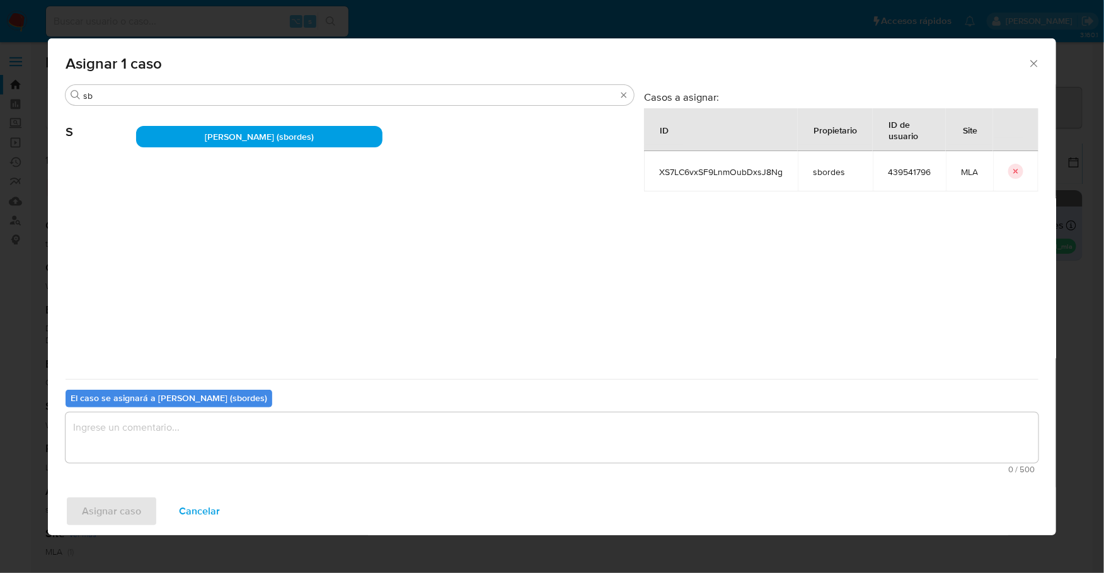
click at [221, 418] on textarea "assign-modal" at bounding box center [552, 438] width 973 height 50
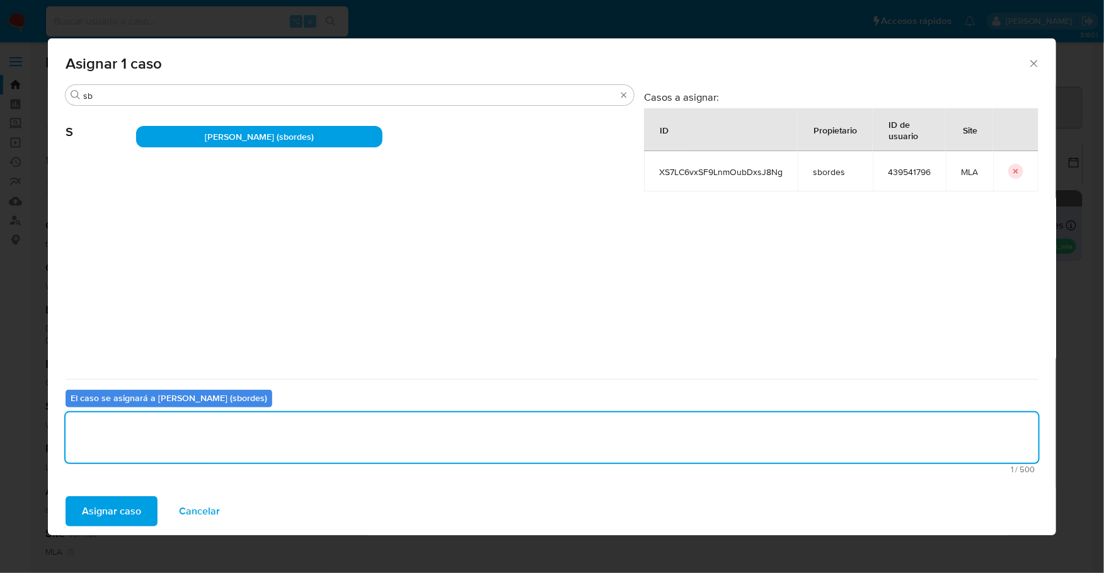
click at [99, 517] on span "Asignar caso" at bounding box center [111, 512] width 59 height 28
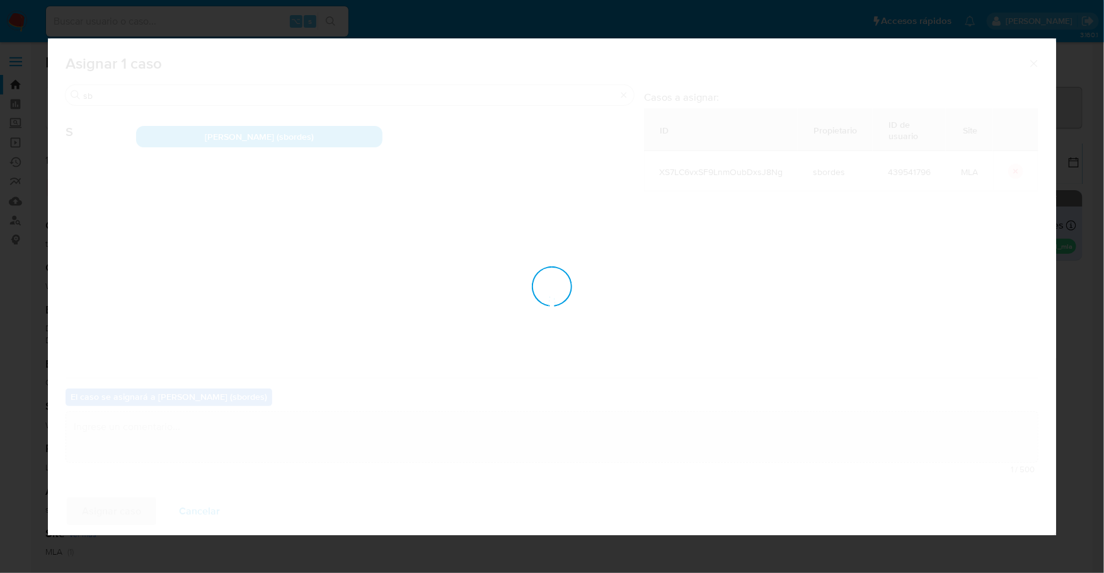
checkbox input "false"
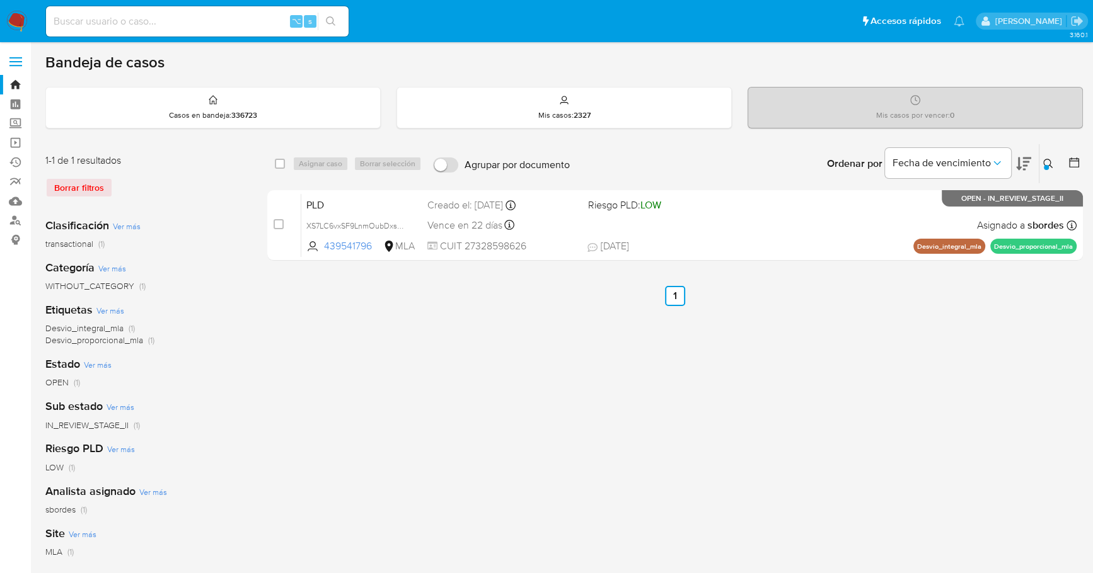
click at [11, 21] on img at bounding box center [16, 21] width 21 height 21
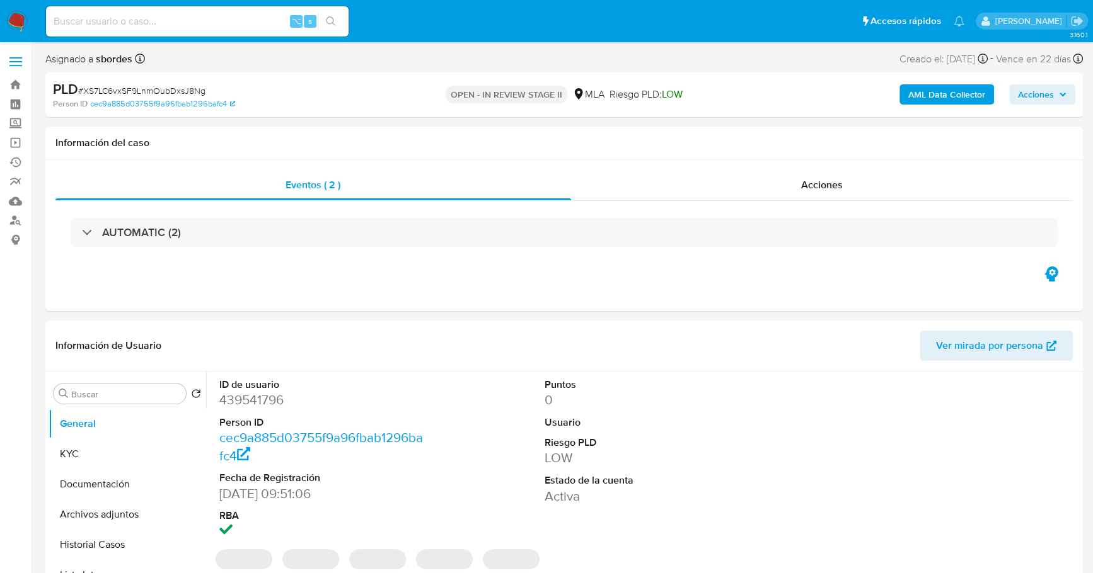
select select "10"
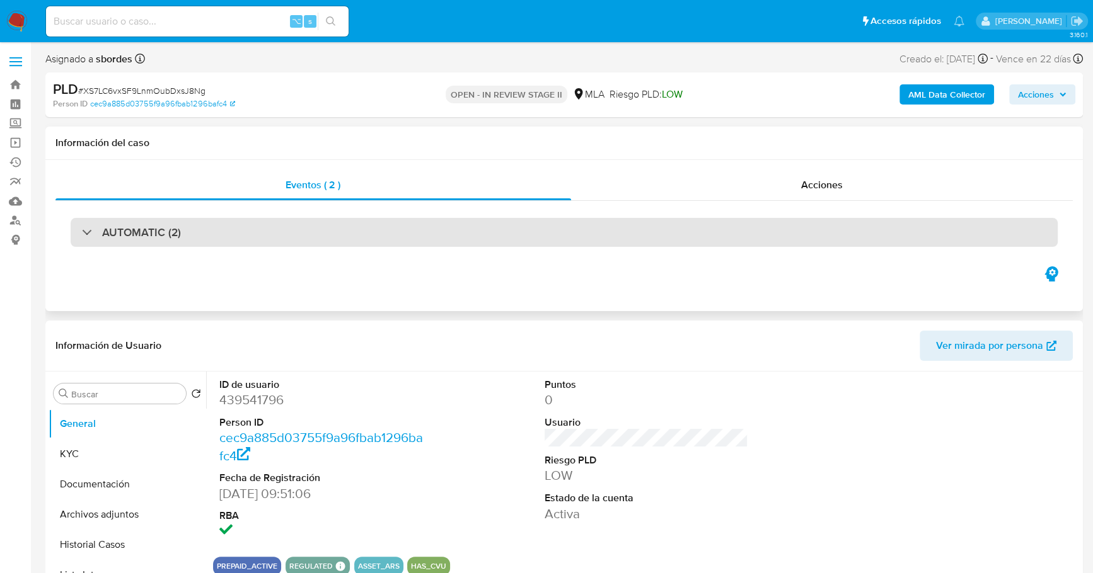
scroll to position [130, 0]
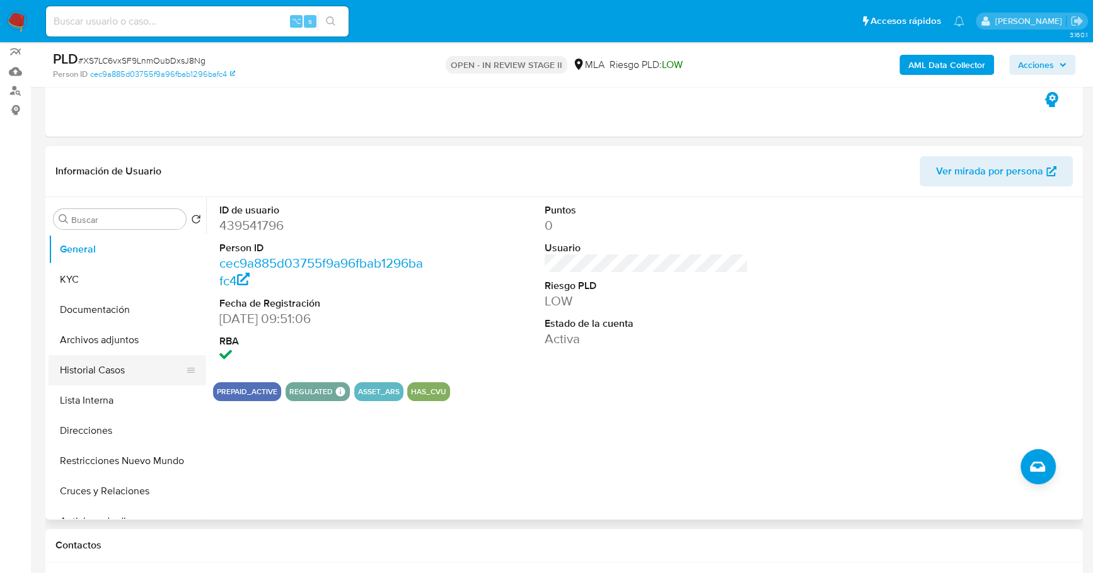
click at [104, 356] on button "Historial Casos" at bounding box center [122, 370] width 147 height 30
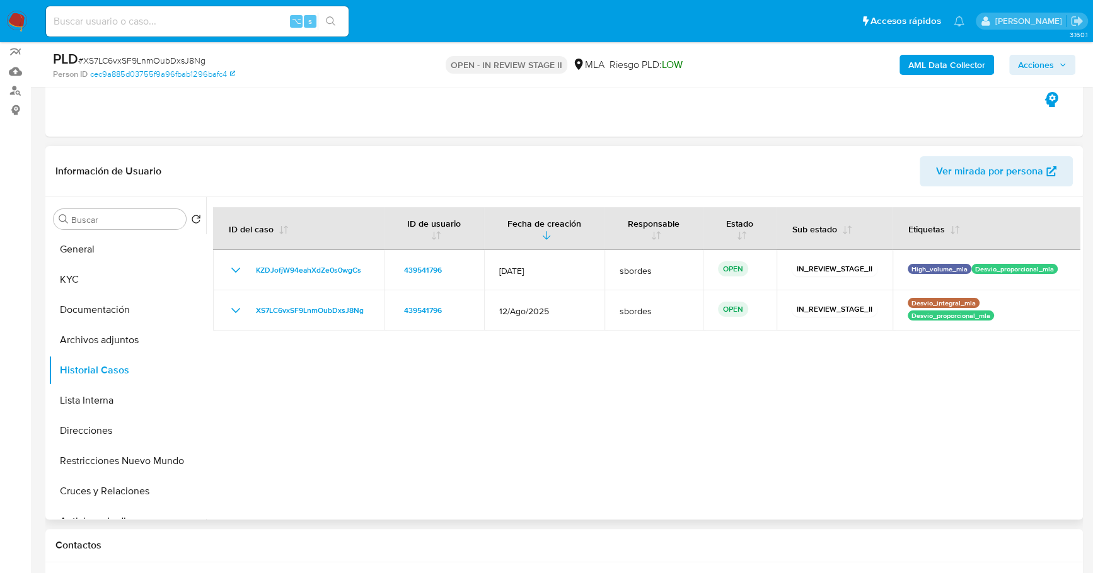
scroll to position [255, 0]
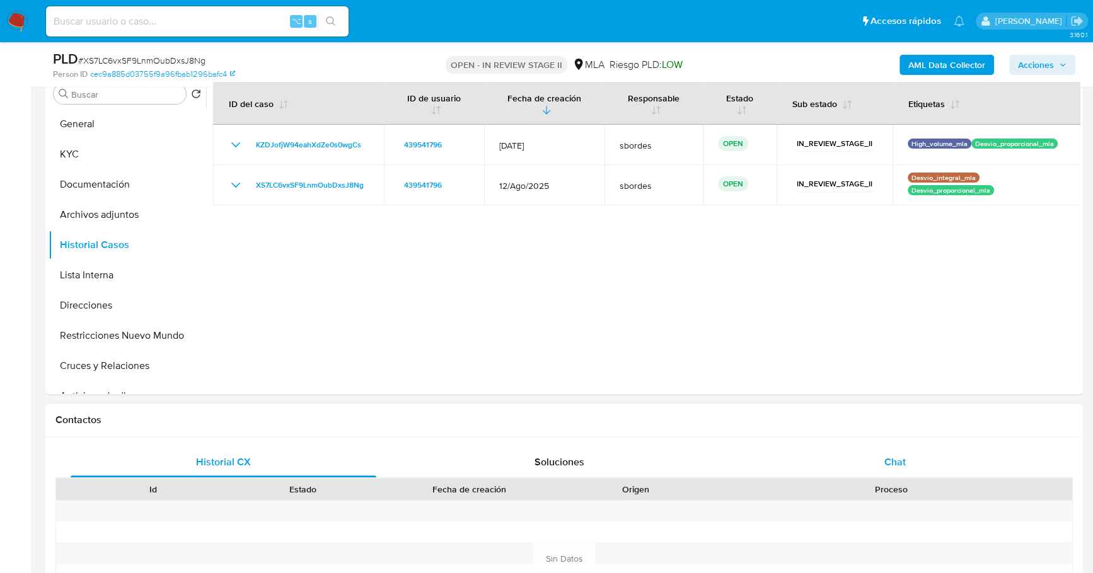
click at [909, 456] on div "Chat" at bounding box center [895, 462] width 306 height 30
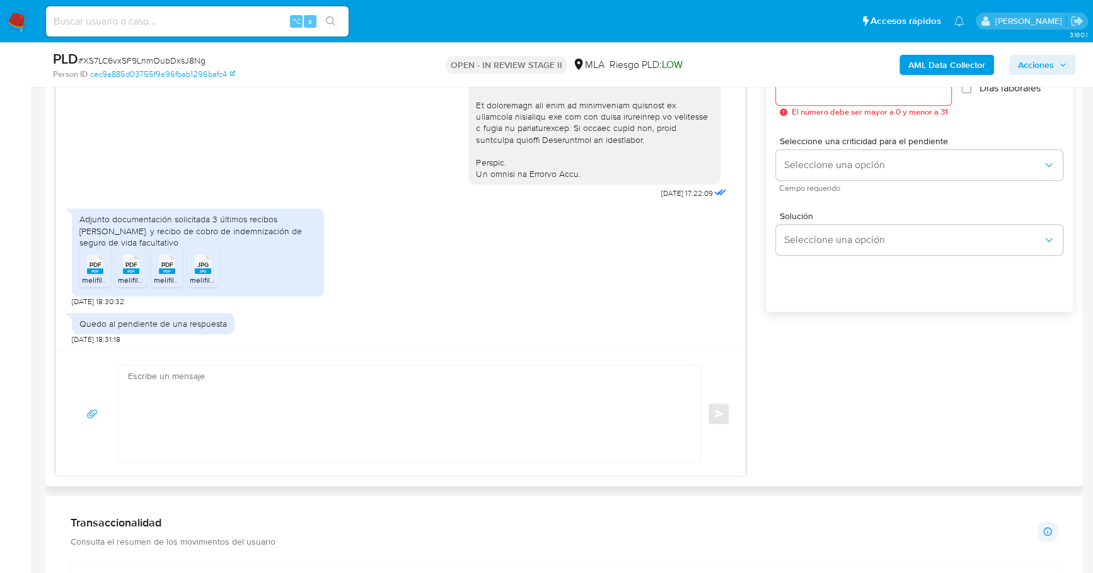
scroll to position [544, 0]
click at [306, 408] on textarea at bounding box center [406, 413] width 556 height 97
paste textarea "Hola, ¡Muchas gracias por tu respuesta! Confirmamos la recepción de la document…"
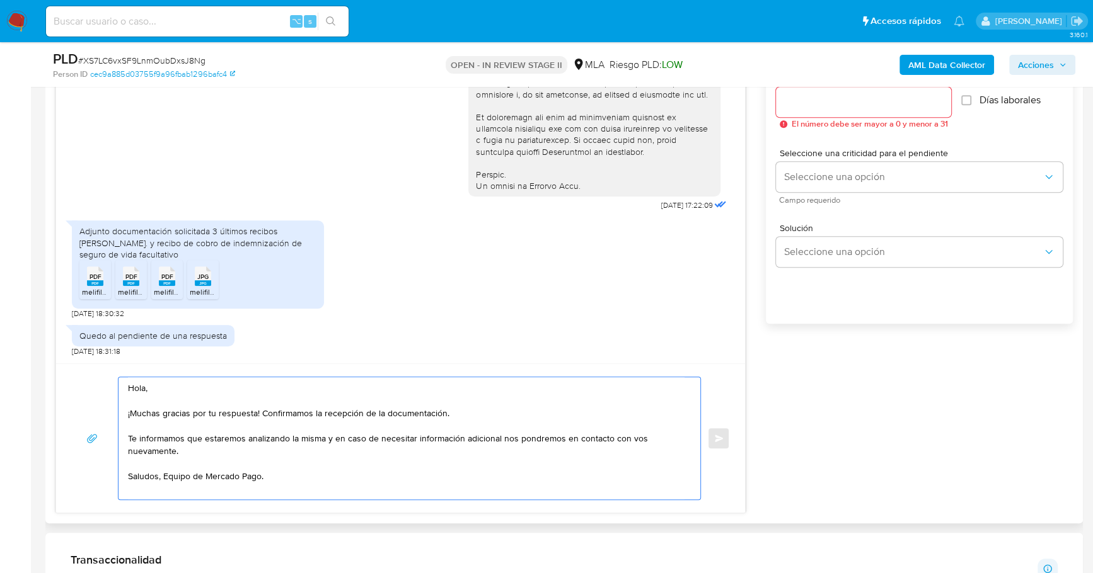
scroll to position [712, 0]
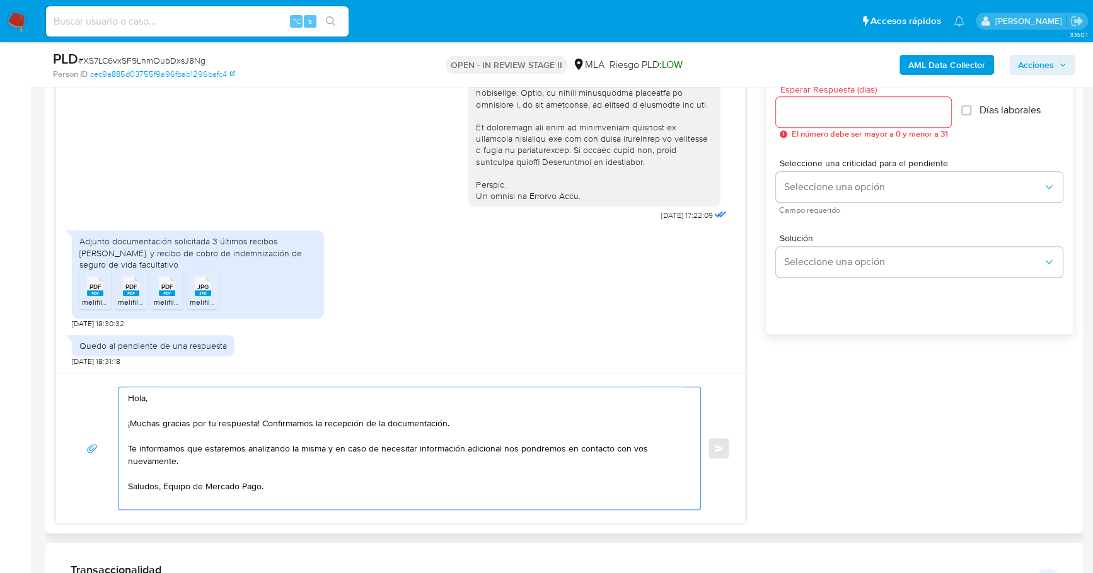
type textarea "Hola, ¡Muchas gracias por tu respuesta! Confirmamos la recepción de la document…"
click at [866, 109] on input "Esperar Respuesta (días)" at bounding box center [863, 112] width 175 height 16
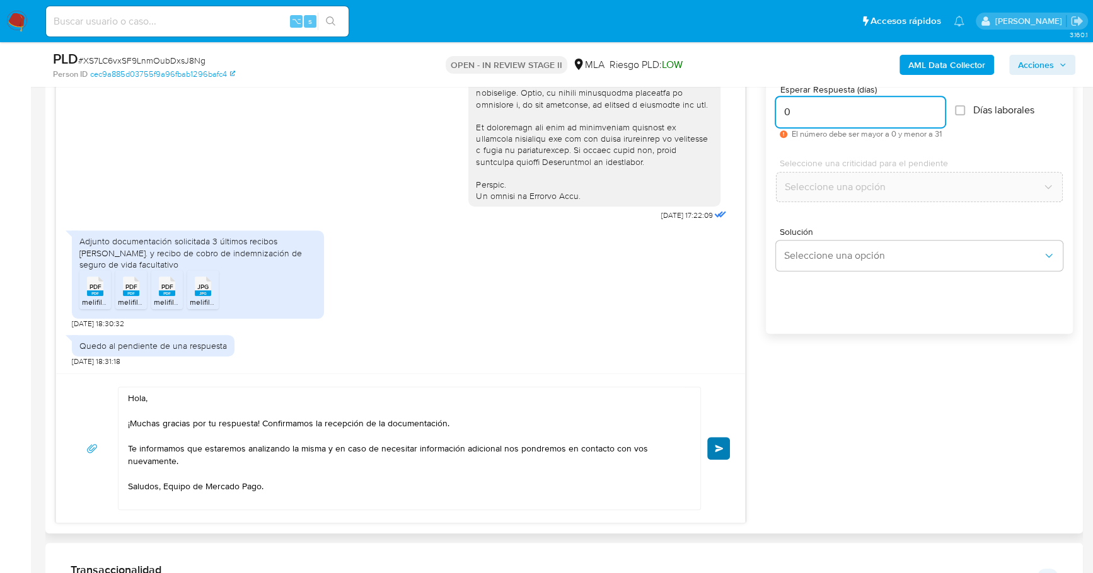
type input "0"
click at [722, 445] on span "Enviar" at bounding box center [719, 449] width 9 height 8
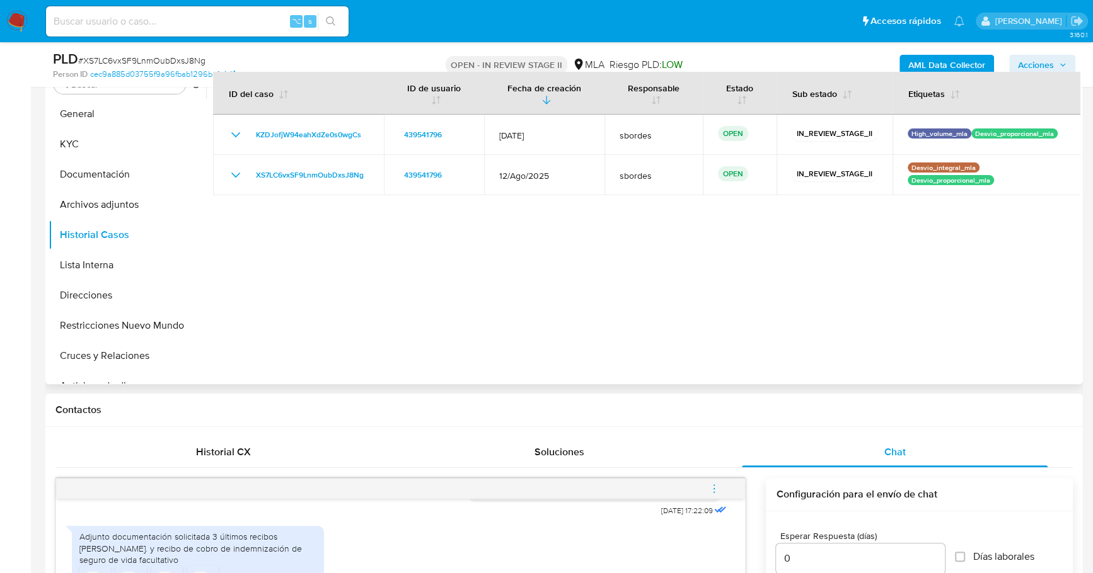
scroll to position [595, 0]
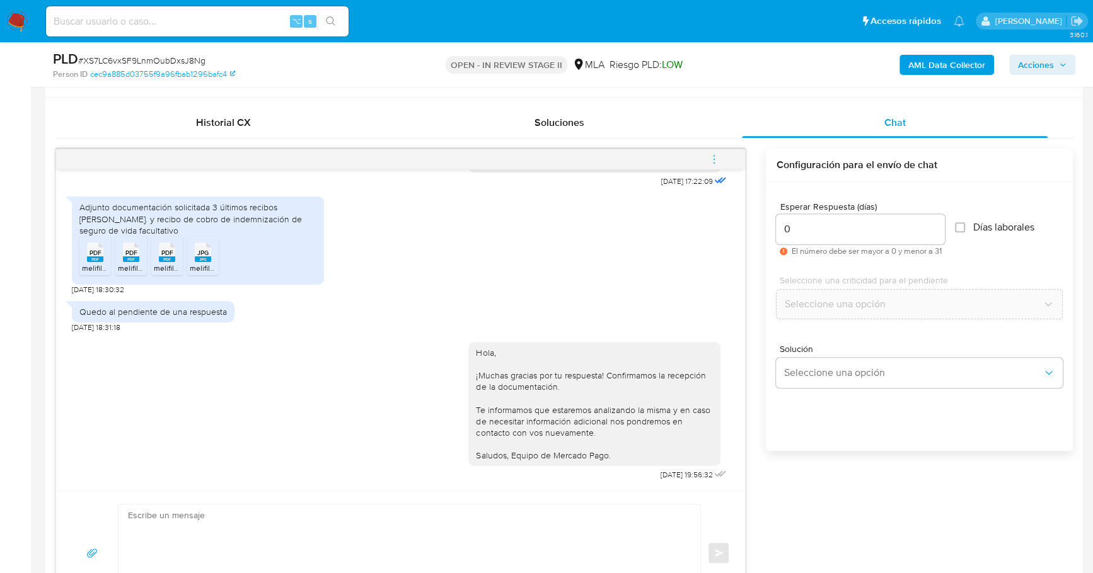
click at [713, 154] on icon "menu-action" at bounding box center [713, 159] width 11 height 11
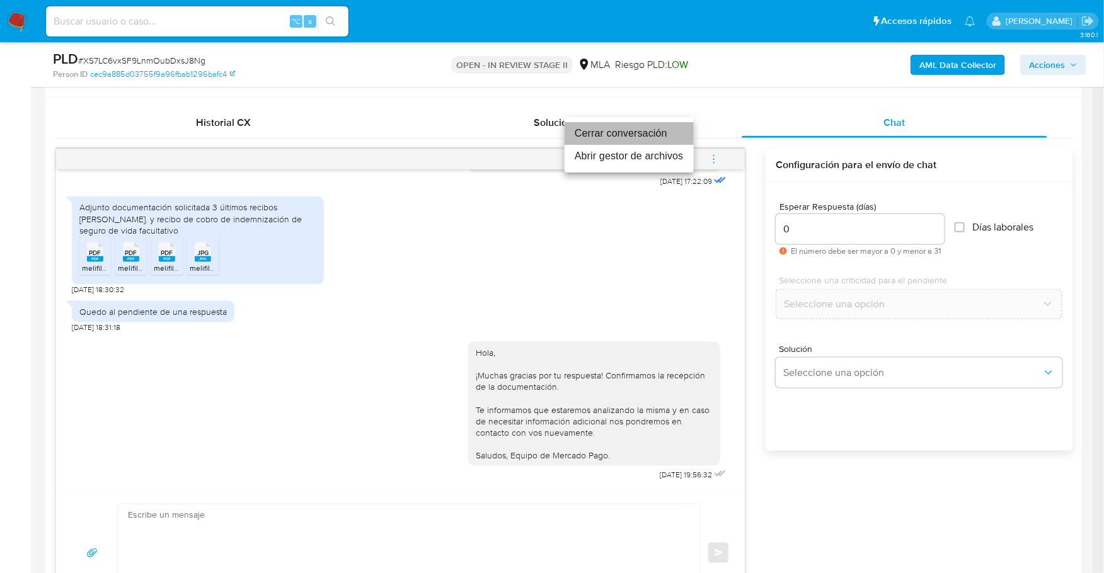
click at [658, 135] on li "Cerrar conversación" at bounding box center [629, 133] width 129 height 23
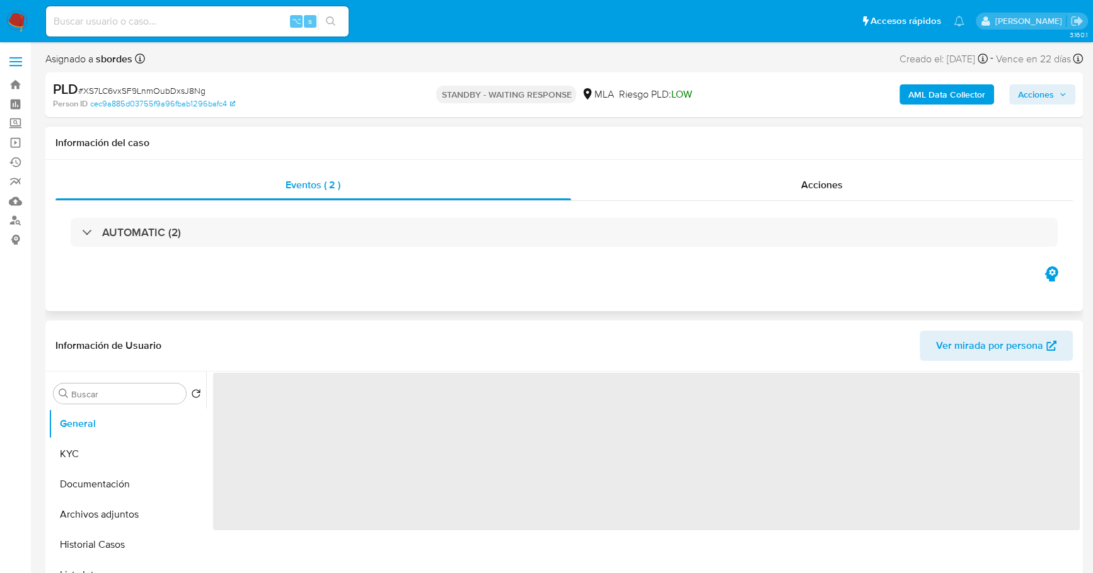
select select "10"
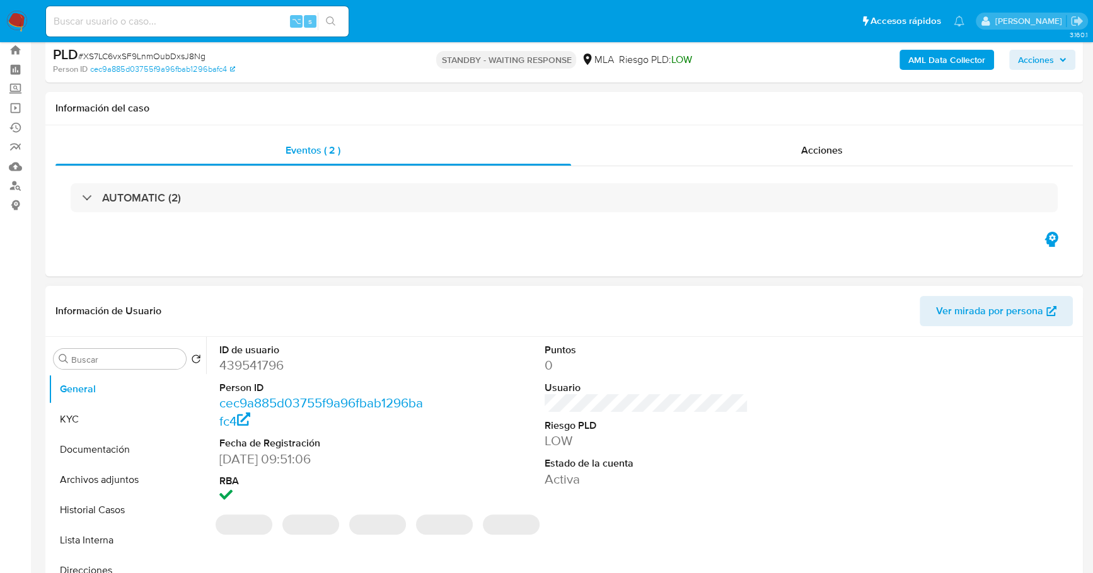
scroll to position [107, 0]
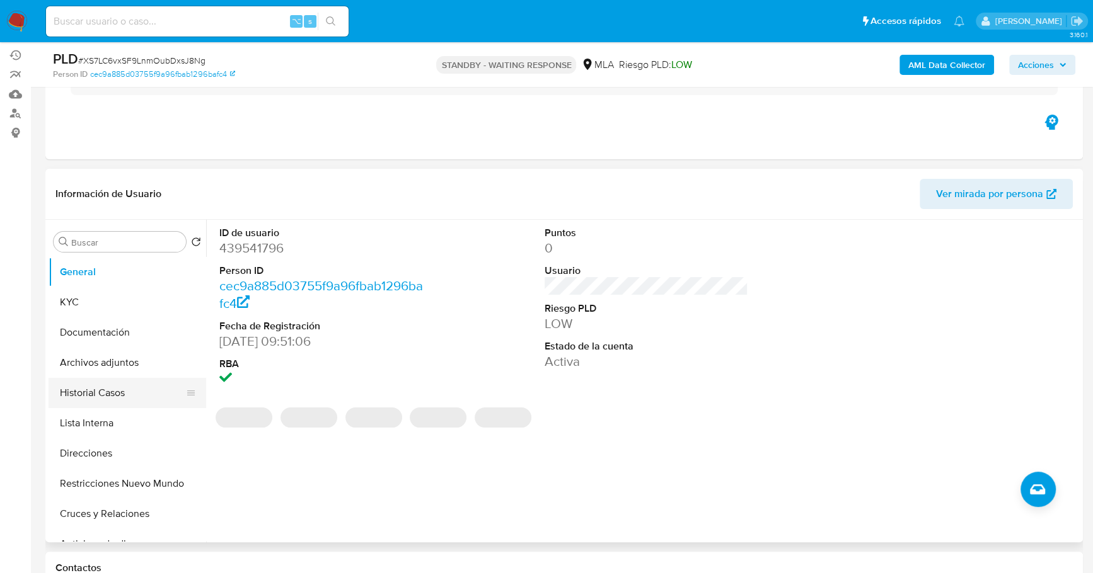
click at [105, 380] on button "Historial Casos" at bounding box center [122, 393] width 147 height 30
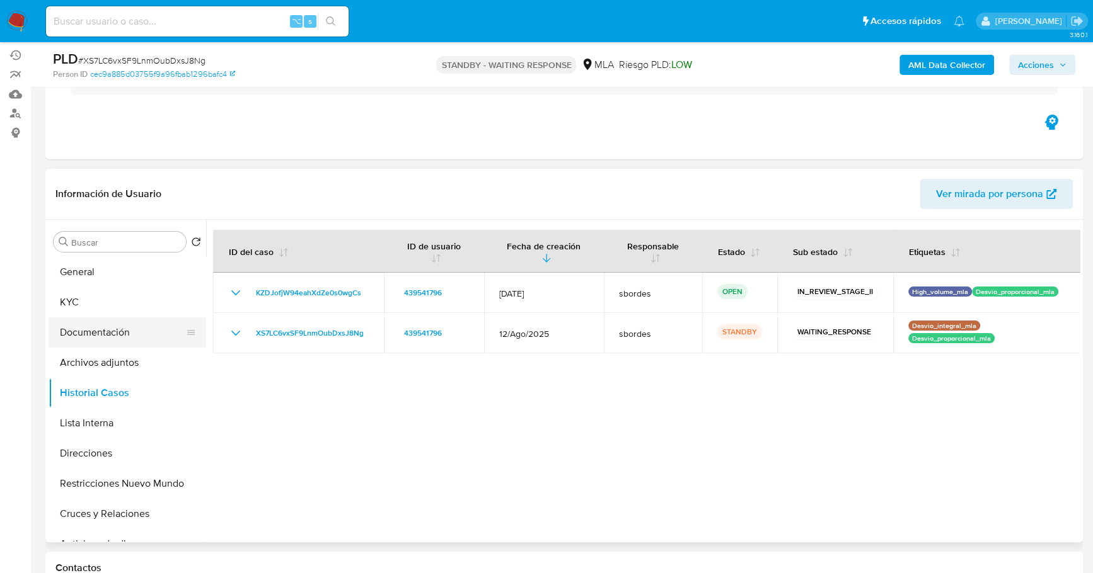
click at [115, 328] on button "Documentación" at bounding box center [122, 333] width 147 height 30
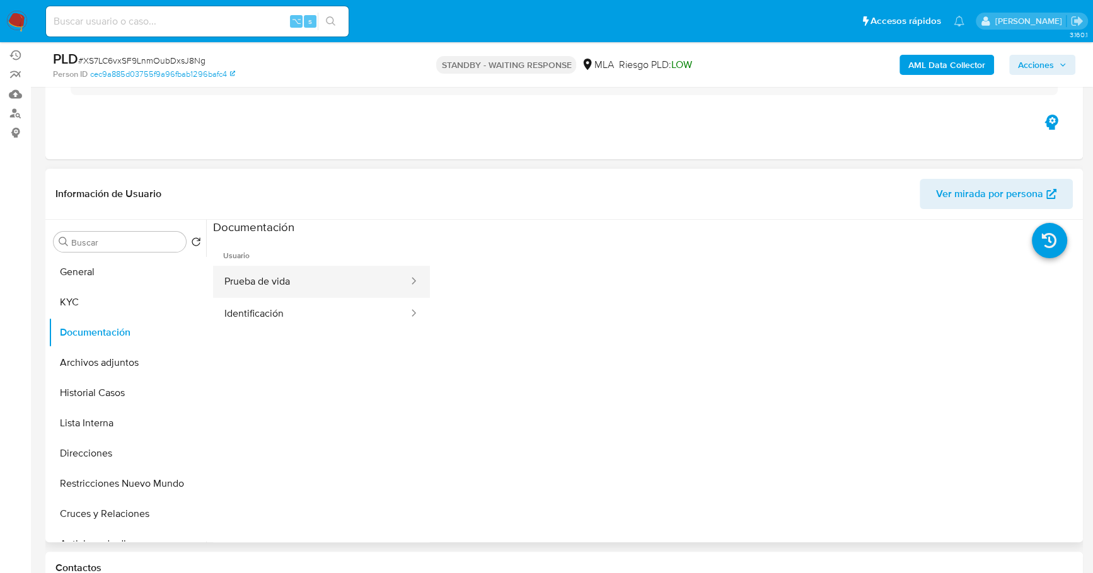
click at [322, 266] on button "Prueba de vida" at bounding box center [311, 282] width 197 height 32
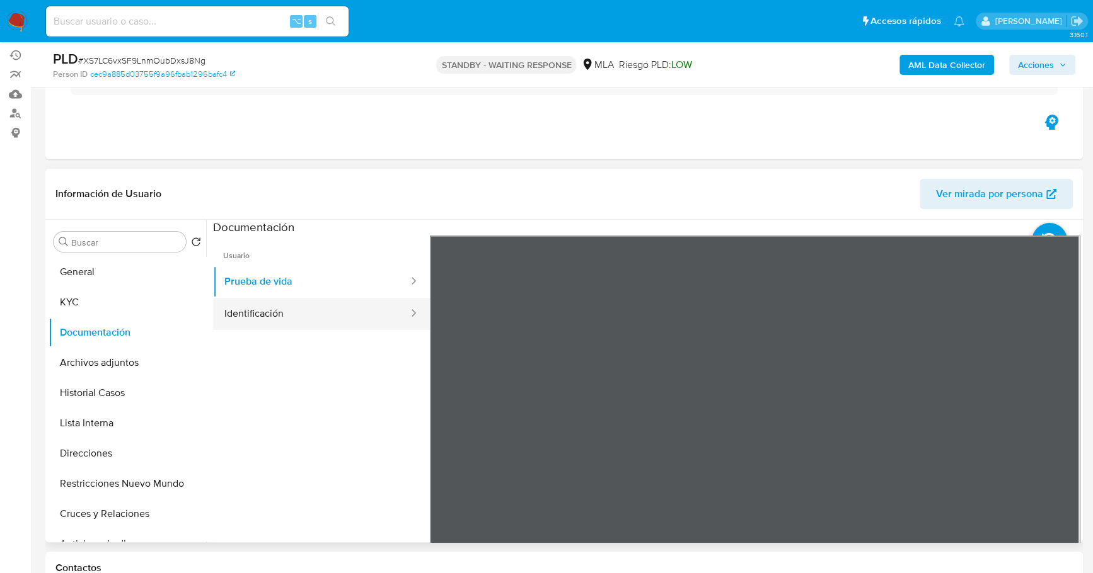
click at [328, 316] on button "Identificación" at bounding box center [311, 314] width 197 height 32
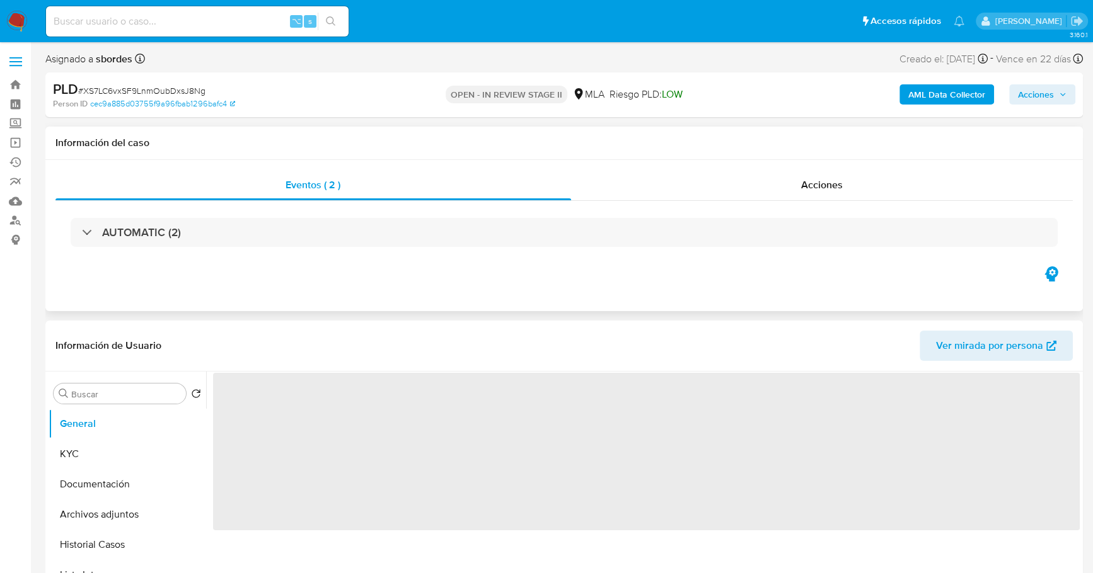
select select "10"
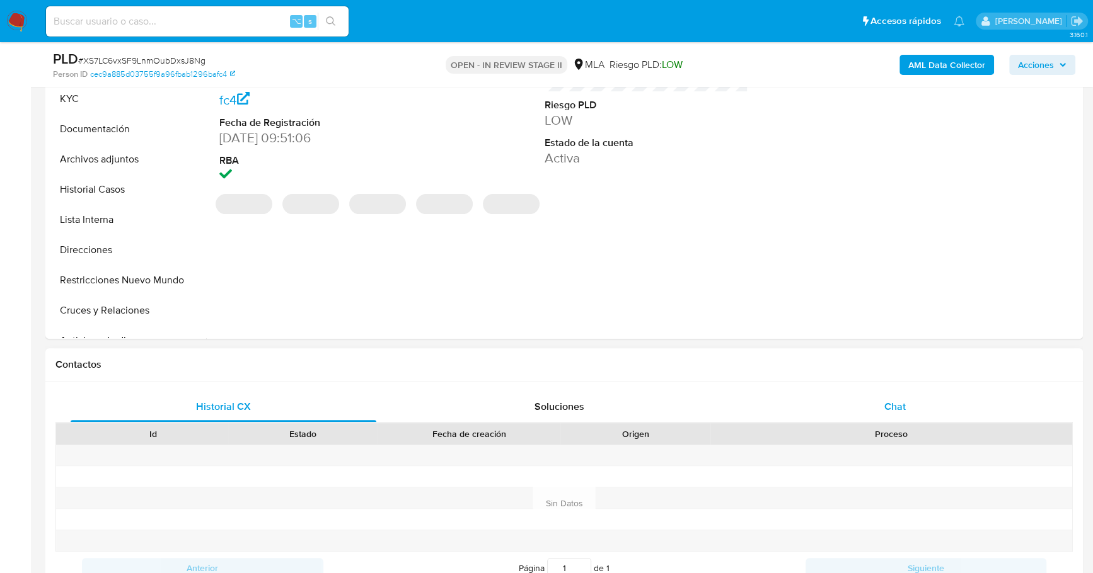
click at [907, 402] on div "Chat" at bounding box center [895, 407] width 306 height 30
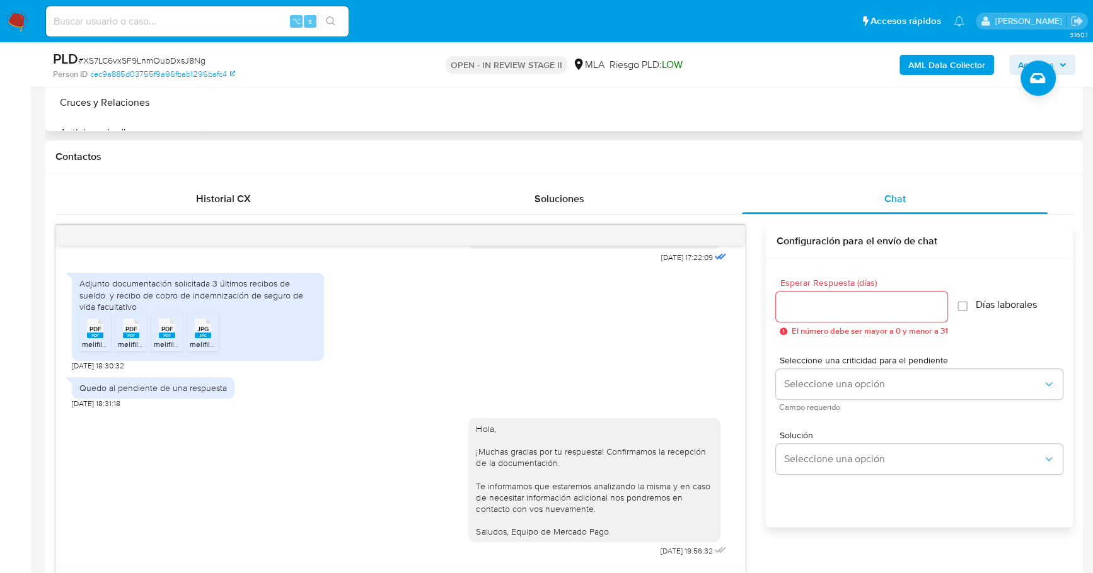
scroll to position [272, 0]
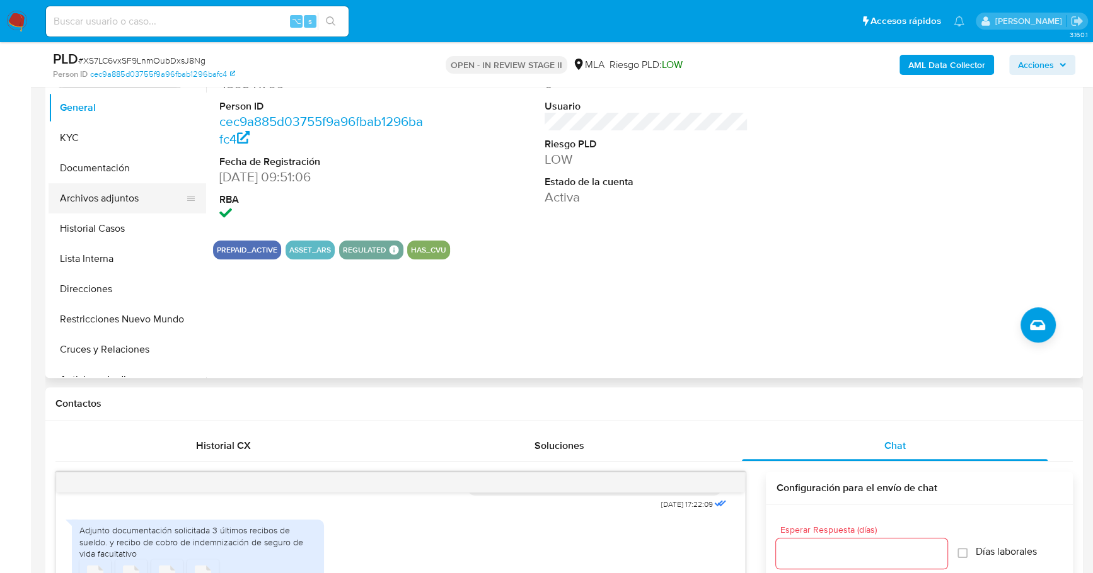
click at [105, 193] on button "Archivos adjuntos" at bounding box center [122, 198] width 147 height 30
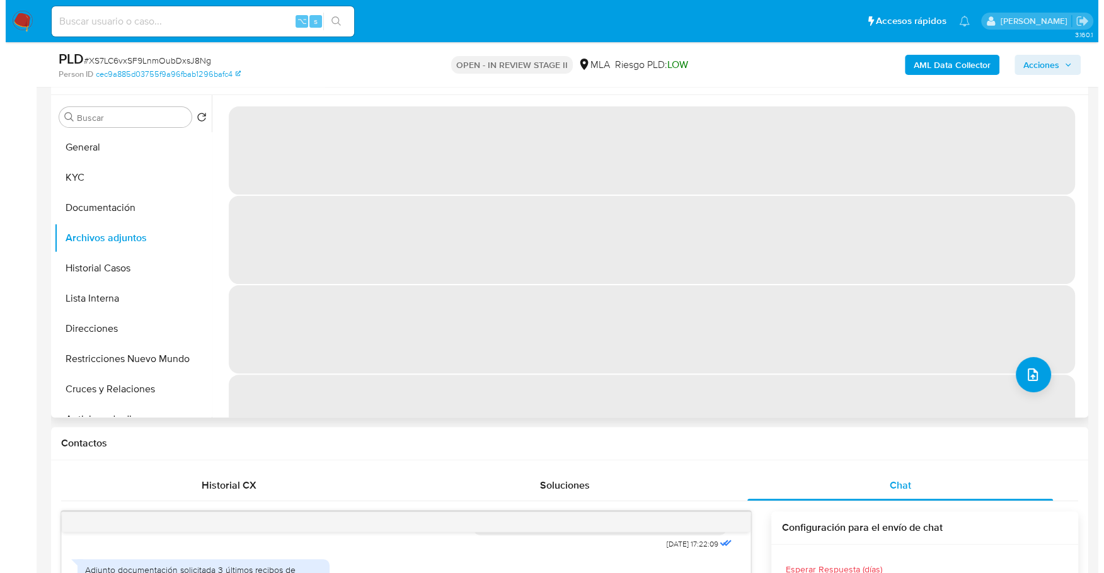
scroll to position [217, 0]
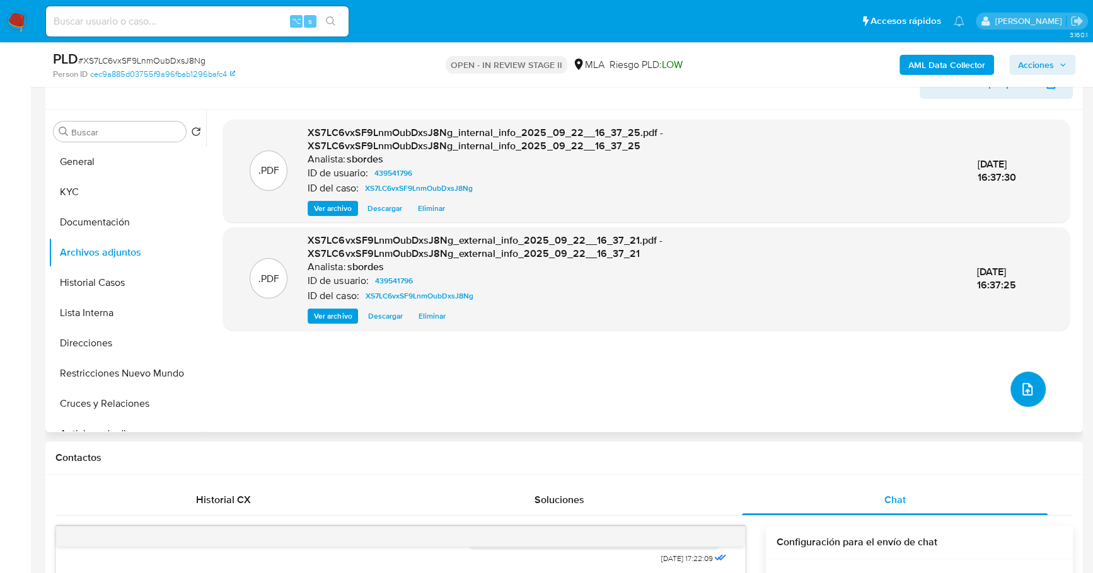
click at [1023, 385] on icon "upload-file" at bounding box center [1027, 389] width 15 height 15
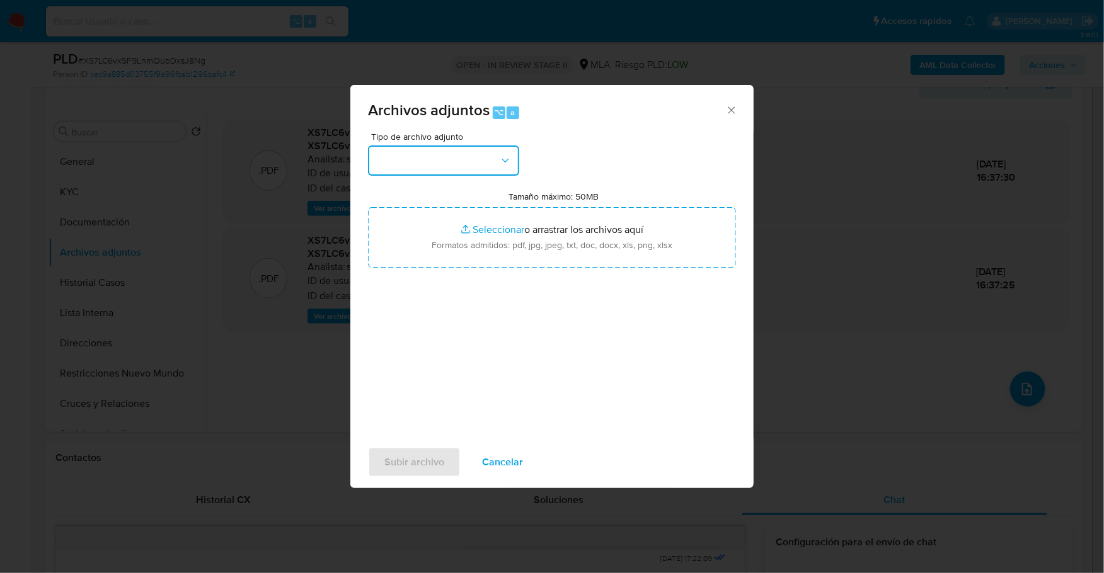
click at [421, 166] on button "button" at bounding box center [443, 161] width 151 height 30
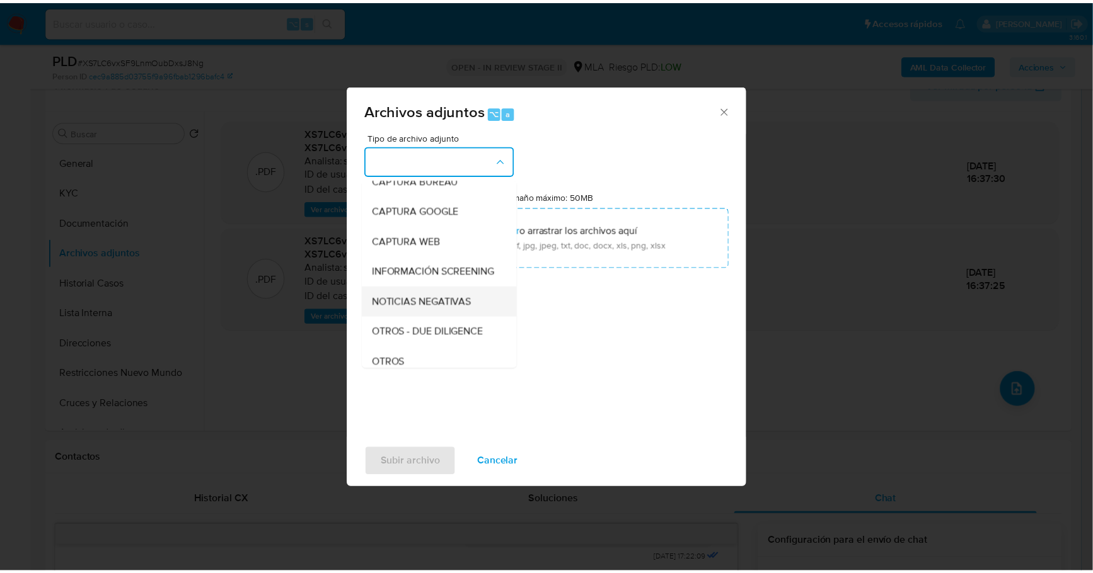
scroll to position [87, 0]
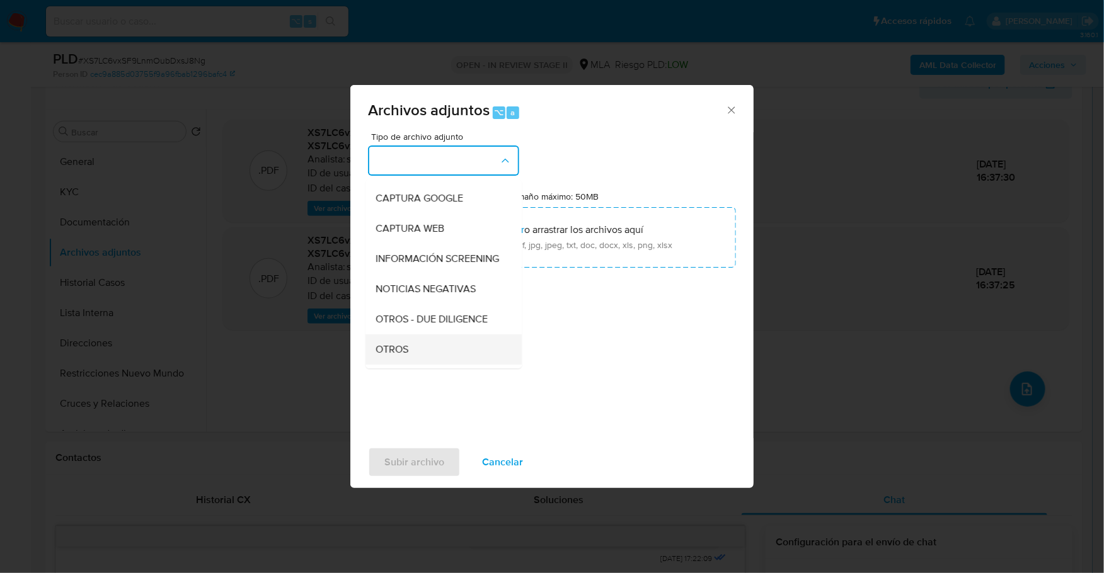
click at [408, 356] on span "OTROS" at bounding box center [392, 349] width 33 height 13
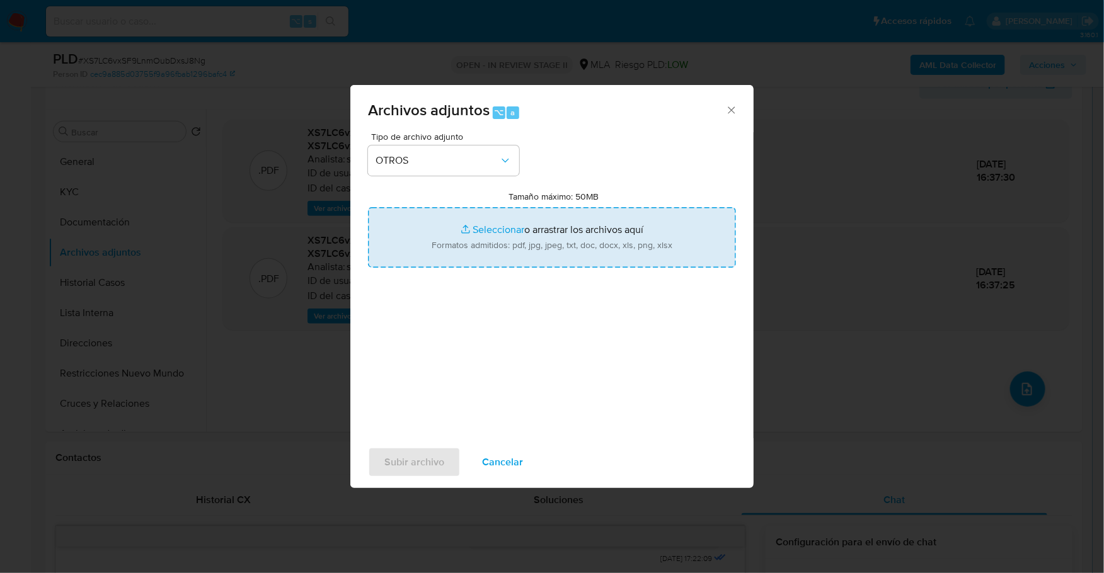
click at [513, 225] on input "Tamaño máximo: 50MB Seleccionar archivos" at bounding box center [552, 237] width 368 height 60
type input "C:\fakepath\Caselog XS7LC6vxSF9LnmOubDxsJ8Ng_2025_09_19_11_55_18.docx"
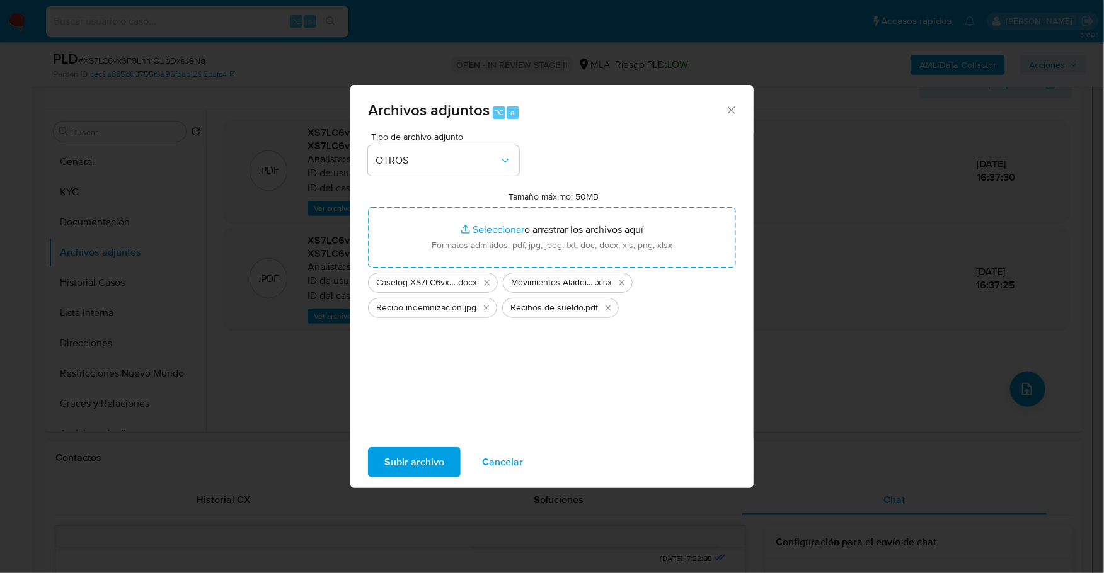
click at [419, 469] on span "Subir archivo" at bounding box center [414, 463] width 60 height 28
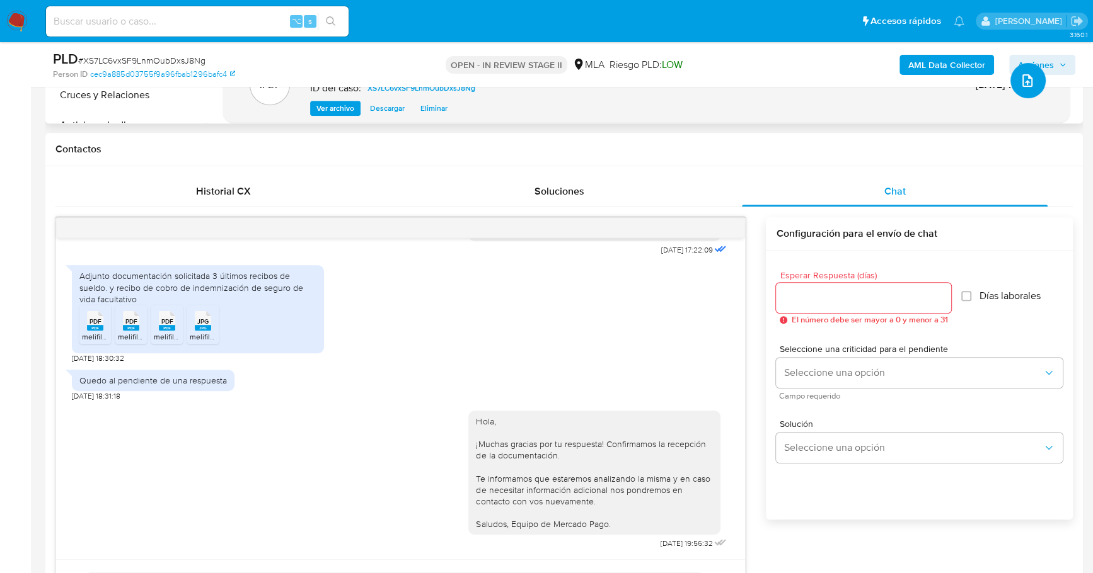
scroll to position [120, 0]
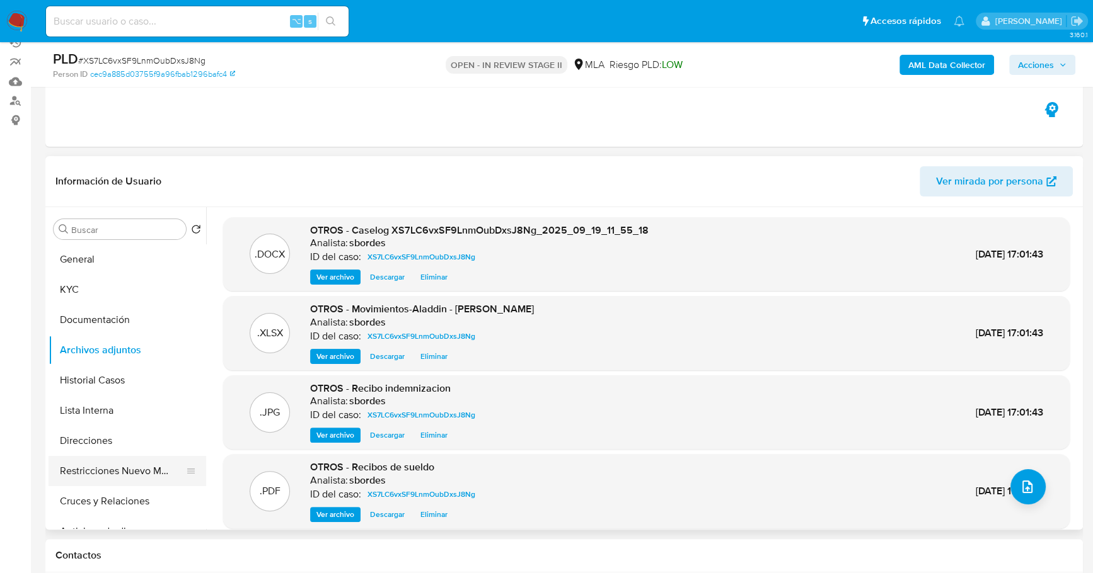
click at [98, 466] on button "Restricciones Nuevo Mundo" at bounding box center [122, 471] width 147 height 30
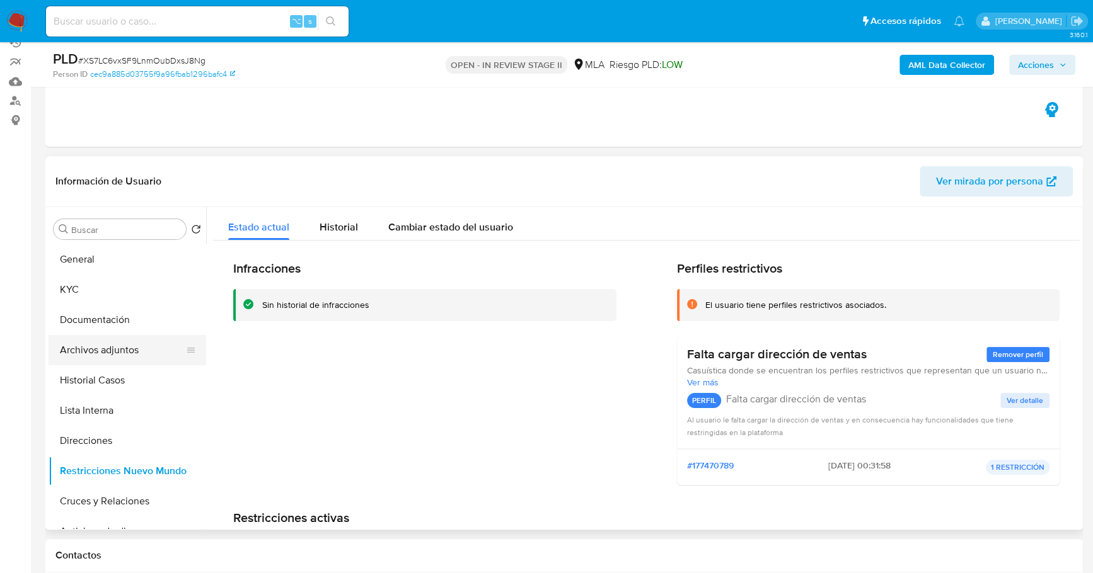
click at [129, 345] on button "Archivos adjuntos" at bounding box center [122, 350] width 147 height 30
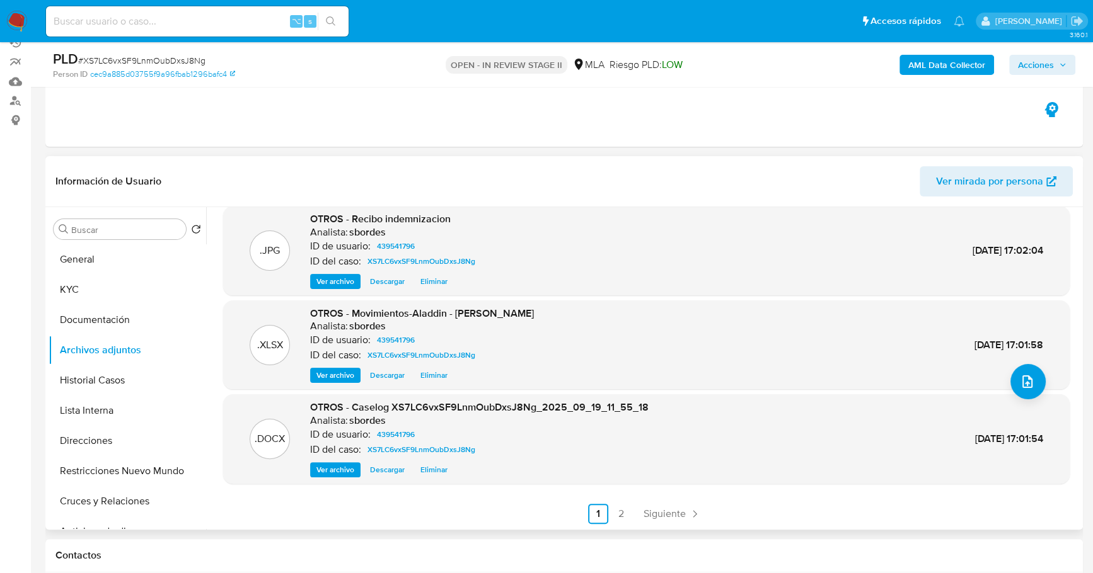
scroll to position [106, 0]
click at [1031, 81] on div "PLD # XS7LC6vxSF9LnmOubDxsJ8Ng Person ID cec9a885d03755f9a96fbab1296bafc4 OPEN …" at bounding box center [563, 64] width 1037 height 45
click at [1034, 71] on span "Acciones" at bounding box center [1036, 65] width 36 height 20
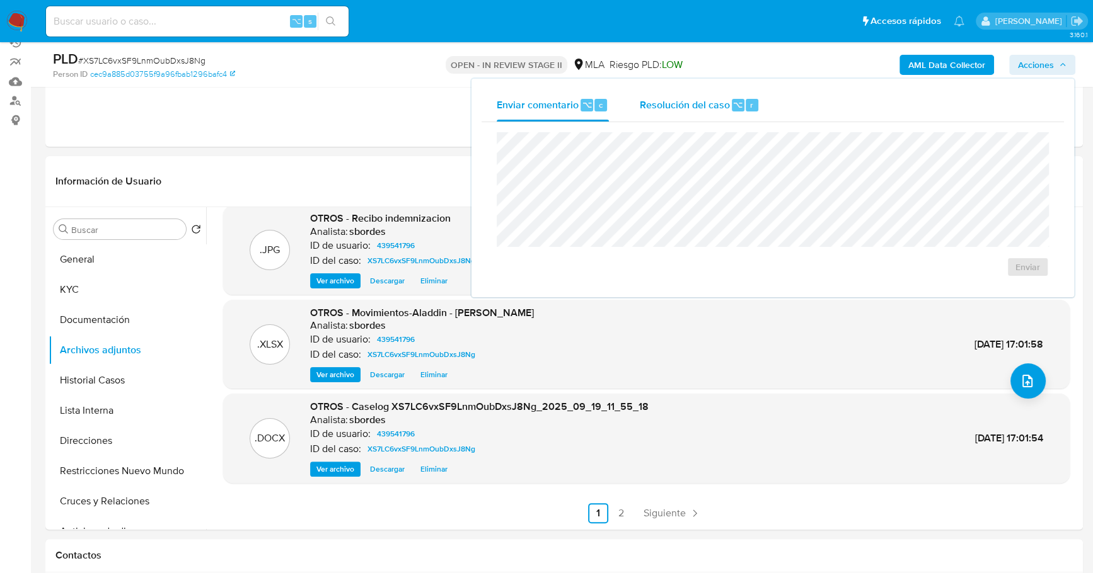
click at [732, 104] on div "⌥" at bounding box center [738, 105] width 13 height 13
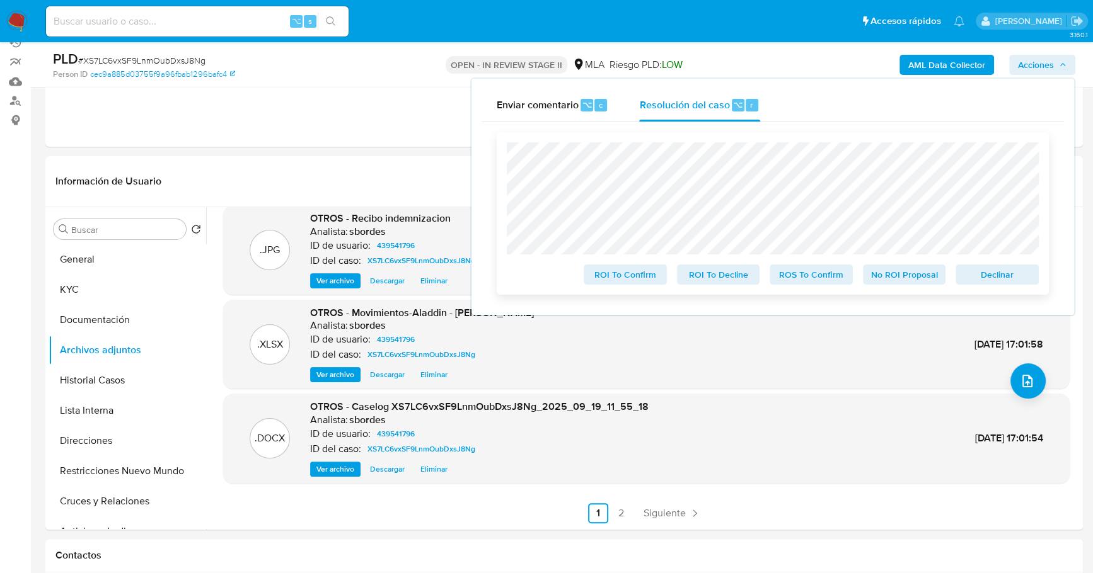
click at [916, 274] on span "No ROI Proposal" at bounding box center [904, 275] width 66 height 18
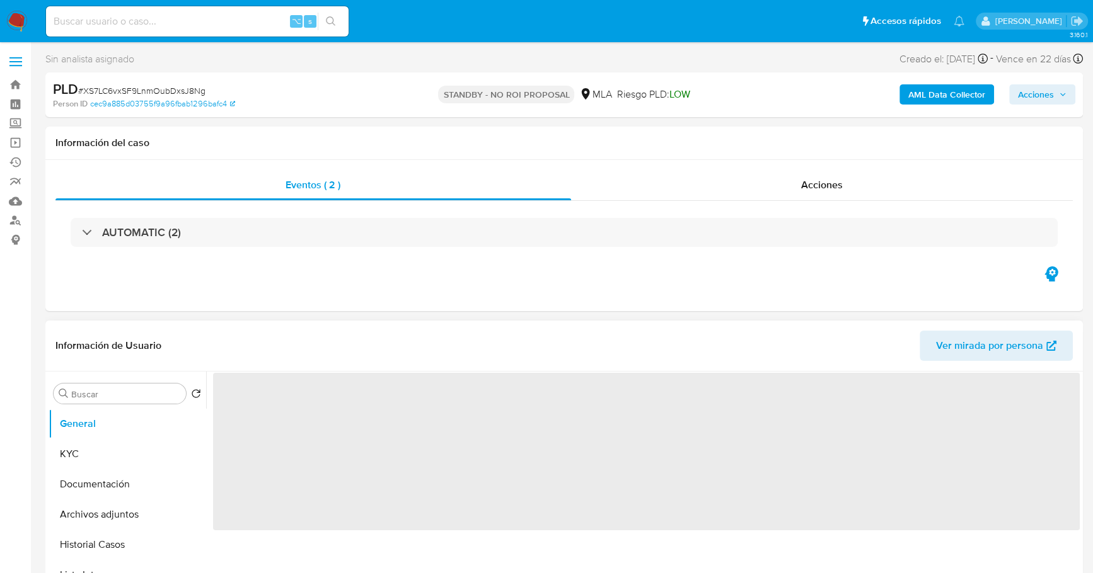
scroll to position [137, 0]
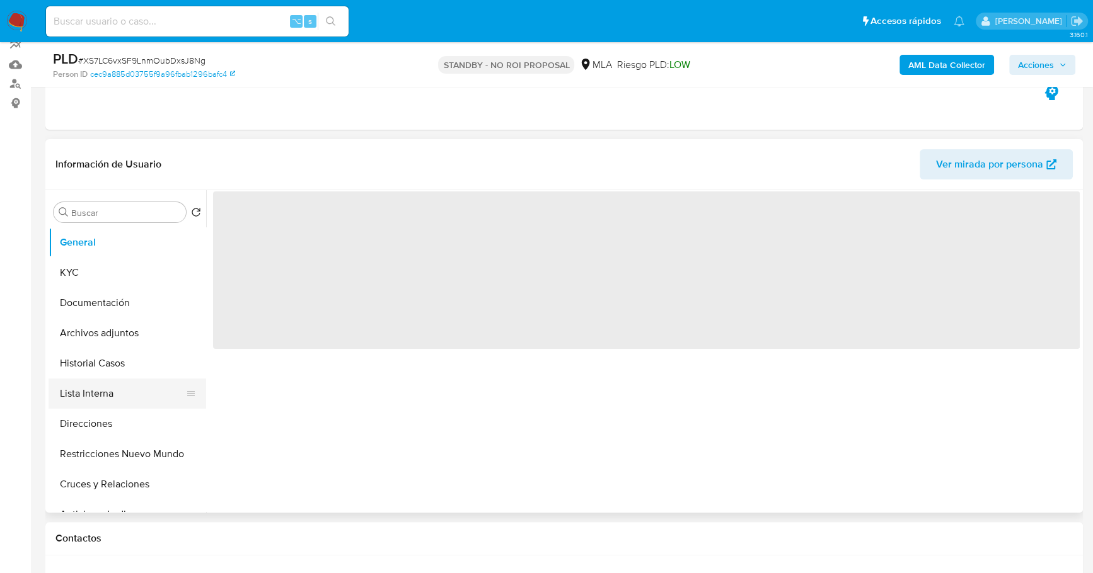
select select "10"
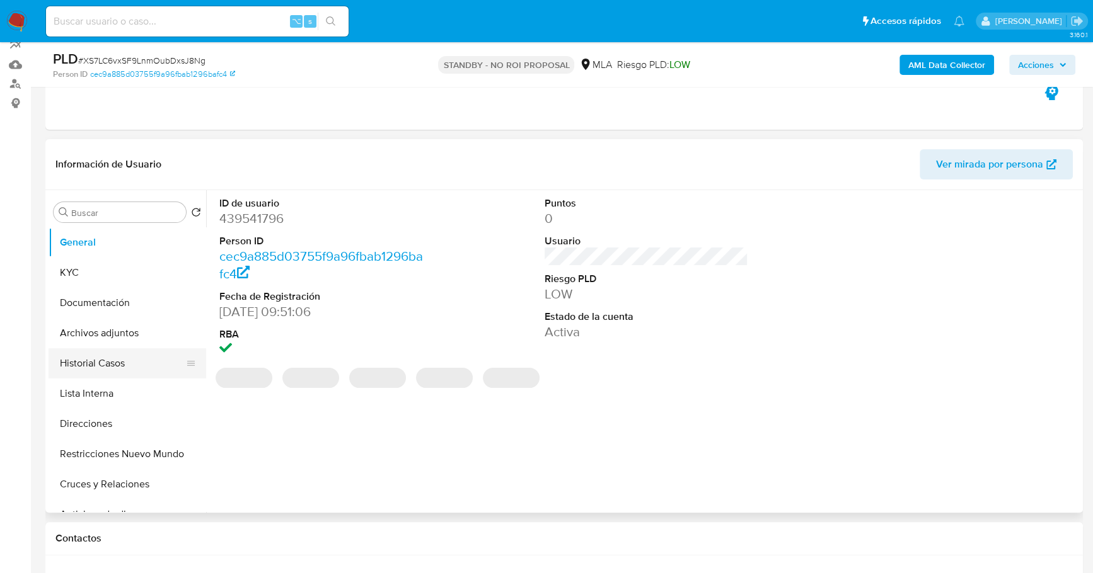
click at [124, 363] on button "Historial Casos" at bounding box center [122, 363] width 147 height 30
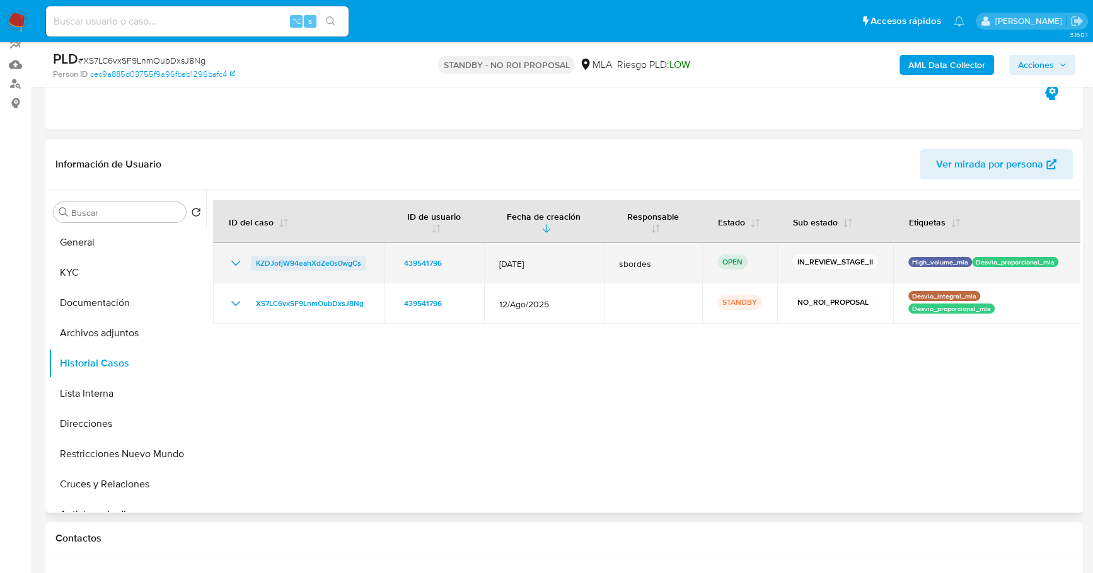
click at [298, 256] on span "KZDJofjW94eahXdZe0s0wgCs" at bounding box center [308, 263] width 105 height 15
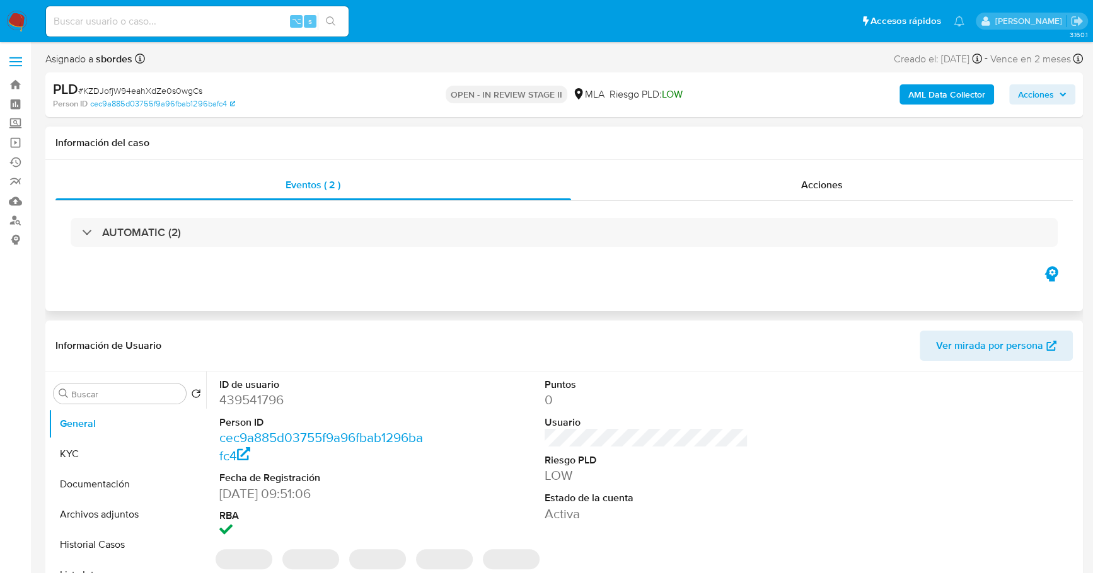
select select "10"
click at [1049, 84] on span "Acciones" at bounding box center [1036, 94] width 36 height 20
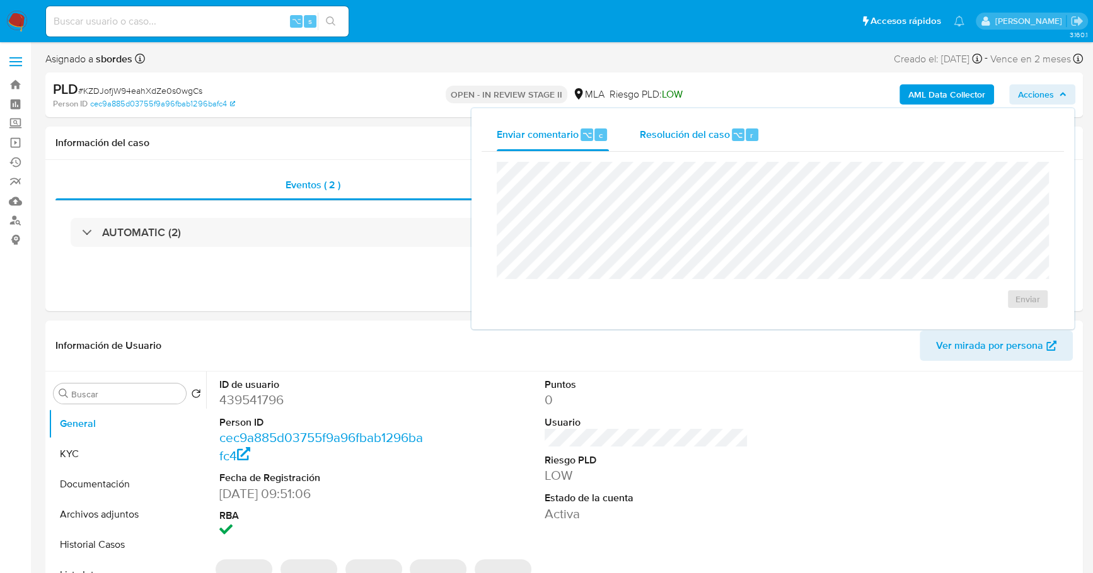
click at [721, 125] on div "Resolución del caso ⌥ r" at bounding box center [699, 134] width 120 height 33
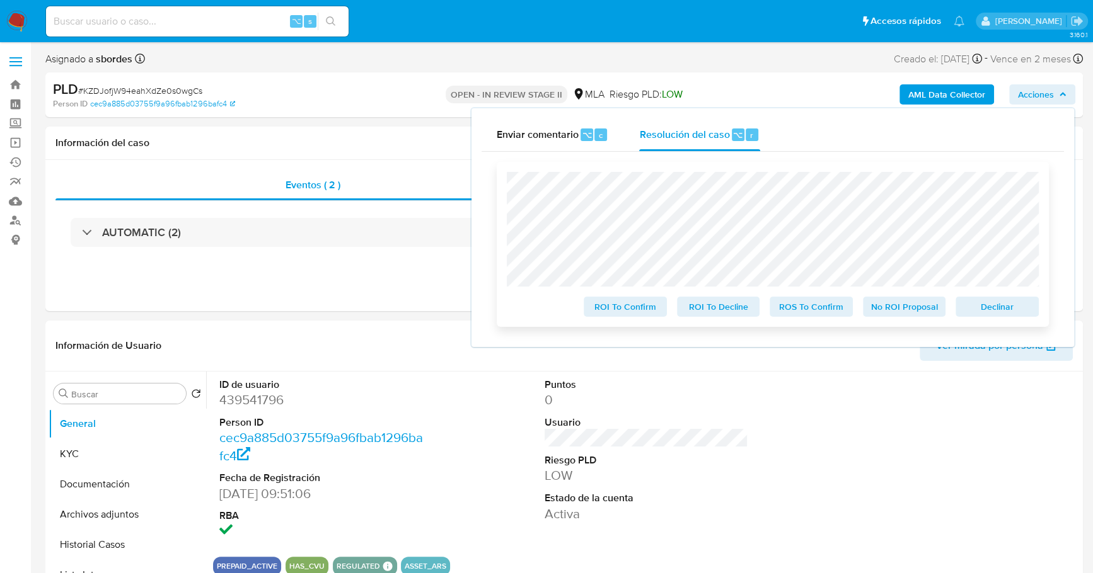
click at [883, 310] on span "No ROI Proposal" at bounding box center [904, 307] width 66 height 18
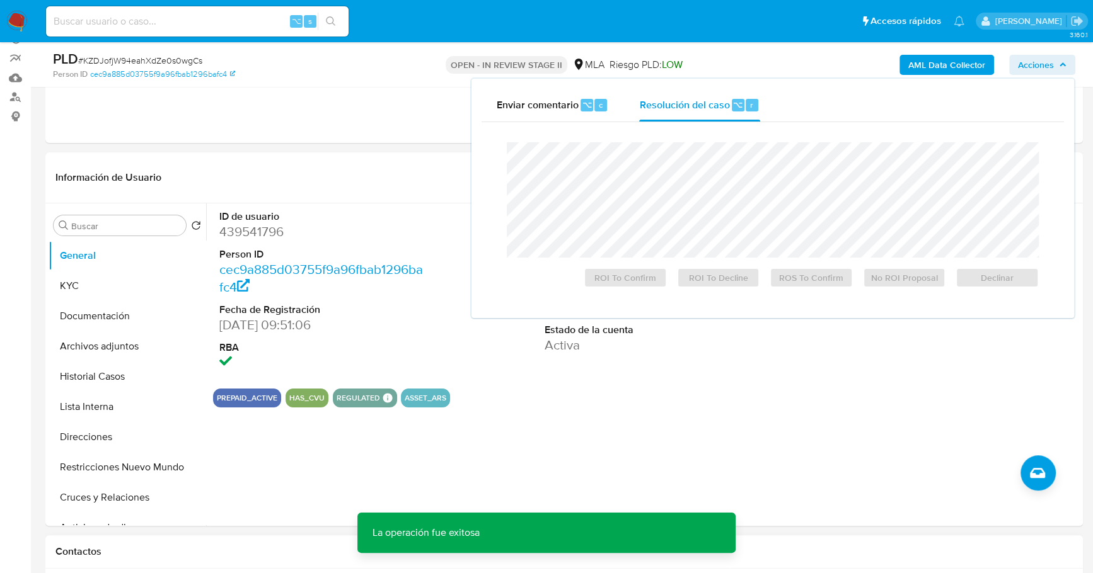
scroll to position [233, 0]
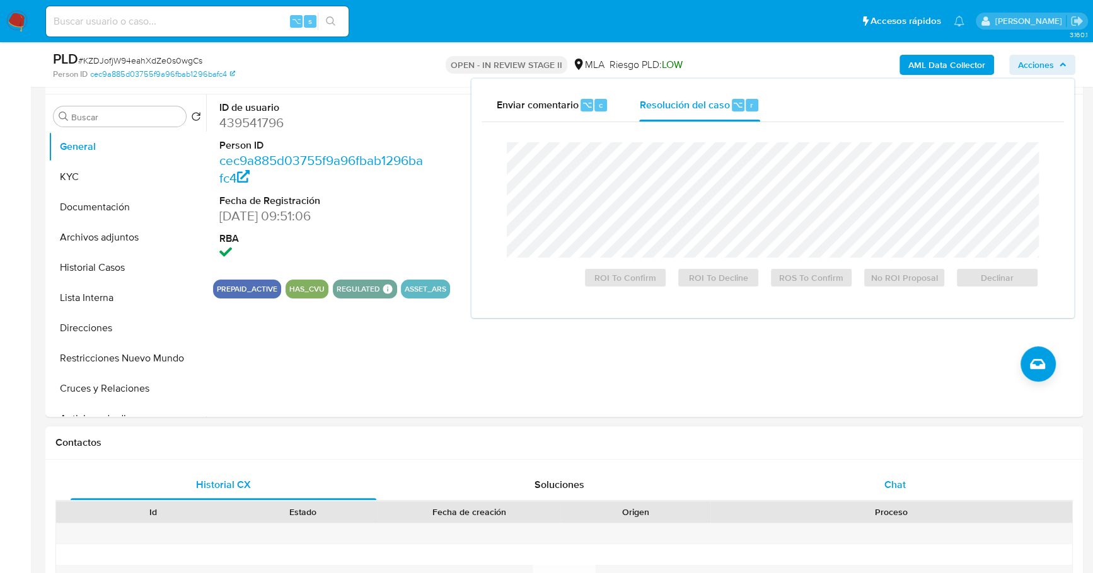
click at [892, 488] on span "Chat" at bounding box center [894, 485] width 21 height 14
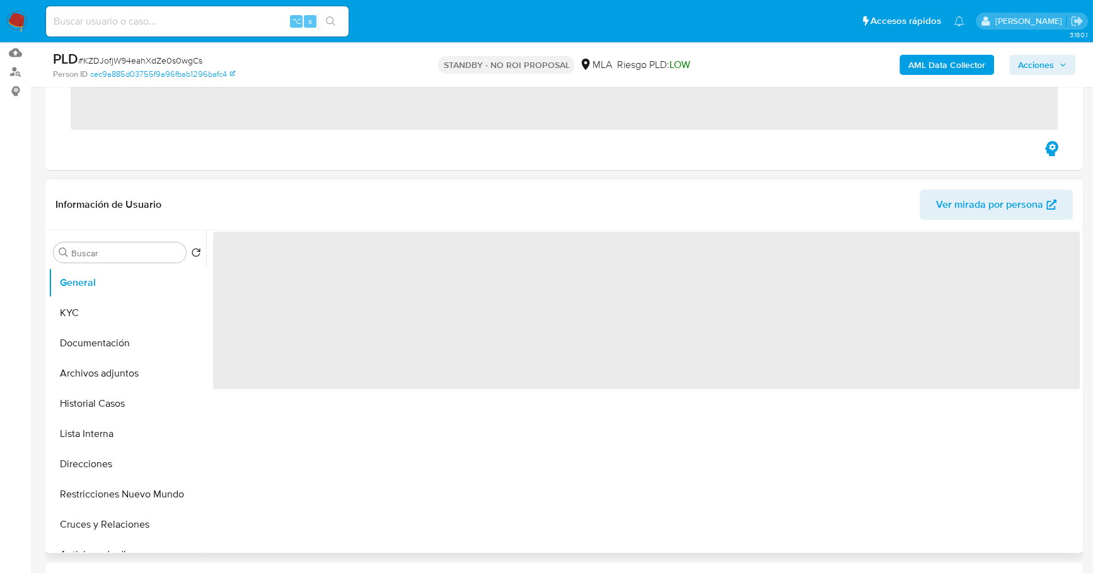
scroll to position [268, 0]
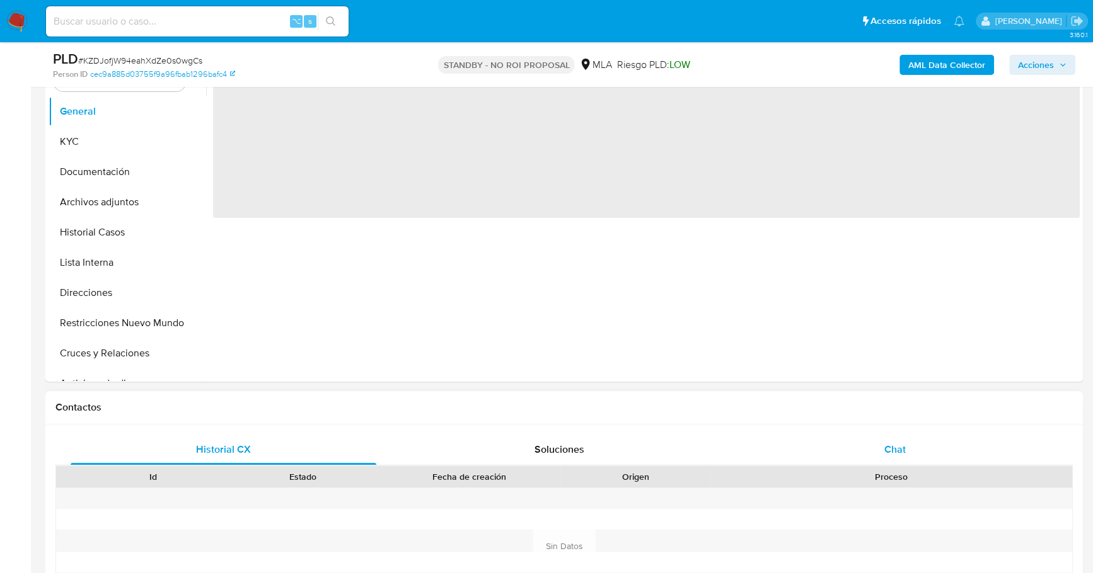
click at [923, 443] on div "Chat" at bounding box center [895, 450] width 306 height 30
select select "10"
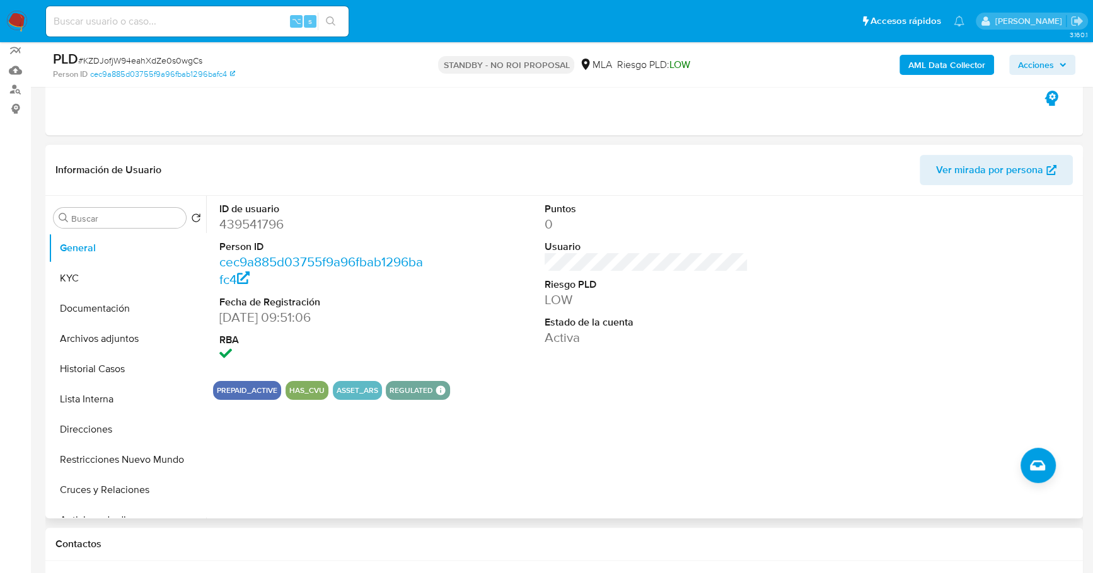
scroll to position [138, 0]
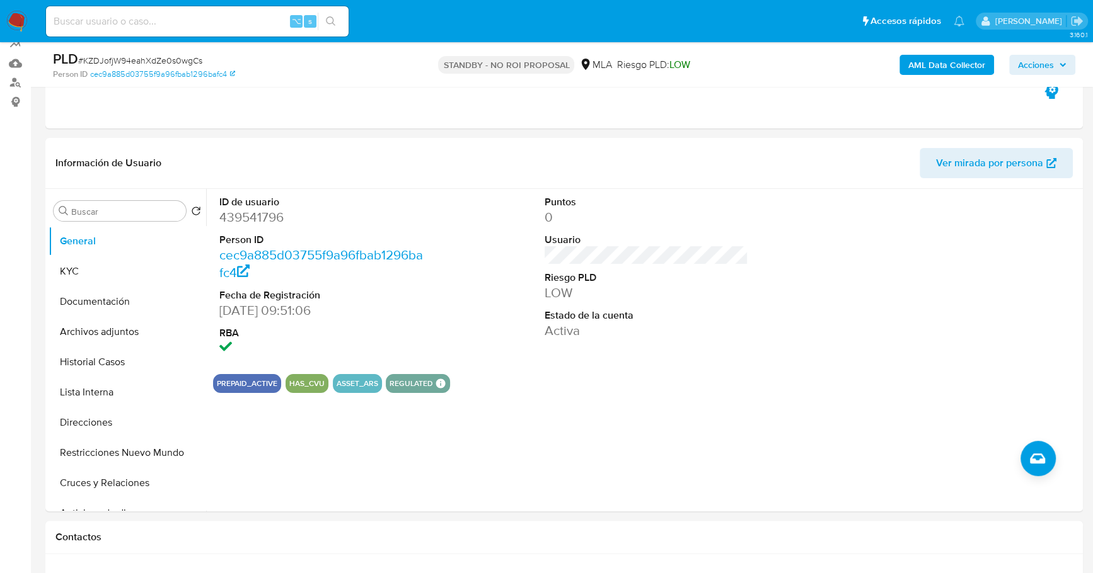
click at [185, 23] on input at bounding box center [197, 21] width 302 height 16
paste input "104414714"
type input "104414714"
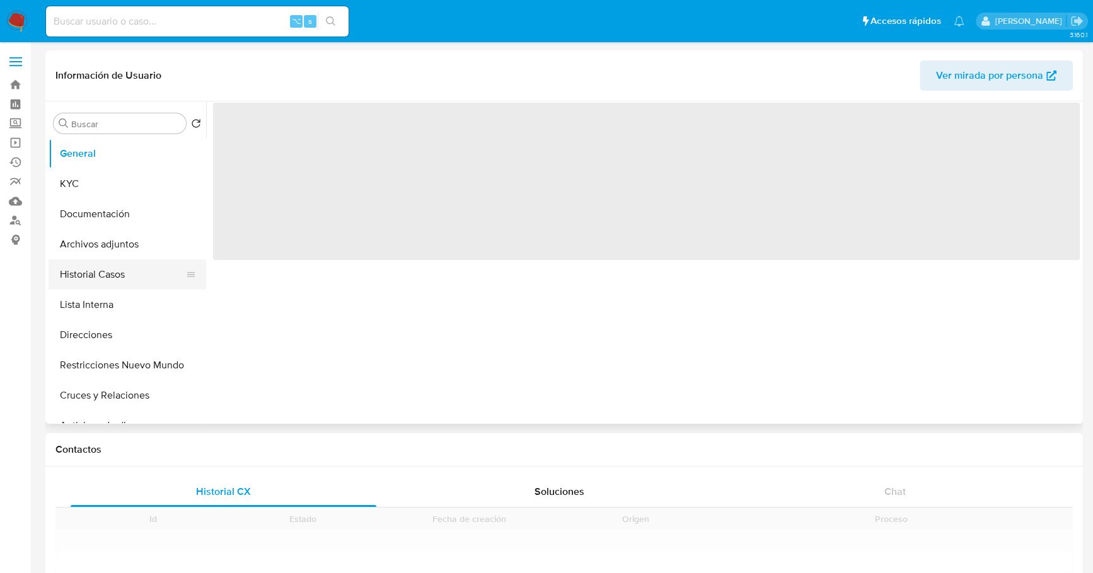
click at [109, 273] on button "Historial Casos" at bounding box center [122, 275] width 147 height 30
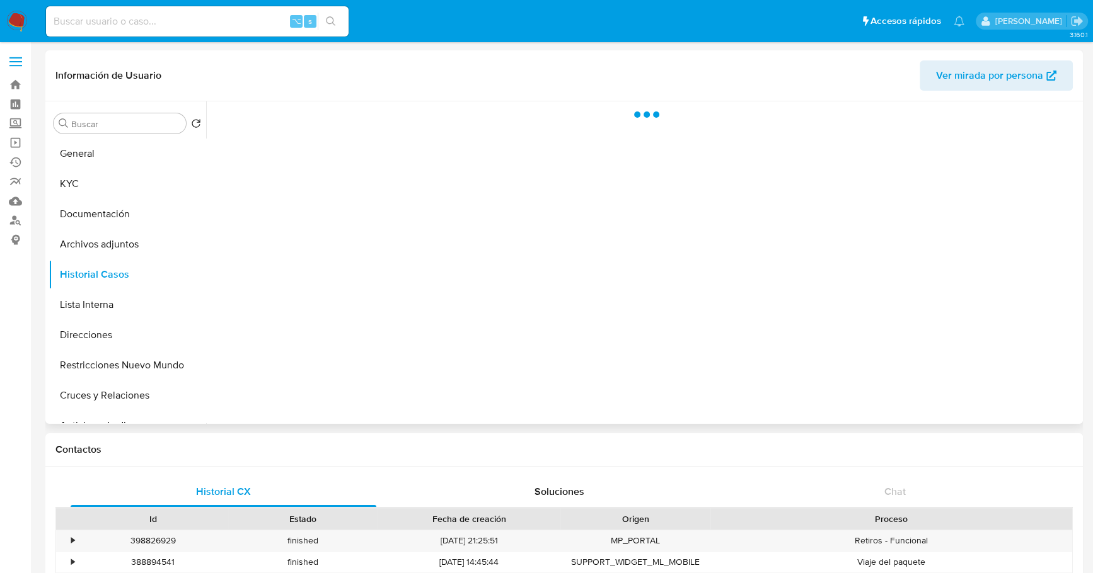
select select "10"
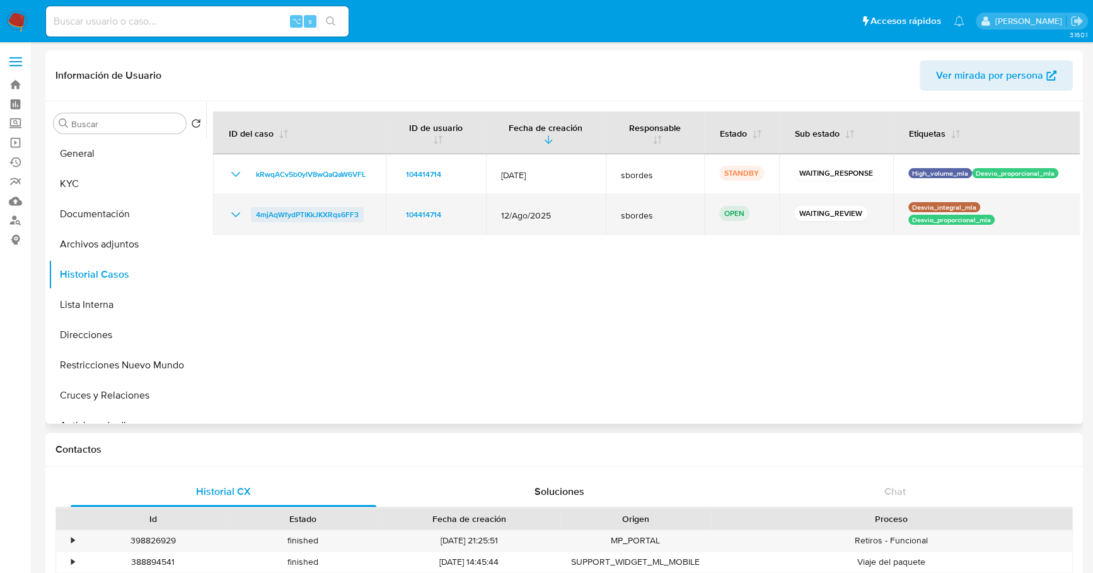
click at [296, 219] on span "4mjAqWfydPTIKkJKXRqs6FF3" at bounding box center [307, 214] width 103 height 15
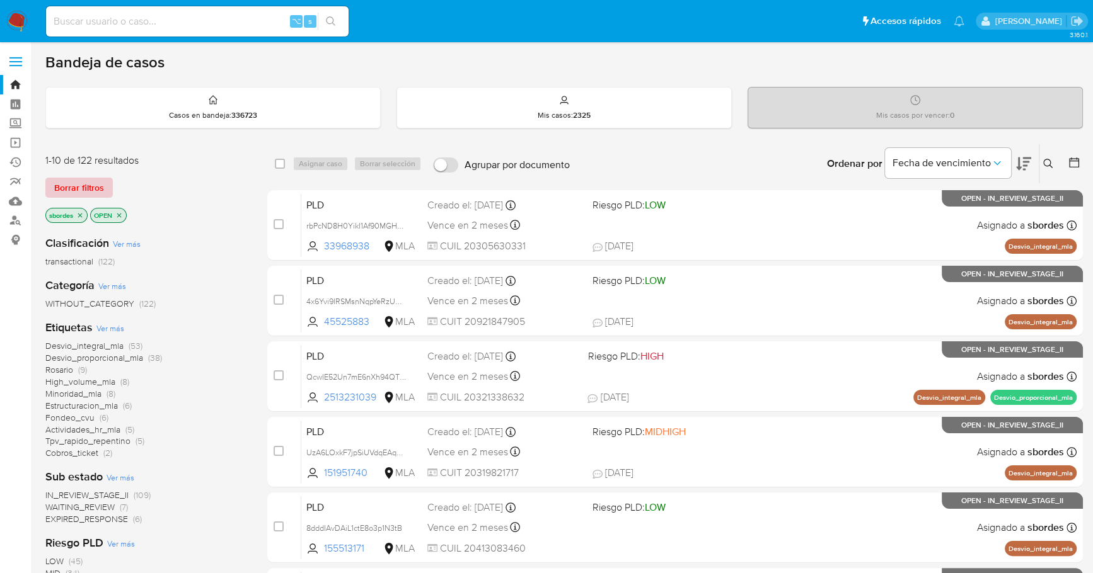
click at [96, 183] on span "Borrar filtros" at bounding box center [79, 188] width 50 height 18
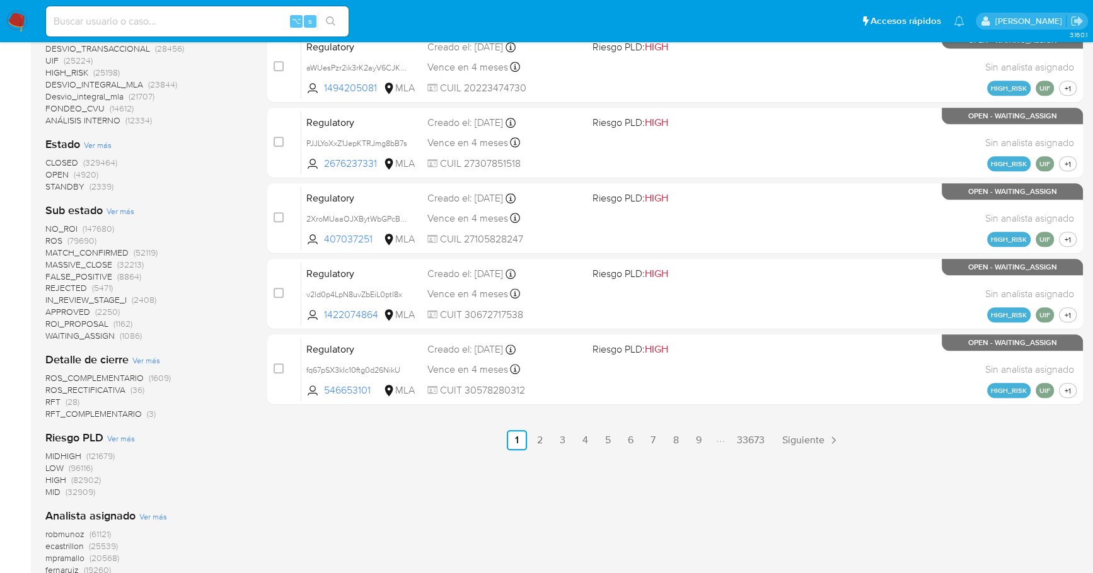
scroll to position [478, 0]
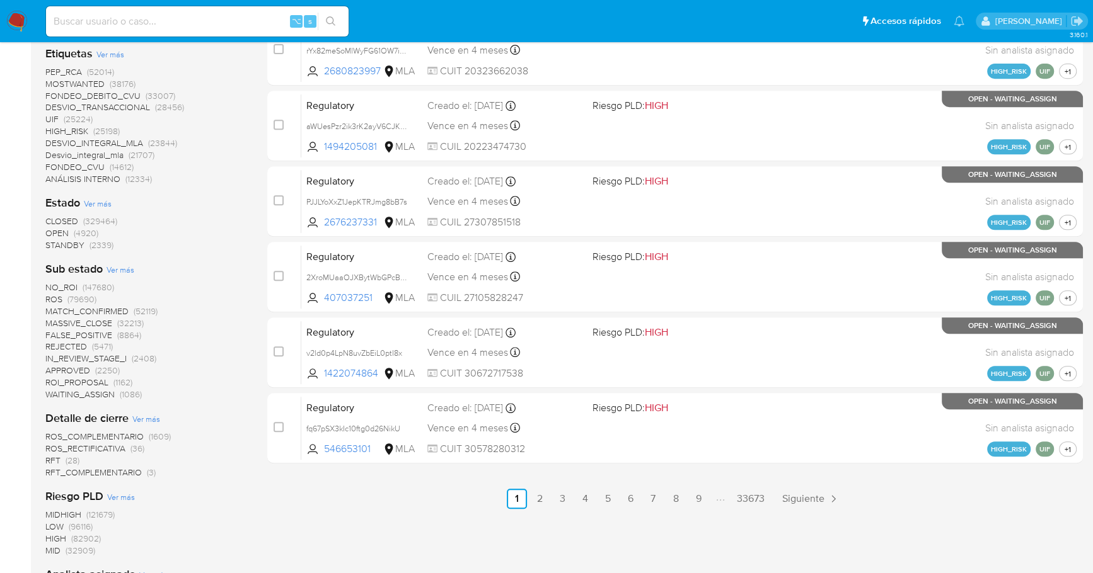
click at [64, 231] on span "OPEN" at bounding box center [56, 233] width 23 height 13
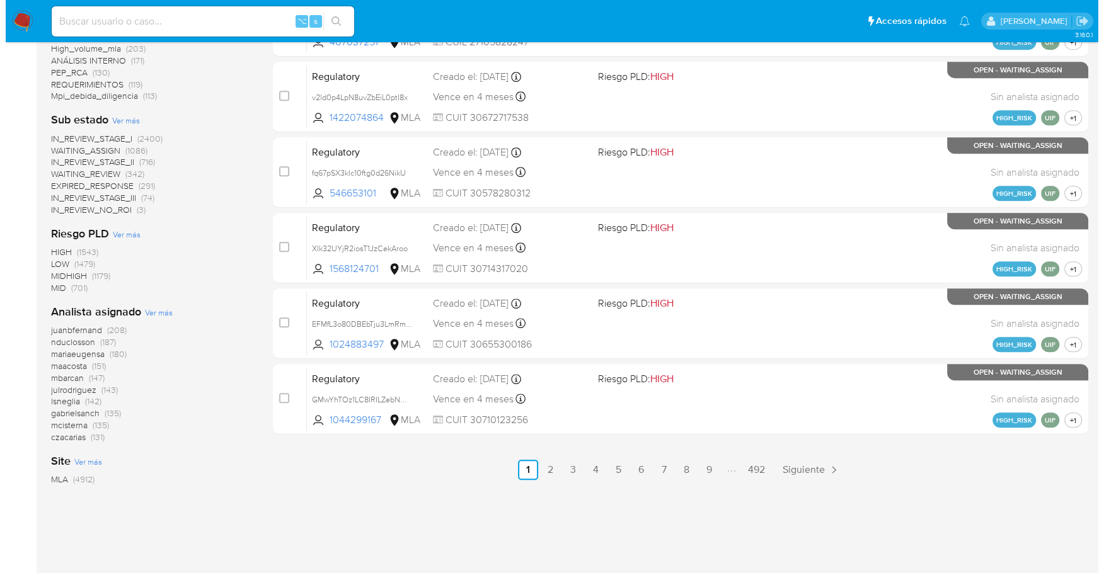
scroll to position [532, 0]
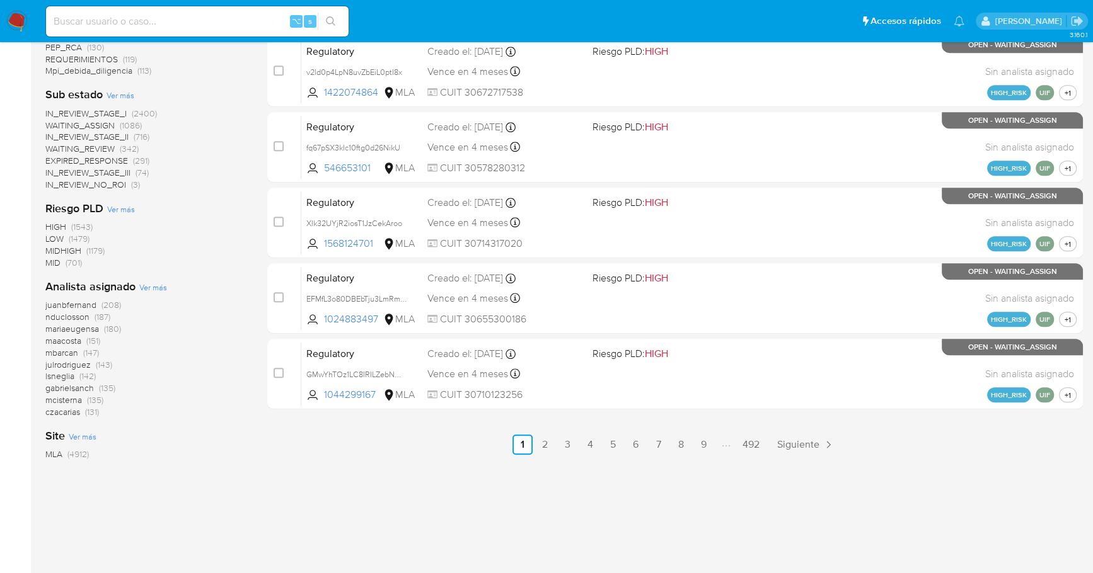
click at [156, 284] on span "Ver más" at bounding box center [153, 287] width 28 height 11
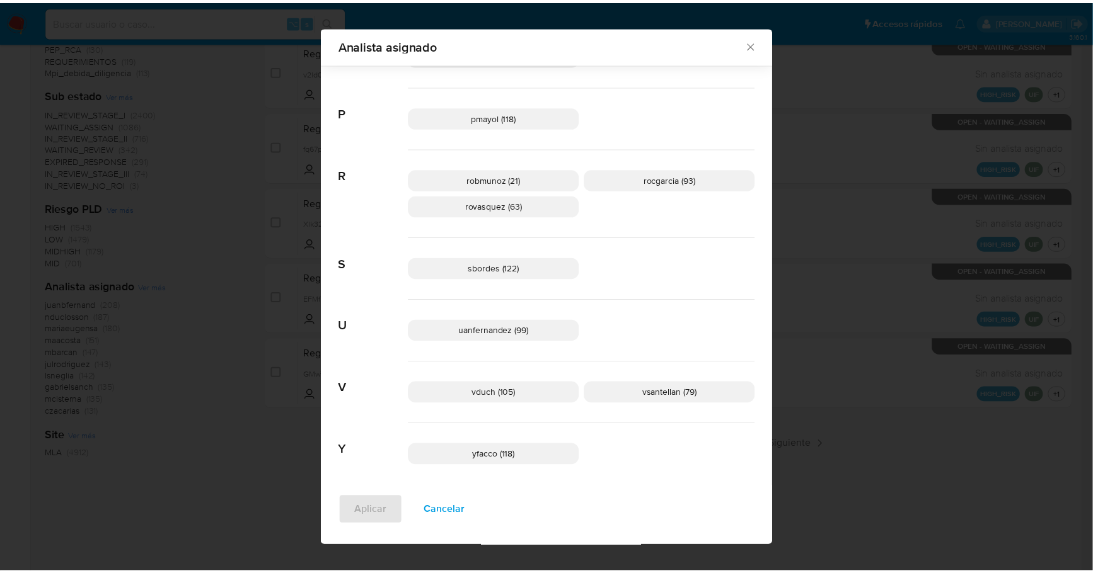
scroll to position [890, 0]
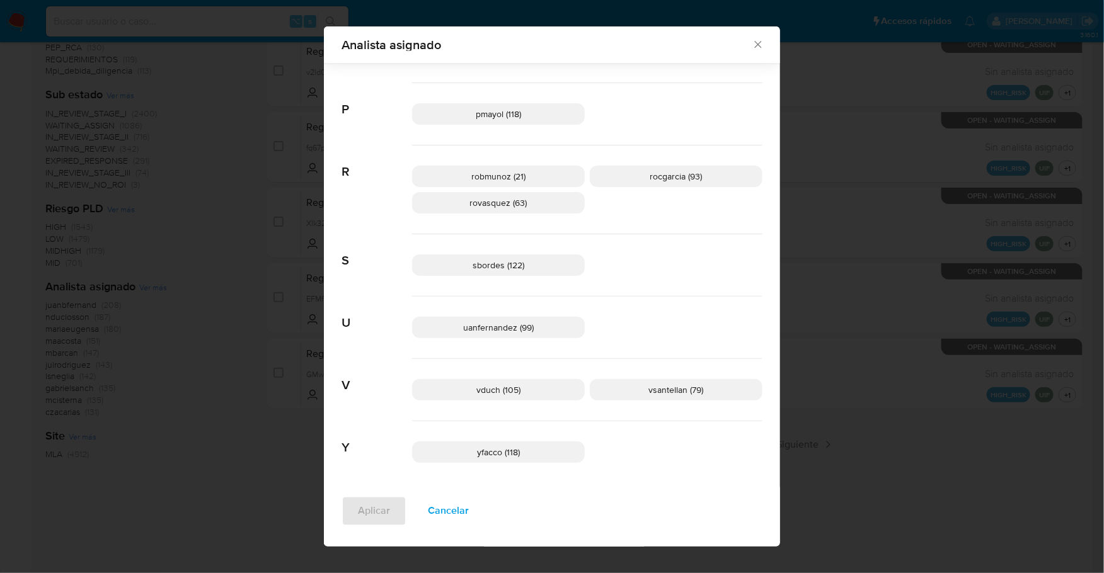
click at [752, 45] on icon "Cerrar" at bounding box center [758, 44] width 13 height 13
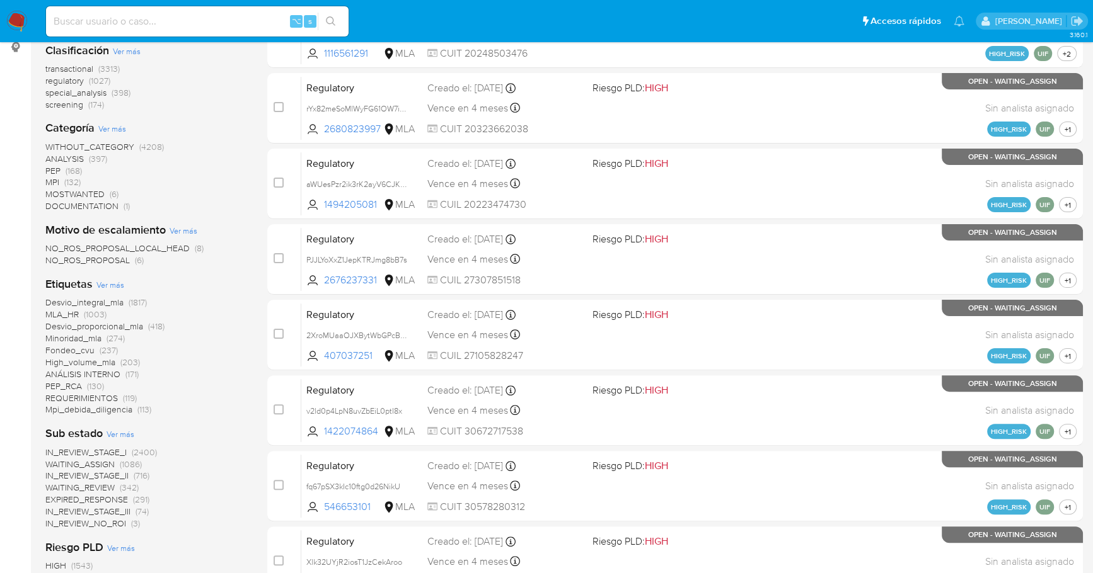
scroll to position [0, 0]
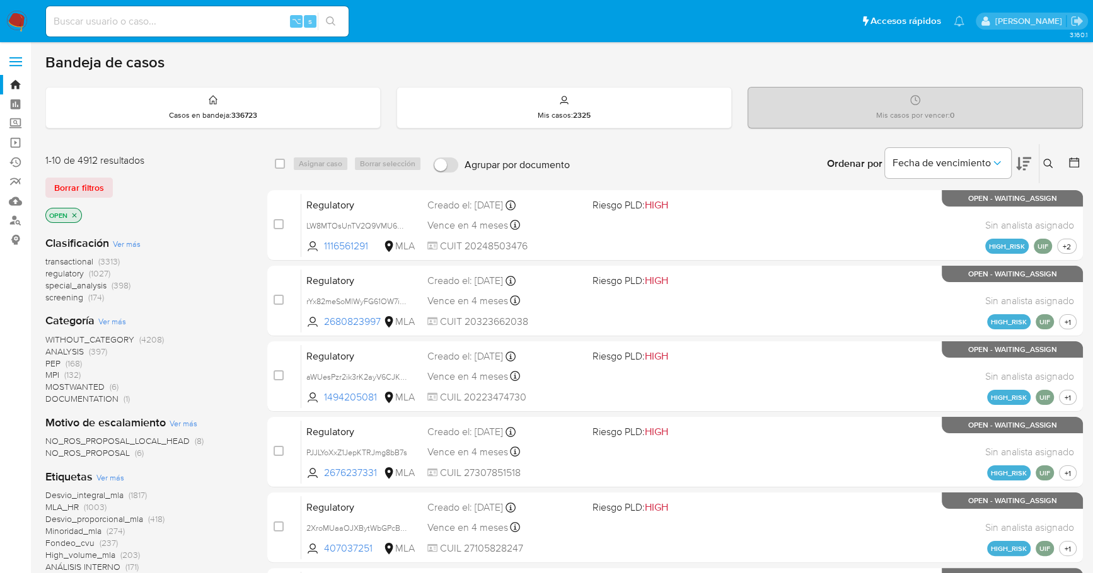
click at [72, 217] on icon "close-filter" at bounding box center [75, 216] width 8 height 8
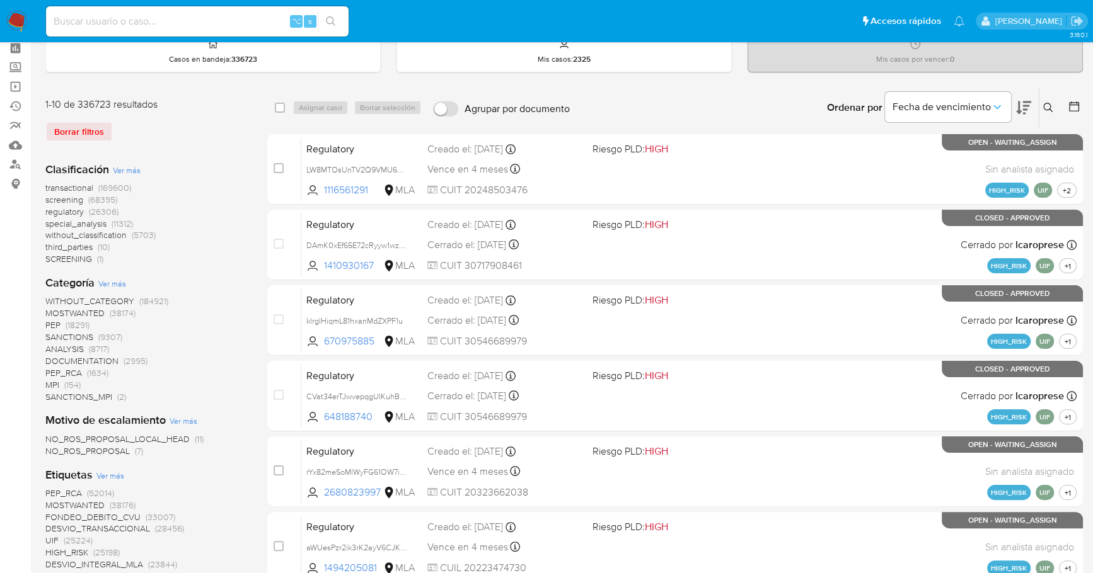
scroll to position [290, 0]
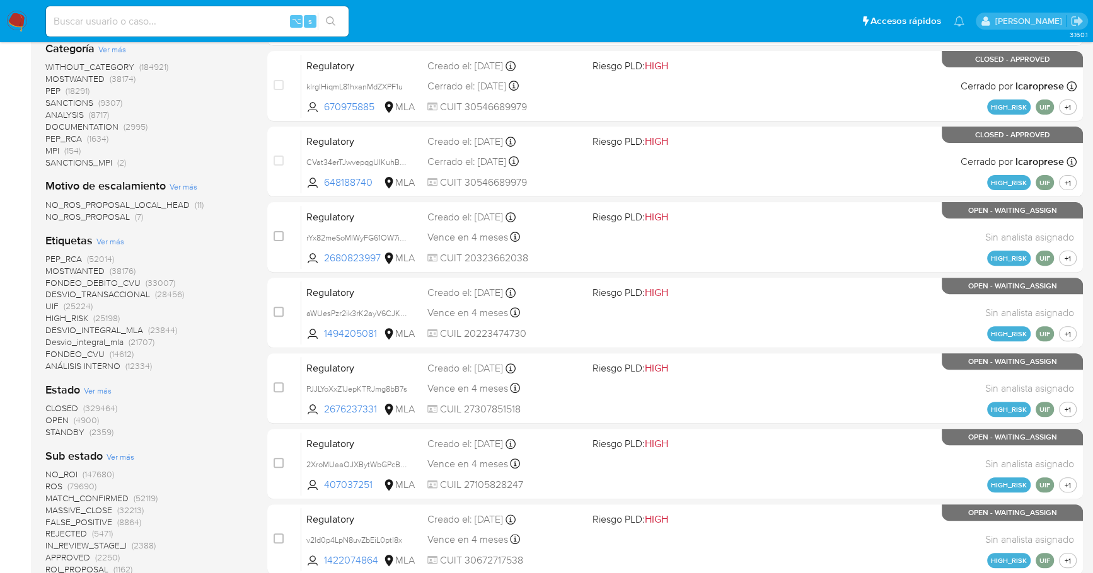
click at [70, 432] on span "STANDBY" at bounding box center [64, 432] width 39 height 13
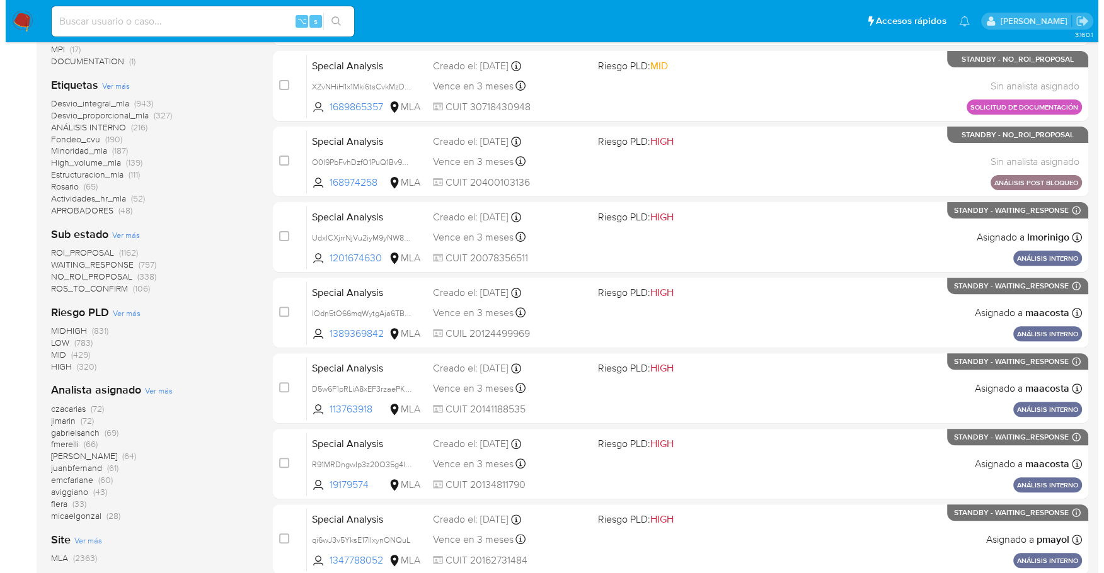
scroll to position [465, 0]
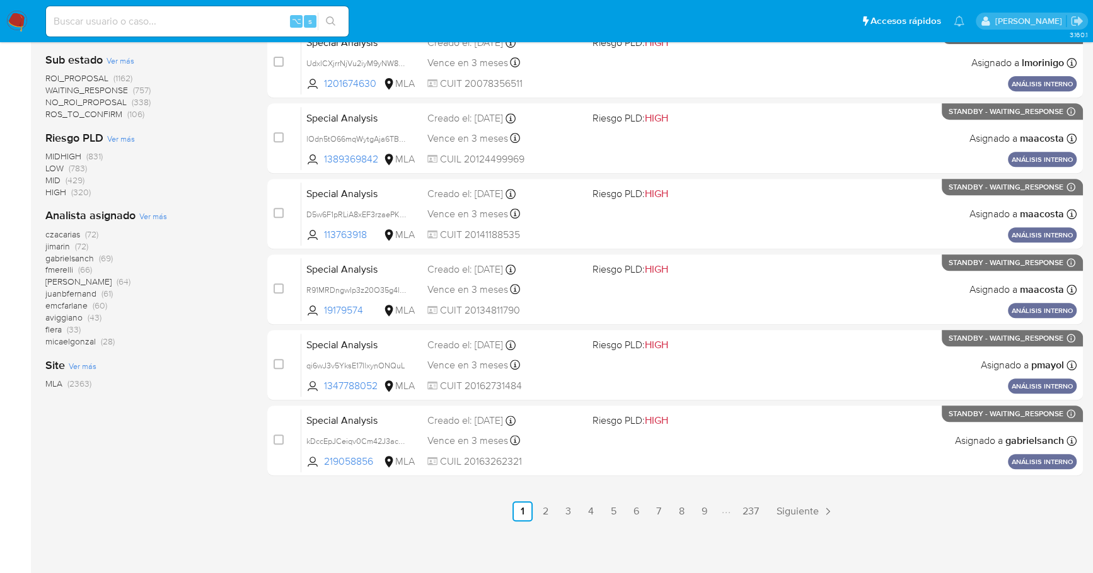
click at [151, 210] on span "Ver más" at bounding box center [153, 215] width 28 height 11
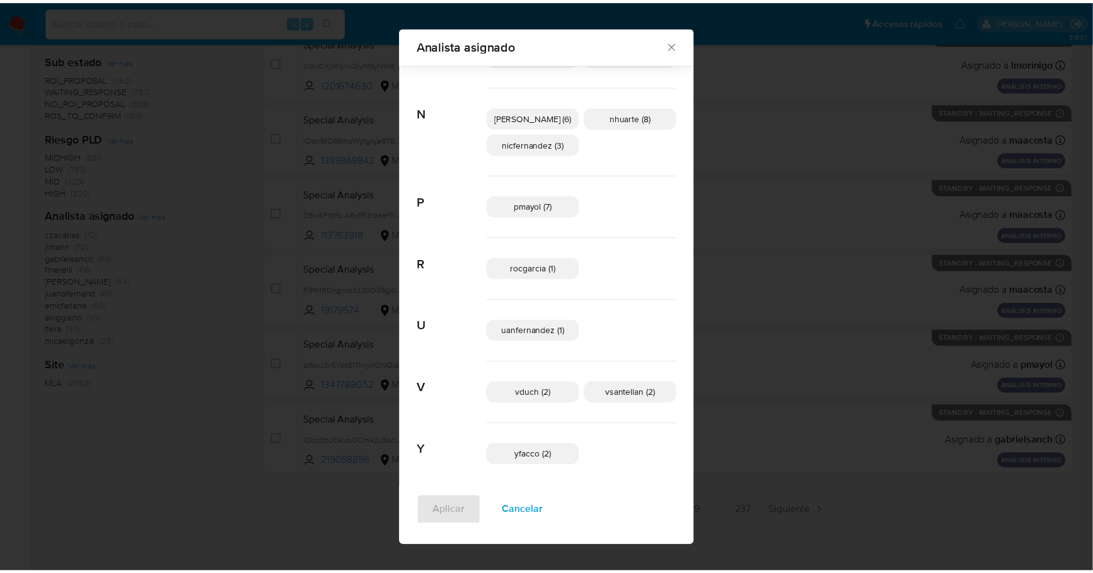
scroll to position [634, 0]
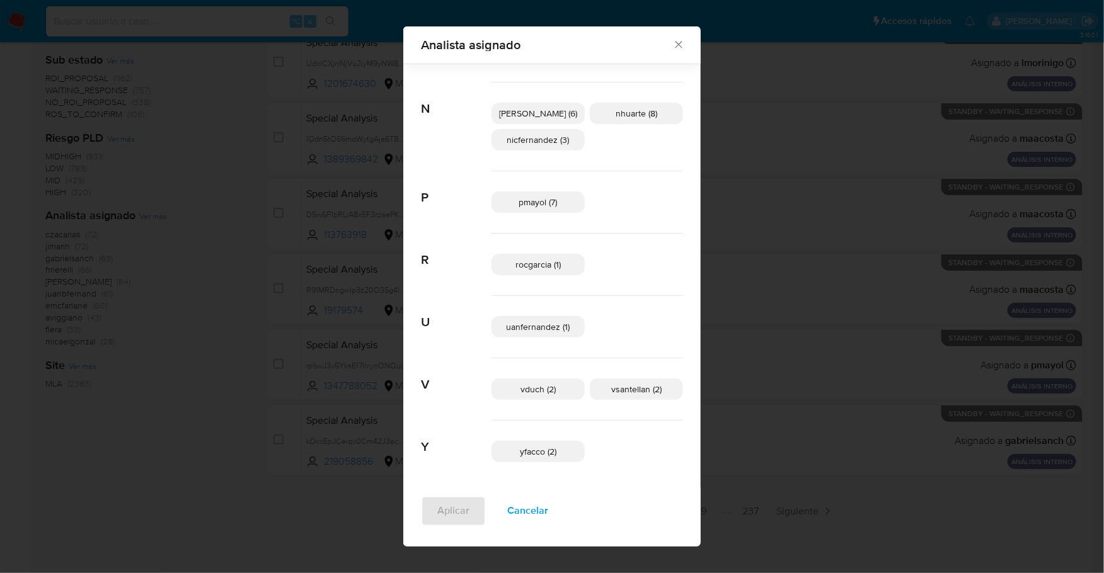
click at [672, 45] on icon "Cerrar" at bounding box center [678, 44] width 13 height 13
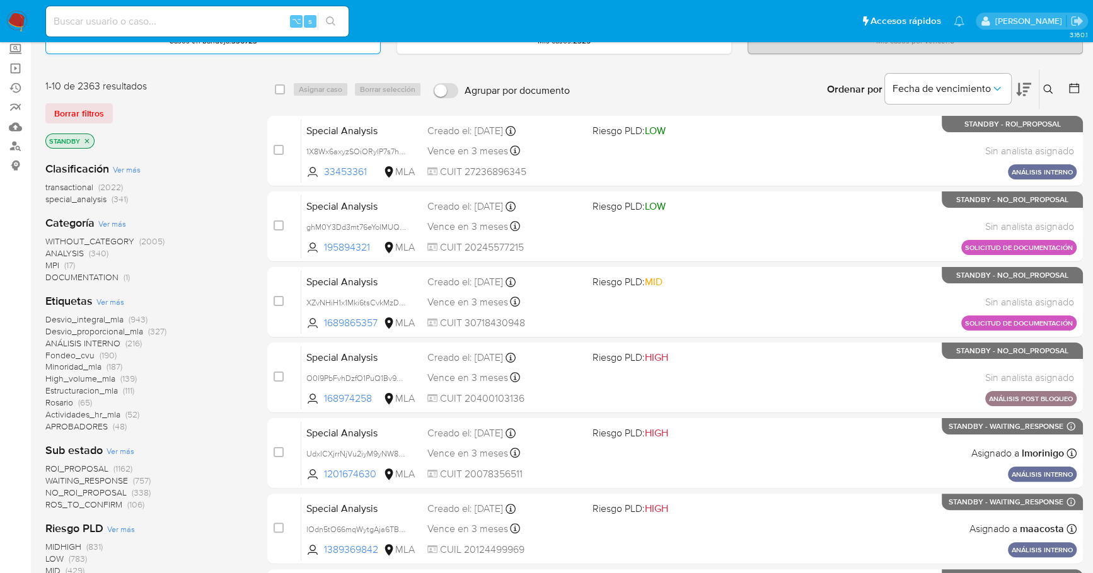
scroll to position [0, 0]
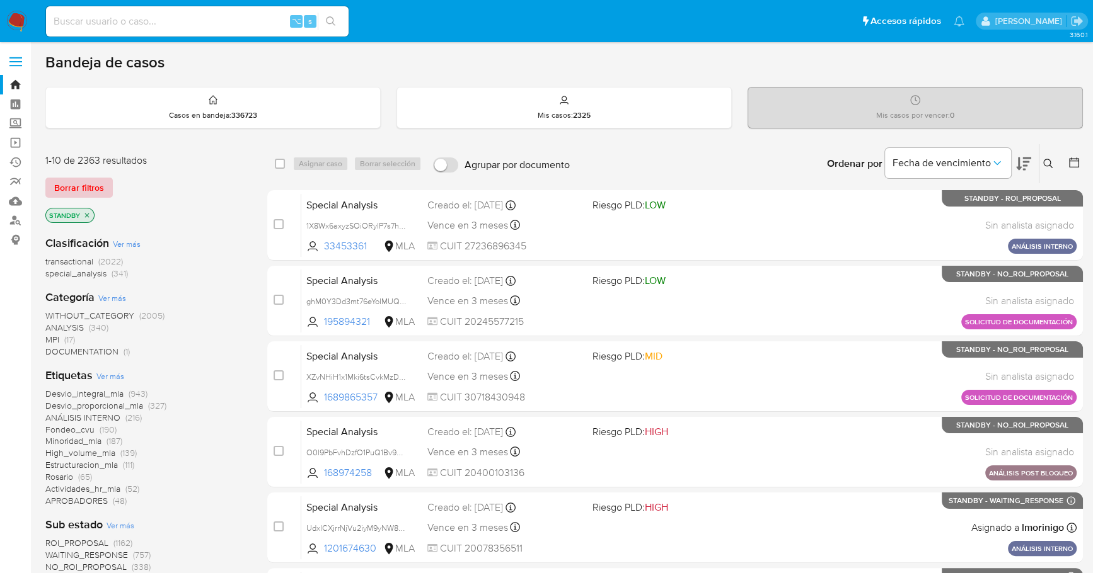
click at [79, 194] on span "Borrar filtros" at bounding box center [79, 188] width 50 height 18
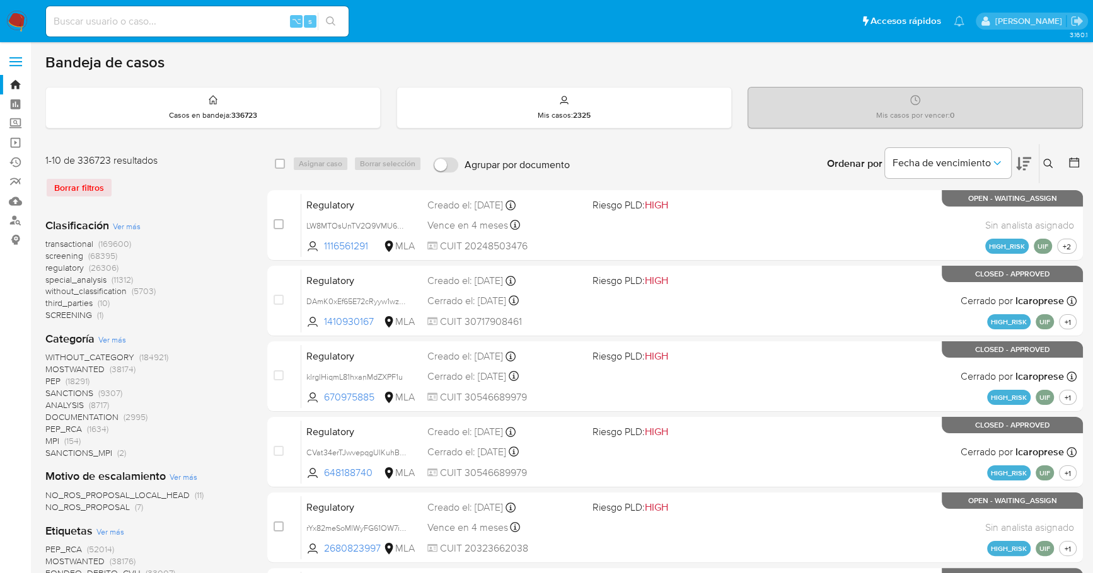
click at [16, 26] on img at bounding box center [16, 21] width 21 height 21
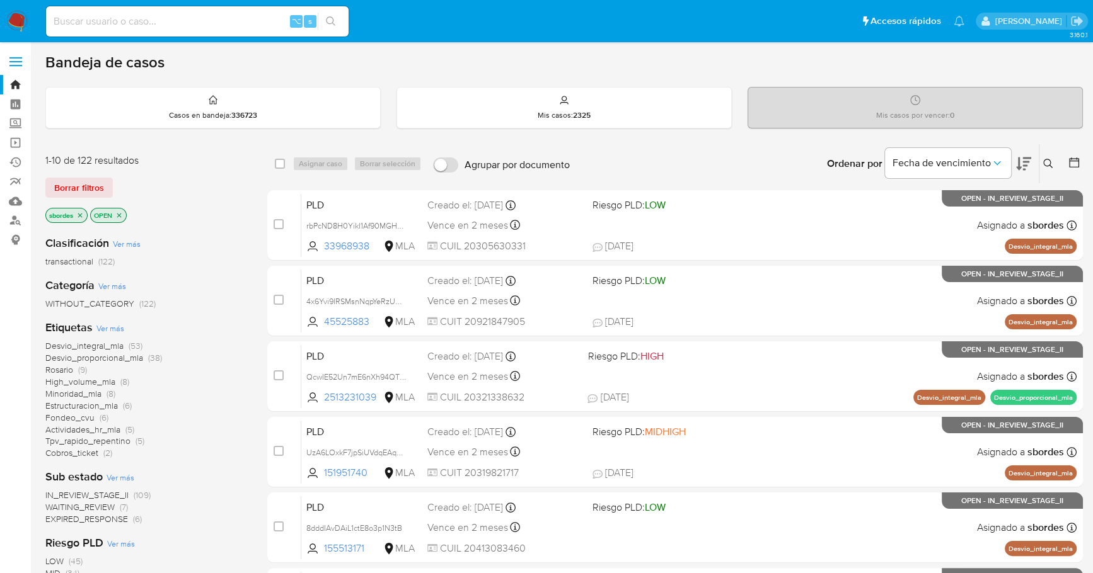
click at [83, 212] on icon "close-filter" at bounding box center [80, 216] width 8 height 8
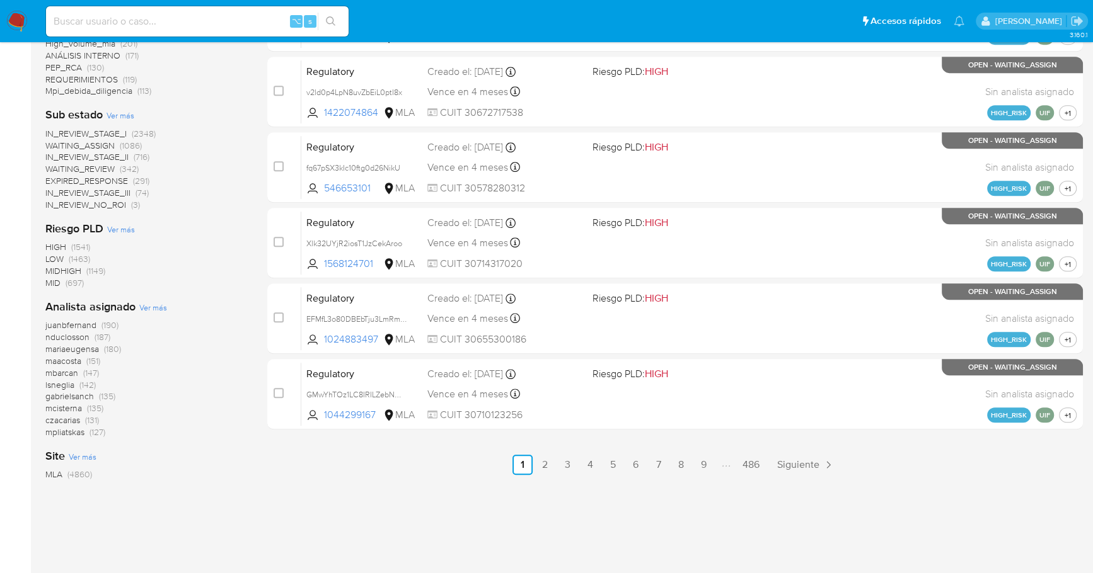
scroll to position [532, 0]
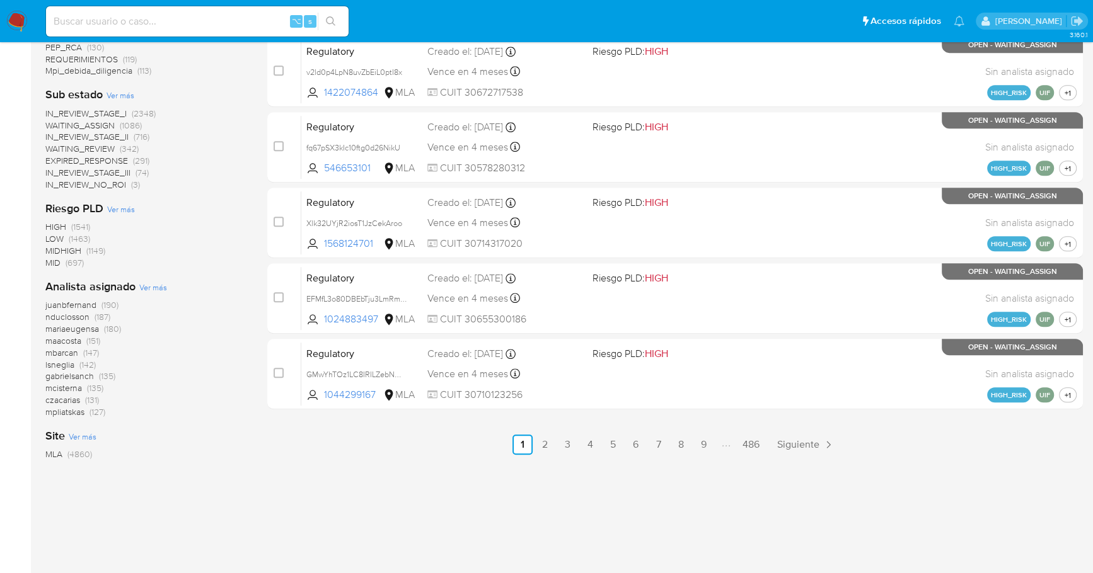
click at [155, 285] on span "Ver más" at bounding box center [153, 287] width 28 height 11
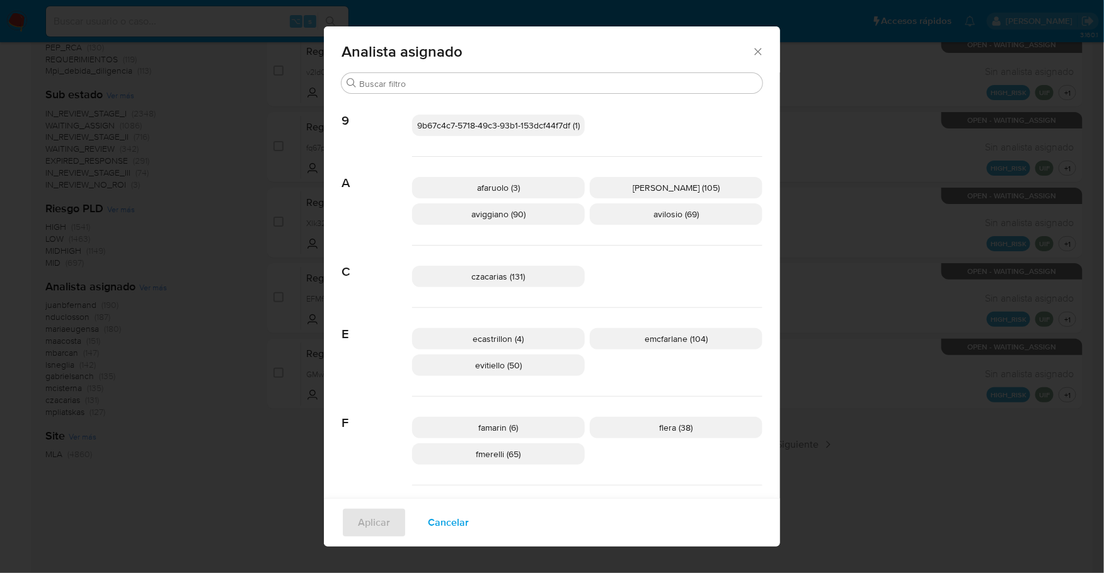
click at [755, 52] on icon "Cerrar" at bounding box center [758, 51] width 13 height 13
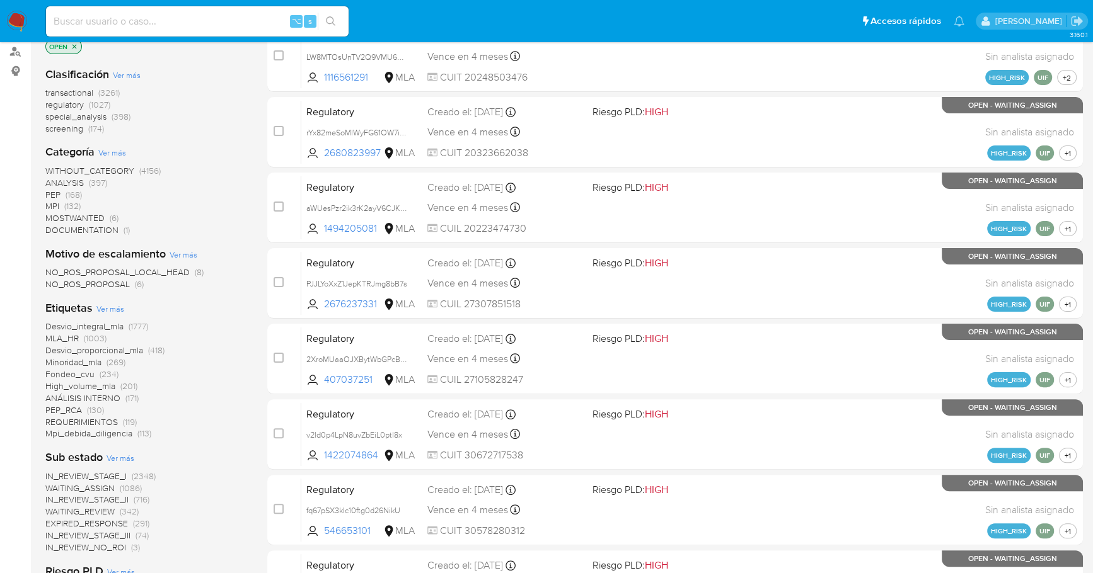
scroll to position [0, 0]
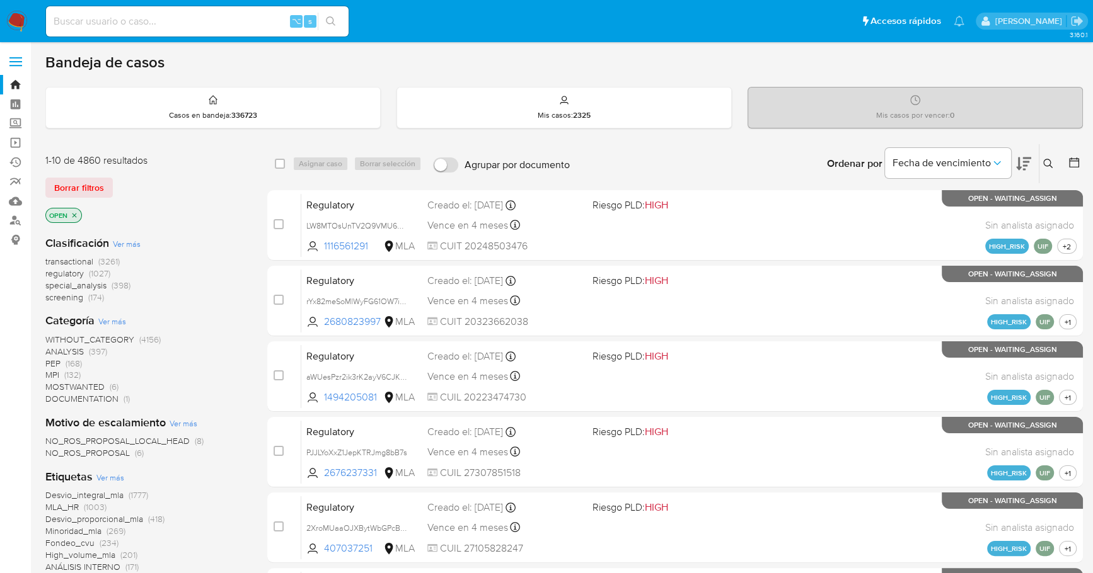
click at [1066, 163] on div at bounding box center [1071, 163] width 23 height 39
click at [1076, 161] on icon at bounding box center [1073, 162] width 13 height 13
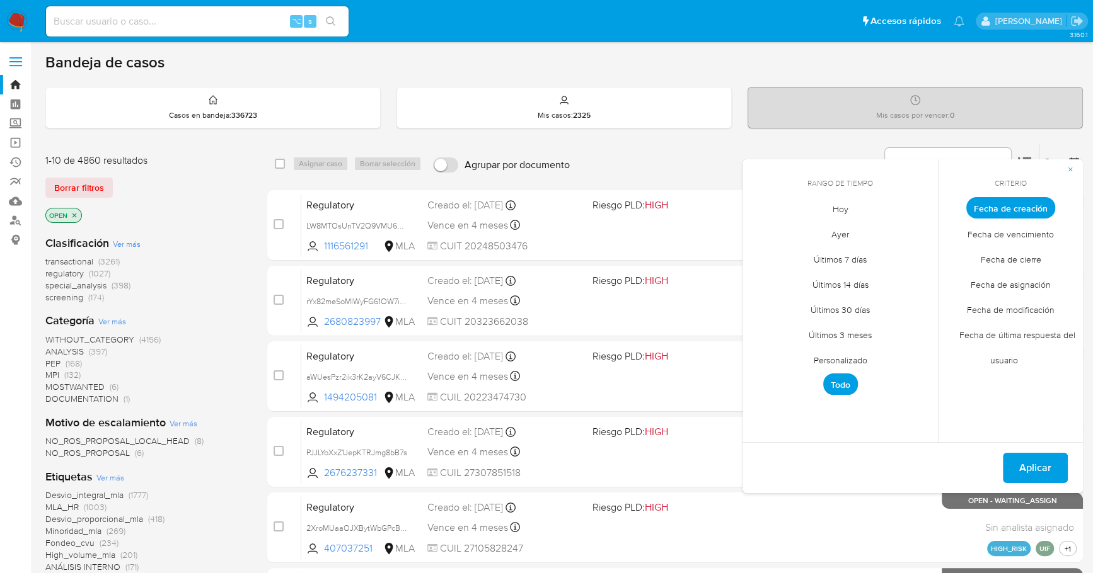
click at [852, 353] on span "Personalizado" at bounding box center [840, 360] width 80 height 26
click at [761, 225] on icon "Mes anterior" at bounding box center [761, 231] width 15 height 15
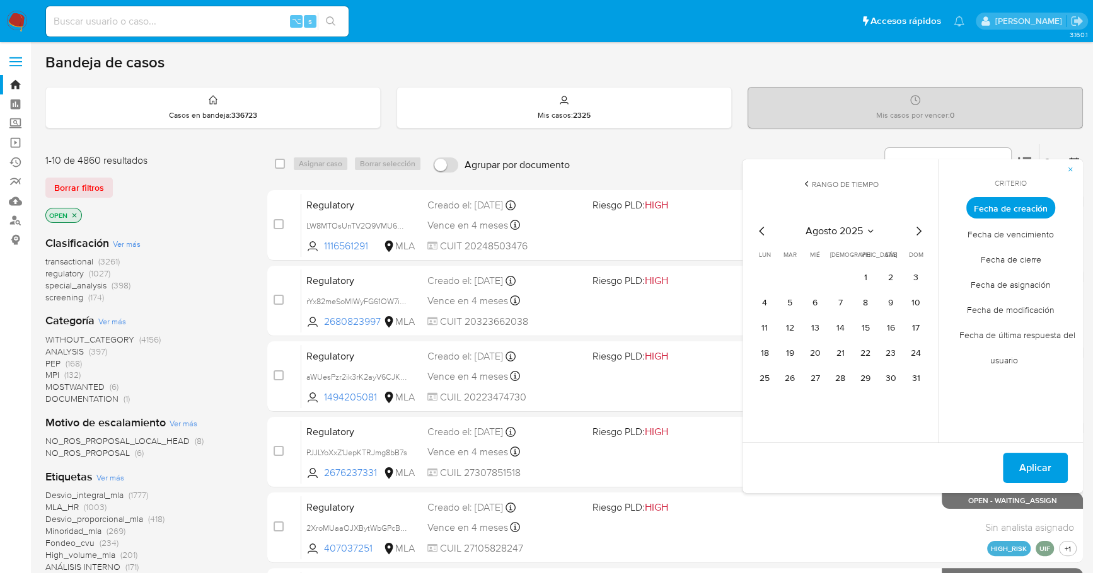
click at [754, 224] on icon "Mes anterior" at bounding box center [761, 231] width 15 height 15
click at [788, 275] on button "1" at bounding box center [789, 278] width 20 height 20
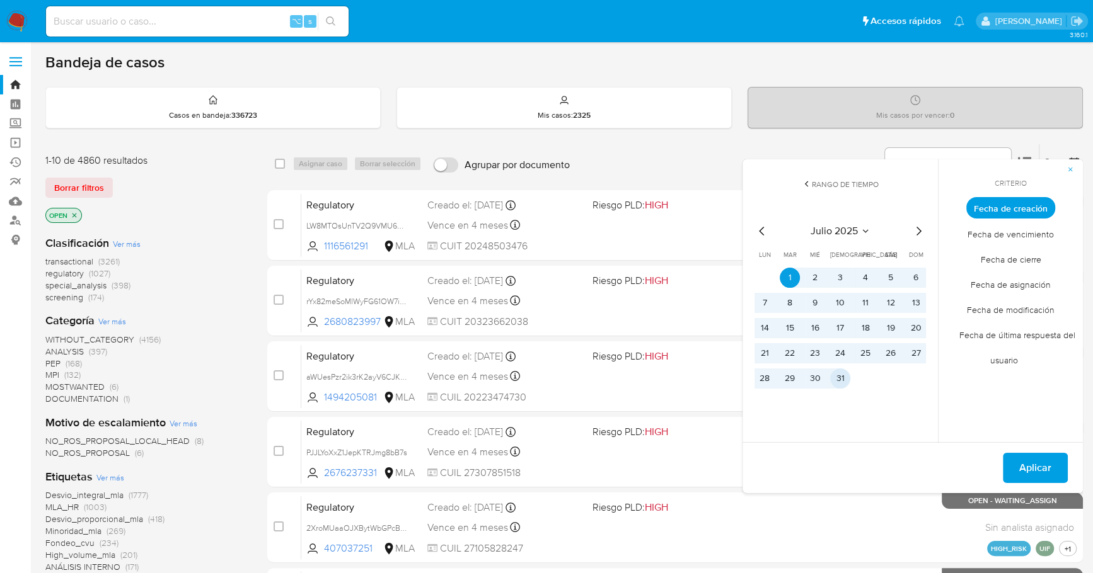
click at [844, 382] on button "31" at bounding box center [840, 379] width 20 height 20
click at [1023, 473] on span "Aplicar" at bounding box center [1035, 468] width 32 height 28
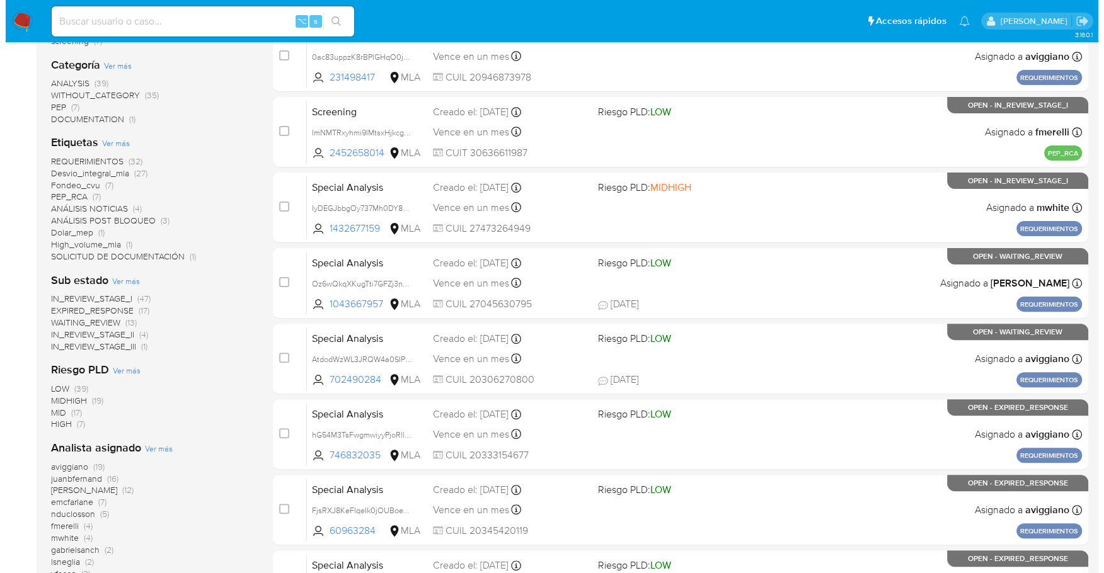
scroll to position [299, 0]
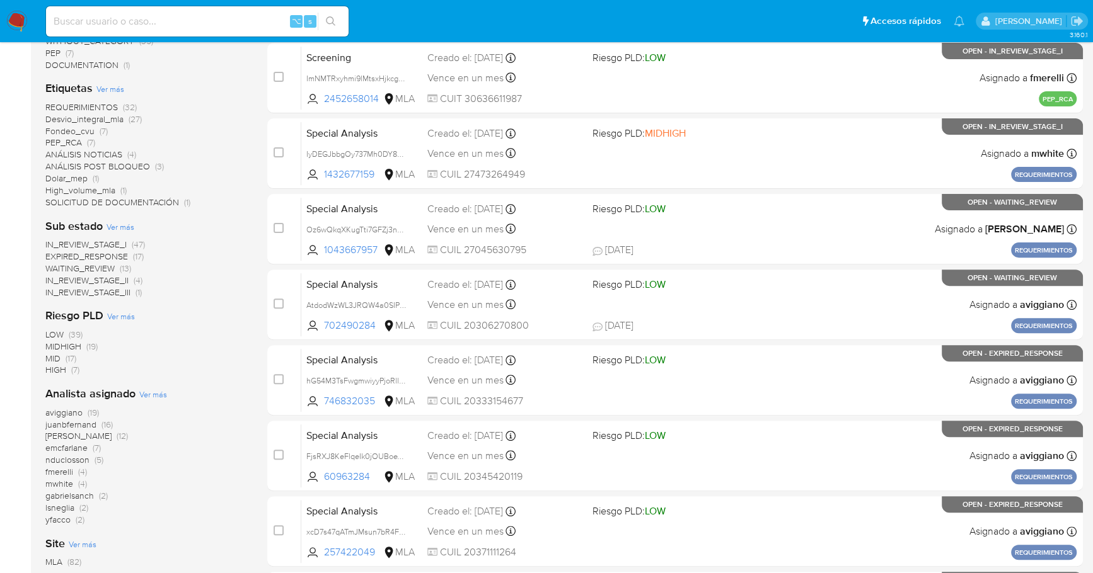
click at [147, 394] on span "Ver más" at bounding box center [153, 394] width 28 height 11
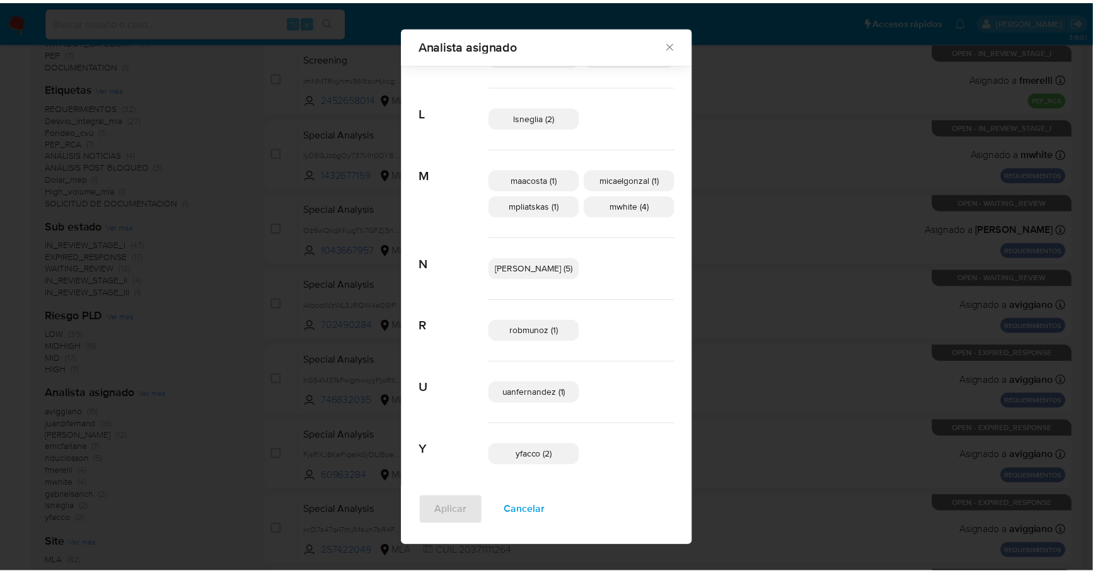
scroll to position [404, 0]
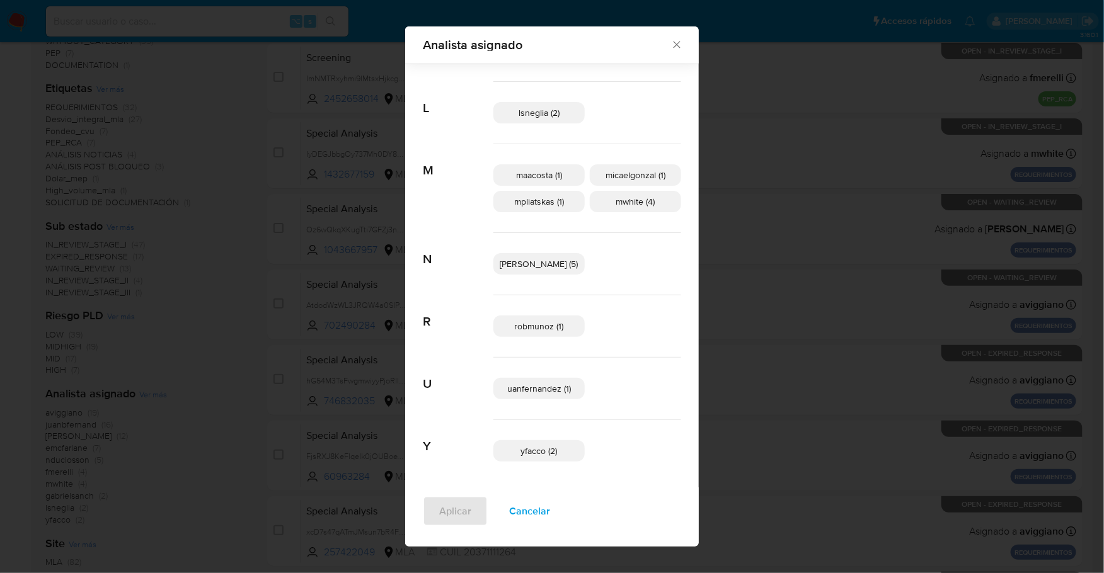
click at [663, 46] on div "Analista asignado" at bounding box center [552, 44] width 294 height 37
click at [673, 42] on icon "Cerrar" at bounding box center [676, 45] width 7 height 7
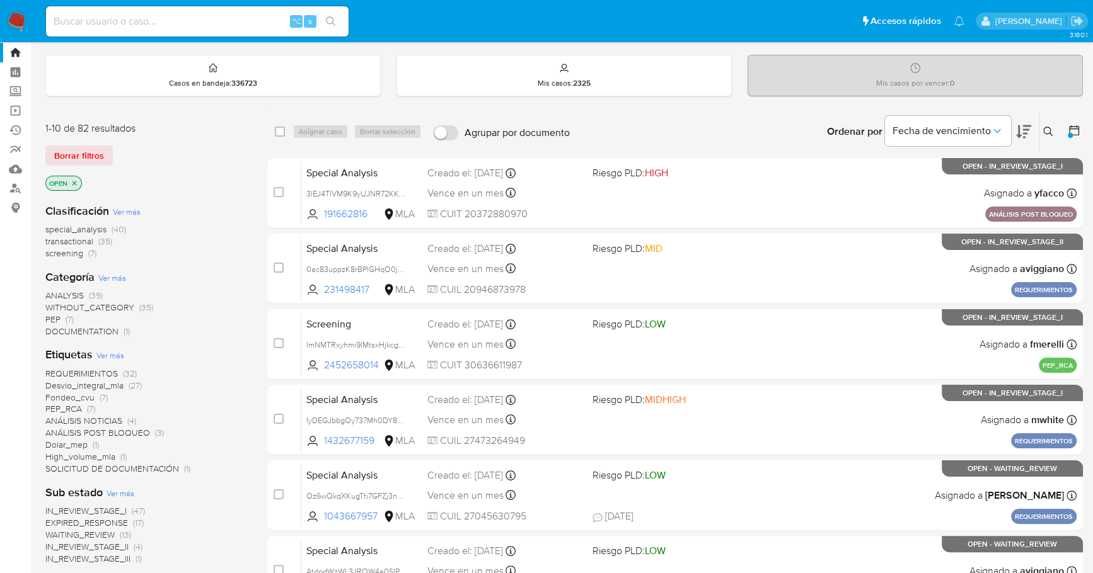
scroll to position [0, 0]
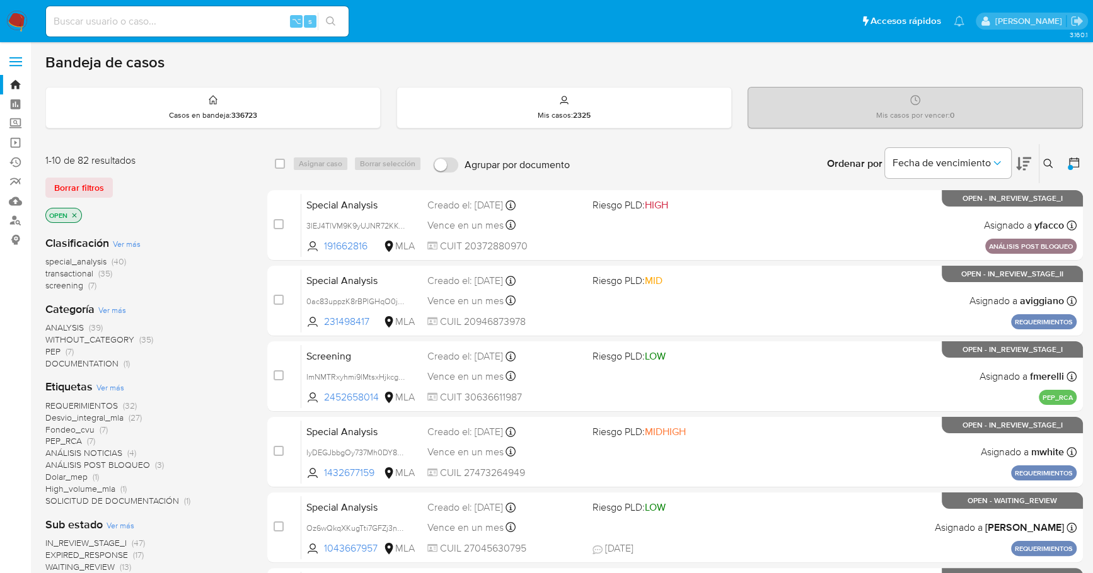
click at [1068, 159] on div at bounding box center [1071, 163] width 23 height 39
click at [1076, 163] on icon at bounding box center [1073, 162] width 13 height 13
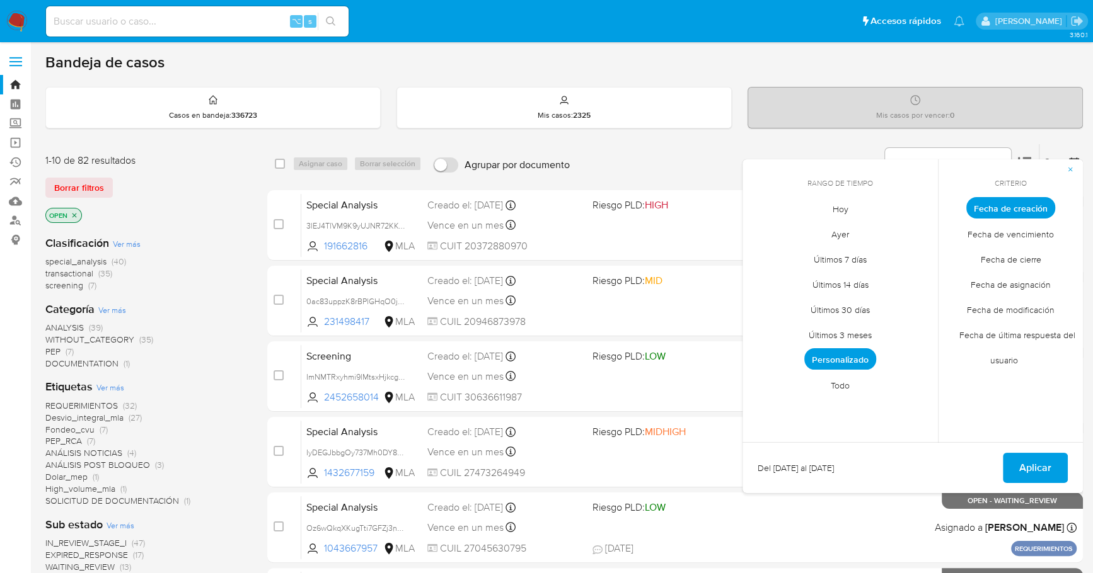
click at [856, 353] on span "Personalizado" at bounding box center [840, 358] width 72 height 21
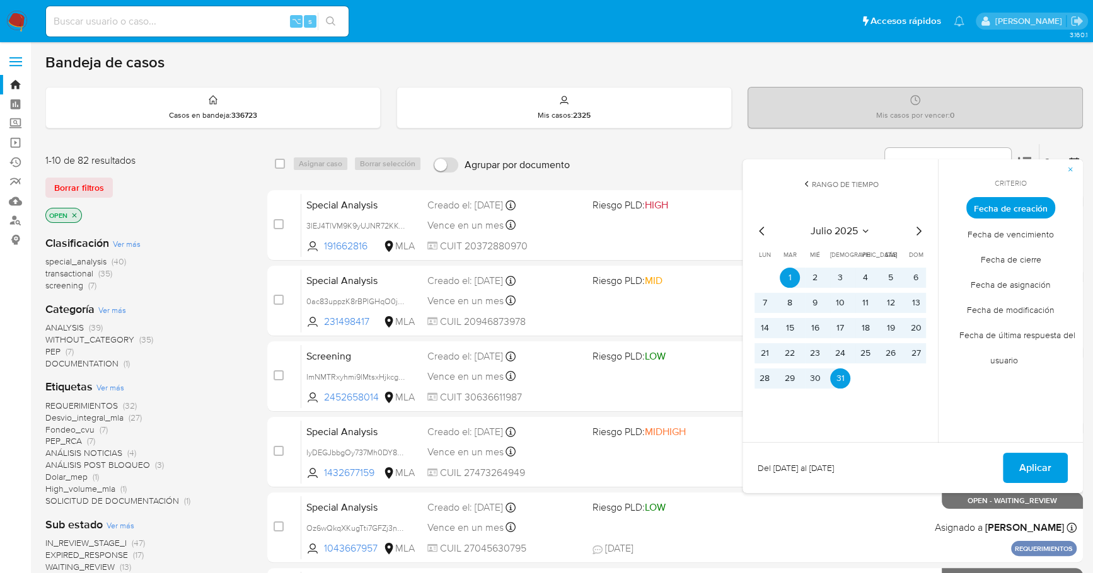
click at [924, 230] on icon "Mes siguiente" at bounding box center [918, 231] width 15 height 15
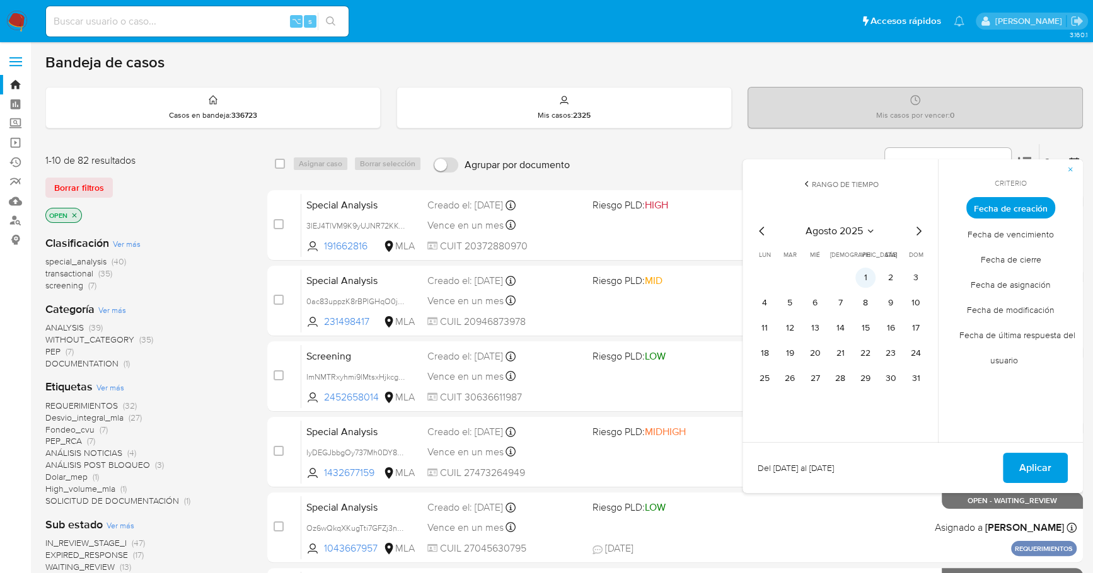
click at [868, 276] on button "1" at bounding box center [865, 278] width 20 height 20
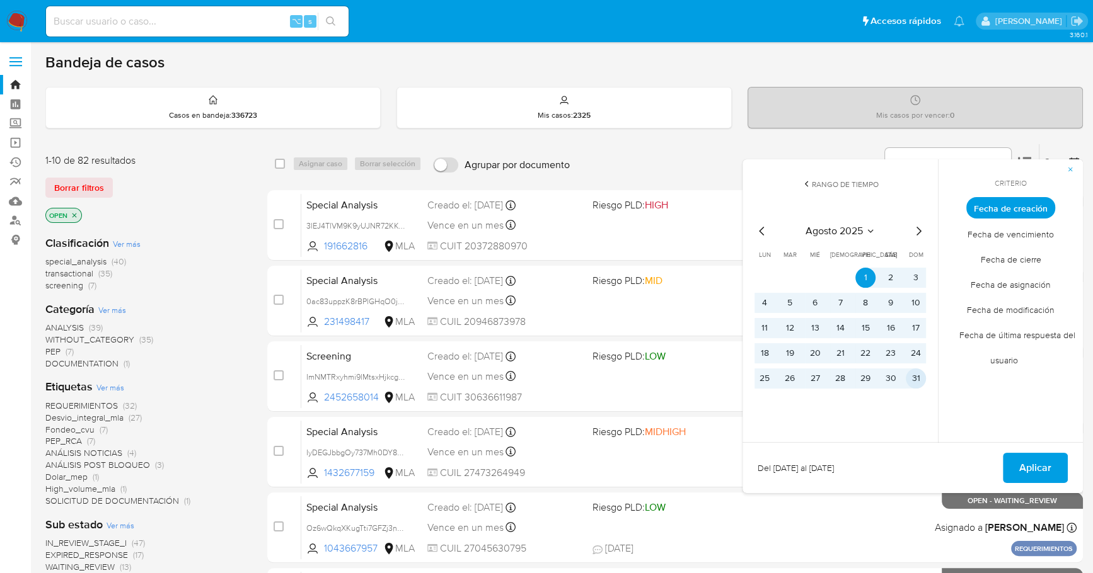
click at [917, 375] on button "31" at bounding box center [915, 379] width 20 height 20
click at [1037, 456] on span "Aplicar" at bounding box center [1035, 468] width 32 height 28
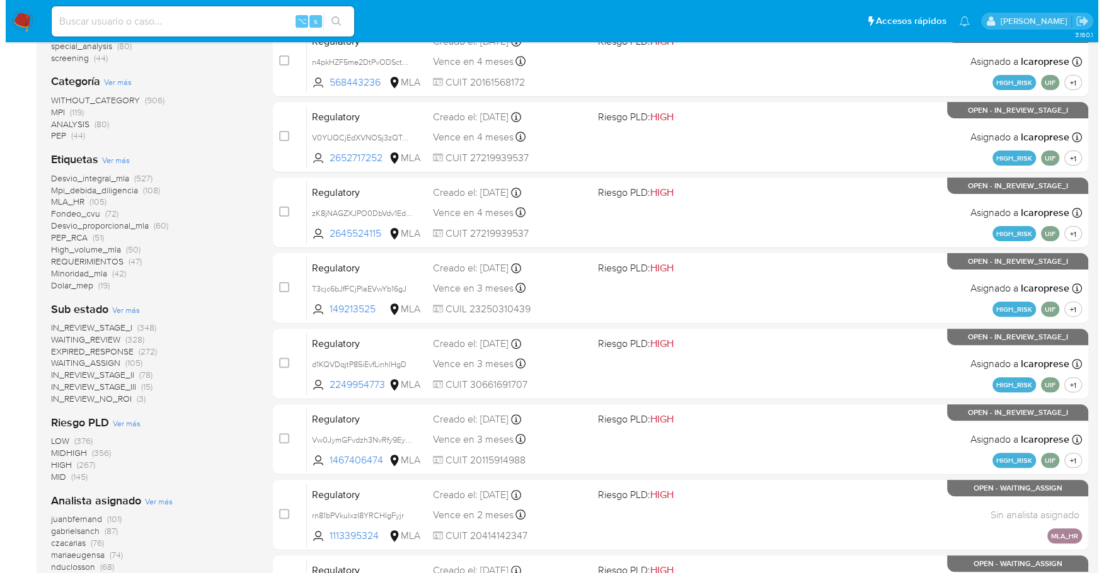
scroll to position [465, 0]
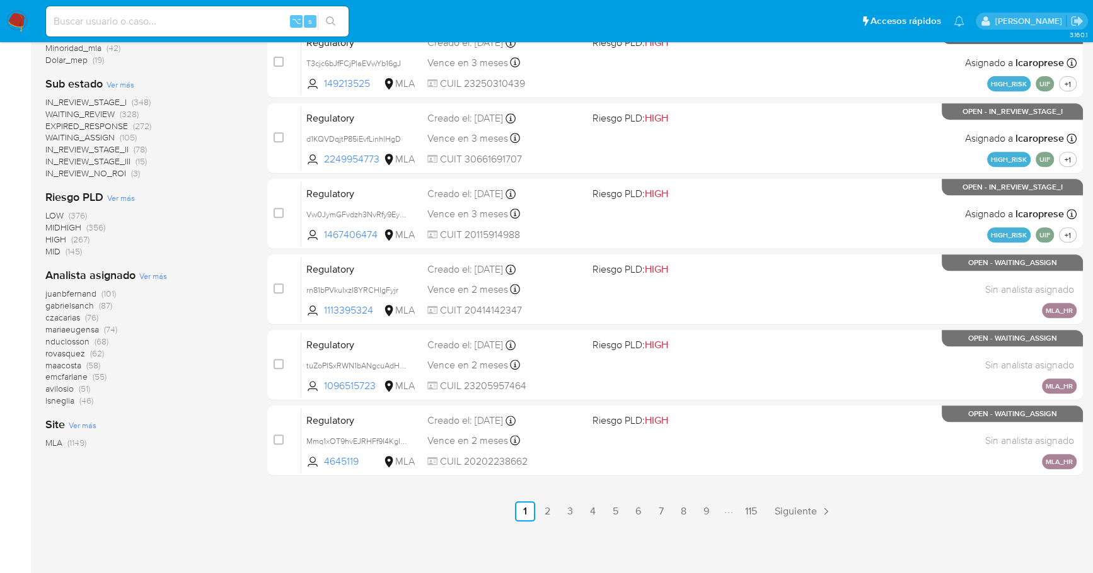
click at [144, 273] on span "Ver más" at bounding box center [153, 275] width 28 height 11
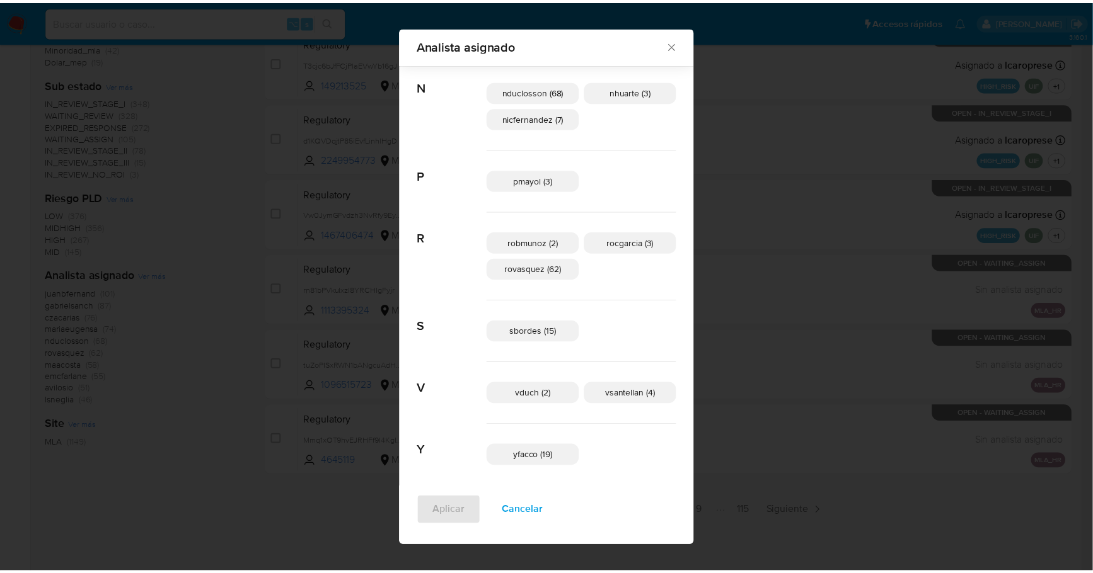
scroll to position [740, 0]
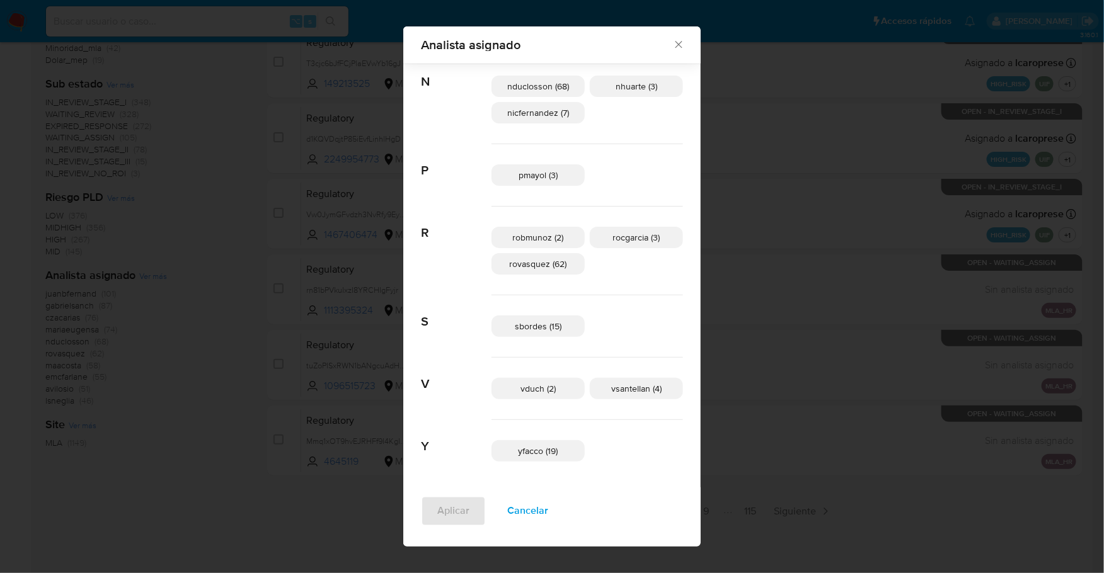
click at [675, 43] on icon "Cerrar" at bounding box center [678, 45] width 7 height 7
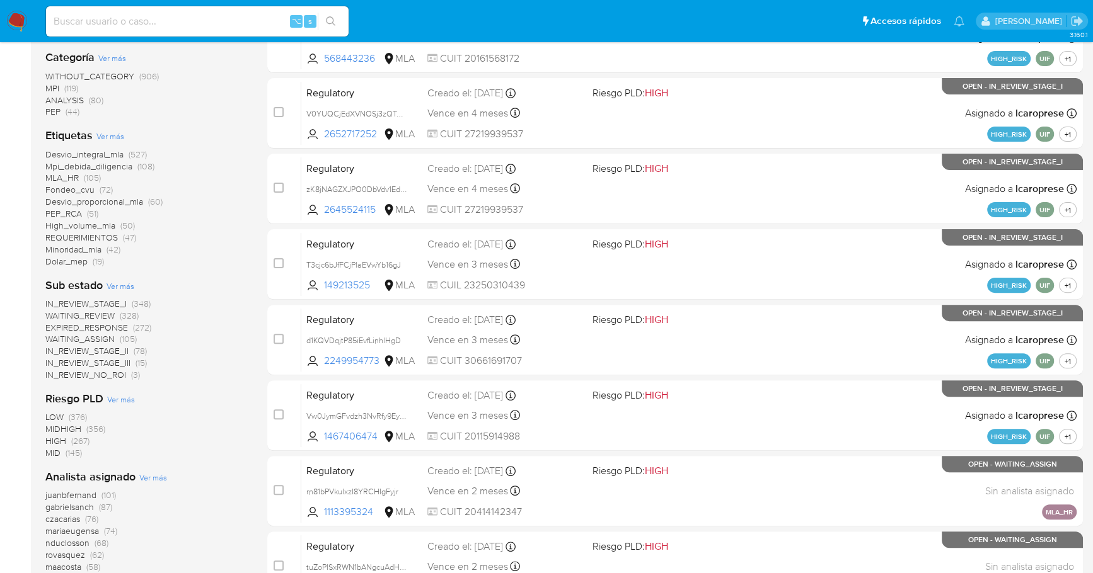
scroll to position [0, 0]
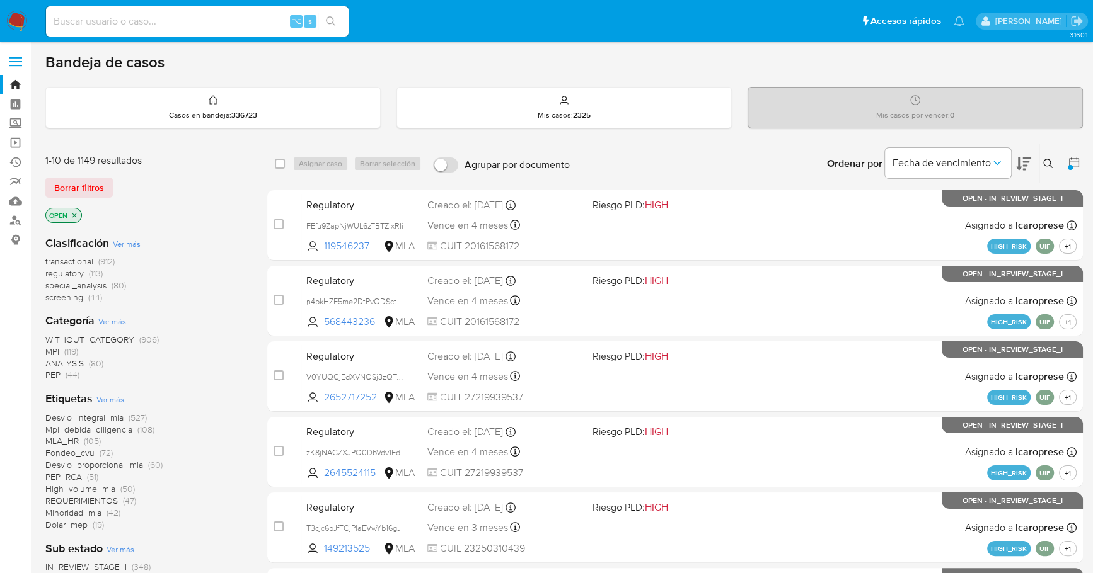
click at [1071, 165] on div at bounding box center [1069, 167] width 5 height 5
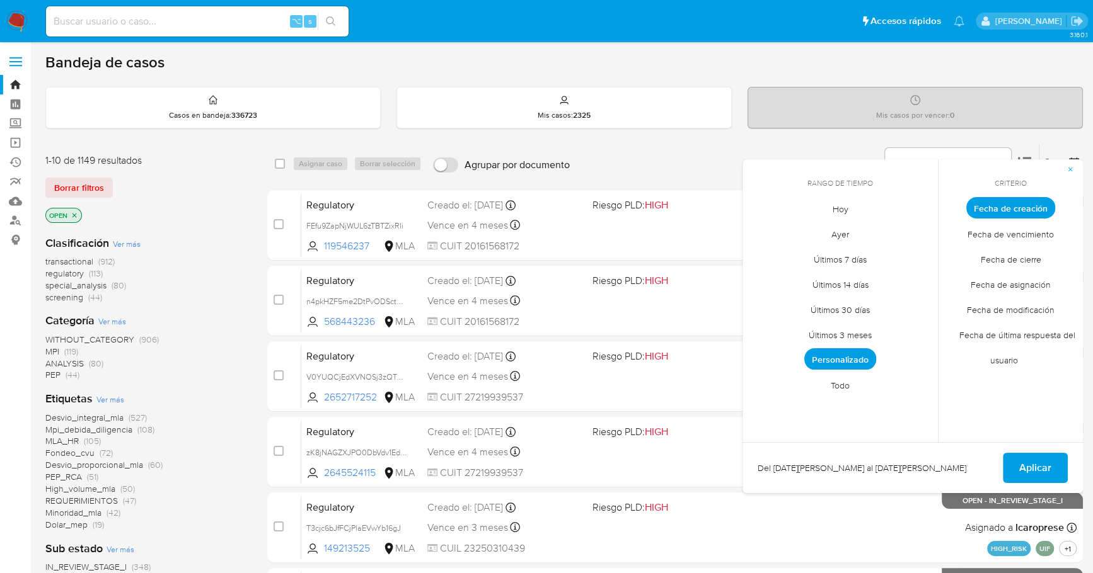
click at [817, 360] on span "Personalizado" at bounding box center [840, 358] width 72 height 21
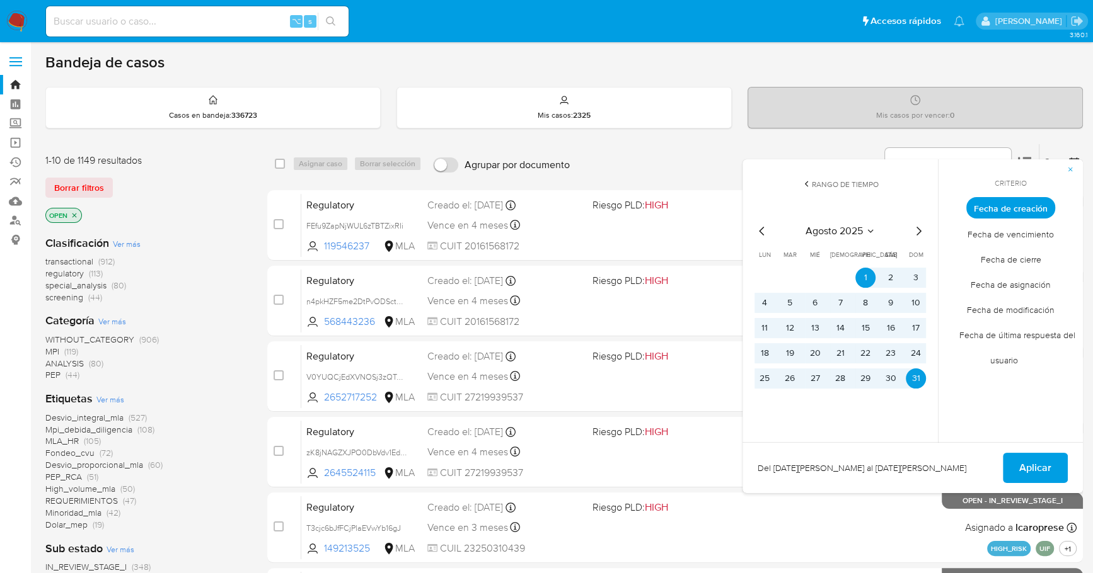
click at [916, 230] on icon "Mes siguiente" at bounding box center [918, 231] width 15 height 15
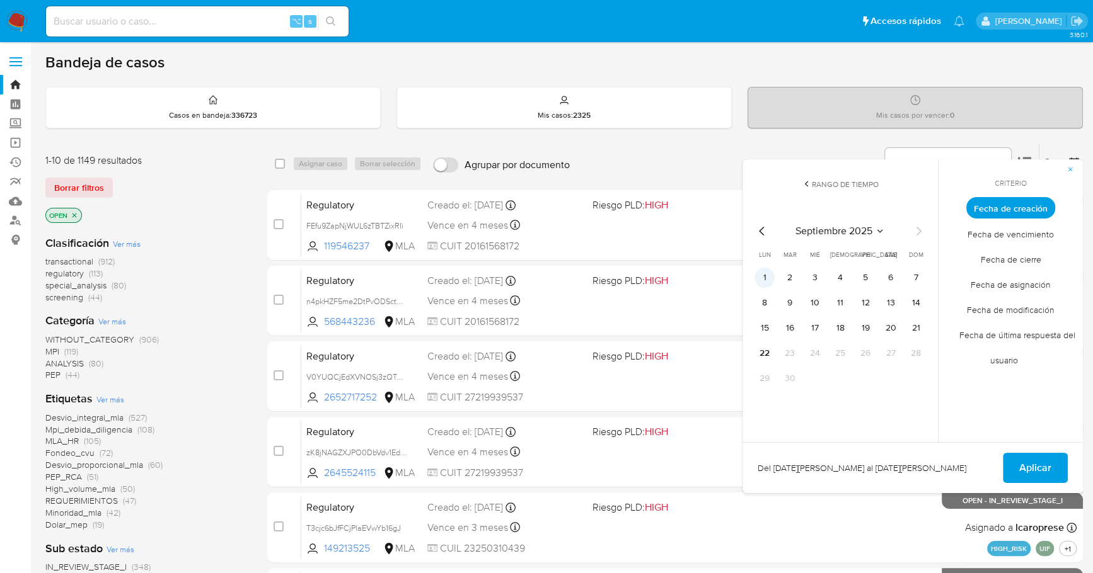
click at [764, 276] on button "1" at bounding box center [764, 278] width 20 height 20
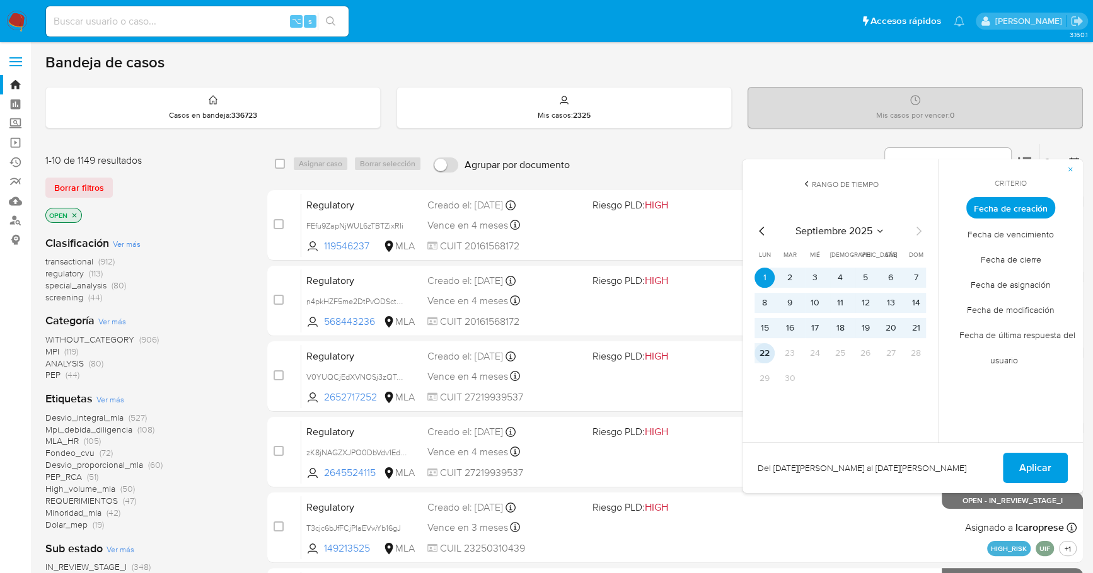
click at [771, 355] on button "22" at bounding box center [764, 353] width 20 height 20
click at [1024, 476] on span "Aplicar" at bounding box center [1035, 468] width 32 height 28
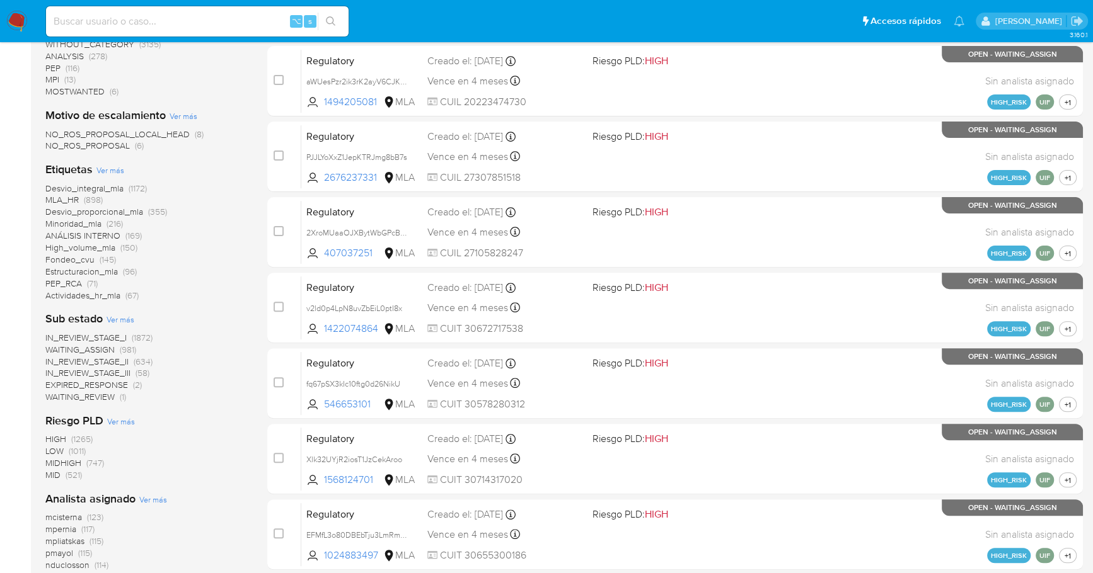
scroll to position [508, 0]
